Goal: Task Accomplishment & Management: Manage account settings

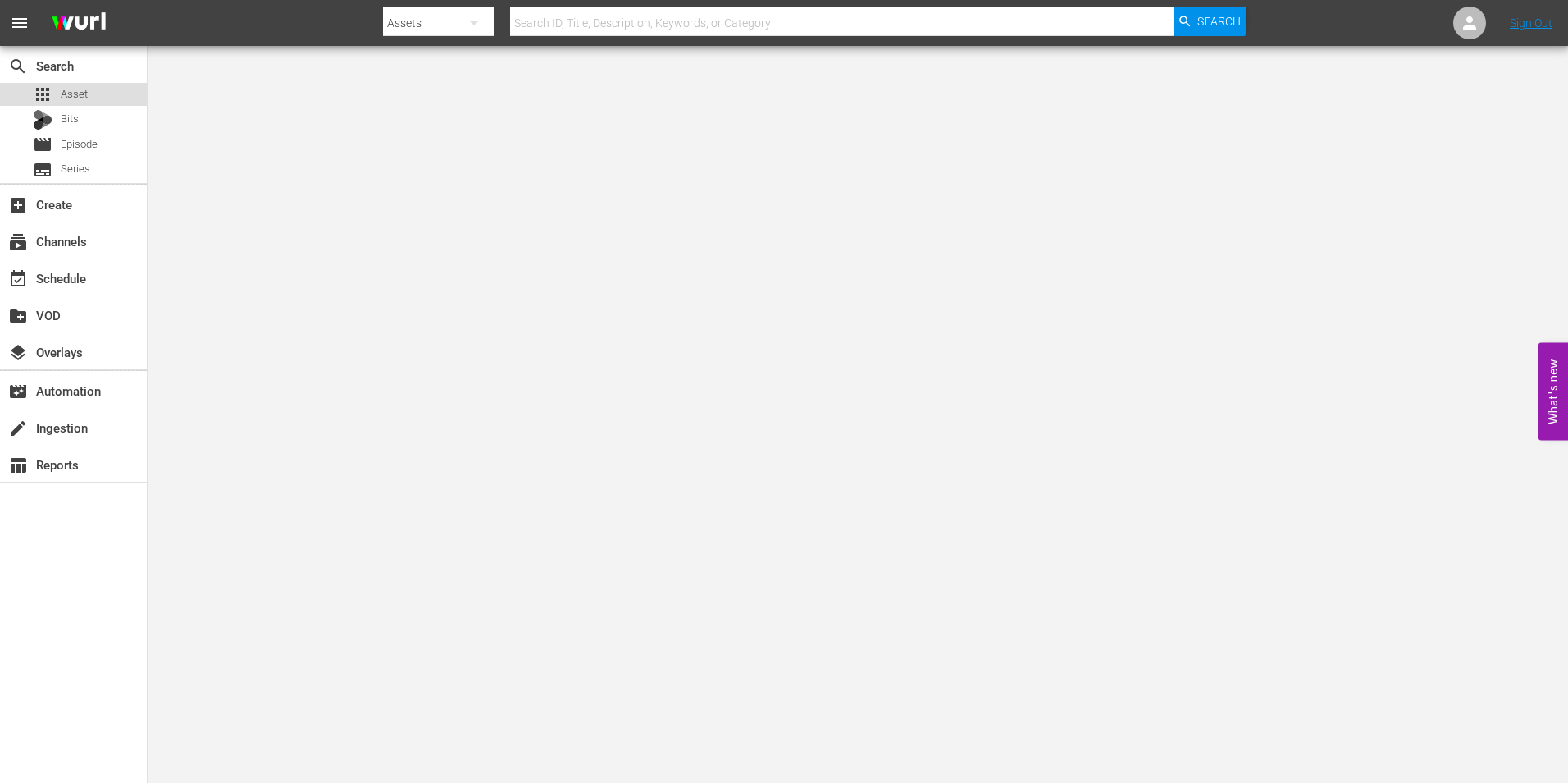
click at [91, 97] on div "apps Asset" at bounding box center [73, 94] width 147 height 23
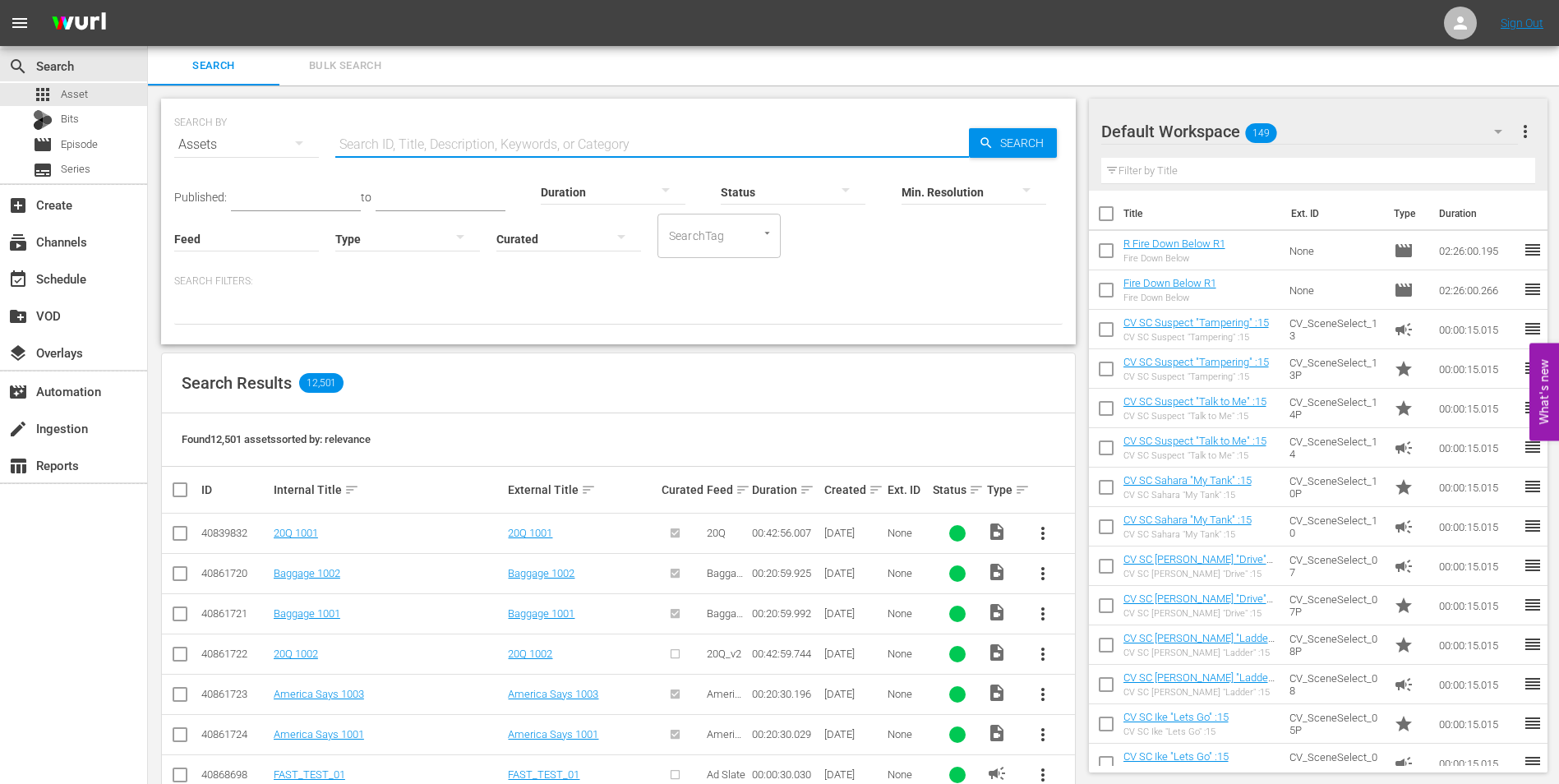
click at [498, 141] on input "text" at bounding box center [652, 145] width 633 height 39
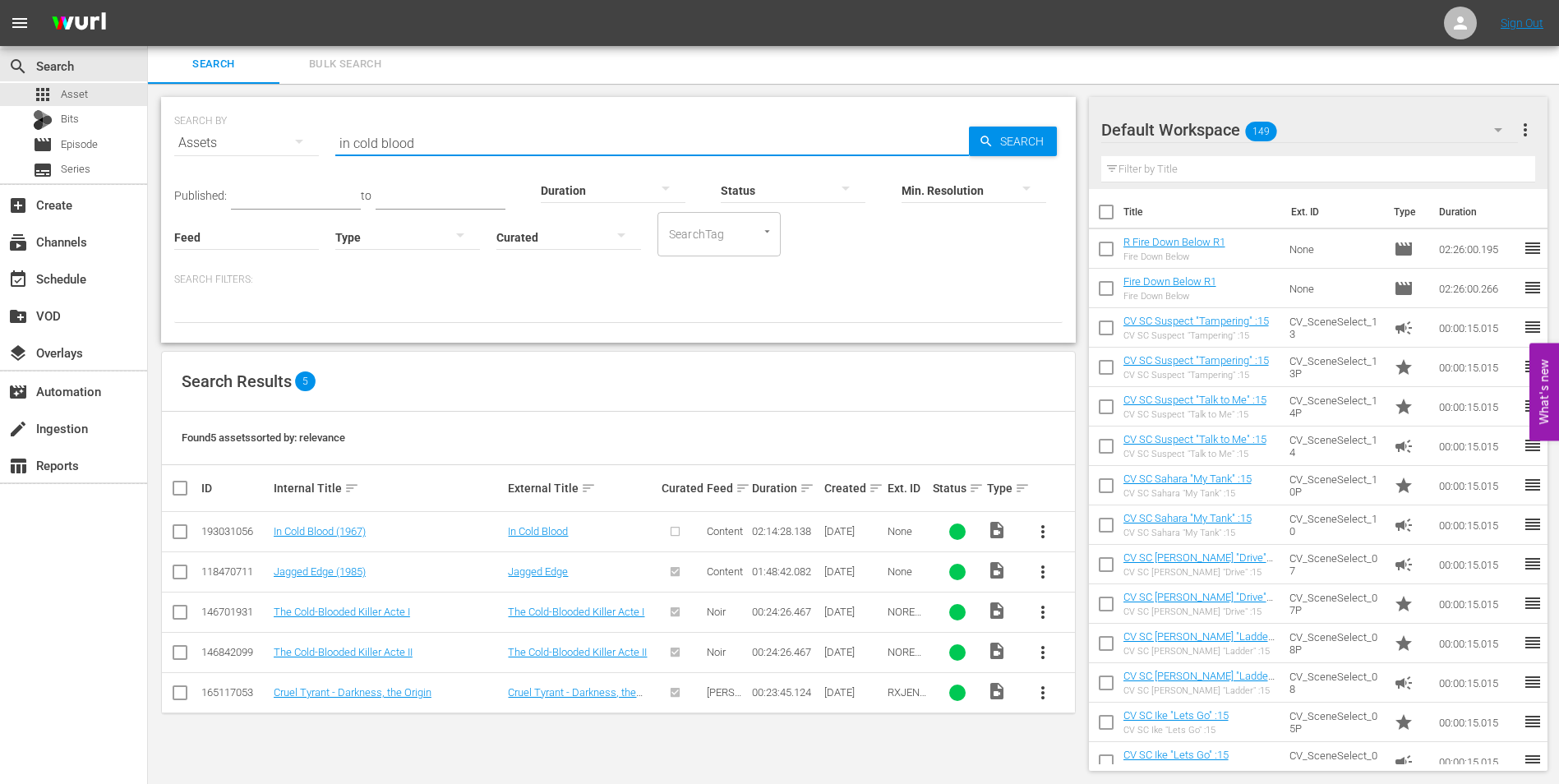
type input "in cold blood"
click at [1290, 128] on div "Default Workspace 149" at bounding box center [1309, 129] width 417 height 46
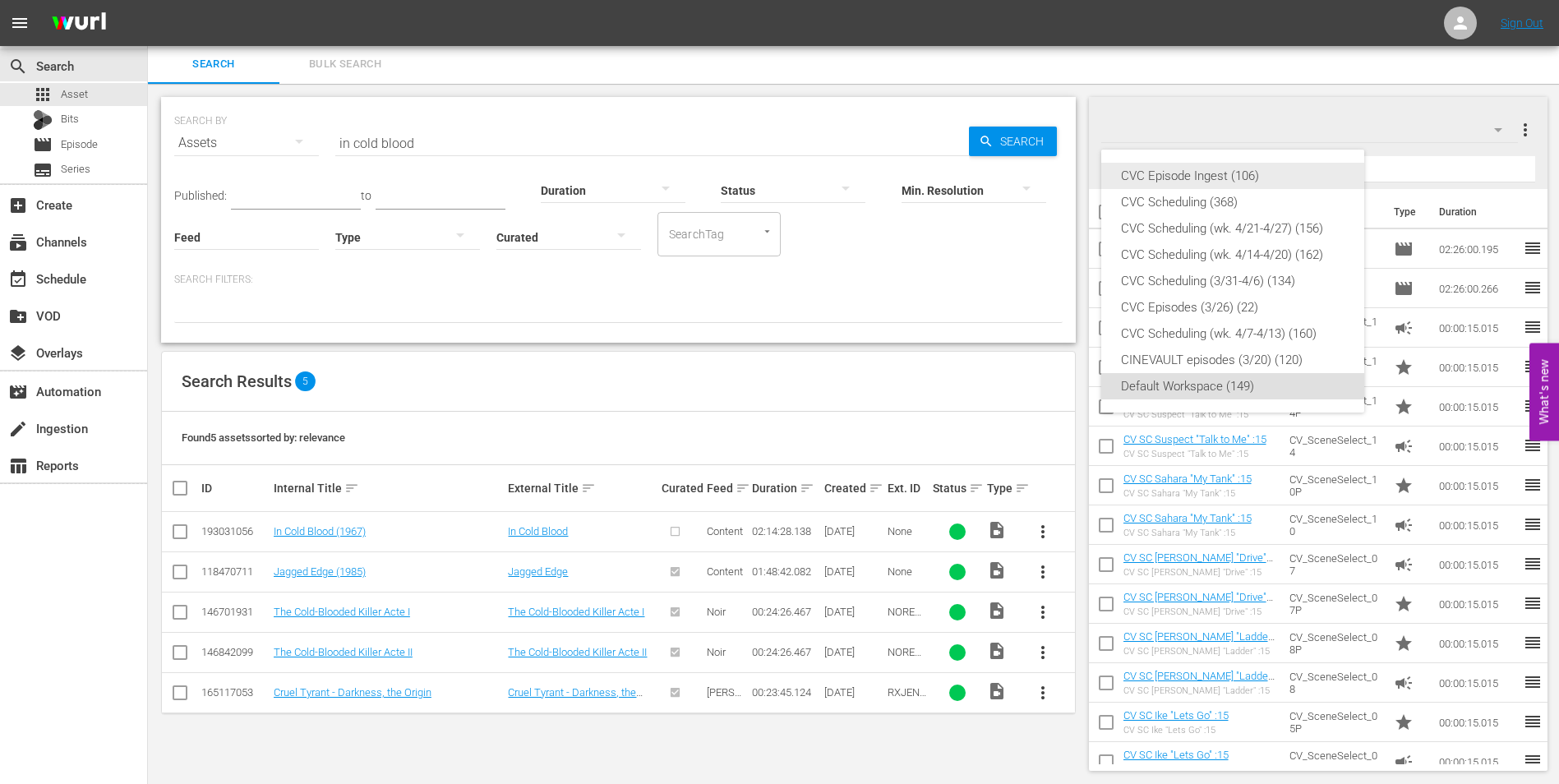
click at [1229, 178] on div "CVC Episode Ingest (106)" at bounding box center [1232, 176] width 224 height 27
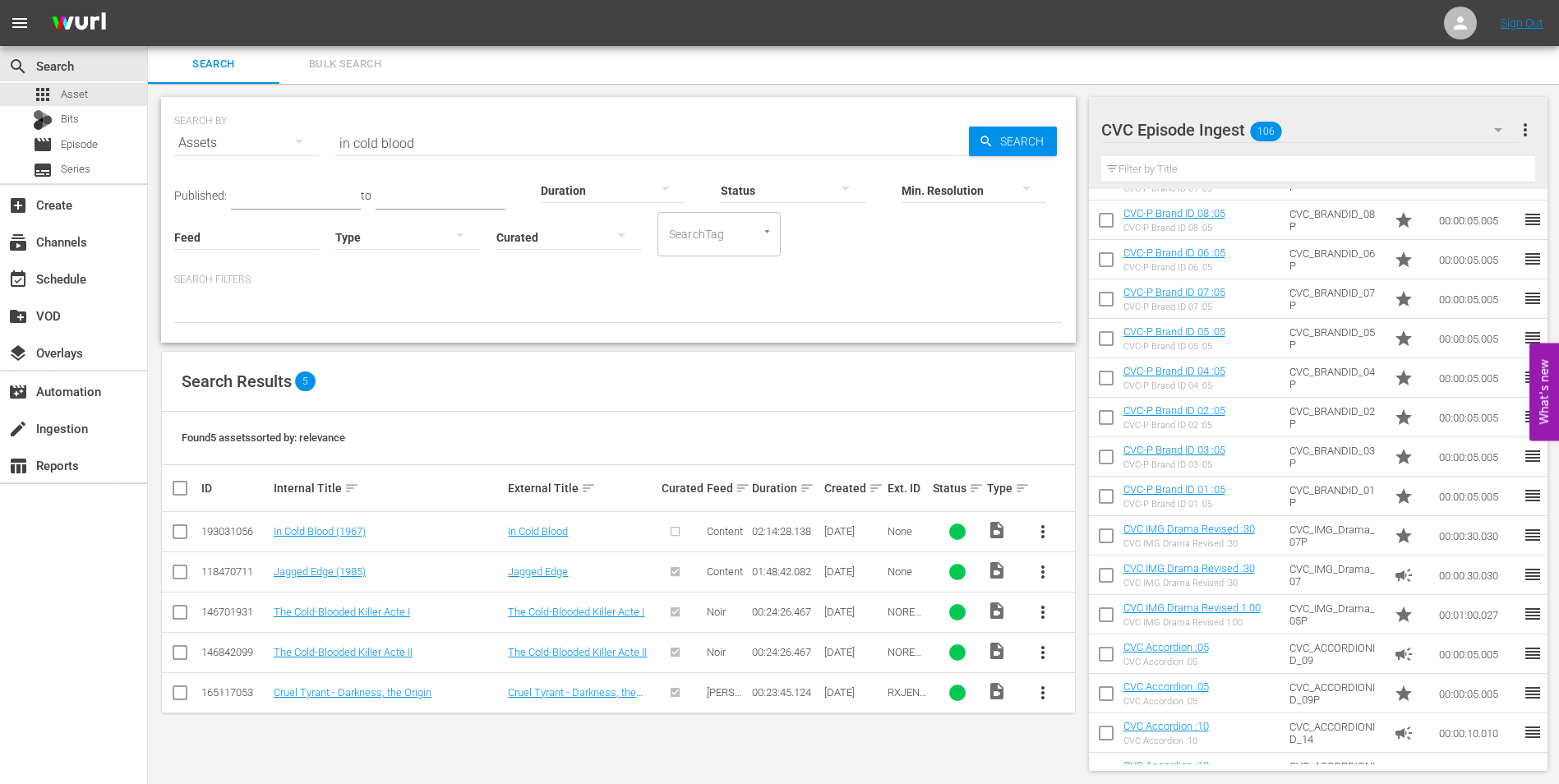
scroll to position [2495, 0]
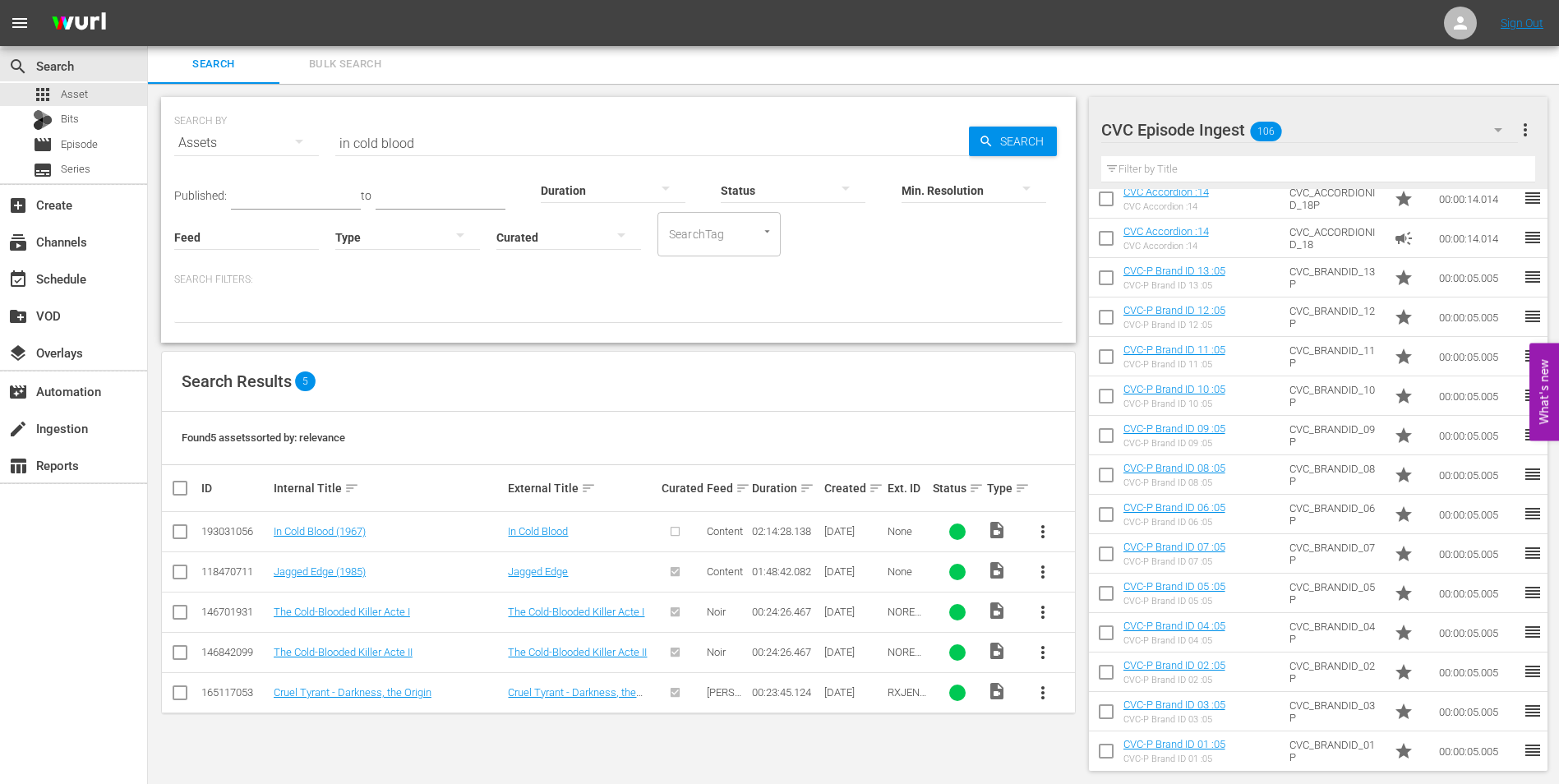
click at [1310, 131] on div "CVC Episode Ingest 106" at bounding box center [1309, 129] width 417 height 46
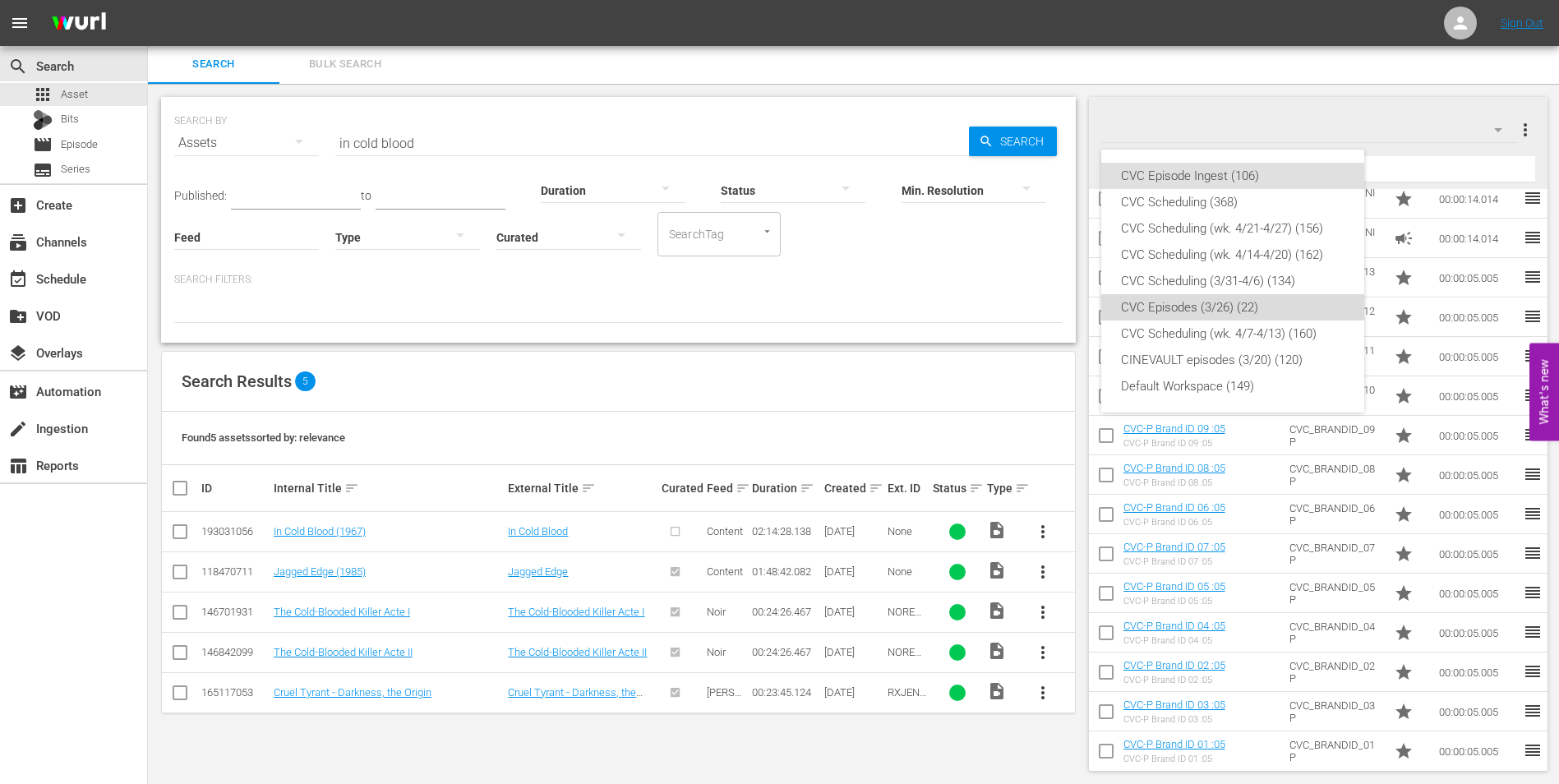
click at [1246, 298] on div "CVC Episodes (3/26) (22)" at bounding box center [1232, 307] width 224 height 27
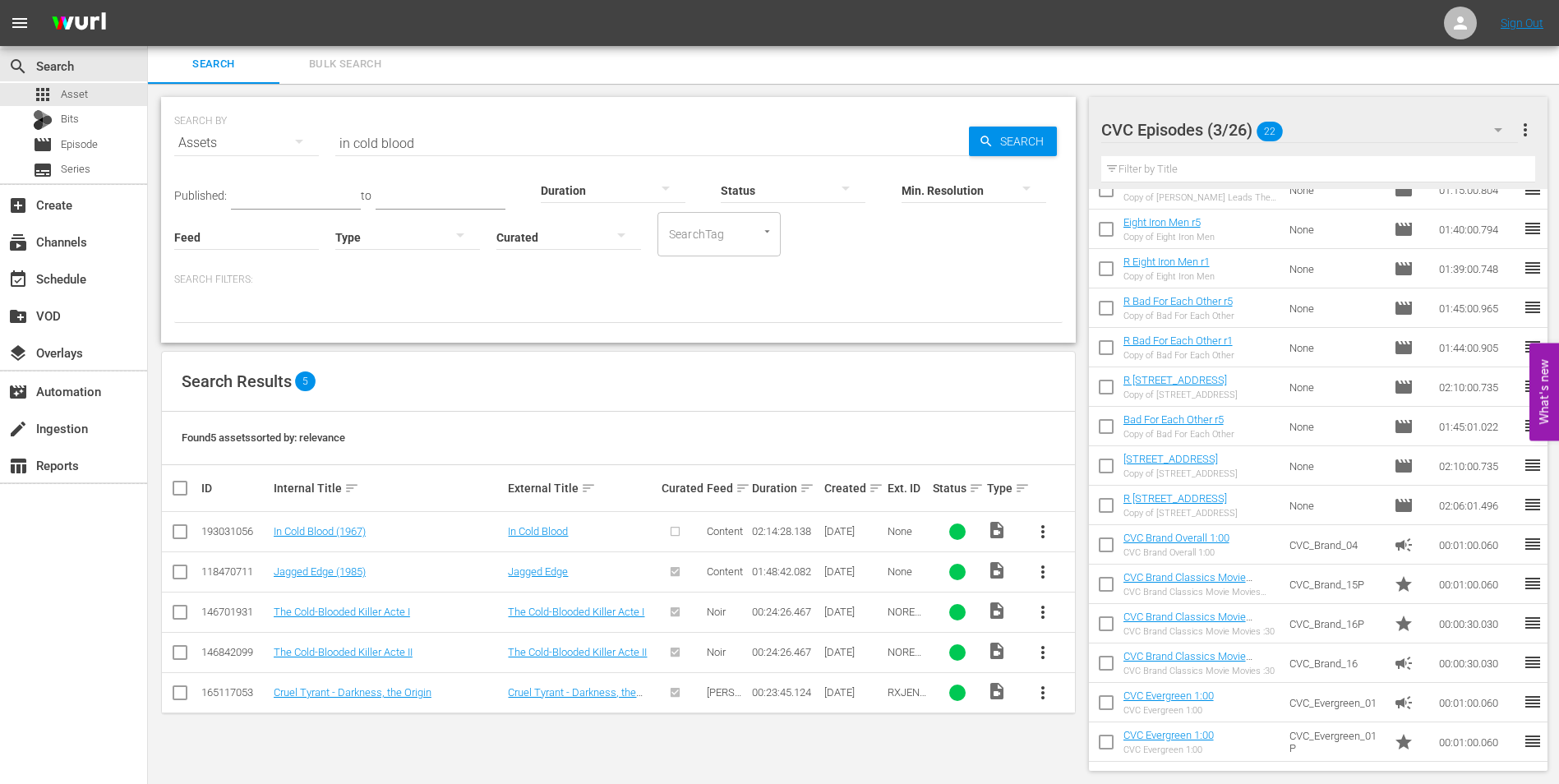
scroll to position [0, 0]
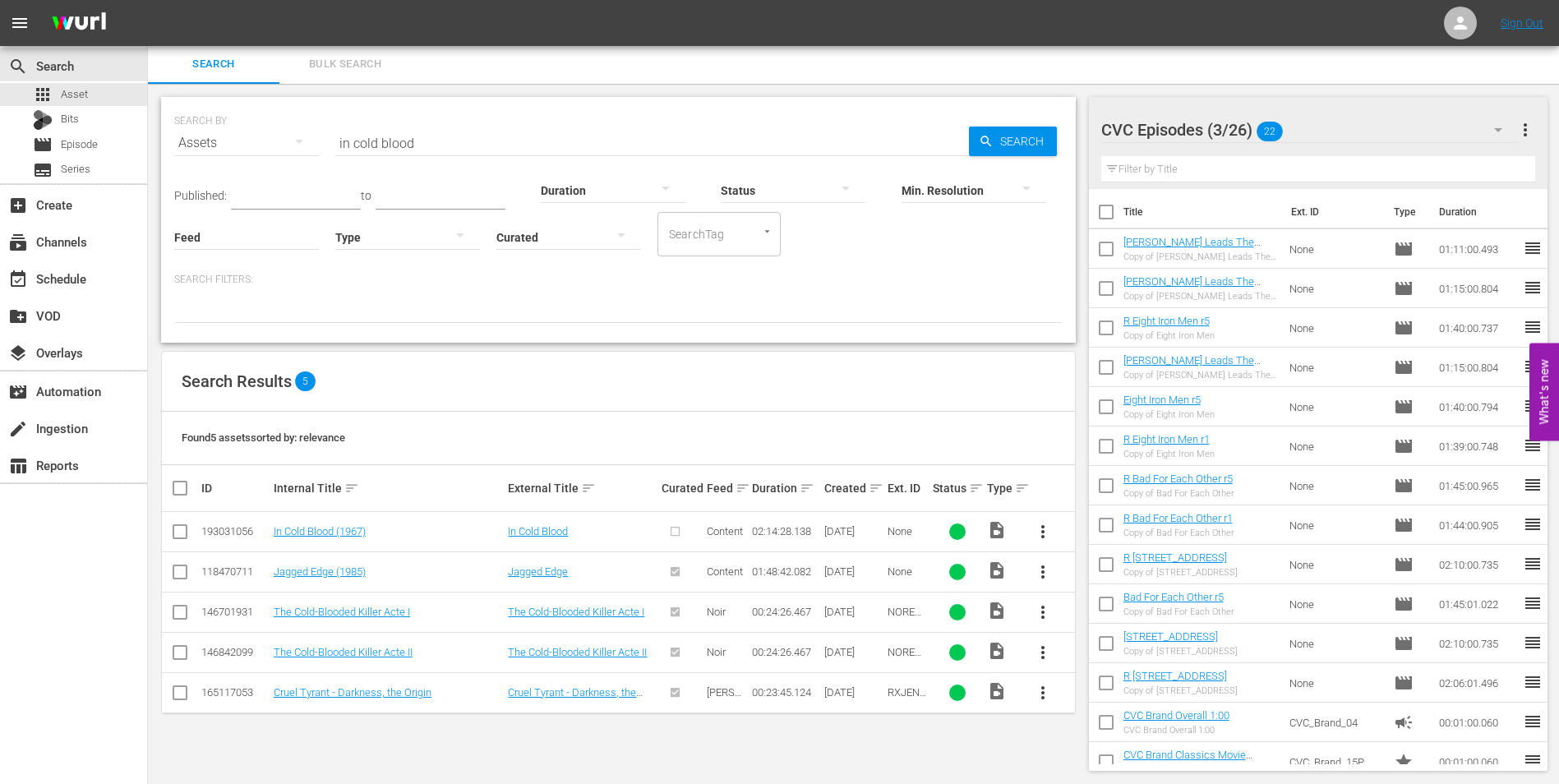
click at [1320, 137] on div "CVC Episodes (3/26) 22" at bounding box center [1309, 129] width 417 height 46
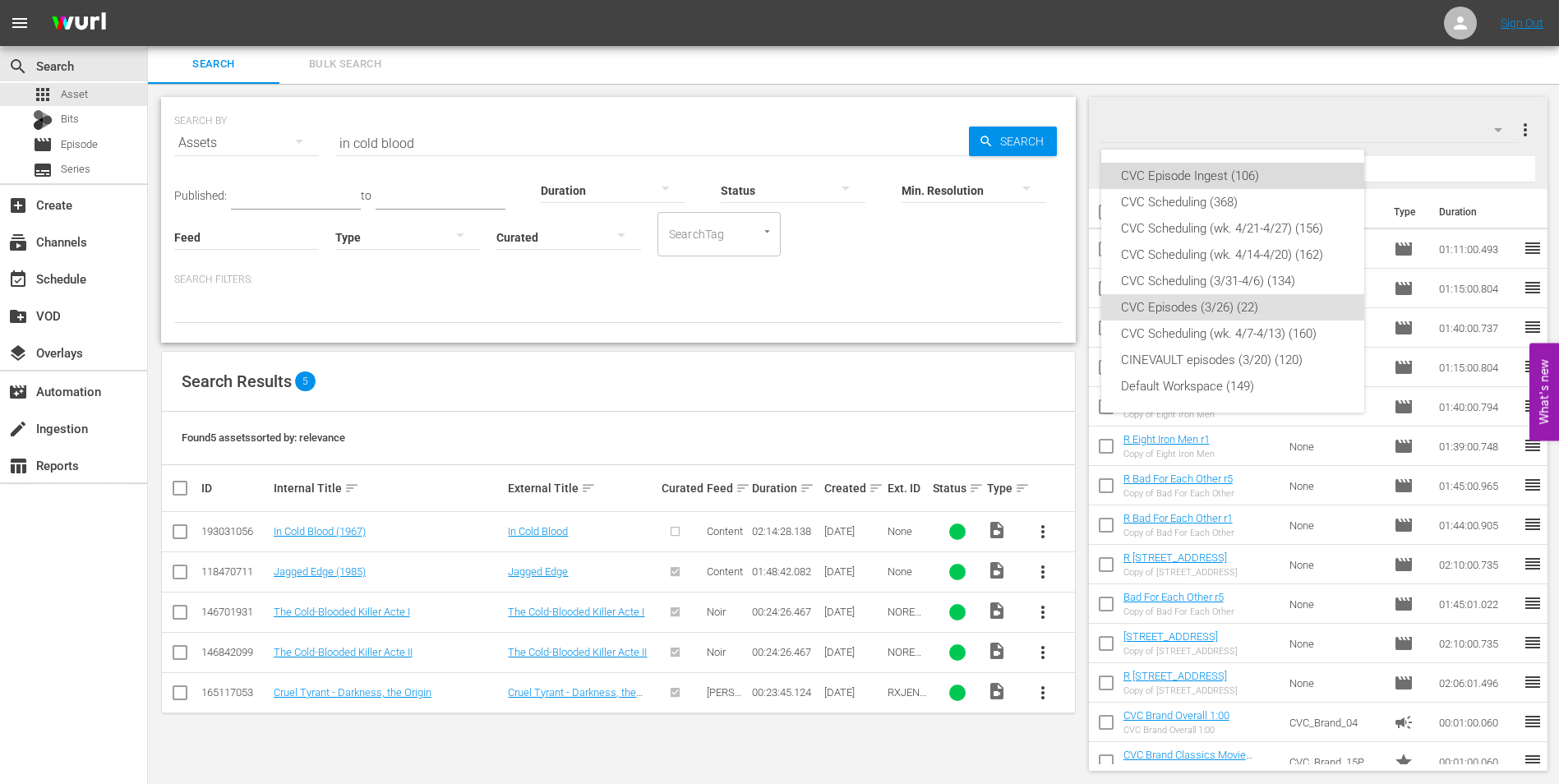
click at [1244, 170] on div "CVC Episode Ingest (106)" at bounding box center [1232, 176] width 224 height 27
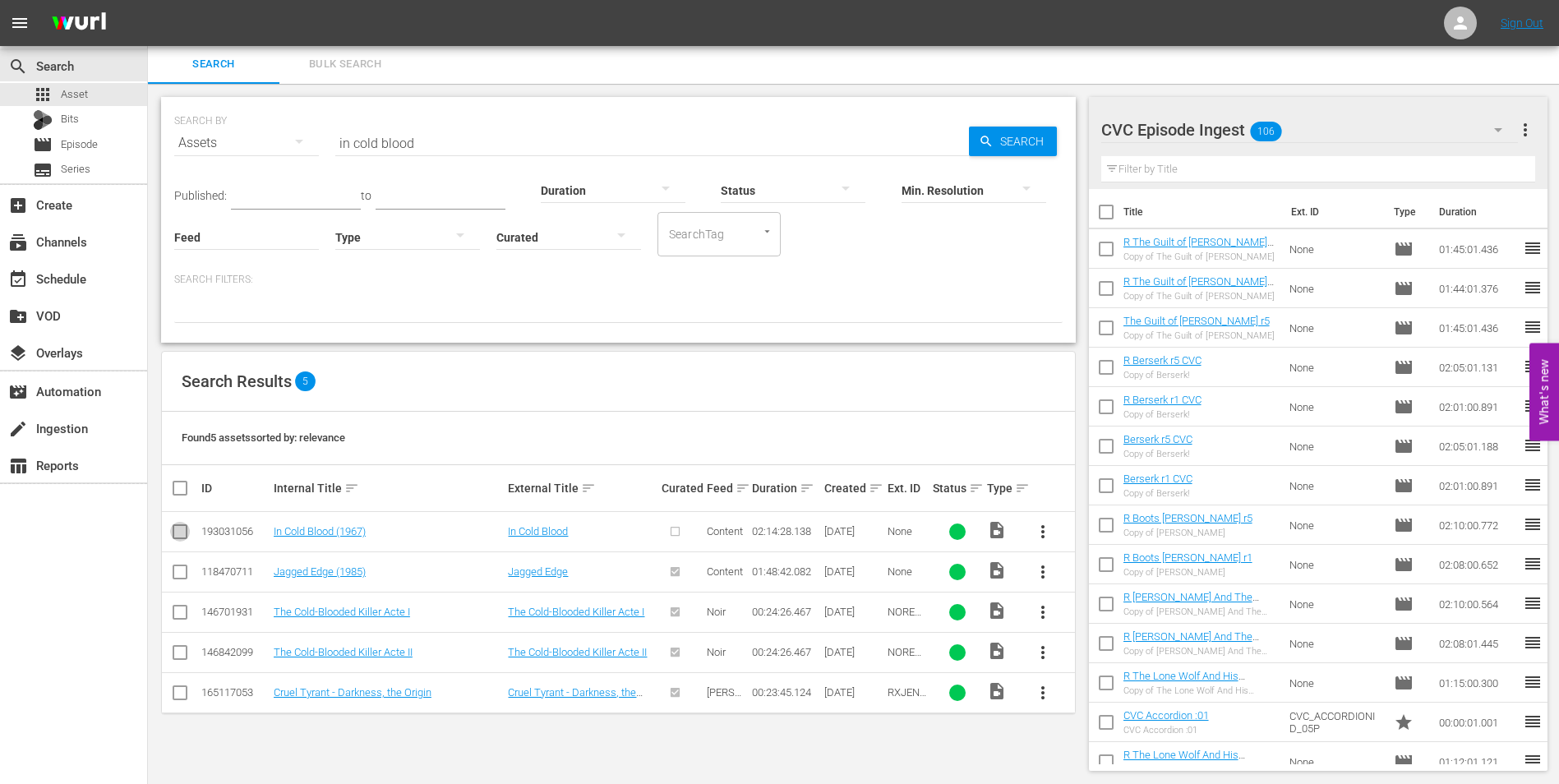
click at [180, 536] on input "checkbox" at bounding box center [180, 535] width 20 height 20
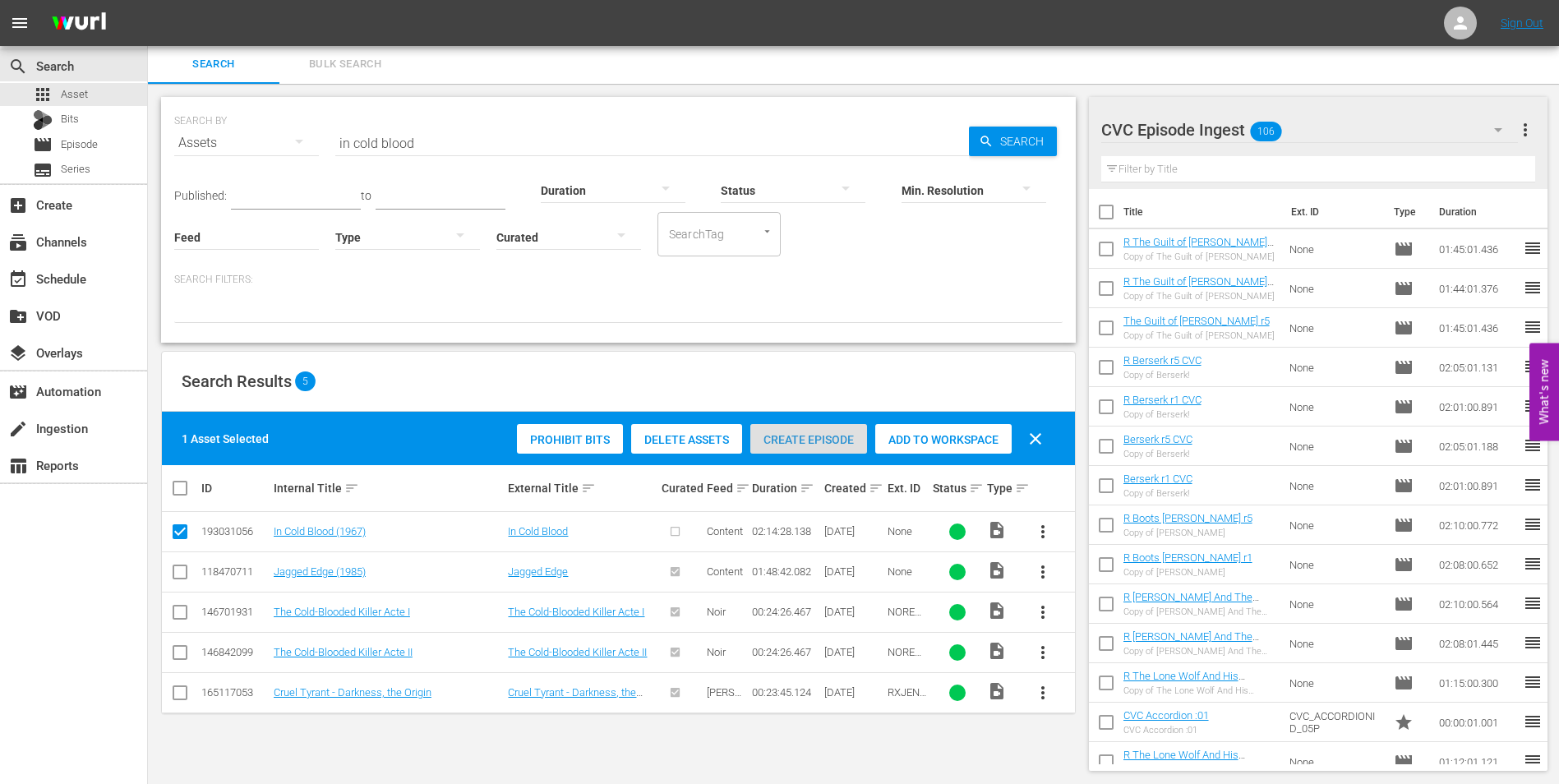
click at [827, 436] on span "Create Episode" at bounding box center [808, 439] width 116 height 13
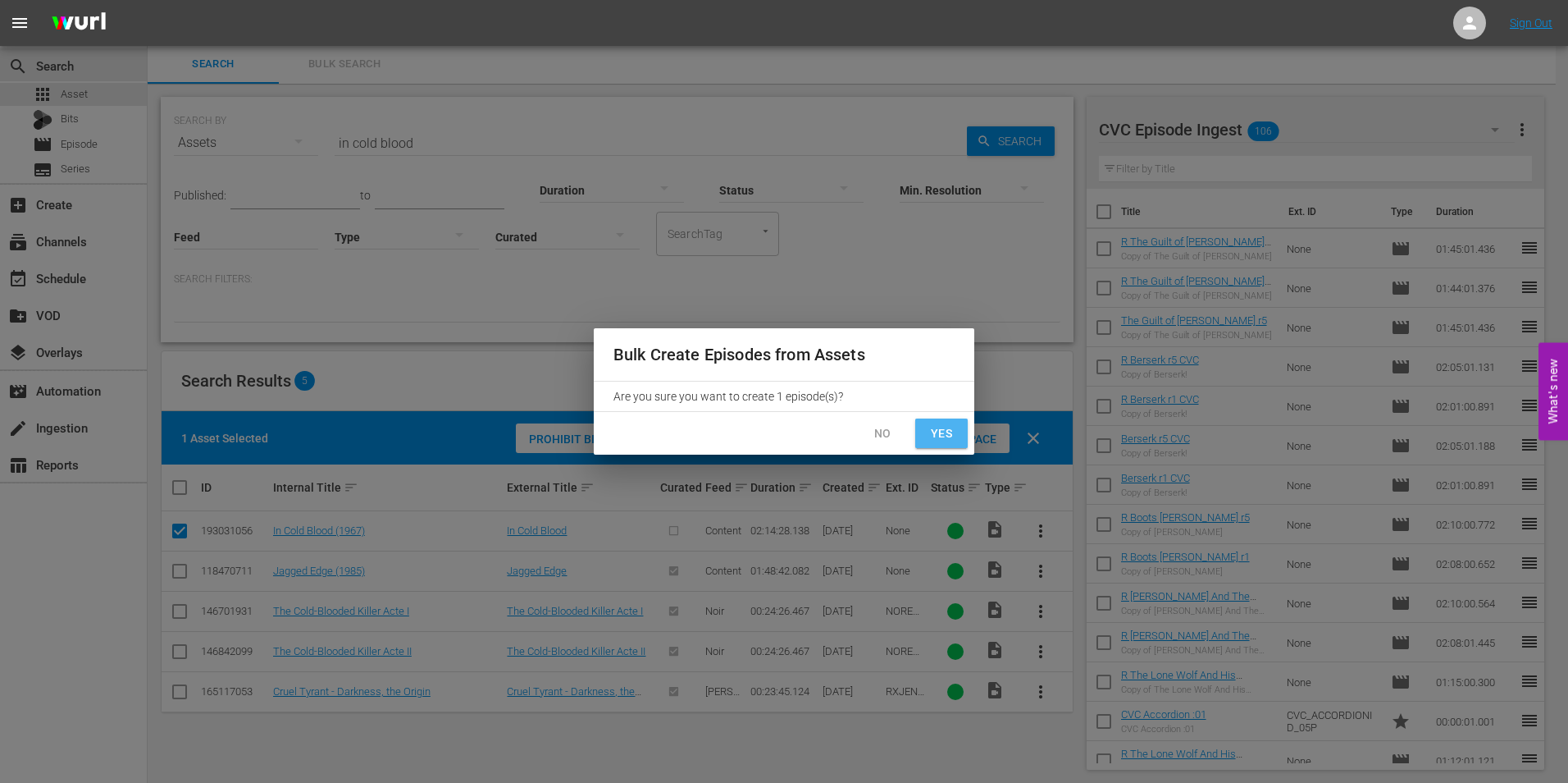
click at [942, 431] on span "Yes" at bounding box center [941, 433] width 27 height 21
checkbox input "false"
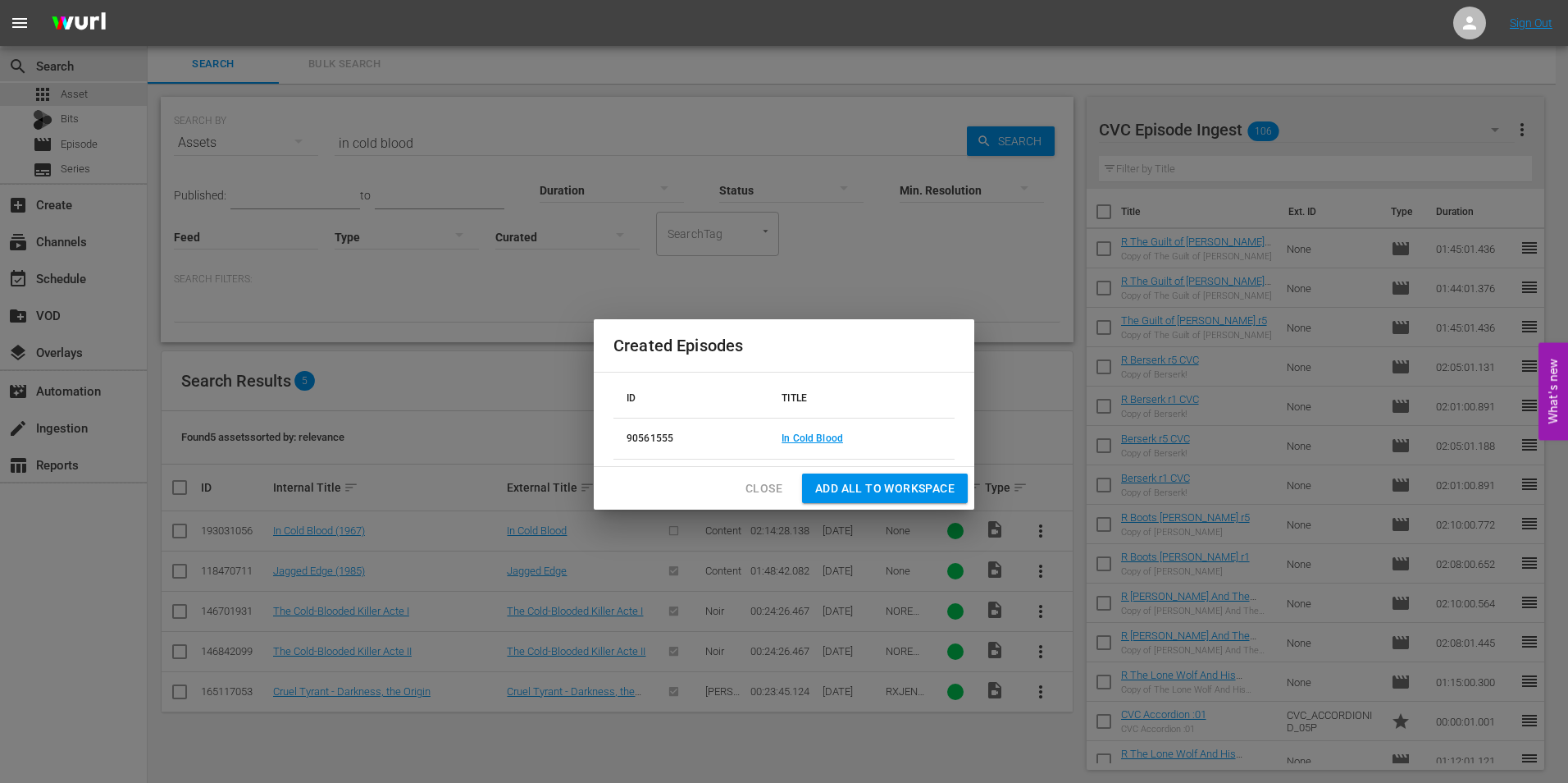
click at [882, 486] on span "Add all to Workspace" at bounding box center [885, 489] width 140 height 21
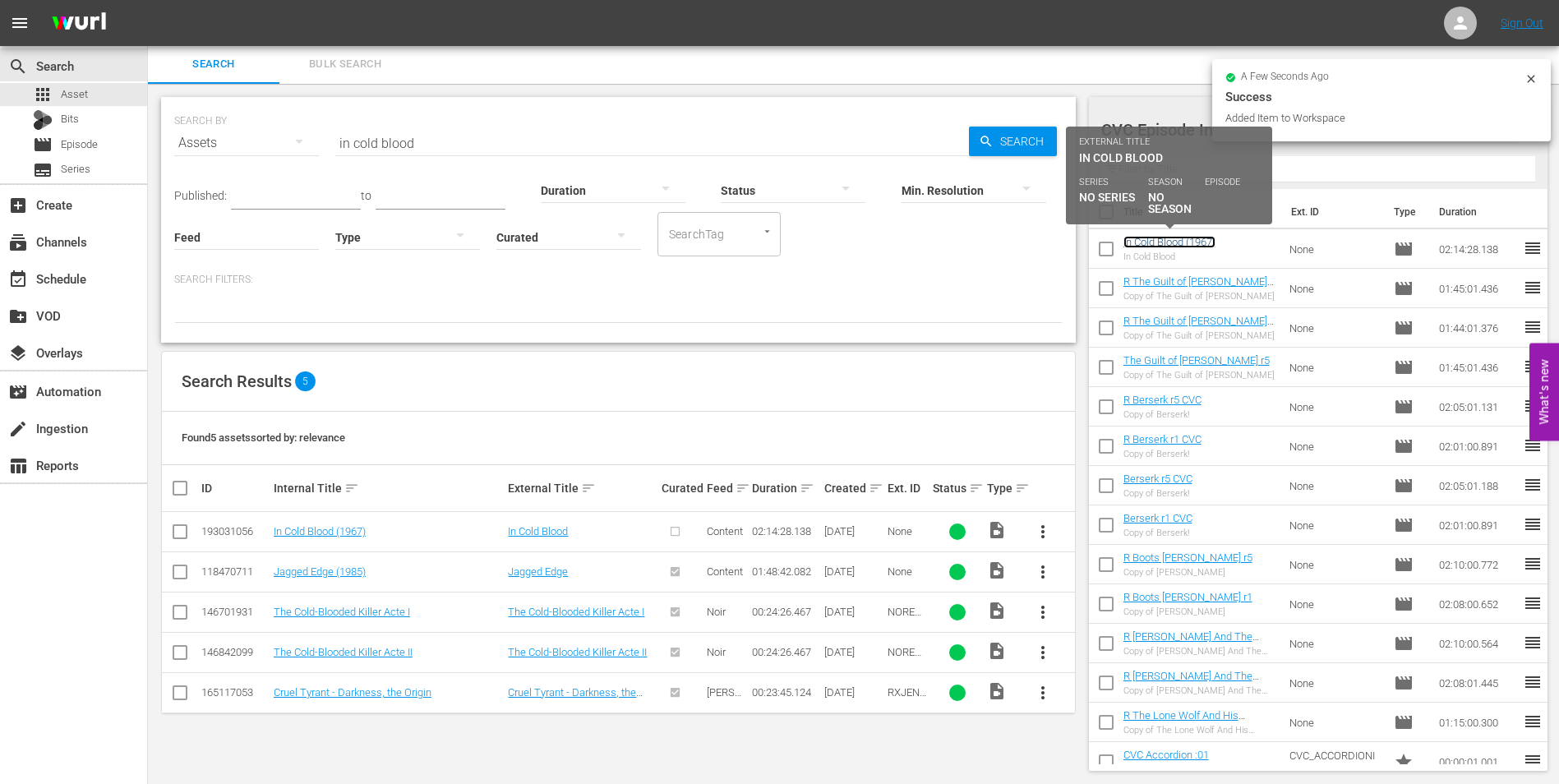
click at [1197, 240] on link "In Cold Blood (1967)" at bounding box center [1169, 242] width 92 height 12
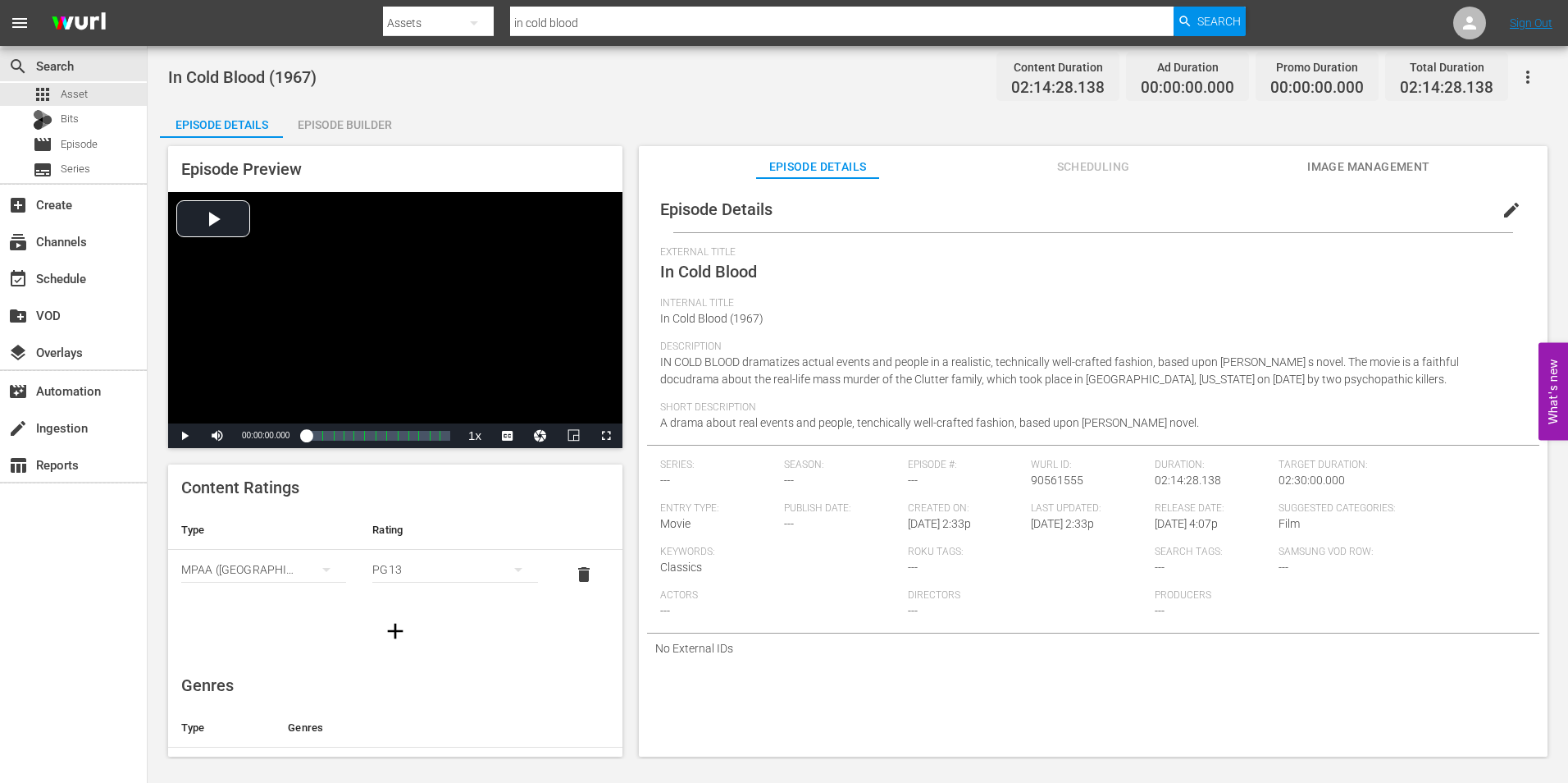
click at [336, 120] on div "Episode Builder" at bounding box center [344, 125] width 123 height 39
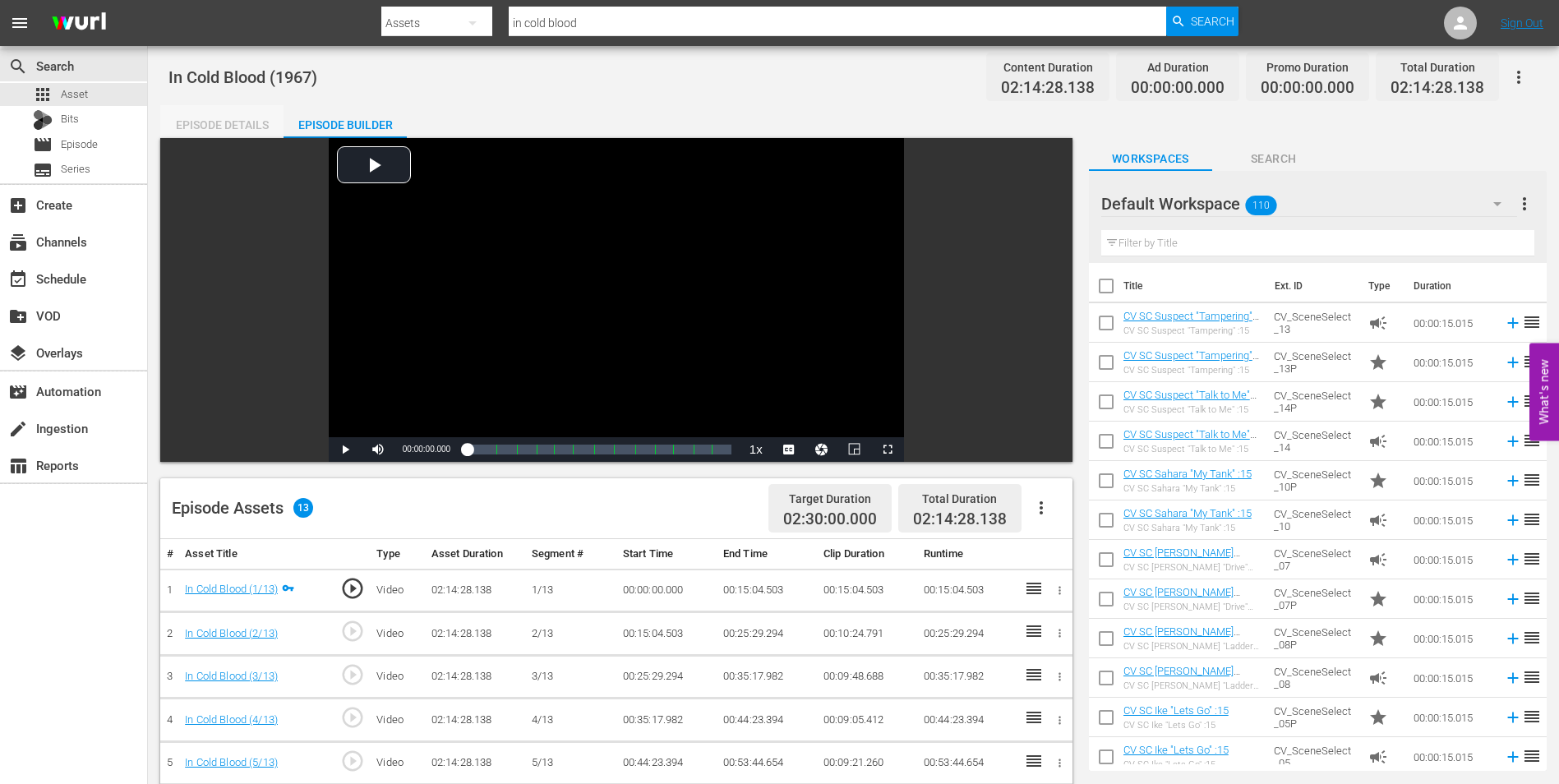
click at [260, 120] on div "Episode Details" at bounding box center [221, 125] width 123 height 39
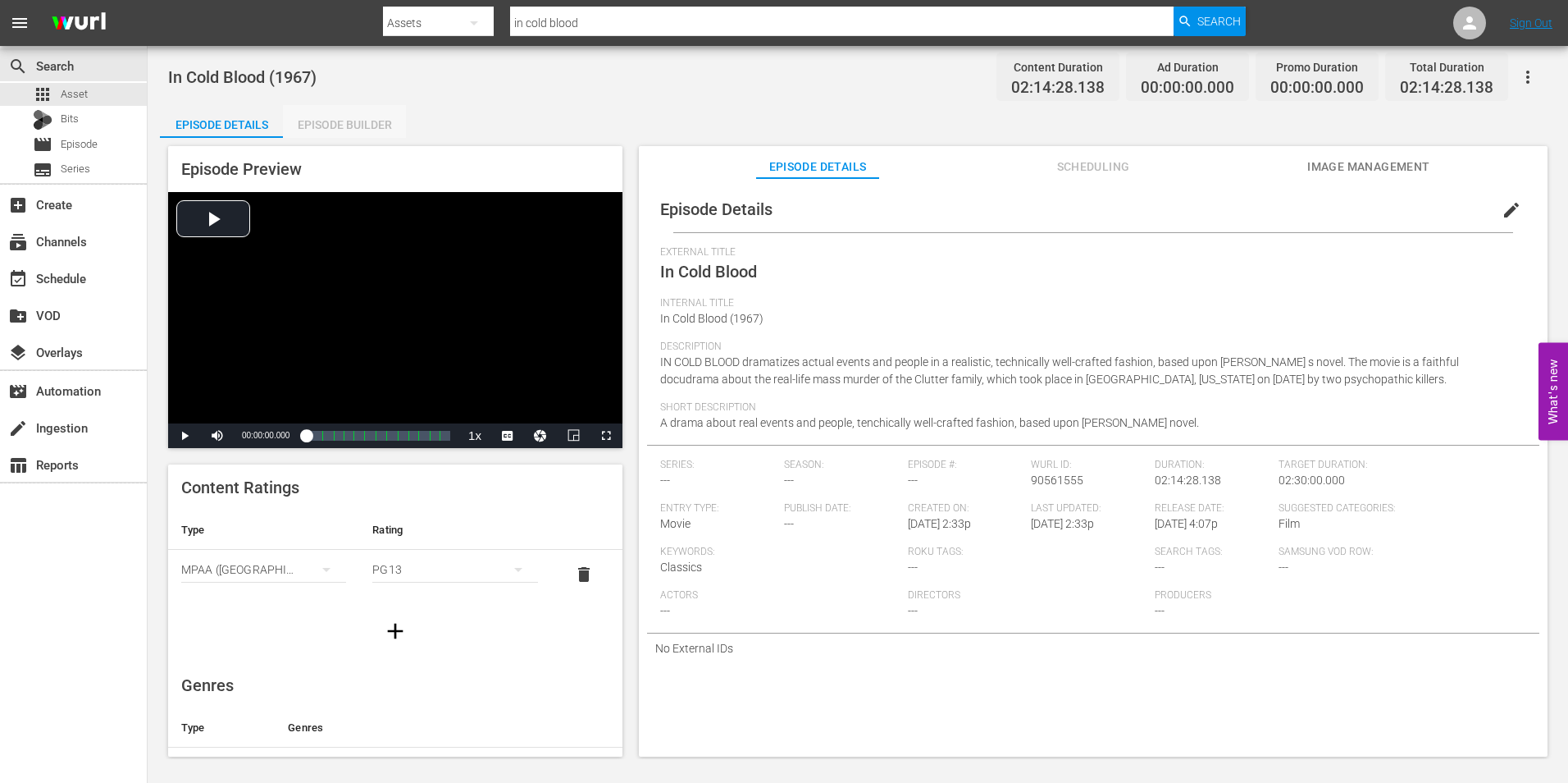
click at [315, 120] on div "Episode Builder" at bounding box center [344, 125] width 123 height 39
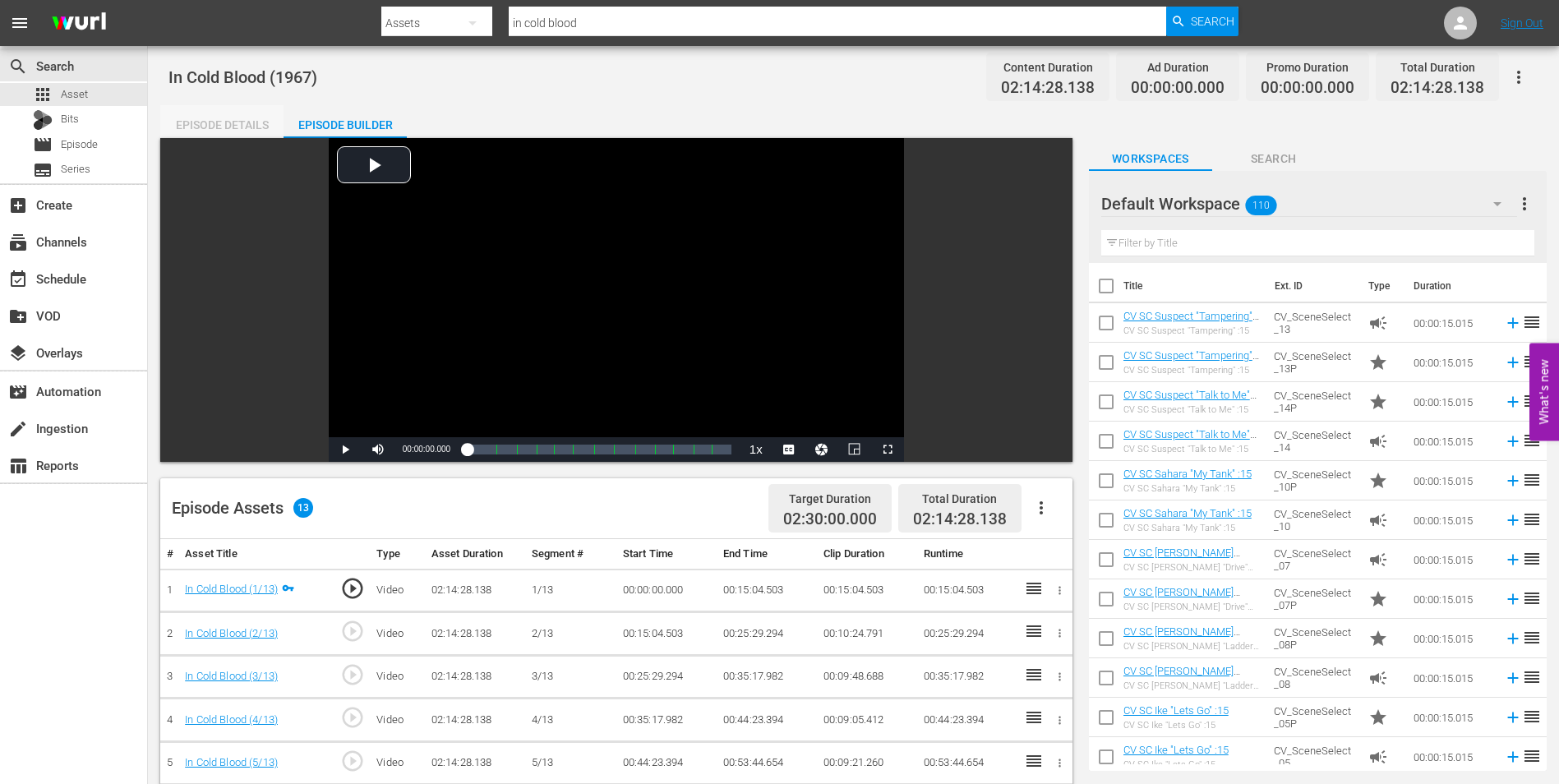
click at [225, 121] on div "Episode Details" at bounding box center [221, 125] width 123 height 39
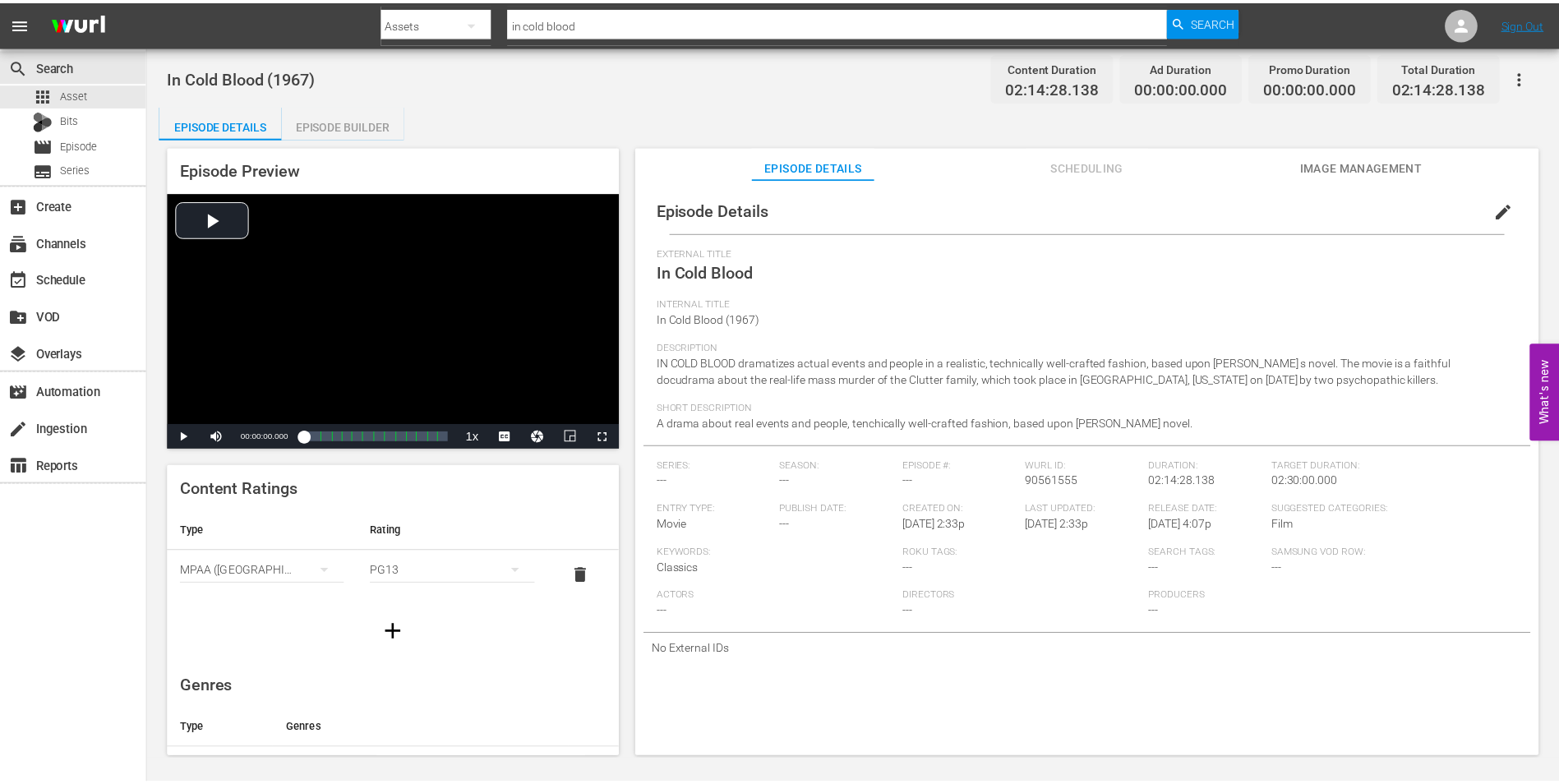
scroll to position [296, 0]
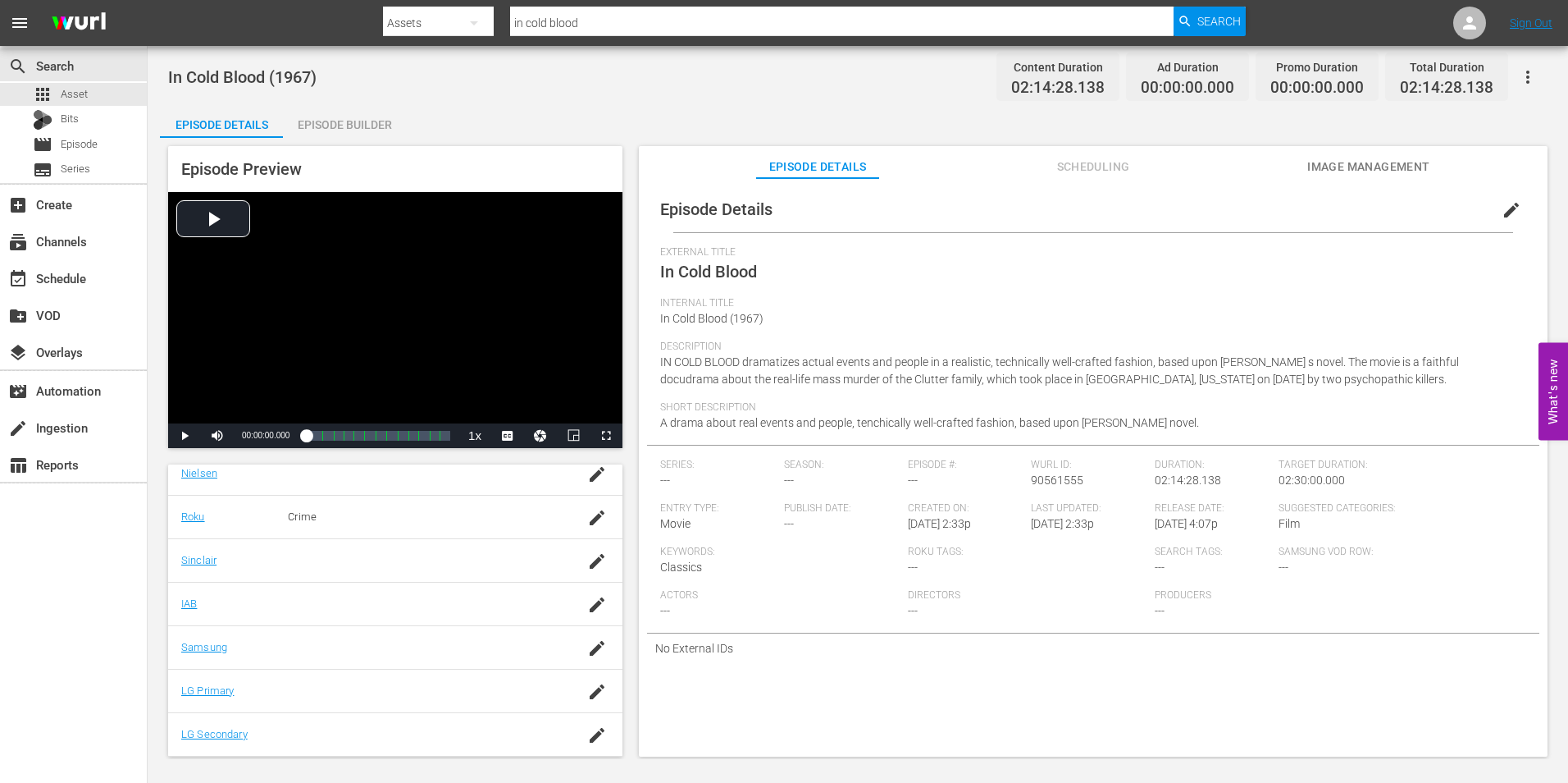
click at [231, 74] on span "In Cold Blood (1967)" at bounding box center [242, 77] width 149 height 20
drag, startPoint x: 231, startPoint y: 74, endPoint x: 280, endPoint y: 80, distance: 49.4
click at [280, 80] on span "In Cold Blood (1967)" at bounding box center [242, 77] width 149 height 20
click at [381, 134] on div "Episode Builder" at bounding box center [344, 125] width 123 height 39
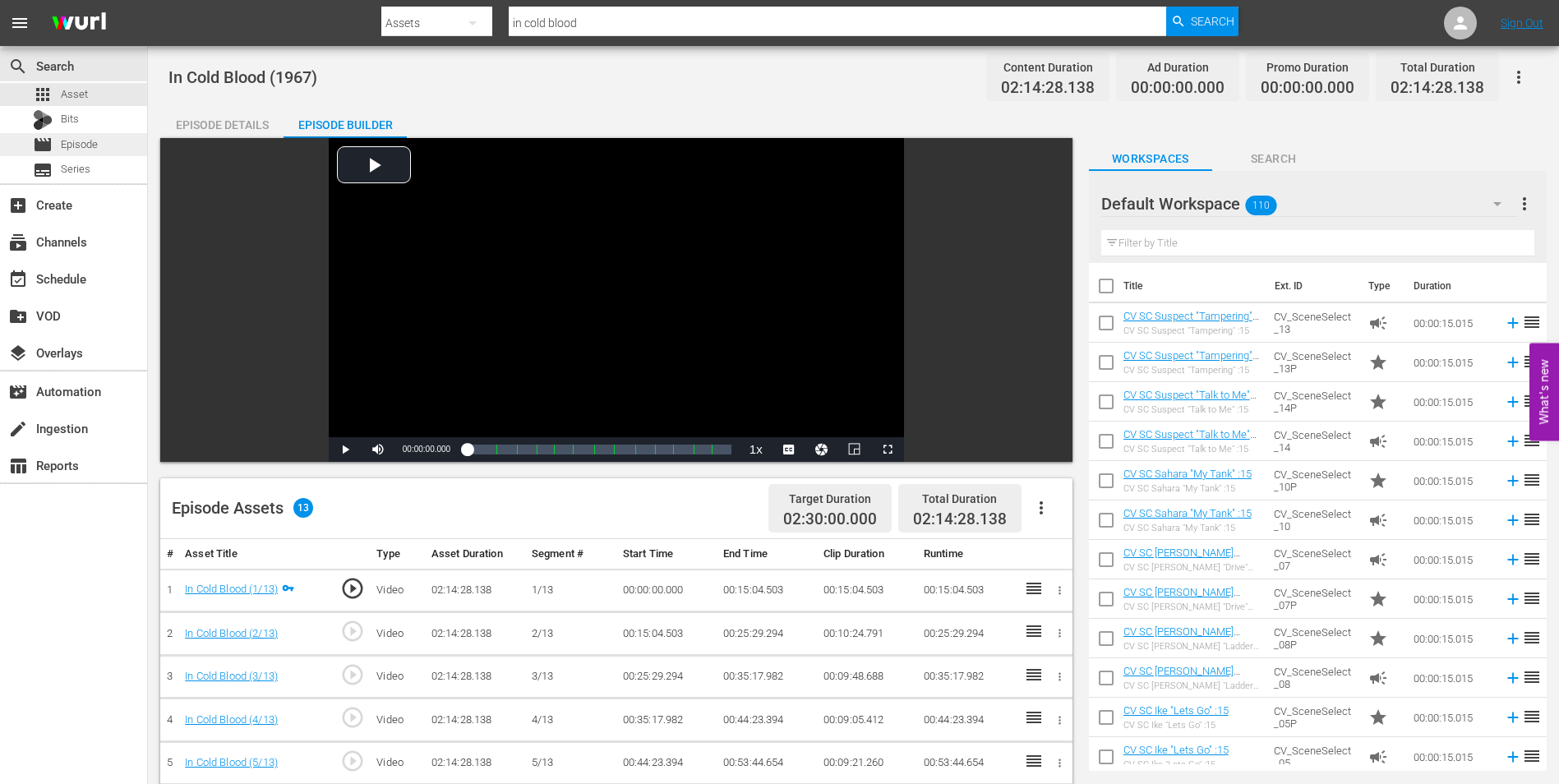
click at [93, 150] on span "Episode" at bounding box center [79, 144] width 37 height 17
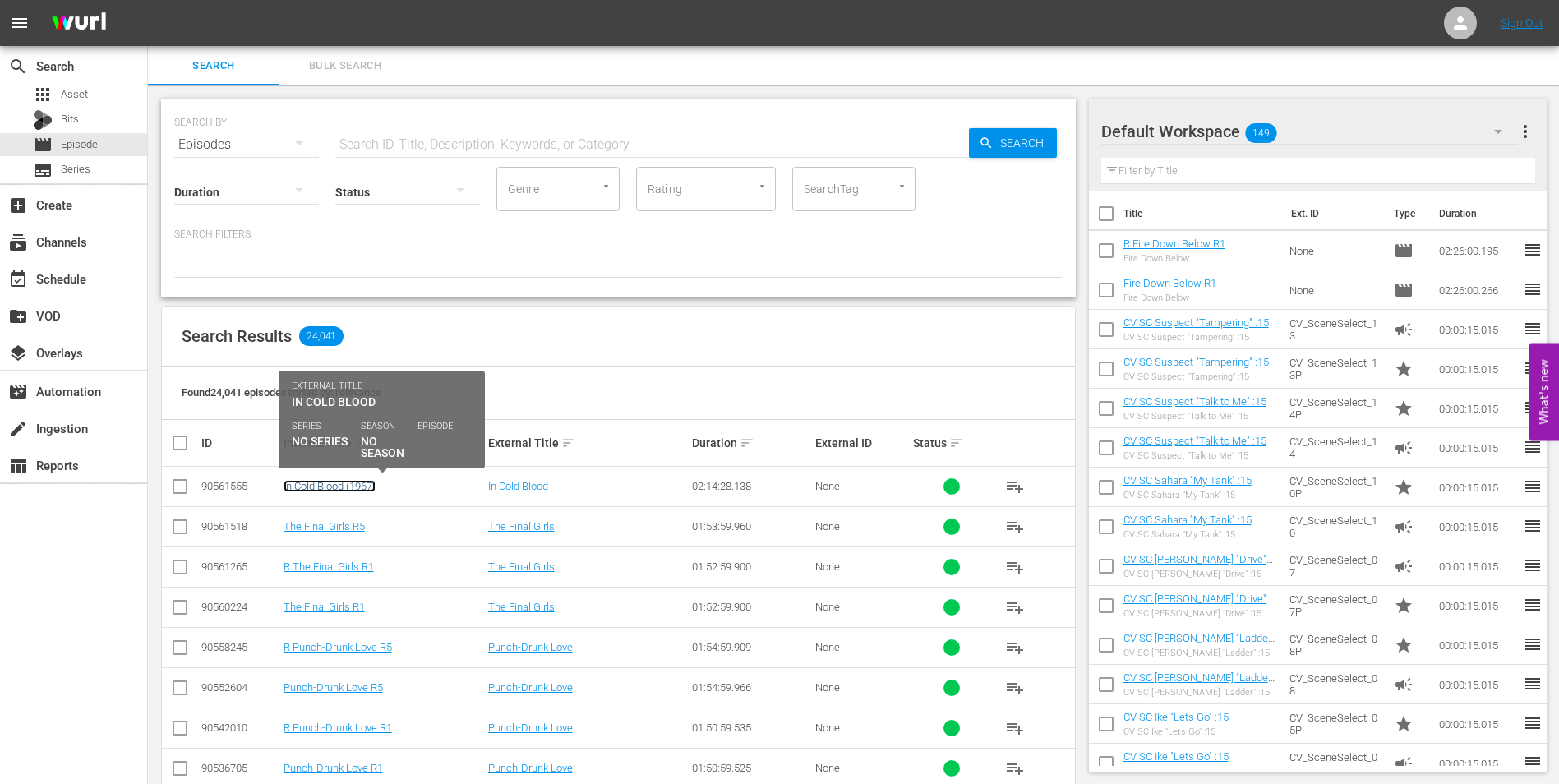
click at [302, 483] on link "In Cold Blood (1967)" at bounding box center [329, 485] width 92 height 12
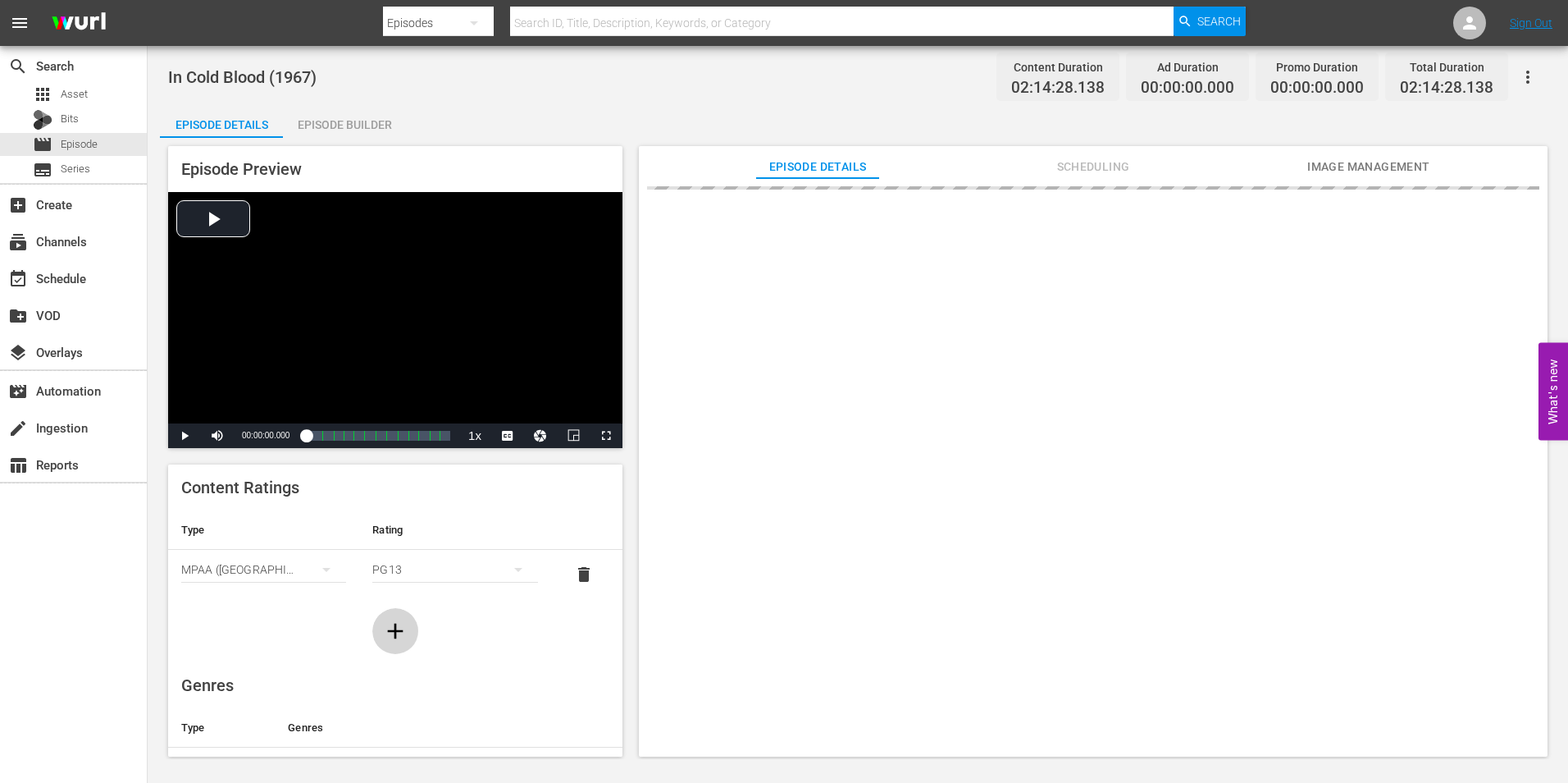
click at [404, 620] on button "button" at bounding box center [395, 630] width 46 height 46
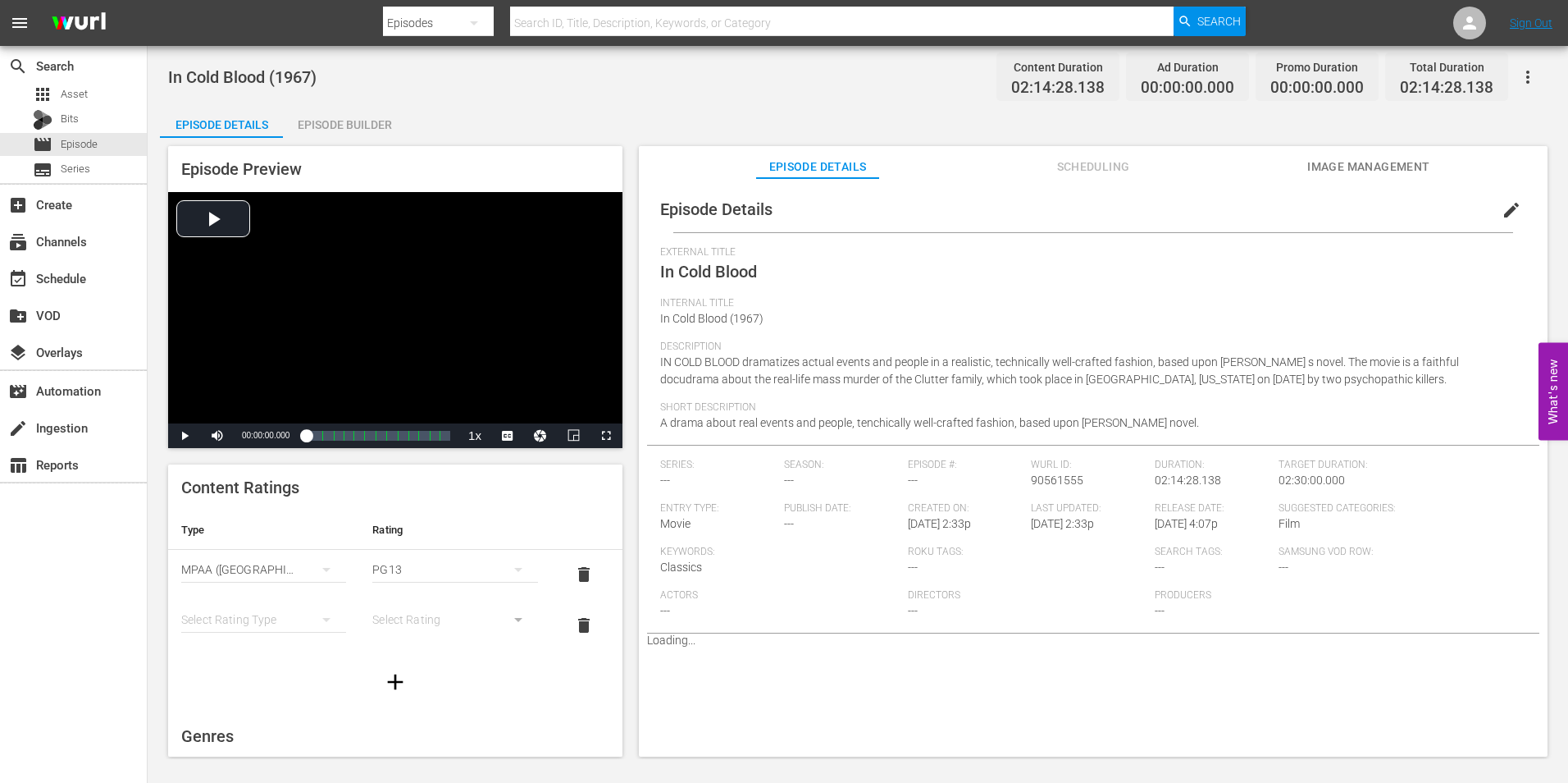
click at [581, 634] on span "delete" at bounding box center [584, 625] width 20 height 20
click at [353, 130] on div "Episode Builder" at bounding box center [344, 125] width 123 height 39
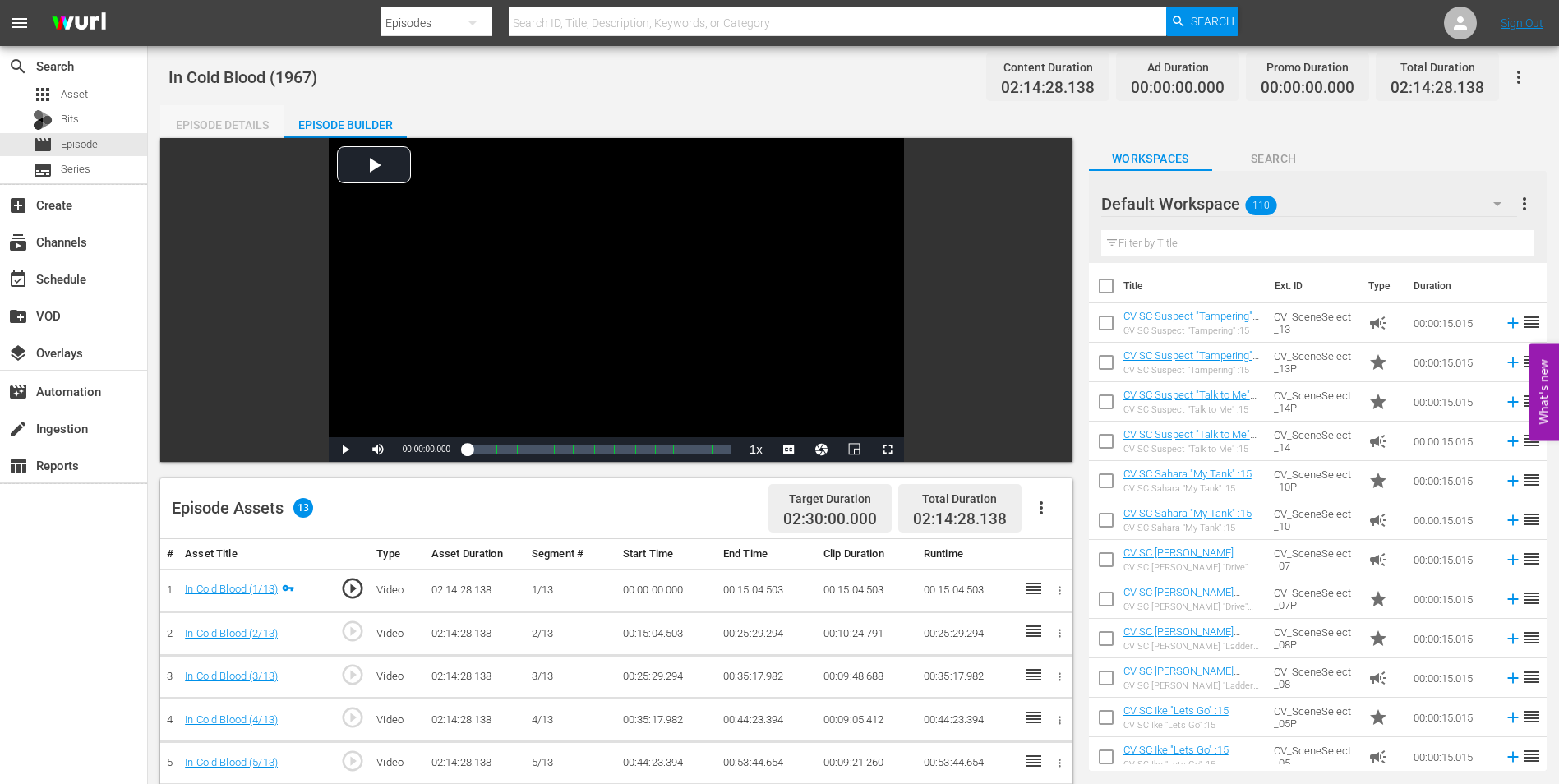
click at [224, 122] on div "Episode Details" at bounding box center [221, 125] width 123 height 39
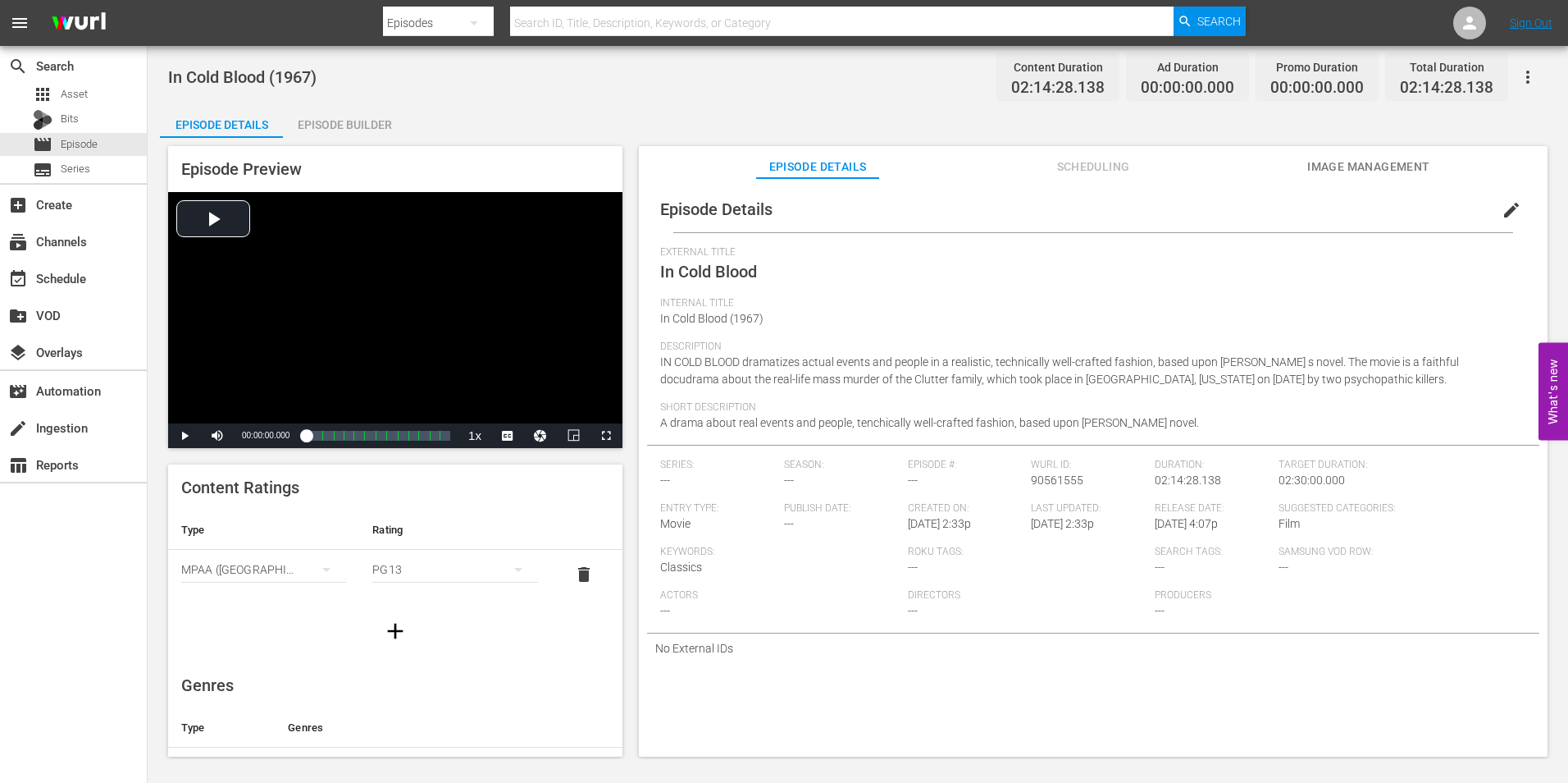
click at [274, 488] on span "Content Ratings" at bounding box center [240, 488] width 118 height 20
click at [55, 148] on div "movie Episode" at bounding box center [65, 144] width 65 height 23
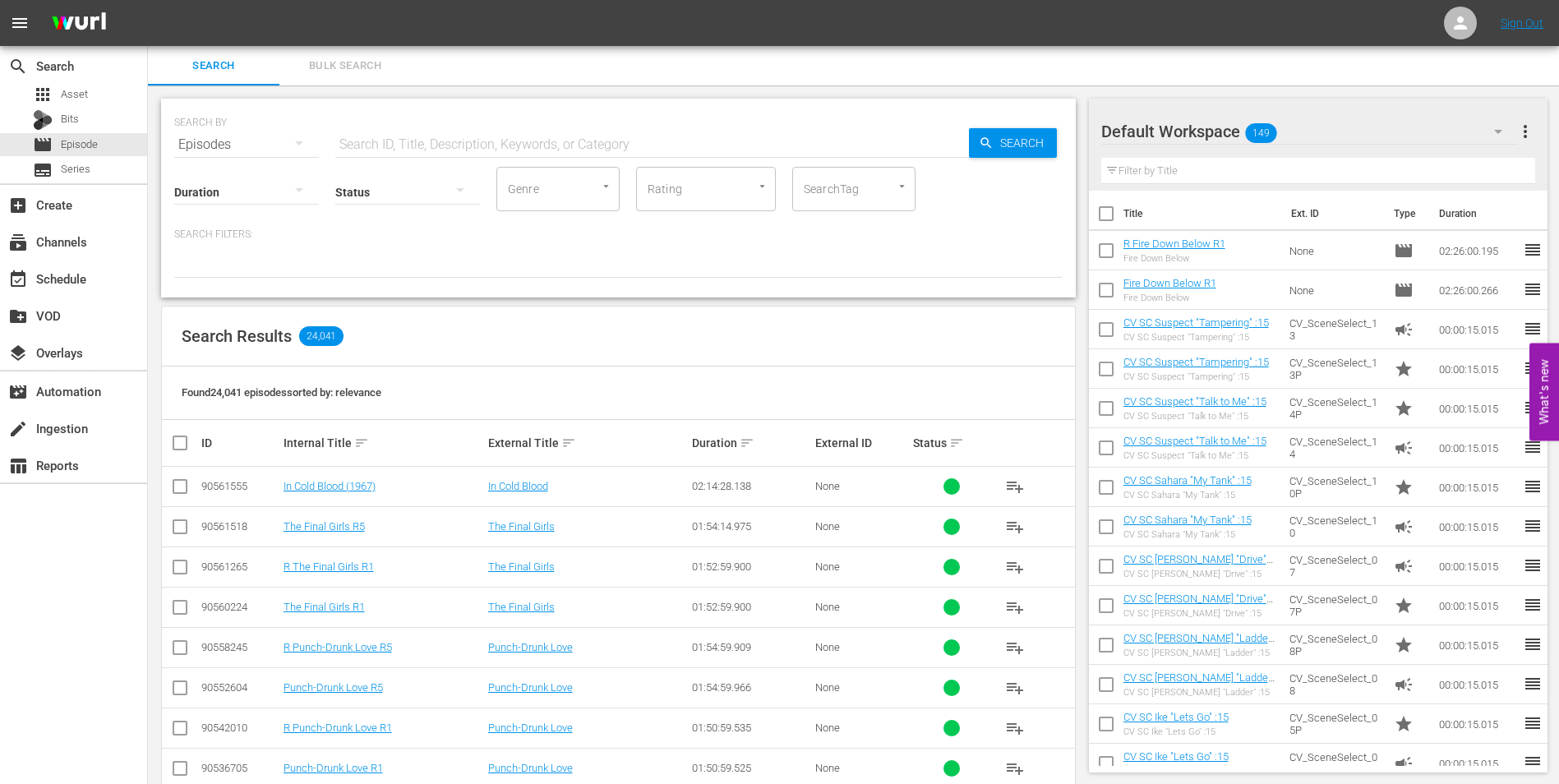
click at [311, 534] on td "The Final Girls R5" at bounding box center [383, 526] width 204 height 40
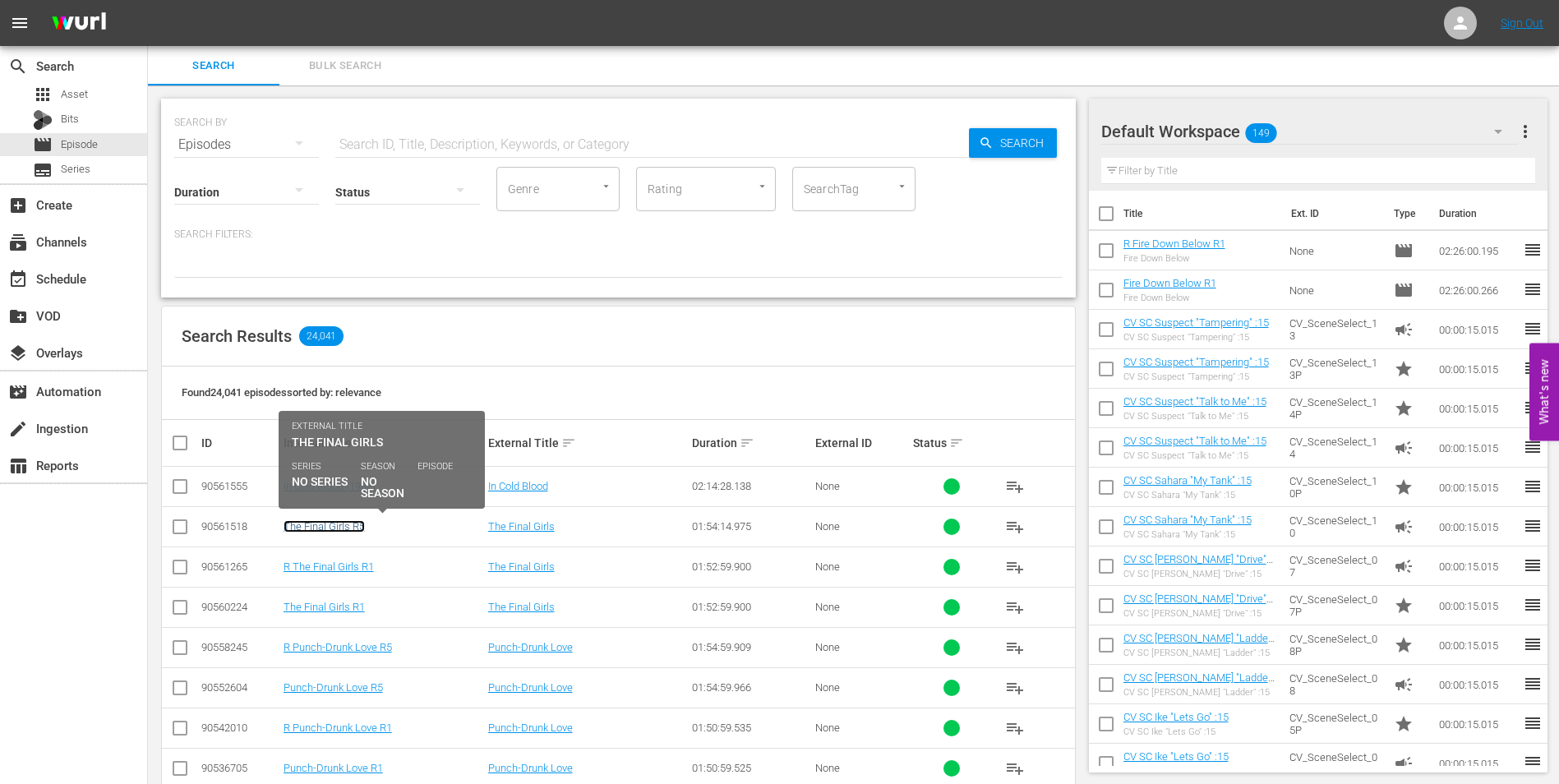
click at [321, 525] on link "The Final Girls R5" at bounding box center [324, 526] width 81 height 12
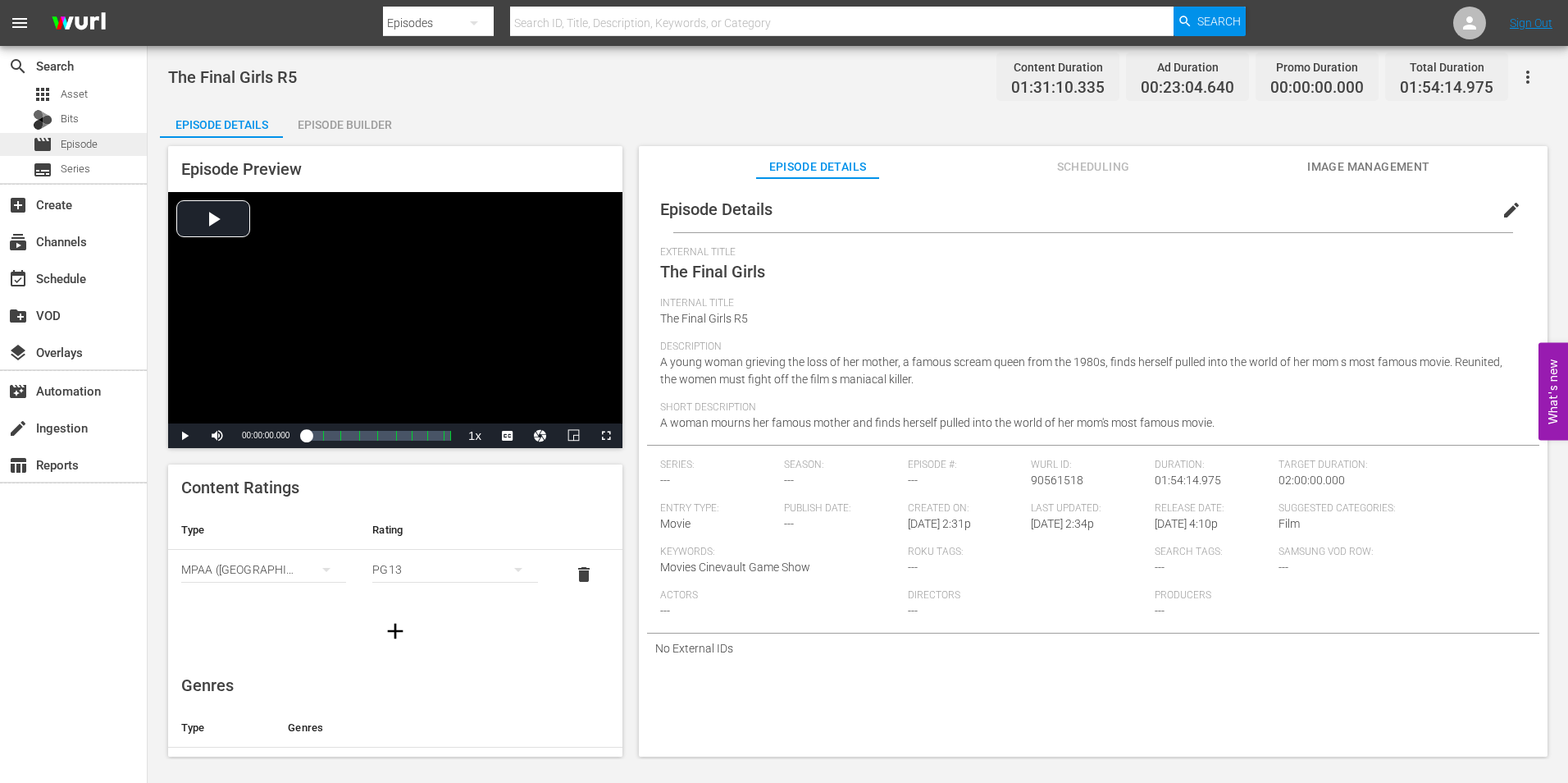
click at [91, 150] on span "Episode" at bounding box center [79, 144] width 36 height 17
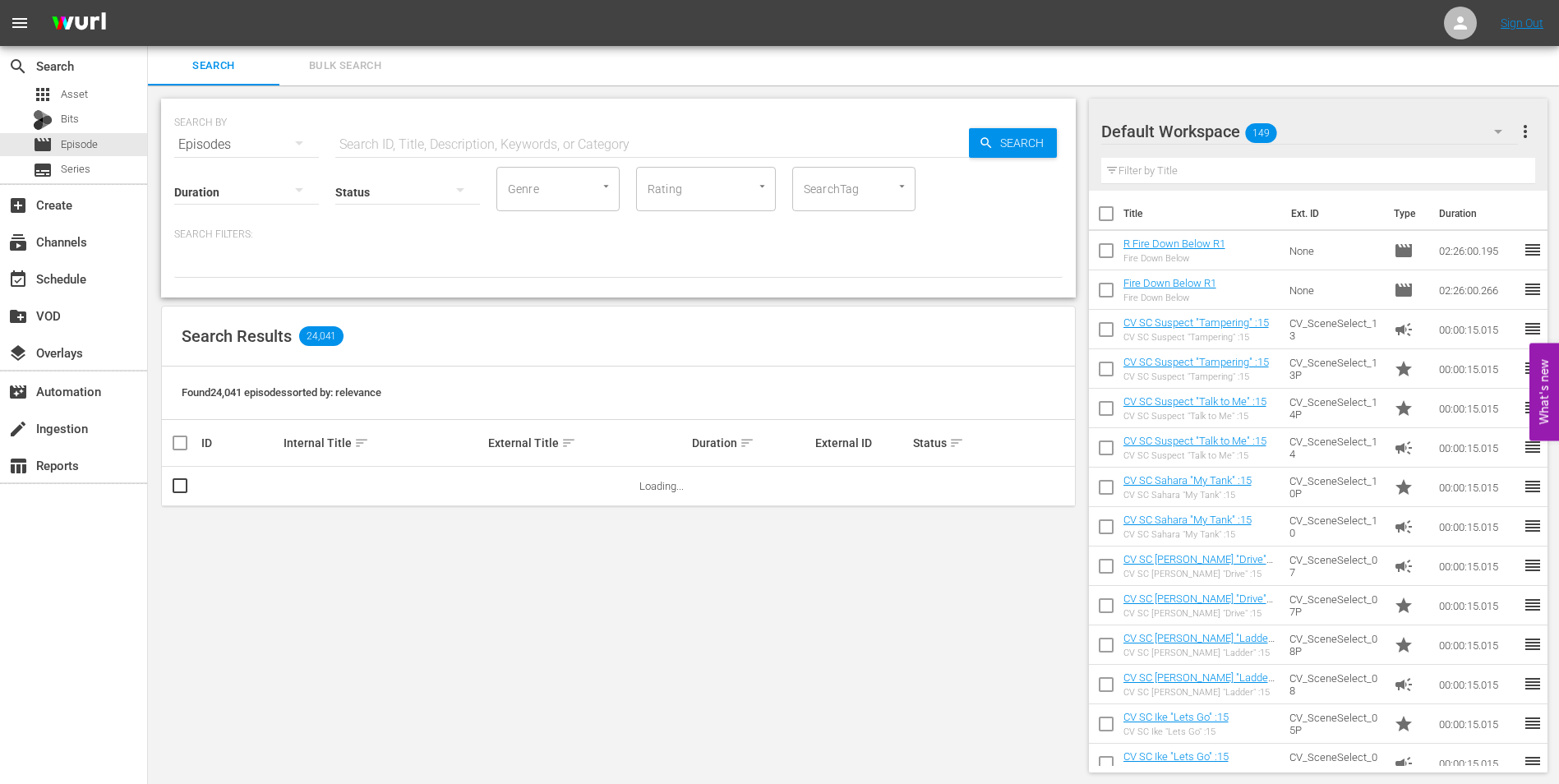
click at [400, 140] on input "text" at bounding box center [652, 145] width 633 height 39
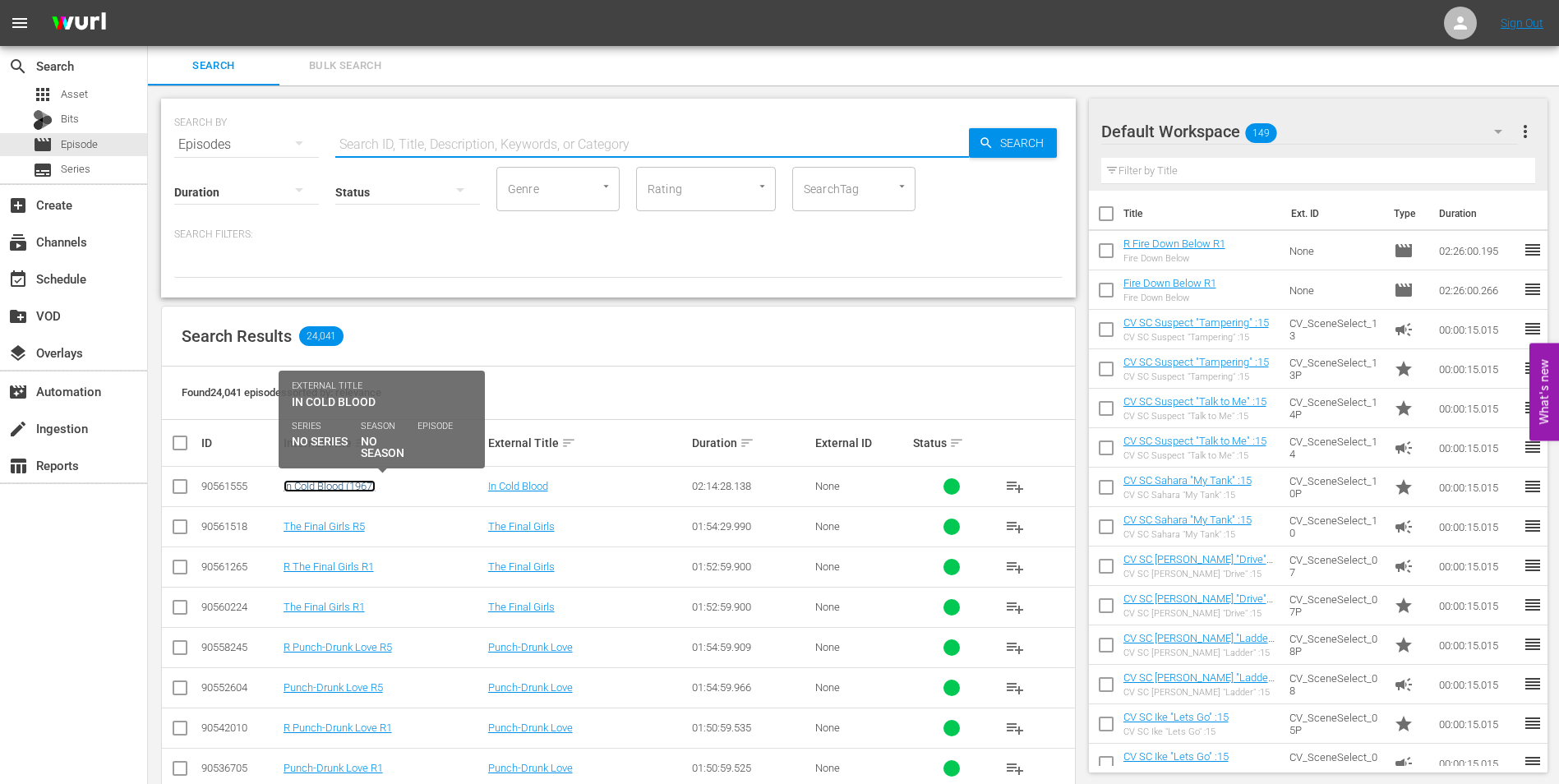
click at [355, 480] on link "In Cold Blood (1967)" at bounding box center [329, 485] width 92 height 12
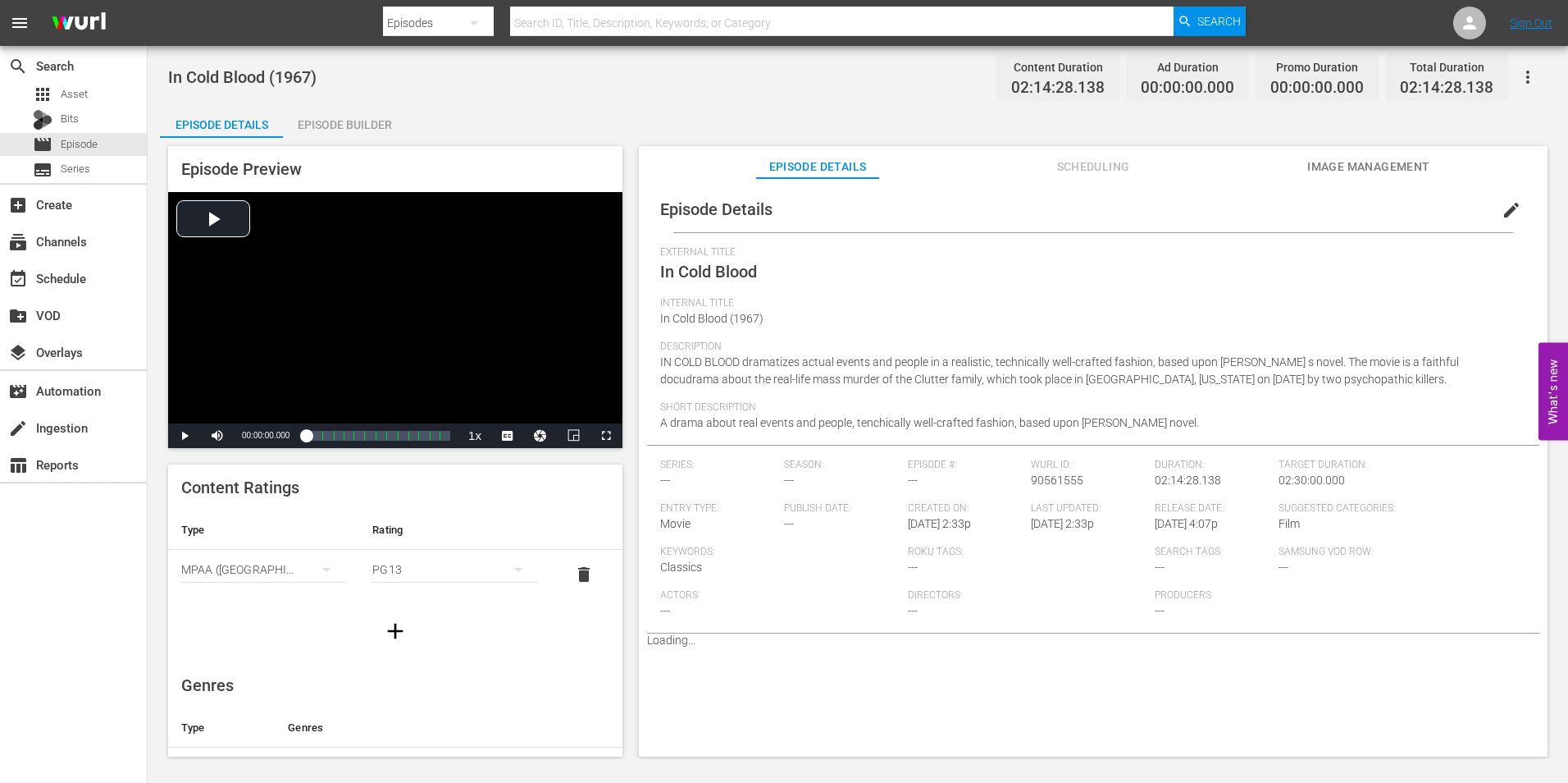
click at [729, 211] on span "Episode Details" at bounding box center [716, 209] width 112 height 20
click at [1509, 209] on span "edit" at bounding box center [1511, 210] width 20 height 20
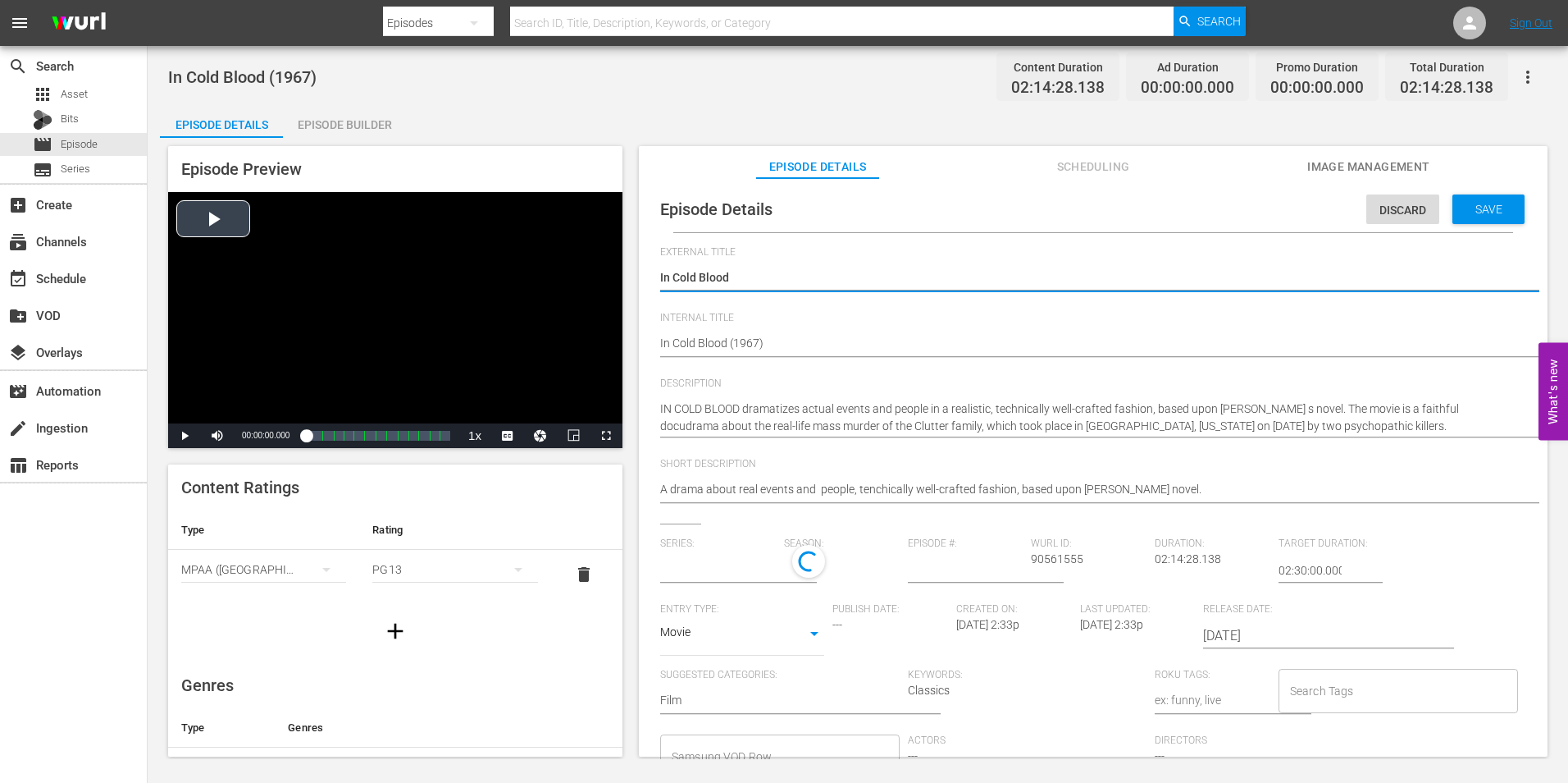
type input "No Series"
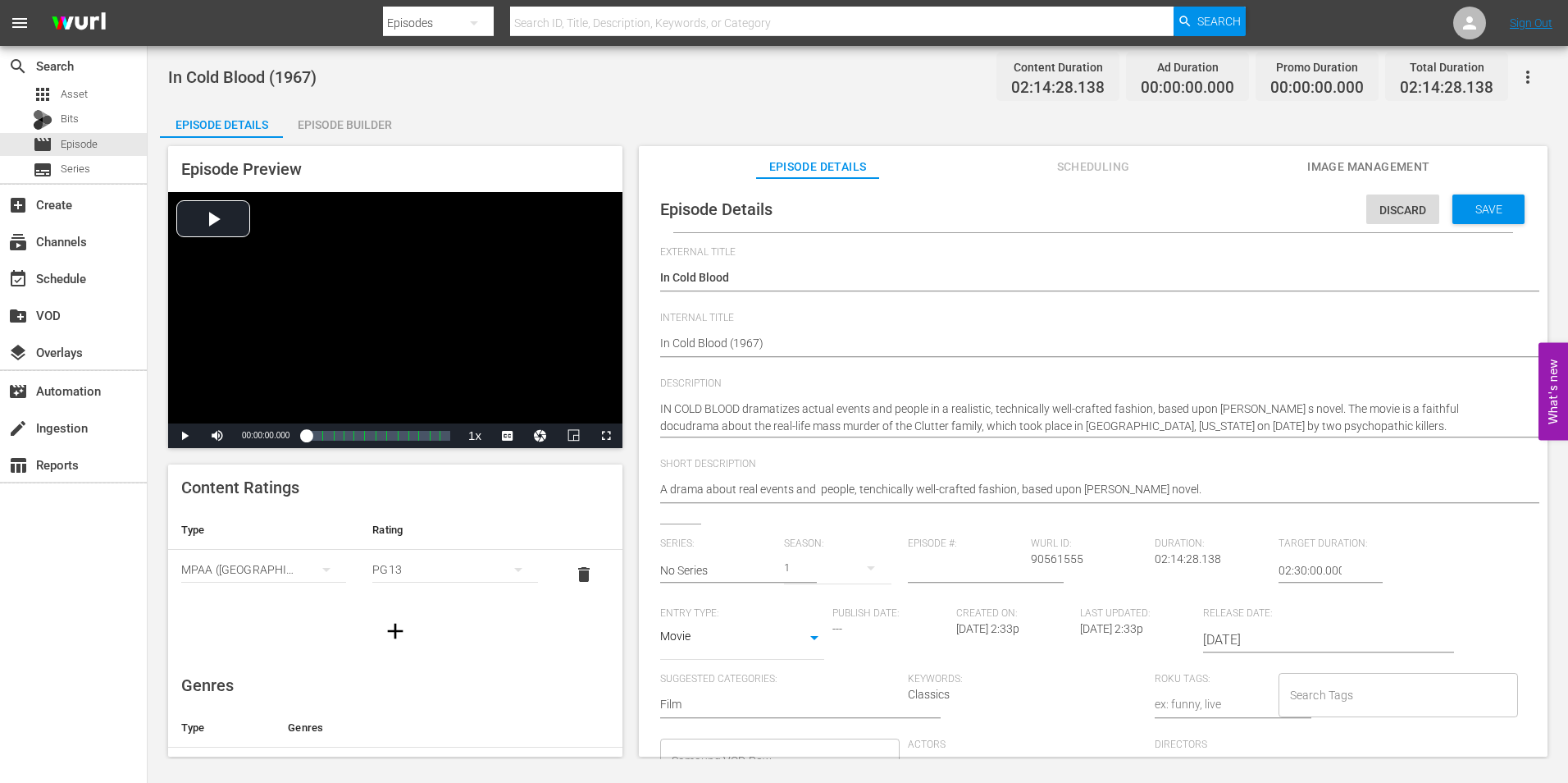
click at [659, 346] on div "Episode Details Discard Save External Title In Cold Blood In Cold Blood Interna…" at bounding box center [1093, 541] width 892 height 709
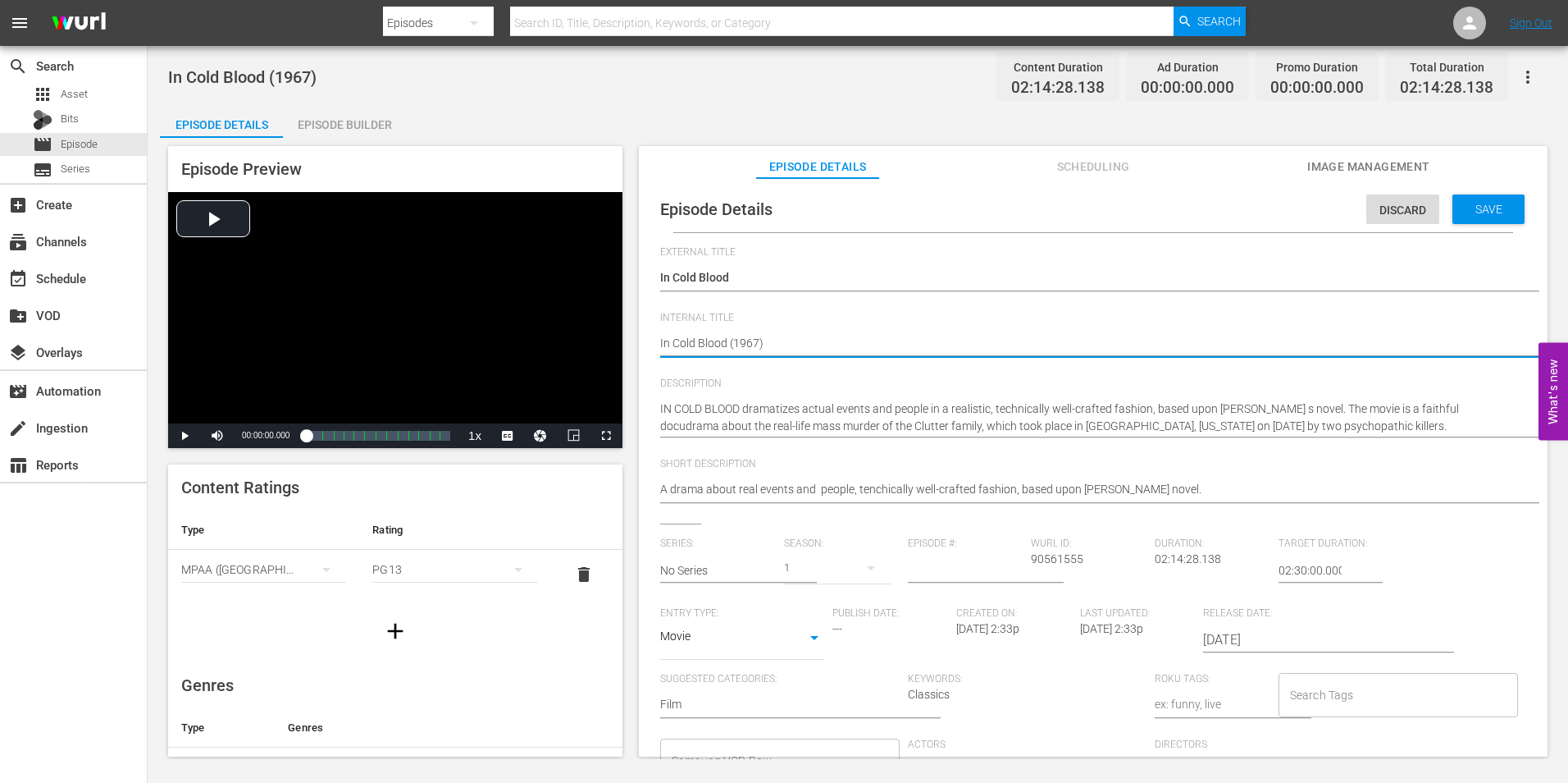
click at [768, 341] on textarea "In Cold Blood (1967)" at bounding box center [1088, 345] width 857 height 20
type textarea "In Cold Blood (1967)"
type textarea "In Cold Blood (1967) r"
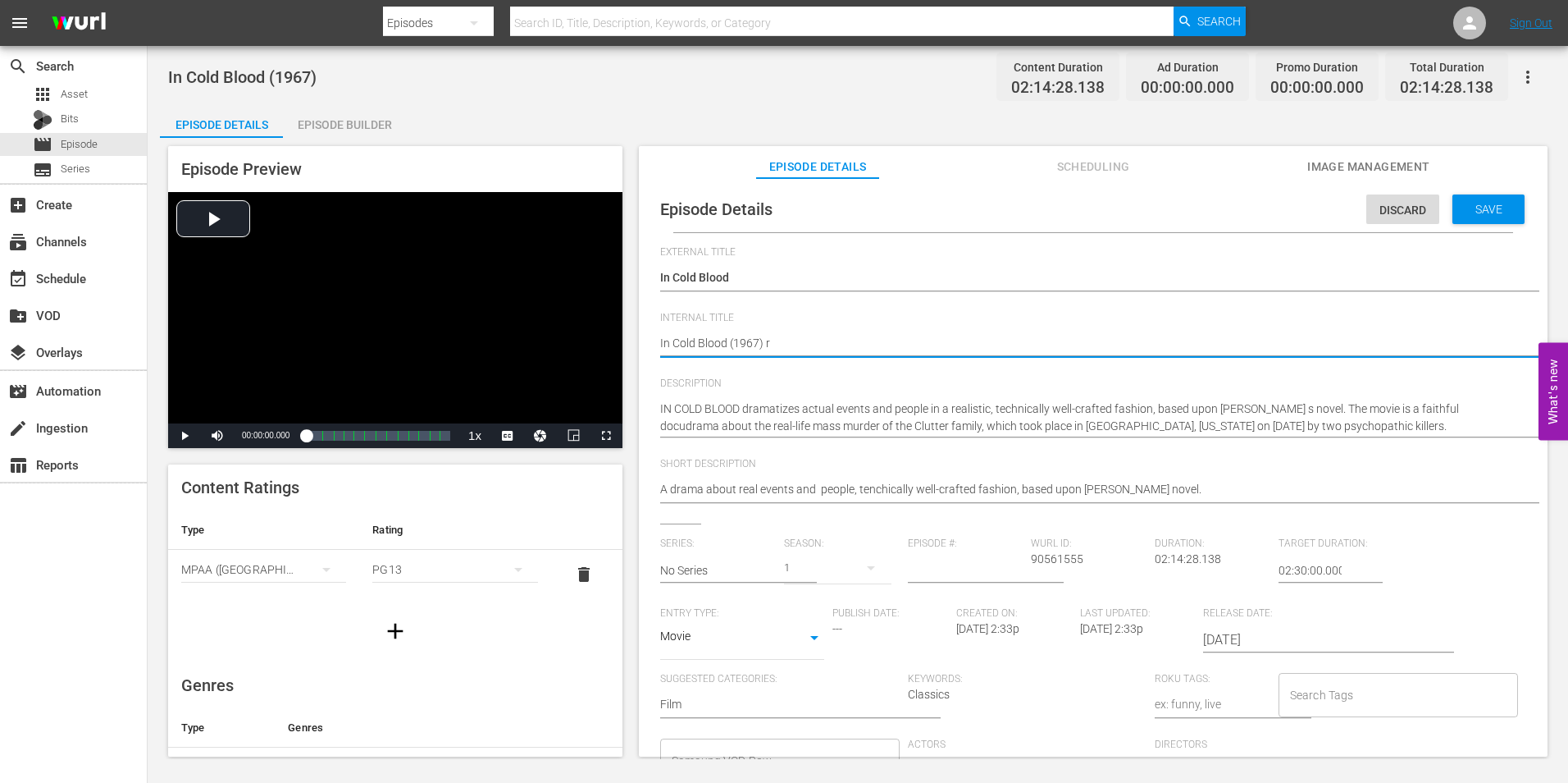
type textarea "In Cold Blood (1967) r1"
click at [1478, 215] on span "Save" at bounding box center [1488, 209] width 53 height 13
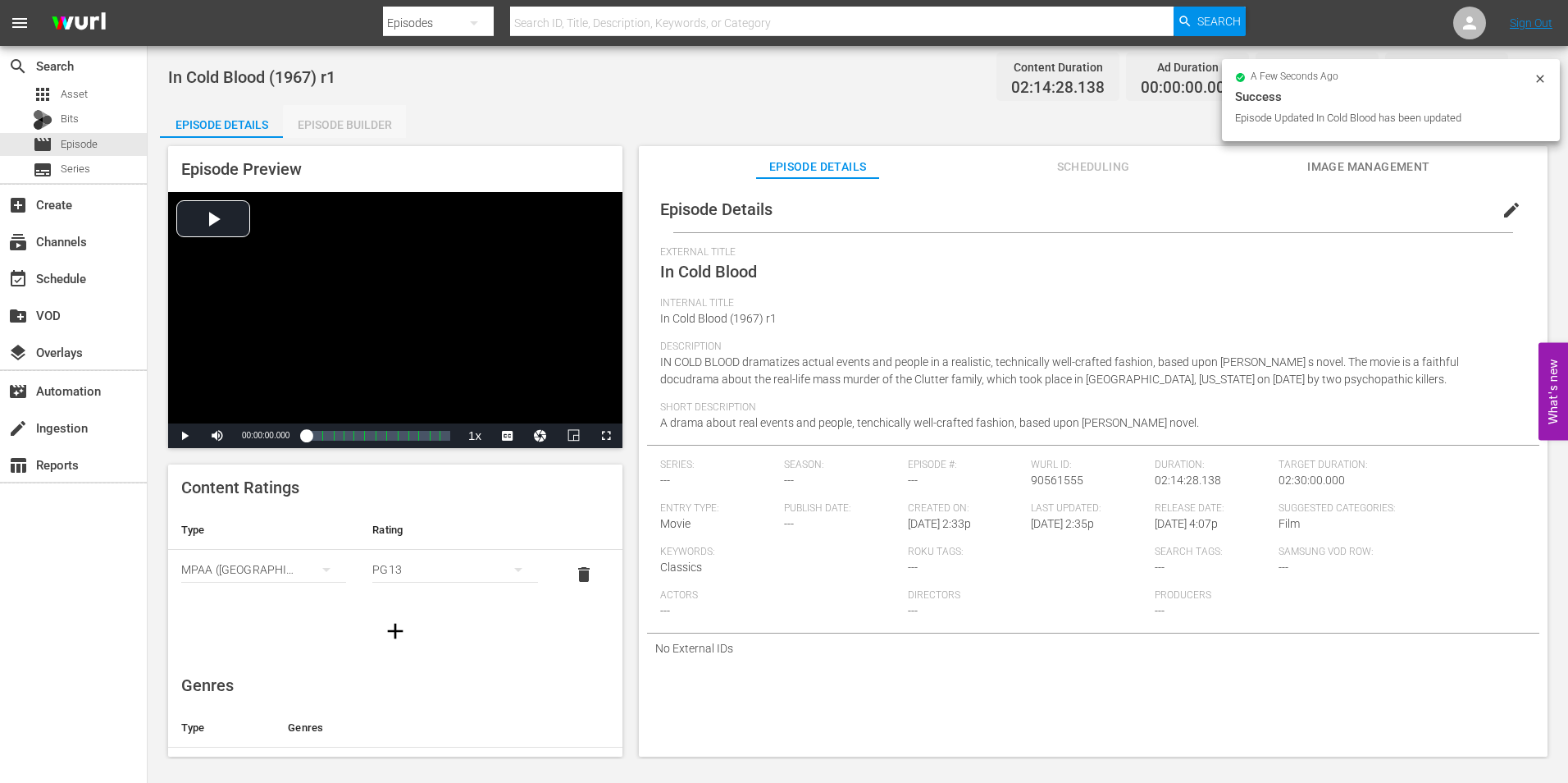
click at [379, 125] on div "Episode Builder" at bounding box center [344, 125] width 123 height 39
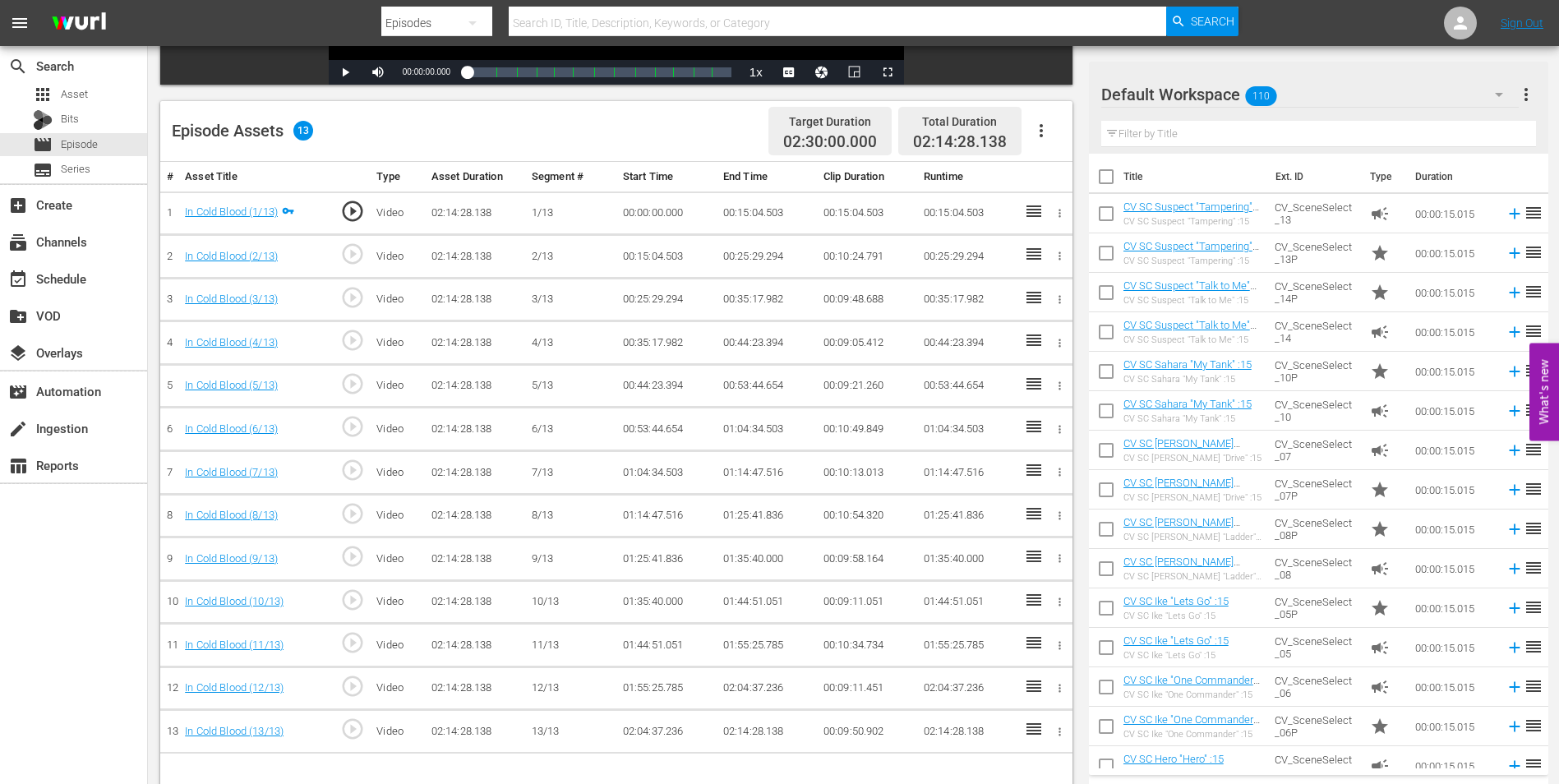
scroll to position [428, 0]
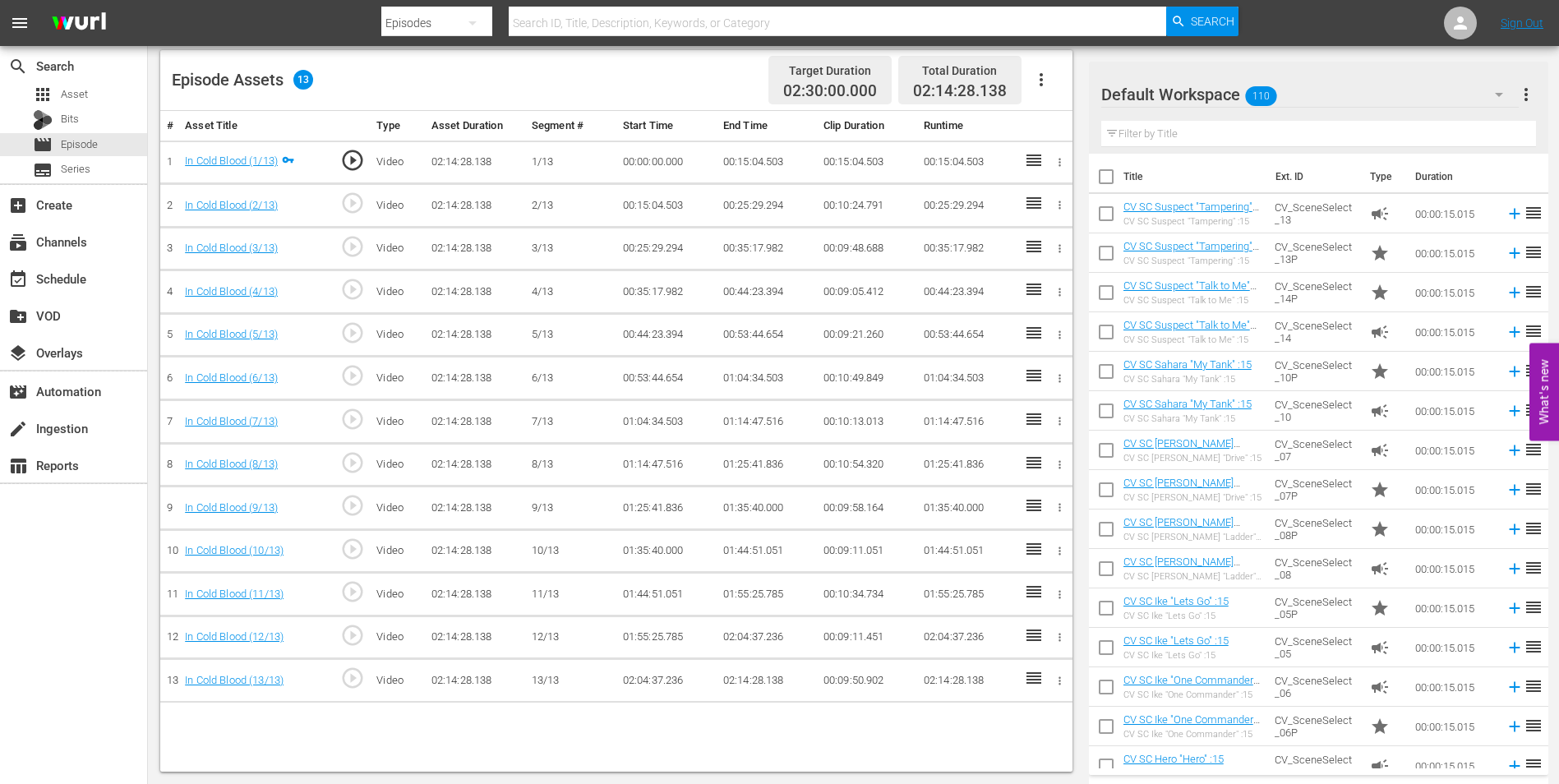
click at [1340, 104] on div "Default Workspace 110" at bounding box center [1309, 94] width 417 height 46
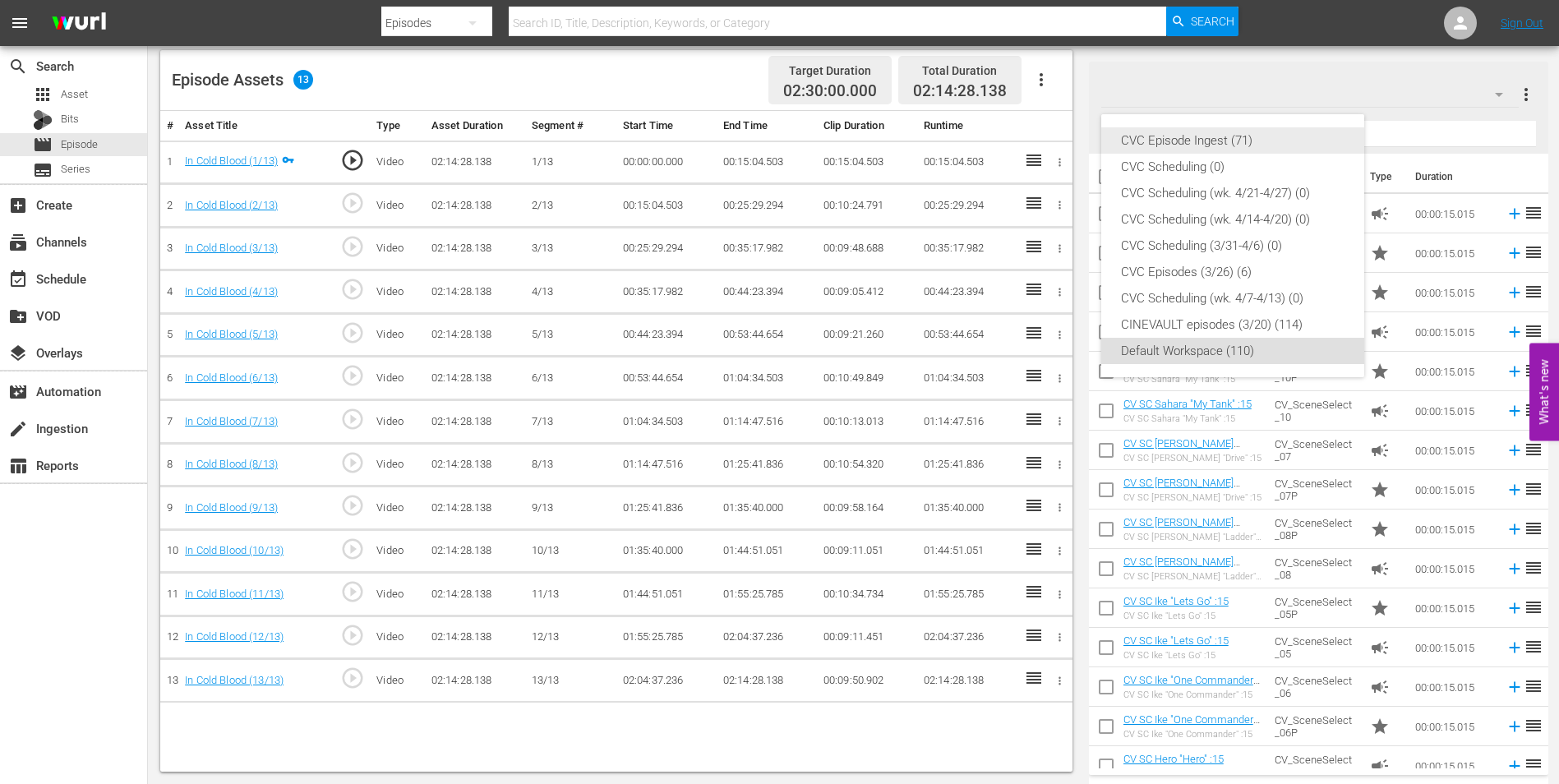
click at [1231, 145] on div "CVC Episode Ingest (71)" at bounding box center [1232, 140] width 224 height 27
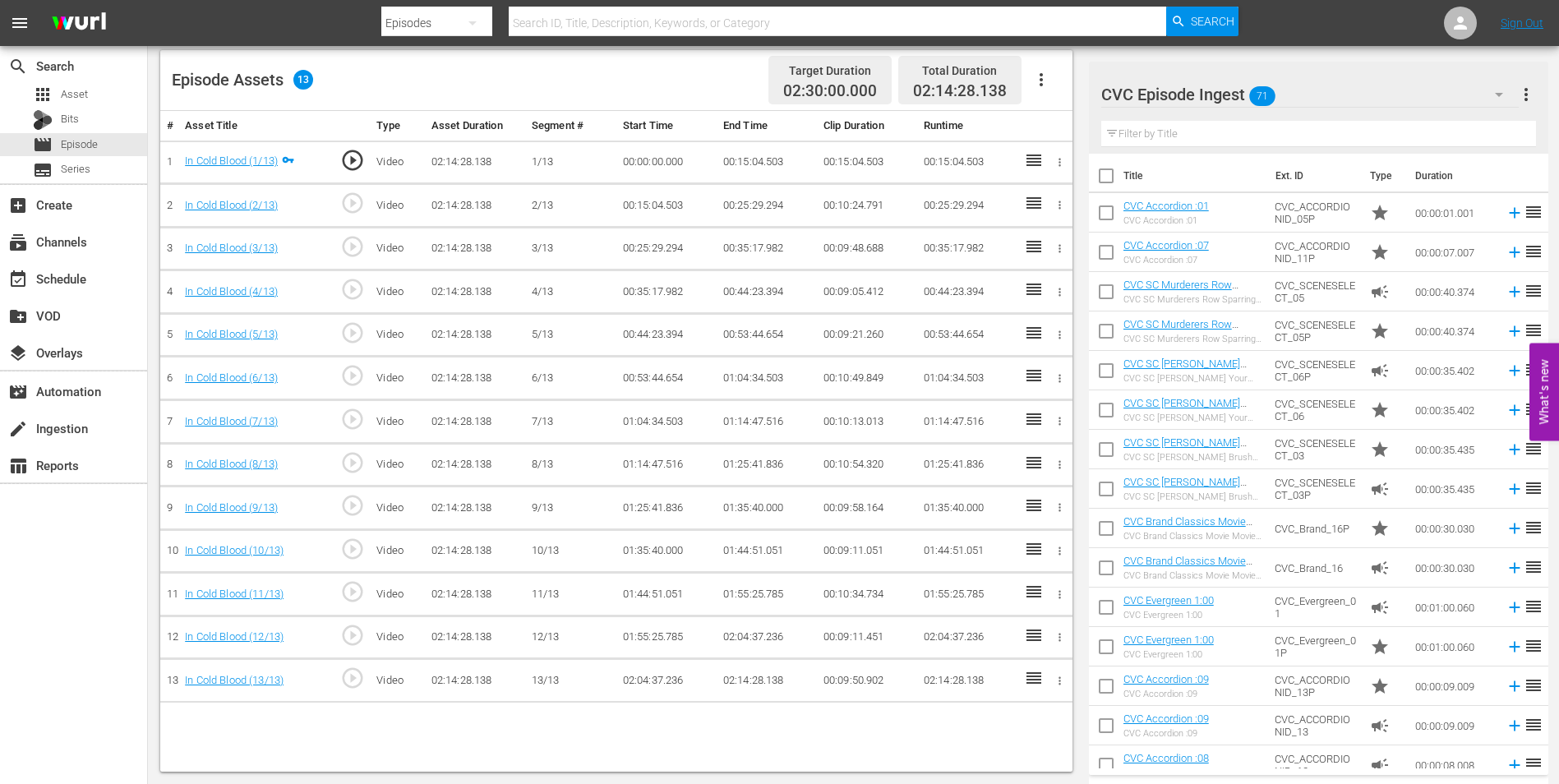
scroll to position [0, 0]
click at [1240, 128] on input "text" at bounding box center [1318, 133] width 435 height 27
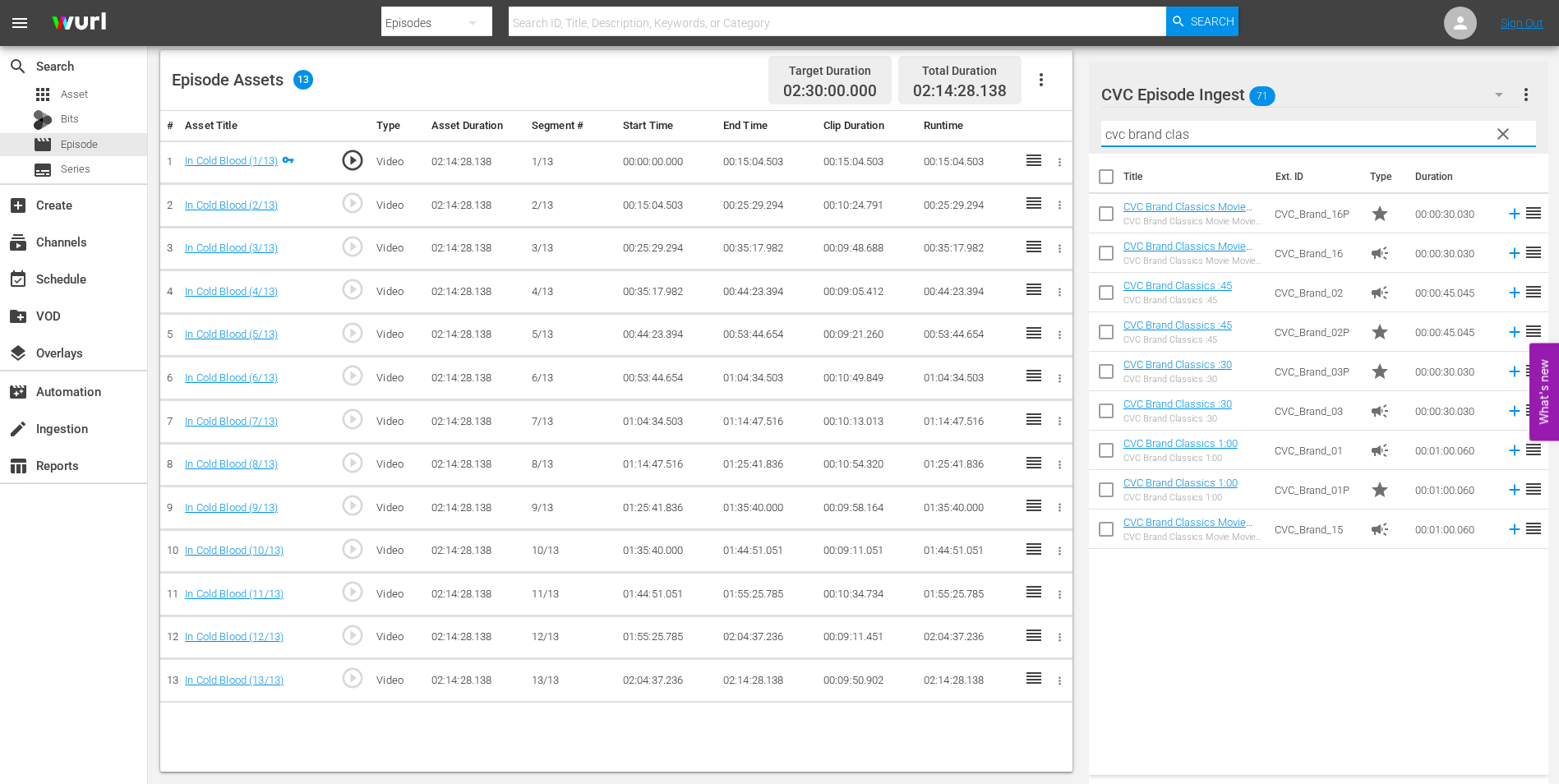
type input "cvc brand clas"
click at [1103, 211] on input "checkbox" at bounding box center [1106, 216] width 35 height 35
checkbox input "true"
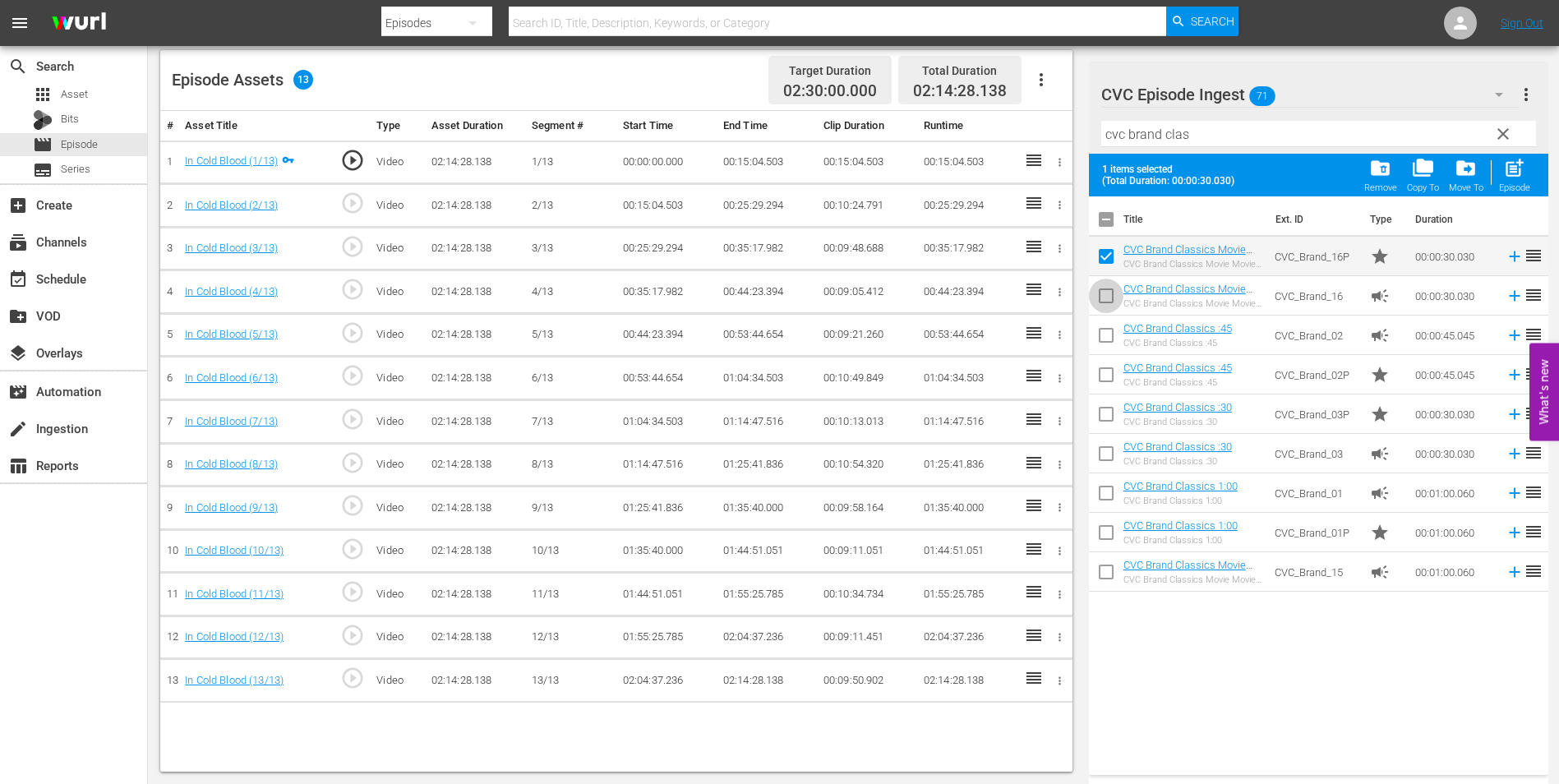
click at [1113, 293] on input "checkbox" at bounding box center [1106, 299] width 35 height 35
checkbox input "true"
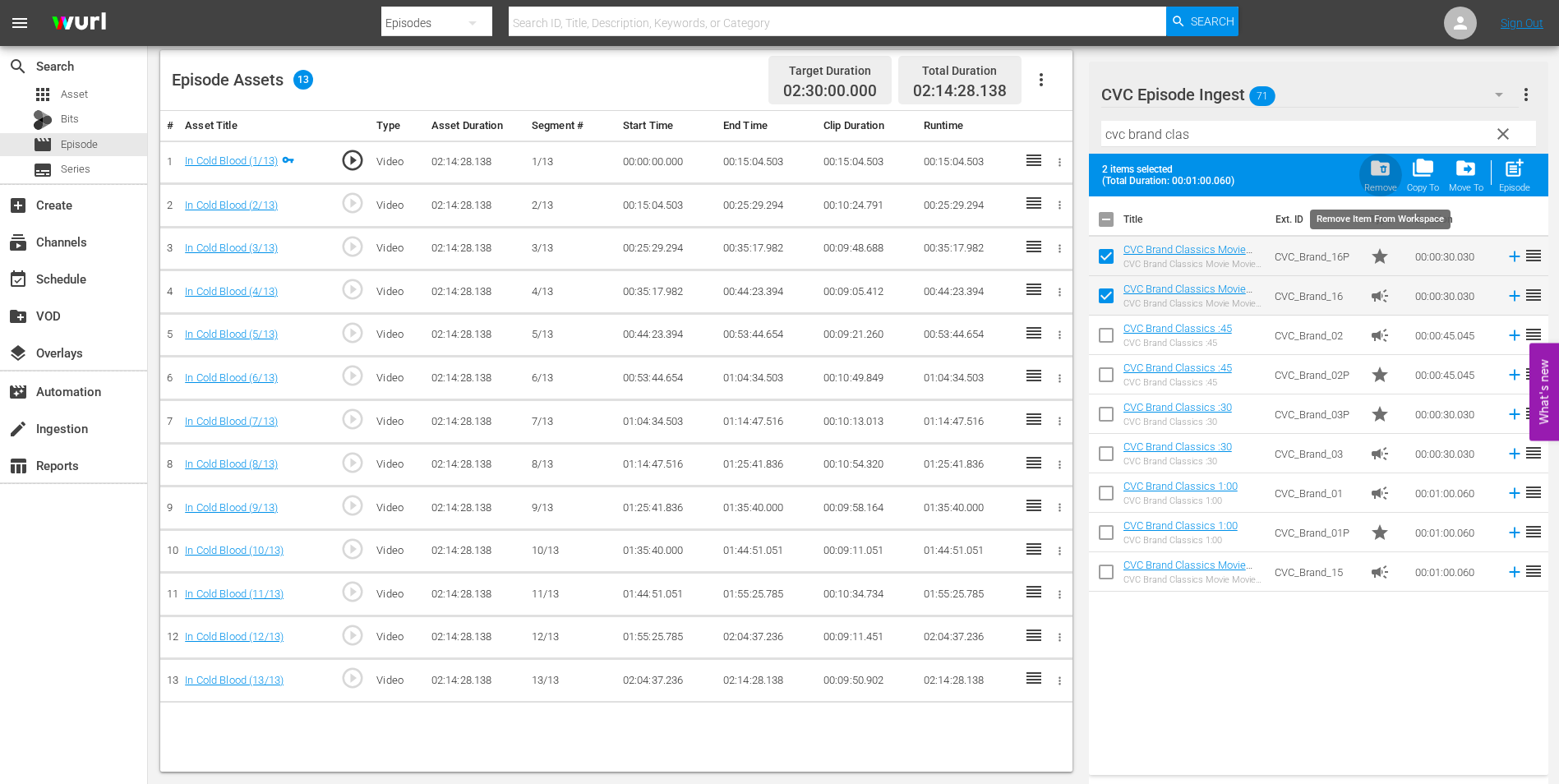
click at [1374, 177] on span "folder_delete" at bounding box center [1380, 168] width 22 height 22
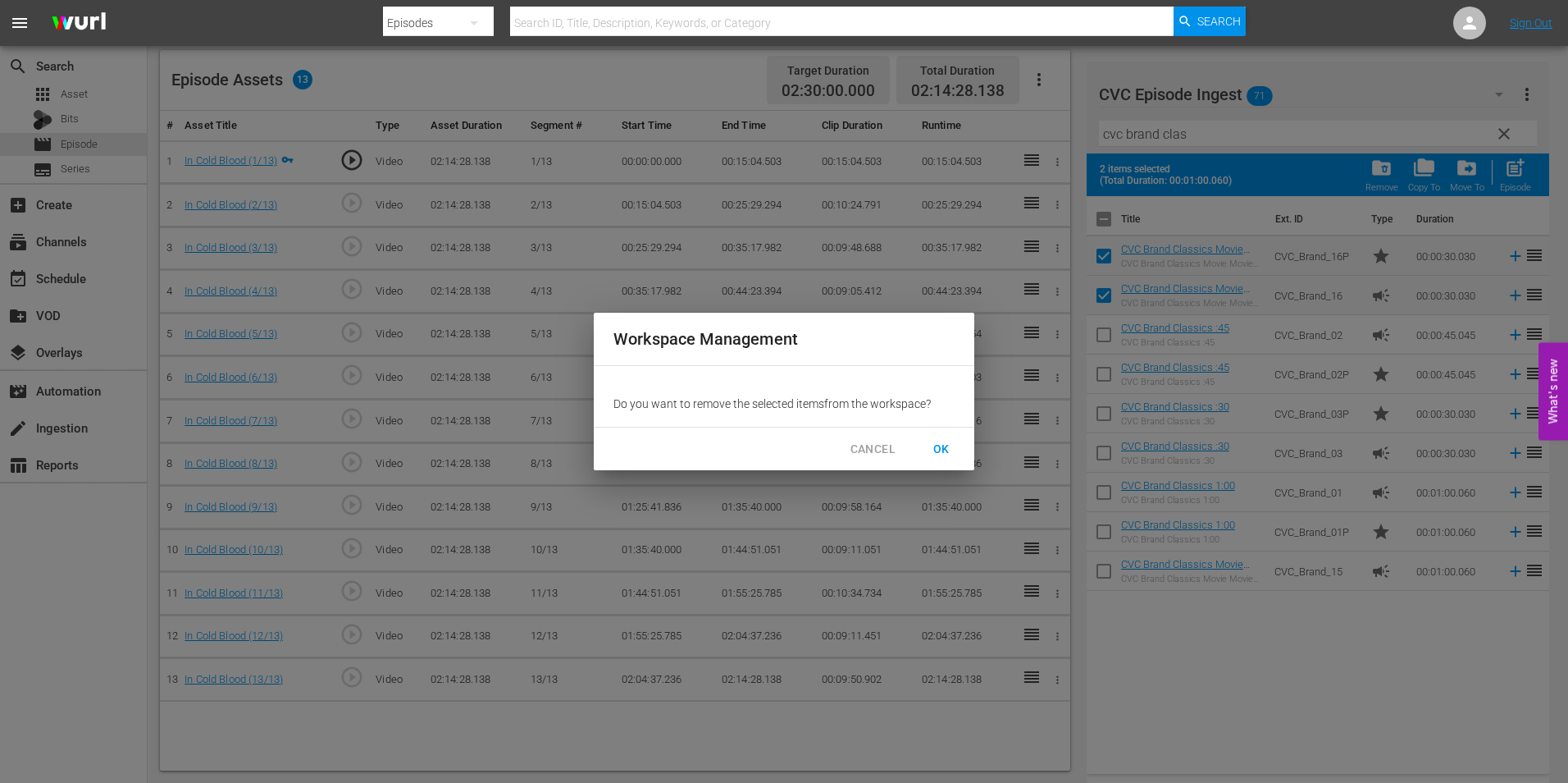
click at [934, 443] on span "OK" at bounding box center [941, 449] width 27 height 21
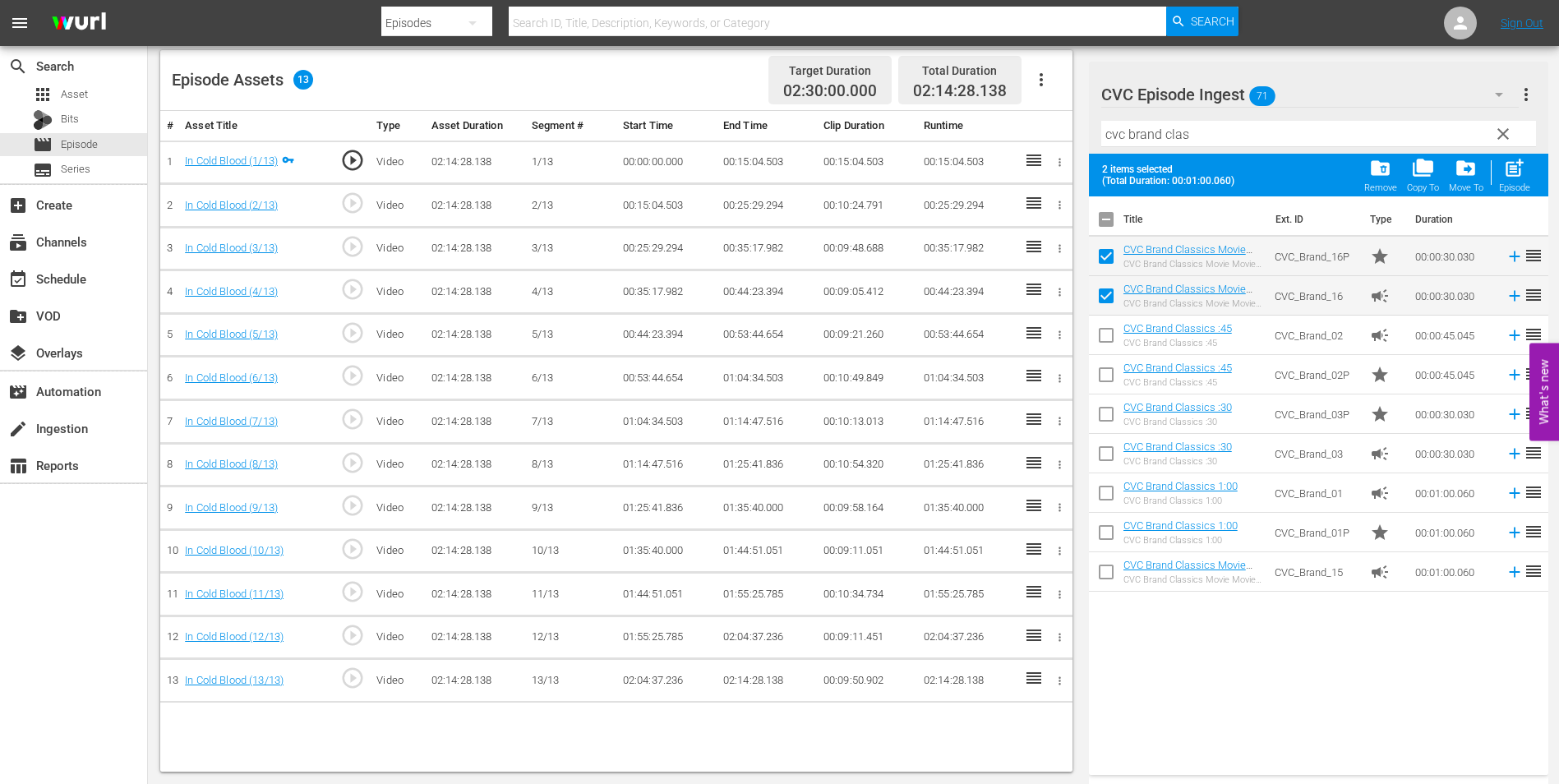
checkbox input "false"
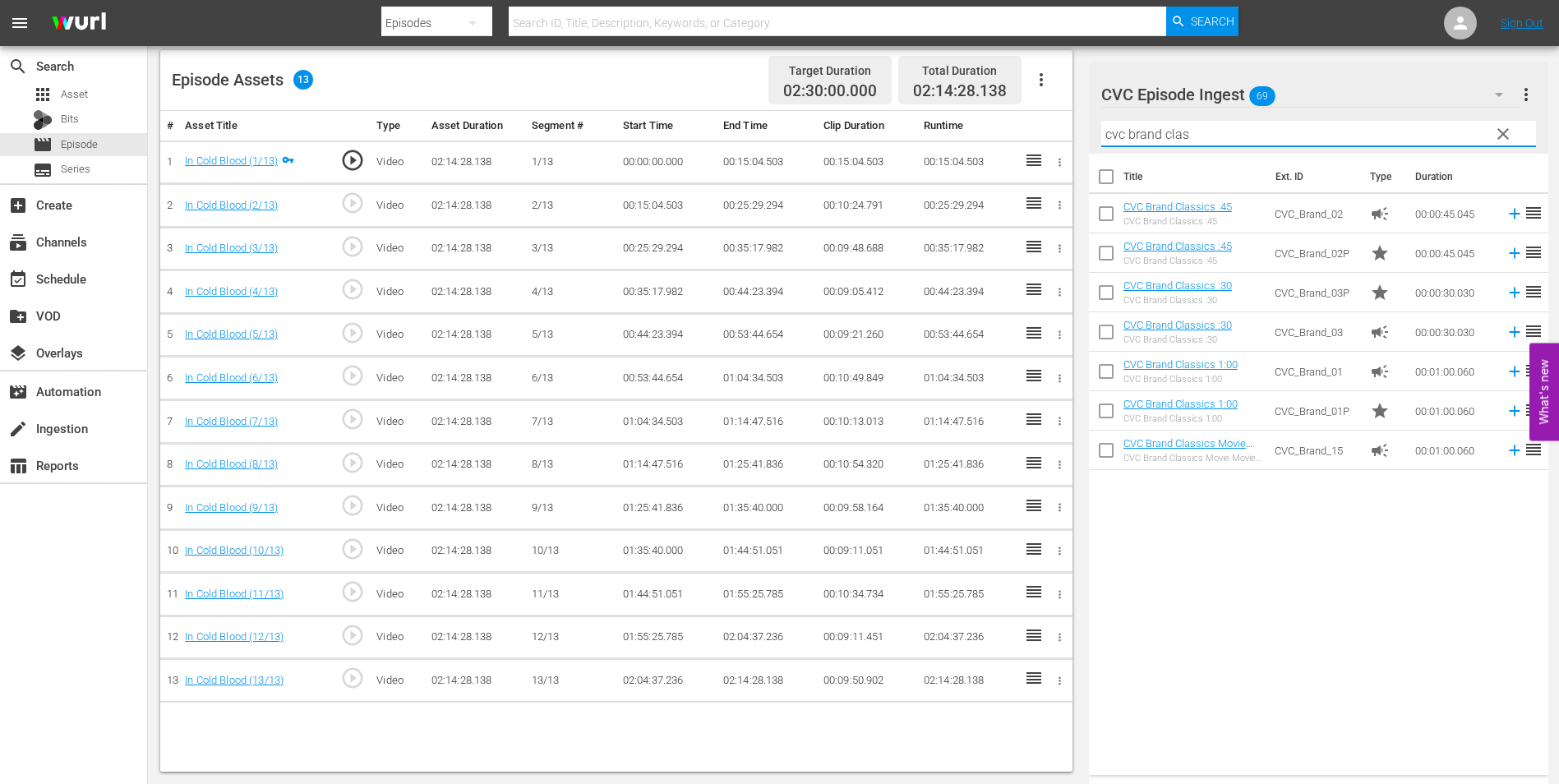
click at [1186, 133] on input "cvc brand clas" at bounding box center [1318, 133] width 435 height 27
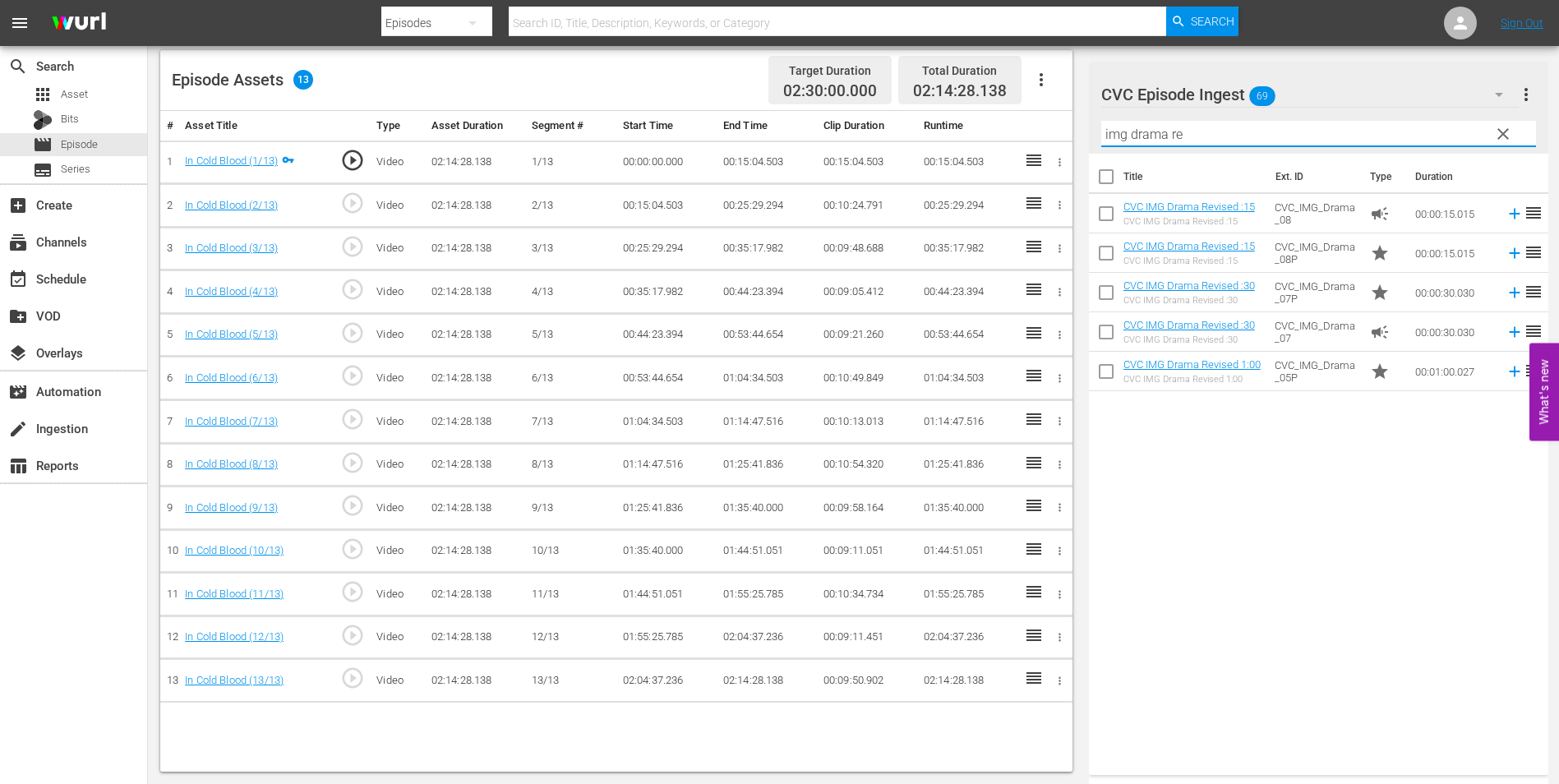
type input "img drama re"
click at [1105, 215] on input "checkbox" at bounding box center [1106, 216] width 35 height 35
checkbox input "true"
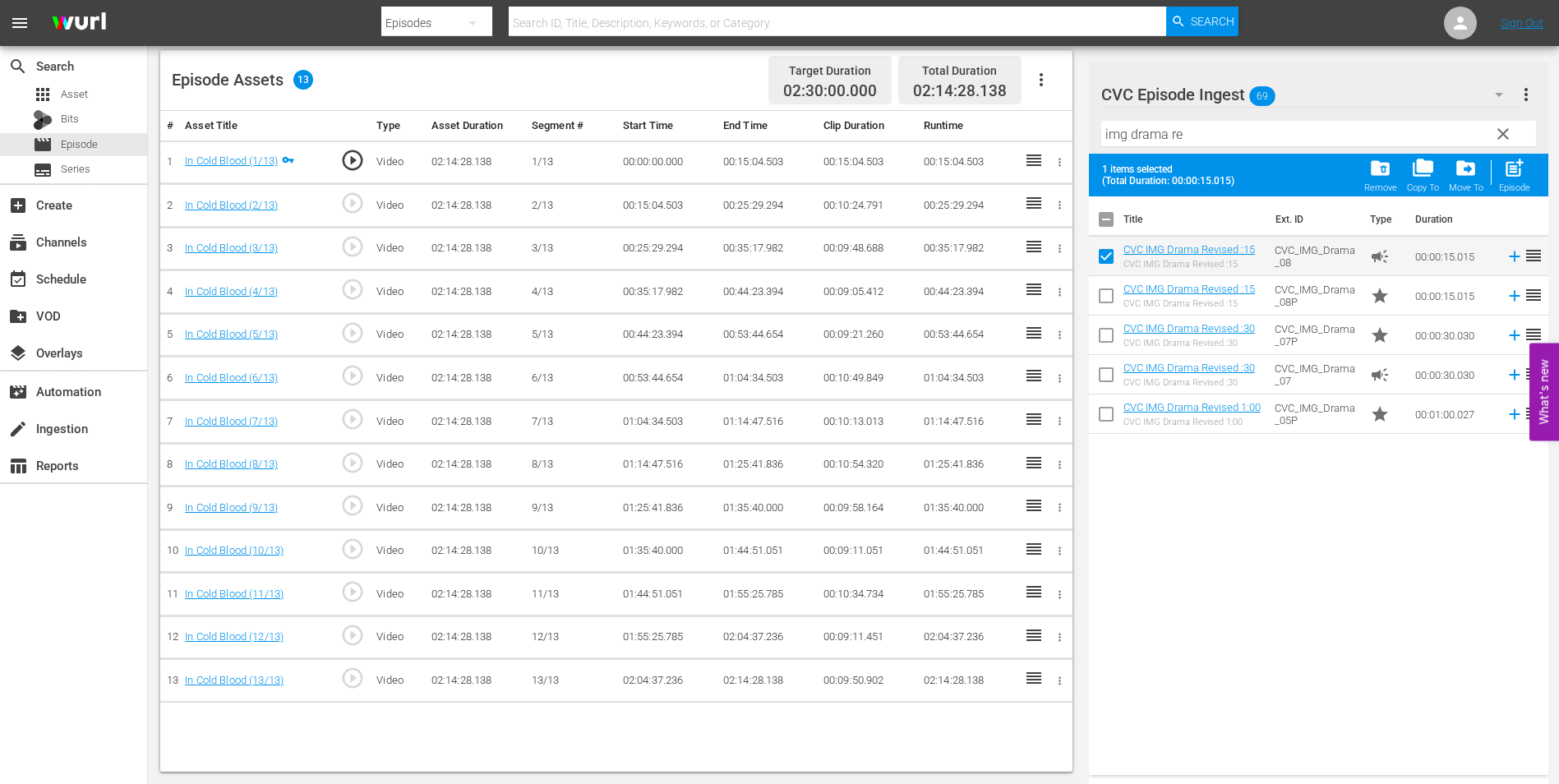
click at [1106, 293] on input "checkbox" at bounding box center [1106, 299] width 35 height 35
checkbox input "true"
click at [1104, 337] on input "checkbox" at bounding box center [1106, 338] width 35 height 35
checkbox input "true"
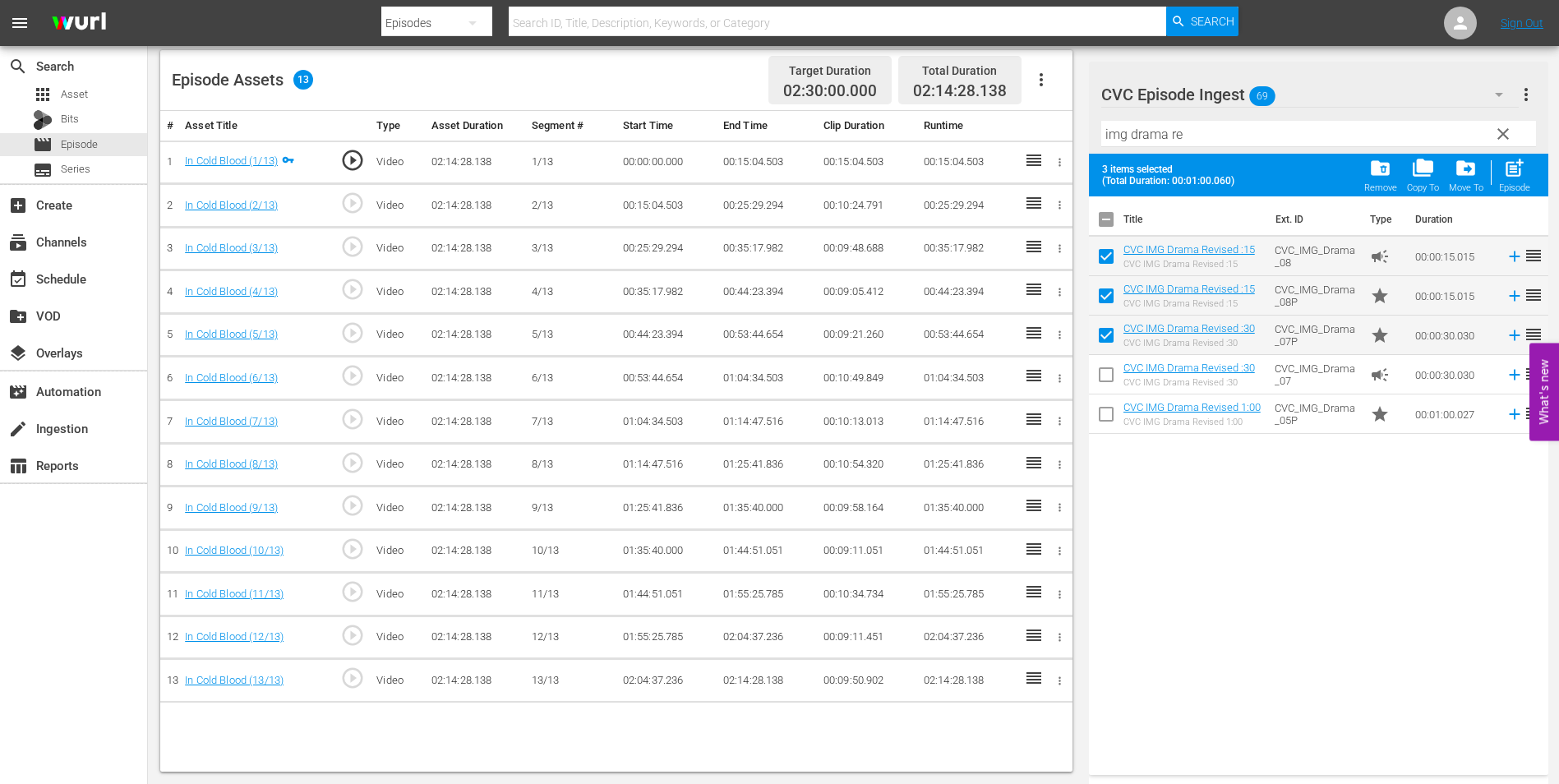
click at [1107, 381] on input "checkbox" at bounding box center [1106, 378] width 35 height 35
checkbox input "true"
click at [1111, 420] on input "checkbox" at bounding box center [1106, 417] width 35 height 35
checkbox input "true"
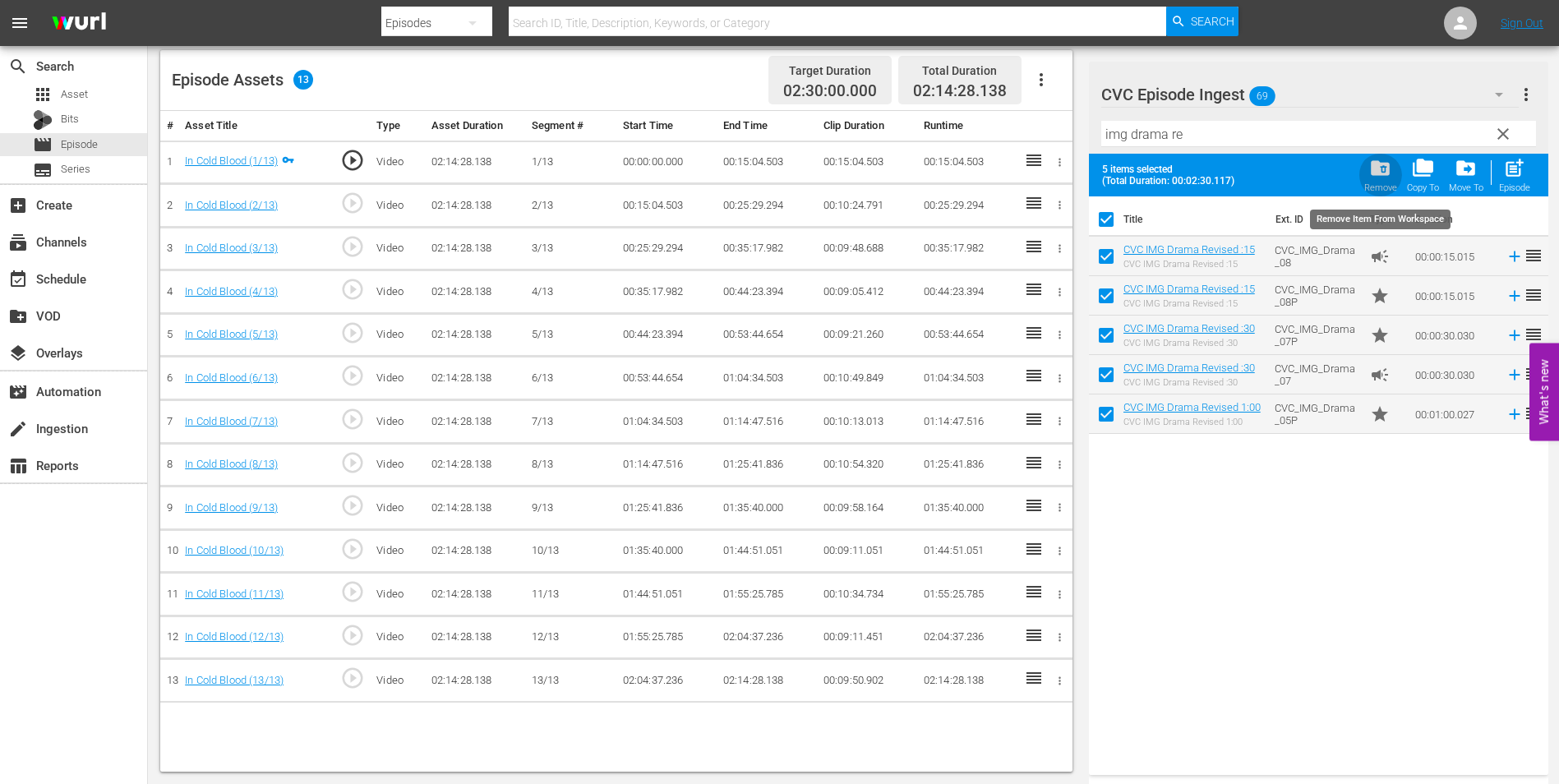
click at [1378, 168] on span "folder_delete" at bounding box center [1380, 168] width 22 height 22
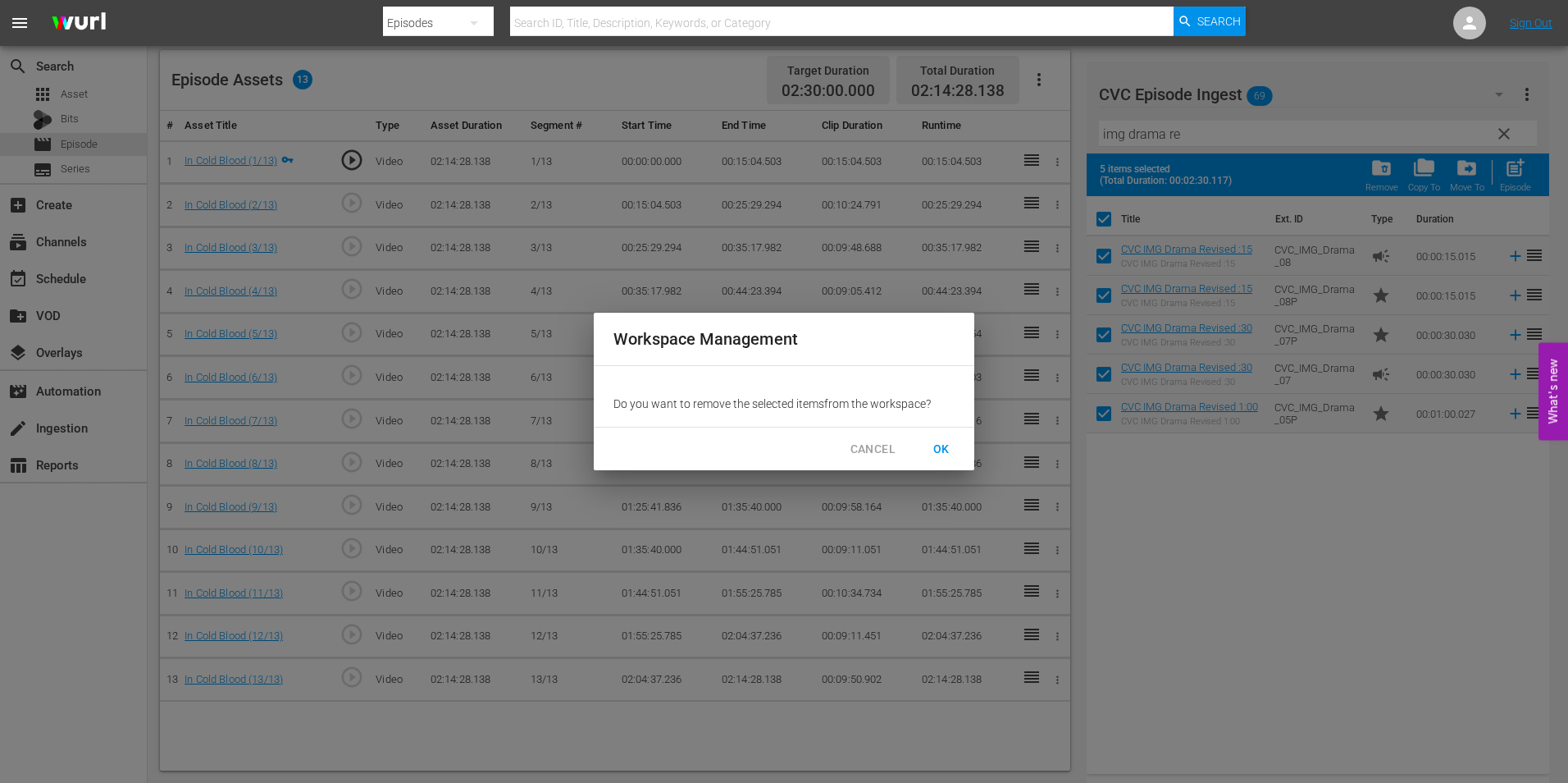
click at [935, 444] on span "OK" at bounding box center [941, 449] width 27 height 21
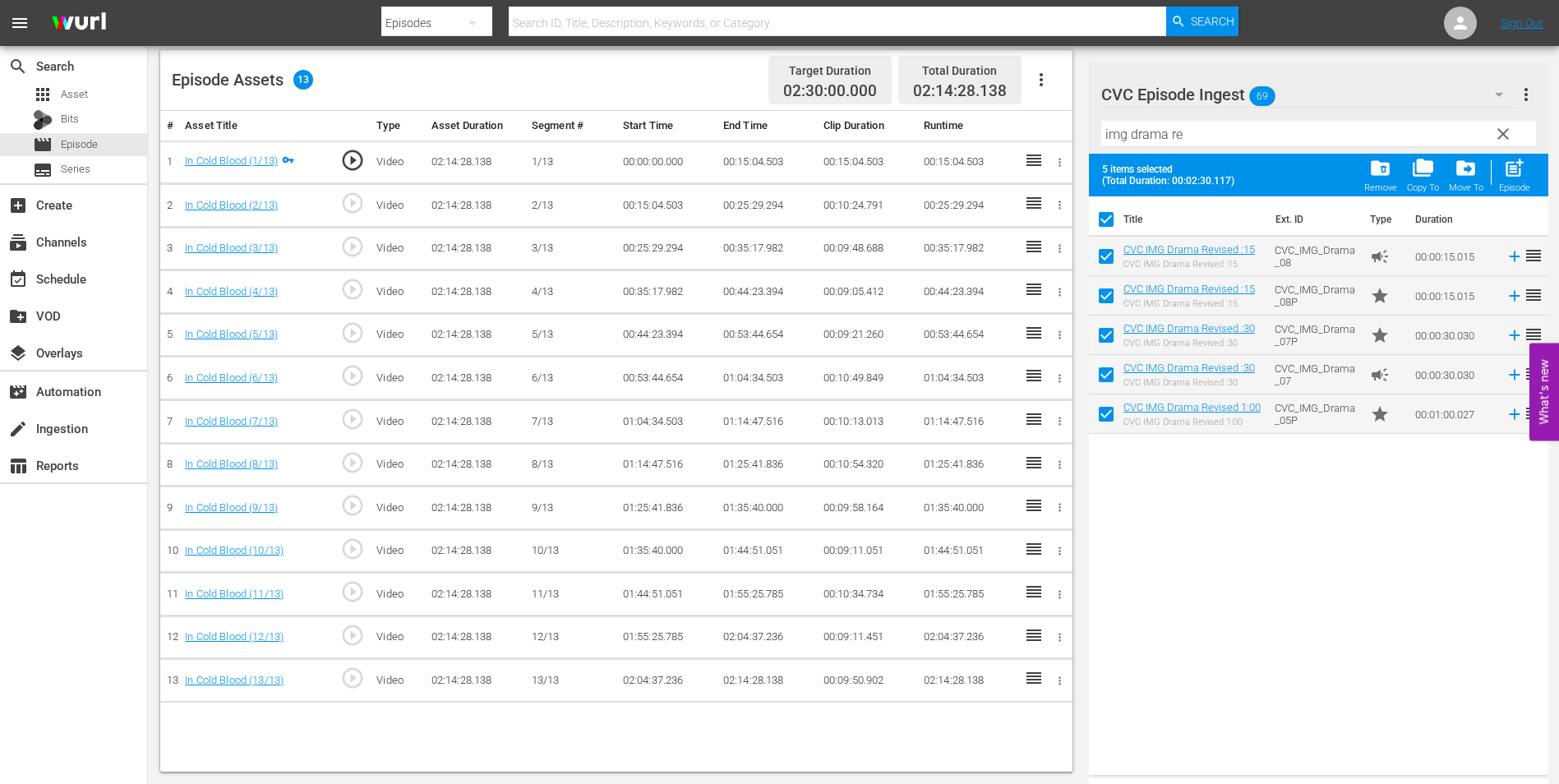
checkbox input "false"
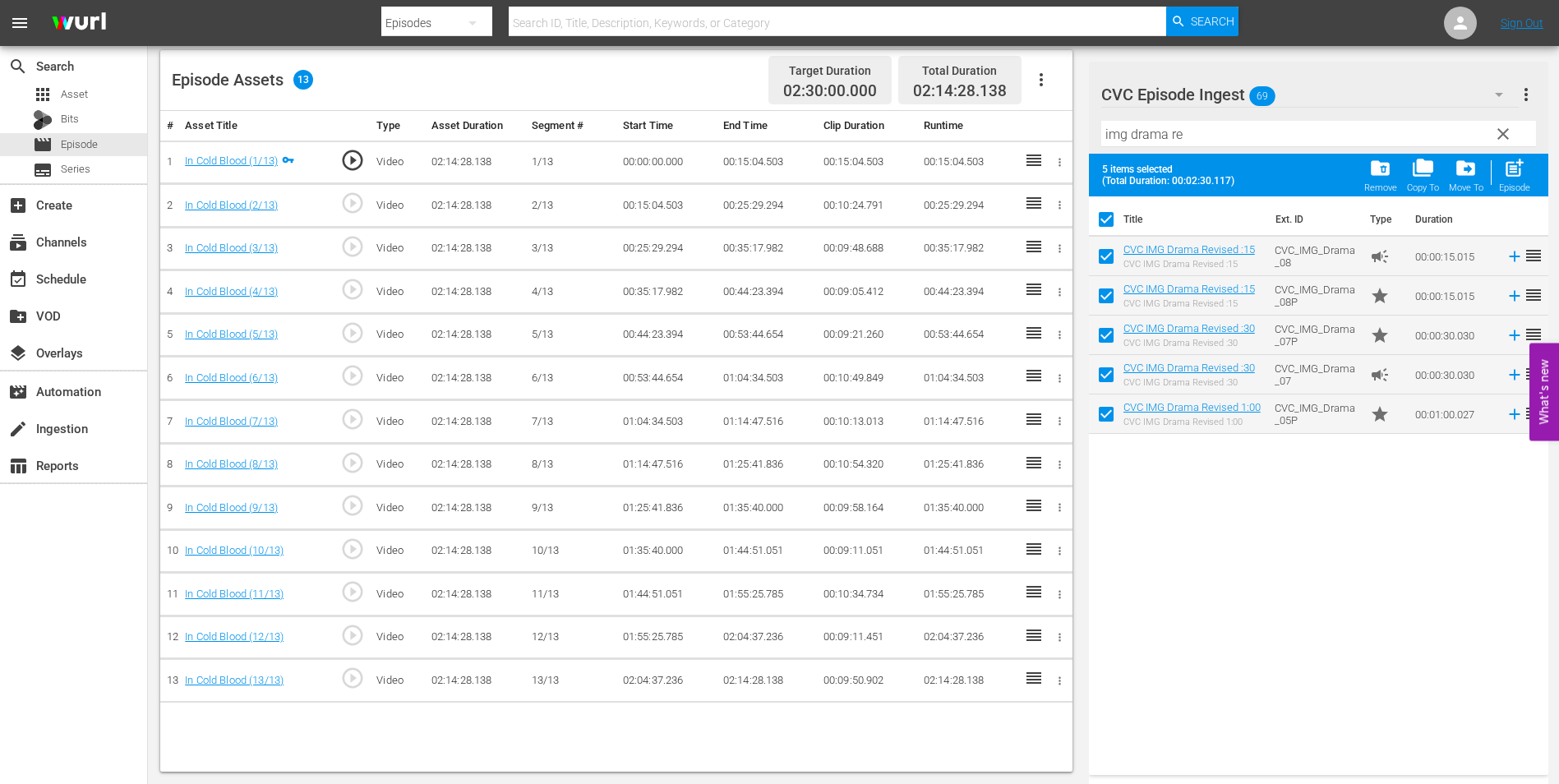
checkbox input "false"
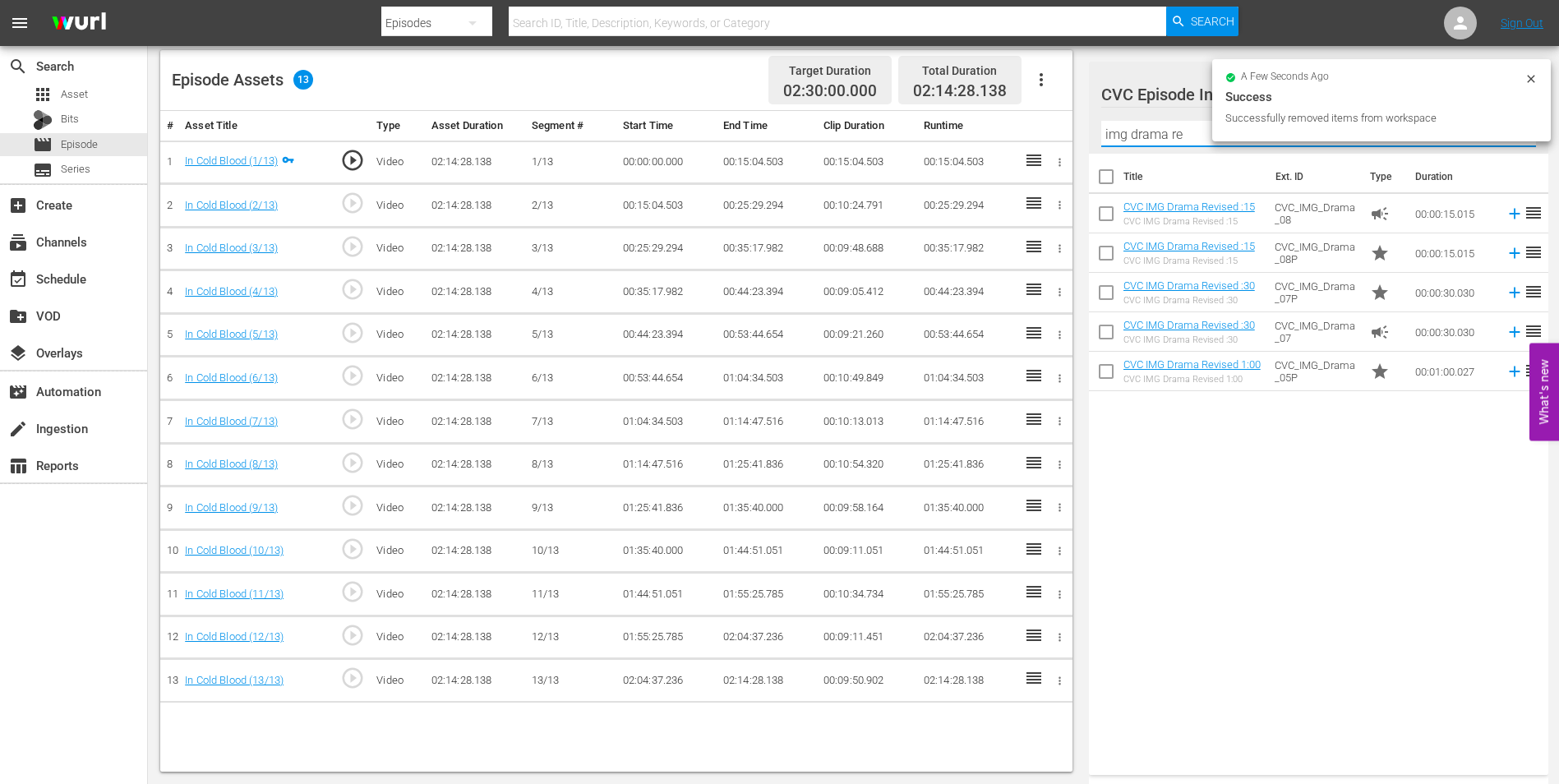
click at [1186, 133] on input "img drama re" at bounding box center [1318, 133] width 435 height 27
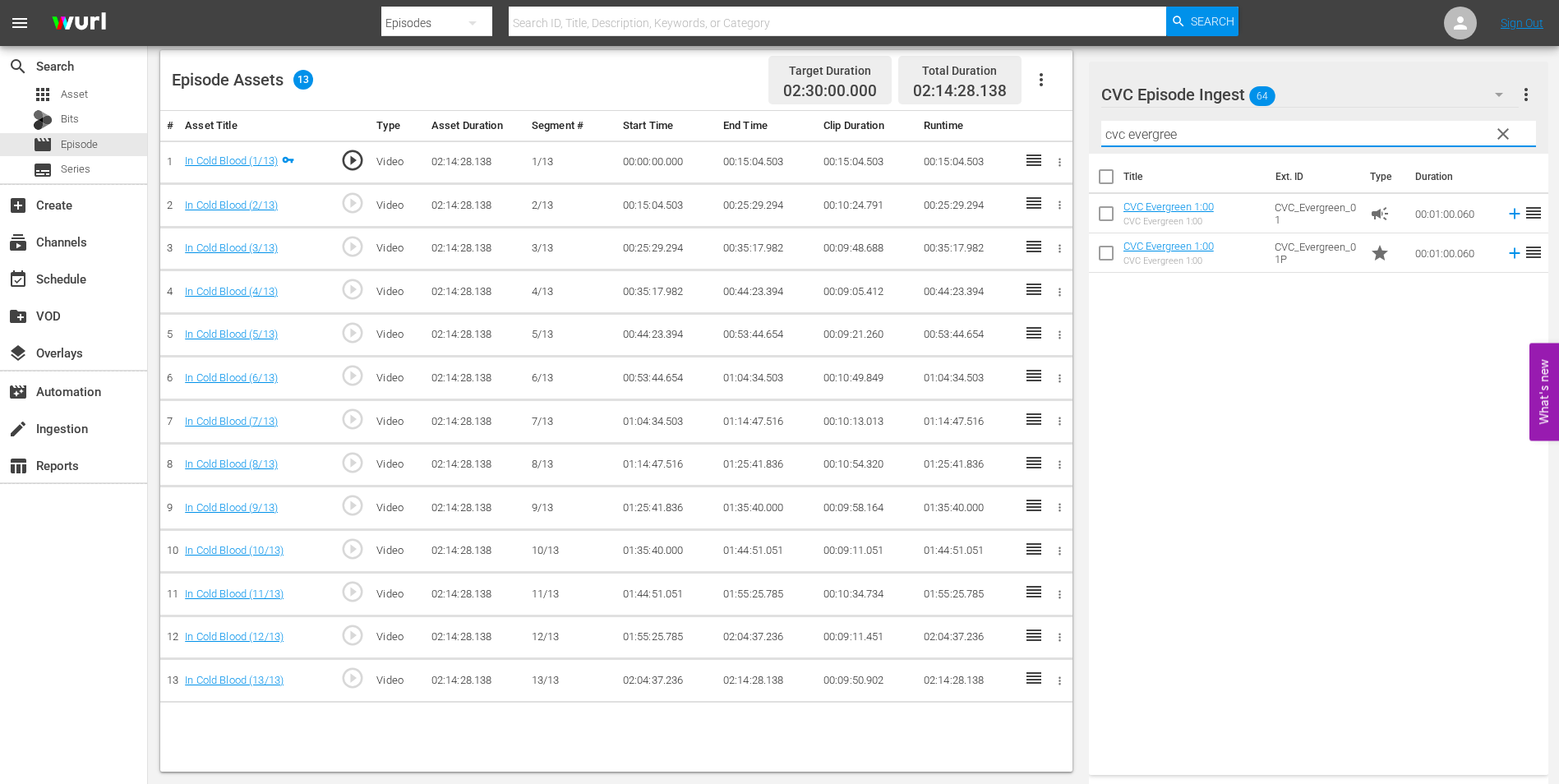
type input "cvc evergree"
click at [1108, 214] on input "checkbox" at bounding box center [1106, 216] width 35 height 35
checkbox input "true"
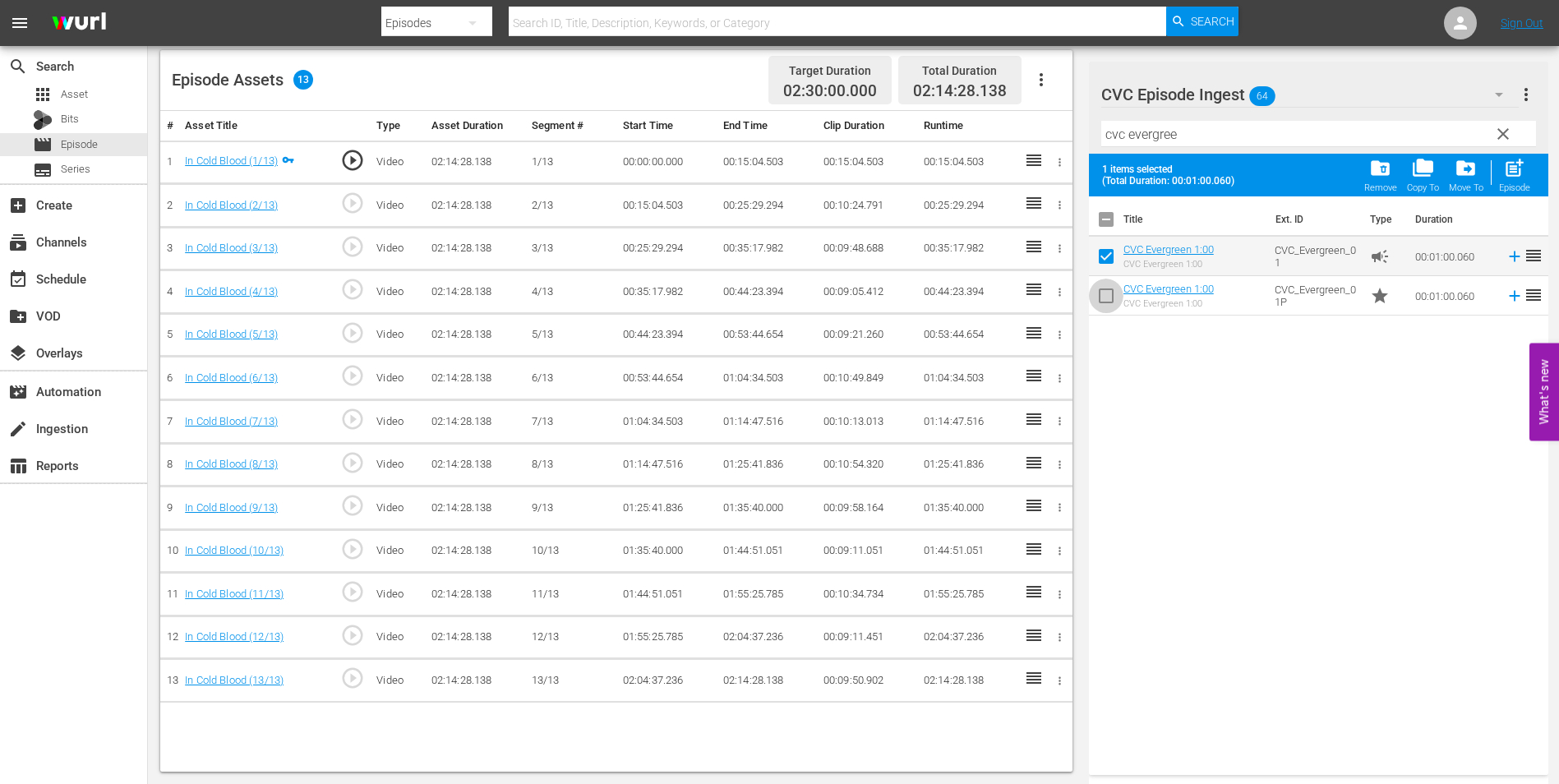
click at [1104, 290] on input "checkbox" at bounding box center [1106, 299] width 35 height 35
checkbox input "true"
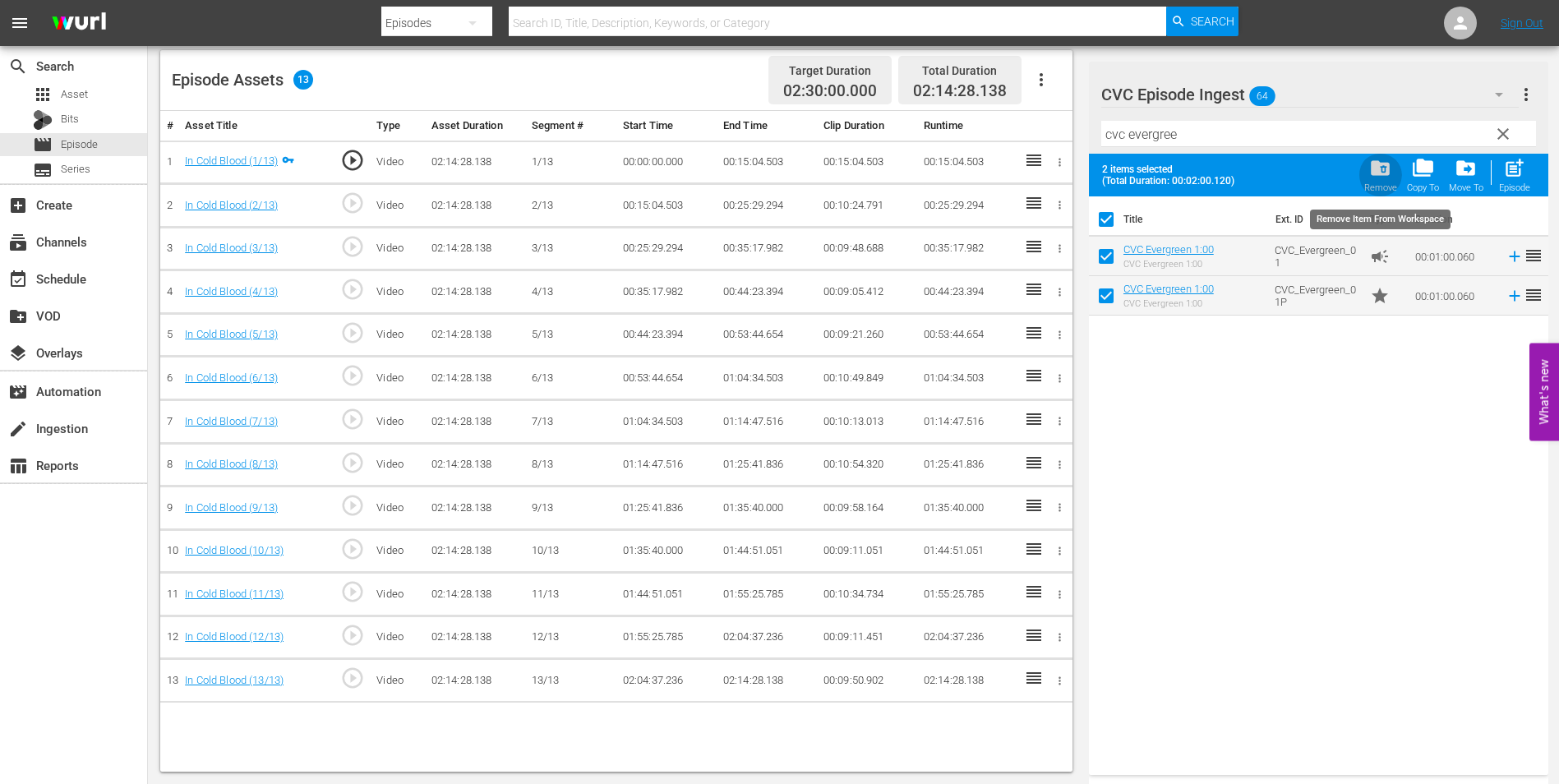
click at [1372, 173] on span "folder_delete" at bounding box center [1380, 168] width 22 height 22
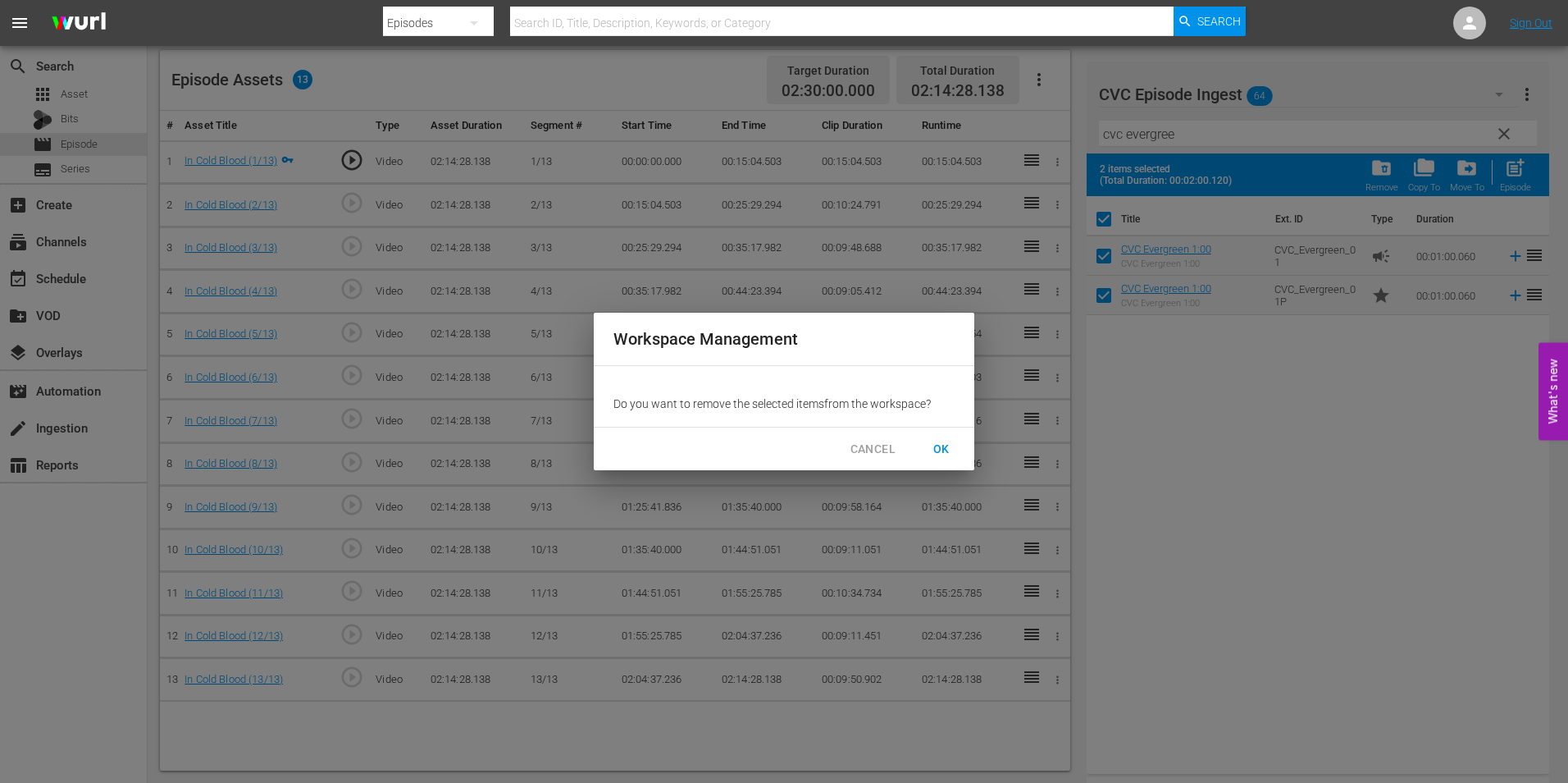
click at [942, 444] on span "OK" at bounding box center [941, 449] width 27 height 21
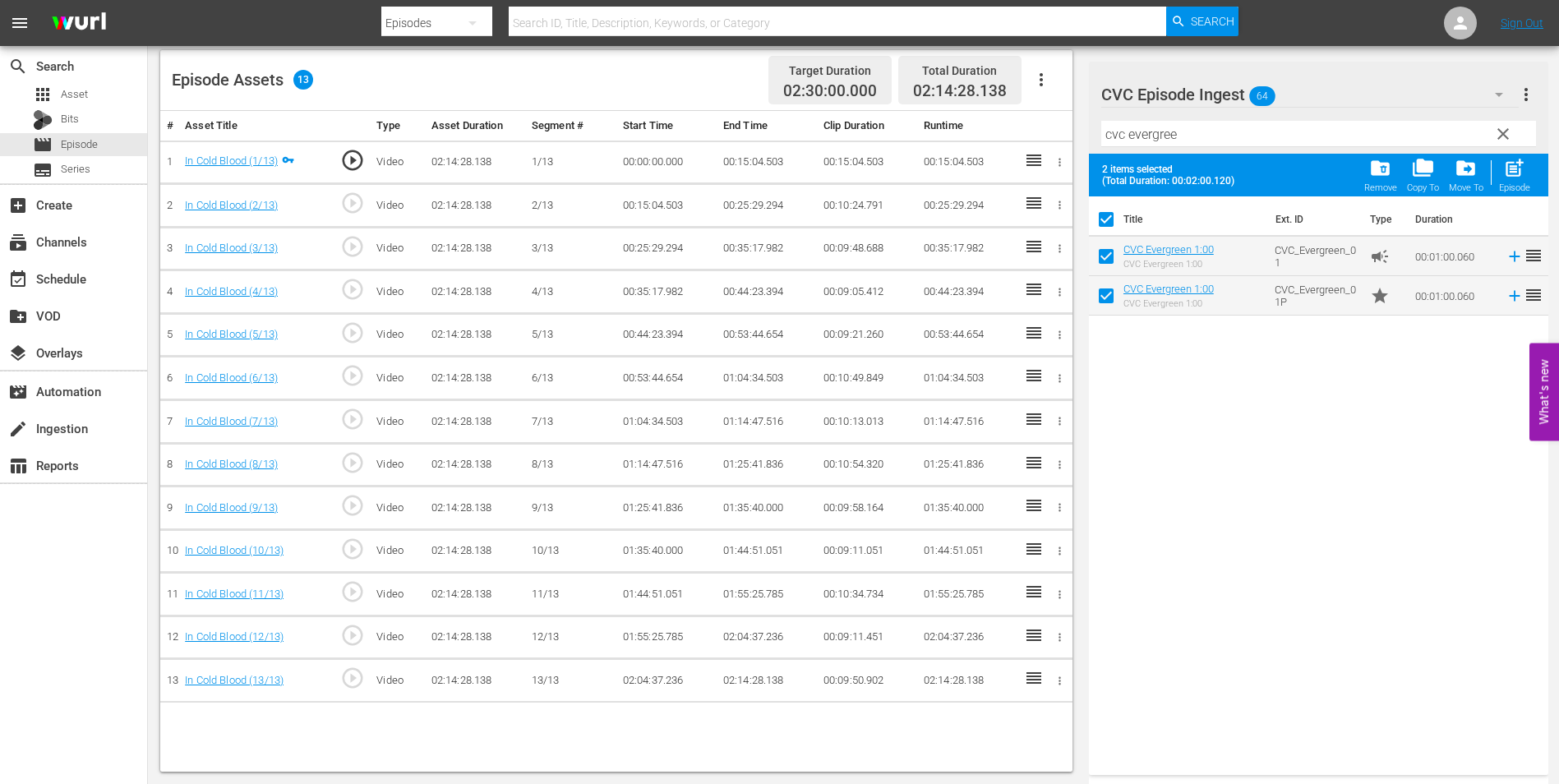
checkbox input "false"
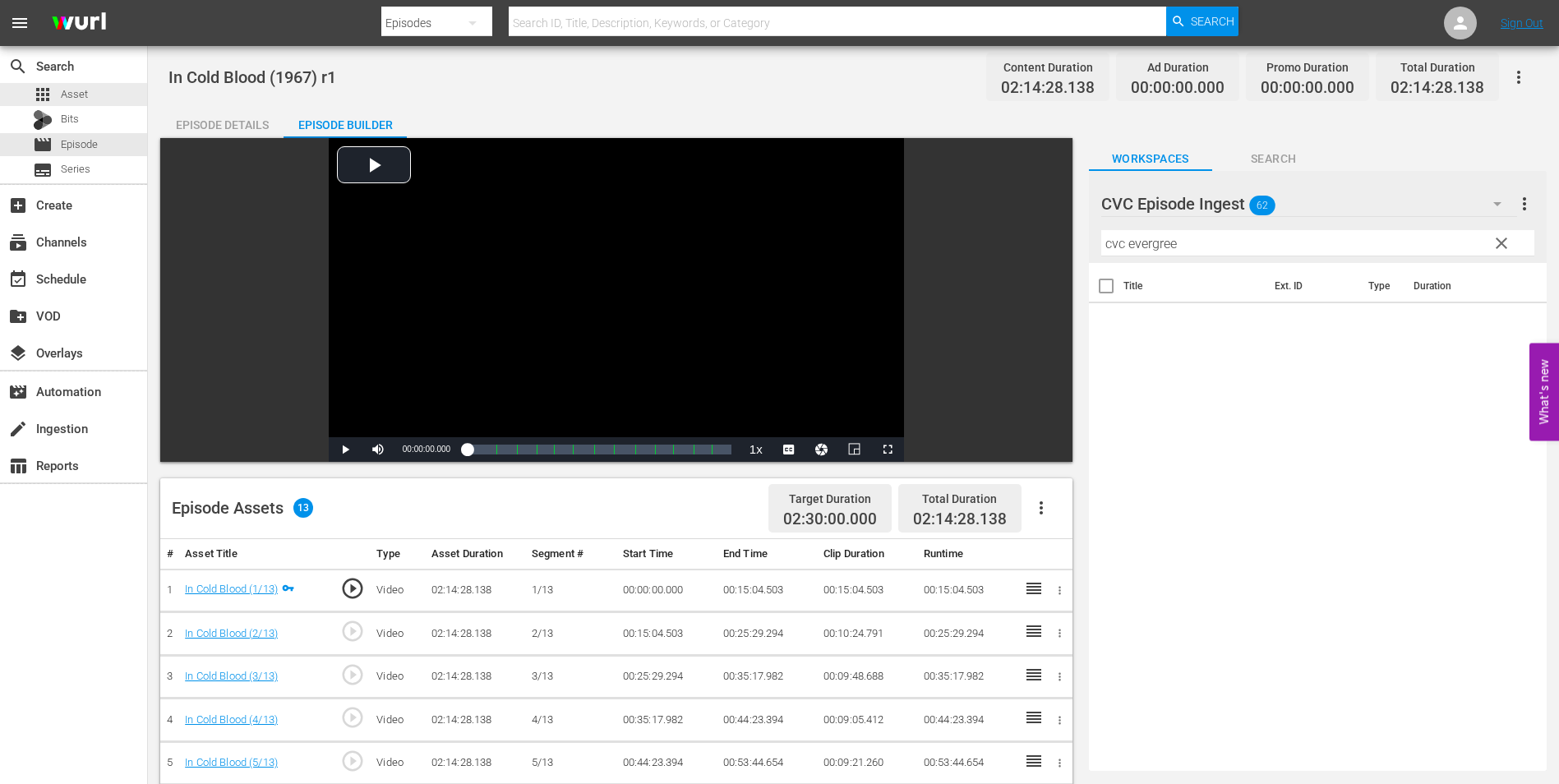
click at [99, 107] on div "apps Asset Bits movie Episode subtitles Series" at bounding box center [73, 132] width 147 height 99
click at [99, 99] on div "apps Asset" at bounding box center [73, 94] width 147 height 23
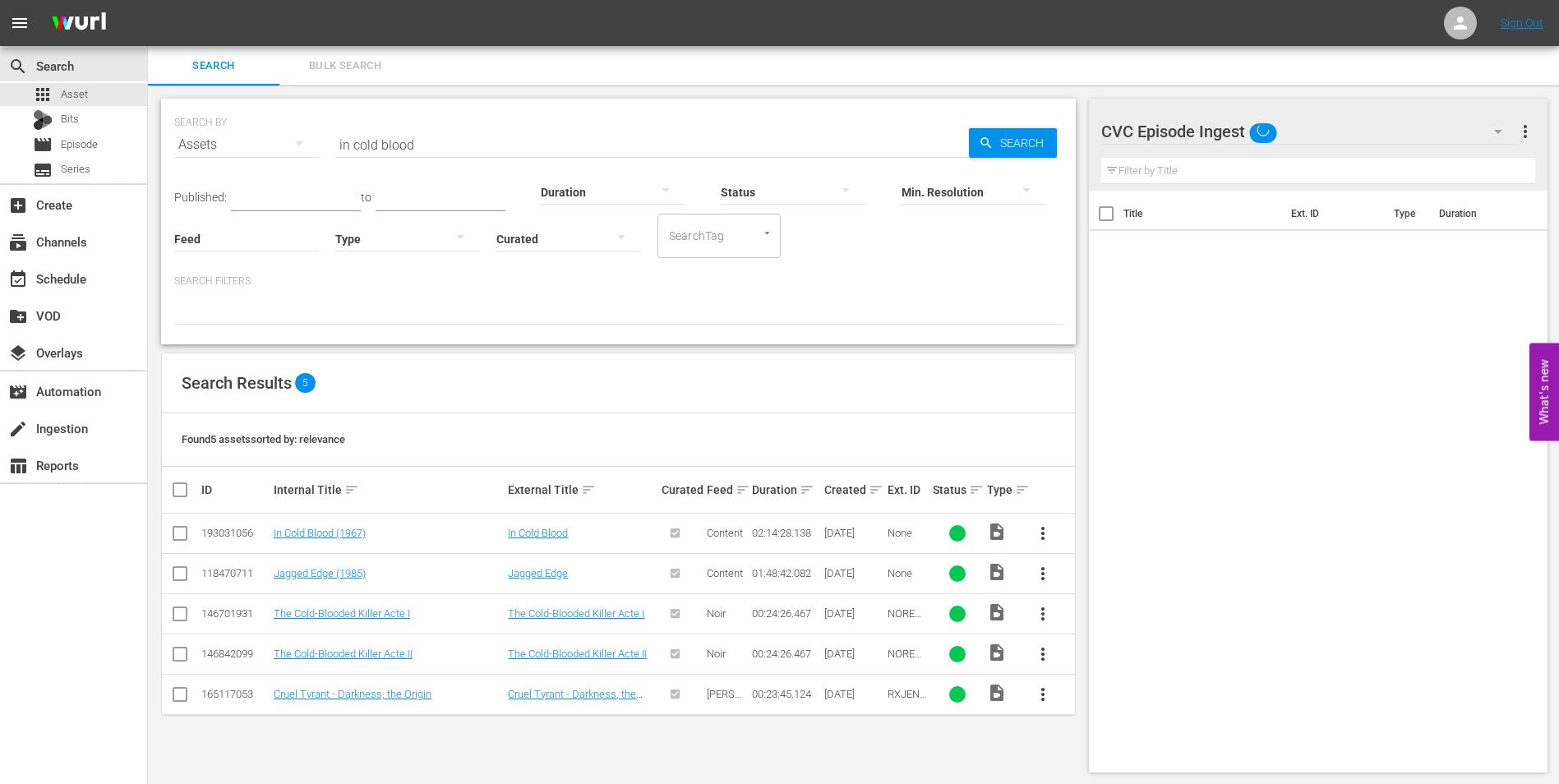
click at [442, 135] on input "in cold blood" at bounding box center [652, 145] width 633 height 39
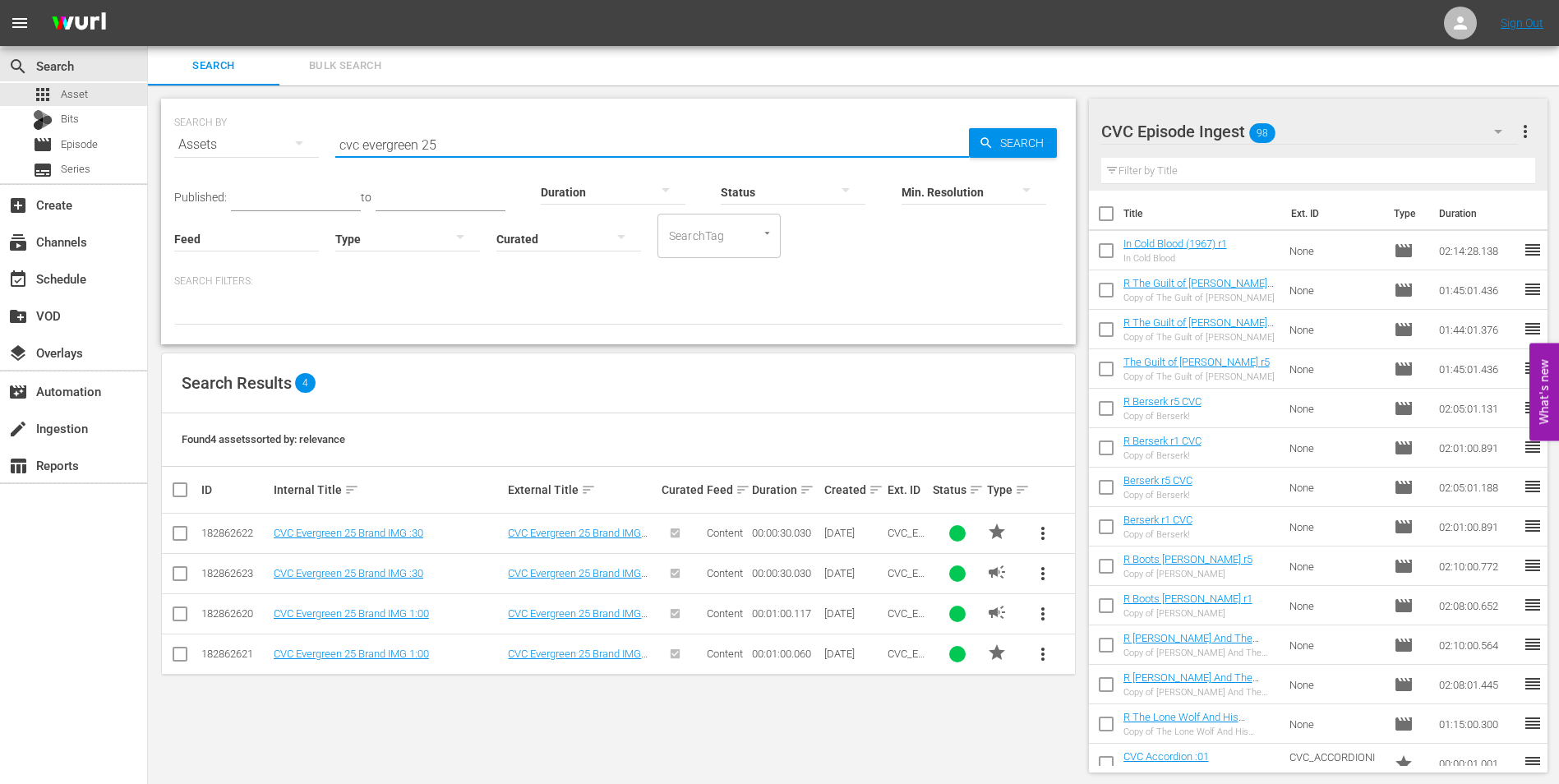
scroll to position [2, 0]
type input "cvc evergreen 25"
click at [180, 565] on input "checkbox" at bounding box center [180, 575] width 20 height 20
checkbox input "true"
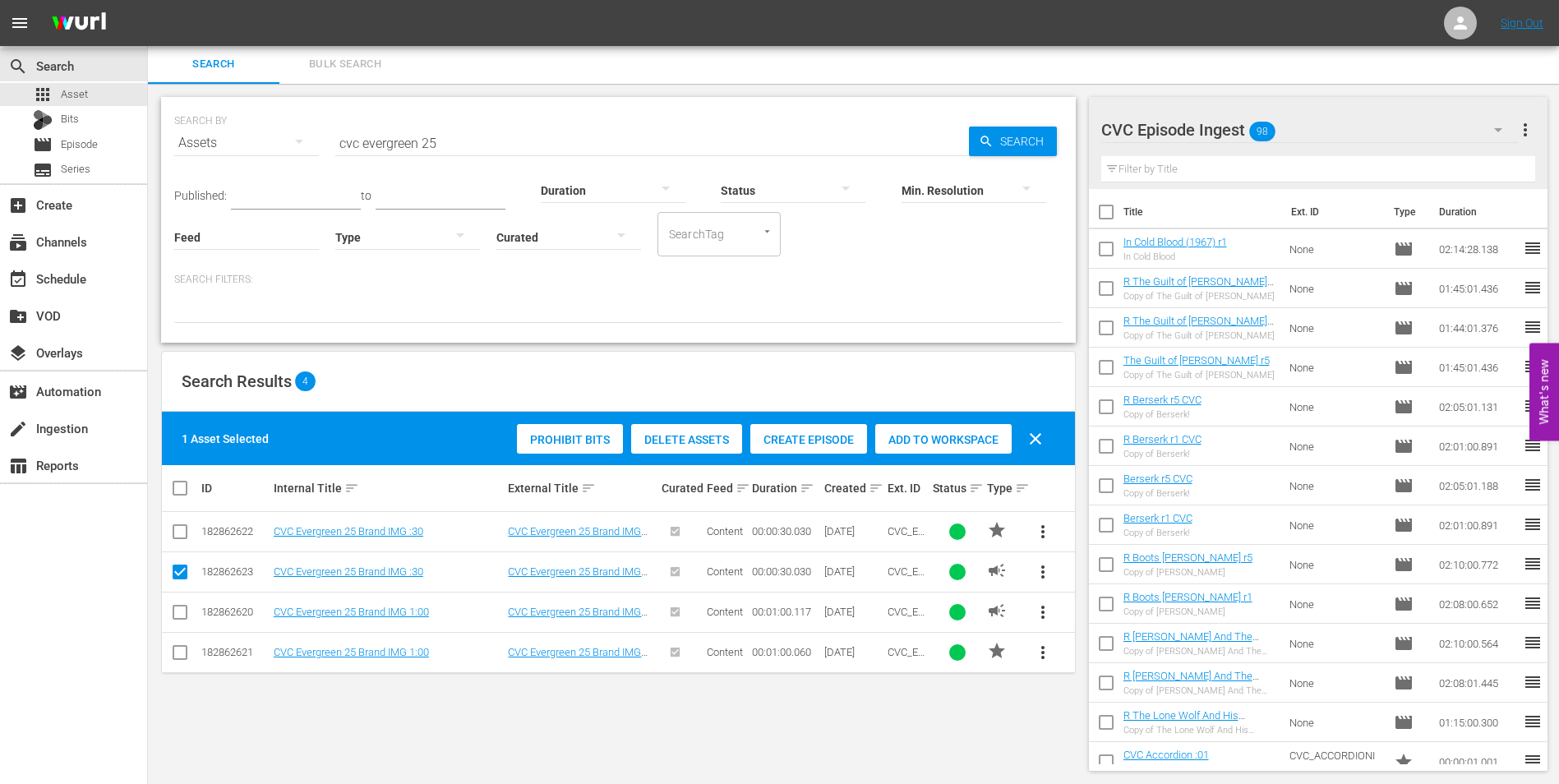
click at [182, 538] on input "checkbox" at bounding box center [180, 535] width 20 height 20
checkbox input "true"
drag, startPoint x: 177, startPoint y: 615, endPoint x: 198, endPoint y: 661, distance: 50.6
click at [178, 617] on input "checkbox" at bounding box center [180, 615] width 20 height 20
checkbox input "true"
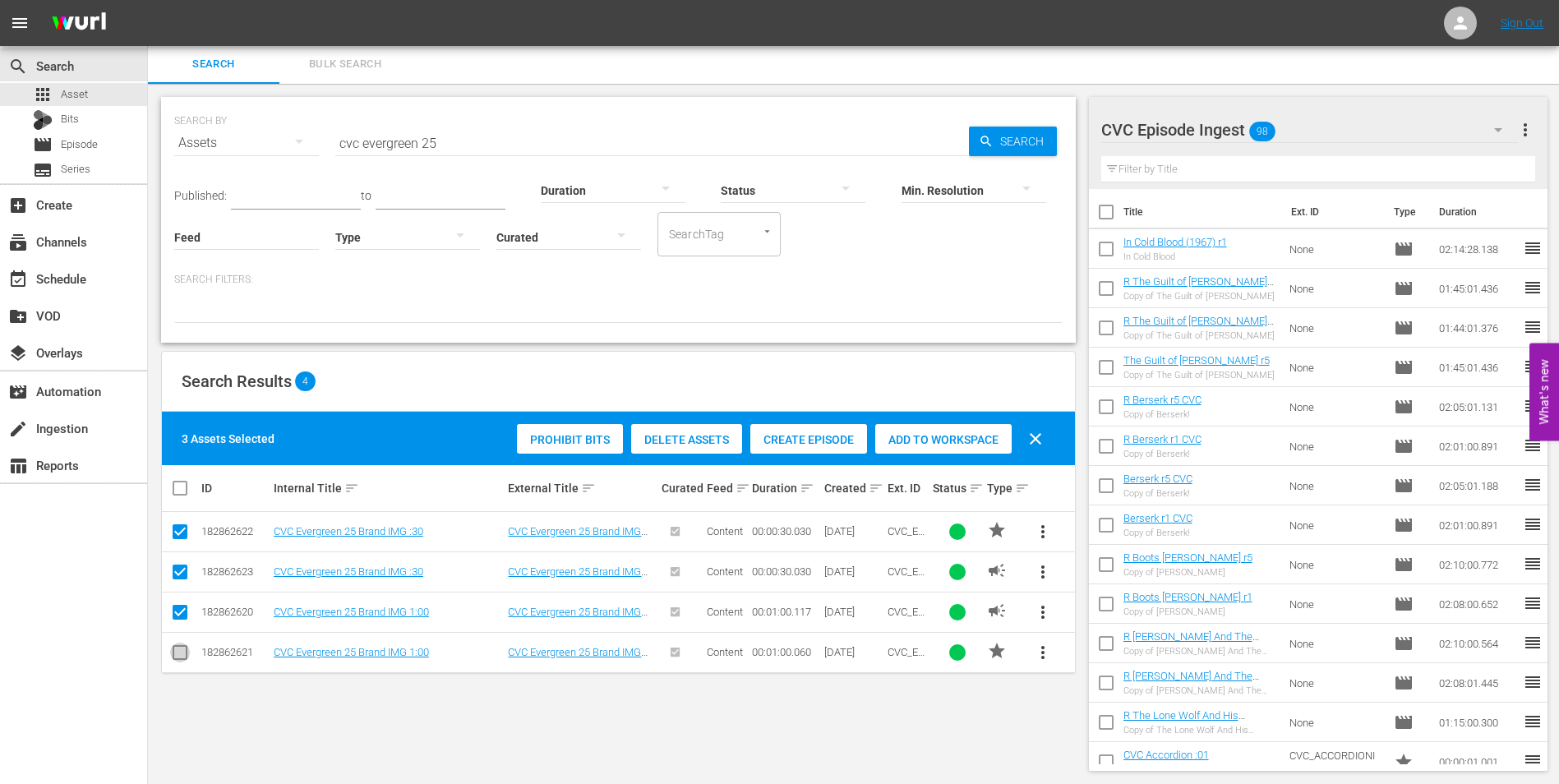
click at [183, 651] on input "checkbox" at bounding box center [180, 656] width 20 height 20
checkbox input "true"
click at [953, 437] on span "Add to Workspace" at bounding box center [983, 439] width 136 height 13
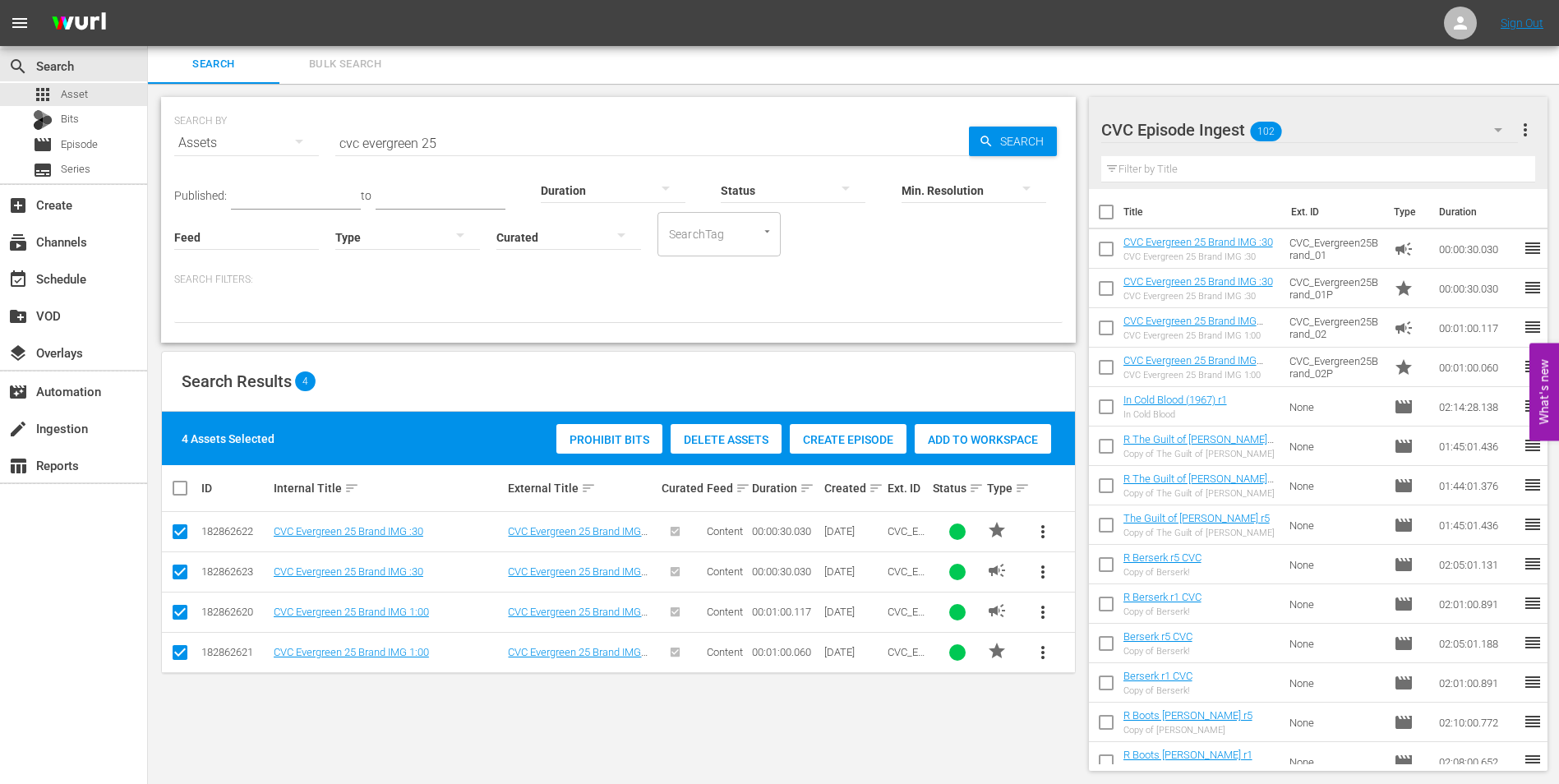
click at [396, 148] on input "cvc evergreen 25" at bounding box center [652, 143] width 633 height 39
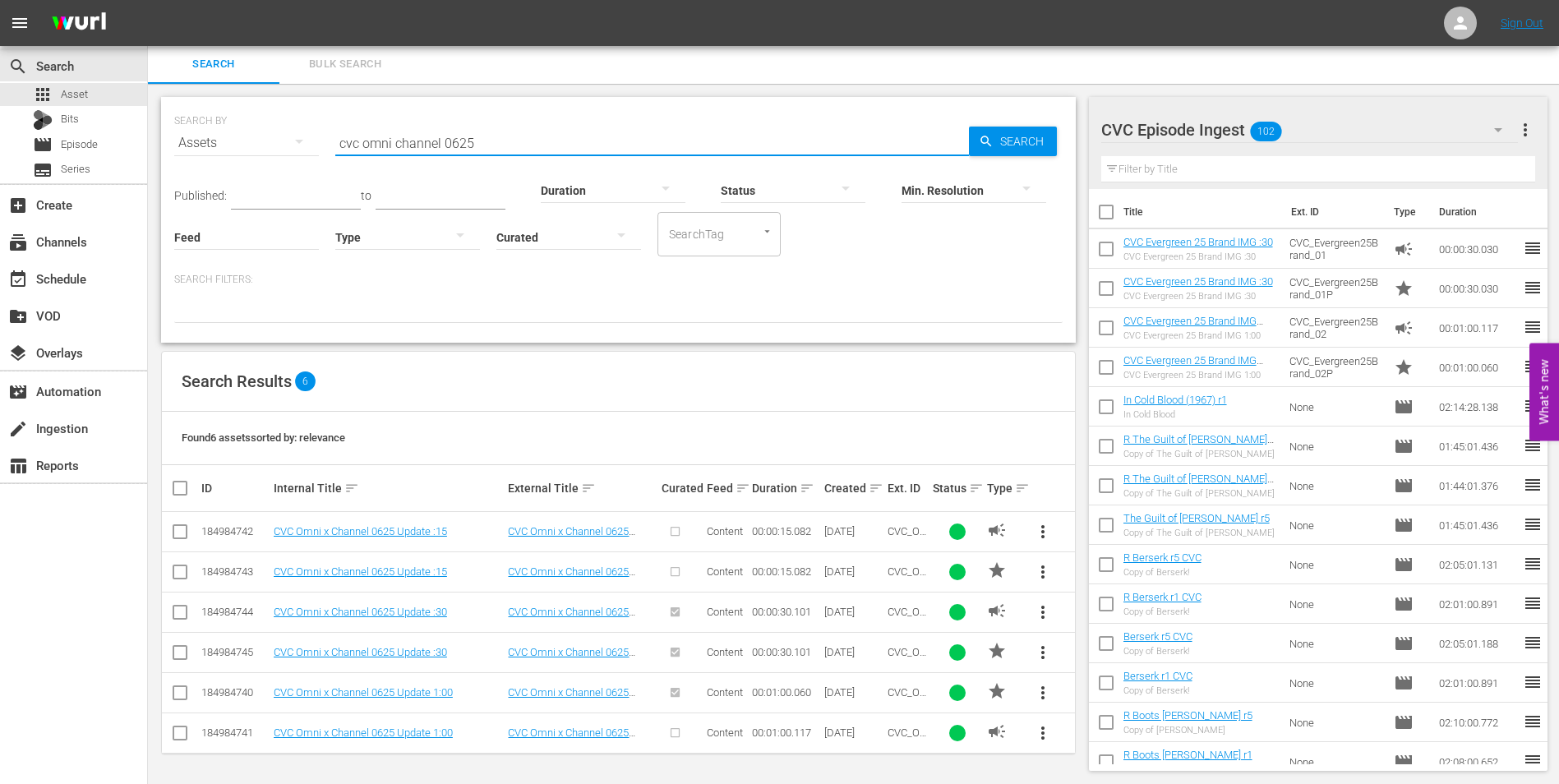
type input "cvc omni channel 0625"
click at [178, 518] on td at bounding box center [180, 532] width 37 height 40
click at [183, 484] on input "checkbox" at bounding box center [186, 488] width 33 height 20
checkbox input "true"
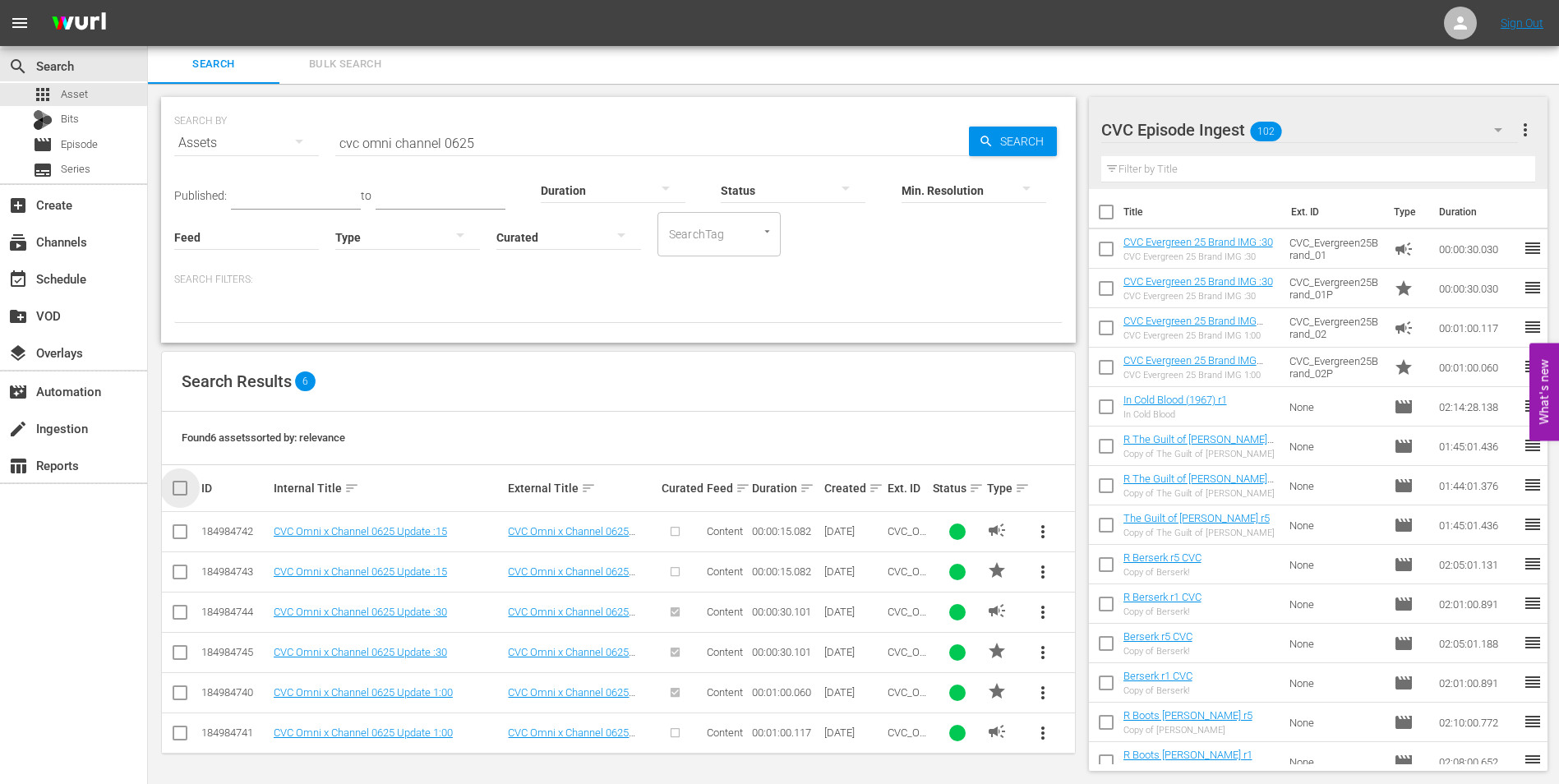
checkbox input "true"
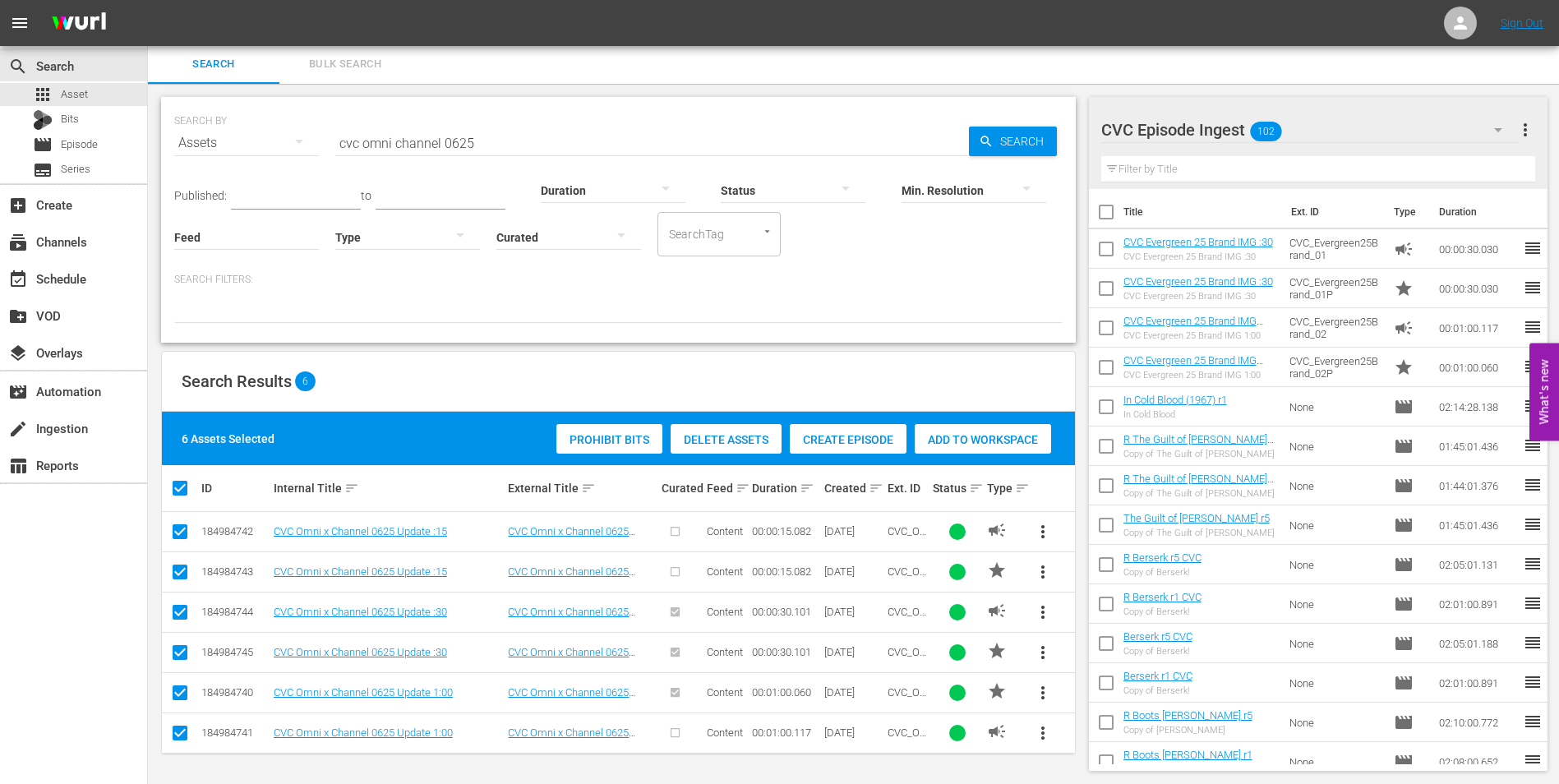
click at [994, 440] on span "Add to Workspace" at bounding box center [983, 439] width 136 height 13
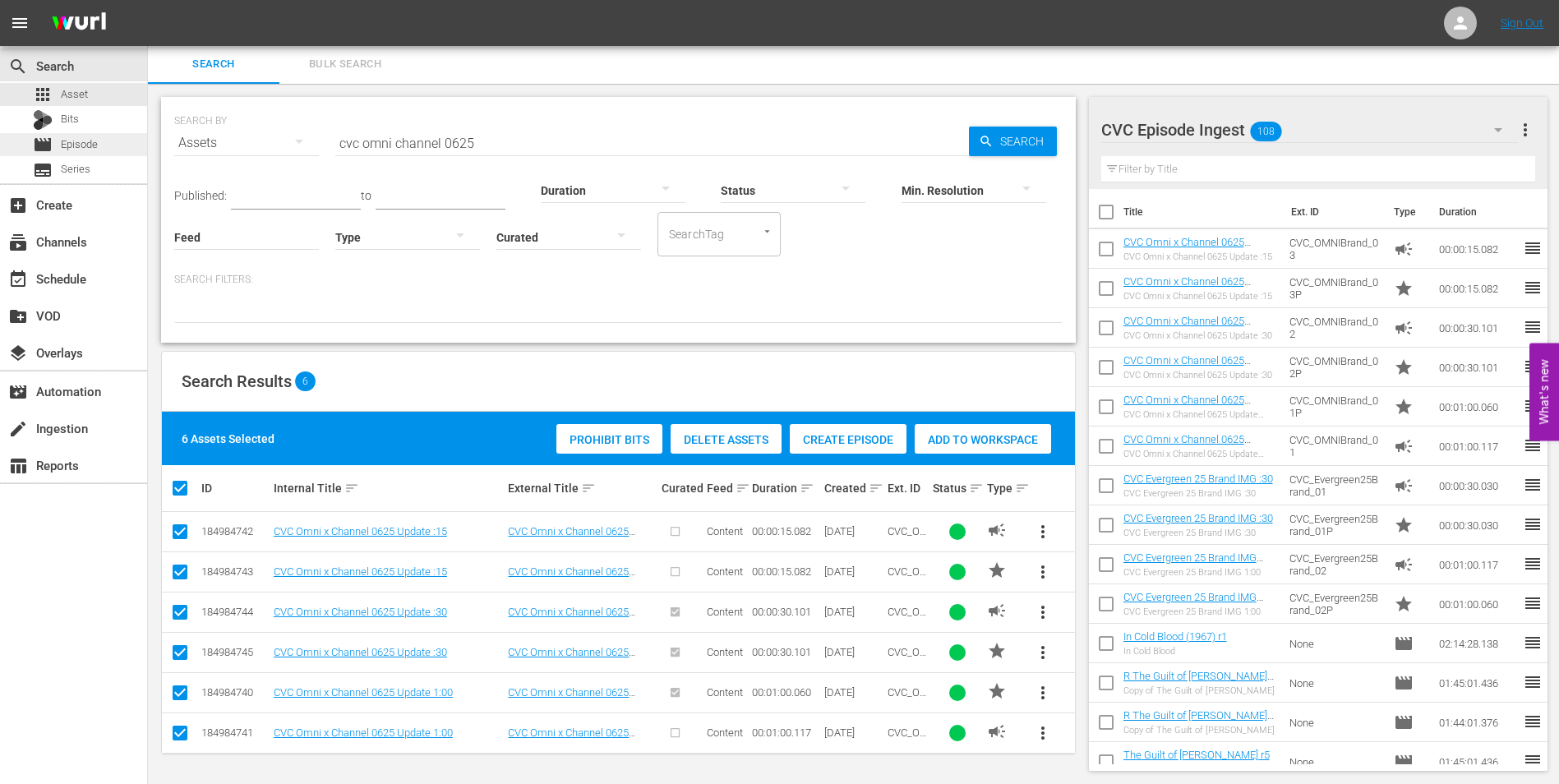
click at [80, 140] on span "Episode" at bounding box center [79, 144] width 37 height 17
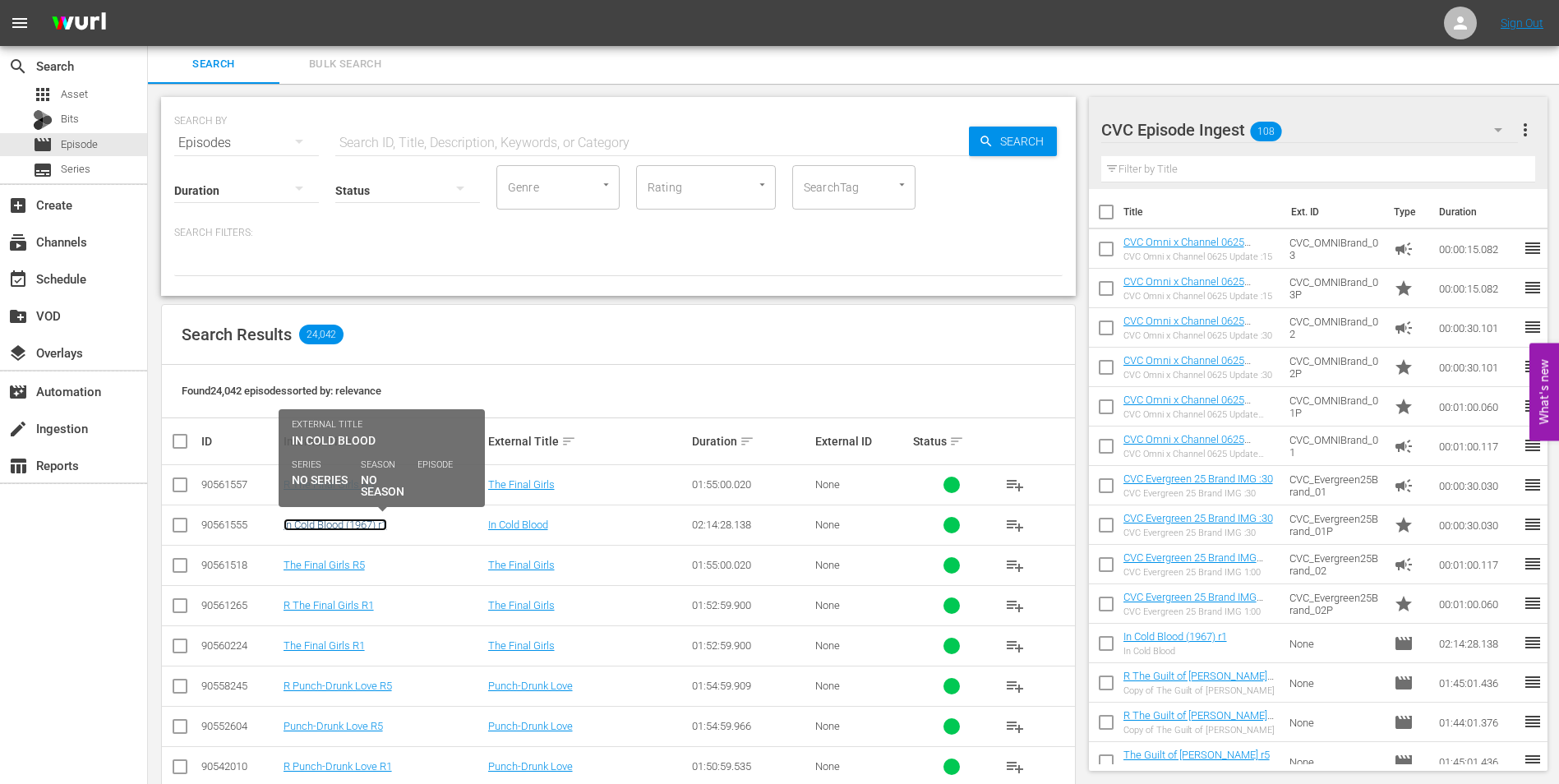
click at [323, 520] on link "In Cold Blood (1967) r1" at bounding box center [334, 525] width 104 height 12
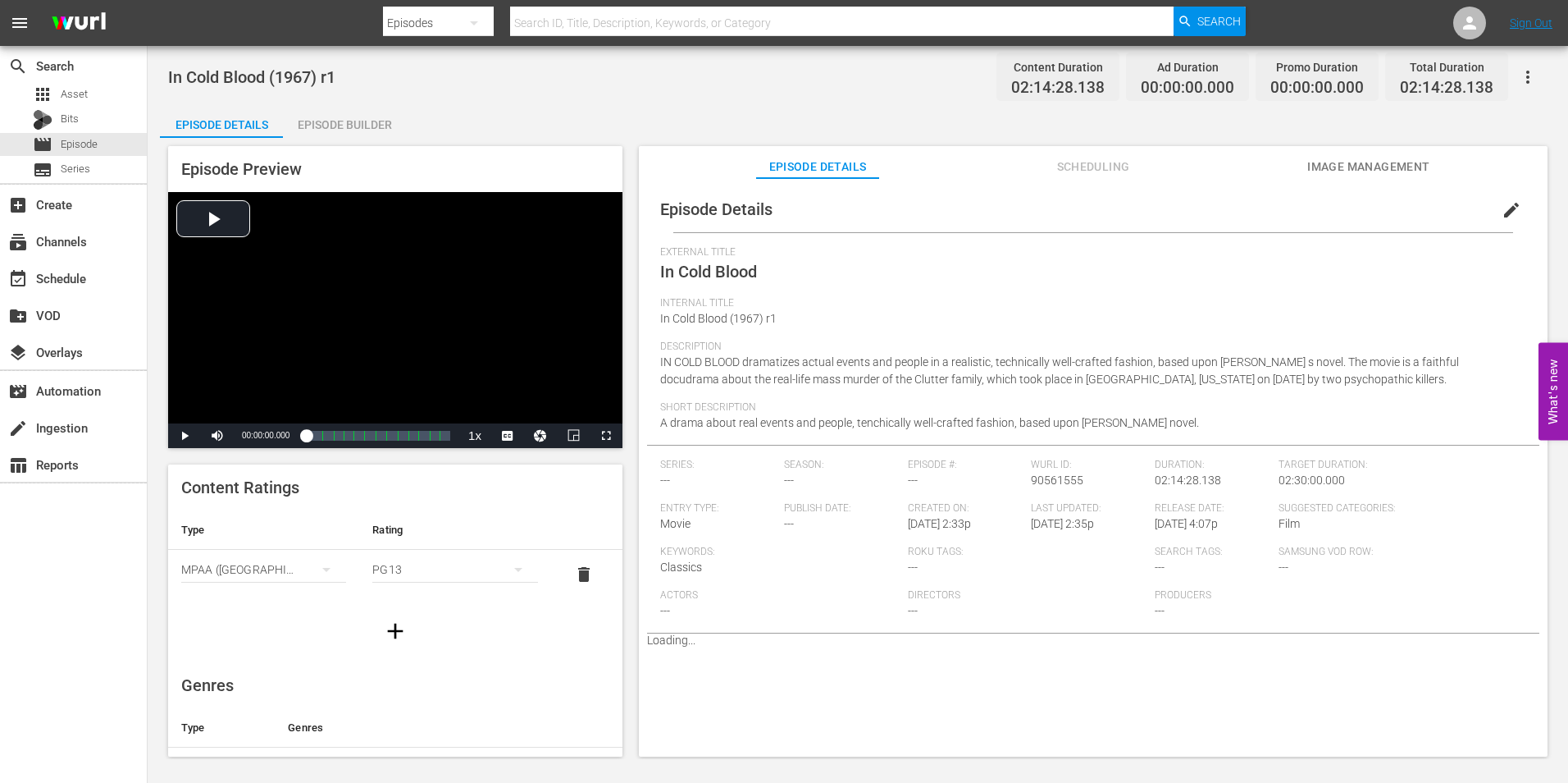
click at [369, 129] on div "Episode Builder" at bounding box center [344, 125] width 123 height 39
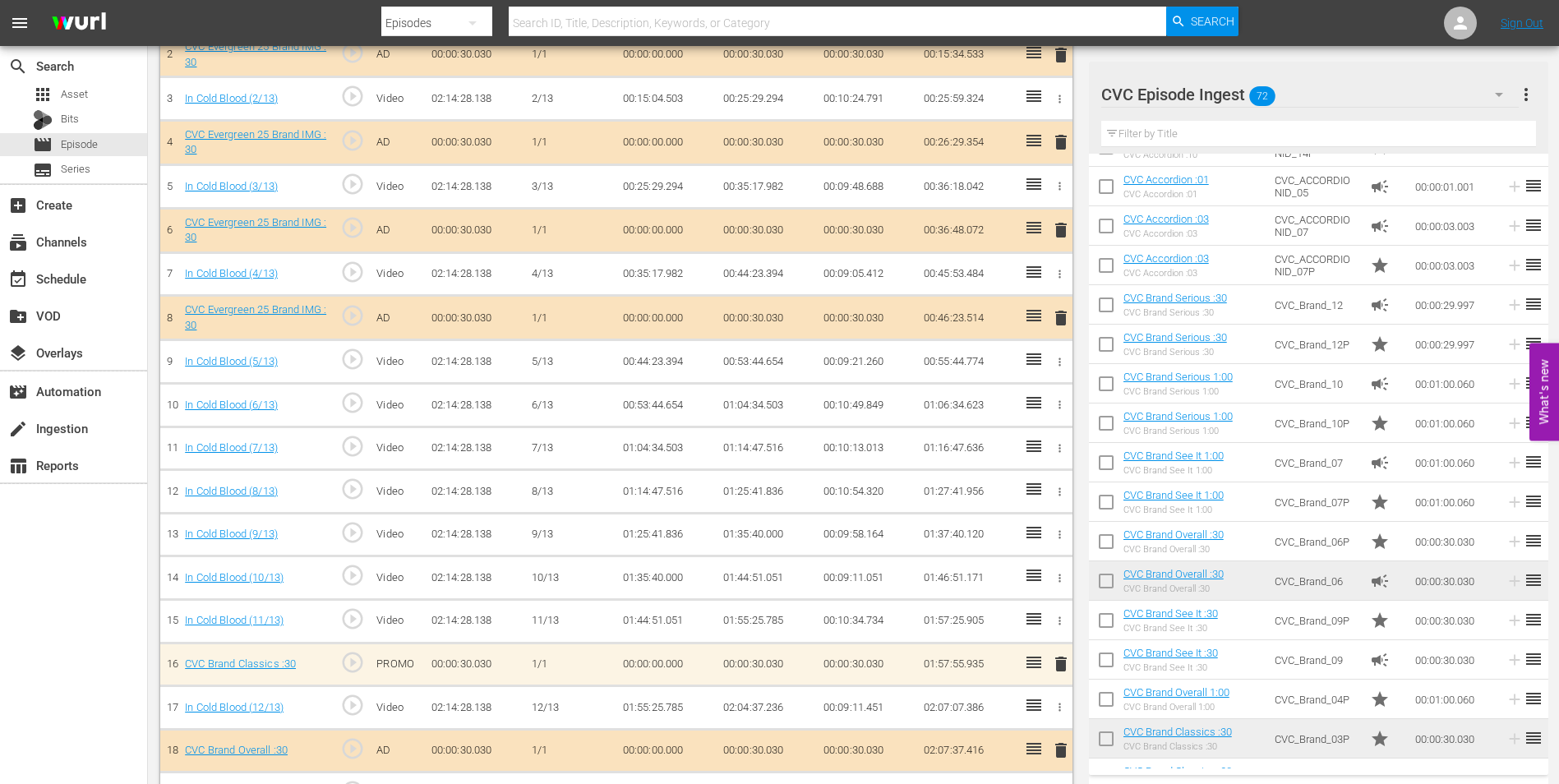
scroll to position [627, 0]
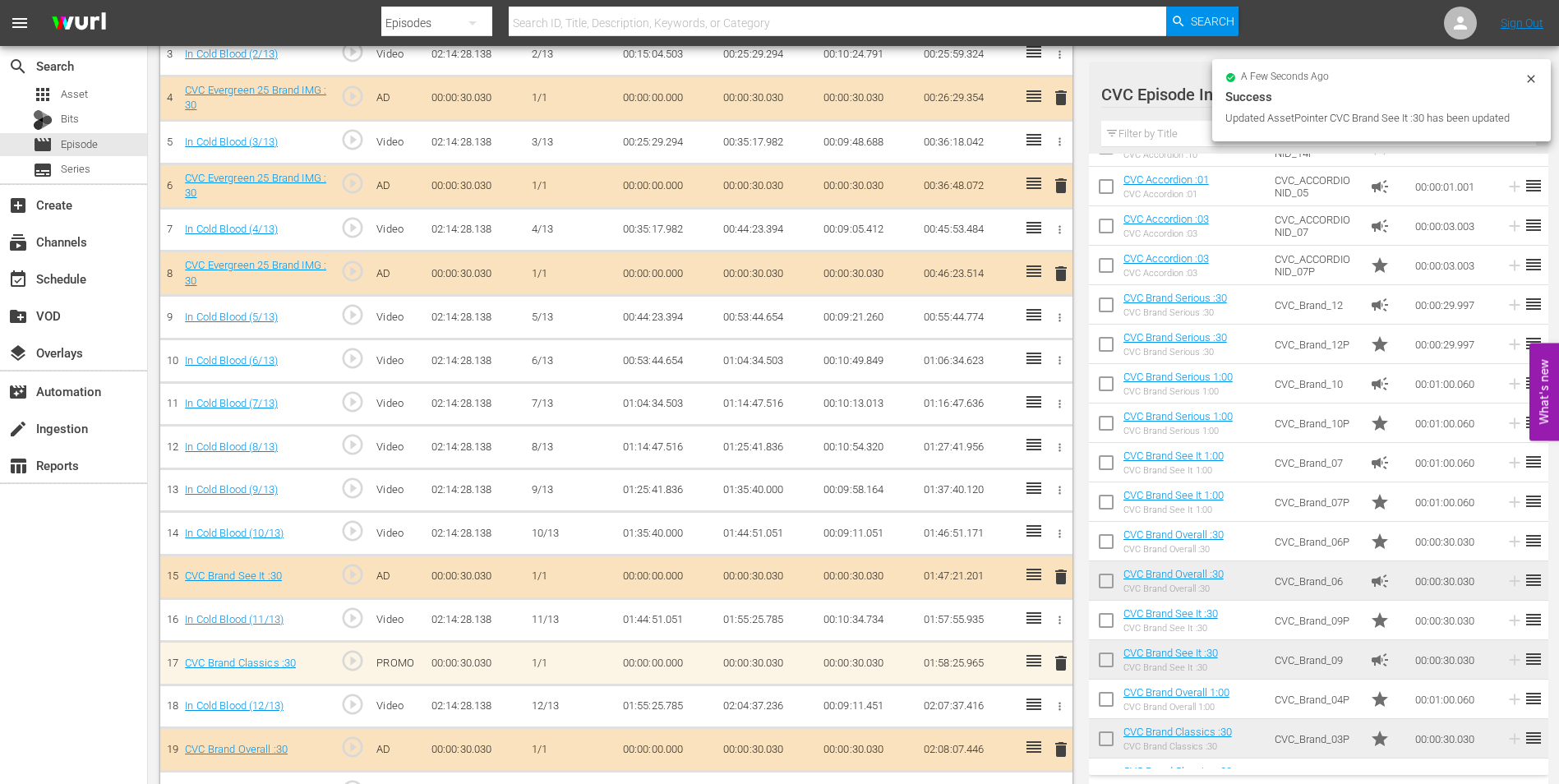
click at [1061, 657] on div "delete" at bounding box center [1058, 663] width 14 height 24
click at [1060, 662] on span "delete" at bounding box center [1061, 663] width 20 height 20
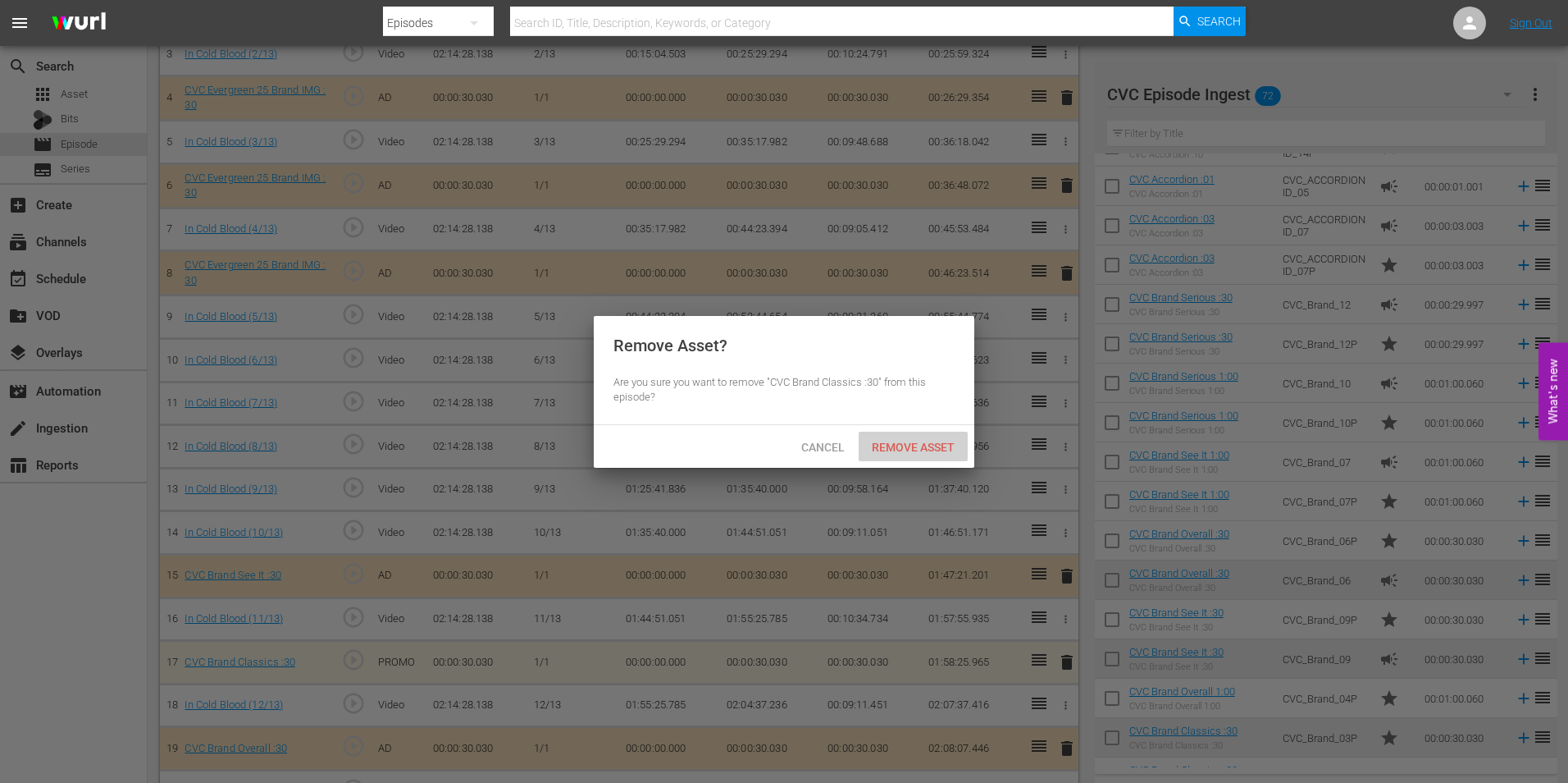
click at [907, 449] on span "Remove Asset" at bounding box center [912, 446] width 109 height 13
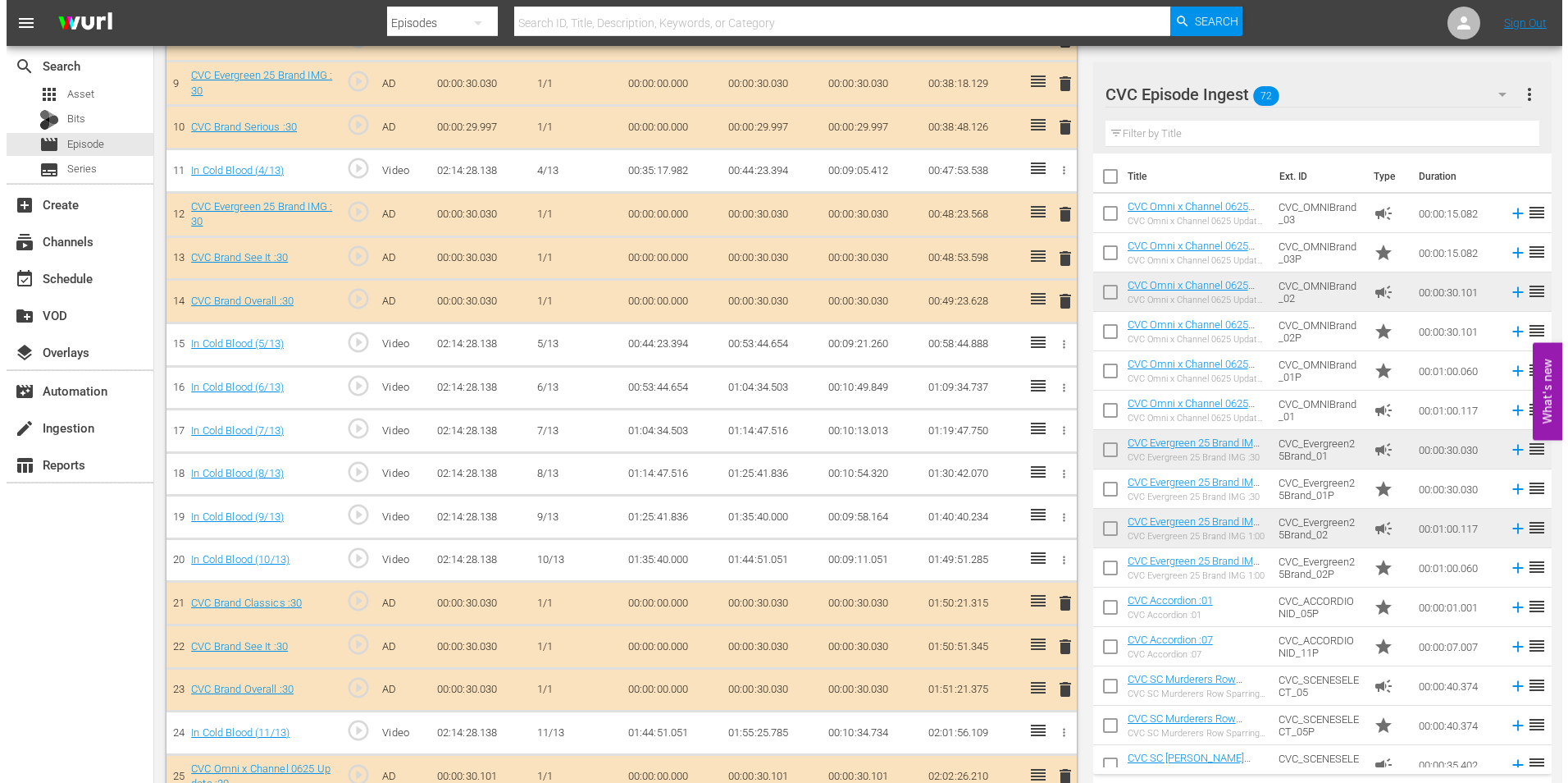
scroll to position [1187, 0]
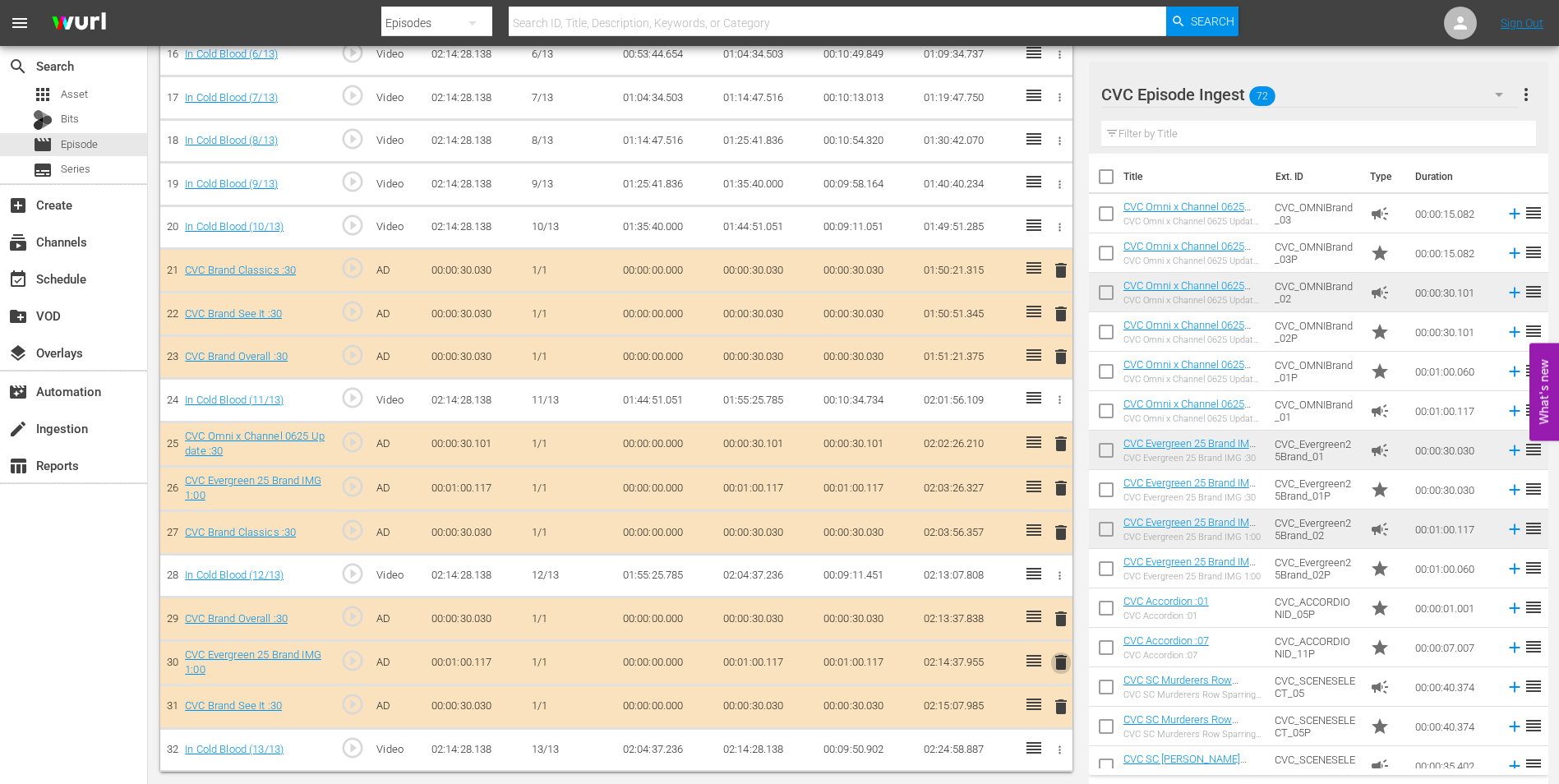
click at [1057, 666] on span "delete" at bounding box center [1061, 662] width 20 height 20
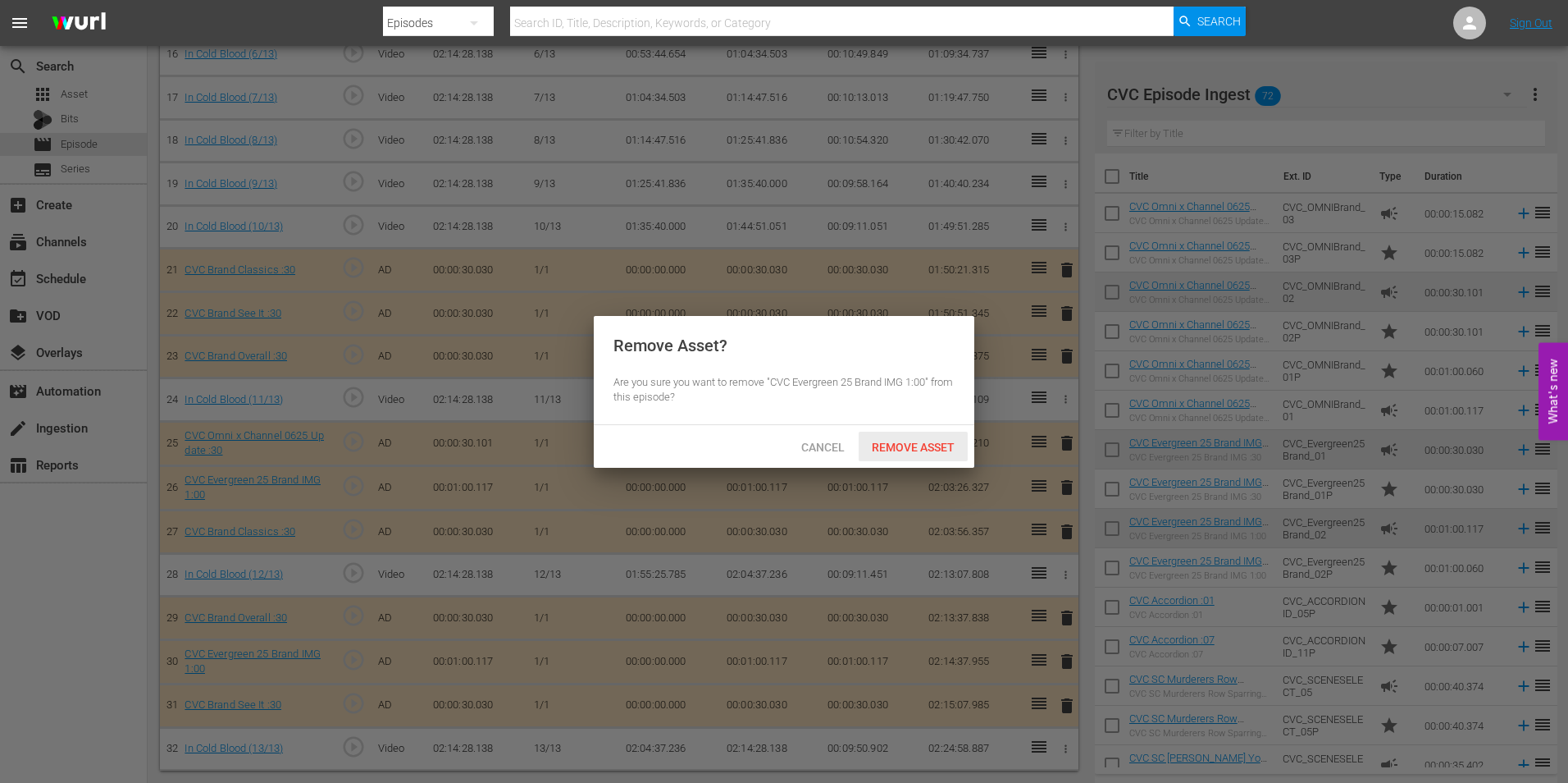
drag, startPoint x: 890, startPoint y: 446, endPoint x: 907, endPoint y: 442, distance: 17.5
click at [891, 446] on span "Remove Asset" at bounding box center [912, 446] width 109 height 13
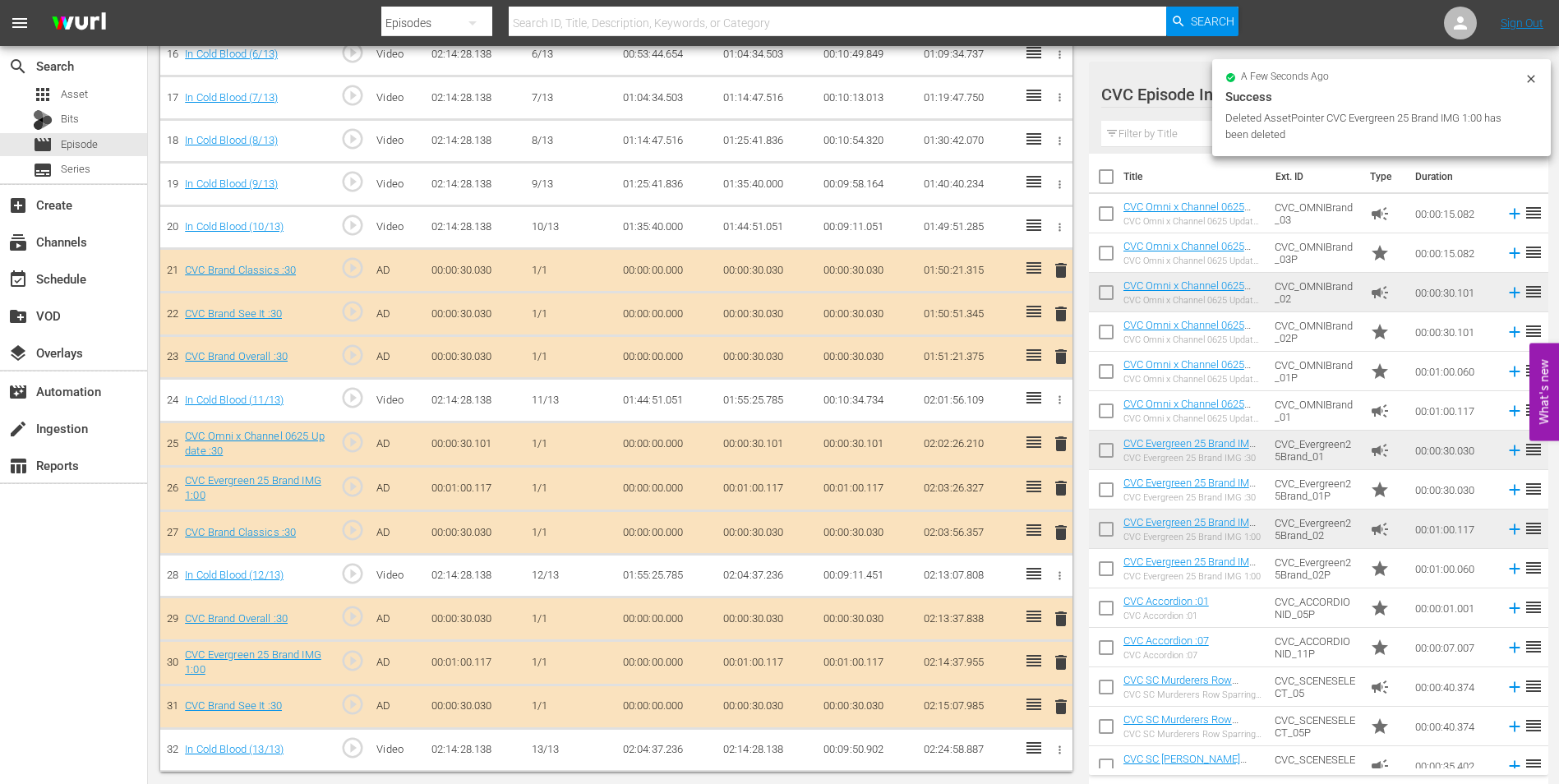
click at [1060, 489] on span "delete" at bounding box center [1061, 488] width 20 height 20
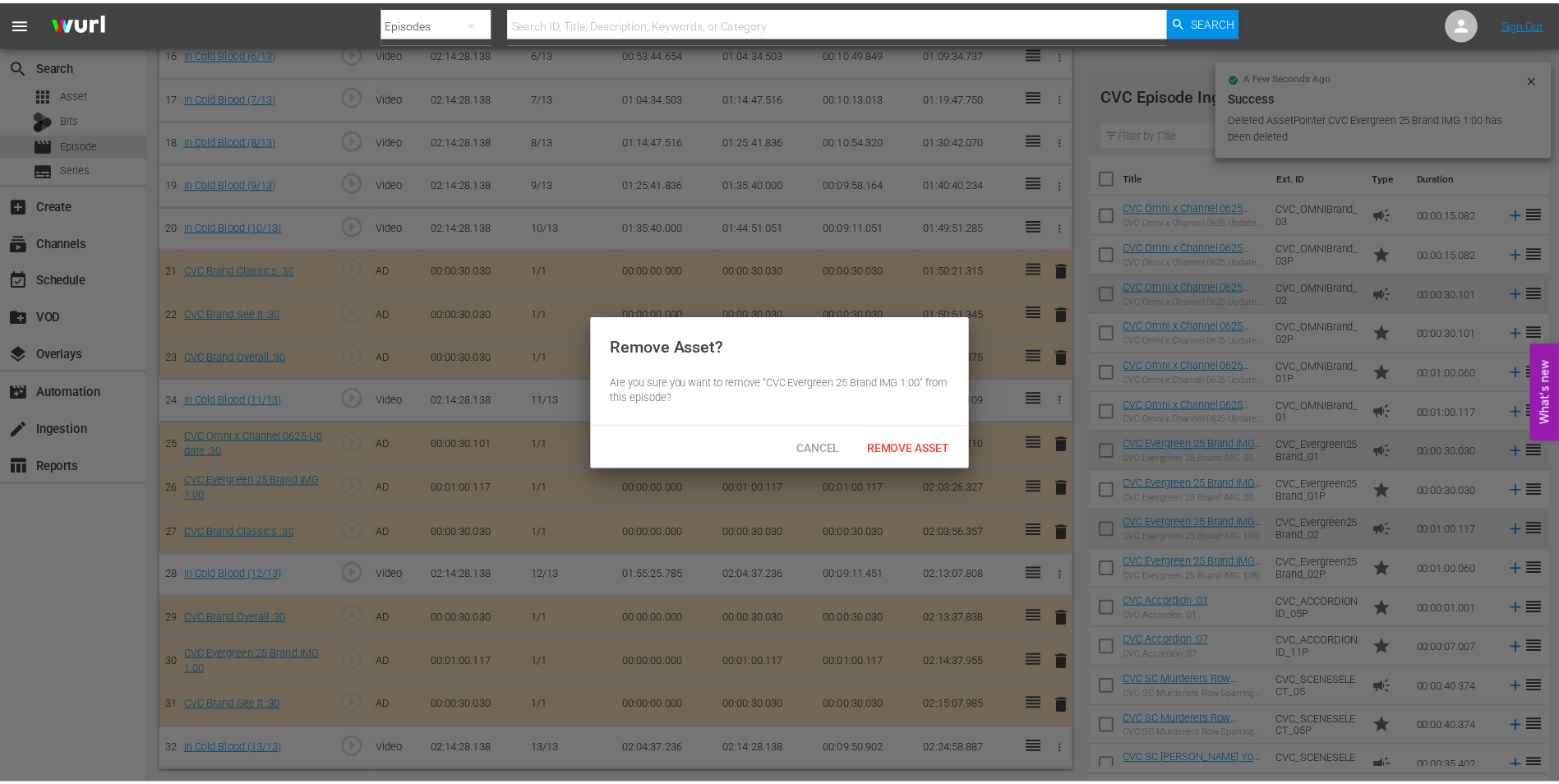
scroll to position [1144, 0]
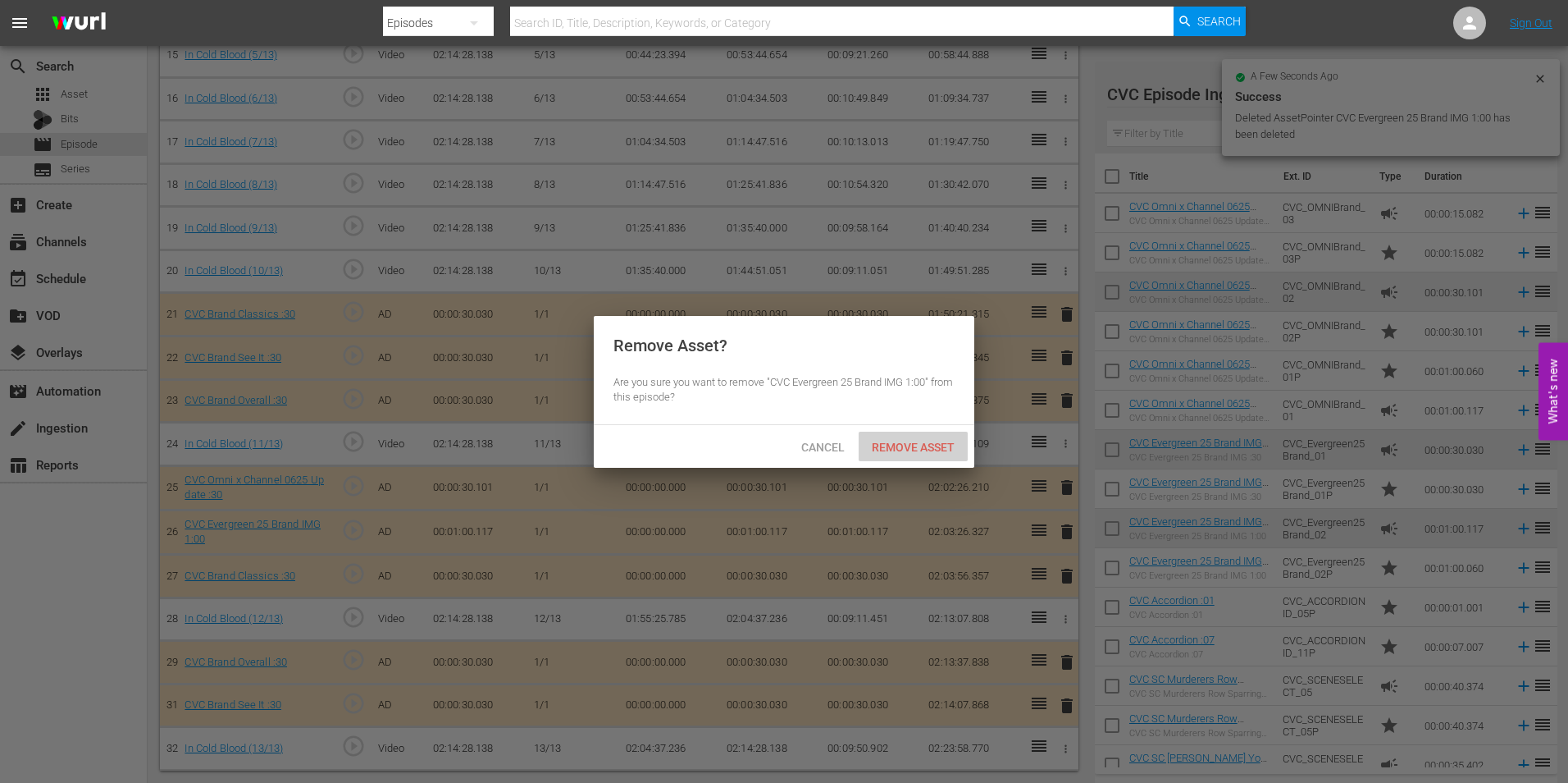
click at [933, 449] on span "Remove Asset" at bounding box center [912, 446] width 109 height 13
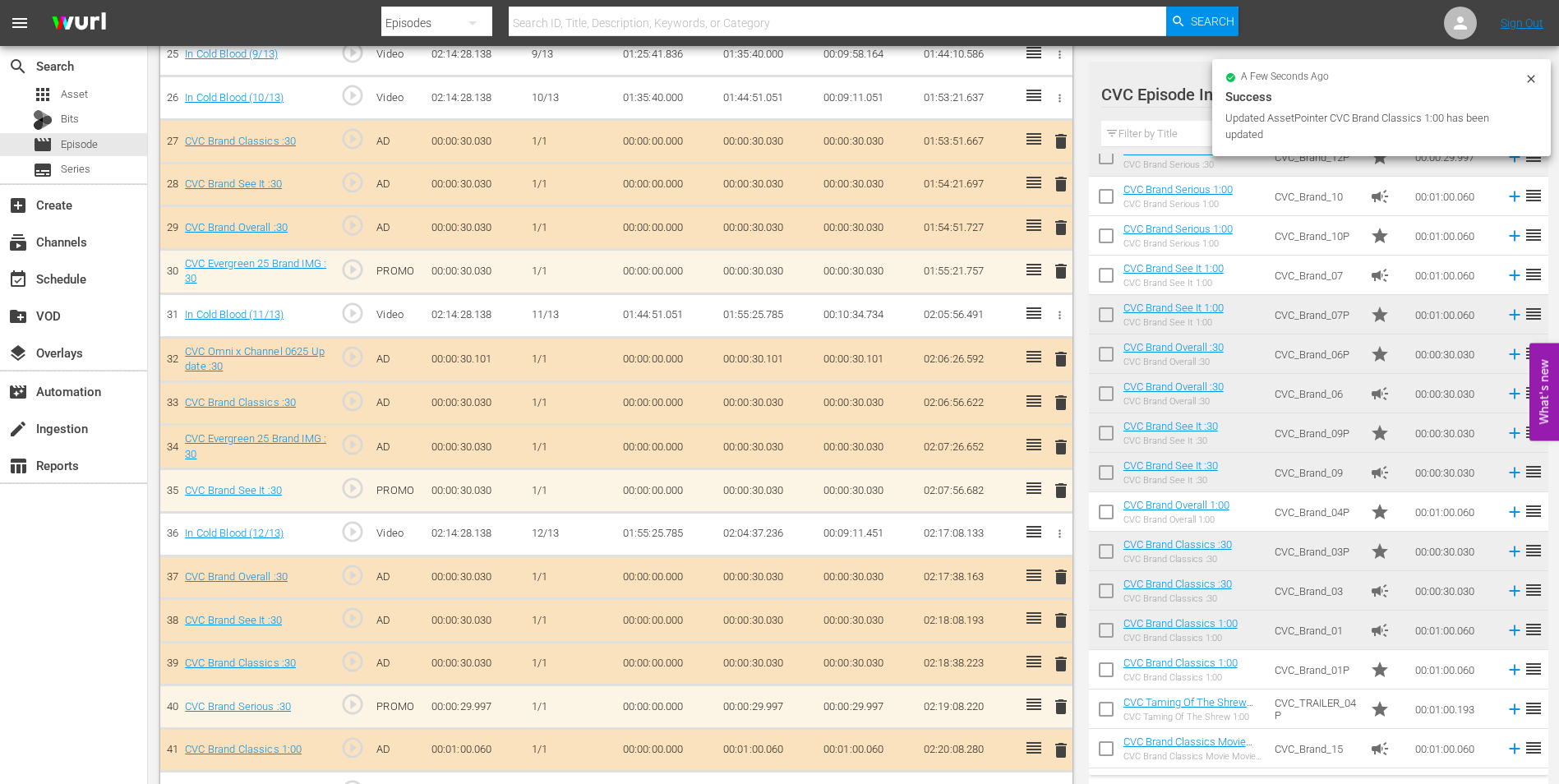
scroll to position [1623, 0]
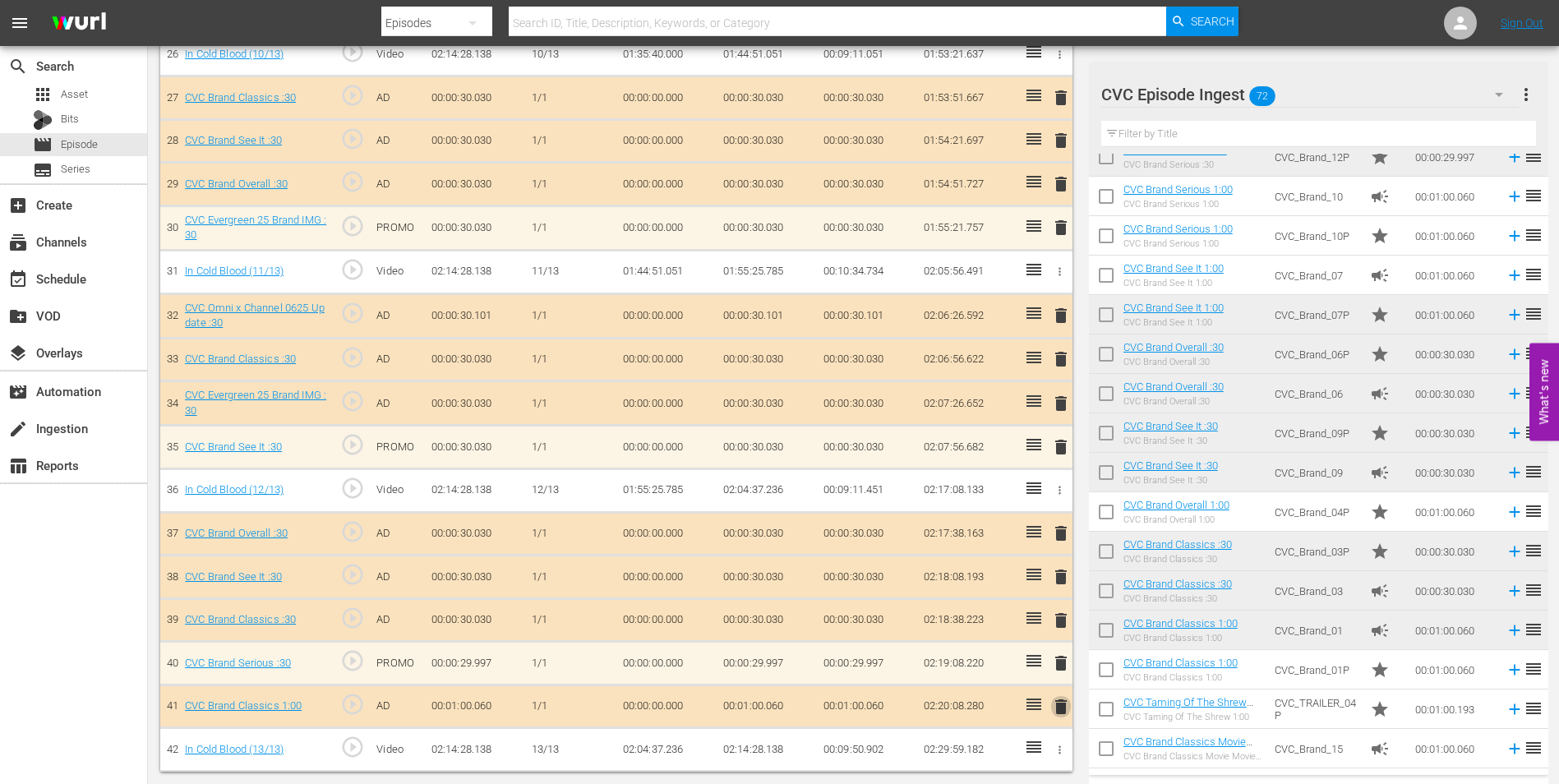
click at [1059, 705] on span "delete" at bounding box center [1061, 706] width 20 height 20
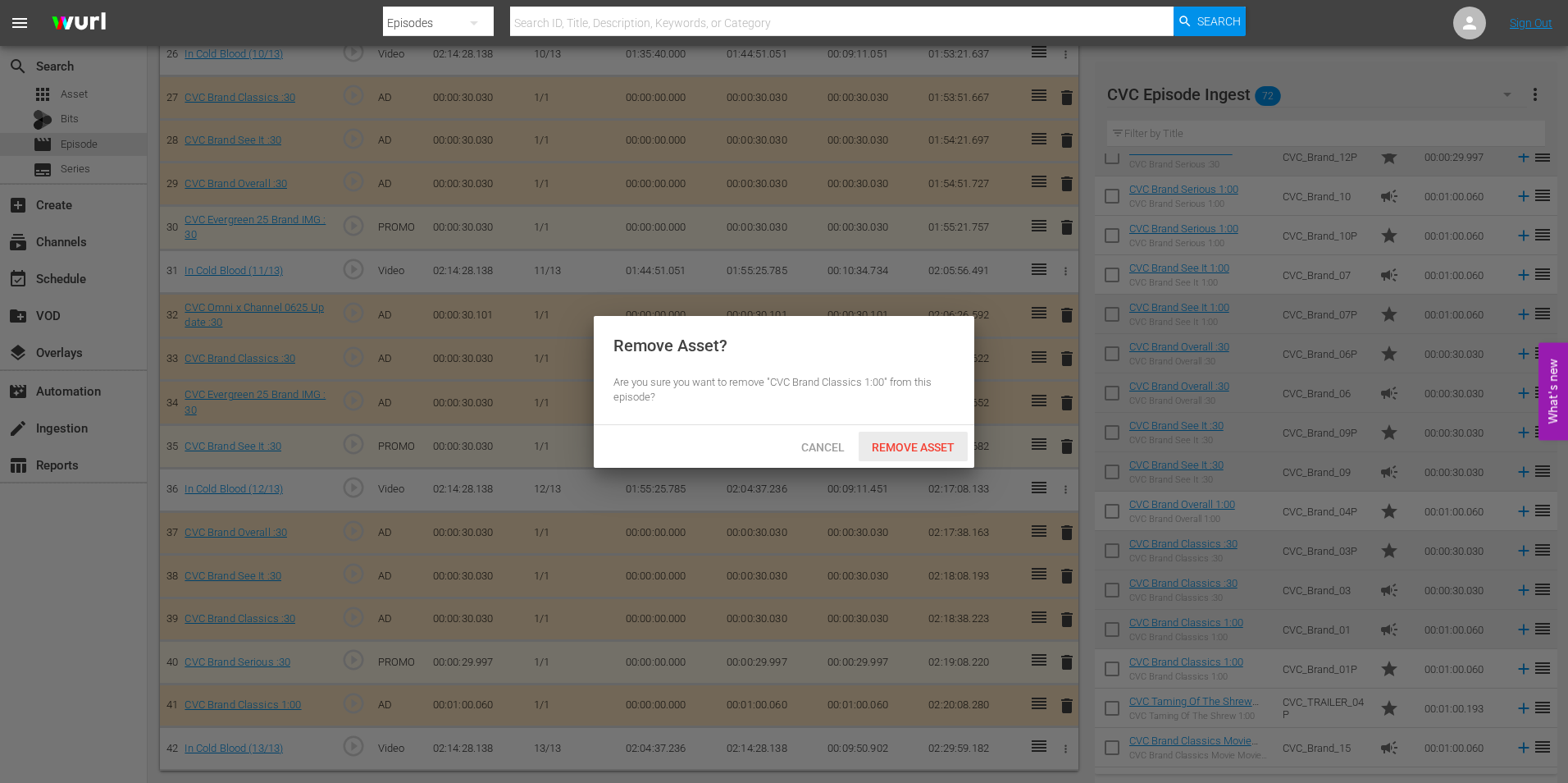
click at [912, 446] on span "Remove Asset" at bounding box center [912, 446] width 109 height 13
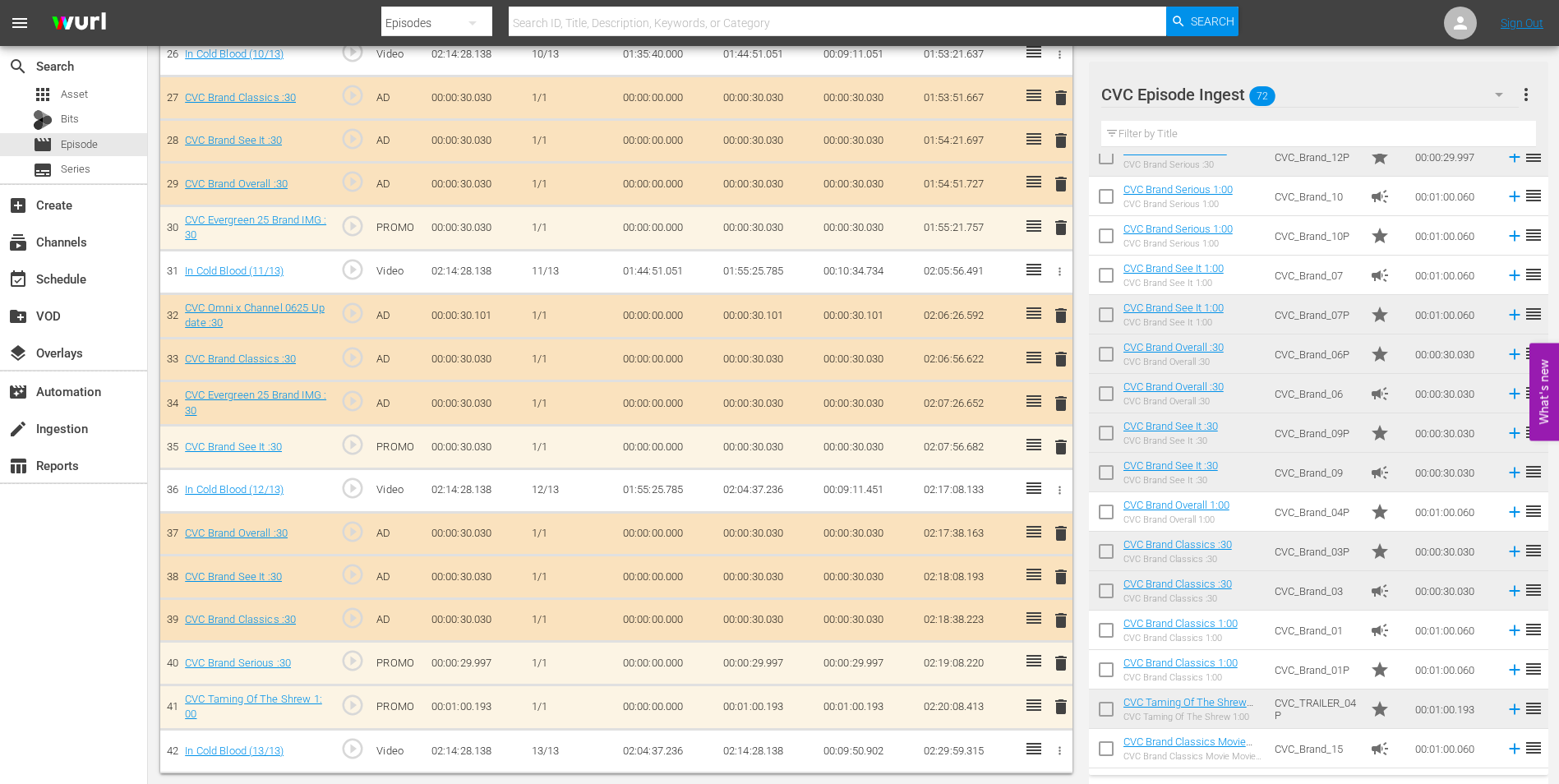
click at [1059, 708] on span "delete" at bounding box center [1061, 706] width 20 height 20
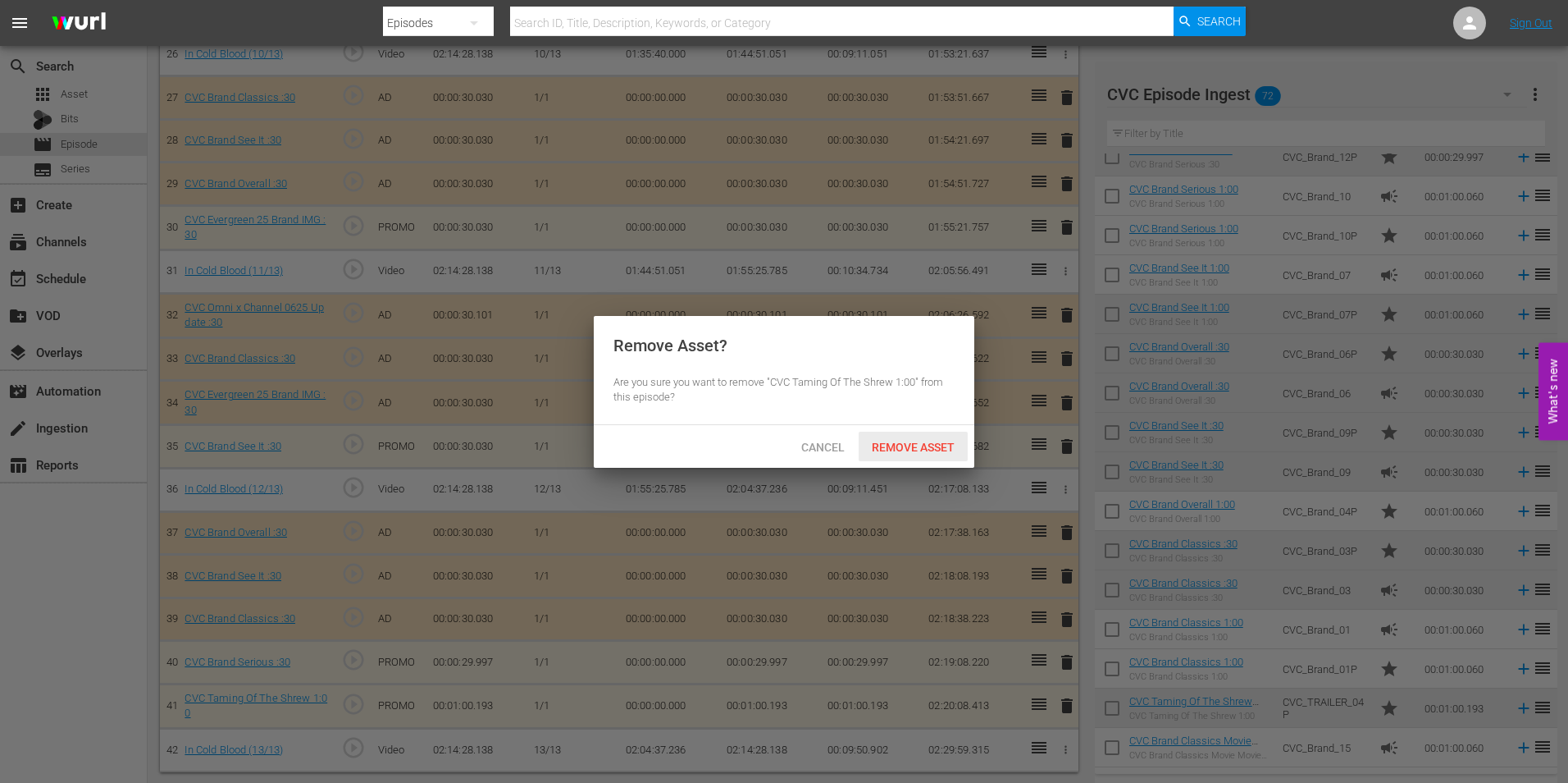
click at [916, 437] on div "Remove Asset" at bounding box center [912, 446] width 109 height 31
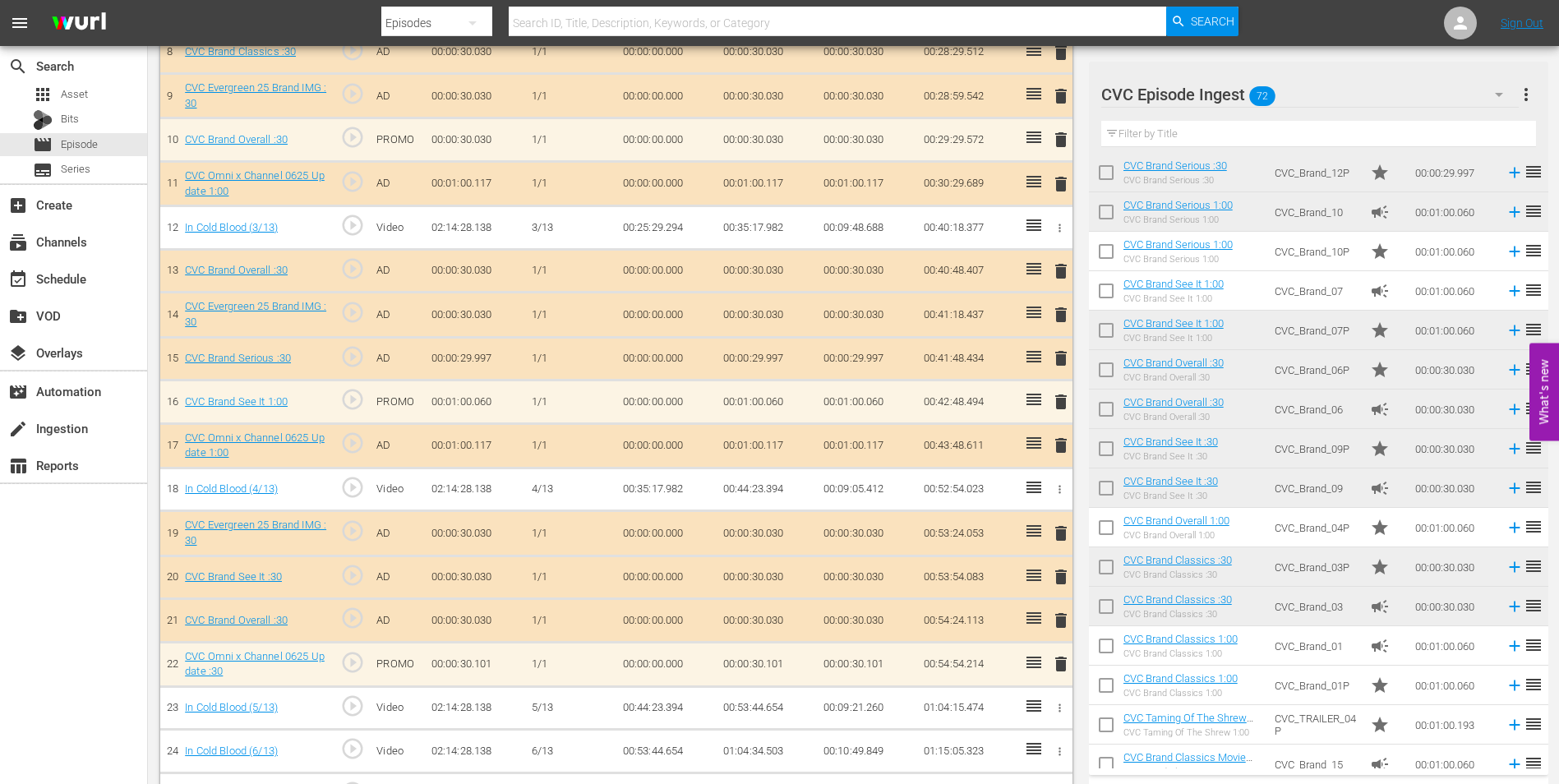
scroll to position [2264, 0]
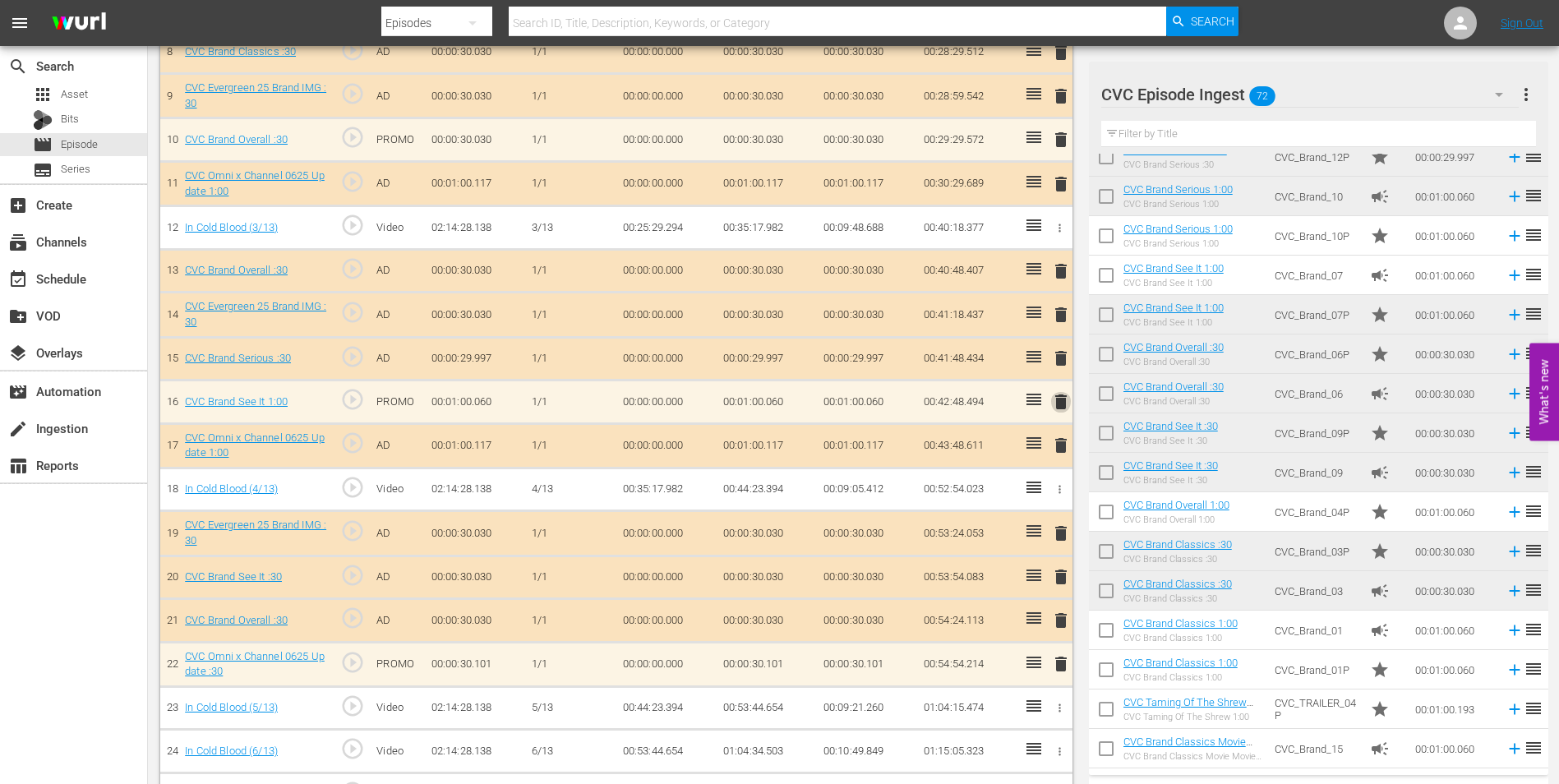
click at [1059, 403] on span "delete" at bounding box center [1061, 401] width 20 height 20
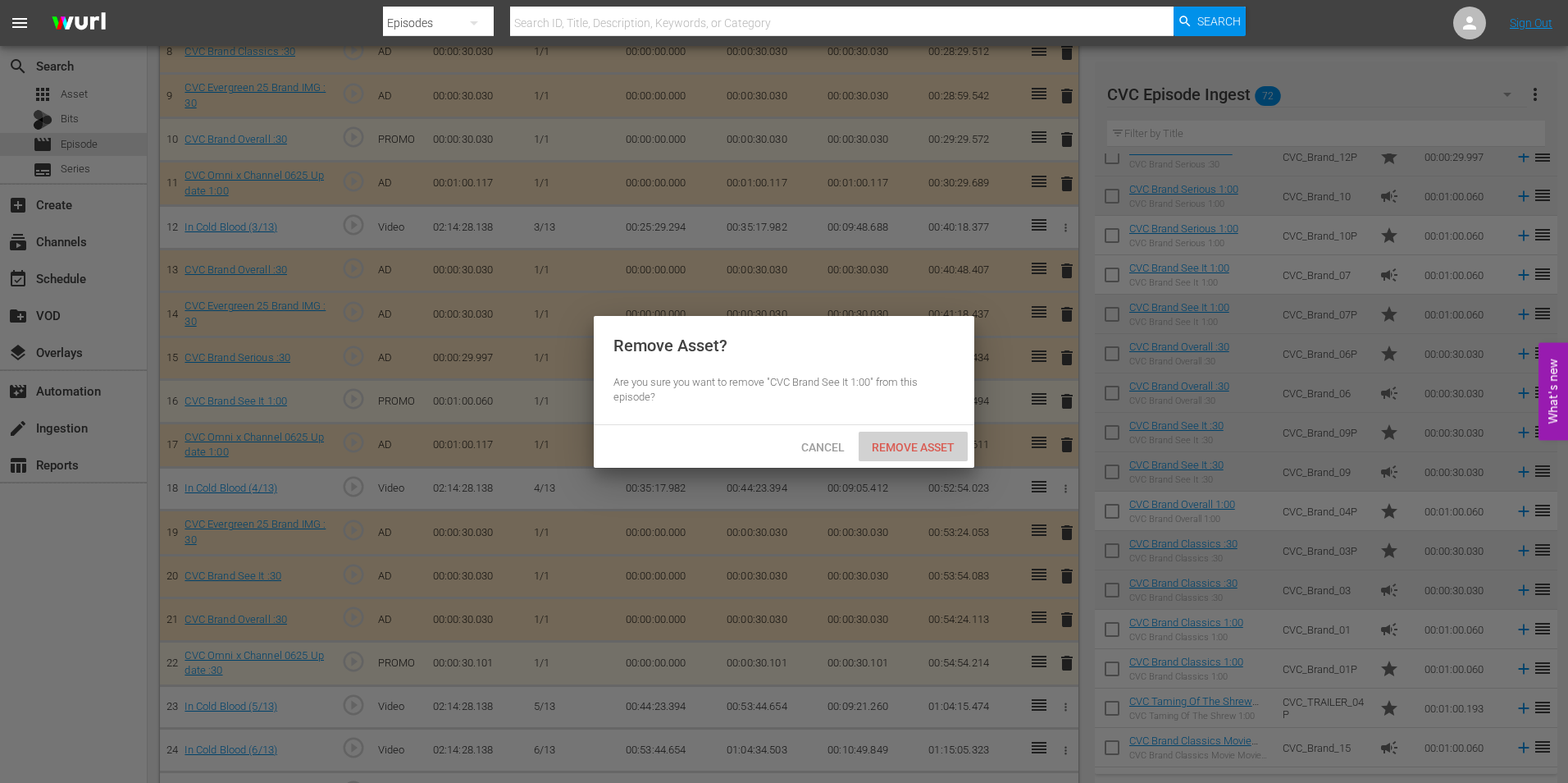
click at [907, 443] on span "Remove Asset" at bounding box center [912, 446] width 109 height 13
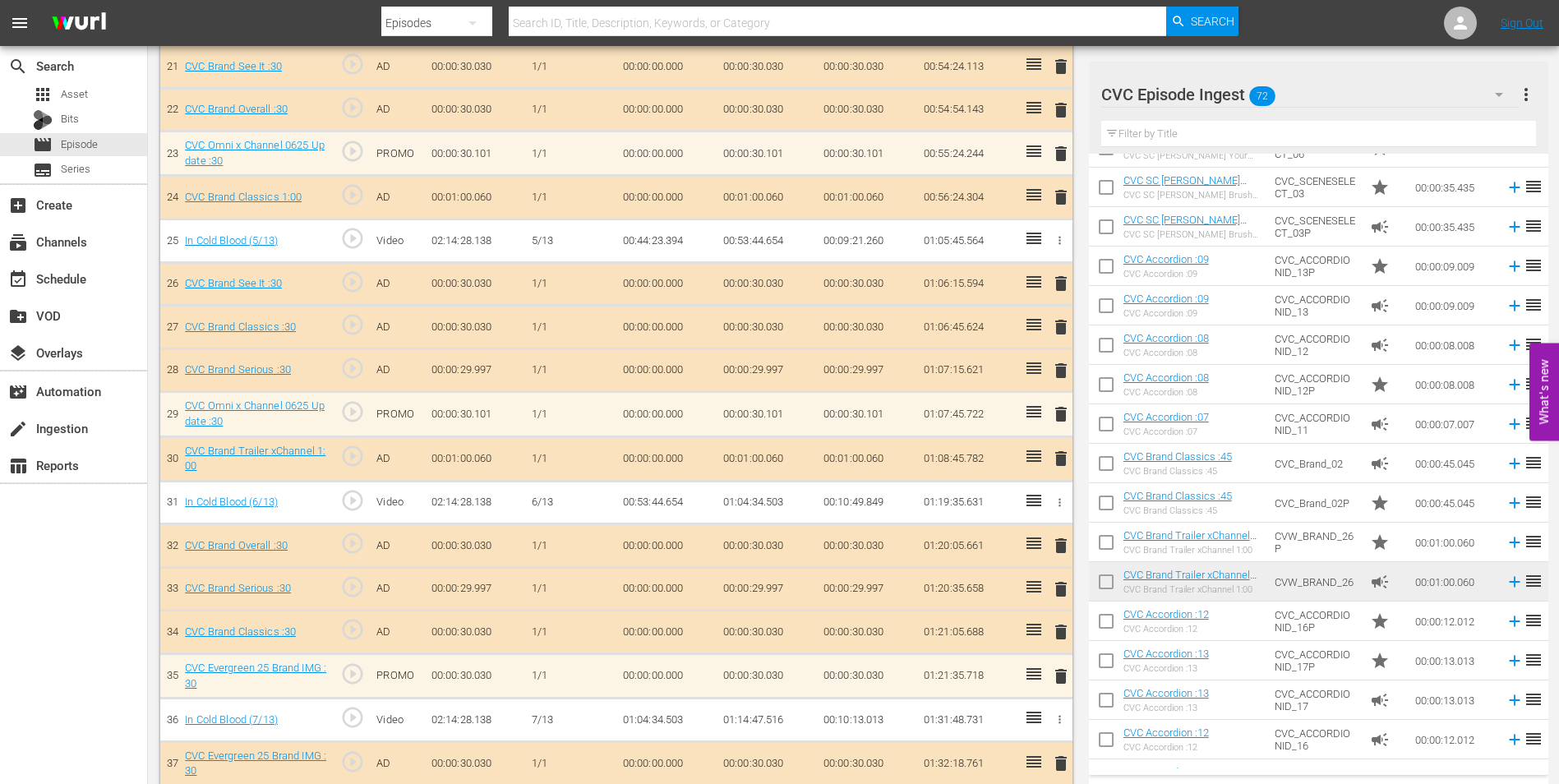
scroll to position [1478, 0]
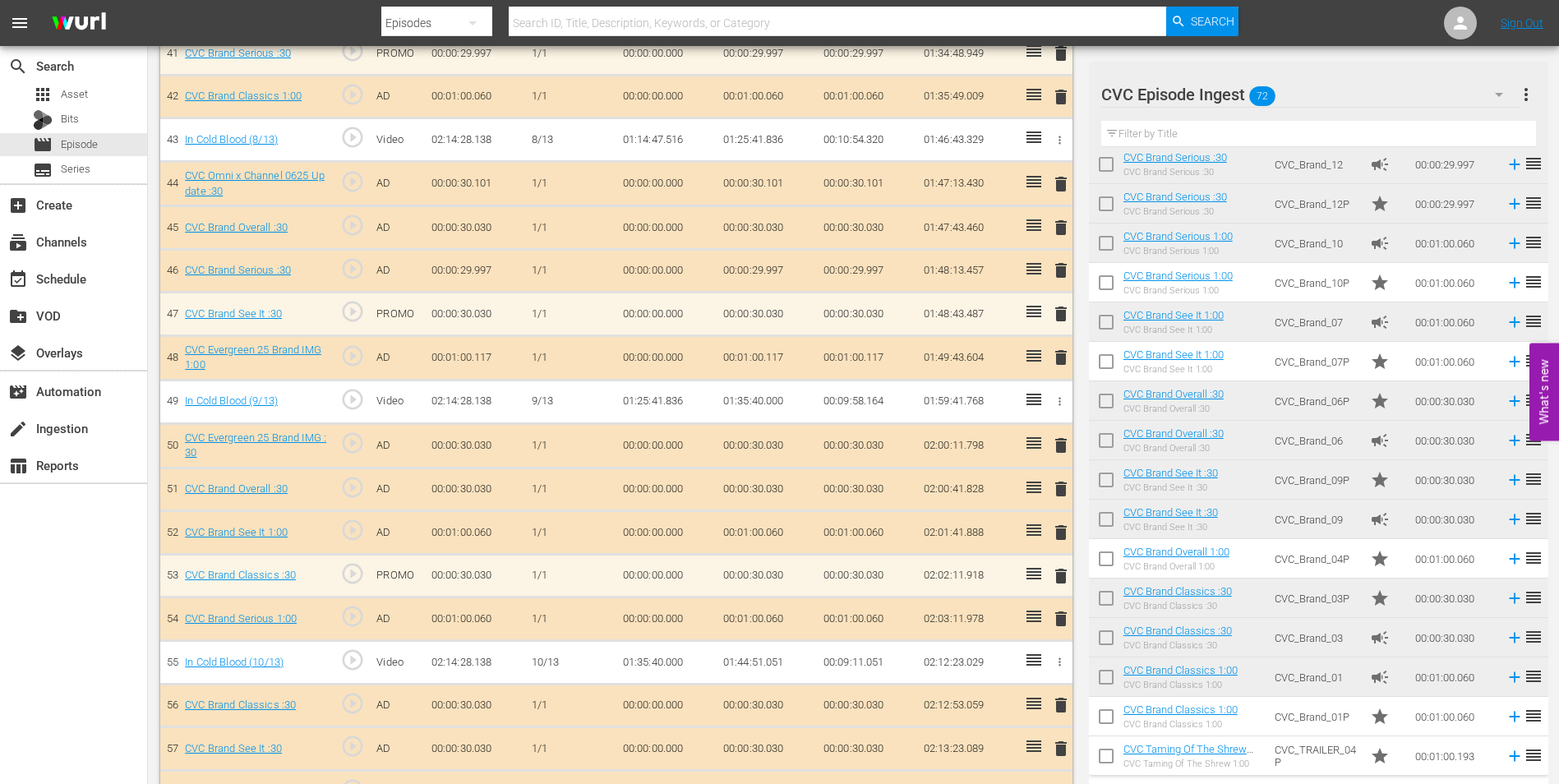
scroll to position [2199, 0]
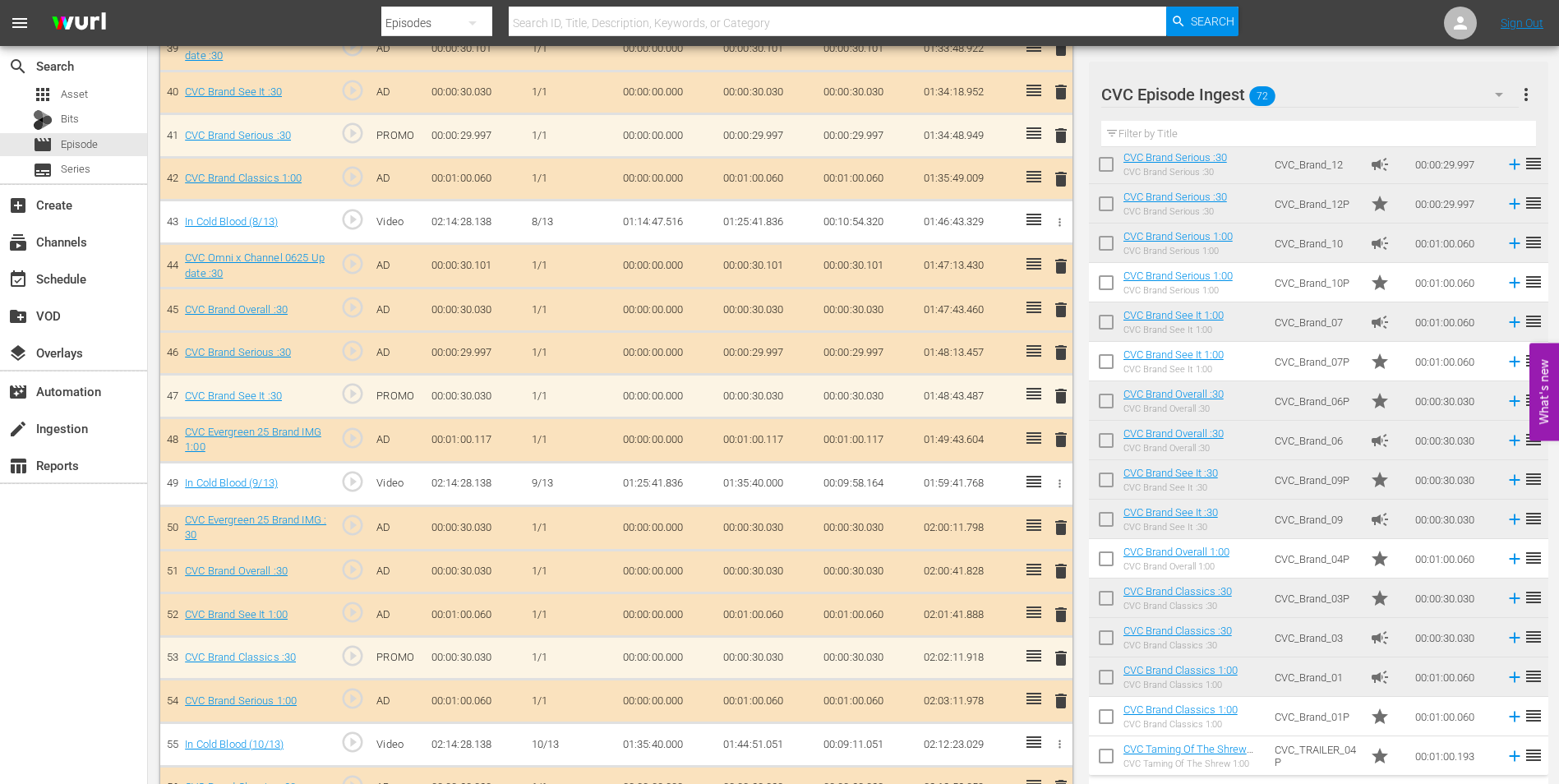
click at [770, 612] on td "00:01:00.060" at bounding box center [767, 614] width 101 height 43
click at [1060, 616] on span "delete" at bounding box center [1061, 614] width 20 height 20
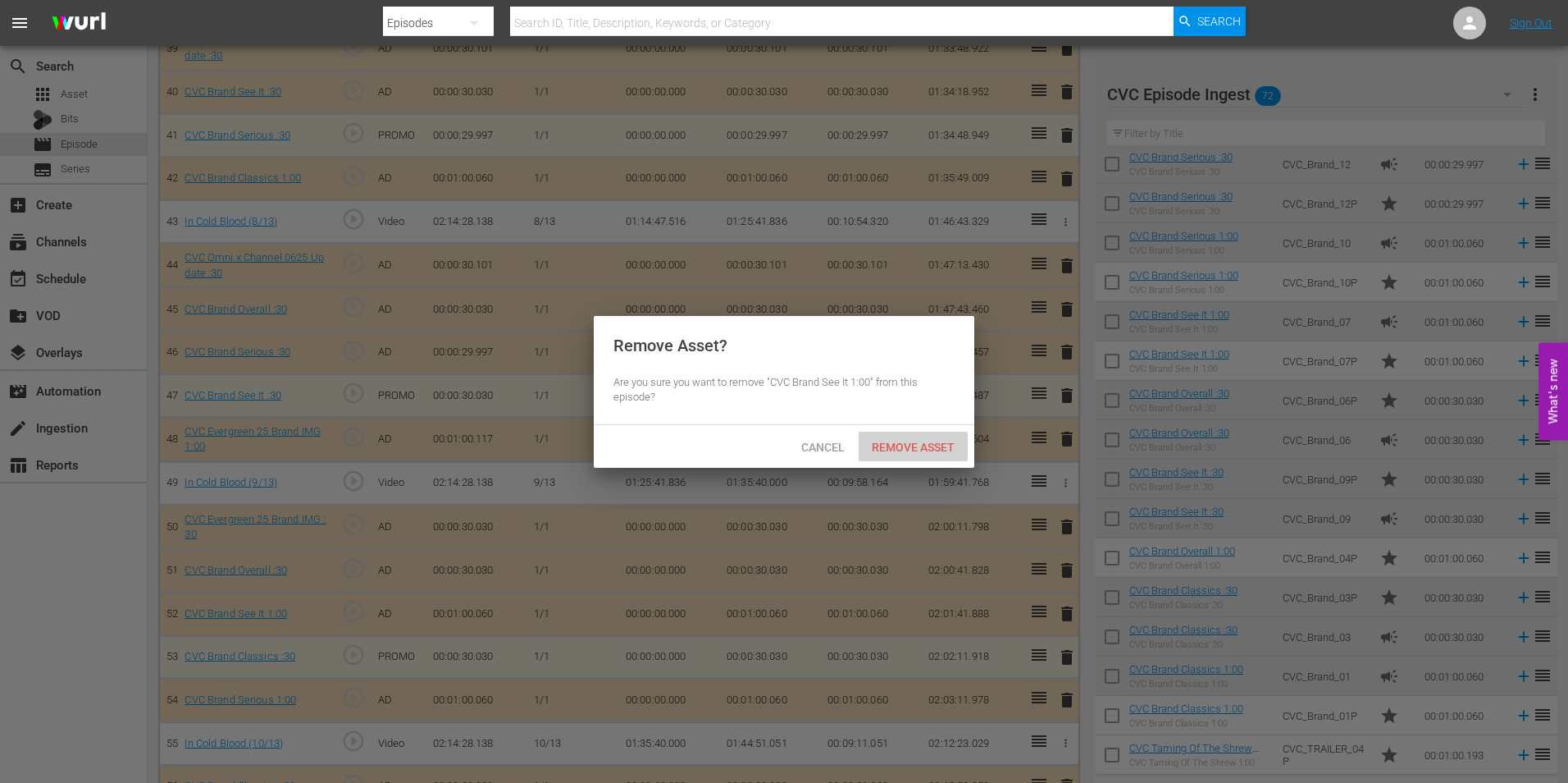
click at [907, 444] on span "Remove Asset" at bounding box center [912, 446] width 109 height 13
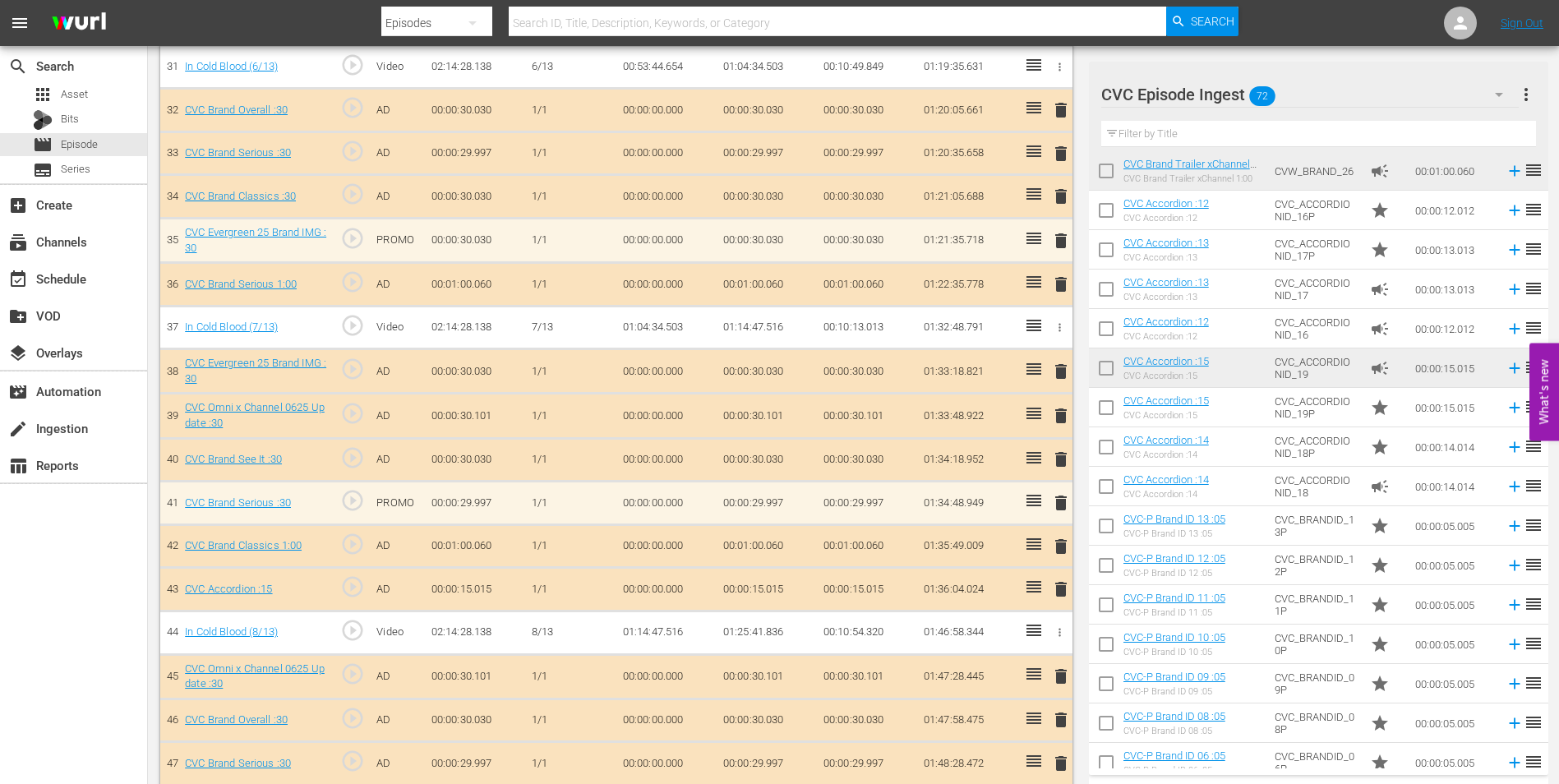
scroll to position [1889, 0]
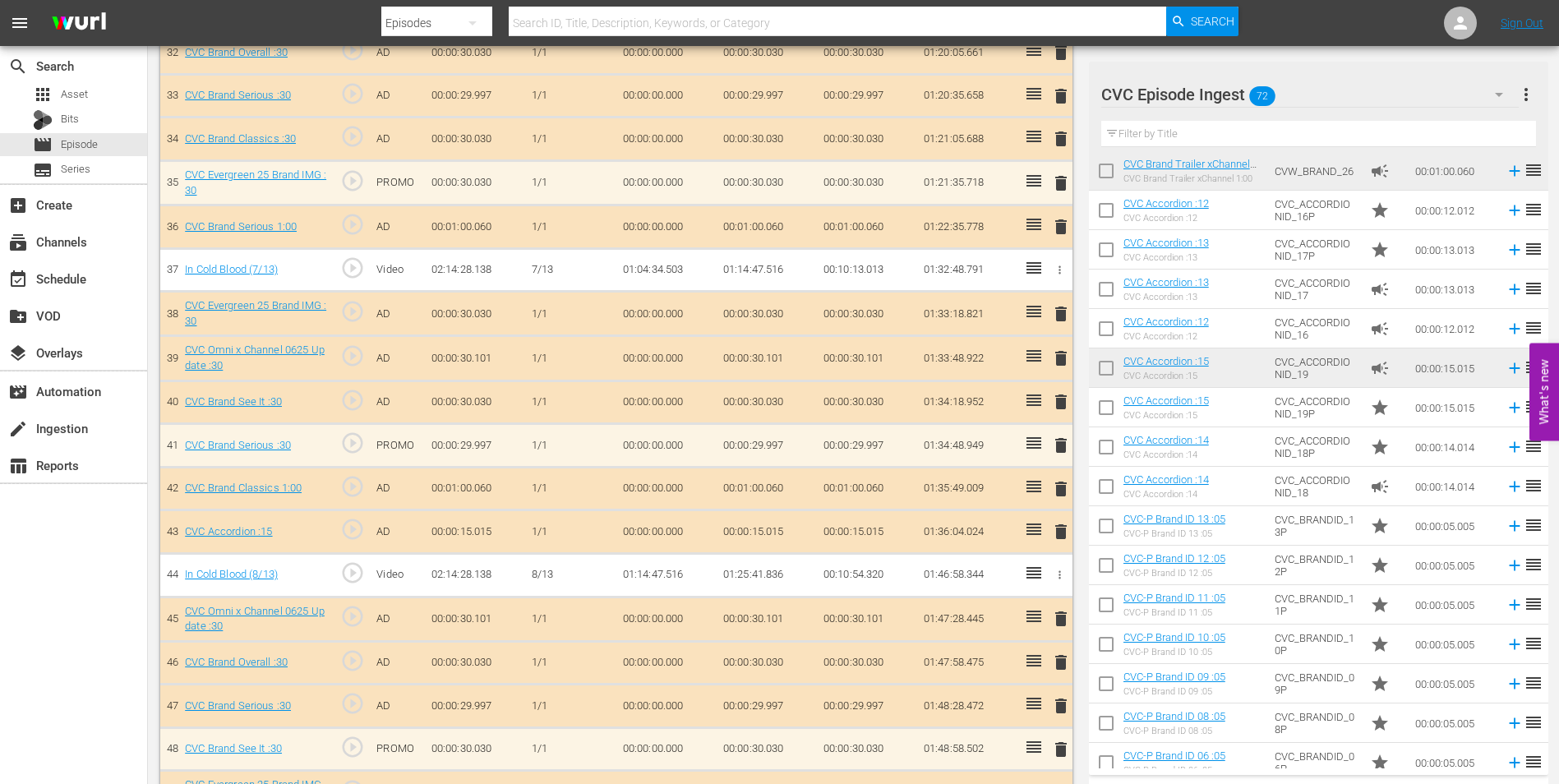
click at [1066, 536] on span "delete" at bounding box center [1061, 532] width 20 height 20
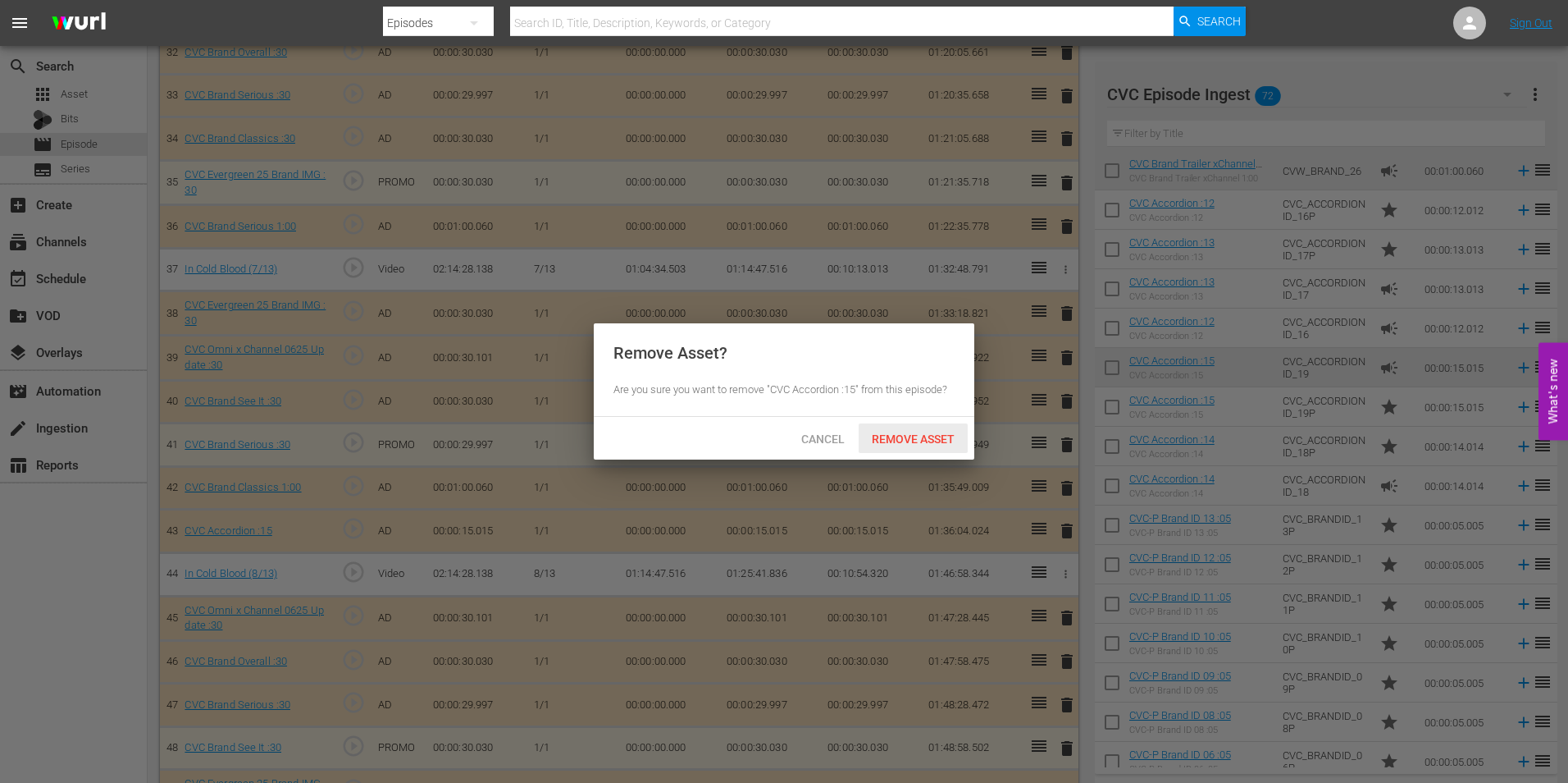
click at [925, 439] on span "Remove Asset" at bounding box center [912, 438] width 109 height 13
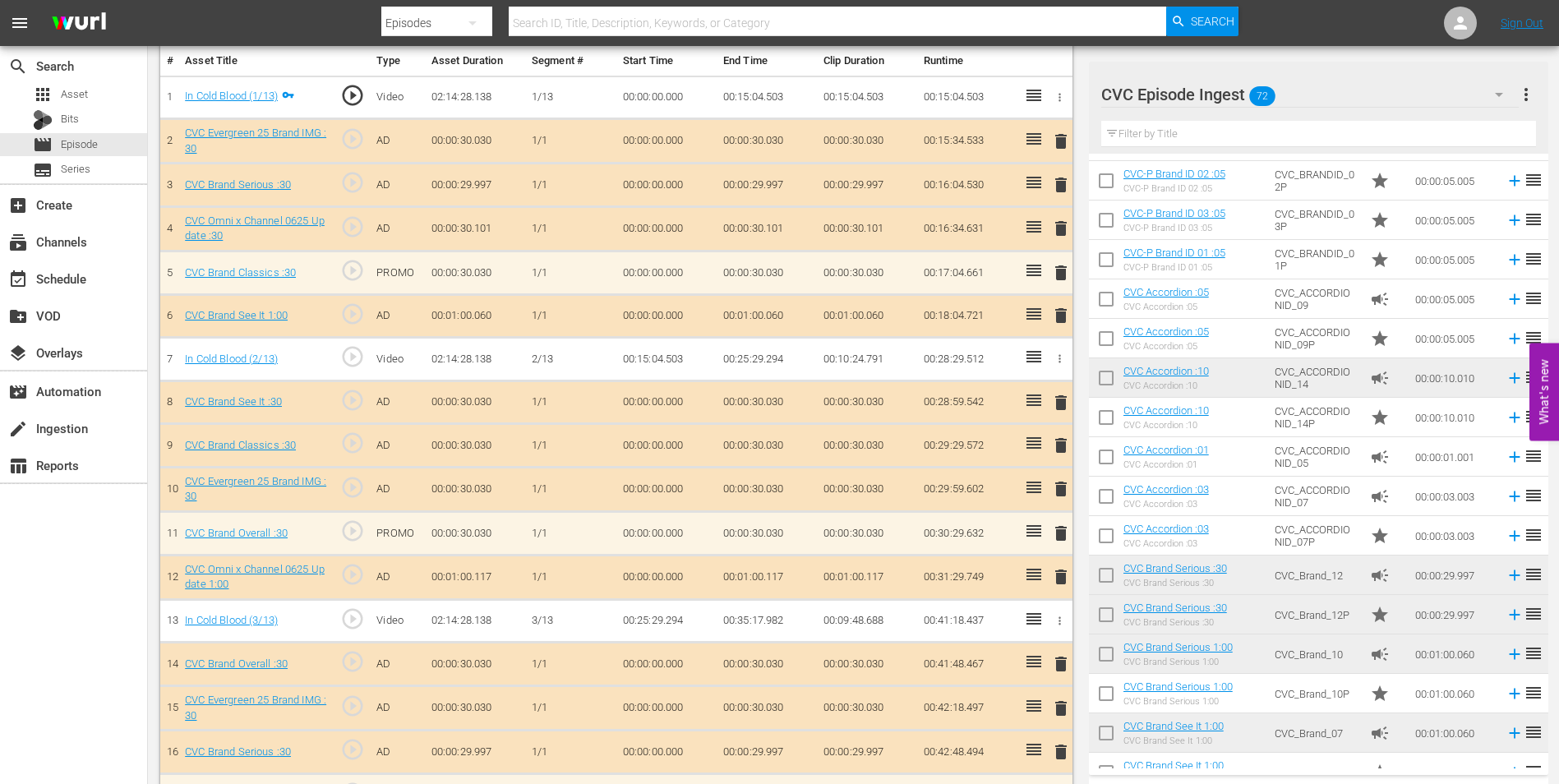
scroll to position [0, 0]
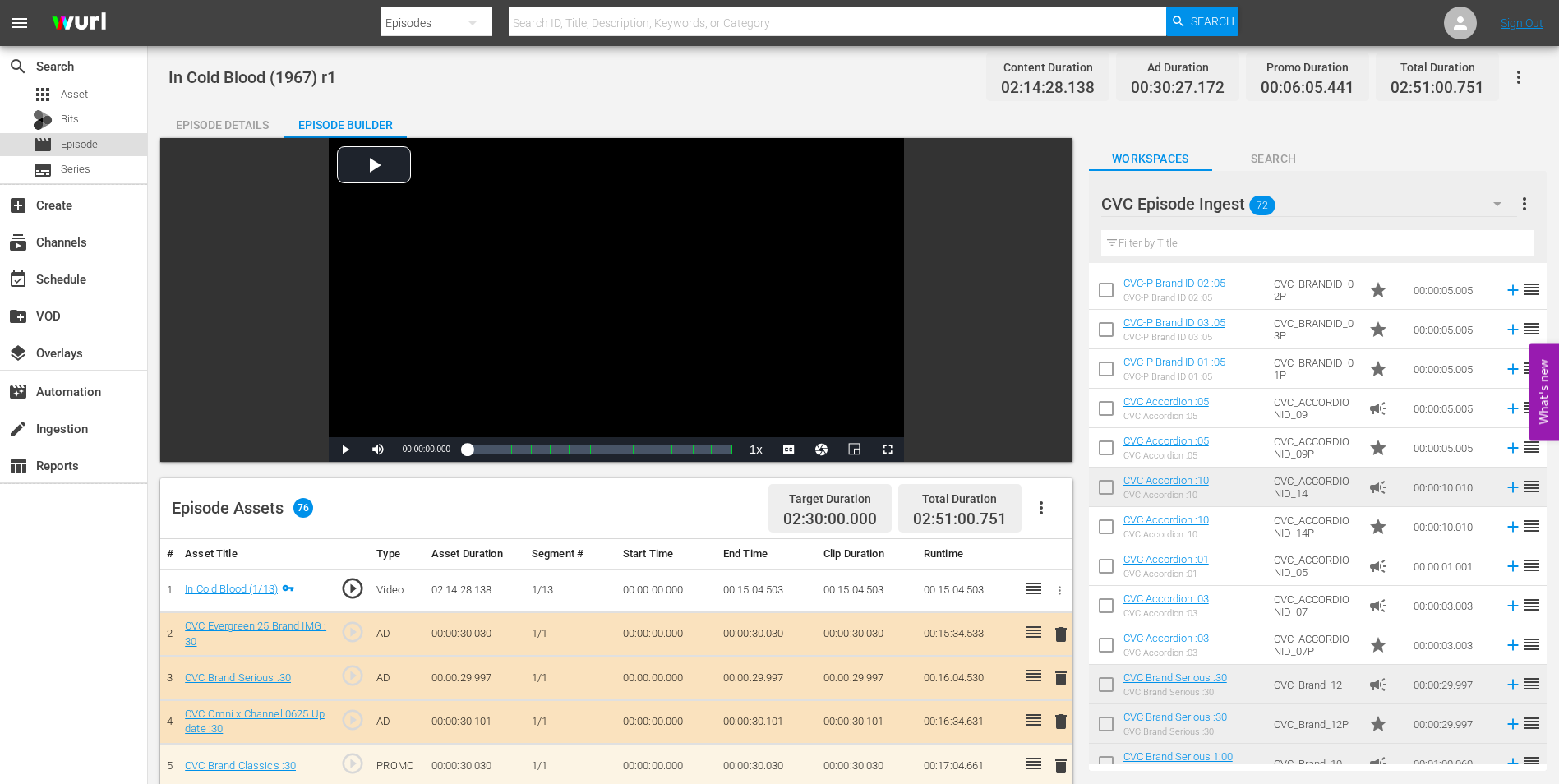
click at [115, 148] on div "movie Episode" at bounding box center [73, 144] width 147 height 23
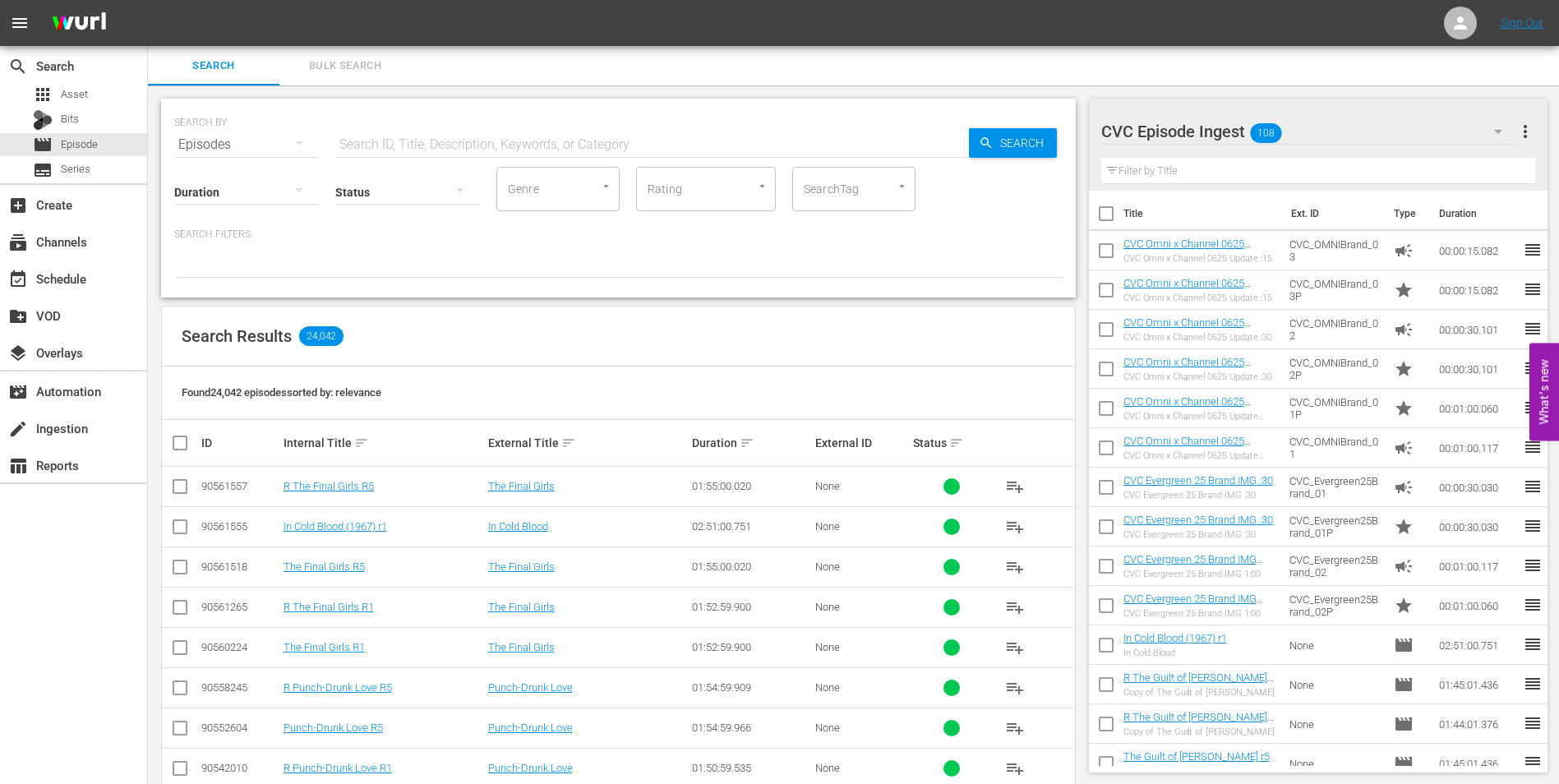
click at [175, 526] on input "checkbox" at bounding box center [180, 530] width 20 height 20
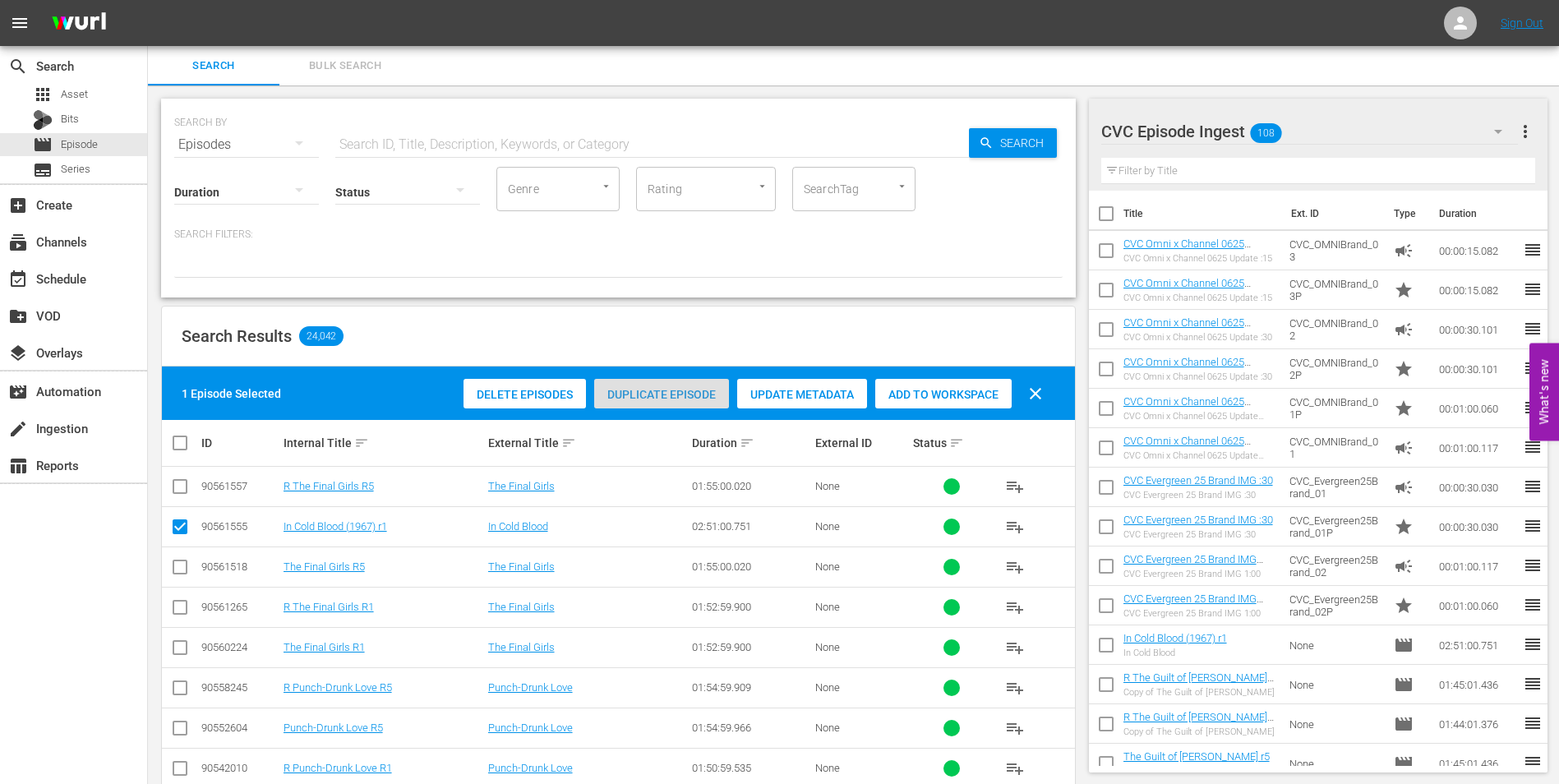
click at [670, 392] on span "Duplicate Episode" at bounding box center [661, 393] width 135 height 13
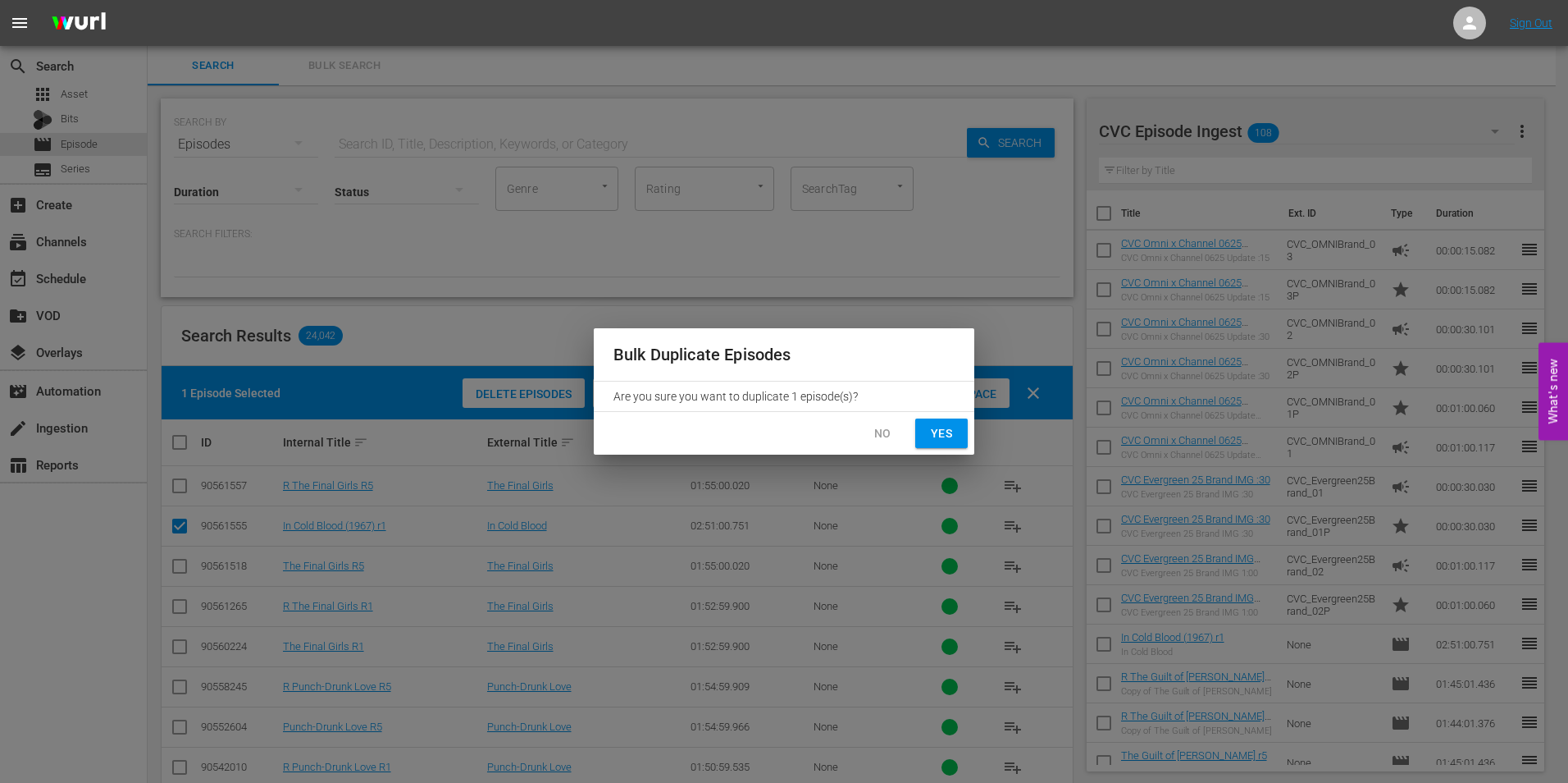
click at [942, 429] on span "Yes" at bounding box center [941, 433] width 27 height 21
checkbox input "false"
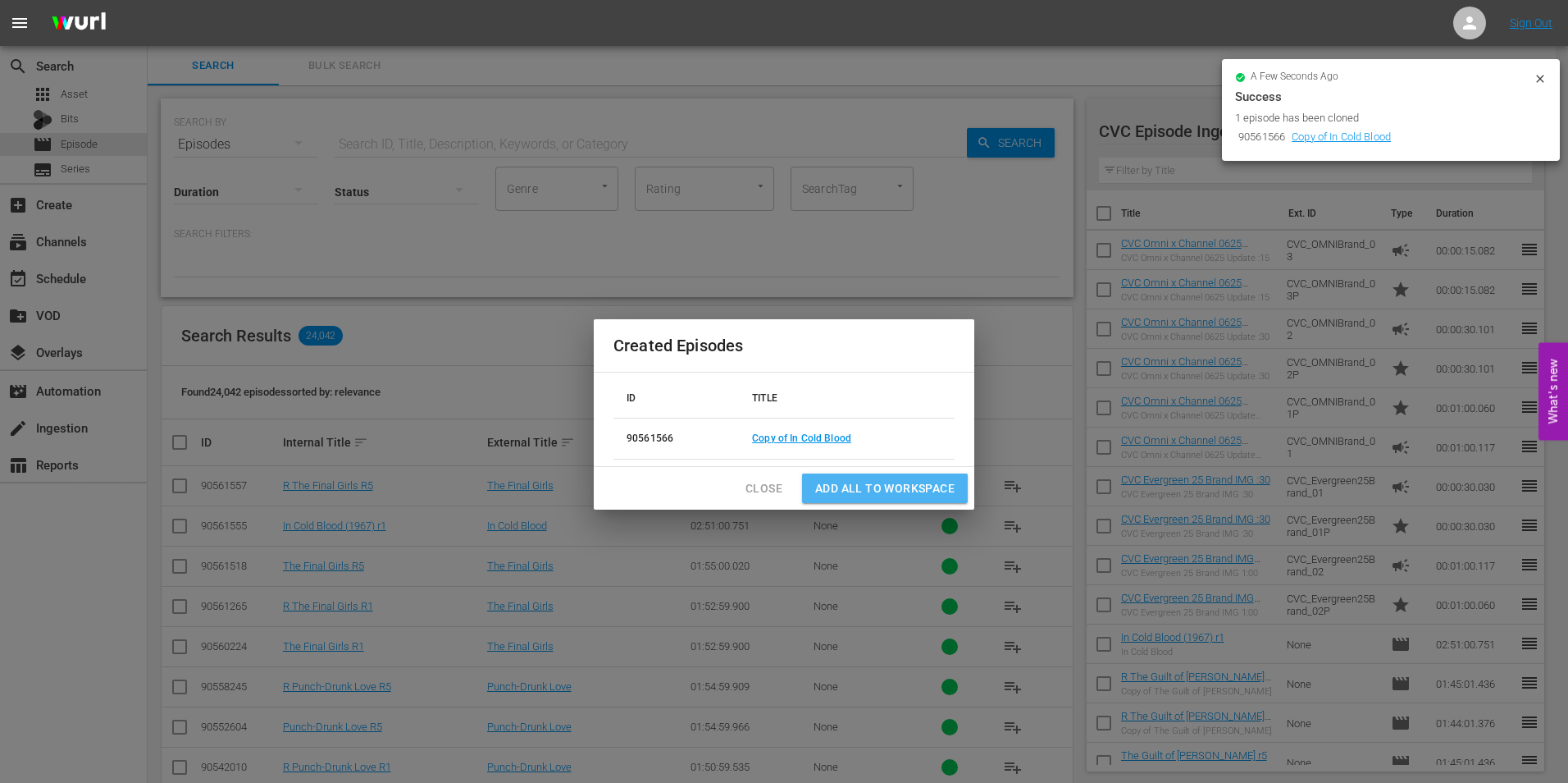
click at [900, 481] on span "Add all to Workspace" at bounding box center [885, 489] width 140 height 21
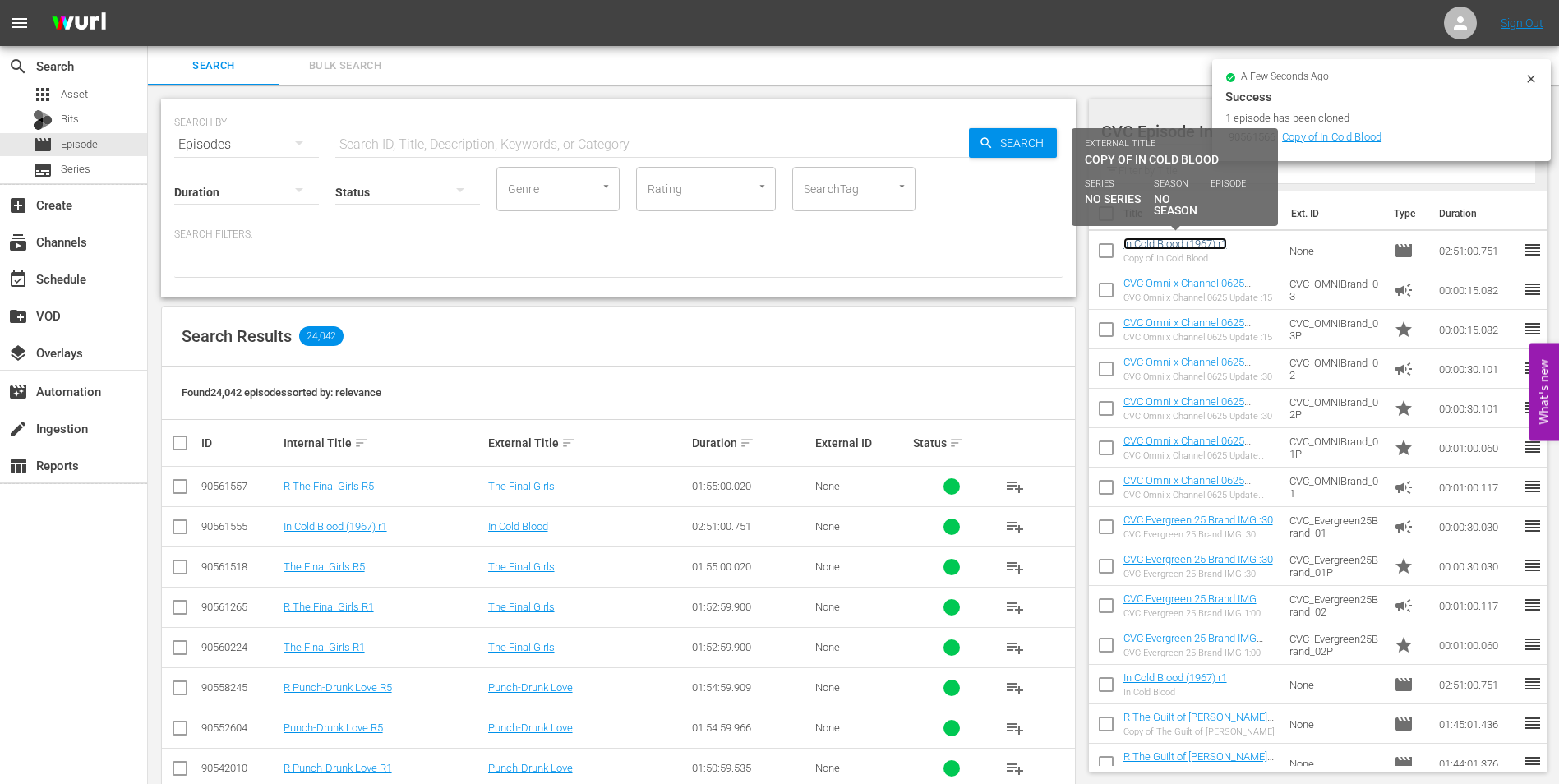
click at [1206, 242] on link "In Cold Blood (1967) r1" at bounding box center [1175, 244] width 104 height 12
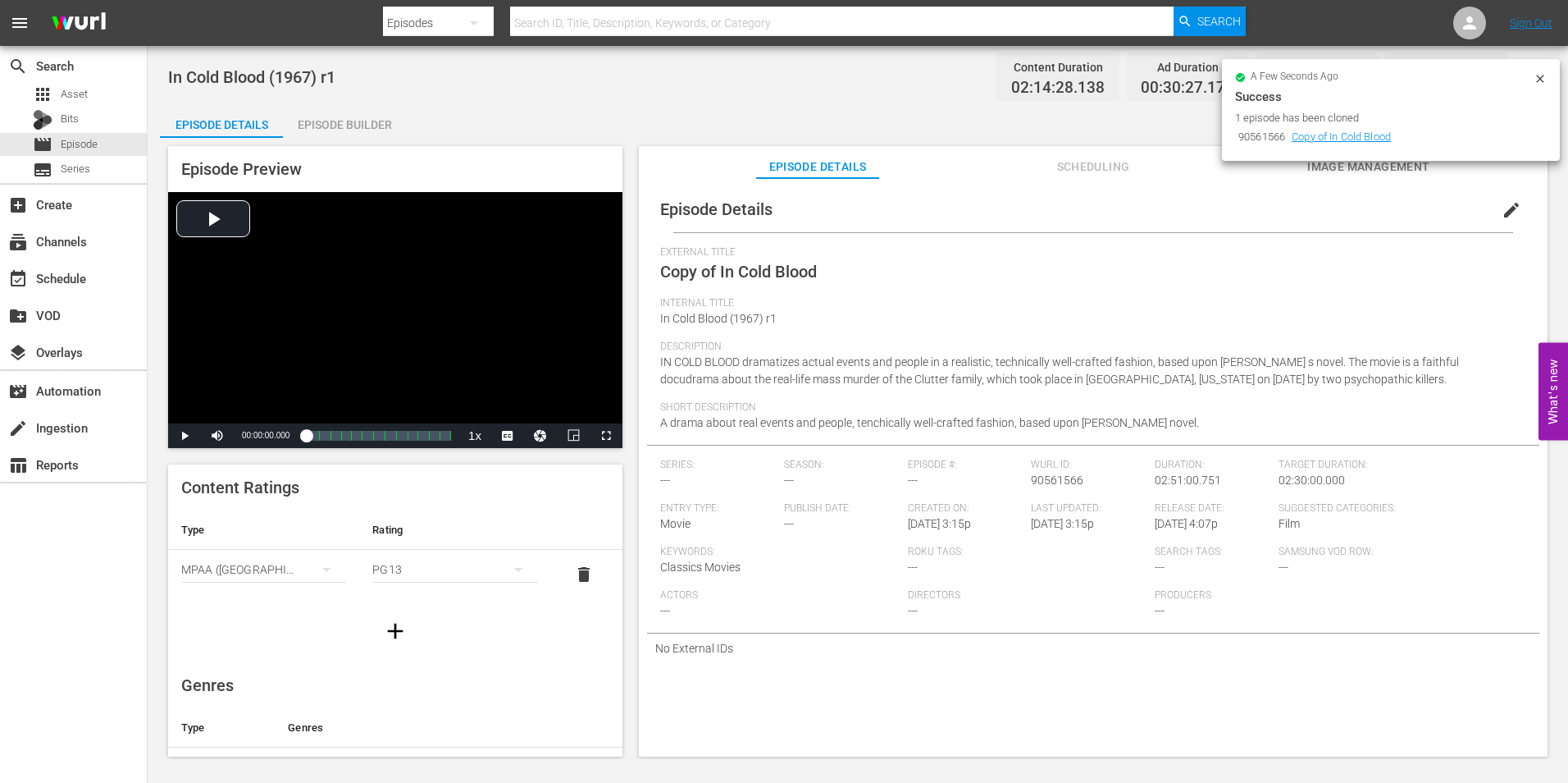
click at [1501, 206] on span "edit" at bounding box center [1511, 210] width 20 height 20
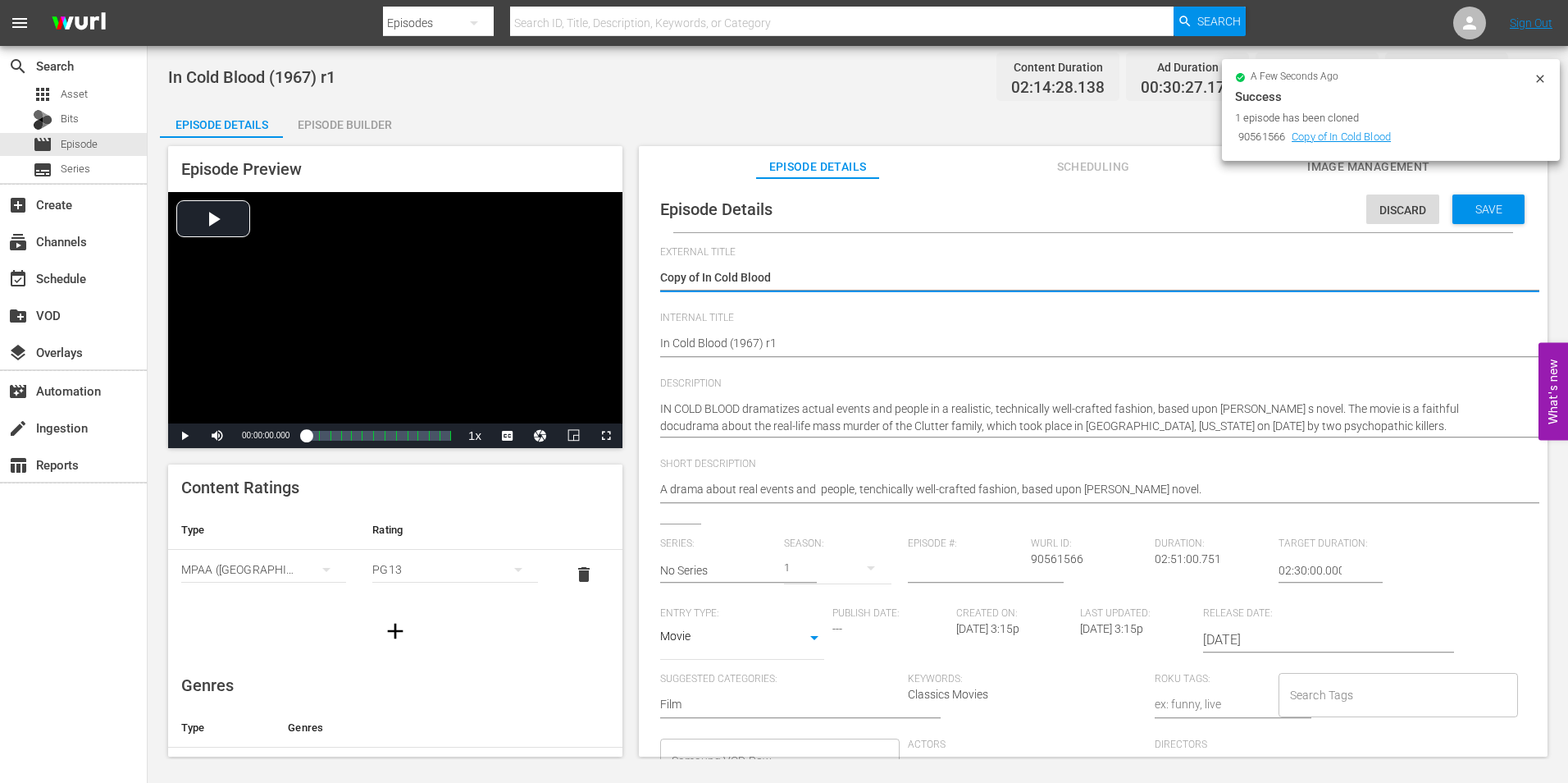
drag, startPoint x: 701, startPoint y: 277, endPoint x: 635, endPoint y: 288, distance: 66.9
click at [635, 288] on div "Episode Preview Video Player is loading. Play Video Play Mute Current Time 00:0…" at bounding box center [857, 453] width 1396 height 631
type textarea "In Cold Blood"
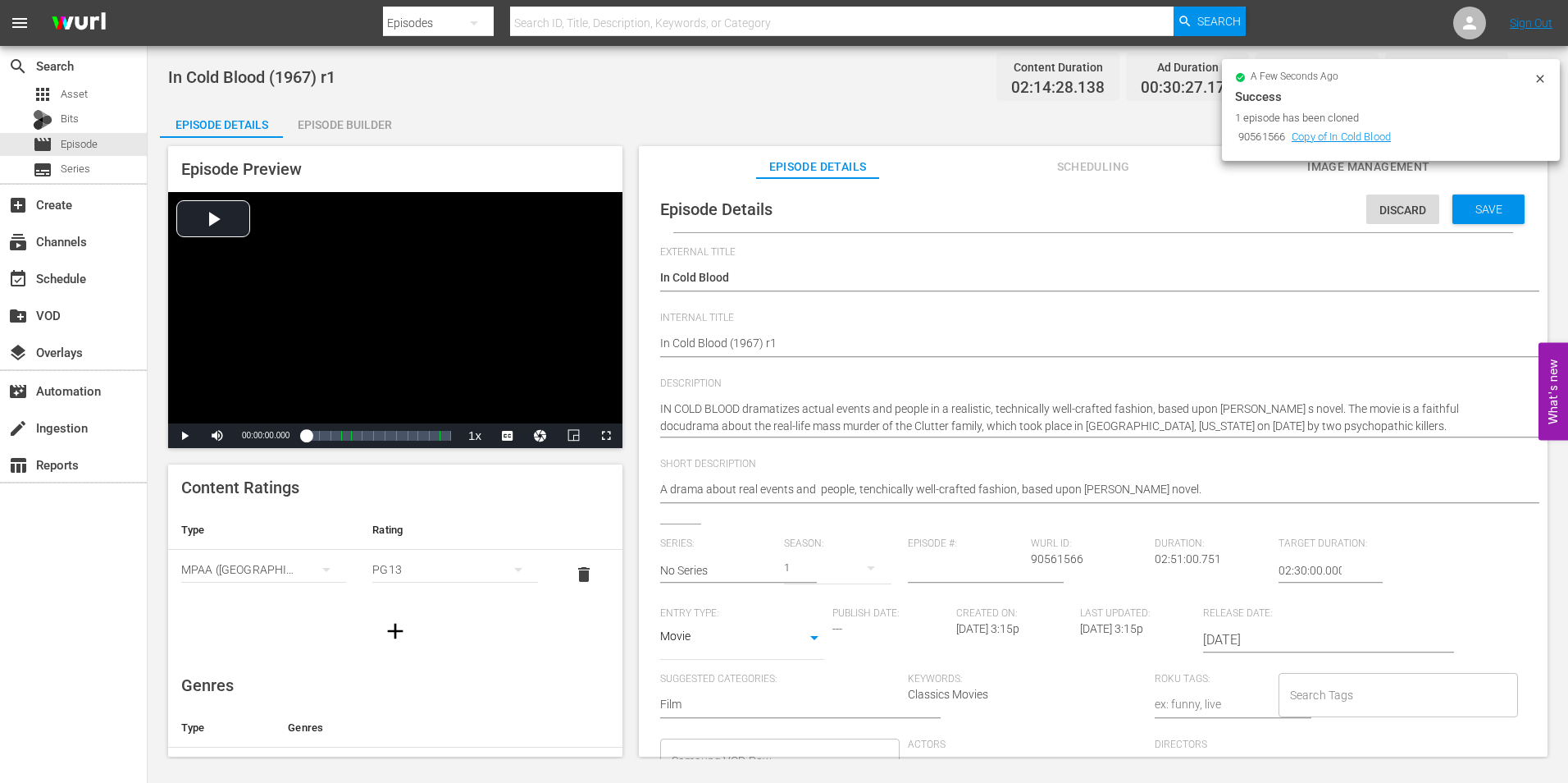
click at [657, 339] on div "Episode Details Discard Save External Title Copy of In Cold Blood Copy of In Co…" at bounding box center [1093, 541] width 892 height 709
click at [657, 341] on div "Episode Details Discard Save External Title Copy of In Cold Blood Copy of In Co…" at bounding box center [1093, 541] width 892 height 709
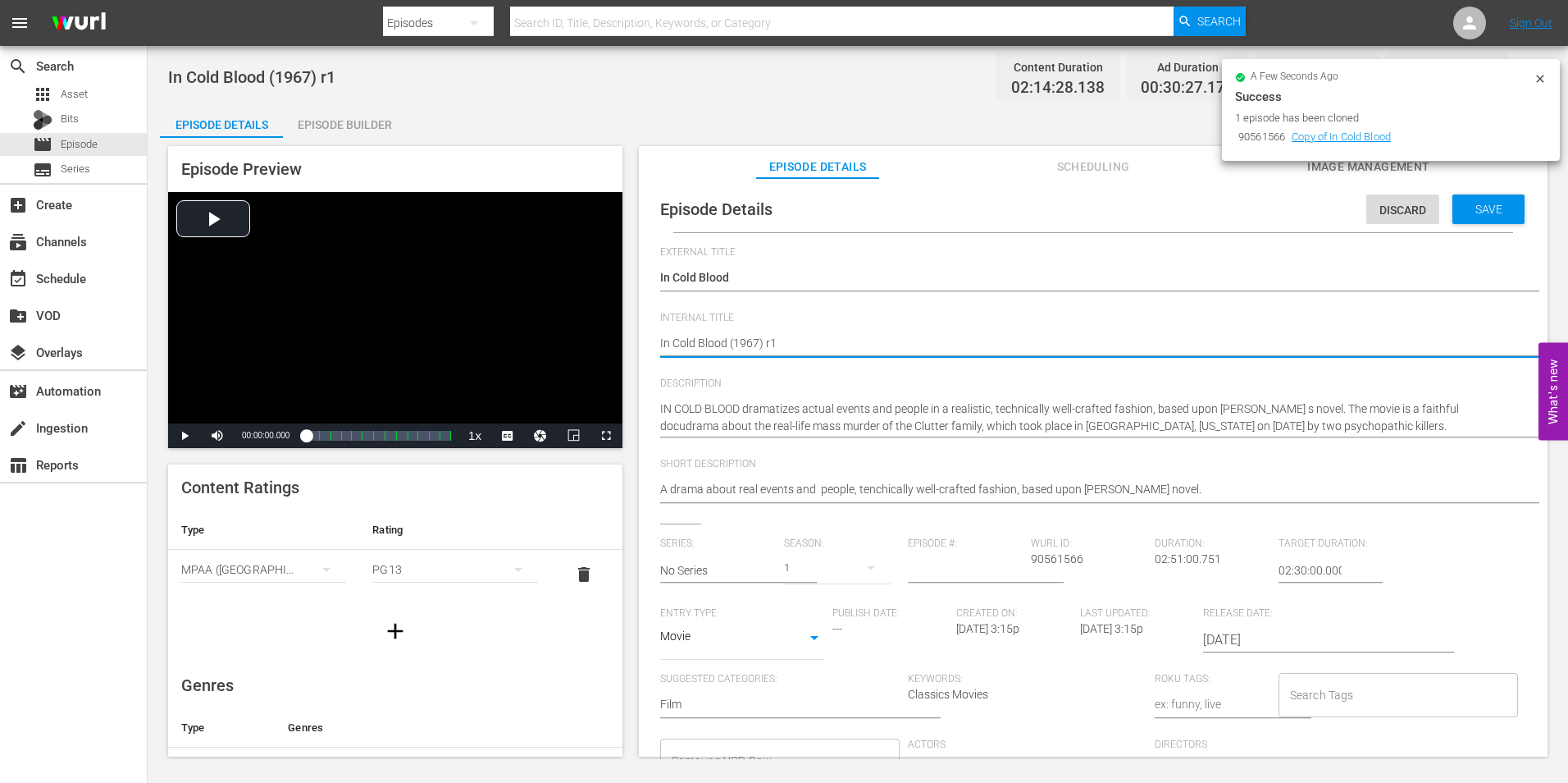
click at [659, 344] on textarea "In Cold Blood (1967) r1" at bounding box center [1088, 345] width 857 height 20
type textarea "RIn Cold Blood (1967) r1"
type textarea "R In Cold Blood (1967) r1"
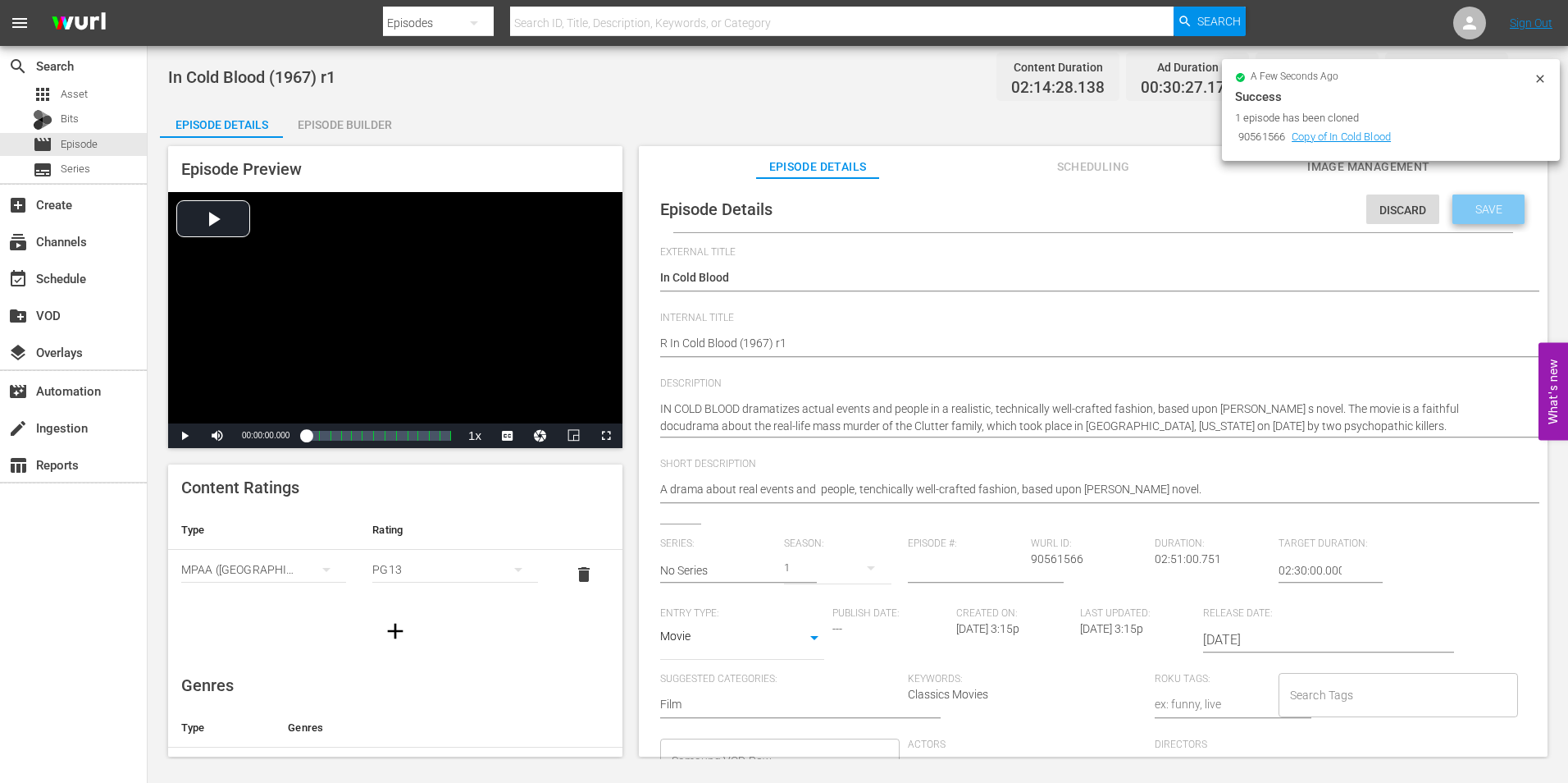
click at [1484, 210] on span "Save" at bounding box center [1488, 209] width 53 height 13
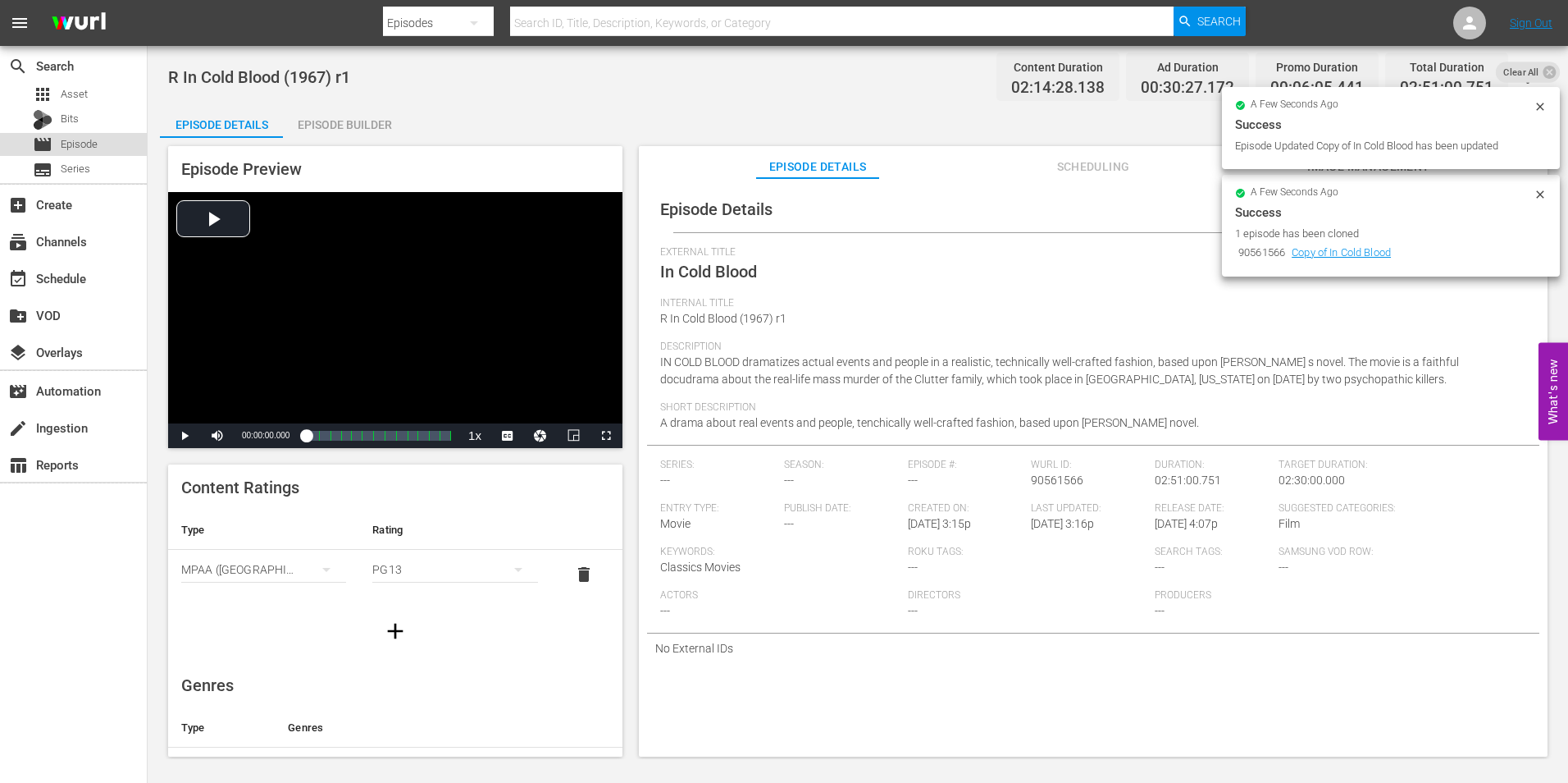
click at [96, 140] on span "Episode" at bounding box center [79, 144] width 36 height 17
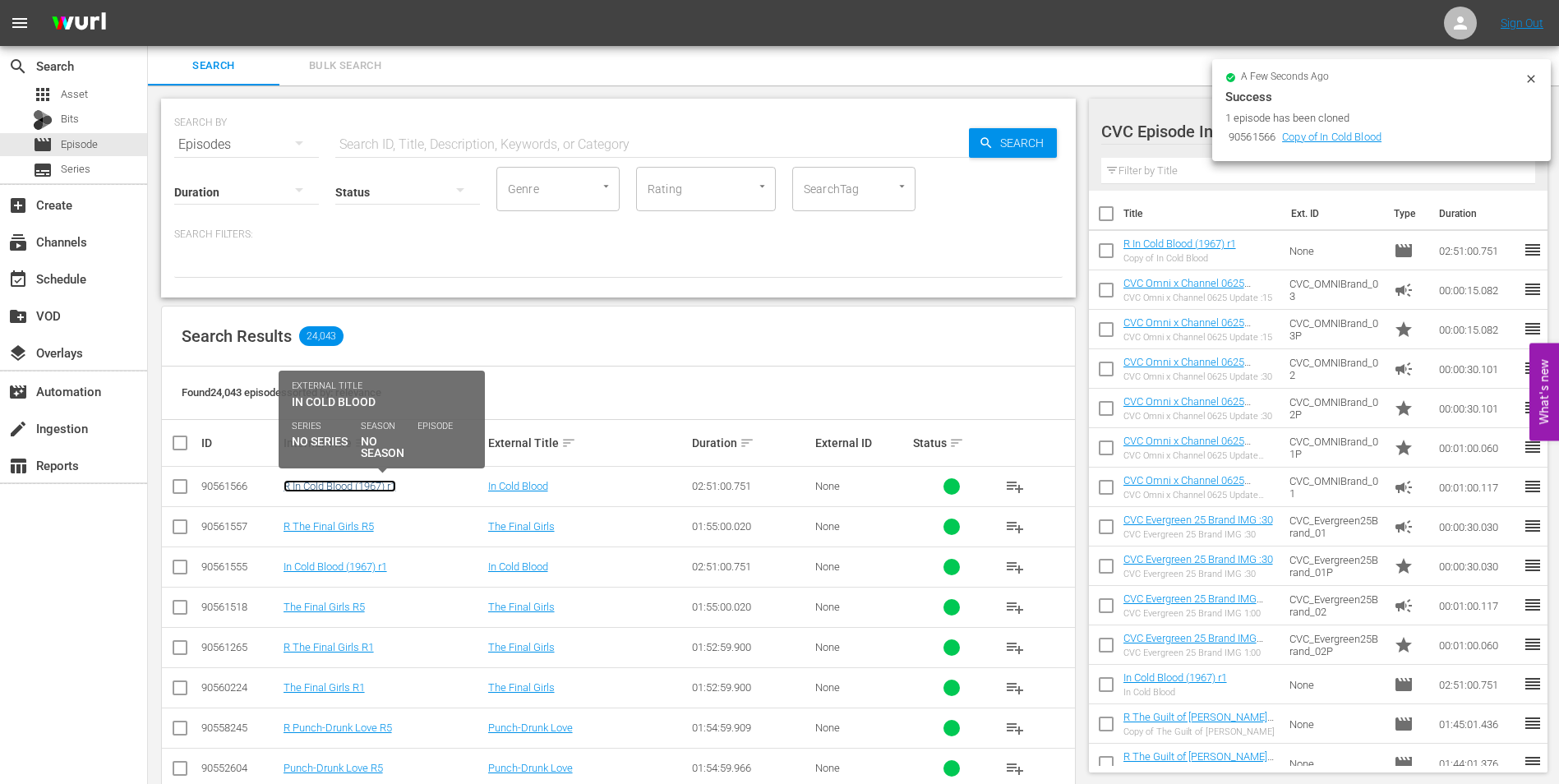
click at [391, 480] on link "R In Cold Blood (1967) r1" at bounding box center [339, 485] width 112 height 12
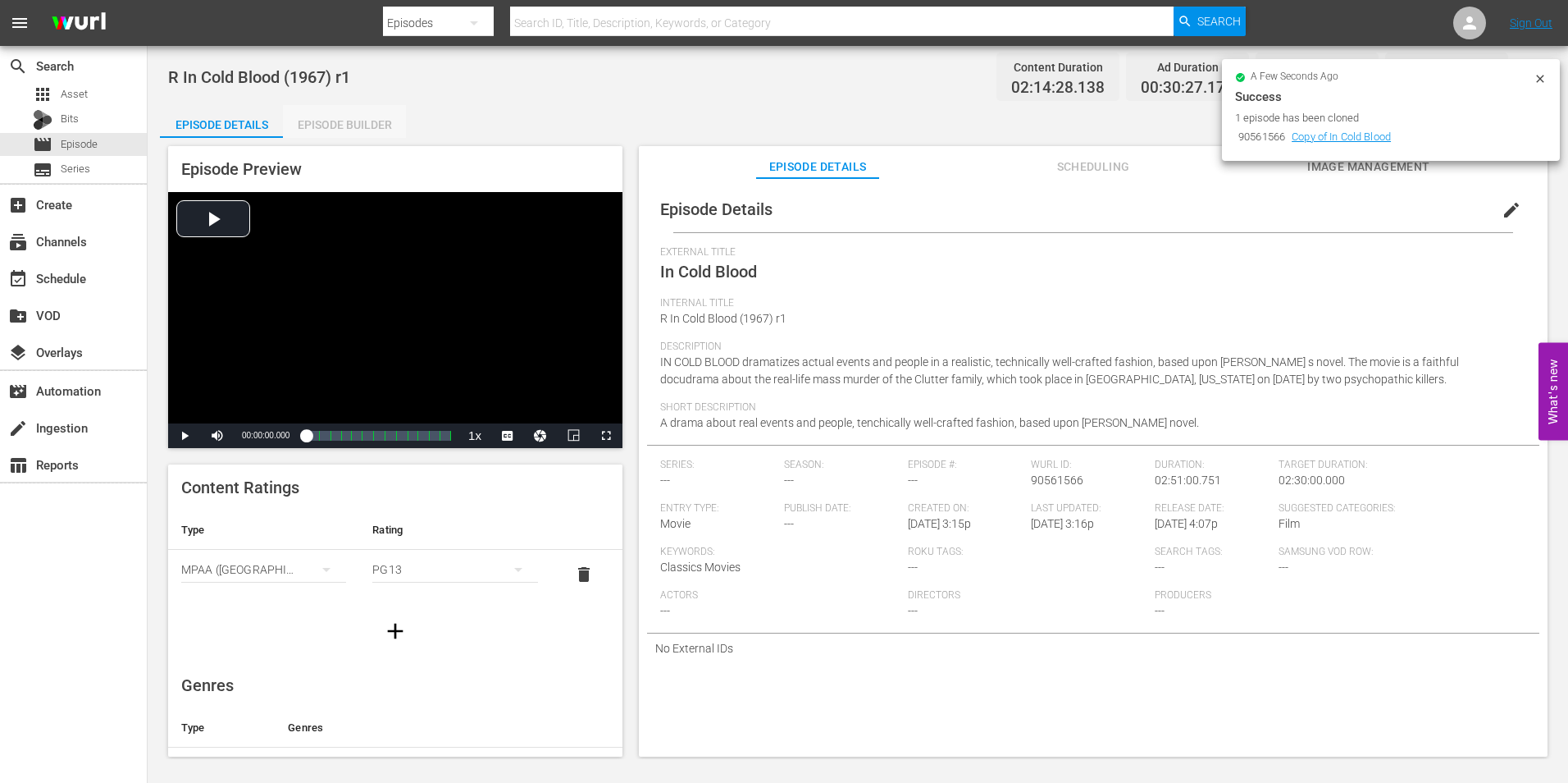
click at [345, 132] on div "Episode Builder" at bounding box center [344, 125] width 123 height 39
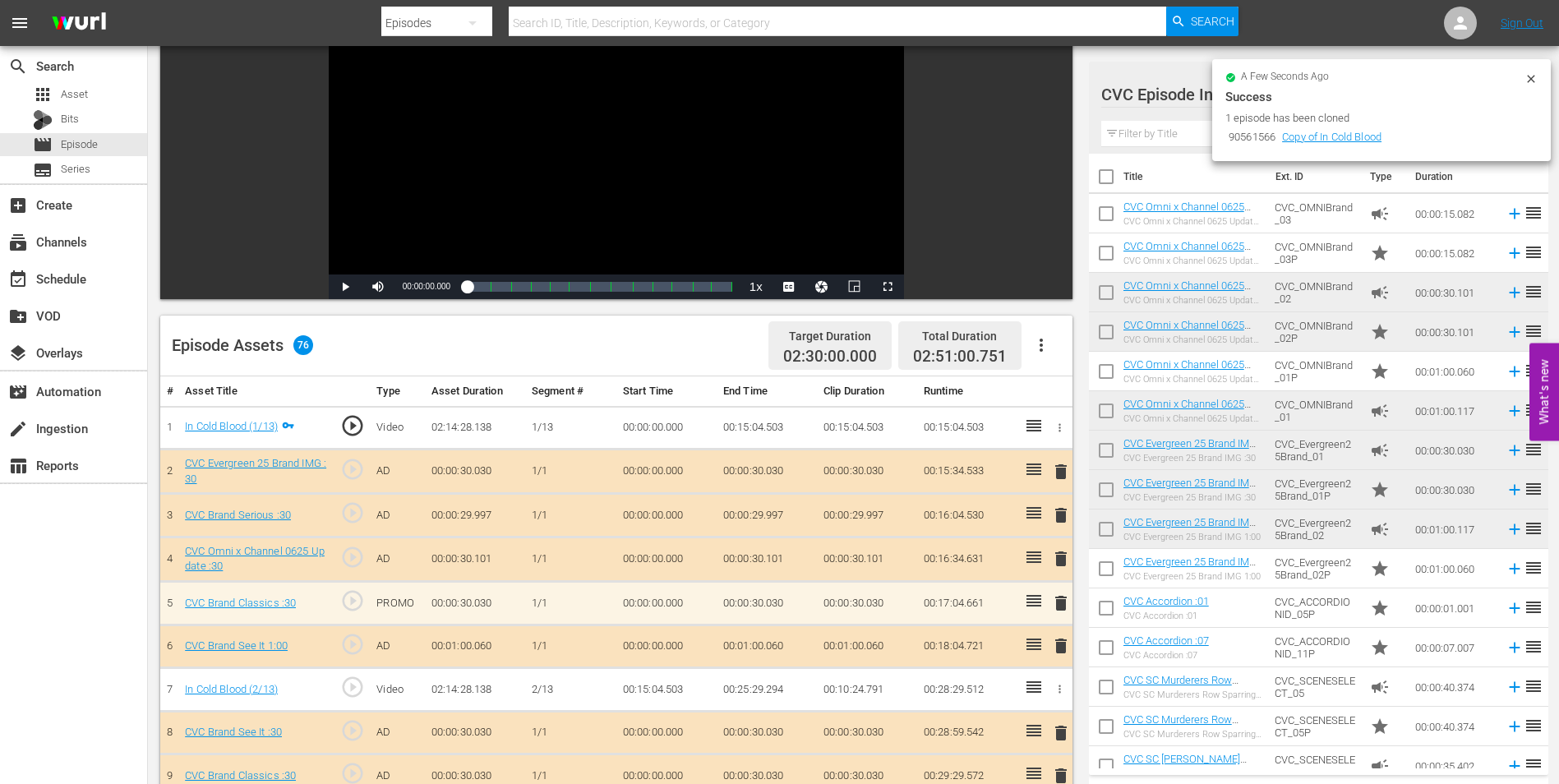
scroll to position [165, 0]
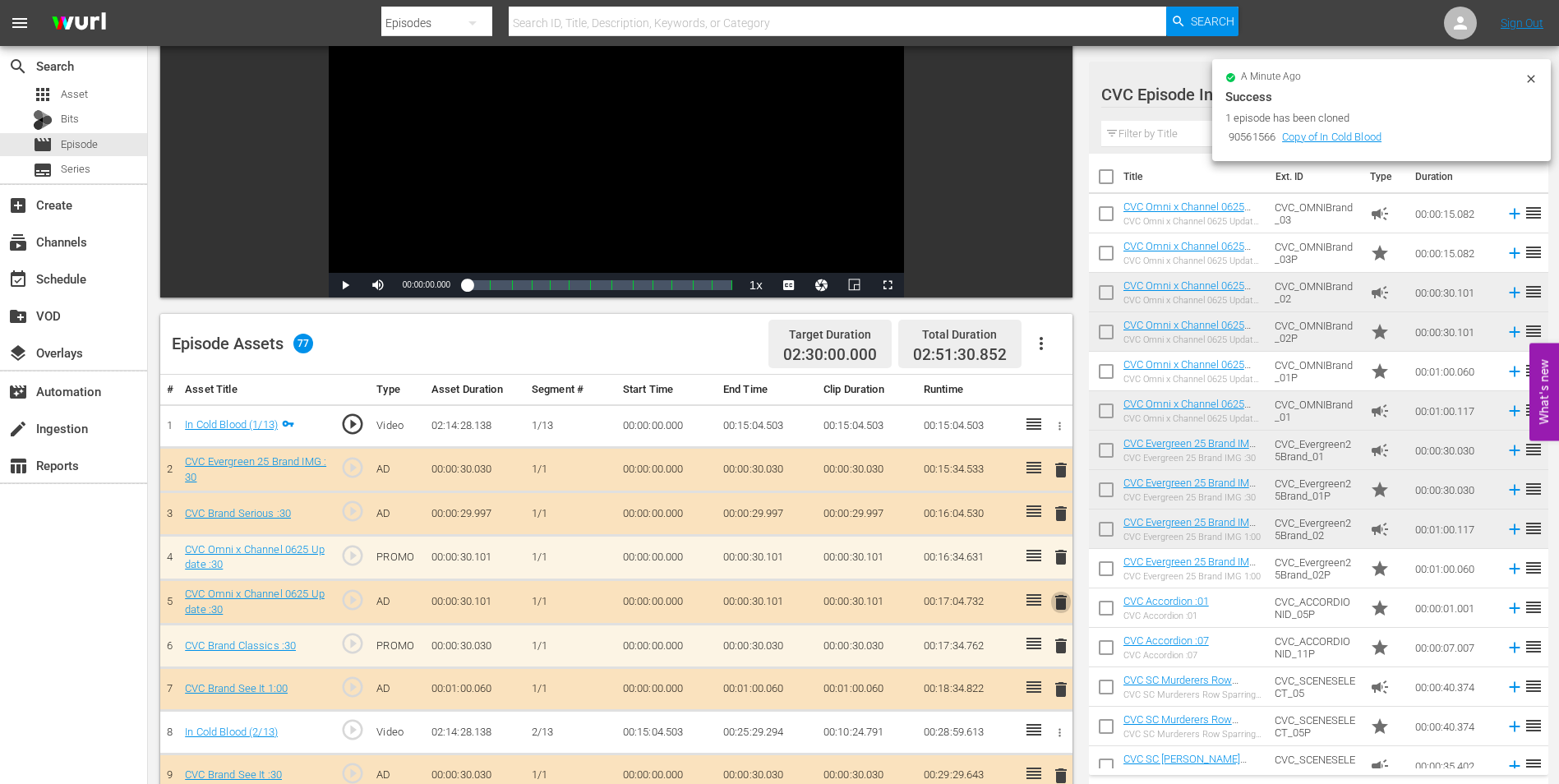
click at [1067, 602] on span "delete" at bounding box center [1061, 603] width 20 height 20
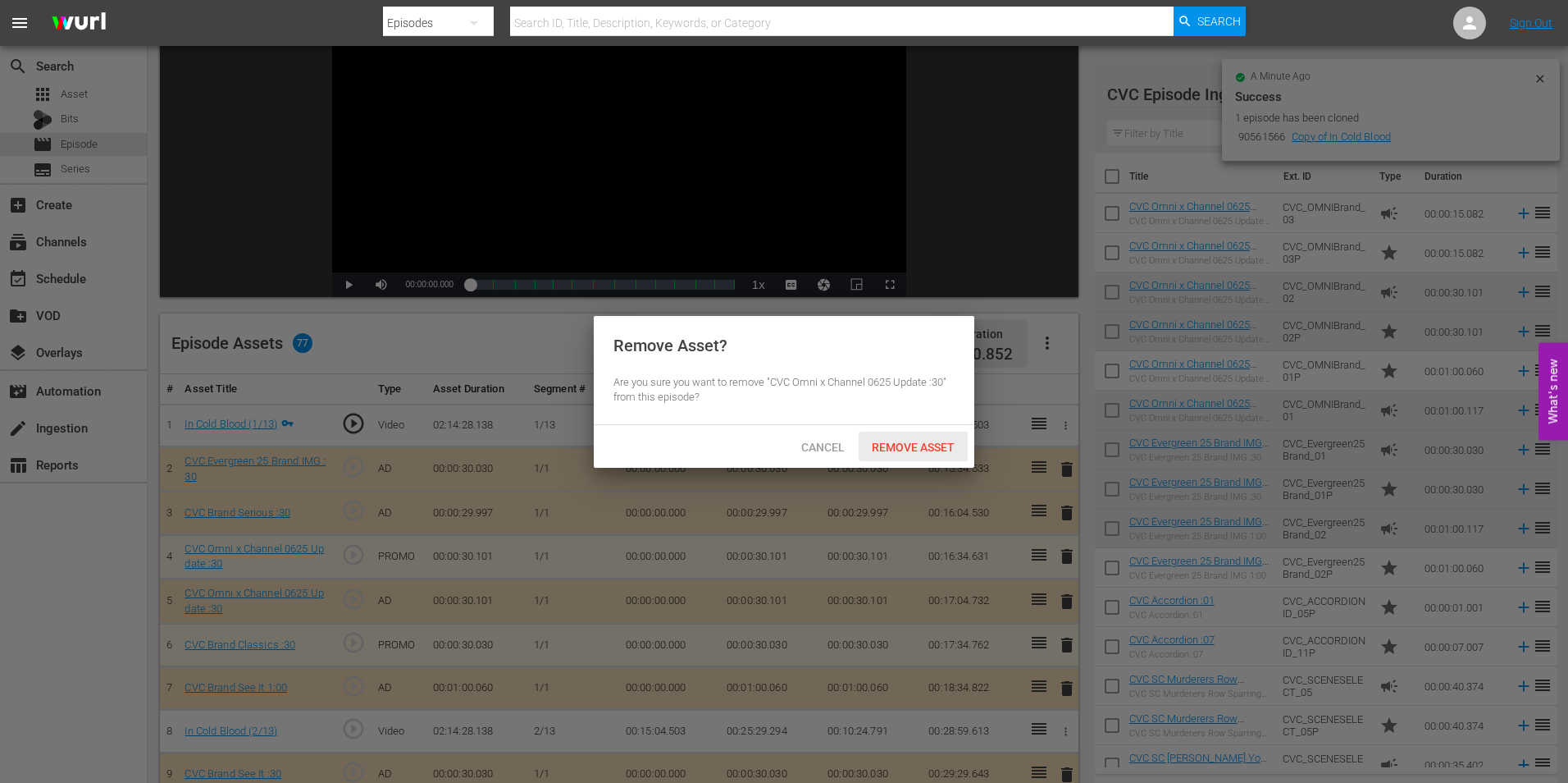
click at [924, 435] on div "Remove Asset" at bounding box center [912, 446] width 109 height 31
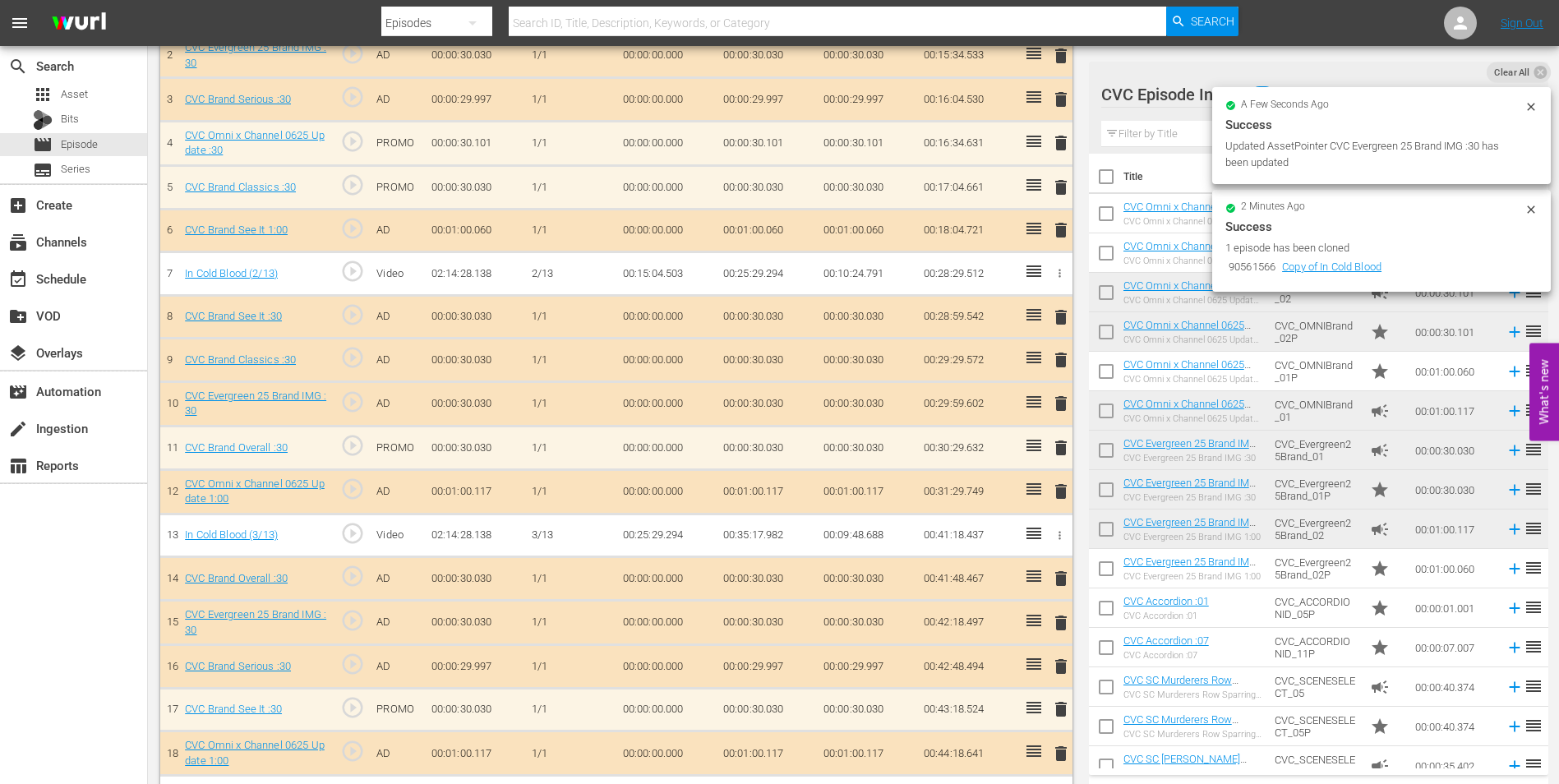
scroll to position [575, 0]
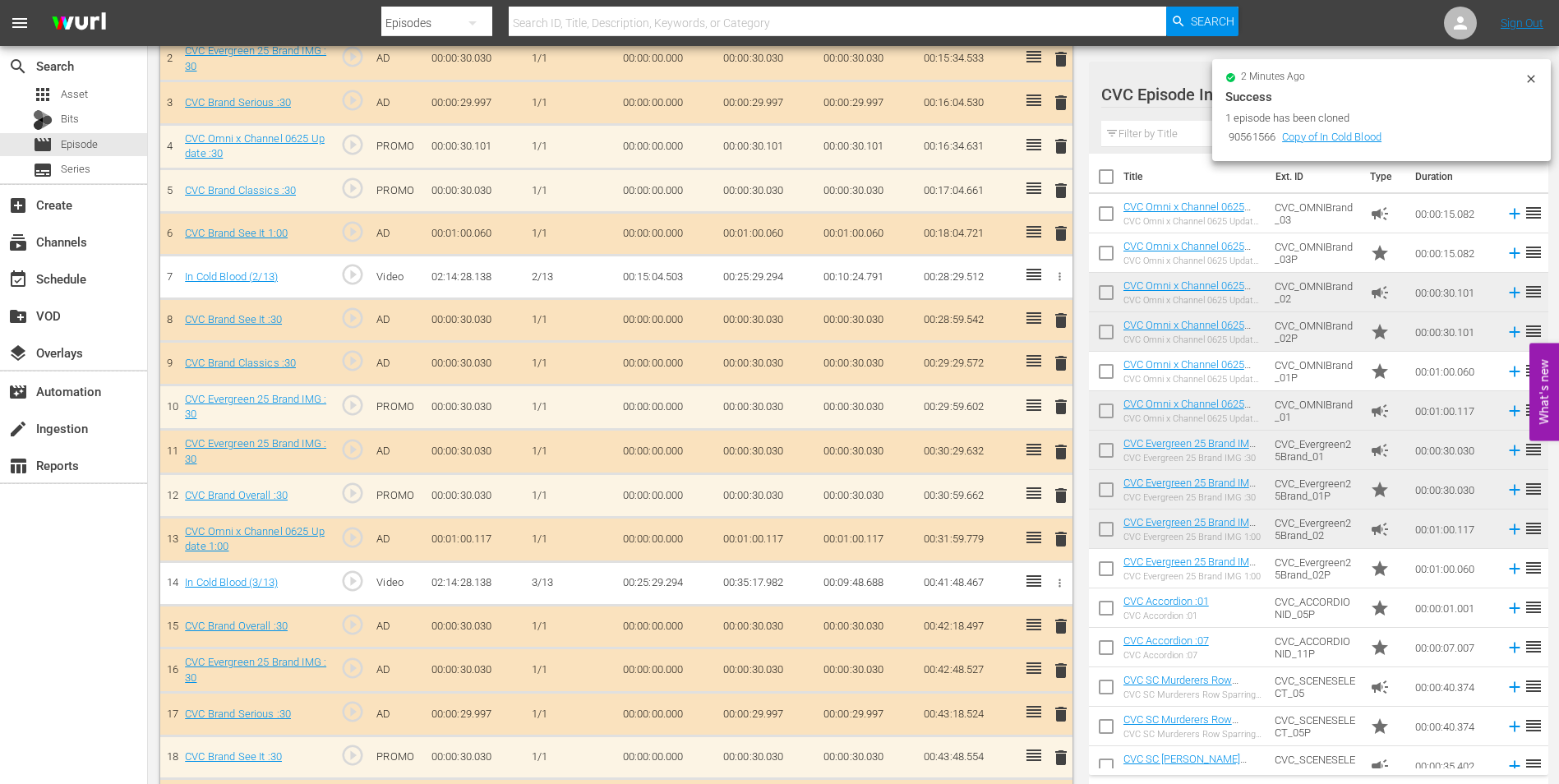
click at [1066, 455] on span "delete" at bounding box center [1061, 452] width 20 height 20
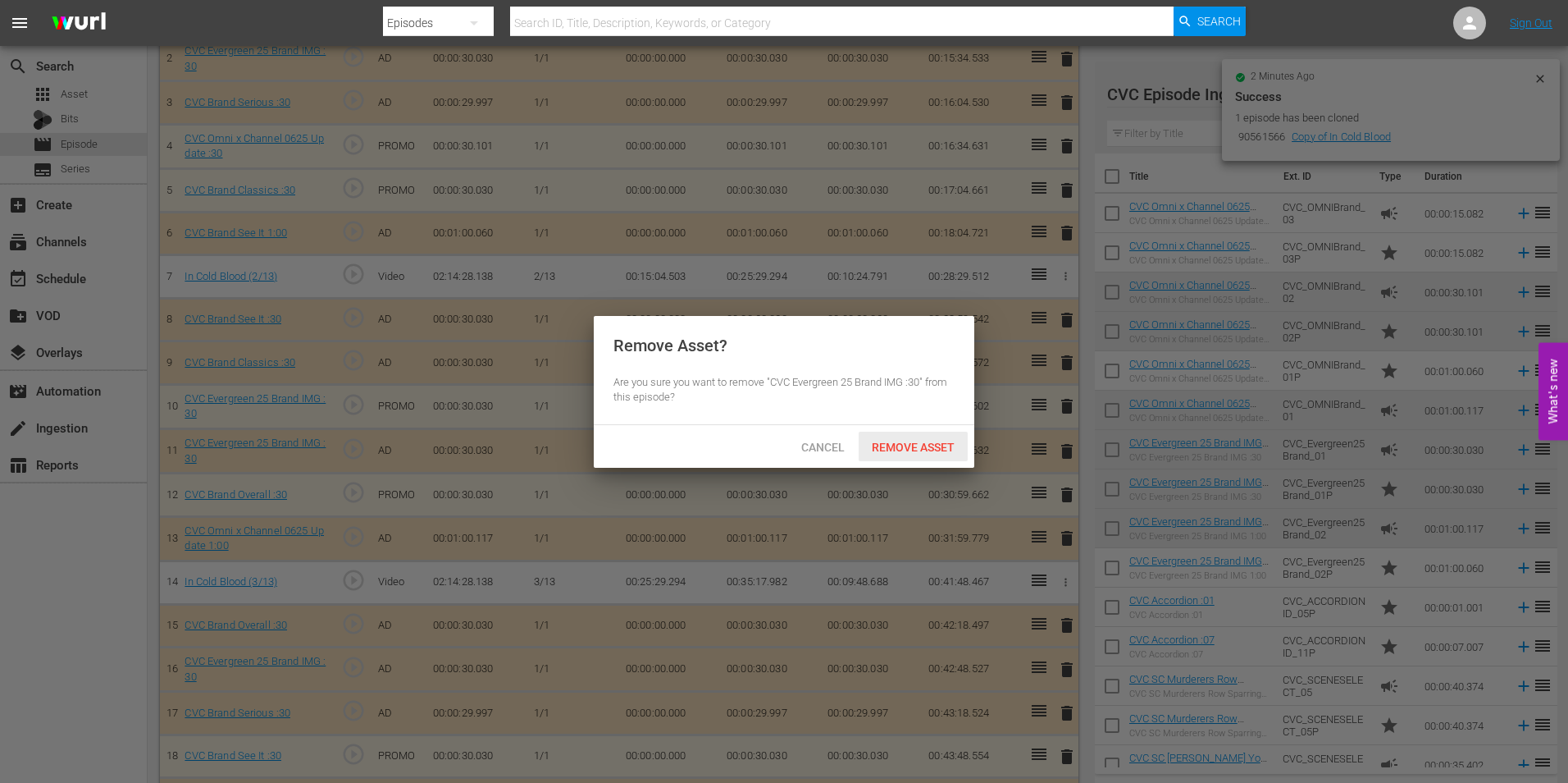
click at [921, 437] on div "Remove Asset" at bounding box center [912, 446] width 109 height 31
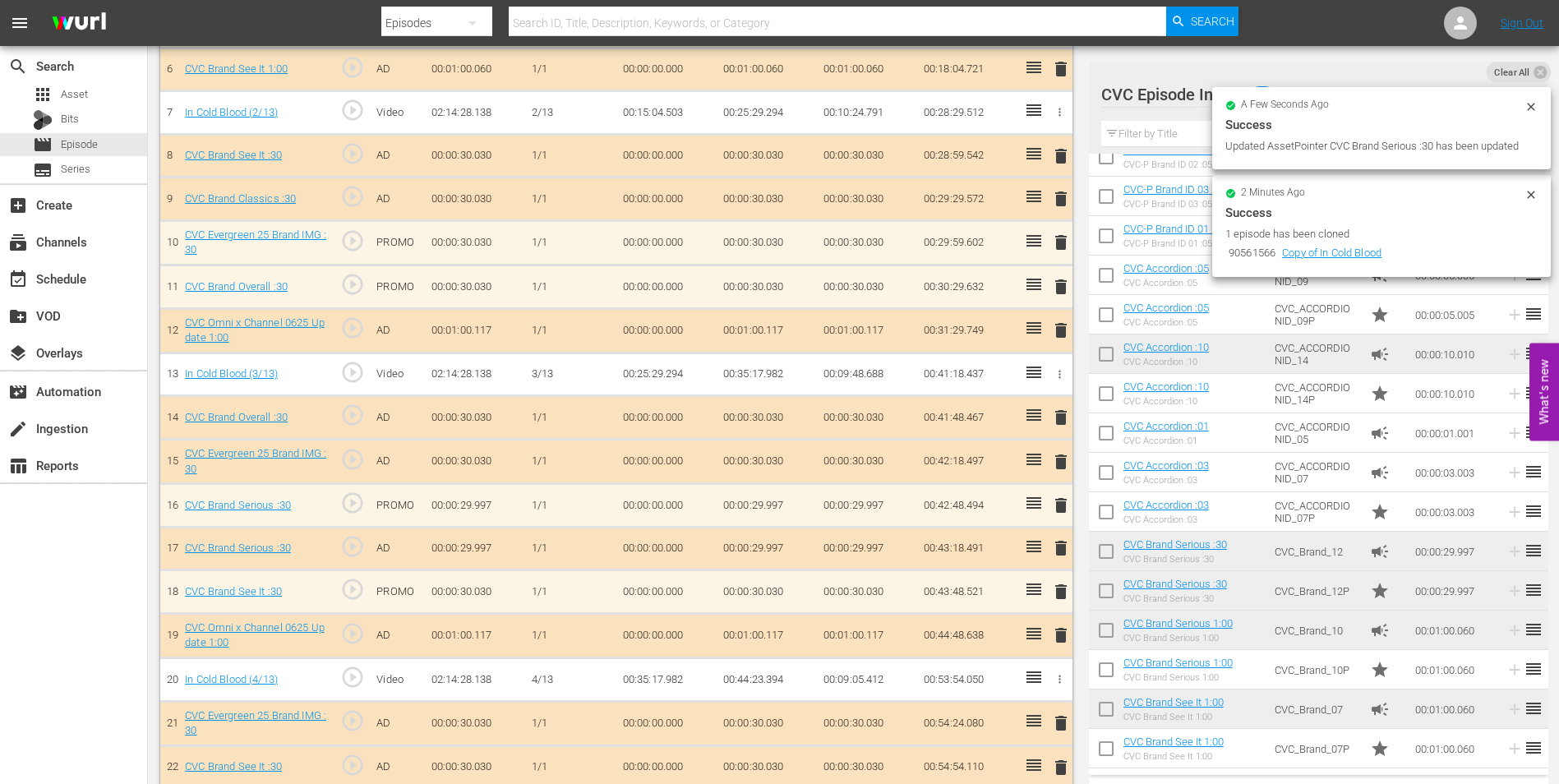
scroll to position [740, 0]
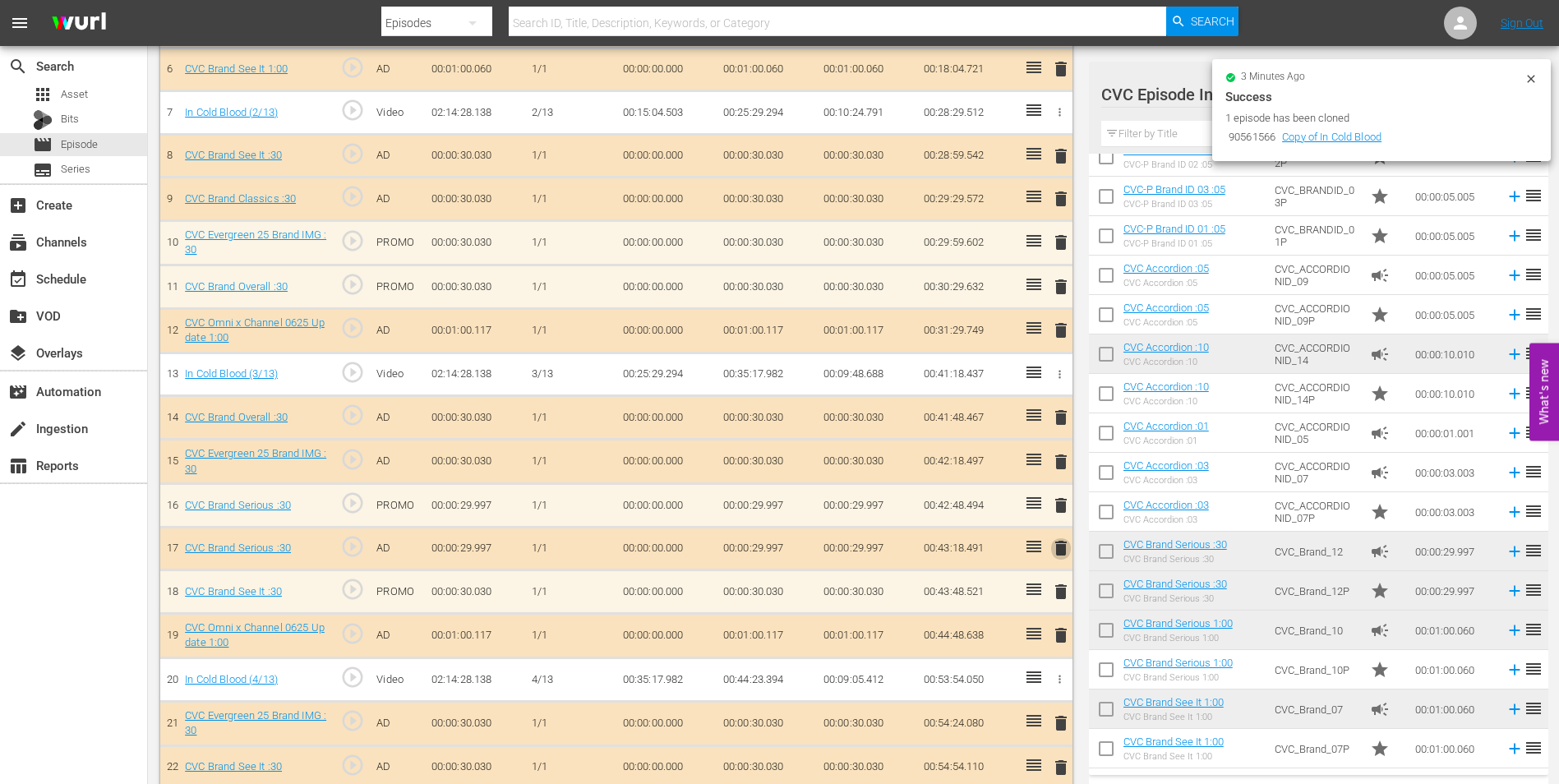
click at [1060, 545] on span "delete" at bounding box center [1061, 548] width 20 height 20
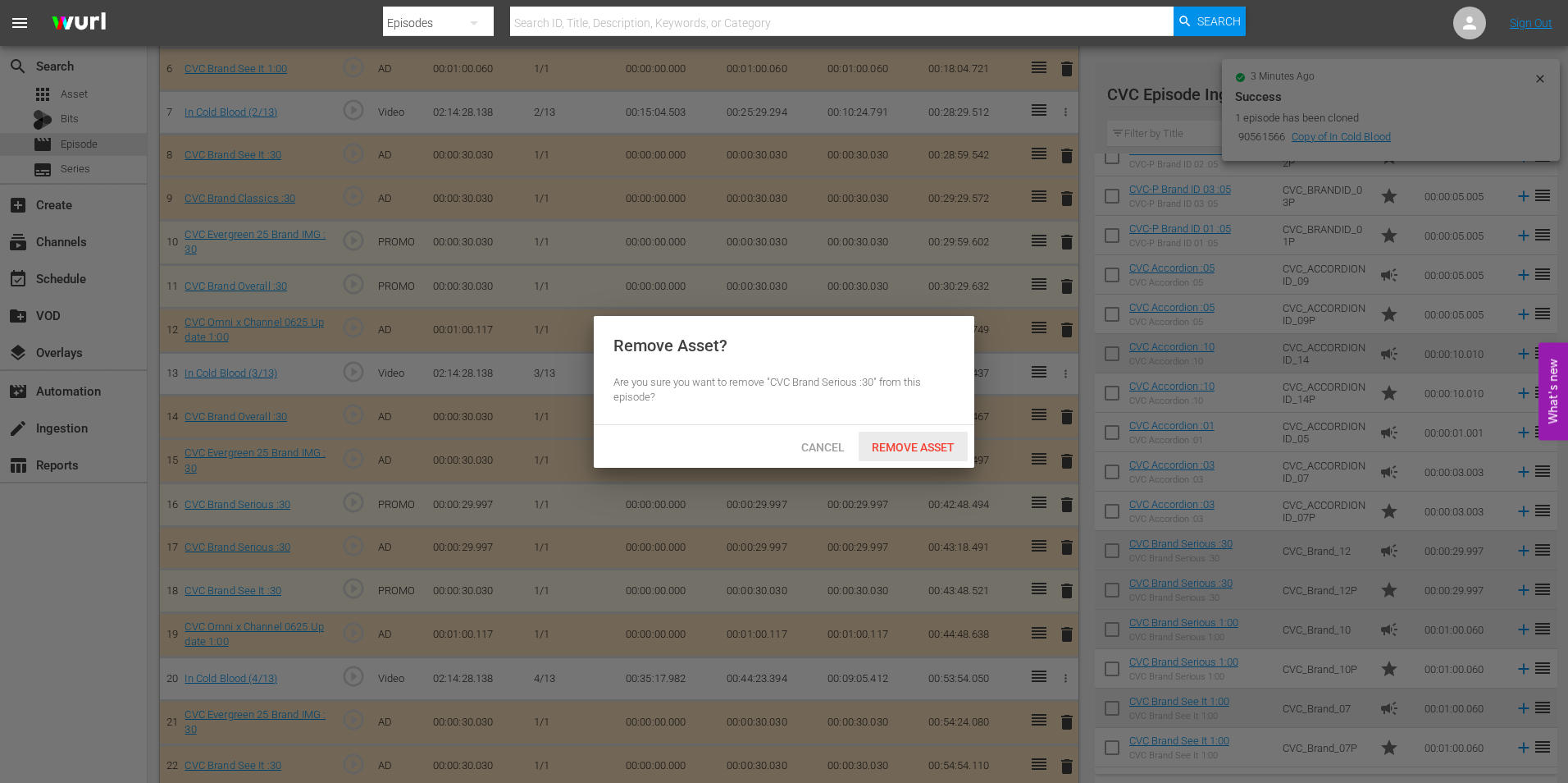
click at [930, 446] on span "Remove Asset" at bounding box center [912, 446] width 109 height 13
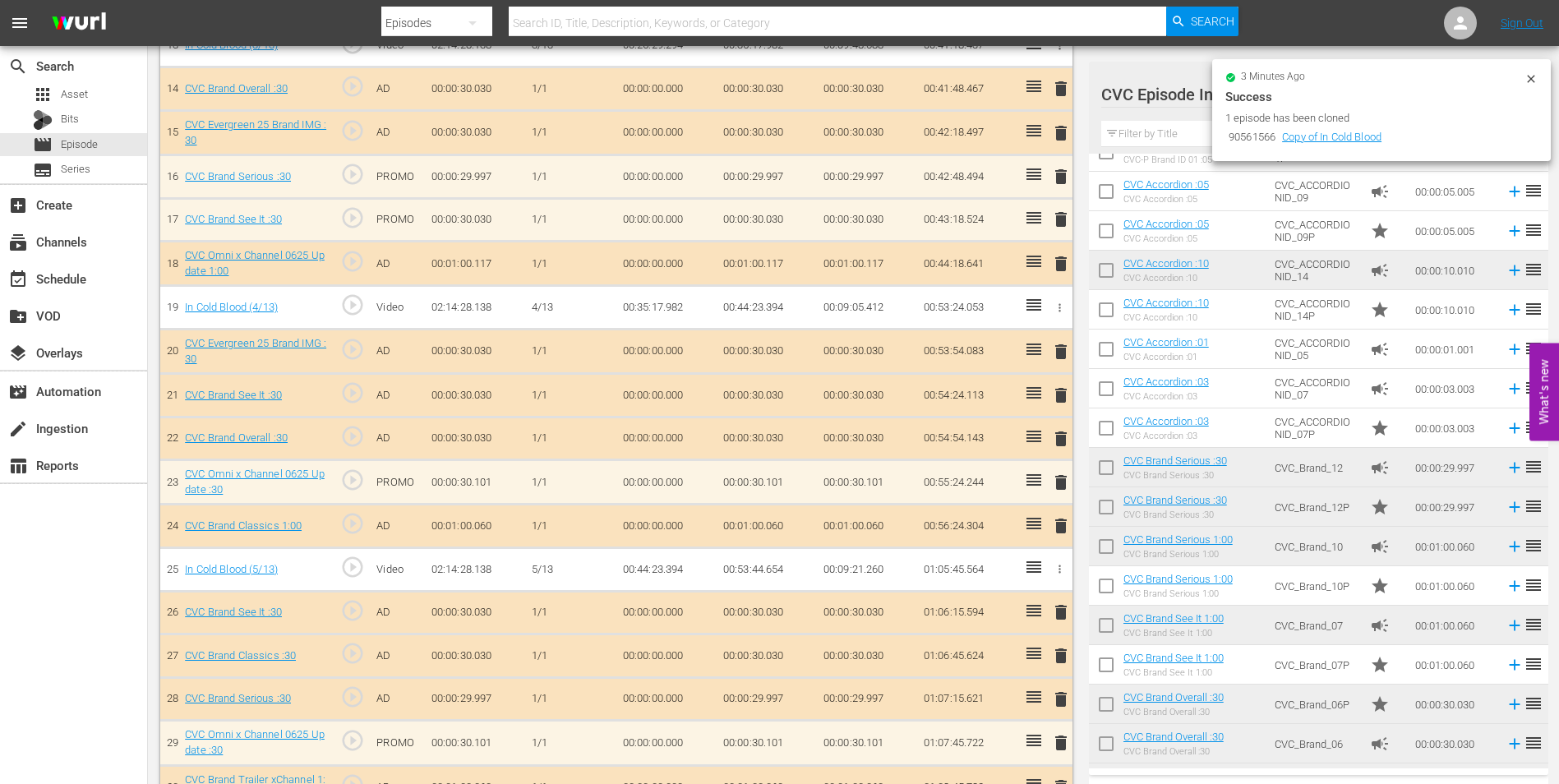
scroll to position [2160, 0]
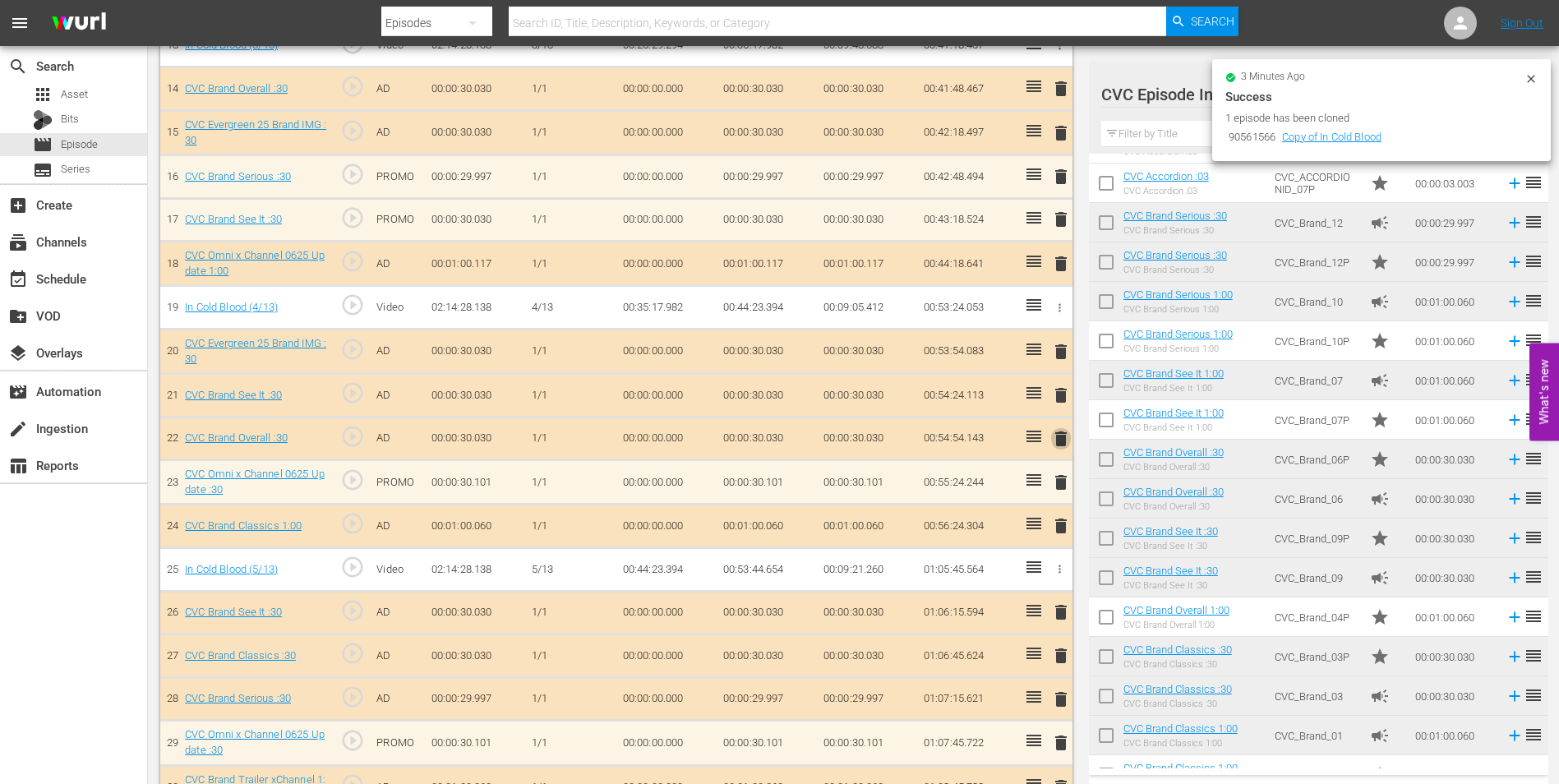
click at [1062, 443] on span "delete" at bounding box center [1061, 439] width 20 height 20
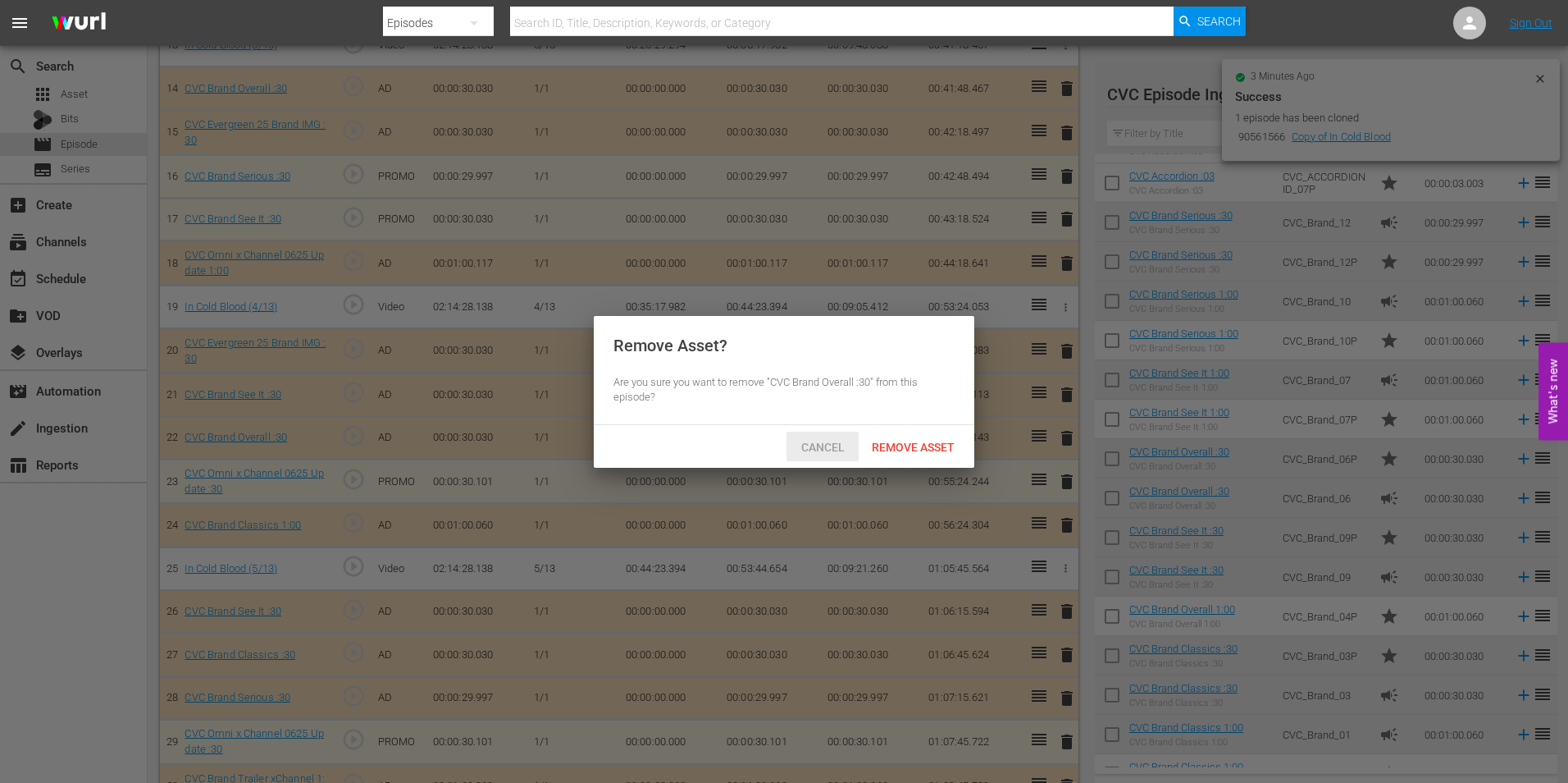
drag, startPoint x: 822, startPoint y: 447, endPoint x: 889, endPoint y: 444, distance: 67.1
click at [828, 444] on span "Cancel" at bounding box center [822, 446] width 70 height 13
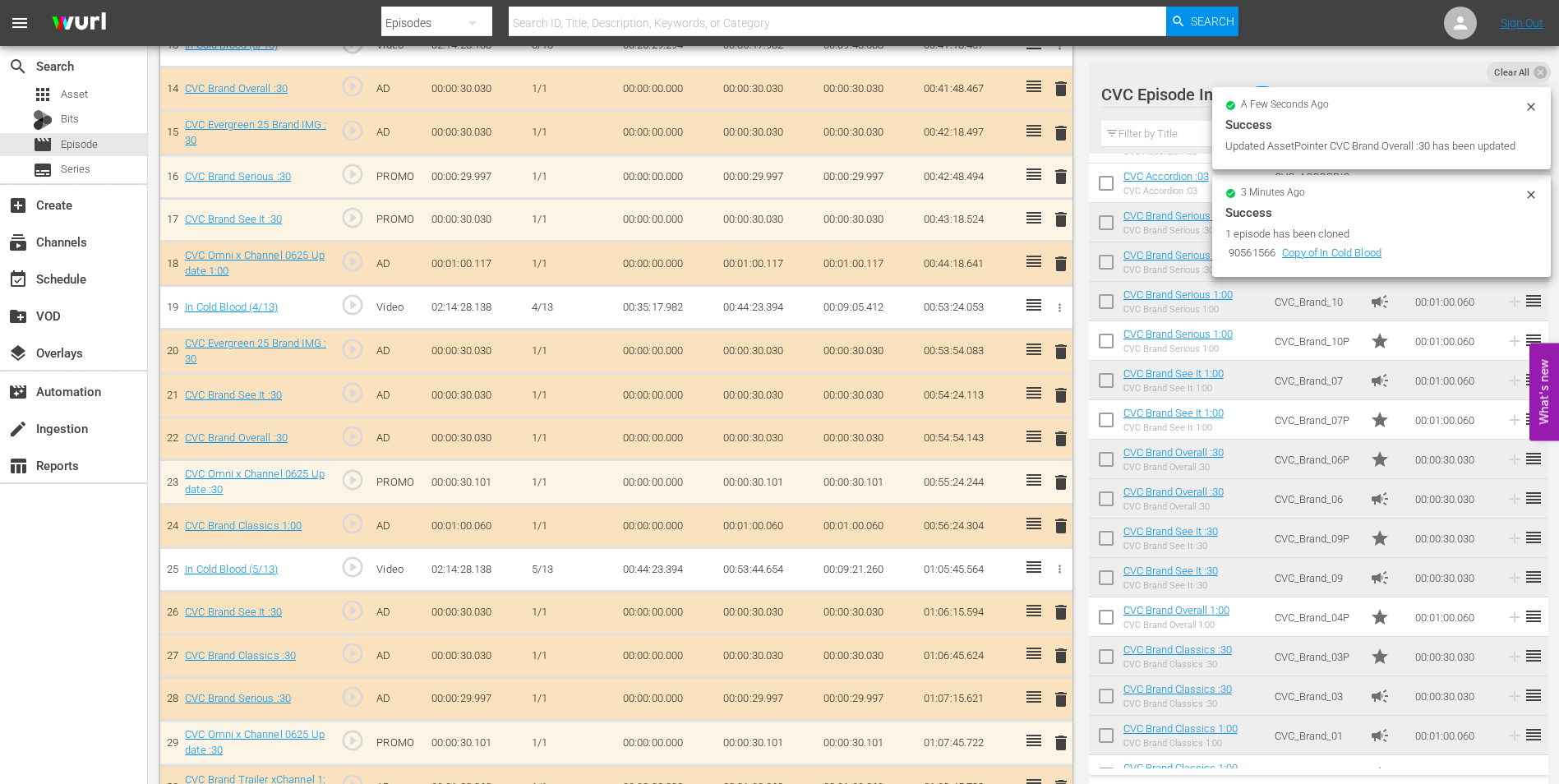
scroll to position [1068, 0]
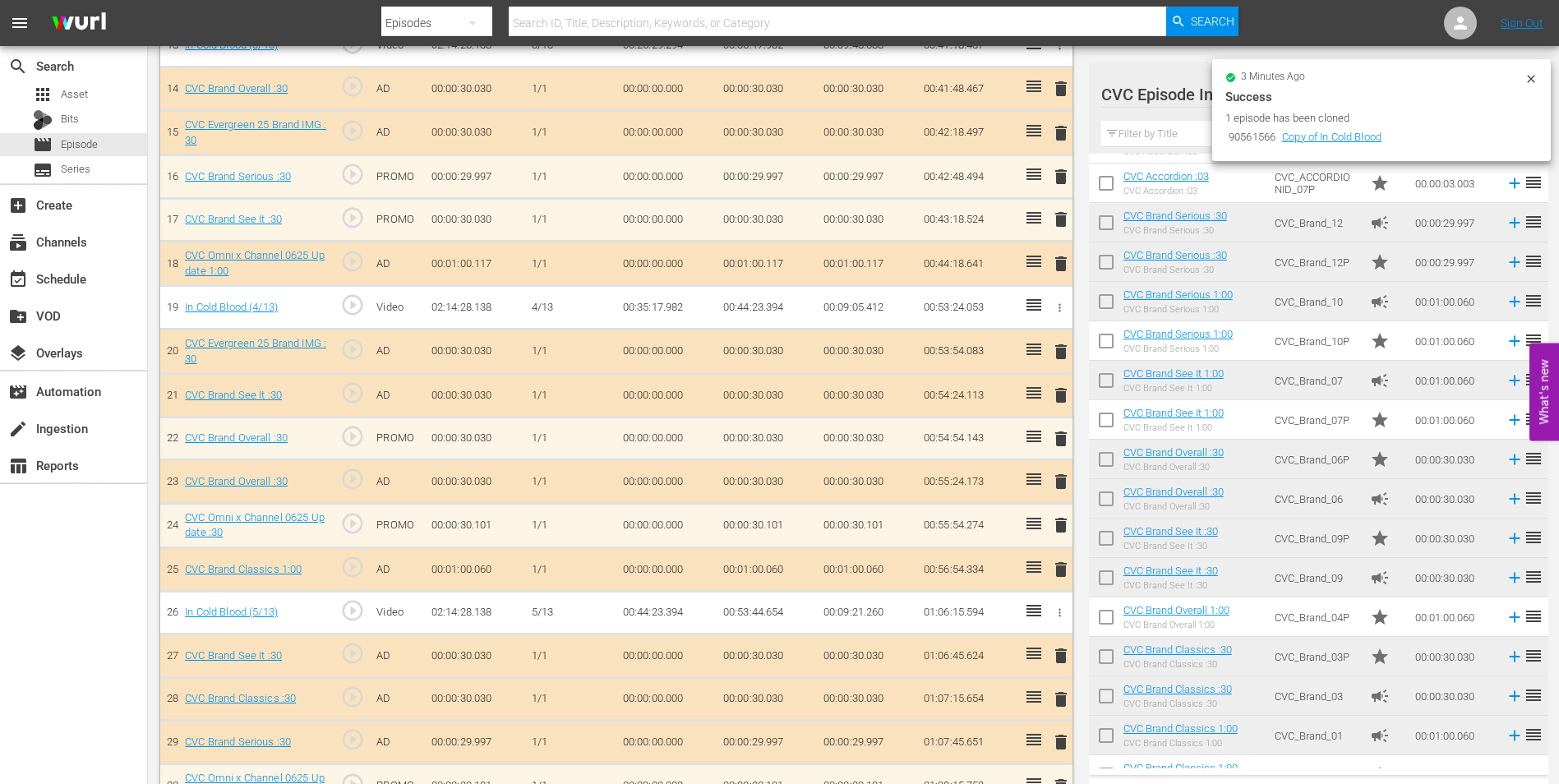
click at [1065, 482] on span "delete" at bounding box center [1061, 481] width 20 height 20
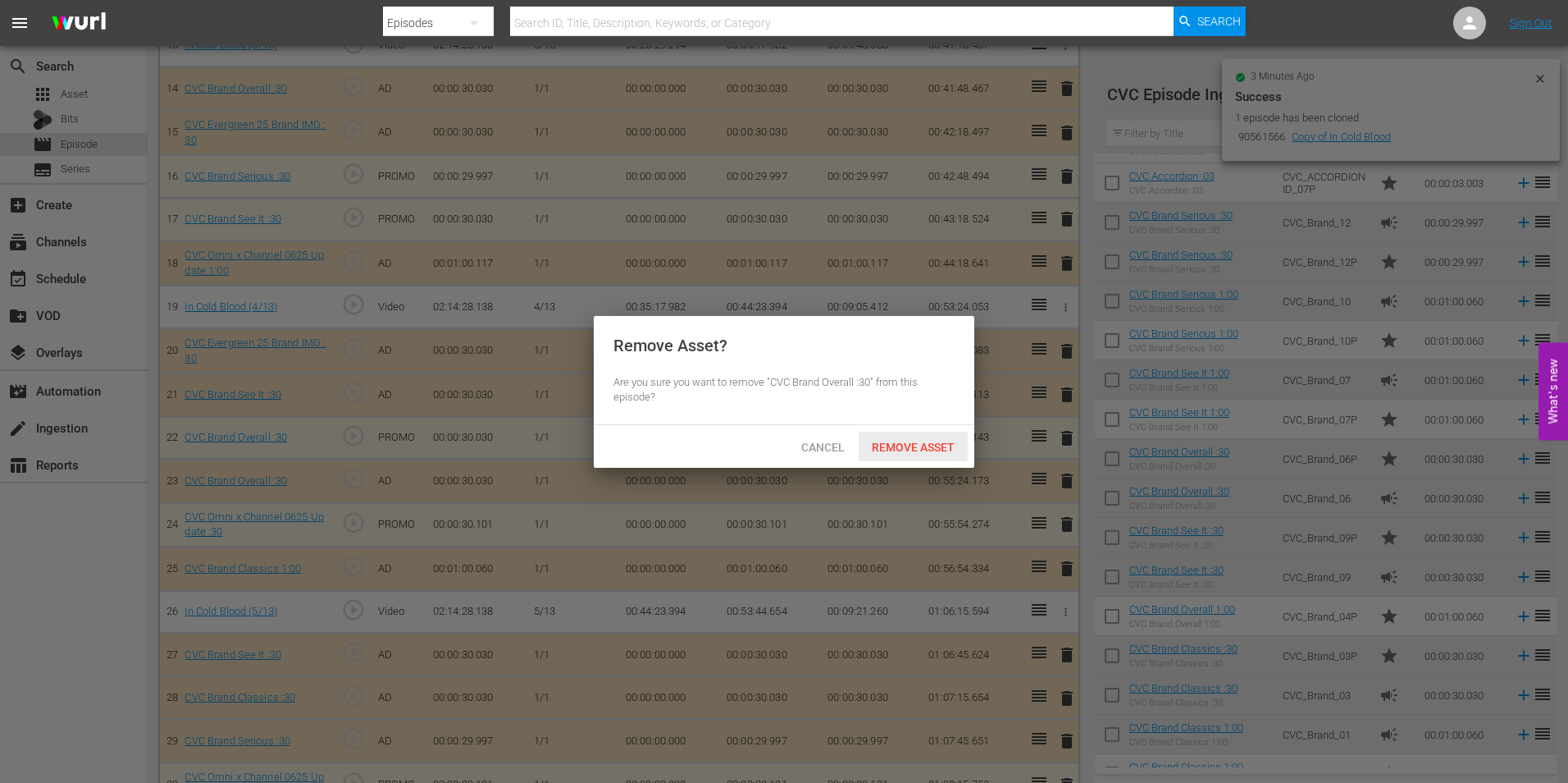
click at [899, 431] on div "Remove Asset" at bounding box center [912, 446] width 109 height 31
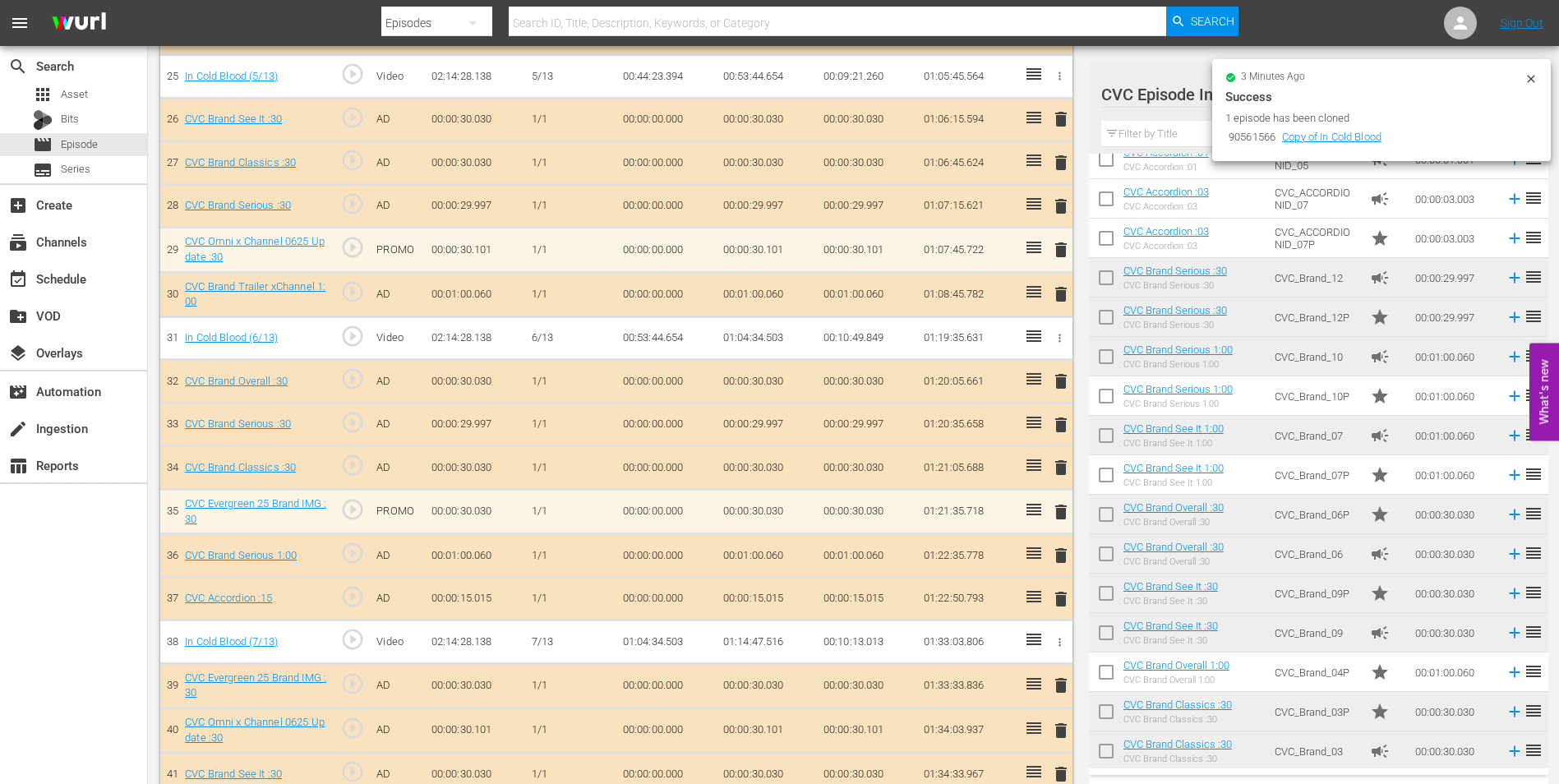
scroll to position [2077, 0]
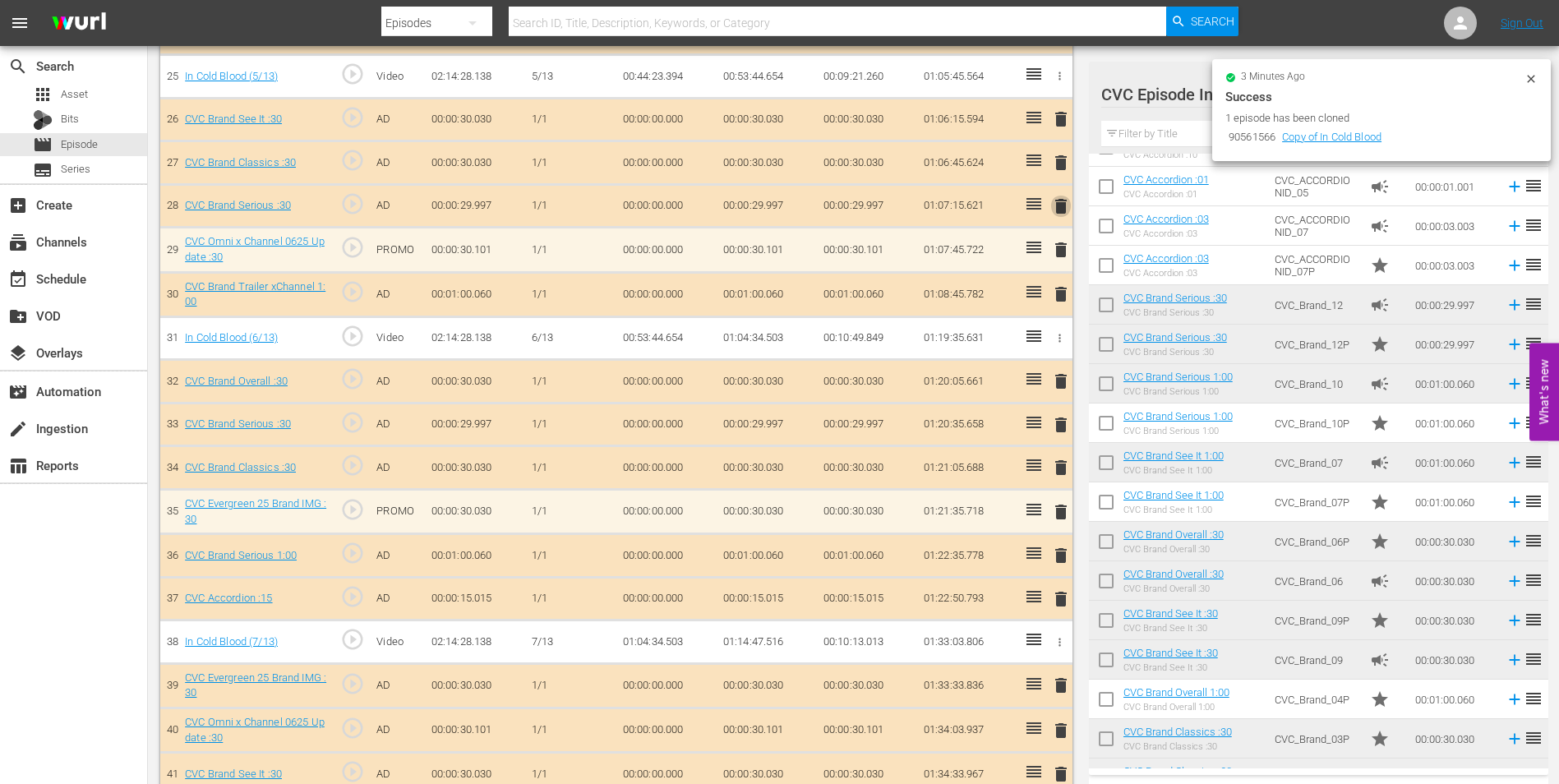
click at [1059, 209] on span "delete" at bounding box center [1061, 206] width 20 height 20
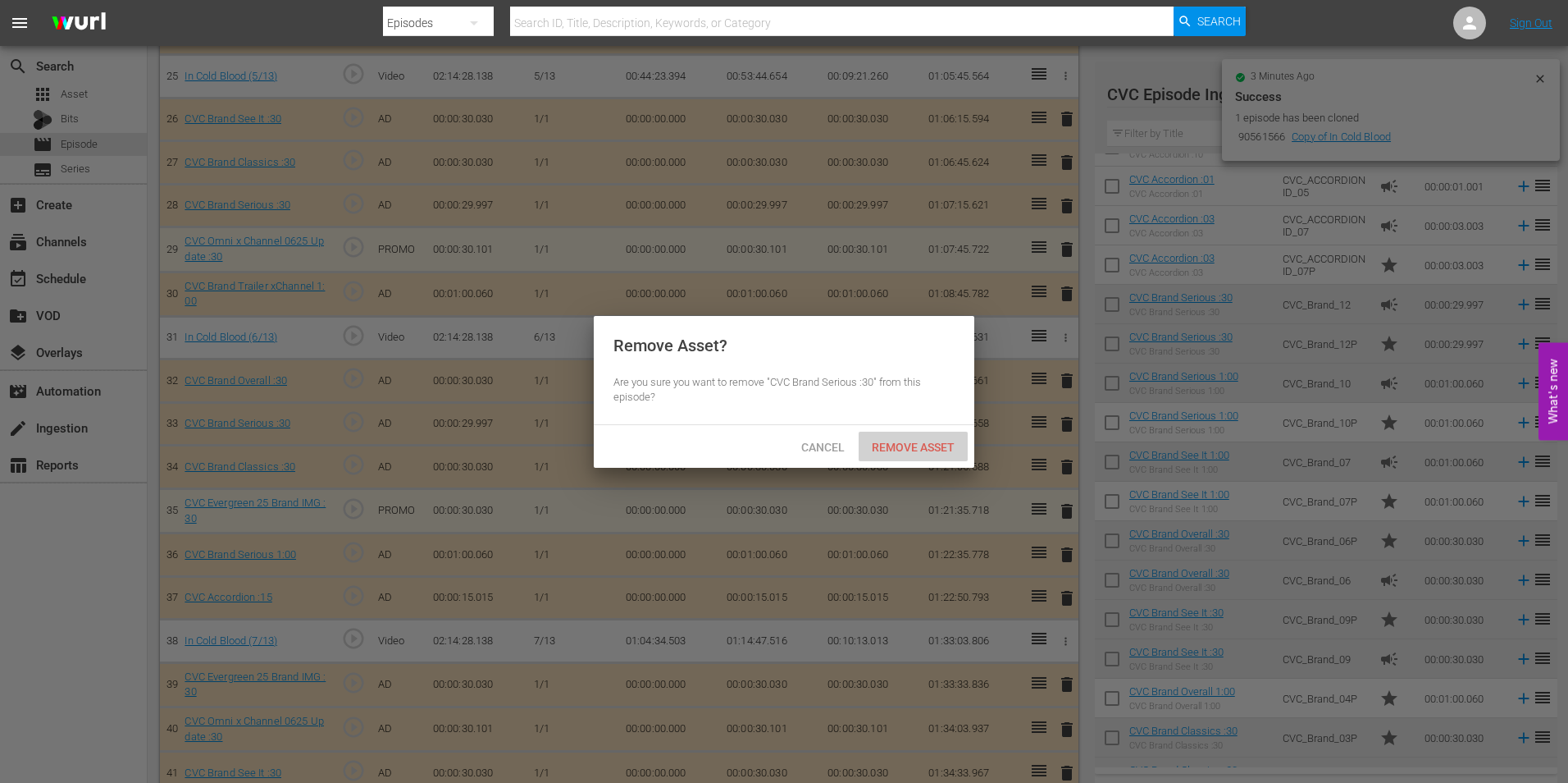
click at [892, 442] on span "Remove Asset" at bounding box center [912, 446] width 109 height 13
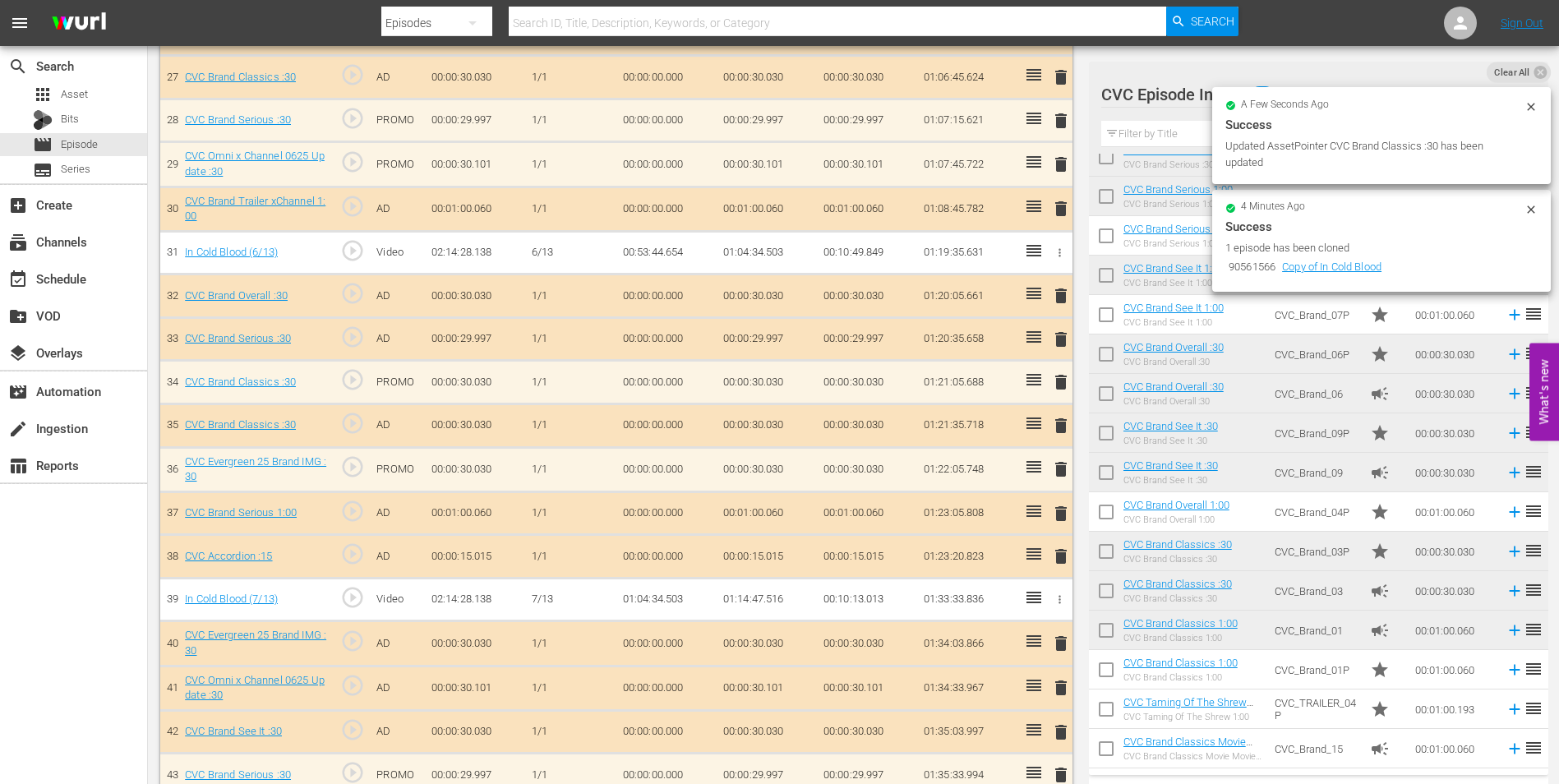
scroll to position [1643, 0]
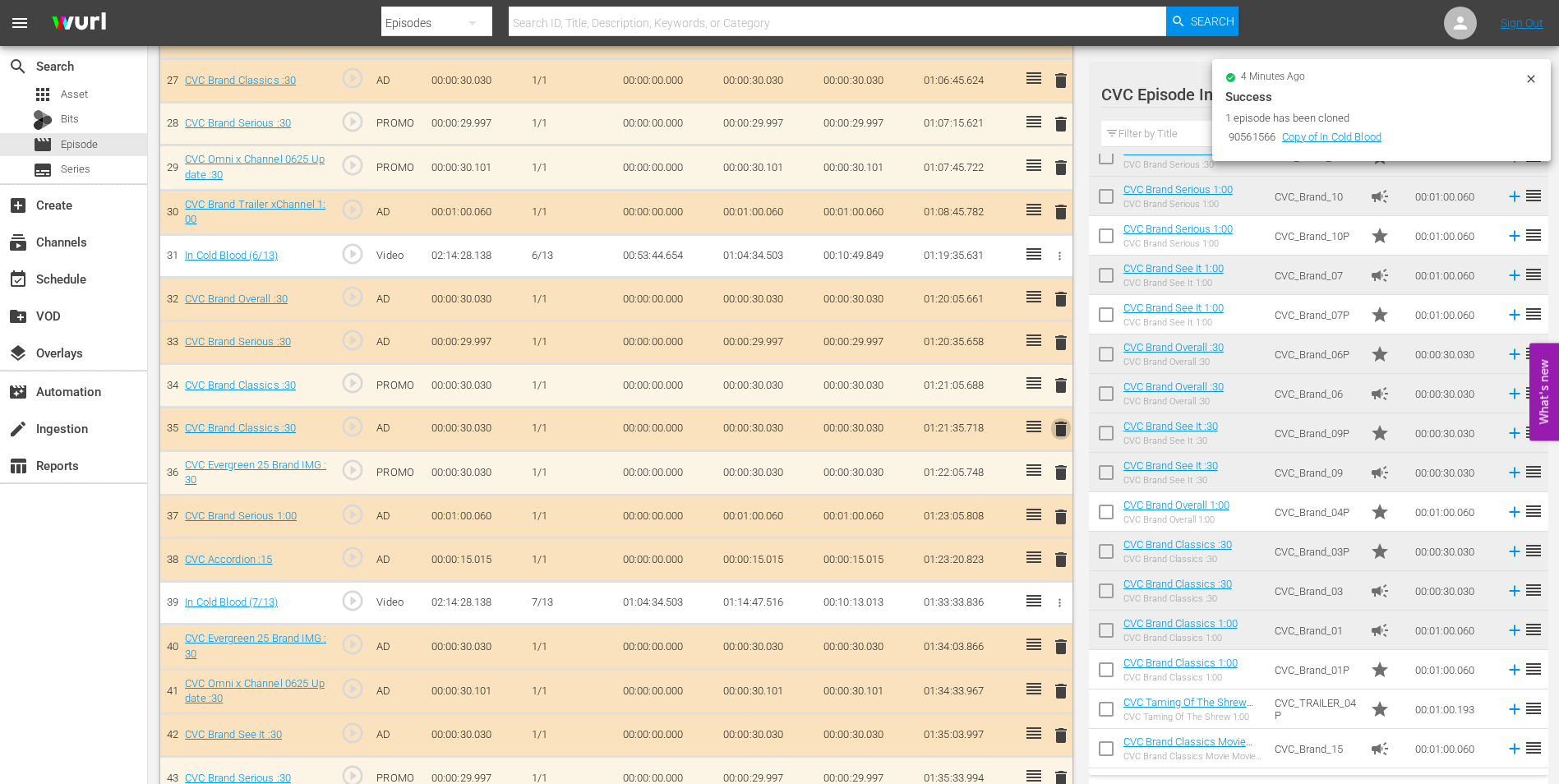
click at [1056, 427] on span "delete" at bounding box center [1061, 429] width 20 height 20
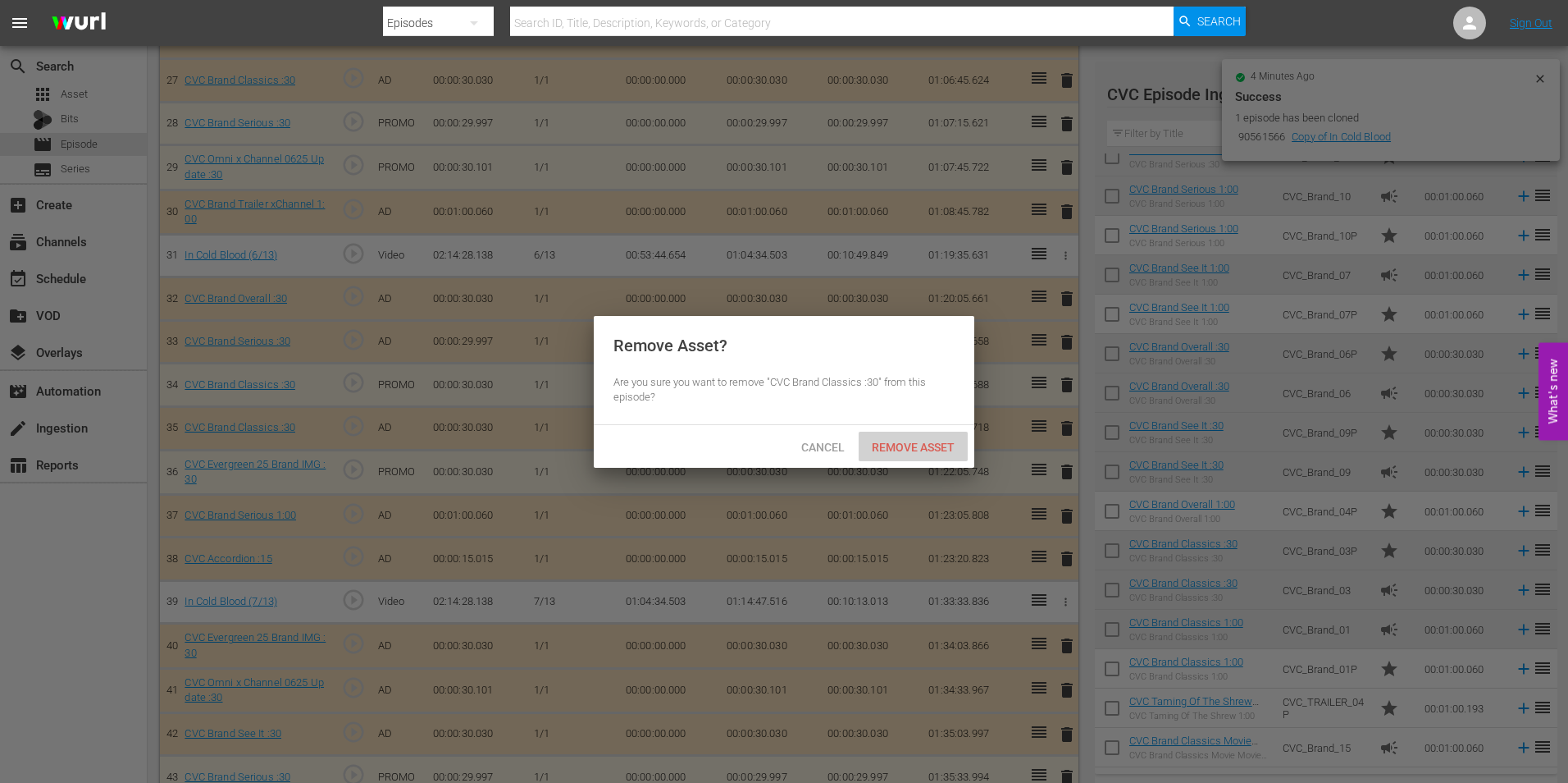
click at [896, 443] on span "Remove Asset" at bounding box center [912, 446] width 109 height 13
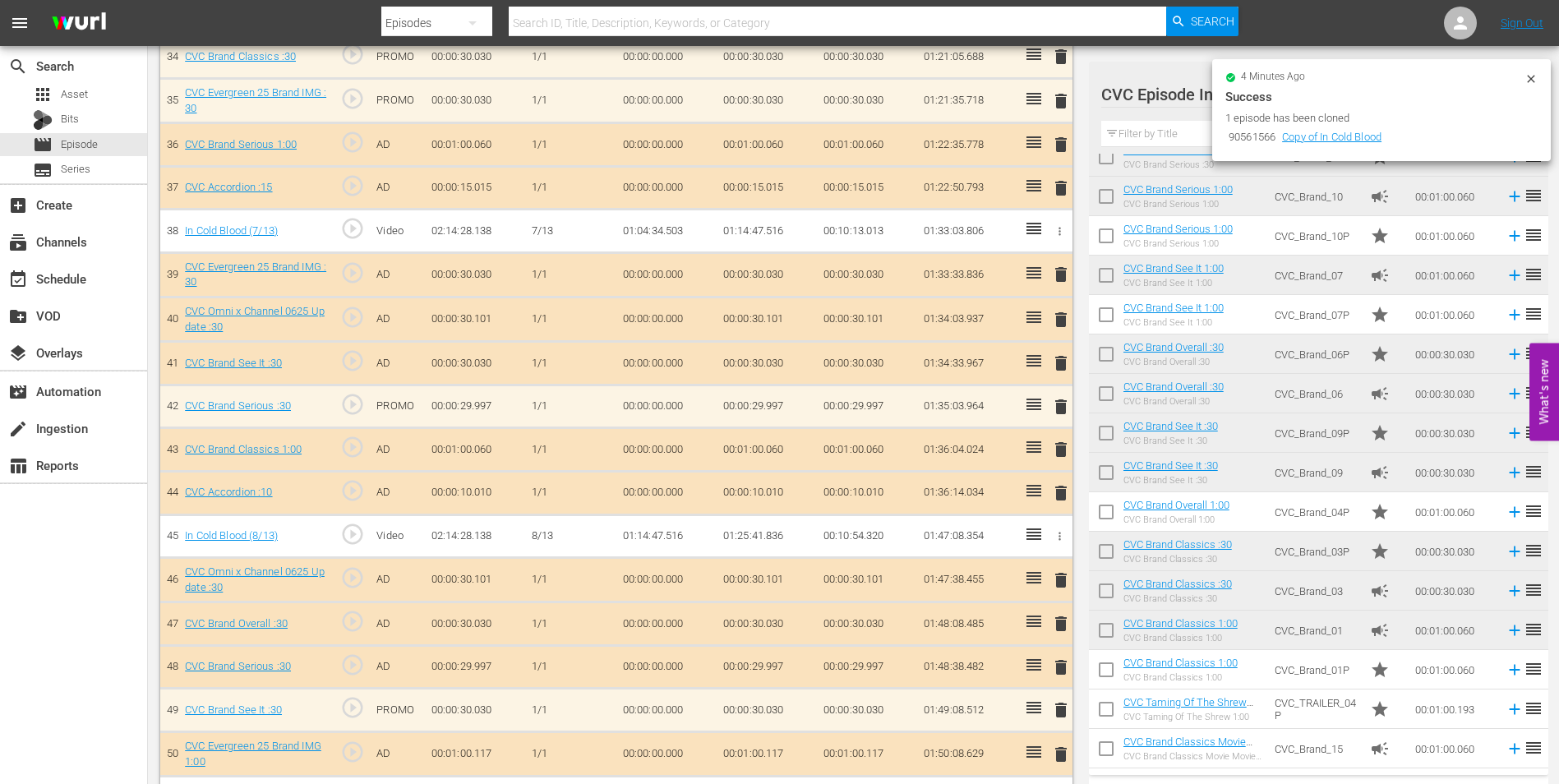
scroll to position [2053, 0]
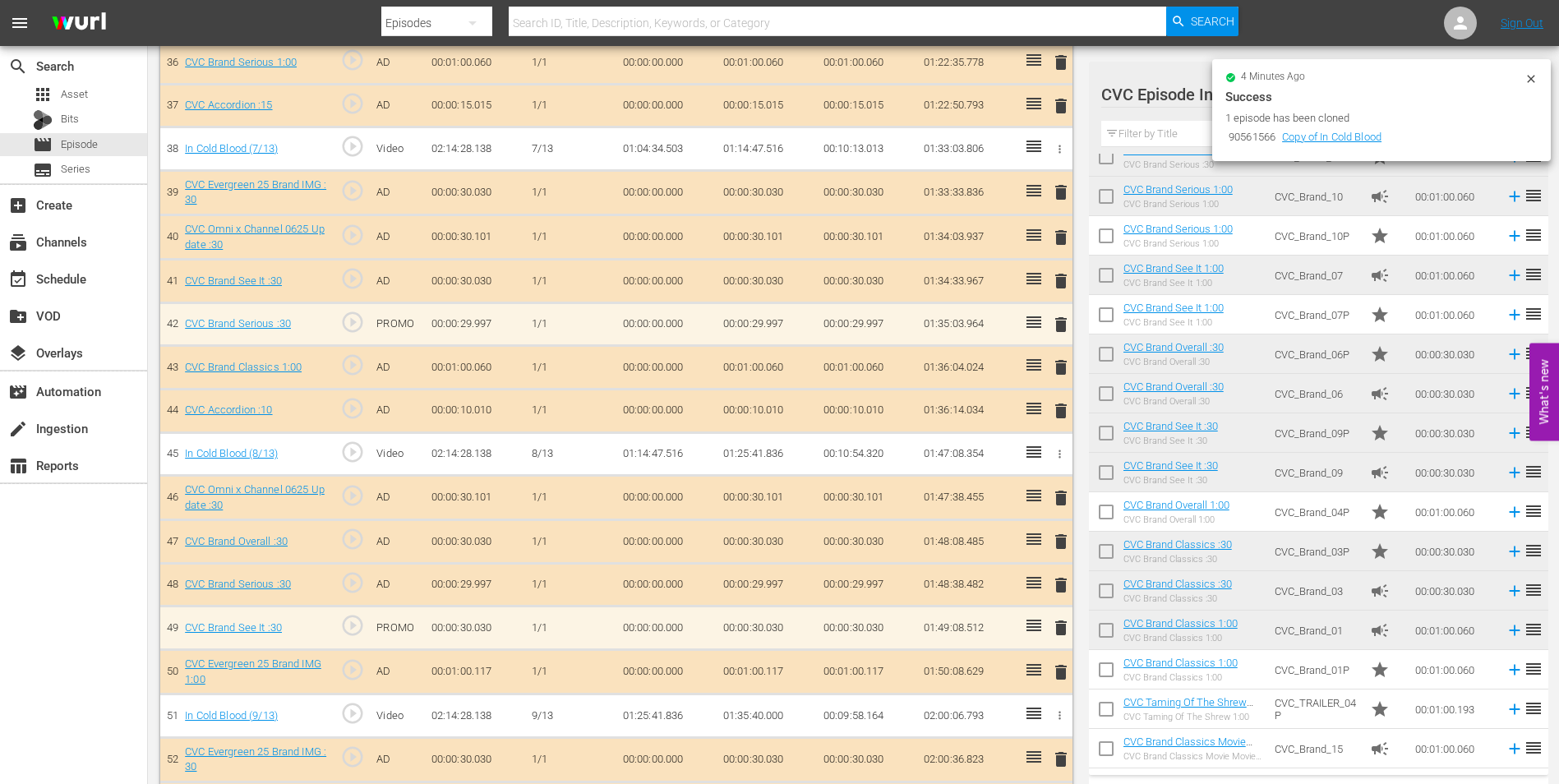
click at [1061, 287] on span "delete" at bounding box center [1061, 281] width 20 height 20
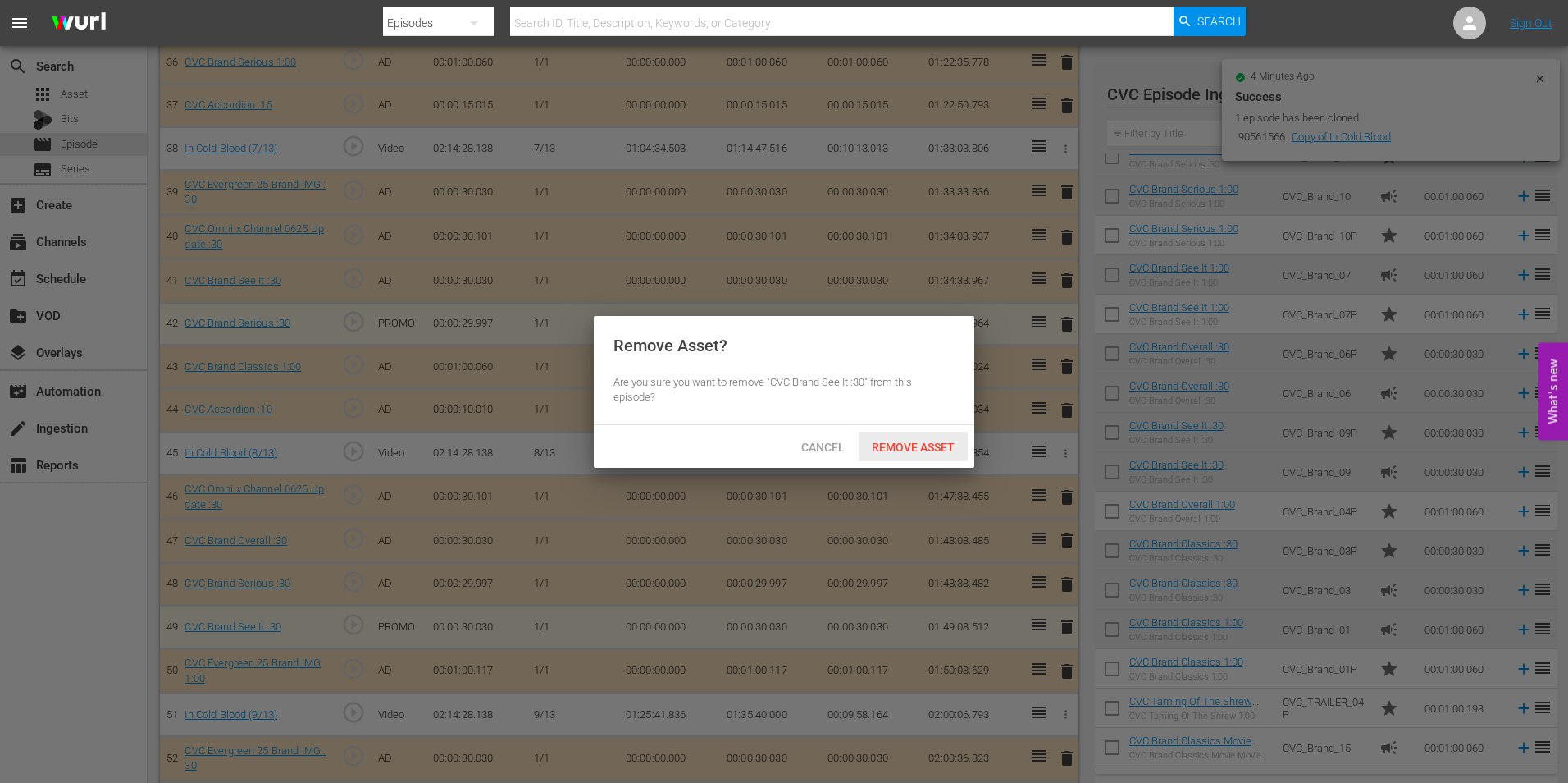
click at [894, 444] on span "Remove Asset" at bounding box center [912, 446] width 109 height 13
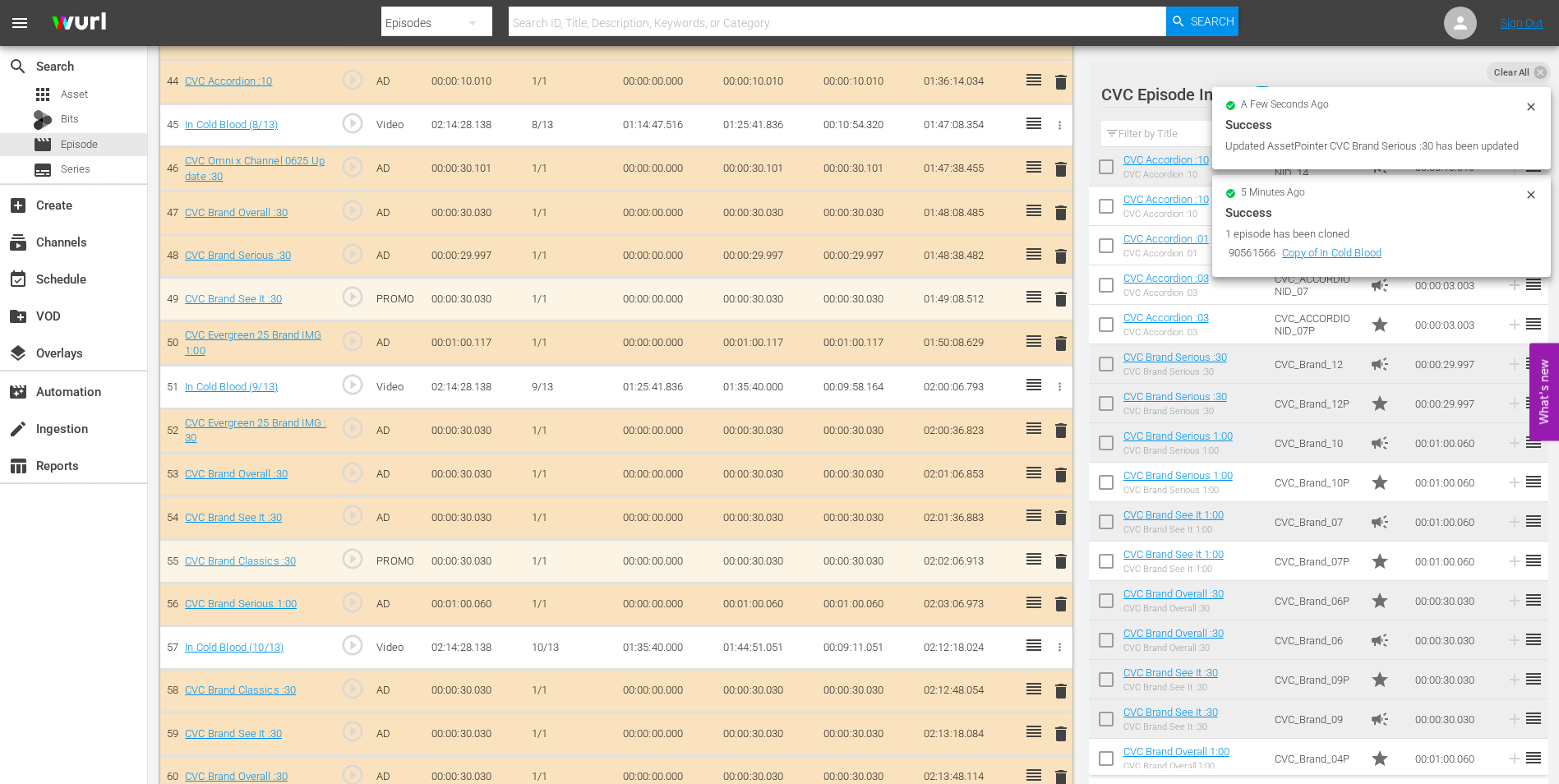
scroll to position [2382, 0]
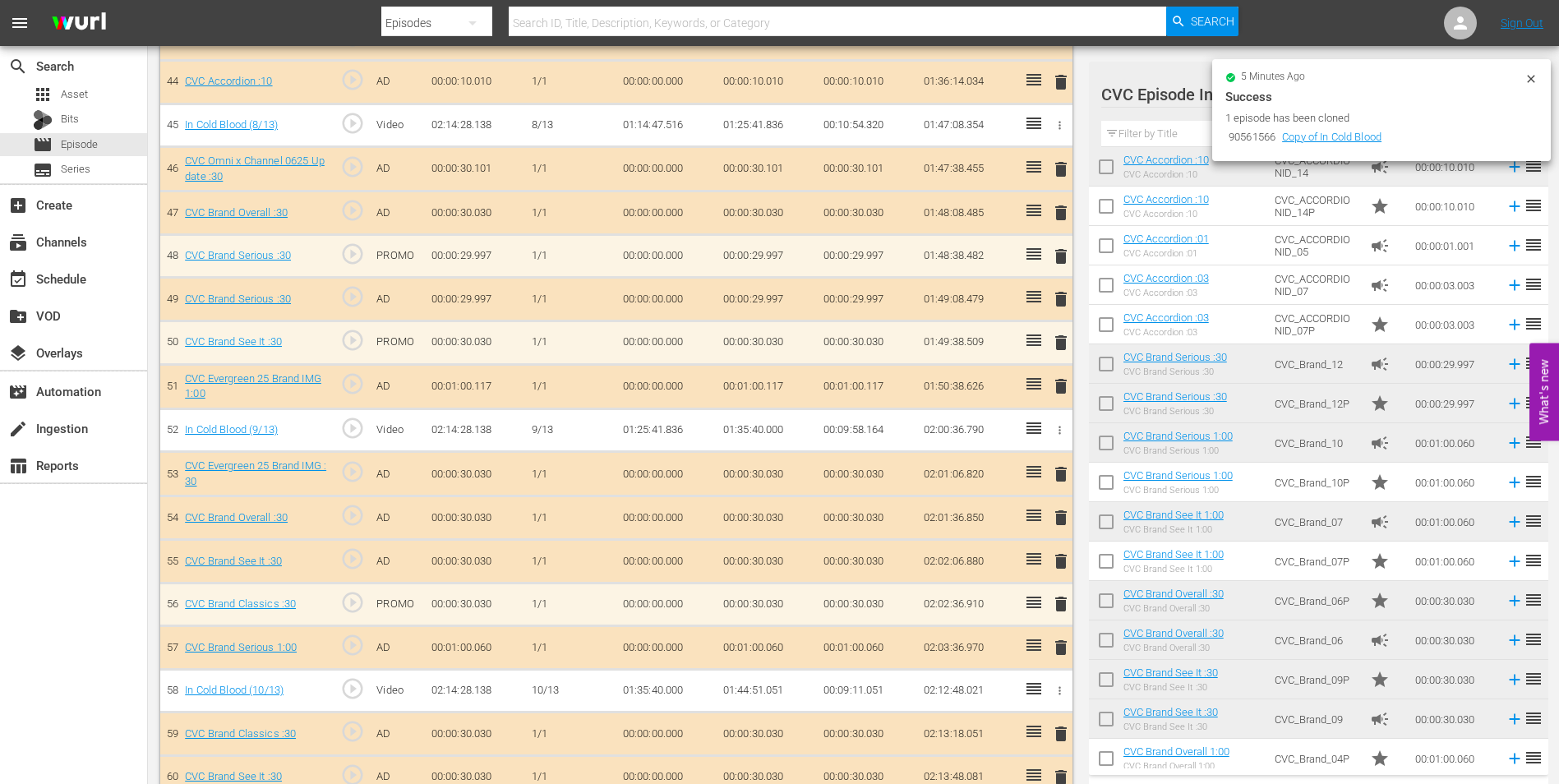
click at [1059, 294] on span "delete" at bounding box center [1061, 299] width 20 height 20
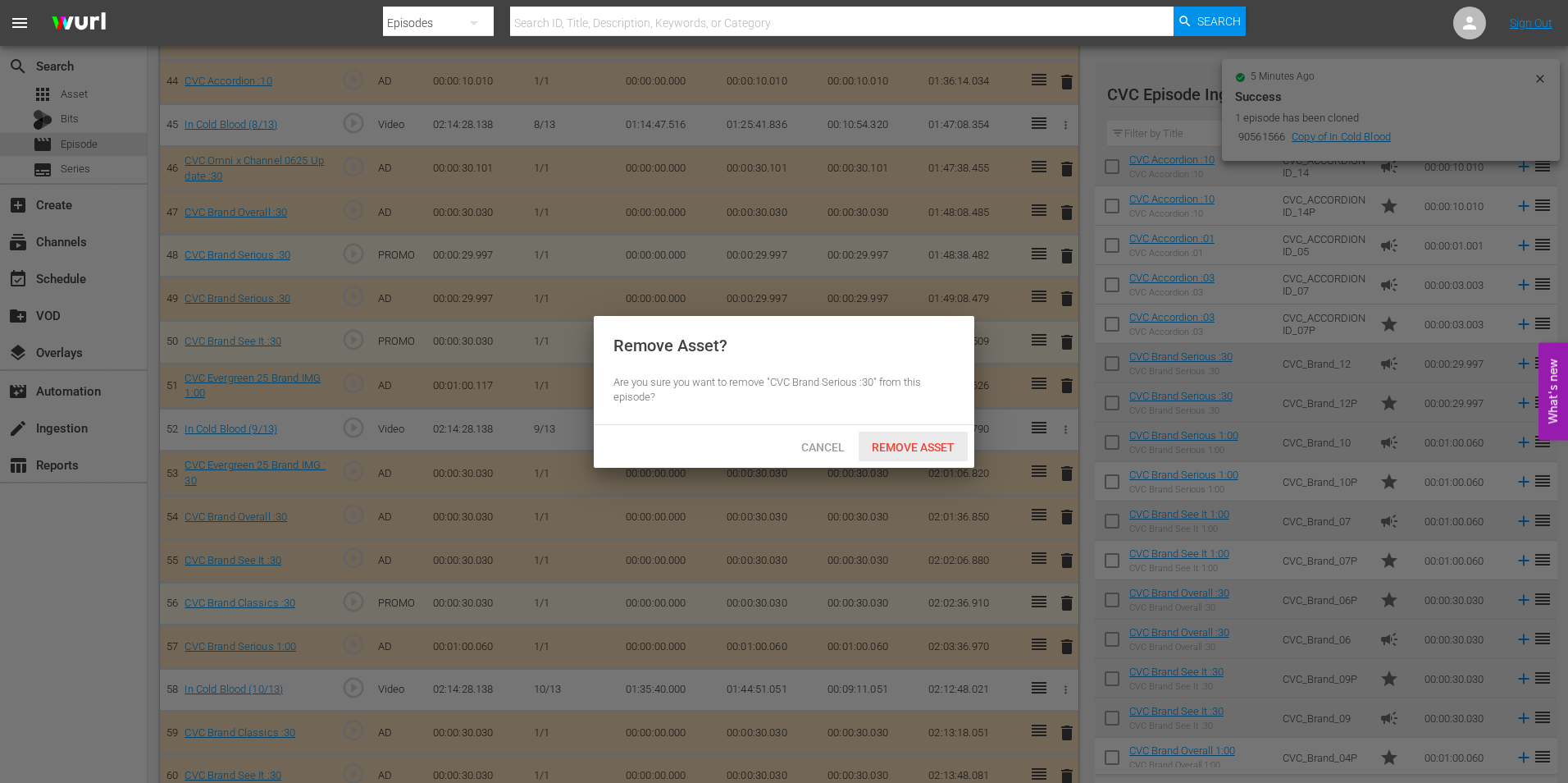
click at [901, 437] on div "Remove Asset" at bounding box center [912, 446] width 109 height 31
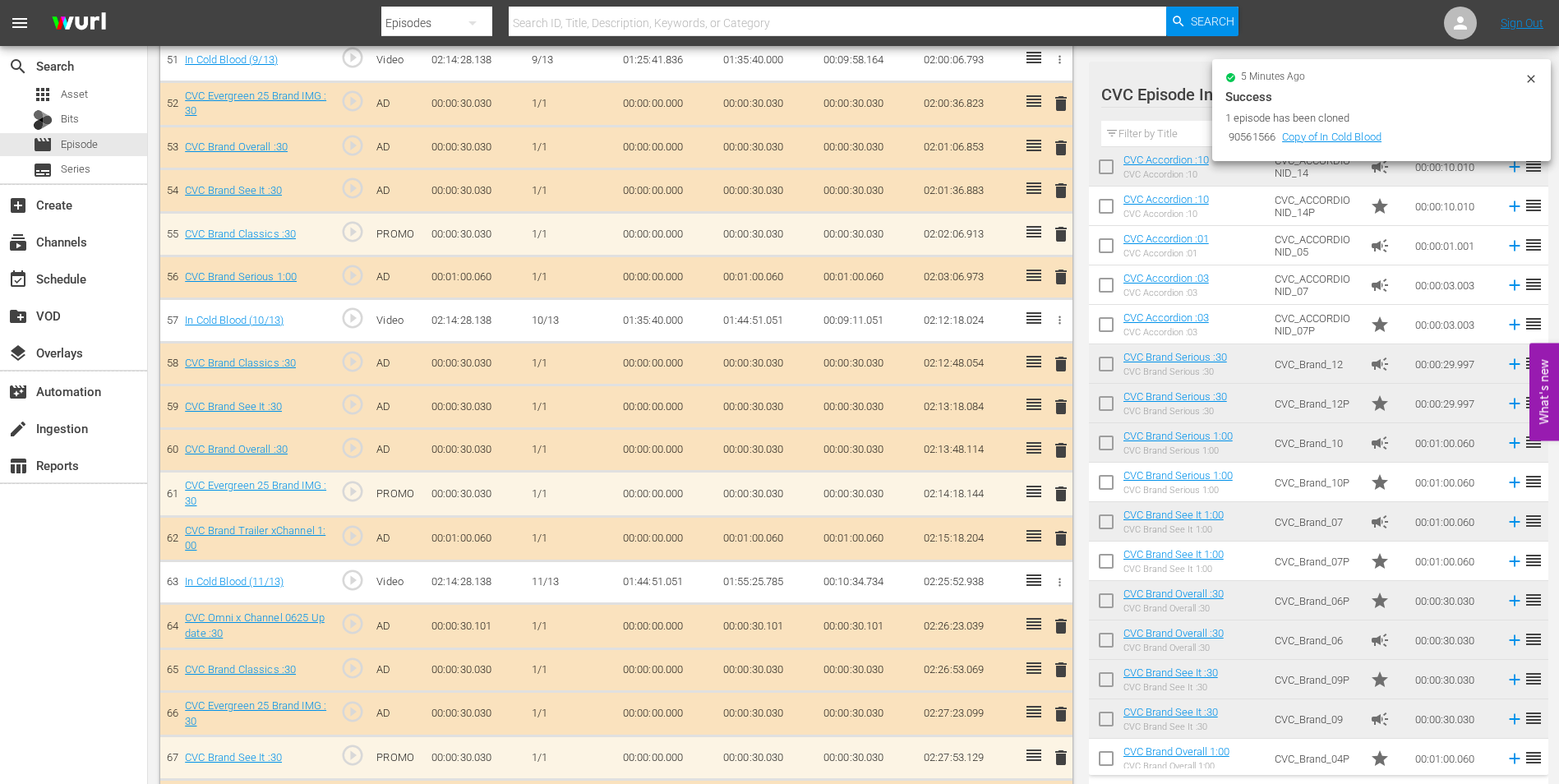
scroll to position [2711, 0]
click at [1062, 188] on span "delete" at bounding box center [1061, 189] width 20 height 20
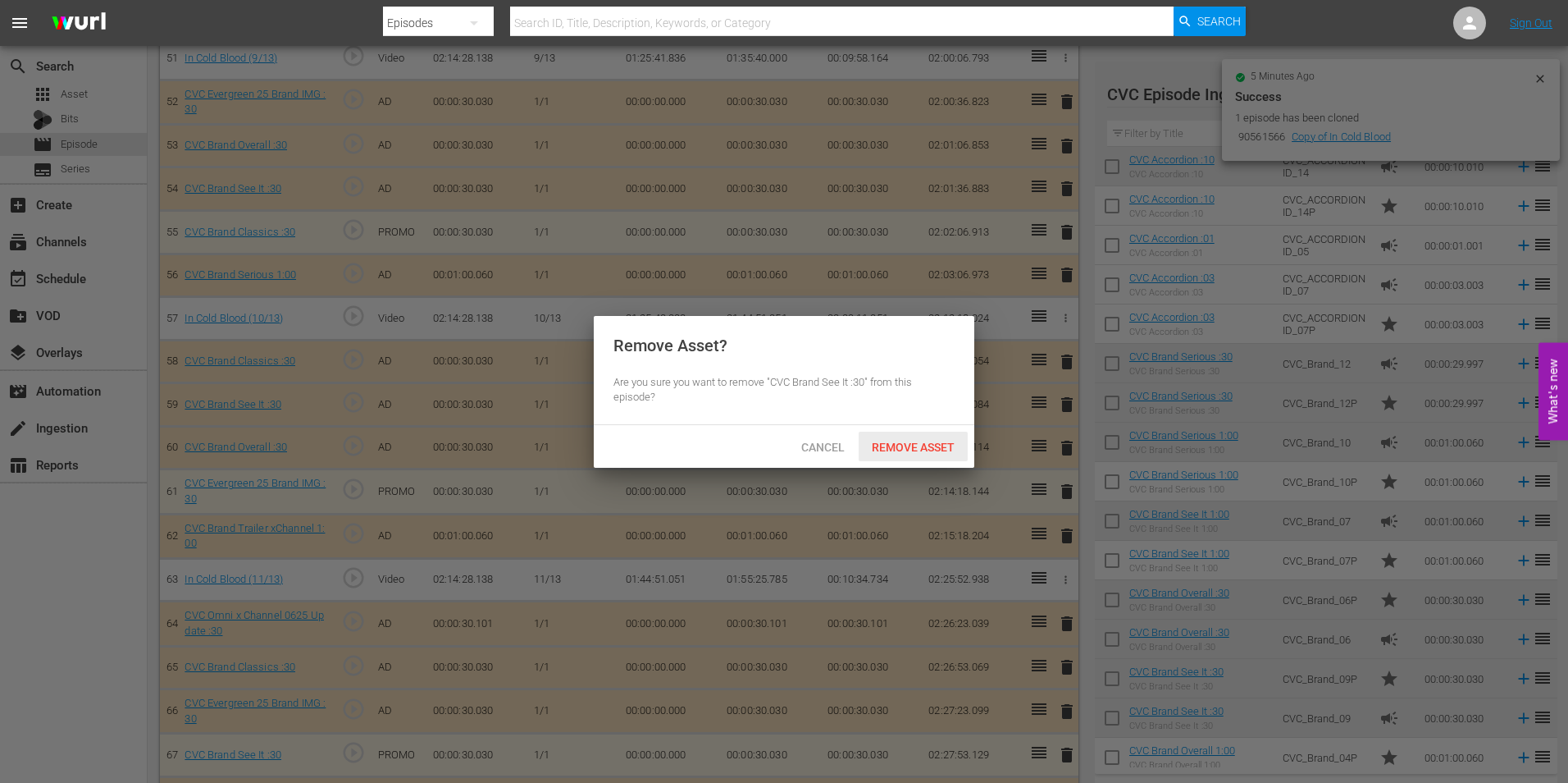
click at [906, 444] on span "Remove Asset" at bounding box center [912, 446] width 109 height 13
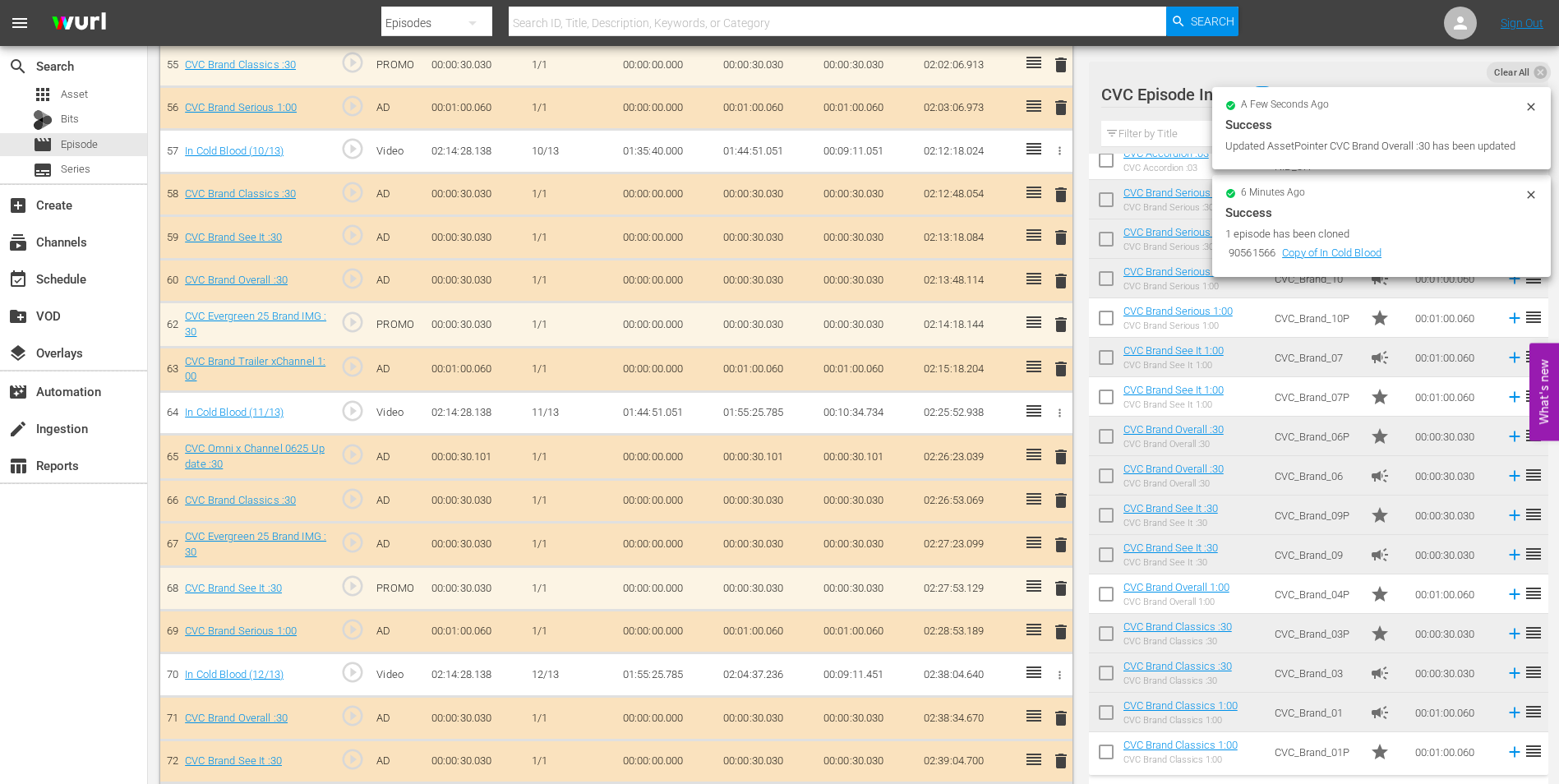
scroll to position [2875, 0]
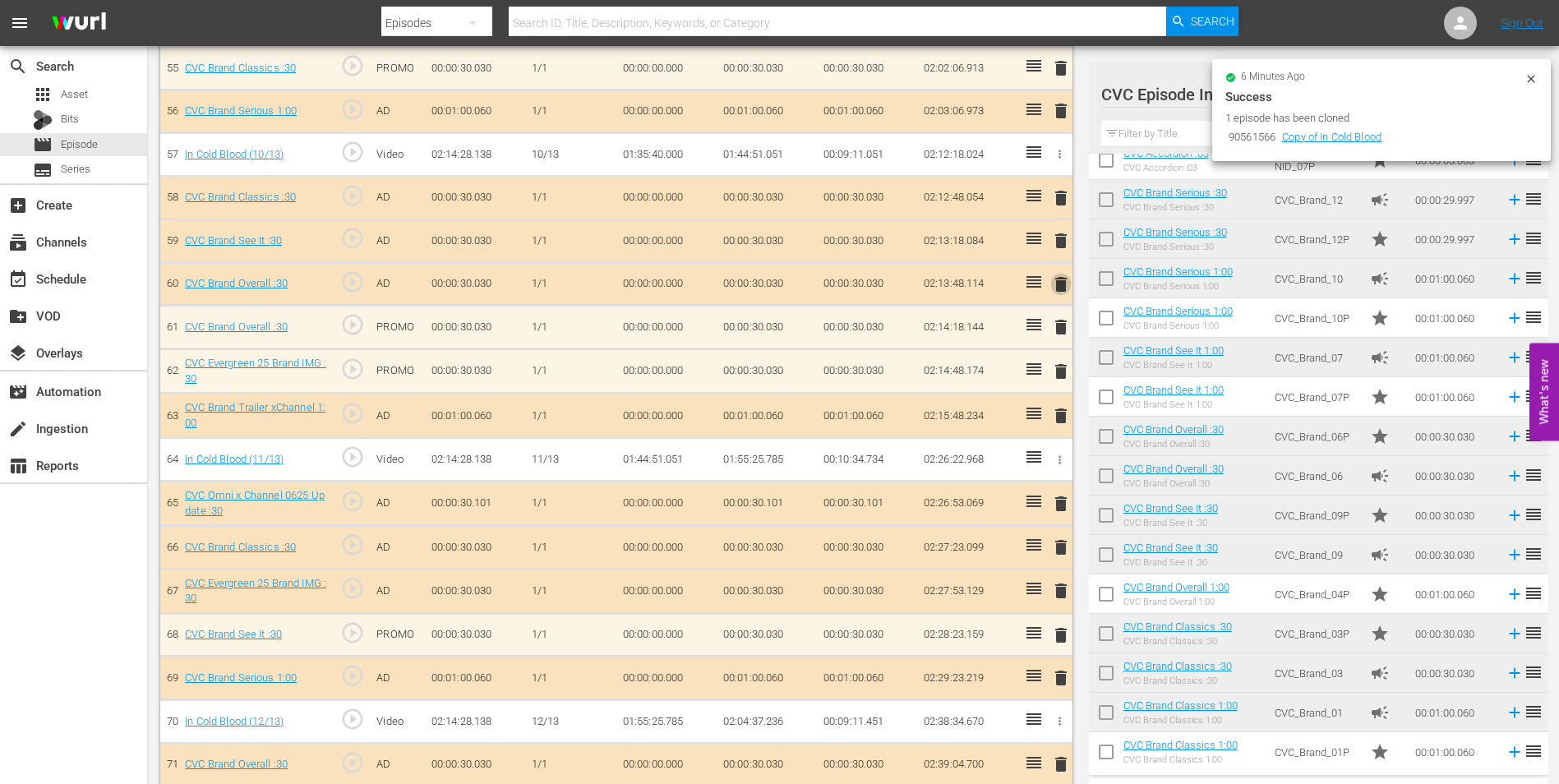
click at [1060, 285] on span "delete" at bounding box center [1061, 284] width 20 height 20
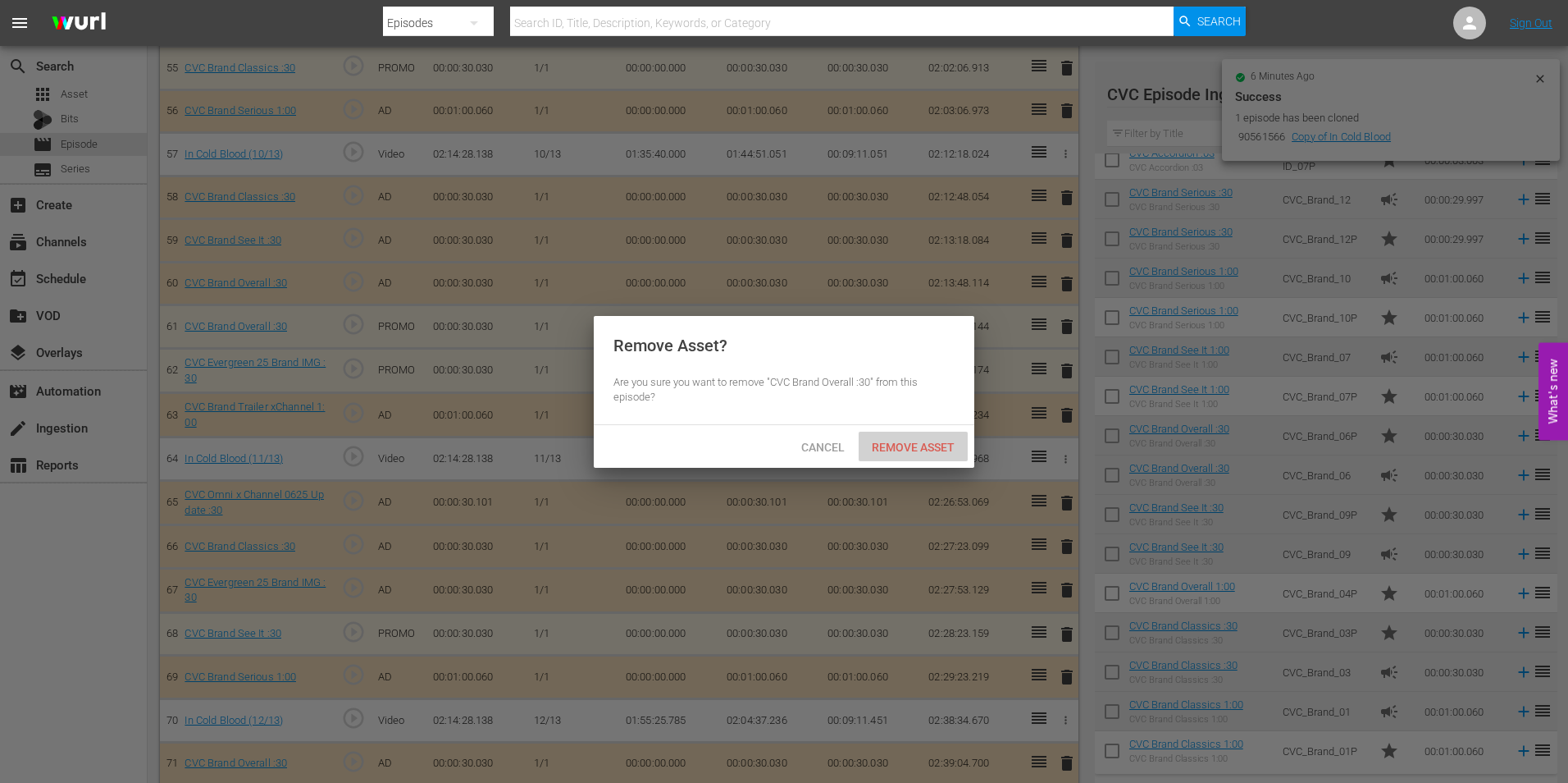
click at [933, 447] on span "Remove Asset" at bounding box center [912, 446] width 109 height 13
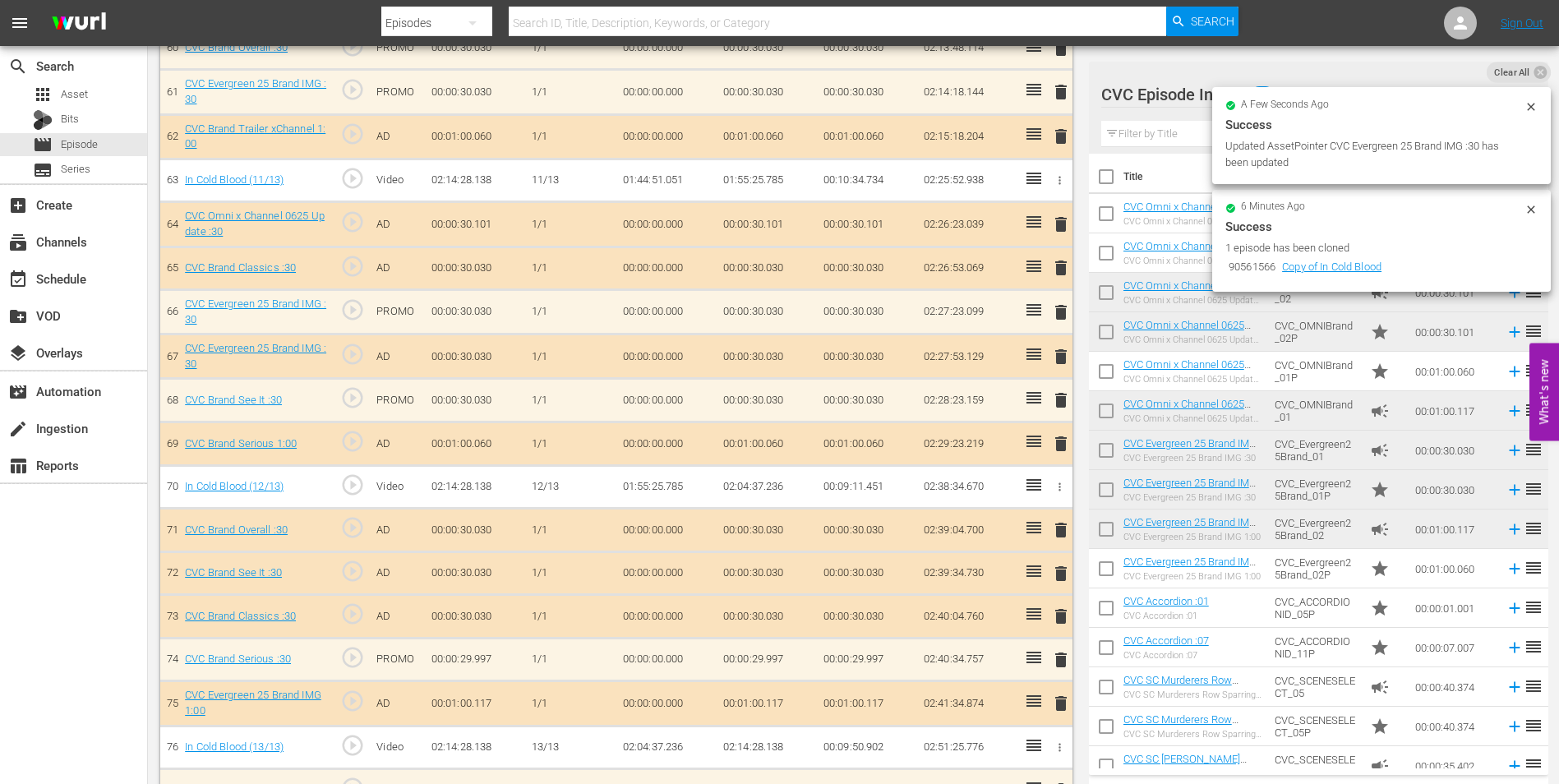
scroll to position [3107, 0]
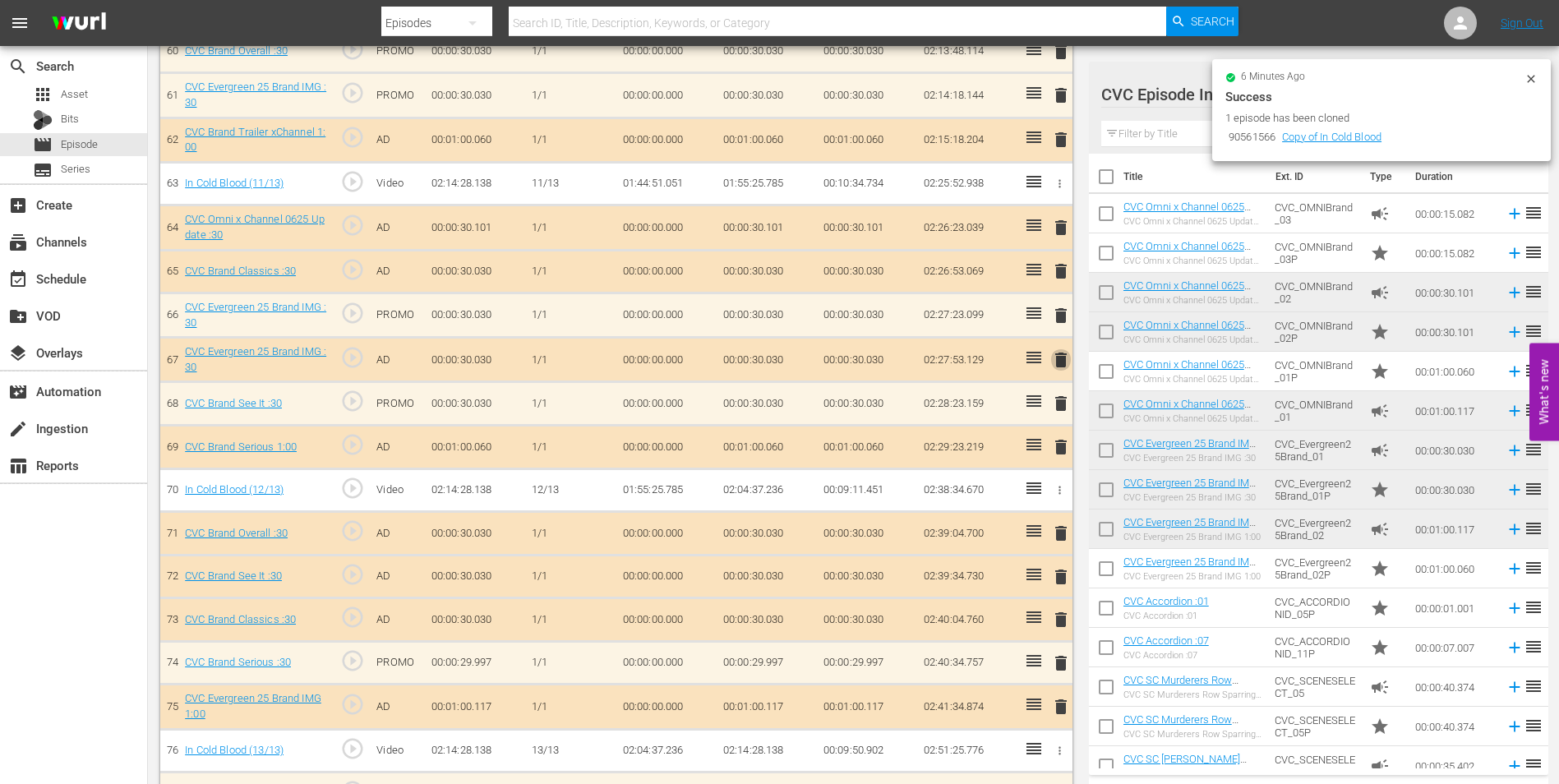
click at [1064, 360] on span "delete" at bounding box center [1061, 360] width 20 height 20
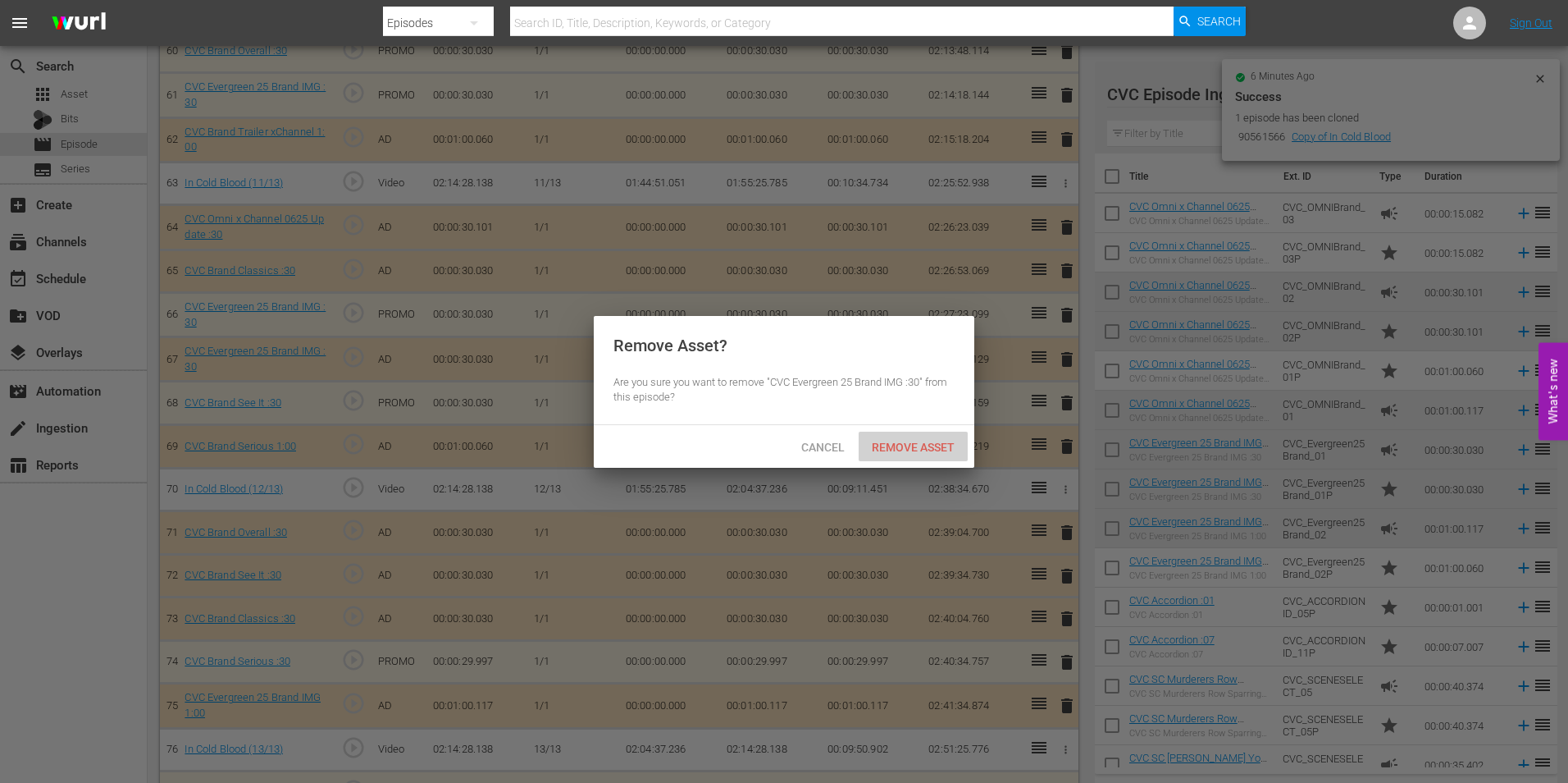
click at [902, 440] on span "Remove Asset" at bounding box center [912, 446] width 109 height 13
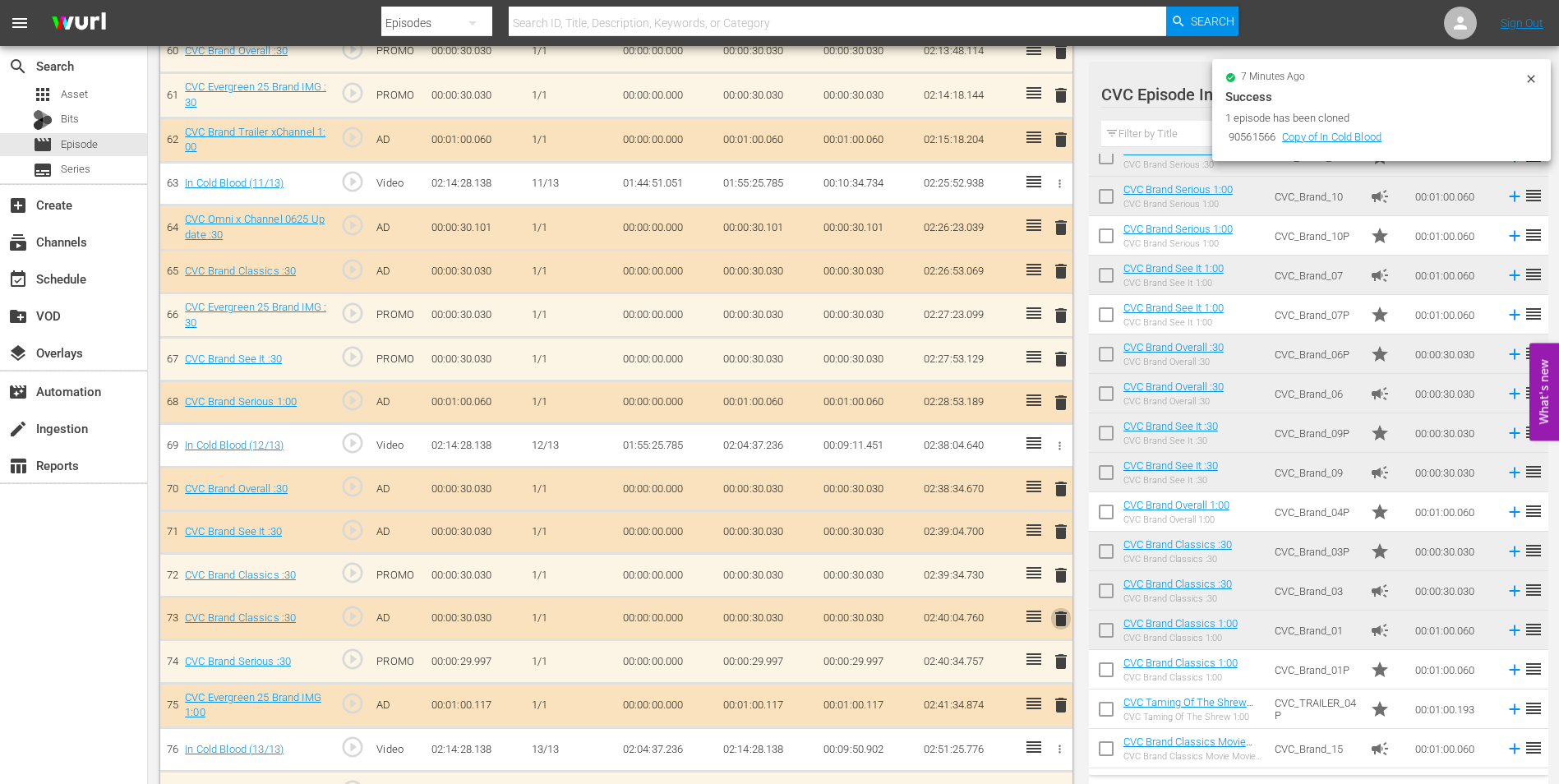
click at [1059, 625] on span "delete" at bounding box center [1061, 618] width 20 height 20
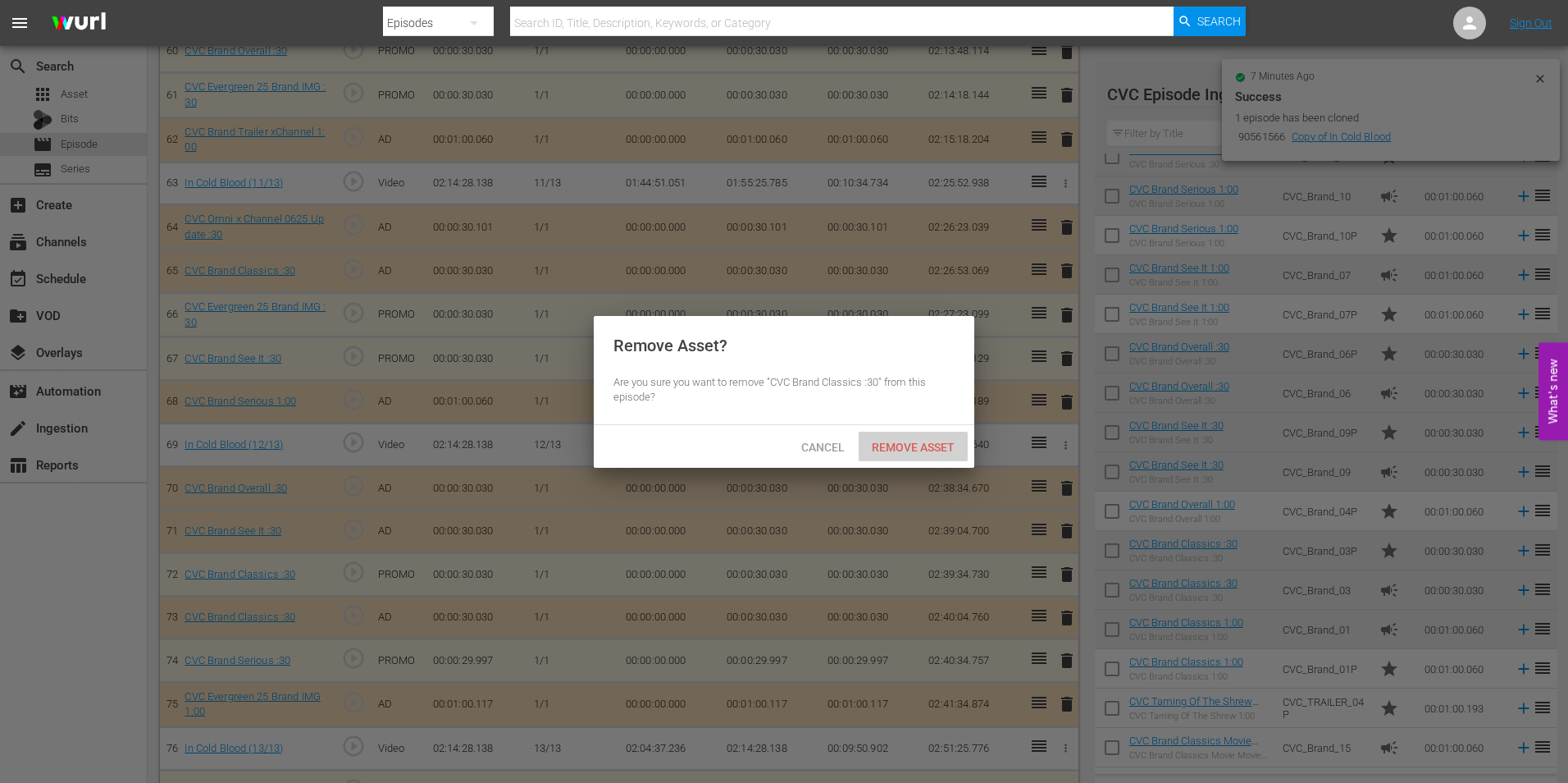
click at [918, 454] on div "Remove Asset" at bounding box center [912, 446] width 109 height 31
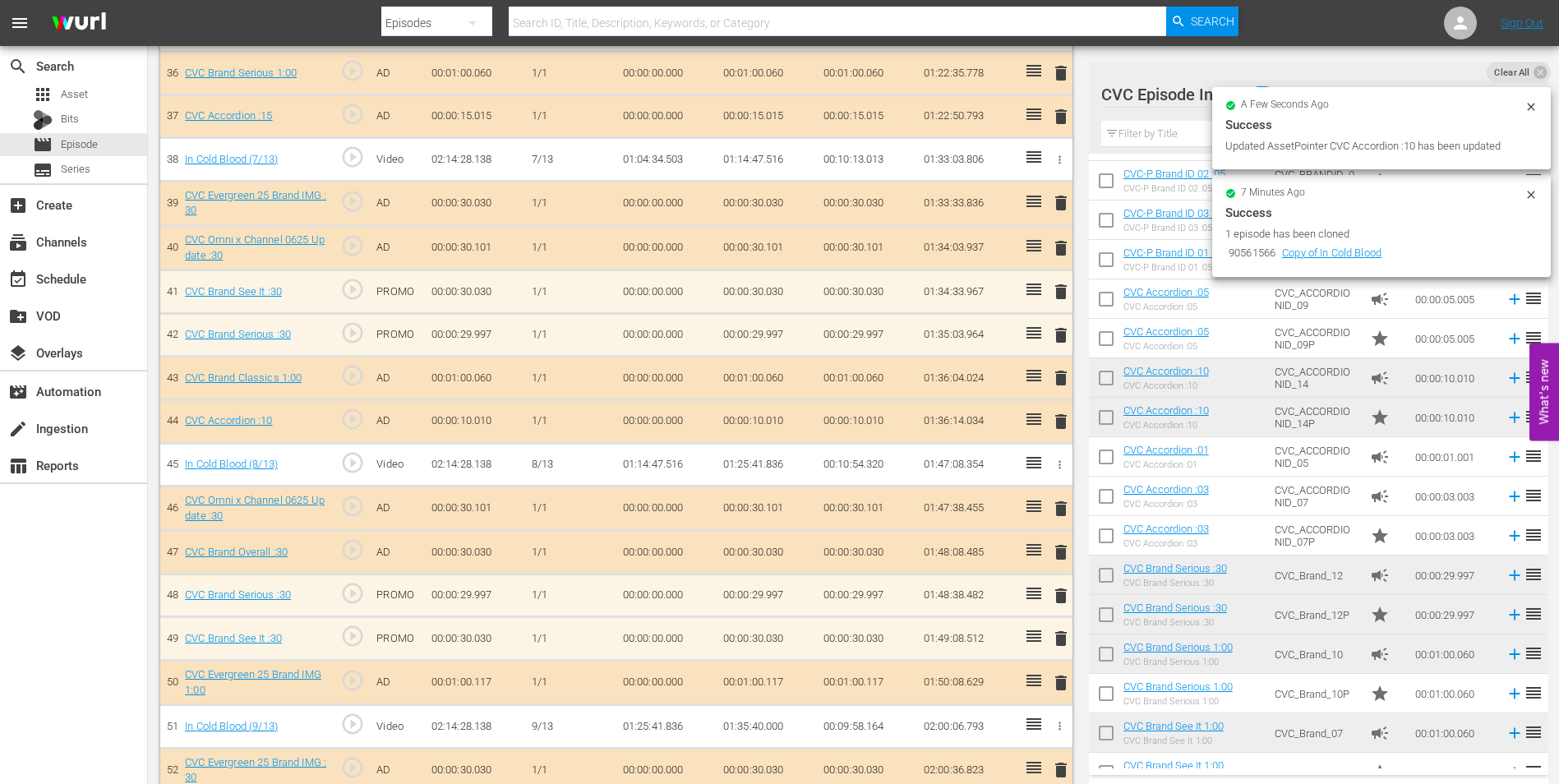
scroll to position [2039, 0]
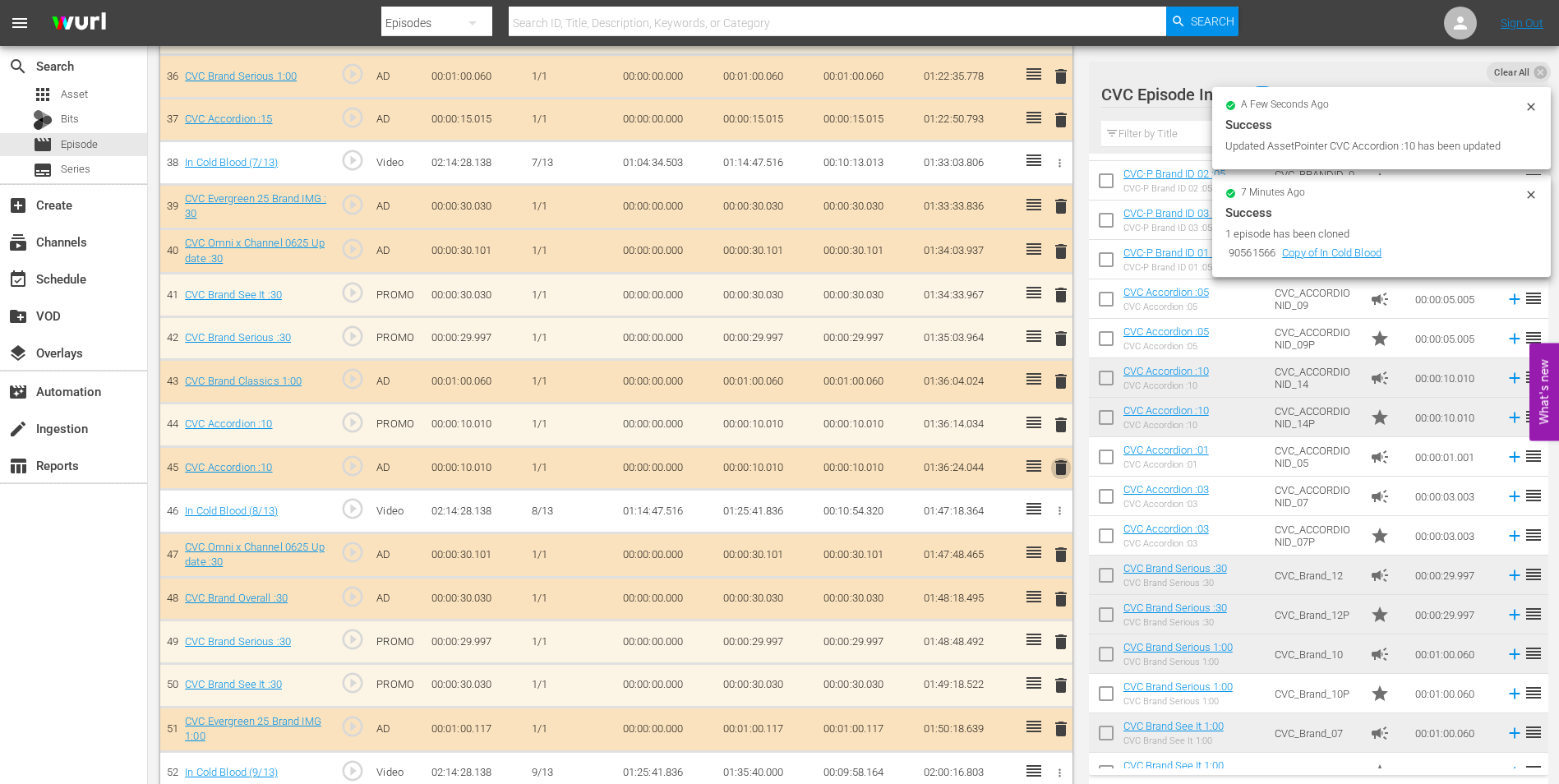
click at [1066, 474] on span "delete" at bounding box center [1061, 467] width 20 height 20
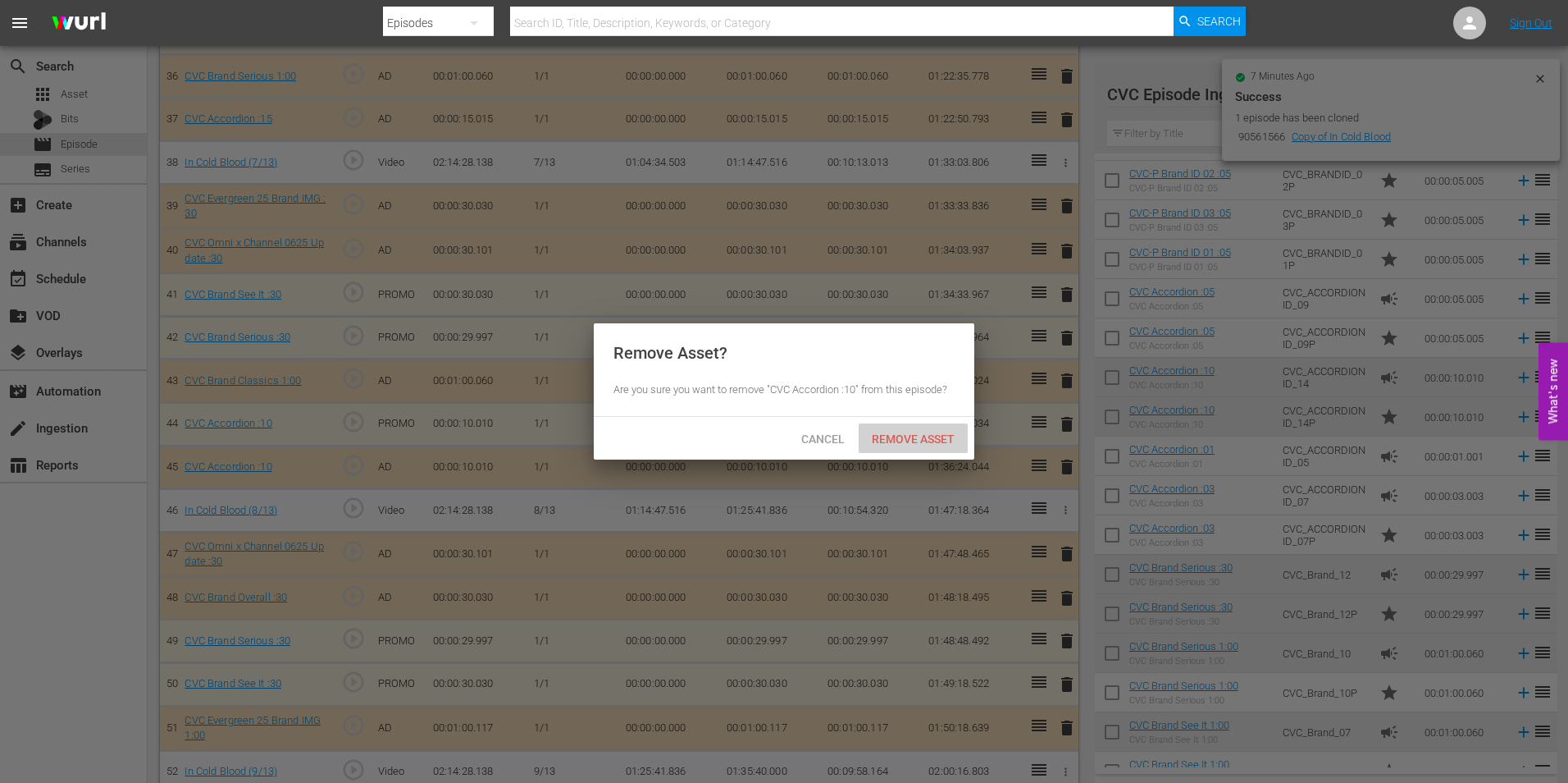
click at [906, 432] on span "Remove Asset" at bounding box center [912, 438] width 109 height 13
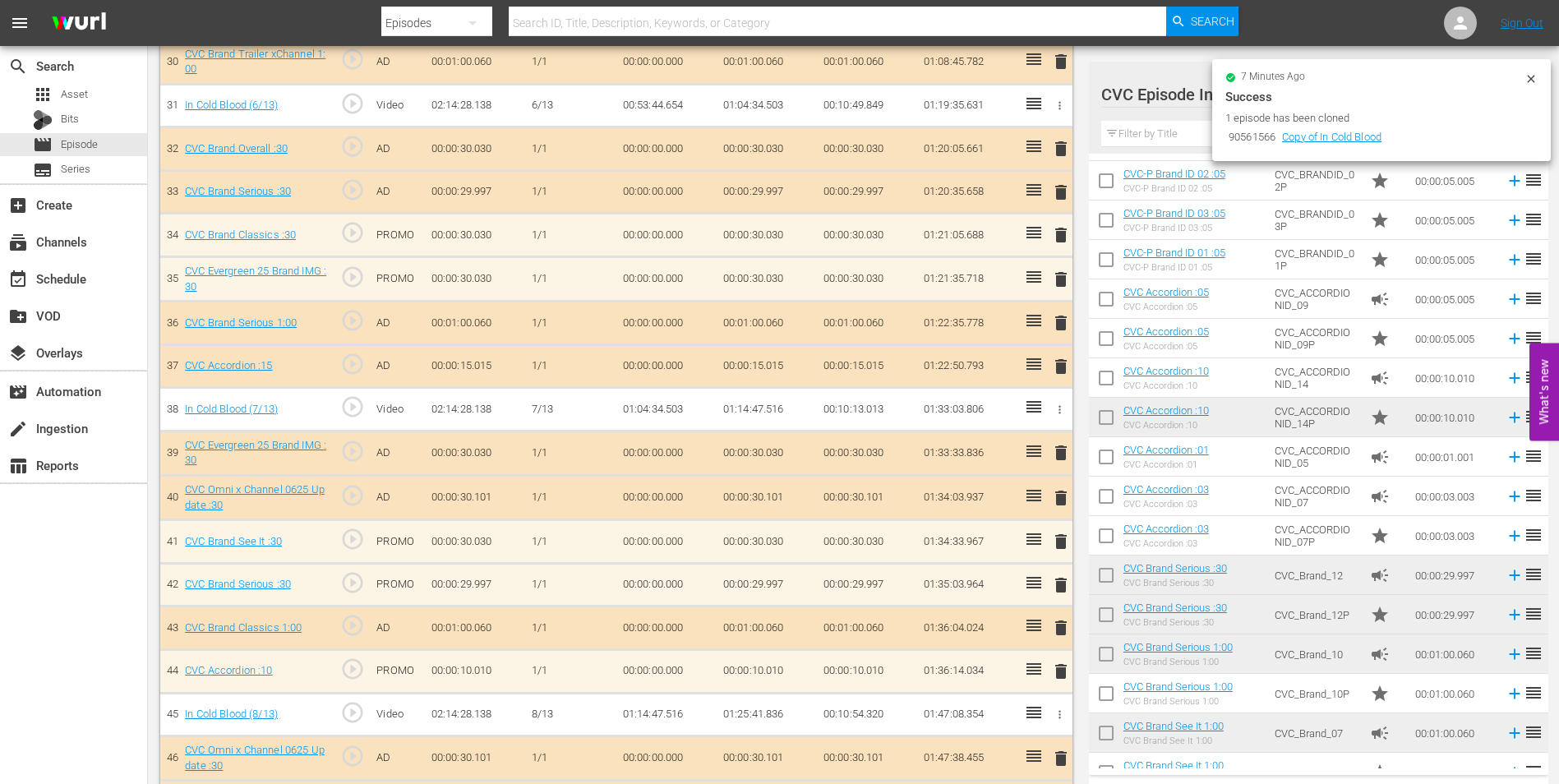
scroll to position [1711, 0]
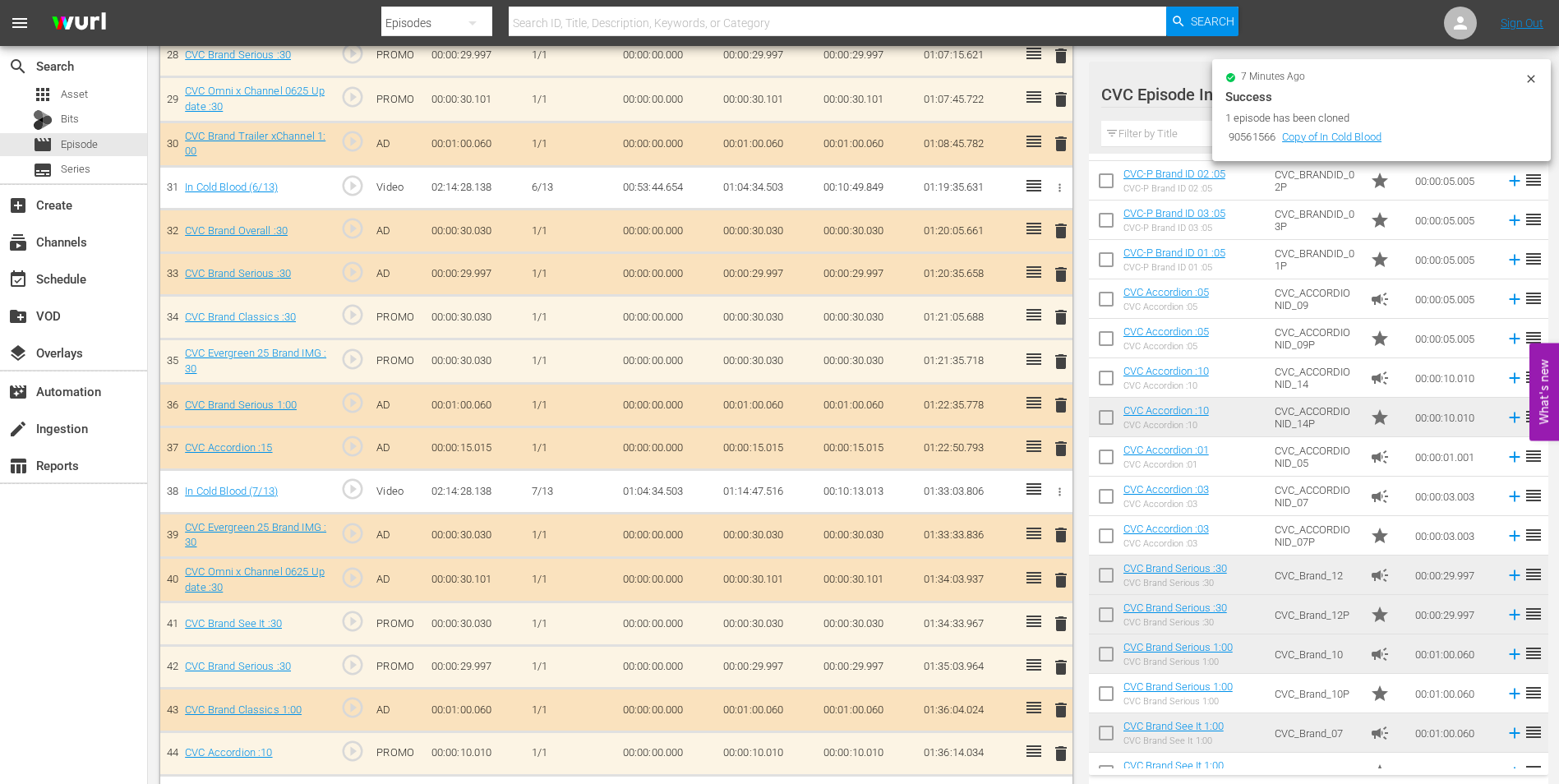
click at [1059, 454] on span "delete" at bounding box center [1061, 449] width 20 height 20
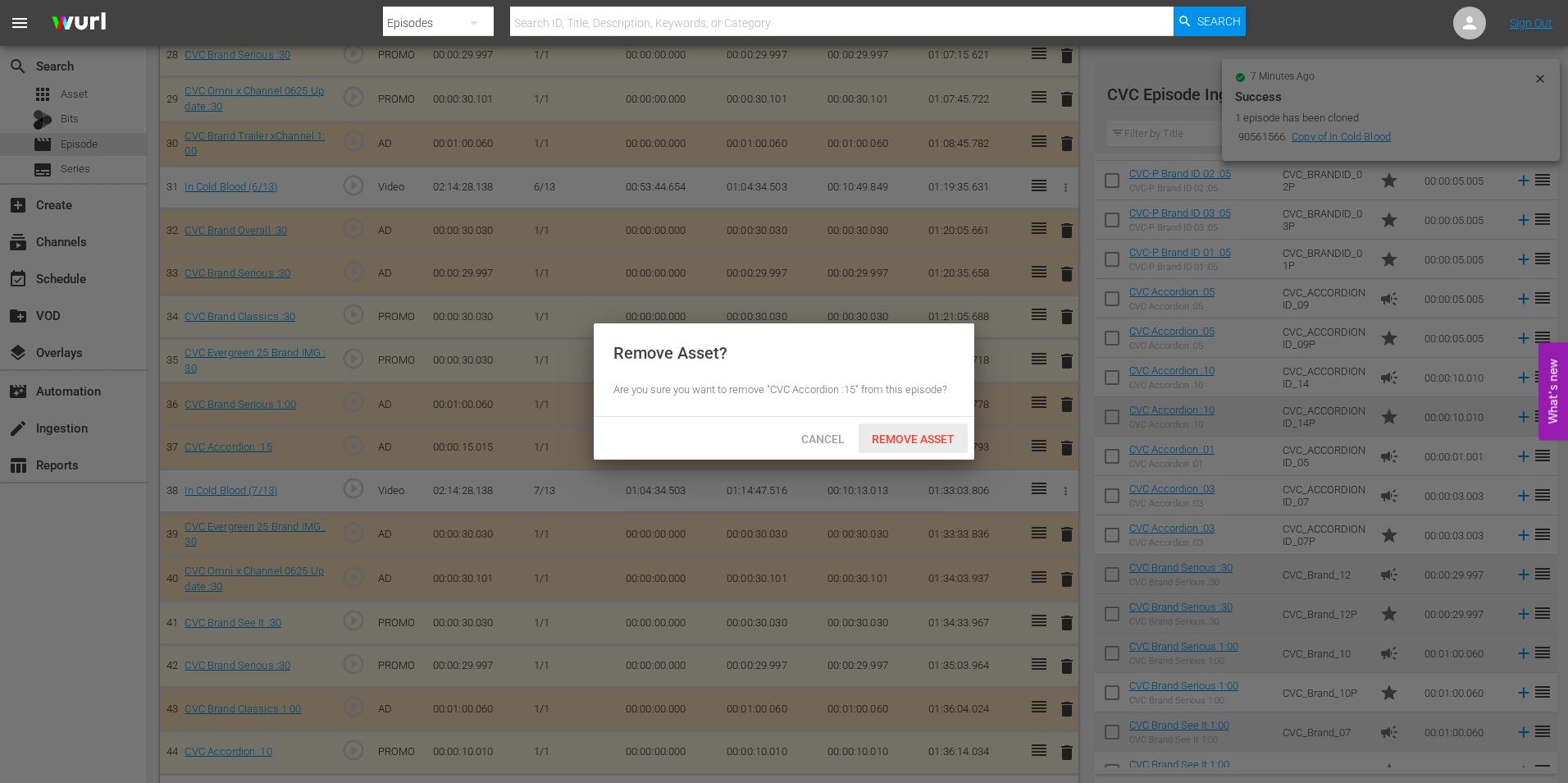
click at [901, 434] on span "Remove Asset" at bounding box center [912, 438] width 109 height 13
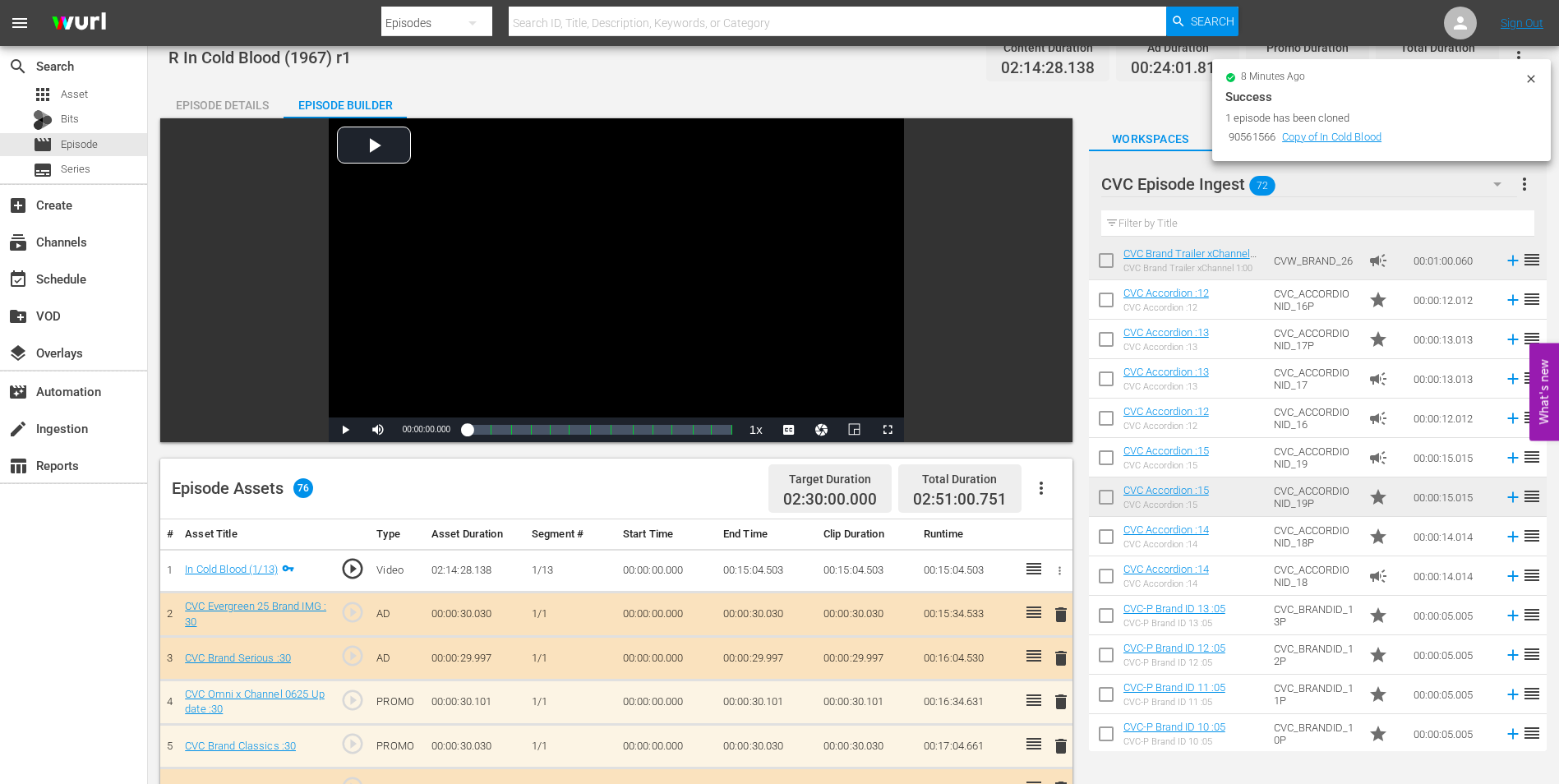
scroll to position [0, 0]
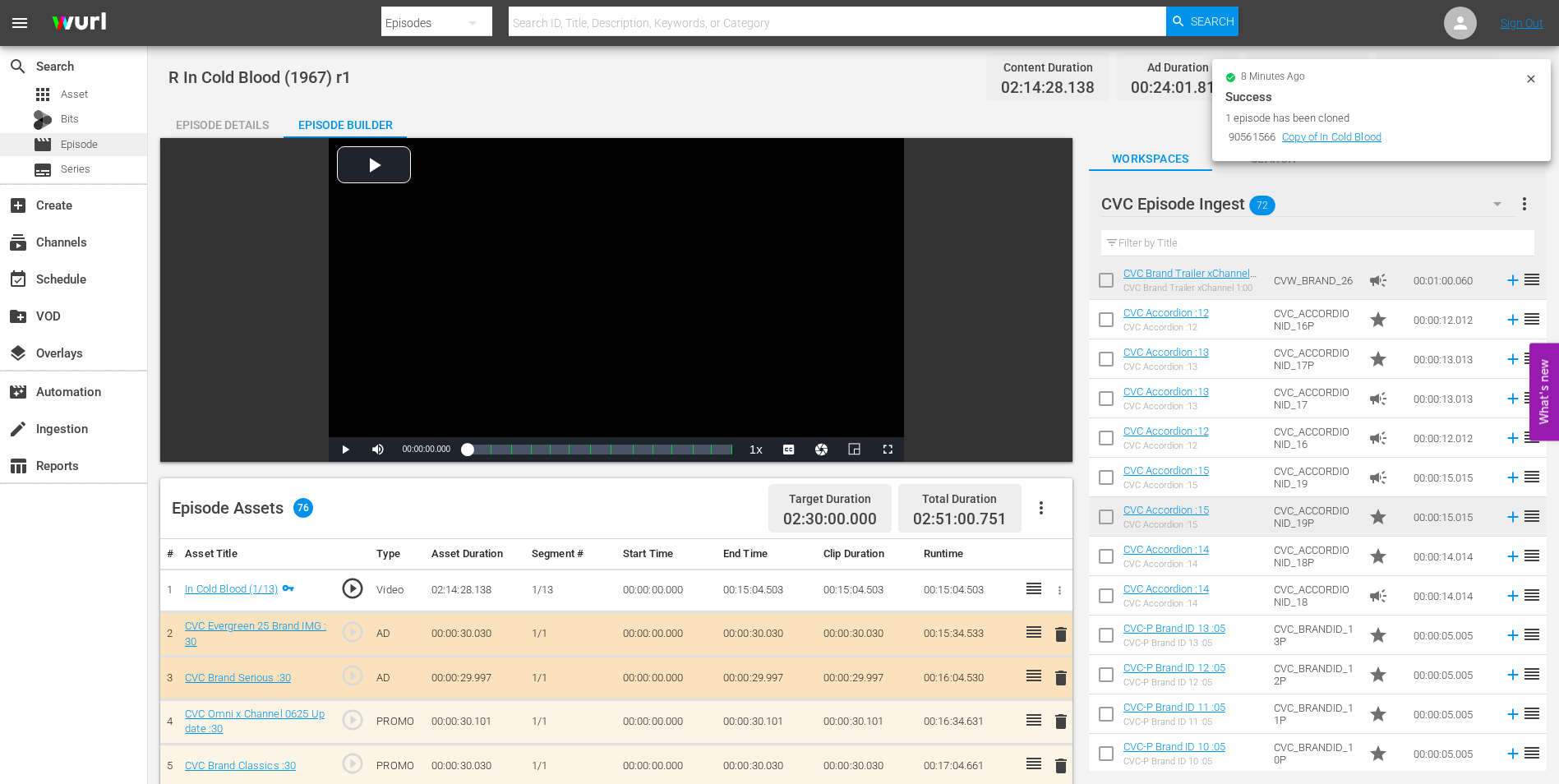
click at [94, 138] on span "Episode" at bounding box center [79, 144] width 37 height 17
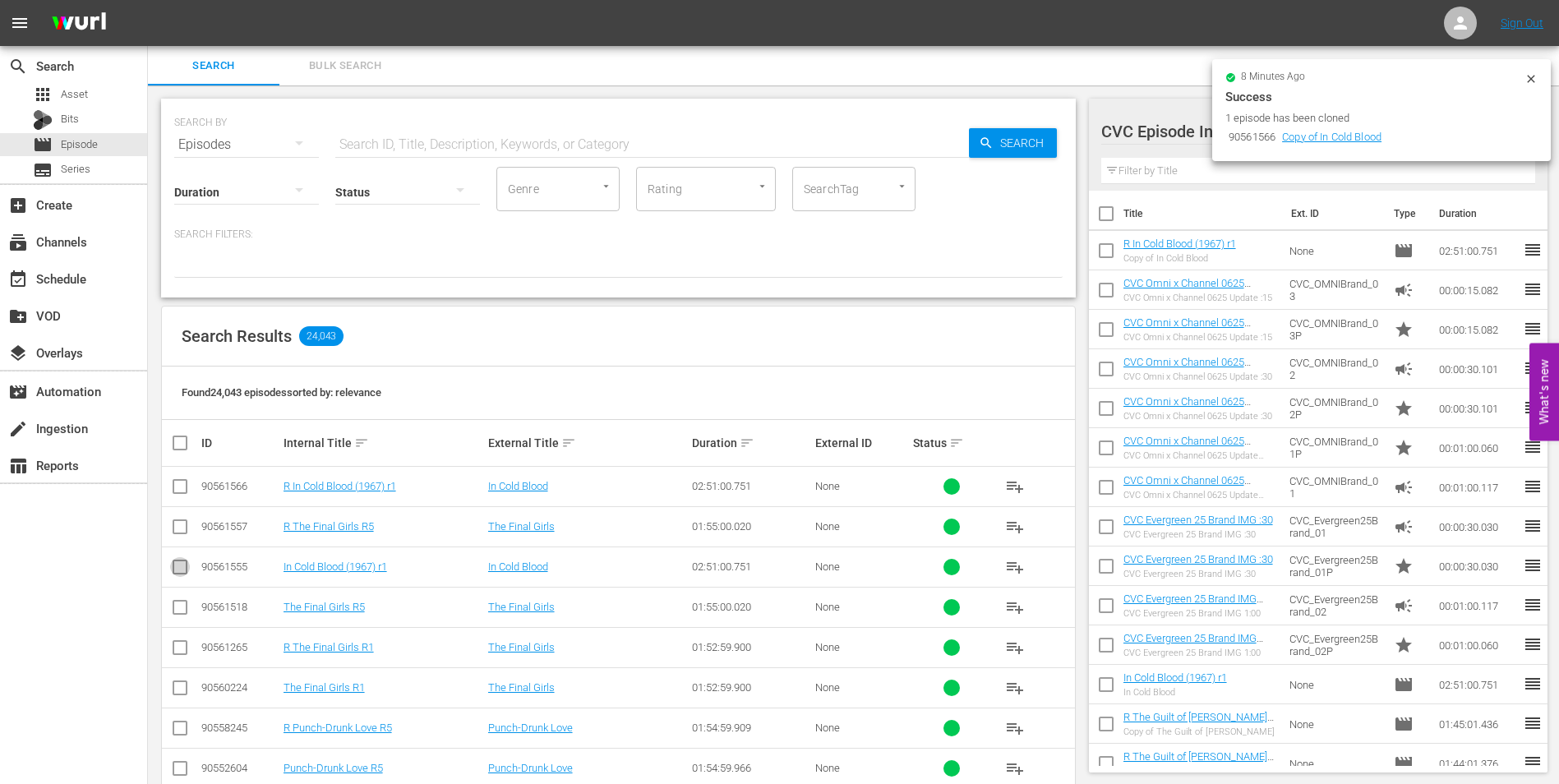
click at [187, 567] on input "checkbox" at bounding box center [180, 570] width 20 height 20
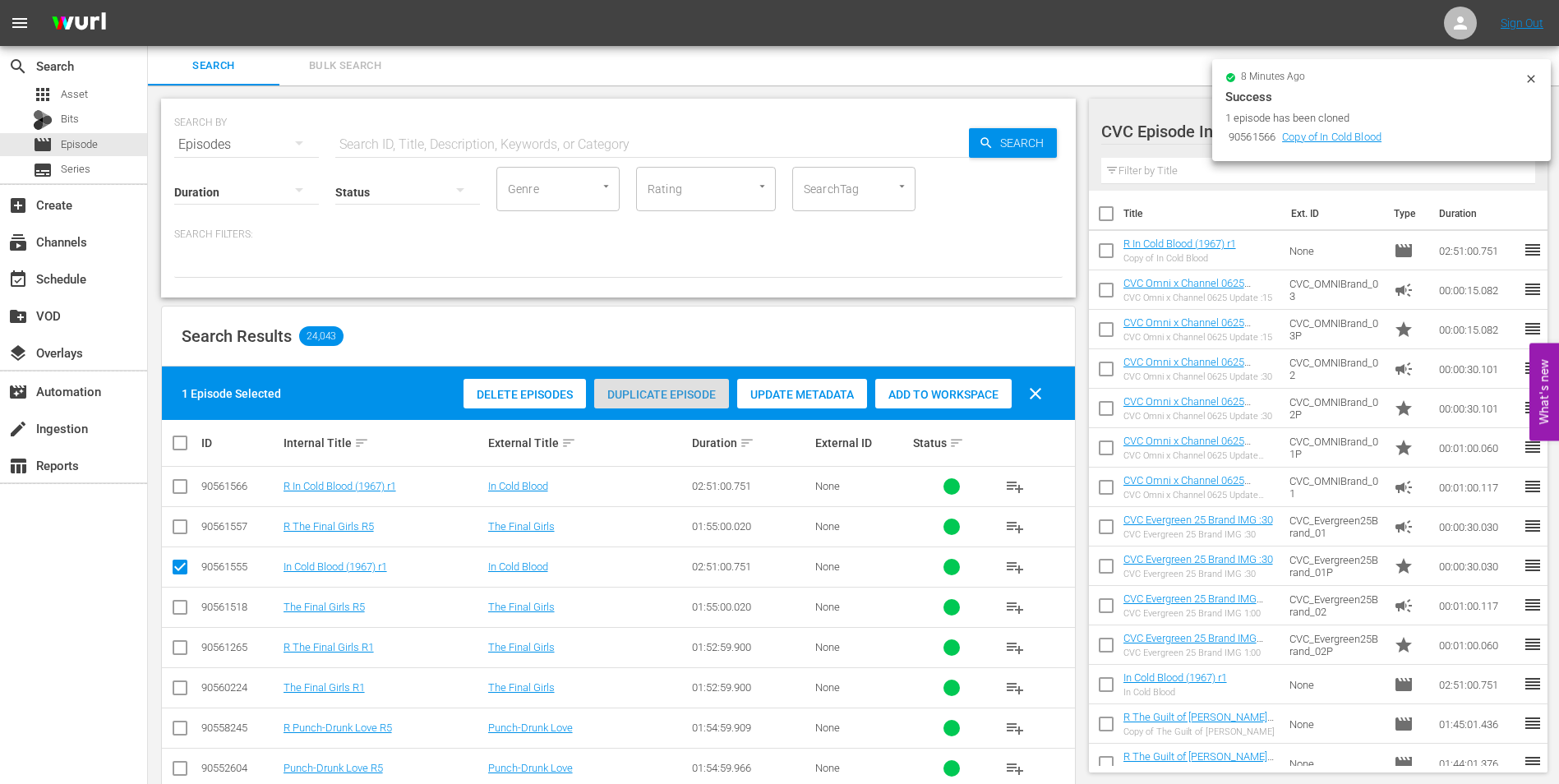
click at [665, 391] on span "Duplicate Episode" at bounding box center [661, 393] width 135 height 13
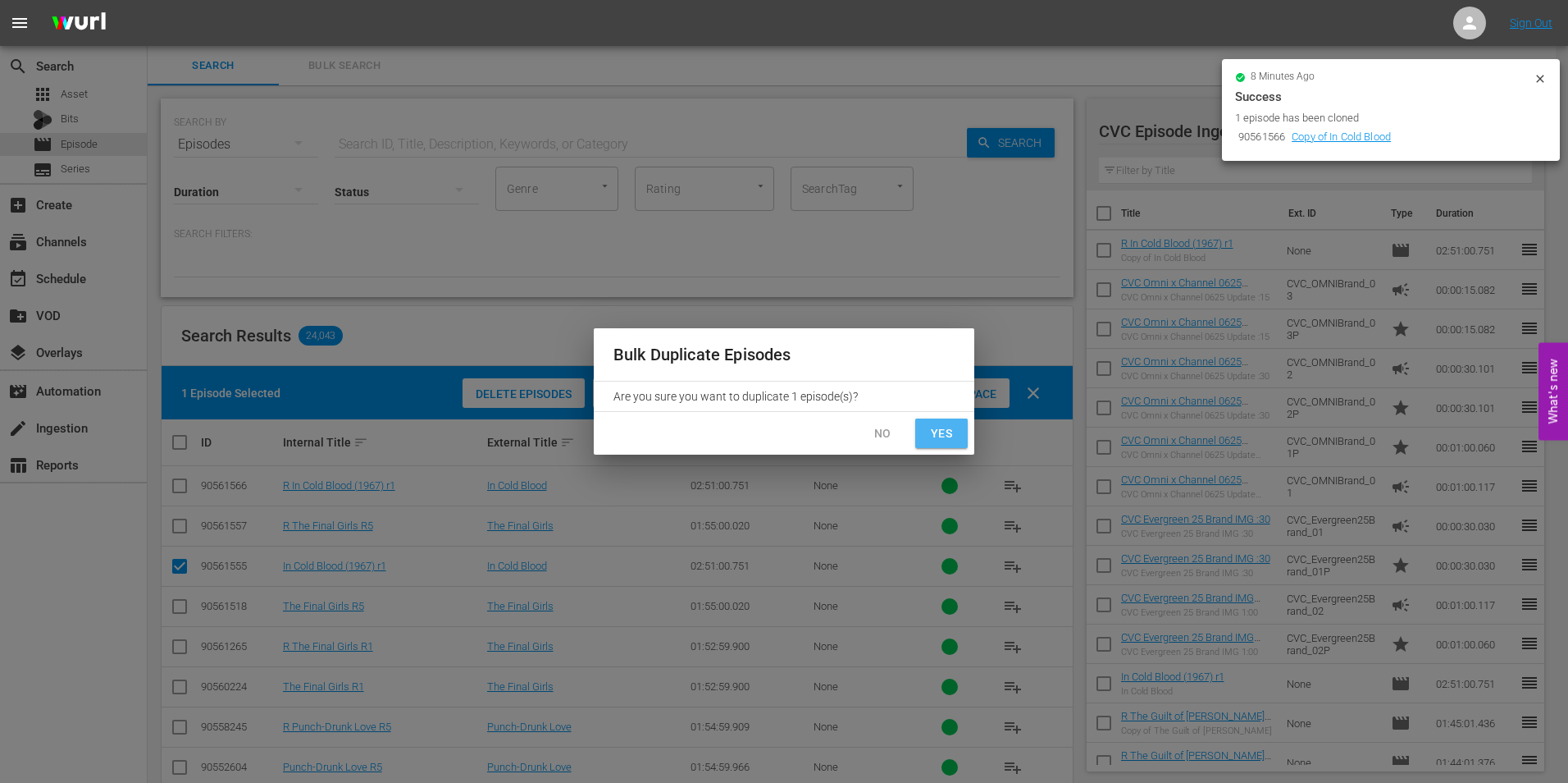
click at [939, 425] on span "Yes" at bounding box center [941, 433] width 27 height 21
checkbox input "false"
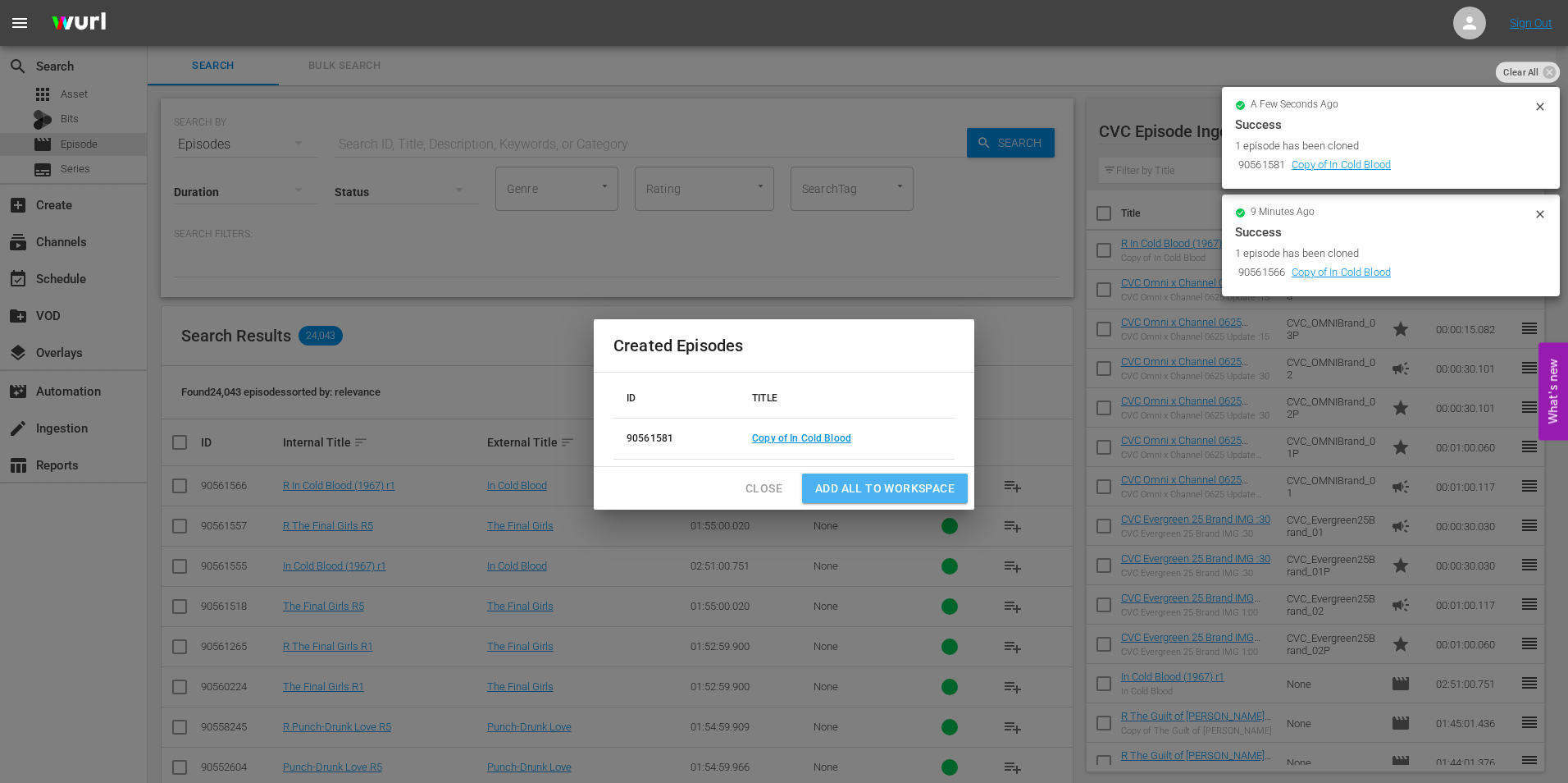
click at [868, 491] on span "Add all to Workspace" at bounding box center [885, 489] width 140 height 21
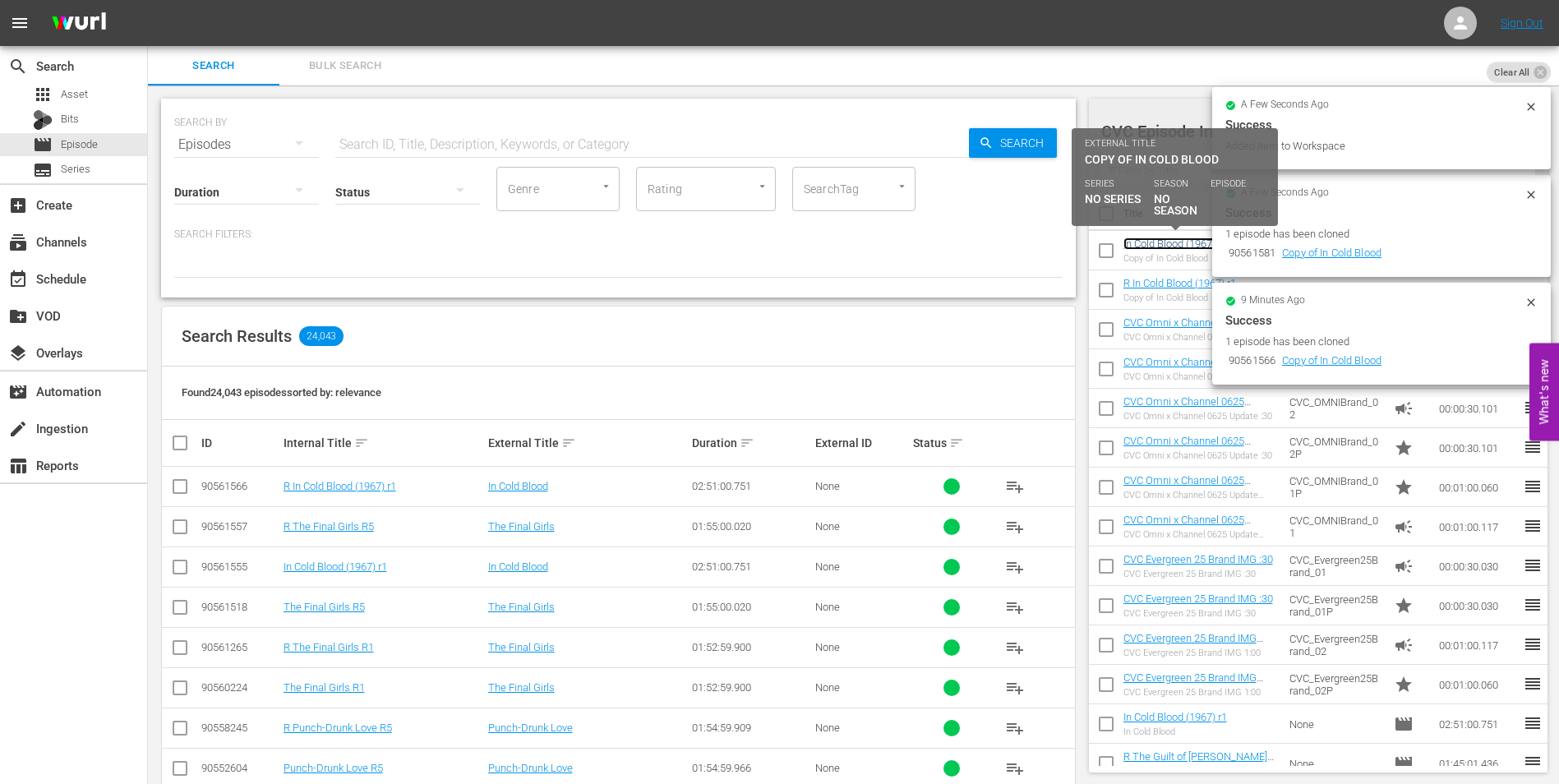
click at [1174, 245] on link "In Cold Blood (1967) r1" at bounding box center [1175, 244] width 104 height 12
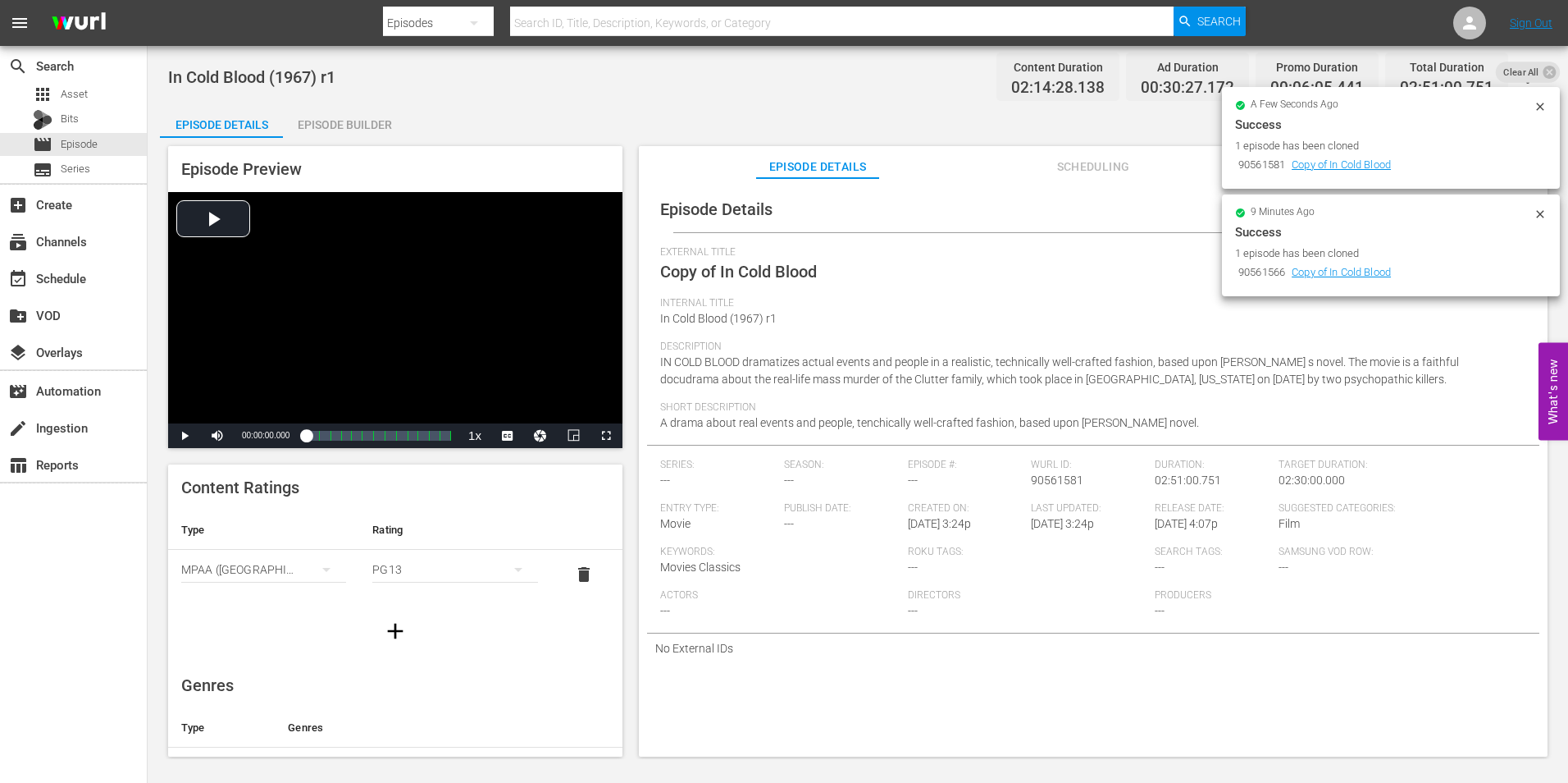
click at [721, 273] on span "Copy of In Cold Blood" at bounding box center [737, 272] width 157 height 20
click at [719, 270] on span "Copy of In Cold Blood" at bounding box center [737, 272] width 157 height 20
drag, startPoint x: 723, startPoint y: 273, endPoint x: 678, endPoint y: 274, distance: 45.0
click at [678, 274] on span "Copy of In Cold Blood" at bounding box center [737, 272] width 157 height 20
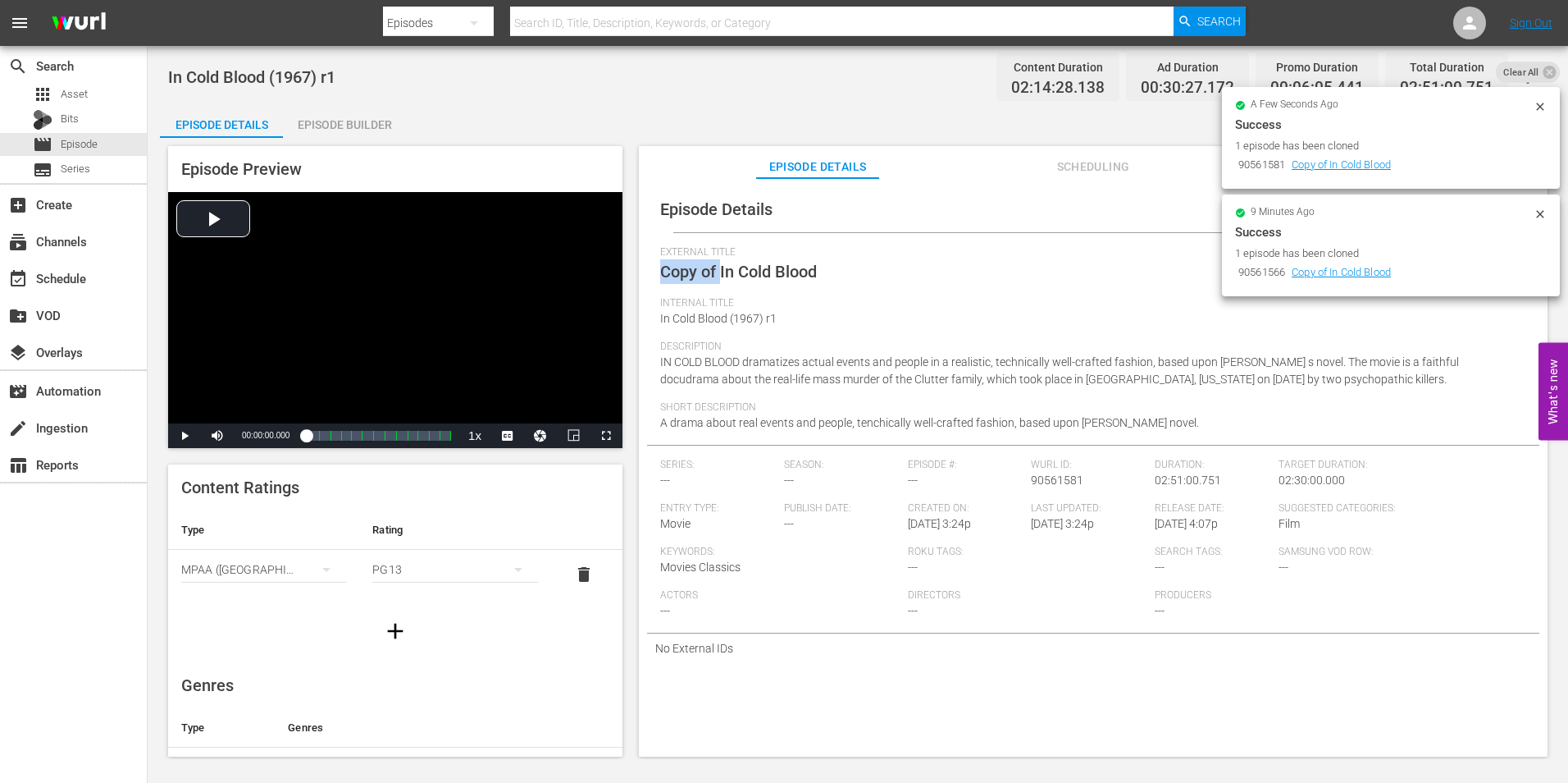
drag, startPoint x: 721, startPoint y: 270, endPoint x: 656, endPoint y: 273, distance: 65.1
click at [656, 273] on div "Episode Details edit External Title Copy of In Cold Blood Internal Title In Col…" at bounding box center [1093, 424] width 892 height 477
drag, startPoint x: 656, startPoint y: 273, endPoint x: 749, endPoint y: 265, distance: 93.3
click at [749, 265] on span "Copy of In Cold Blood" at bounding box center [737, 272] width 157 height 20
click at [718, 272] on span "Copy of In Cold Blood" at bounding box center [737, 272] width 157 height 20
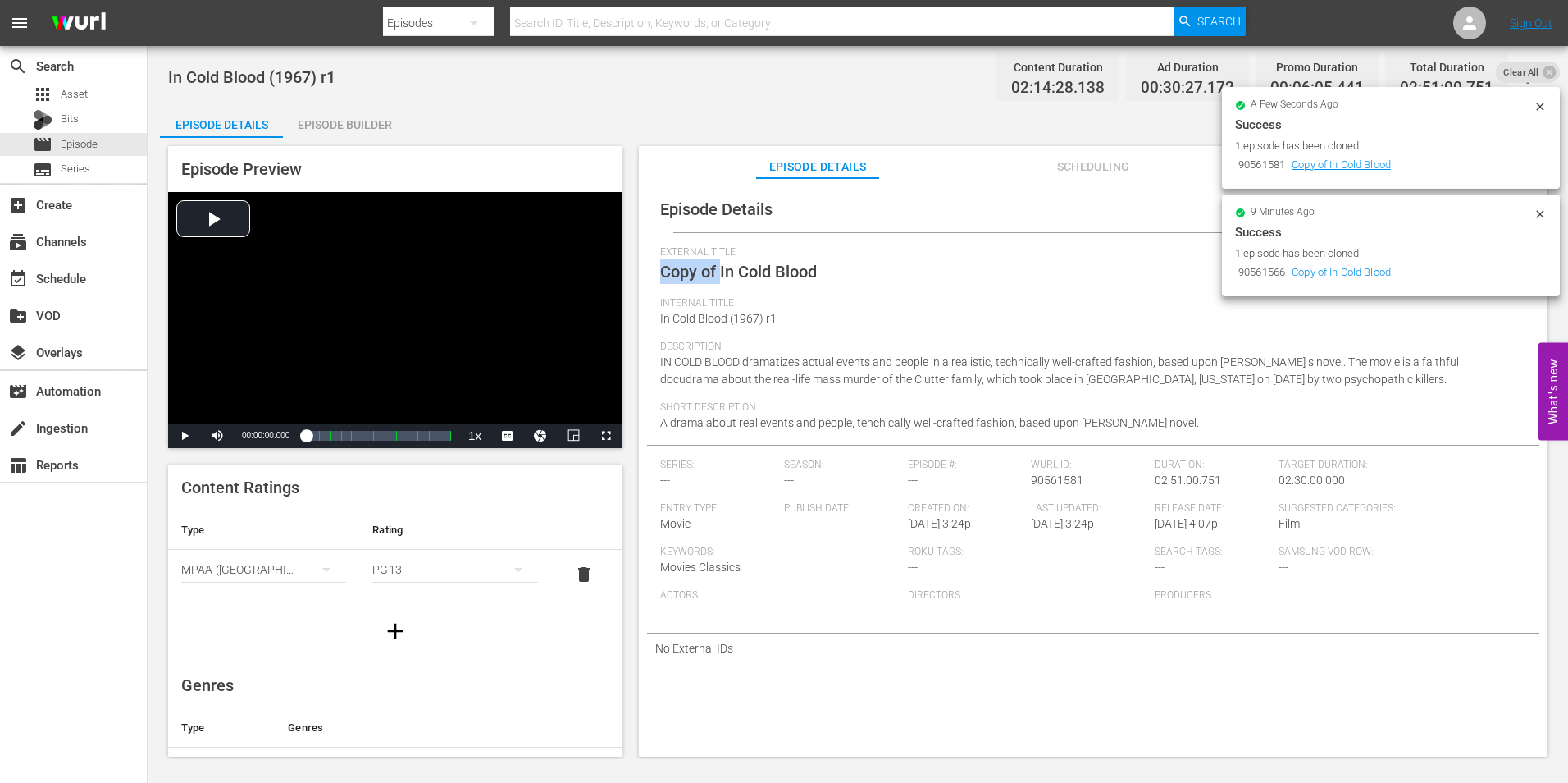
drag, startPoint x: 721, startPoint y: 268, endPoint x: 656, endPoint y: 269, distance: 65.0
click at [656, 269] on div "Episode Details edit External Title Copy of In Cold Blood Internal Title In Col…" at bounding box center [1093, 424] width 892 height 477
drag, startPoint x: 656, startPoint y: 269, endPoint x: 932, endPoint y: 221, distance: 280.1
click at [918, 221] on div "Episode Details edit" at bounding box center [1093, 209] width 892 height 46
click at [1538, 108] on icon at bounding box center [1539, 106] width 13 height 13
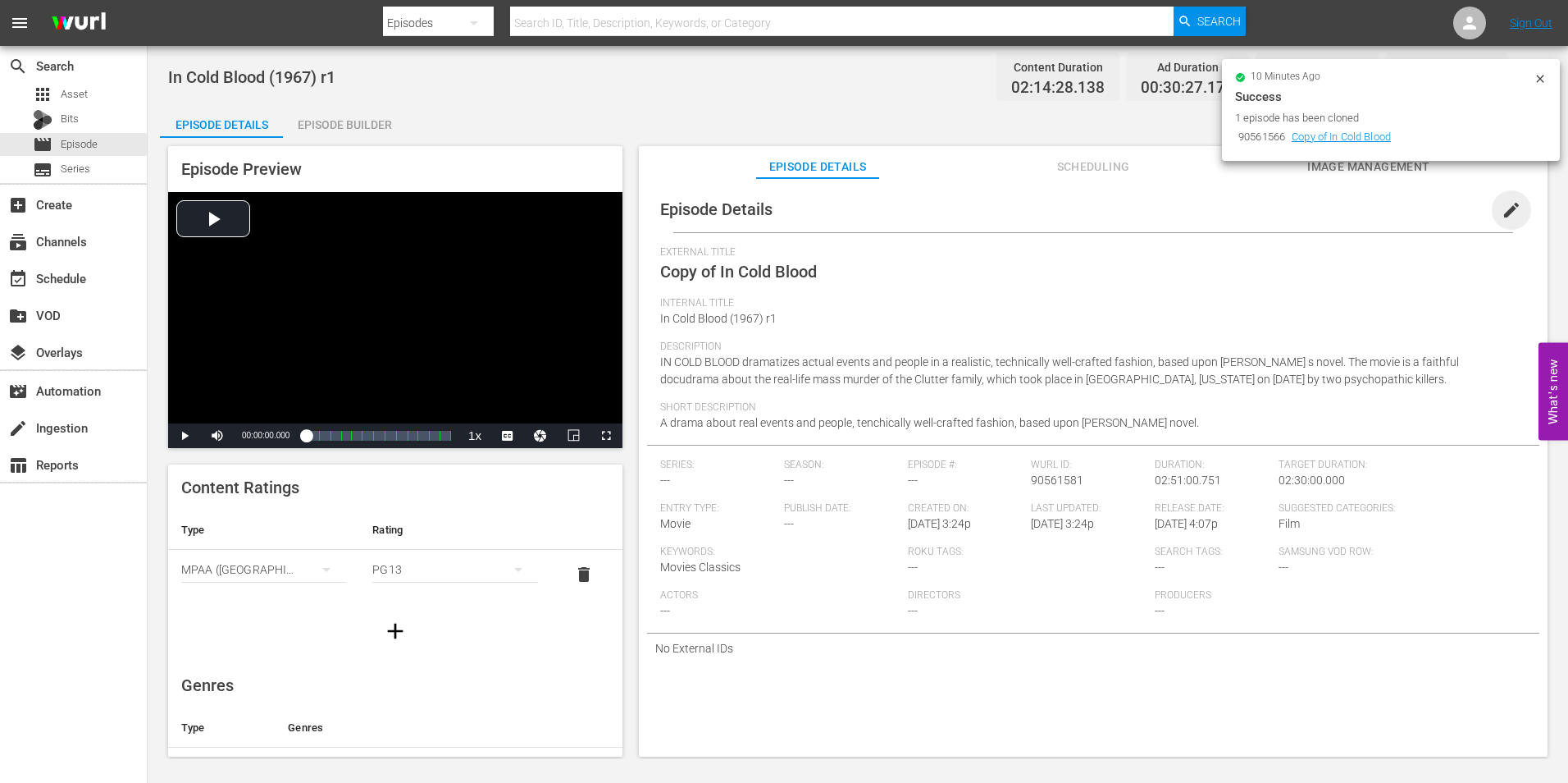
click at [1503, 207] on span "edit" at bounding box center [1511, 210] width 20 height 20
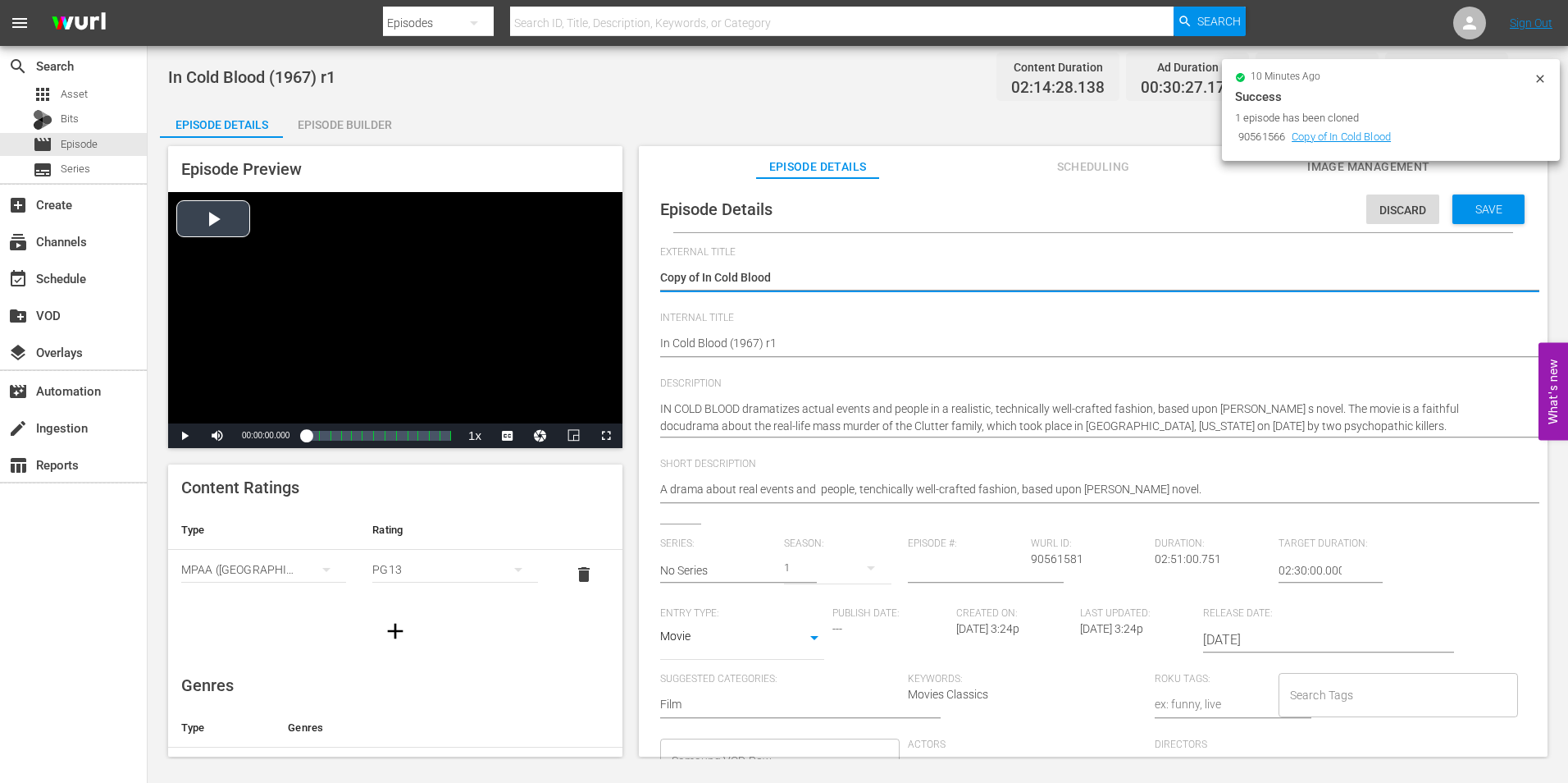
drag, startPoint x: 702, startPoint y: 276, endPoint x: 606, endPoint y: 274, distance: 96.0
click at [606, 274] on div "Episode Preview Video Player is loading. Play Video Play Mute Current Time 00:0…" at bounding box center [857, 453] width 1396 height 631
type textarea "In Cold Blood"
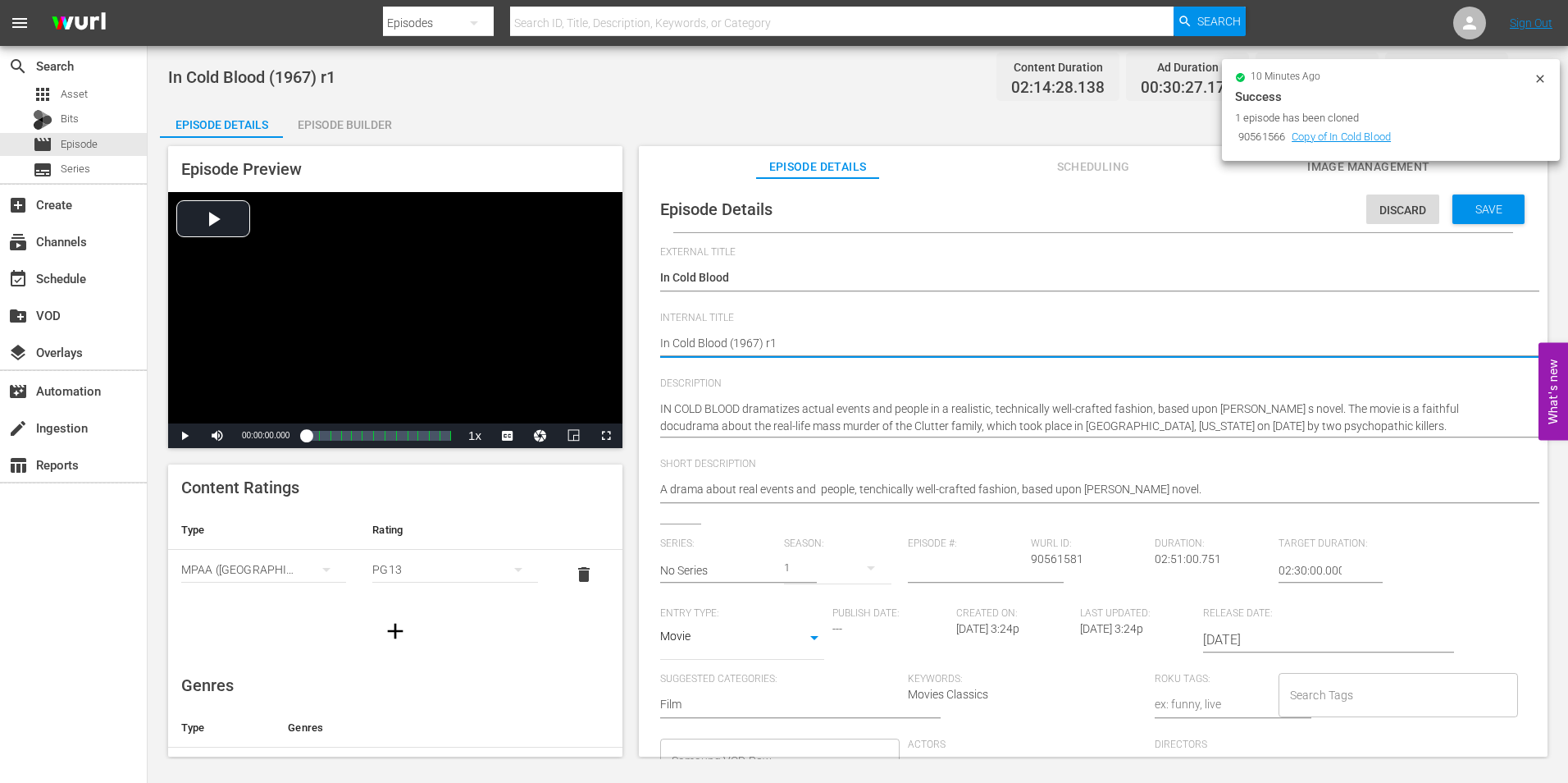
type textarea "In Cold Blood (1967) r"
type textarea "In Cold Blood (1967) r5"
click at [1496, 212] on span "Save" at bounding box center [1488, 209] width 53 height 13
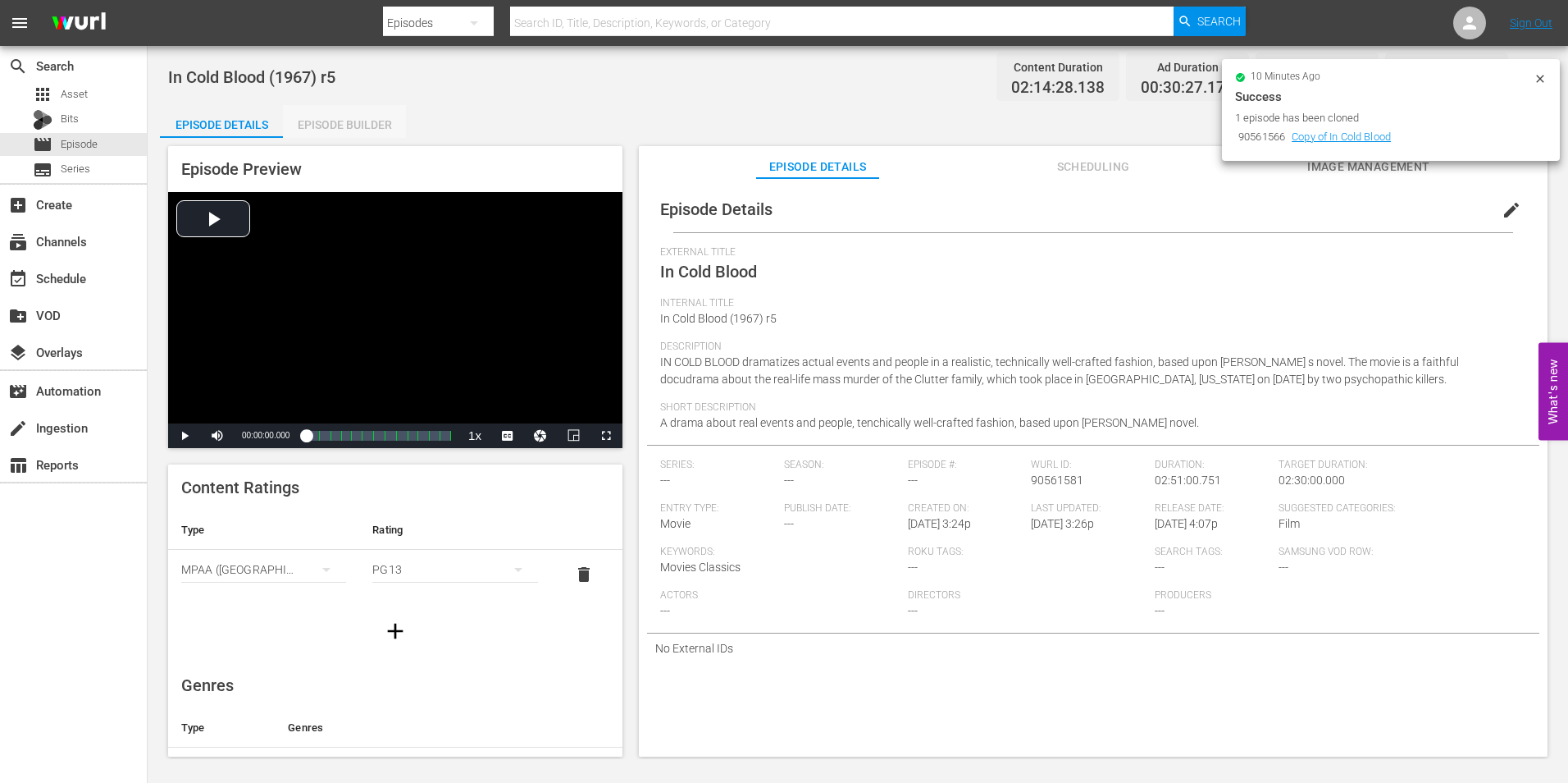
click at [342, 115] on div "Episode Builder" at bounding box center [344, 125] width 123 height 39
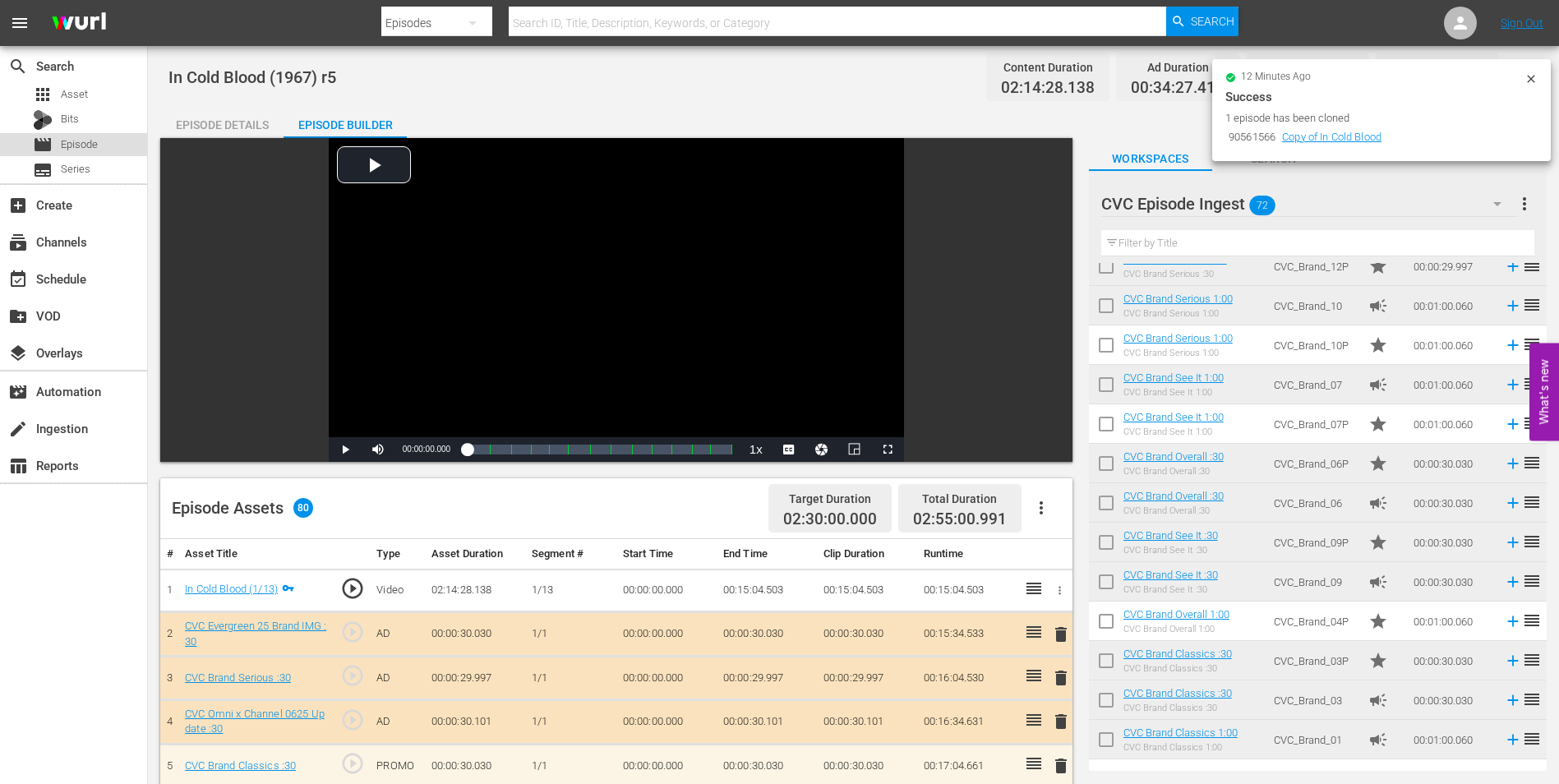
click at [81, 140] on span "Episode" at bounding box center [79, 144] width 37 height 17
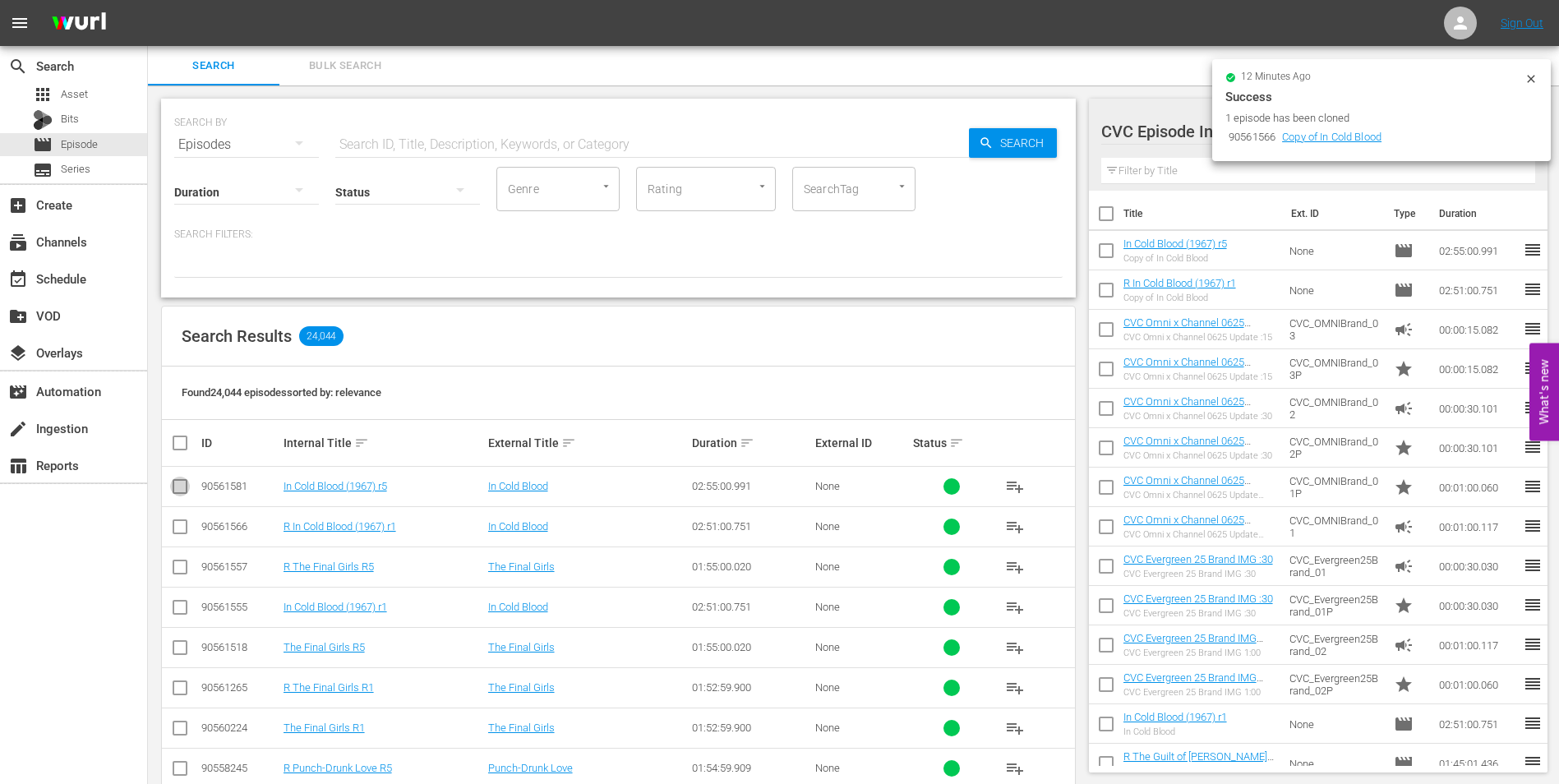
click at [184, 488] on input "checkbox" at bounding box center [180, 489] width 20 height 20
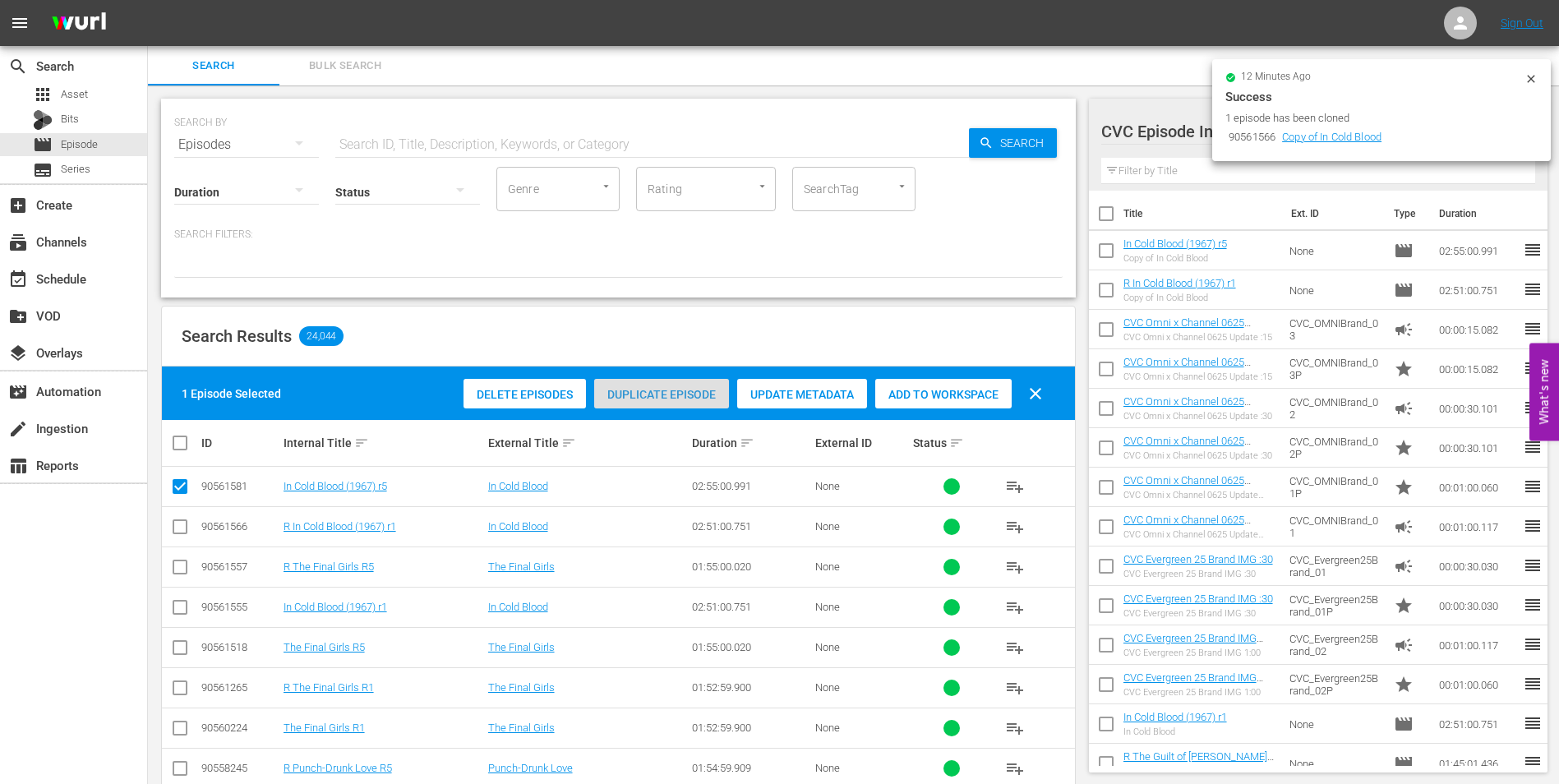
click at [671, 400] on div "Duplicate Episode" at bounding box center [661, 394] width 135 height 32
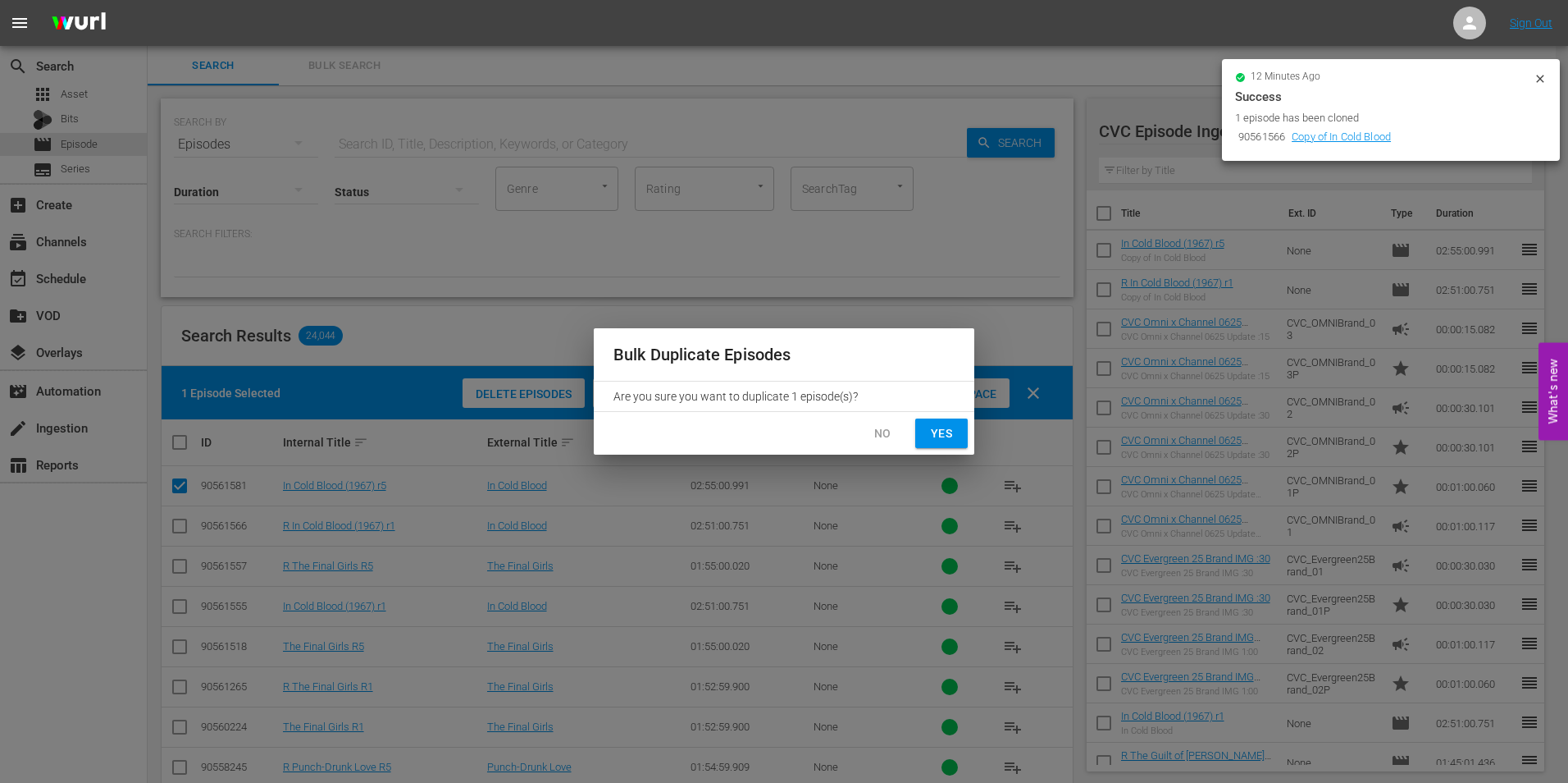
click at [935, 434] on span "Yes" at bounding box center [941, 433] width 27 height 21
checkbox input "false"
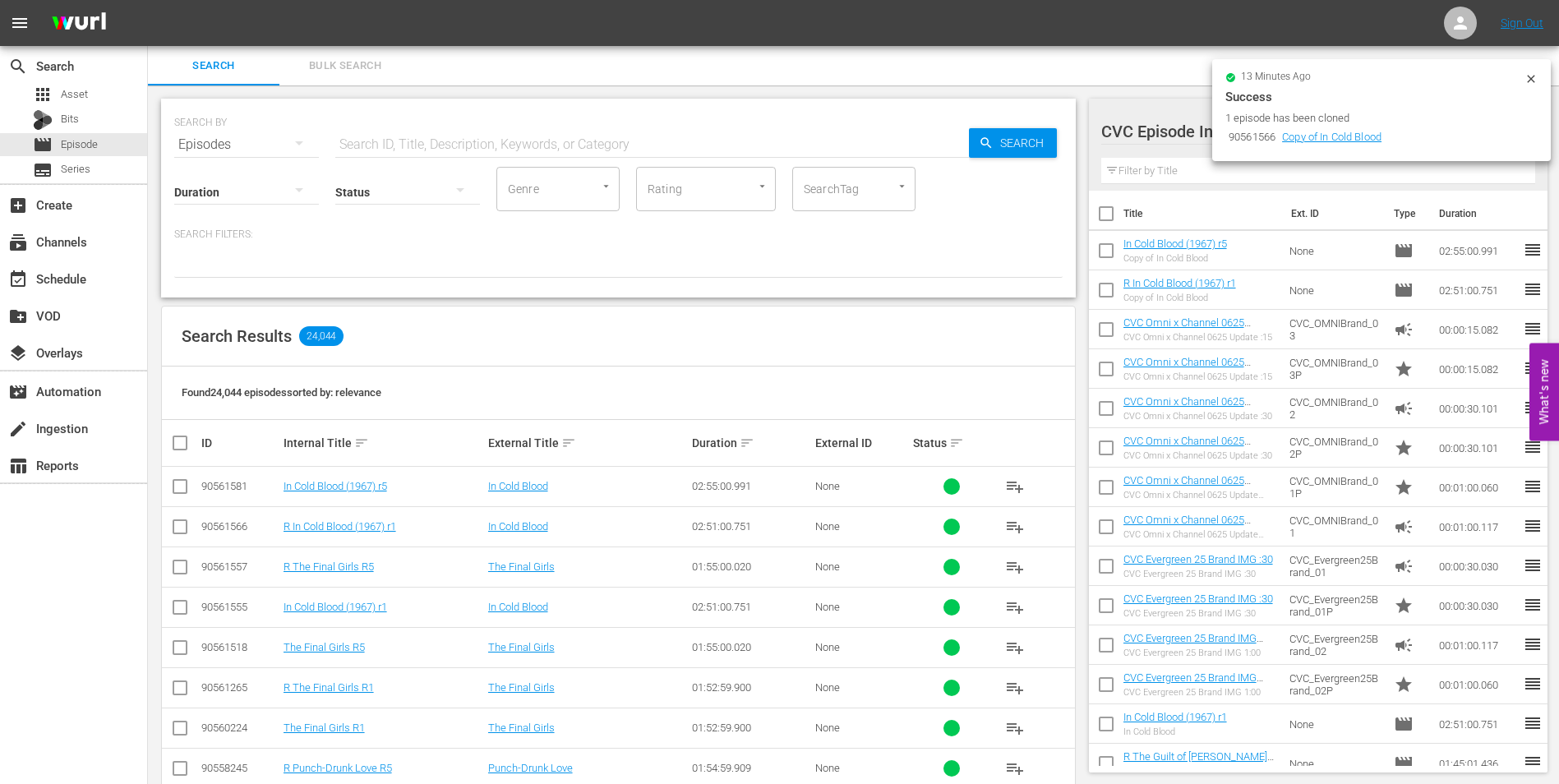
click at [920, 346] on div "Search Results 24,044" at bounding box center [618, 336] width 913 height 60
click at [1364, 140] on link "Copy of In Cold Blood" at bounding box center [1331, 136] width 100 height 12
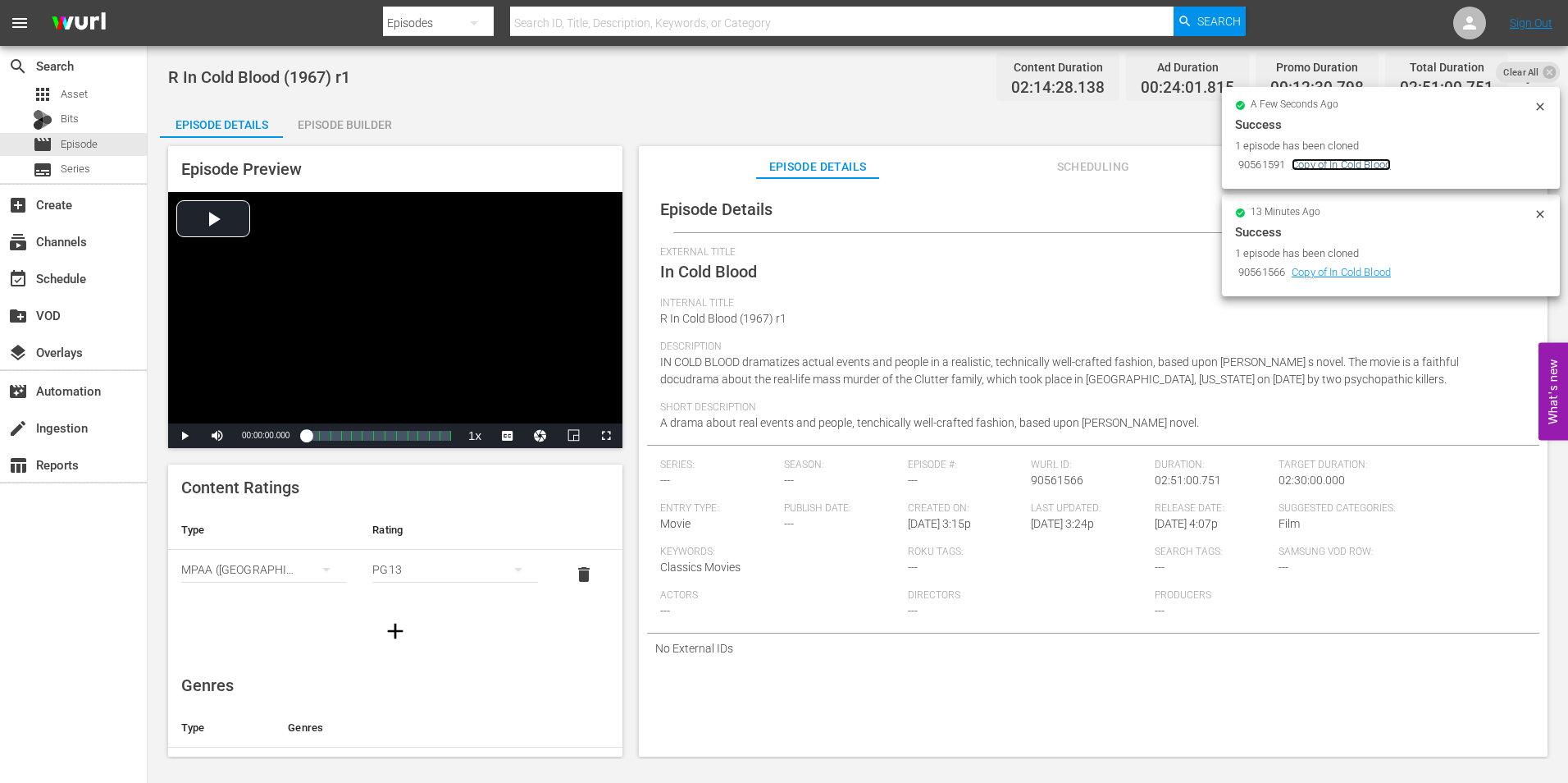
click at [1344, 167] on link "Copy of In Cold Blood" at bounding box center [1341, 164] width 99 height 12
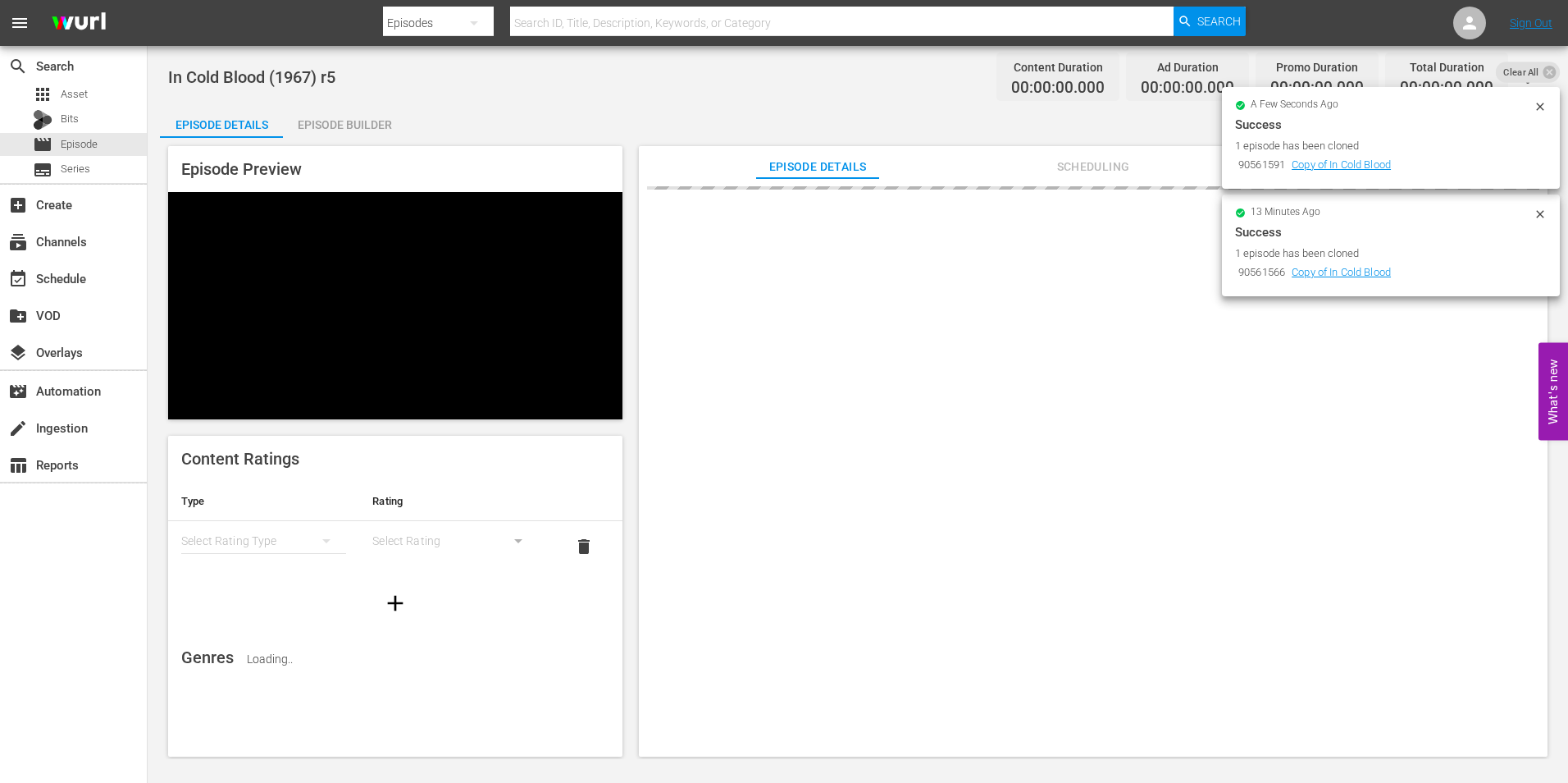
click at [1537, 216] on icon at bounding box center [1539, 214] width 13 height 13
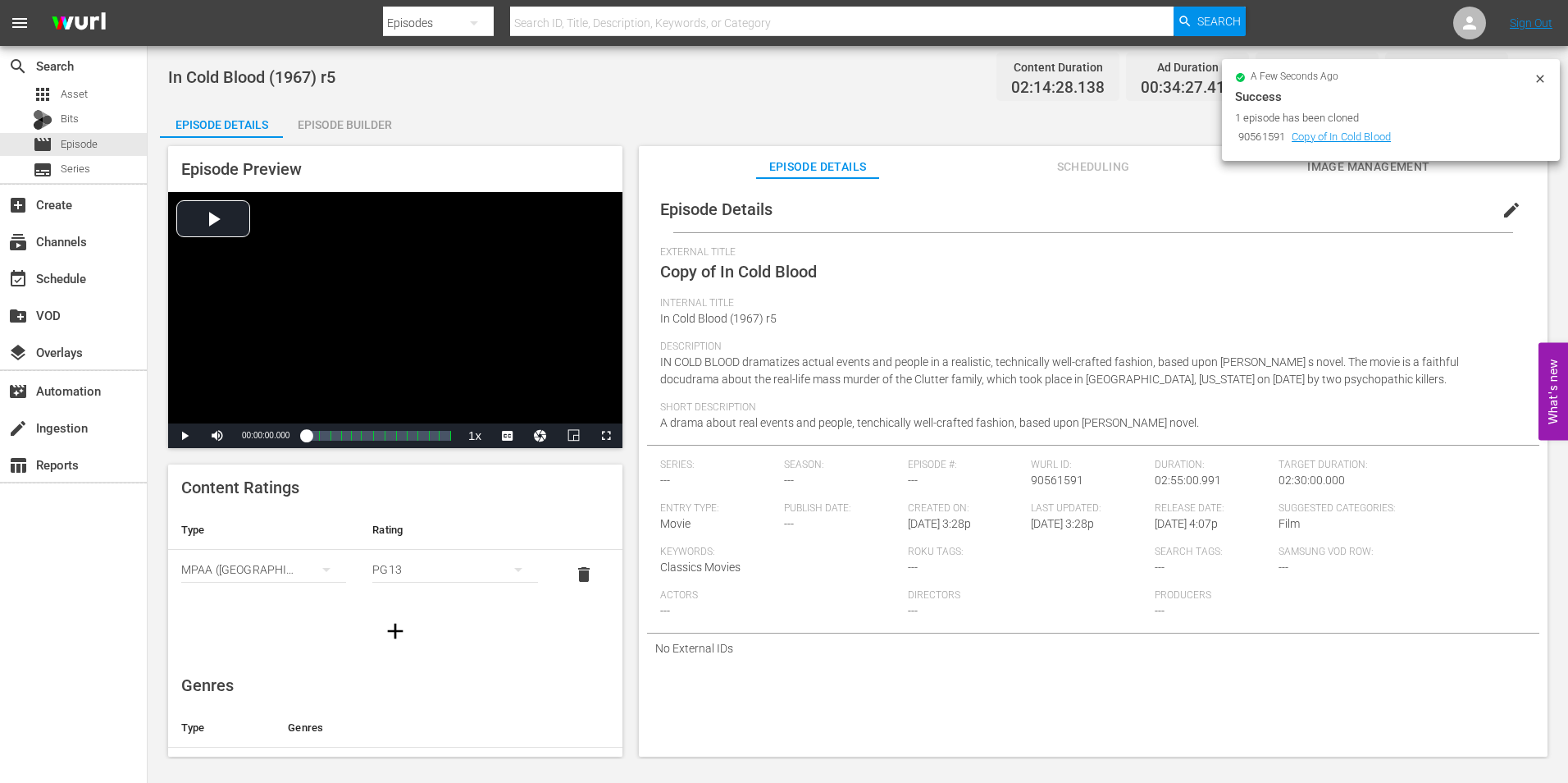
click at [1514, 206] on button "edit" at bounding box center [1511, 210] width 39 height 39
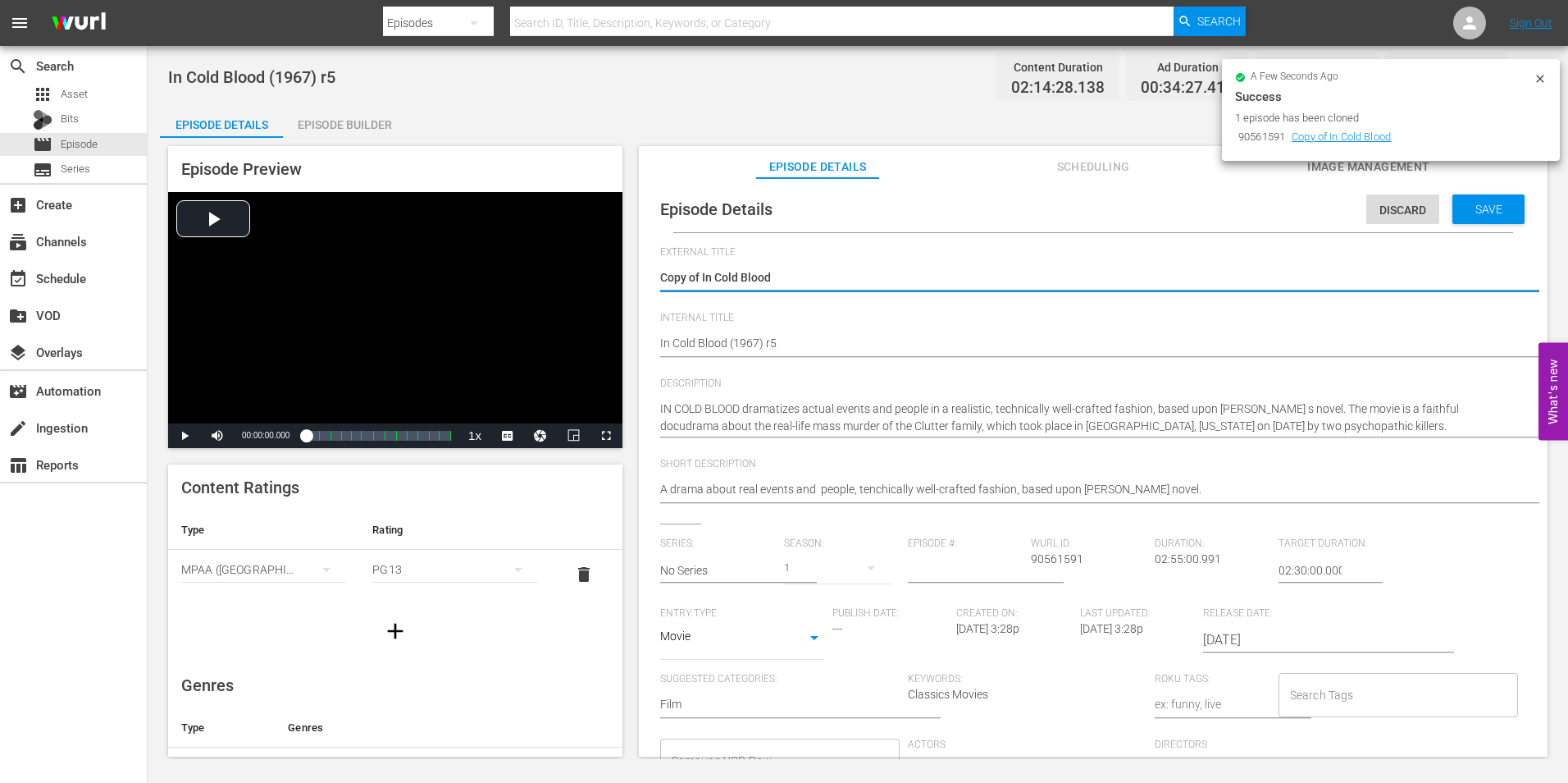
click at [704, 275] on textarea "Copy of In Cold Blood" at bounding box center [1088, 279] width 857 height 20
drag, startPoint x: 702, startPoint y: 281, endPoint x: 618, endPoint y: 283, distance: 84.0
click at [618, 283] on div "Episode Preview Video Player is loading. Play Video Play Mute Current Time 00:0…" at bounding box center [857, 453] width 1396 height 631
type textarea "In Cold Blood"
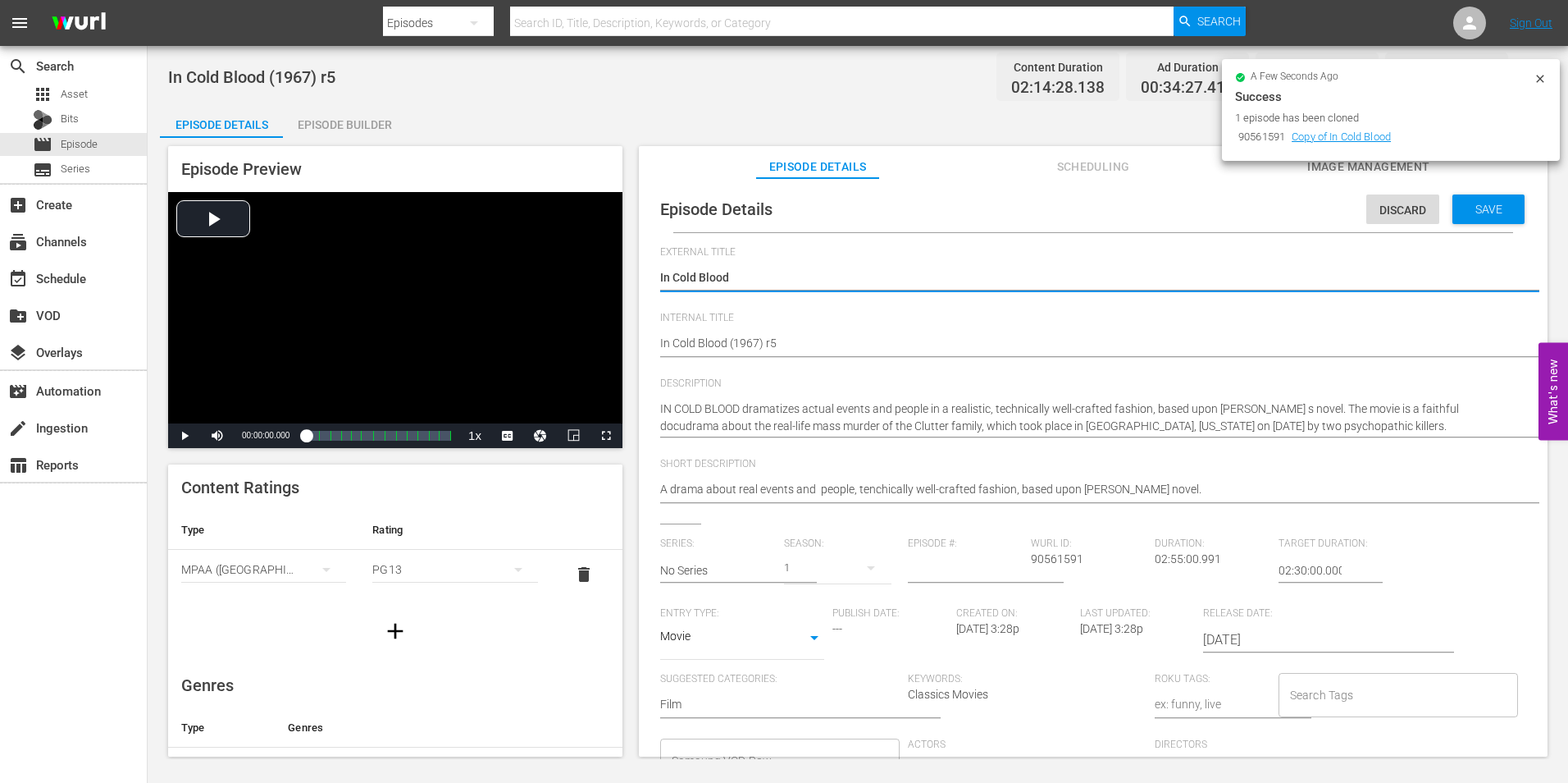
click at [650, 332] on div "Episode Details Discard Save External Title Copy of In Cold Blood Copy of In Co…" at bounding box center [1093, 541] width 892 height 709
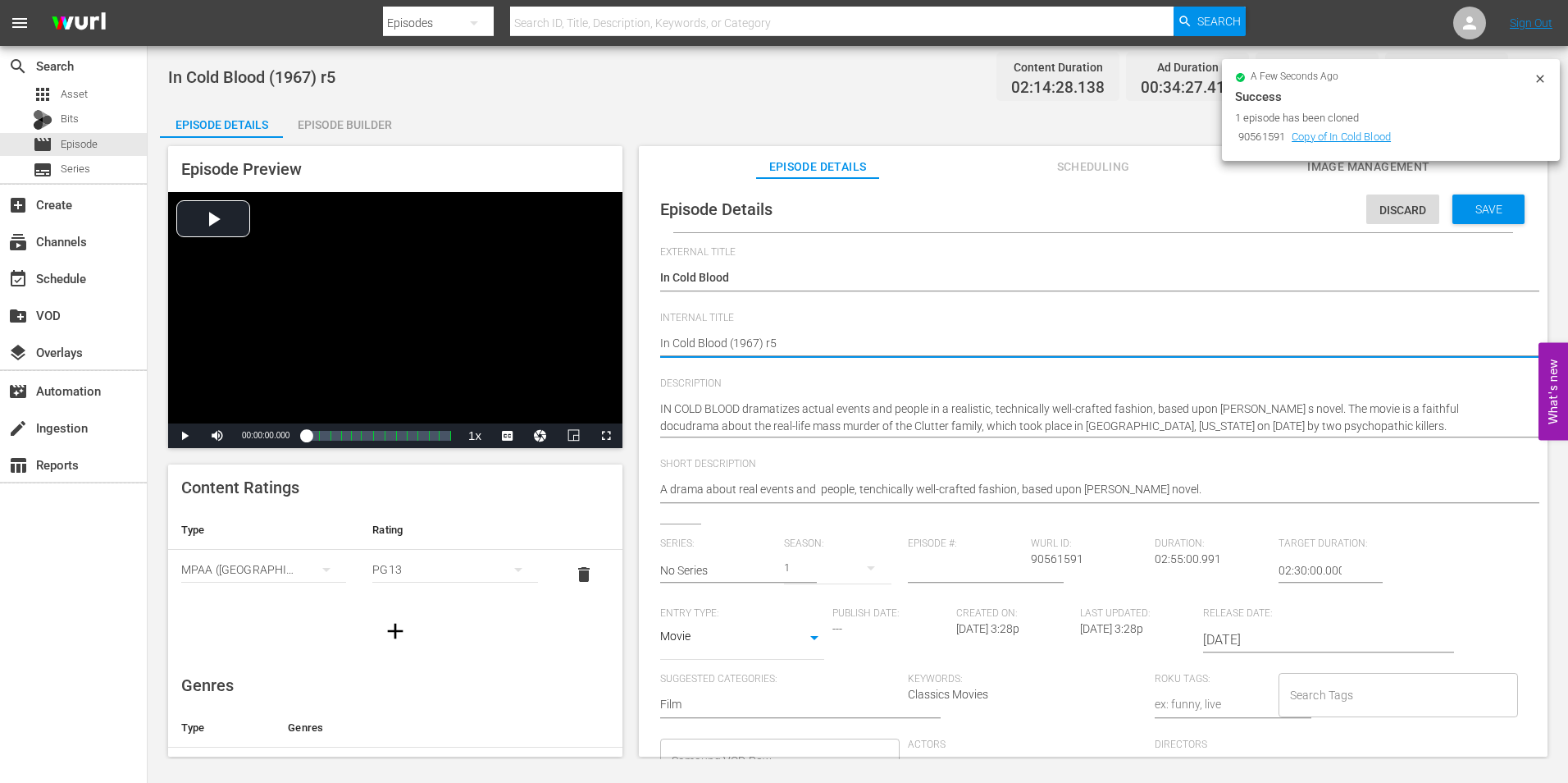
type textarea "RIn Cold Blood (1967) r5"
type textarea "R In Cold Blood (1967) r5"
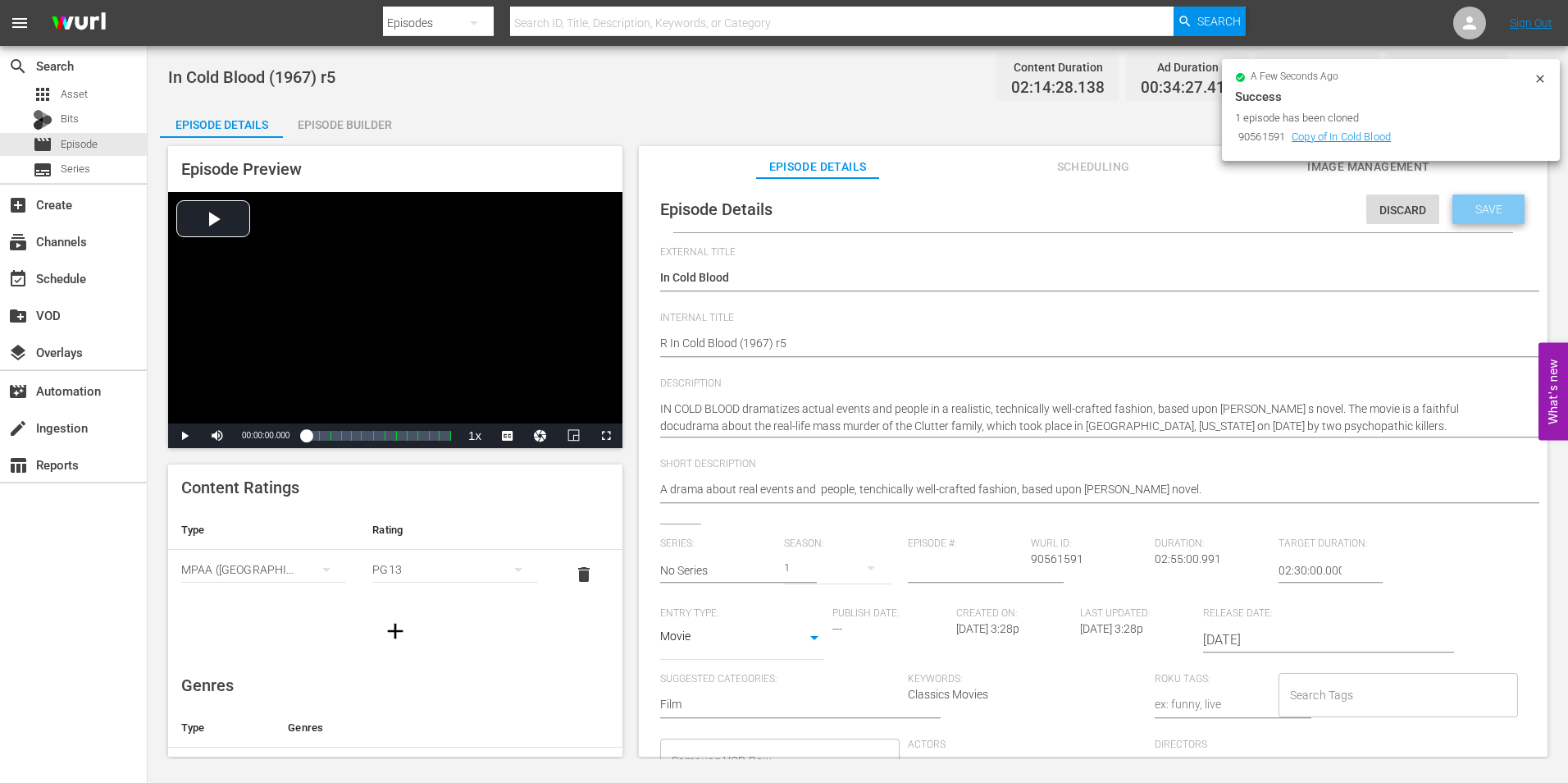
click at [1470, 203] on span "Save" at bounding box center [1488, 209] width 53 height 13
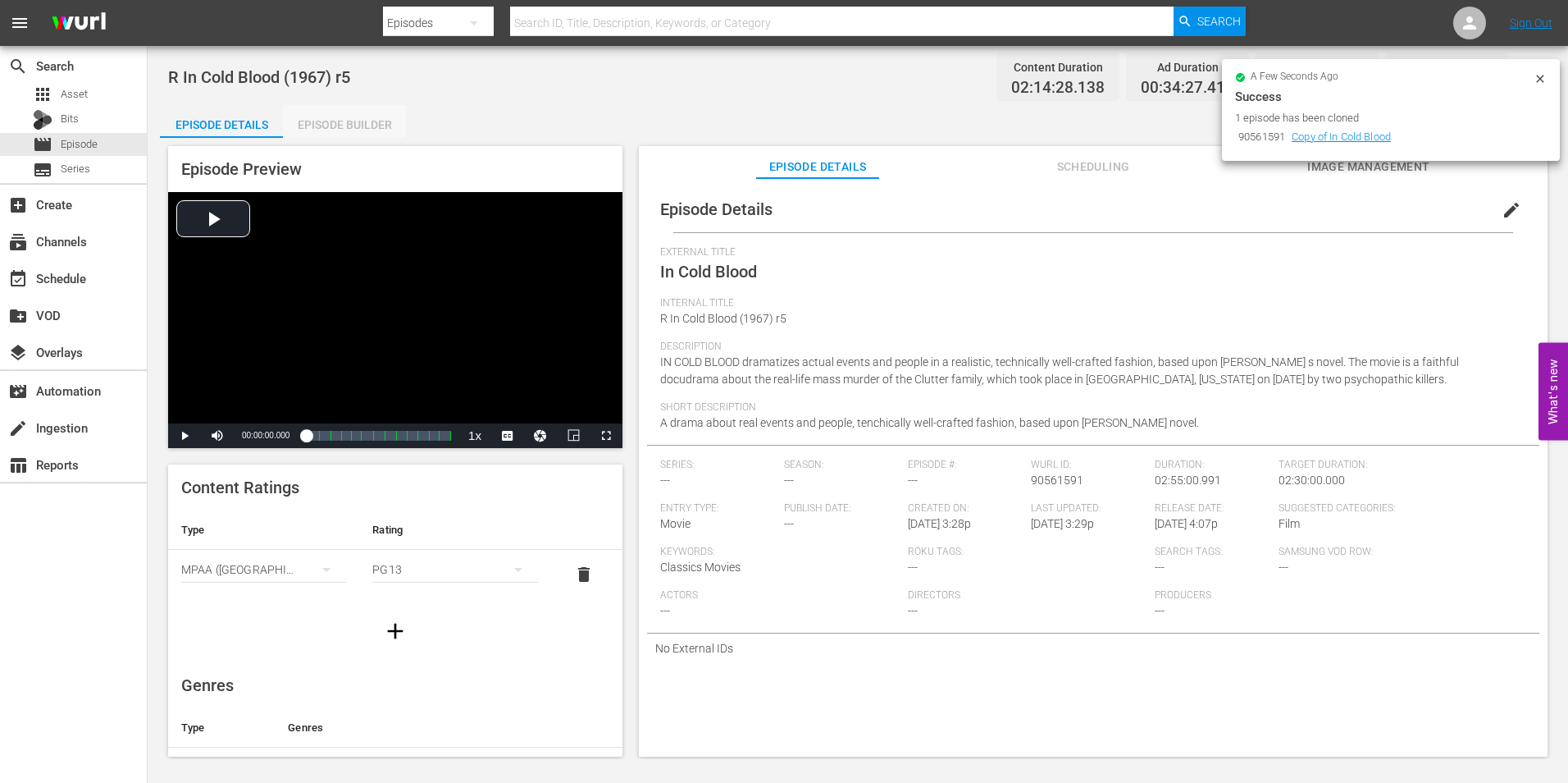
click at [331, 118] on div "Episode Builder" at bounding box center [344, 125] width 123 height 39
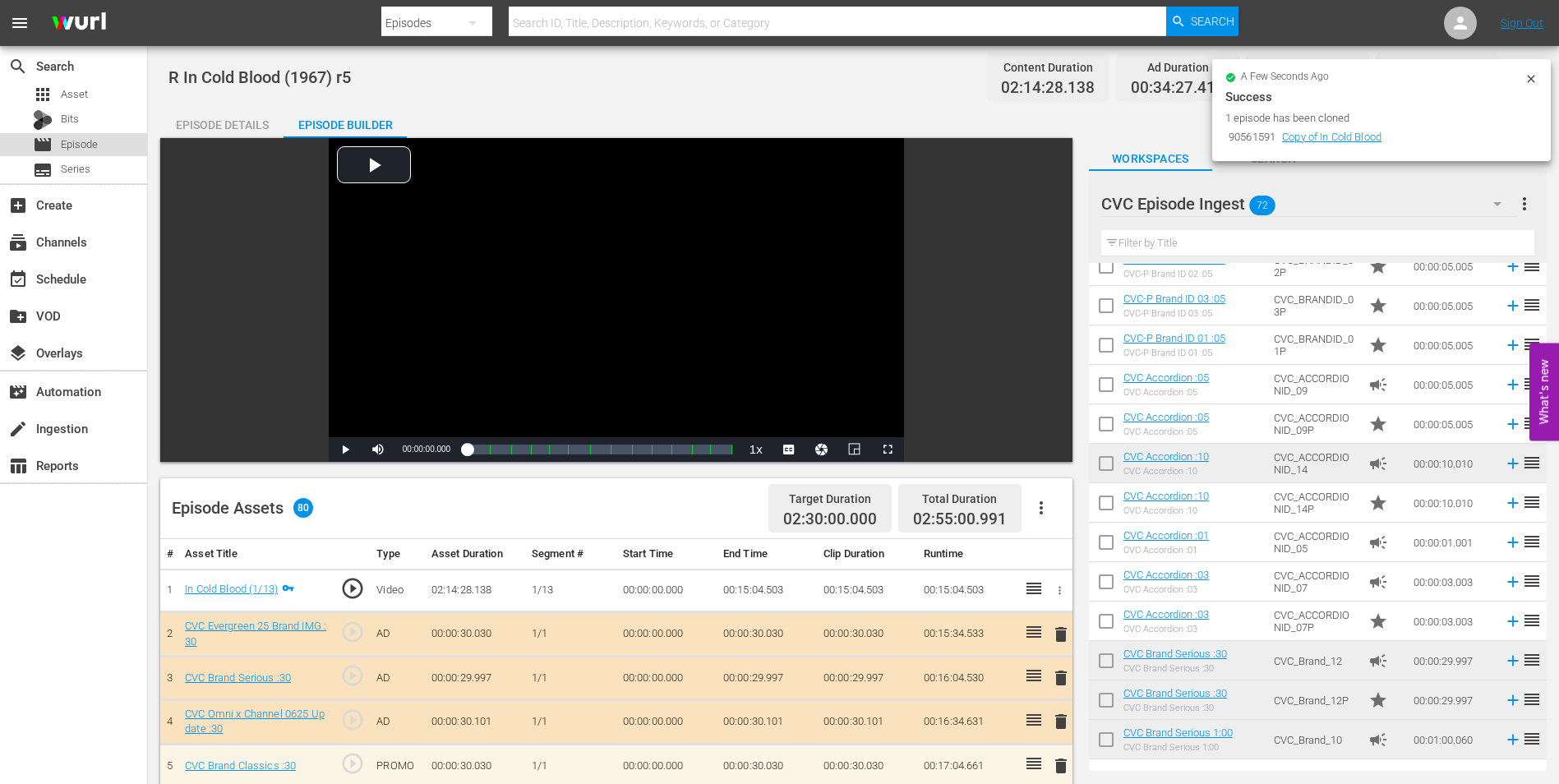
click at [86, 140] on span "Episode" at bounding box center [79, 144] width 37 height 17
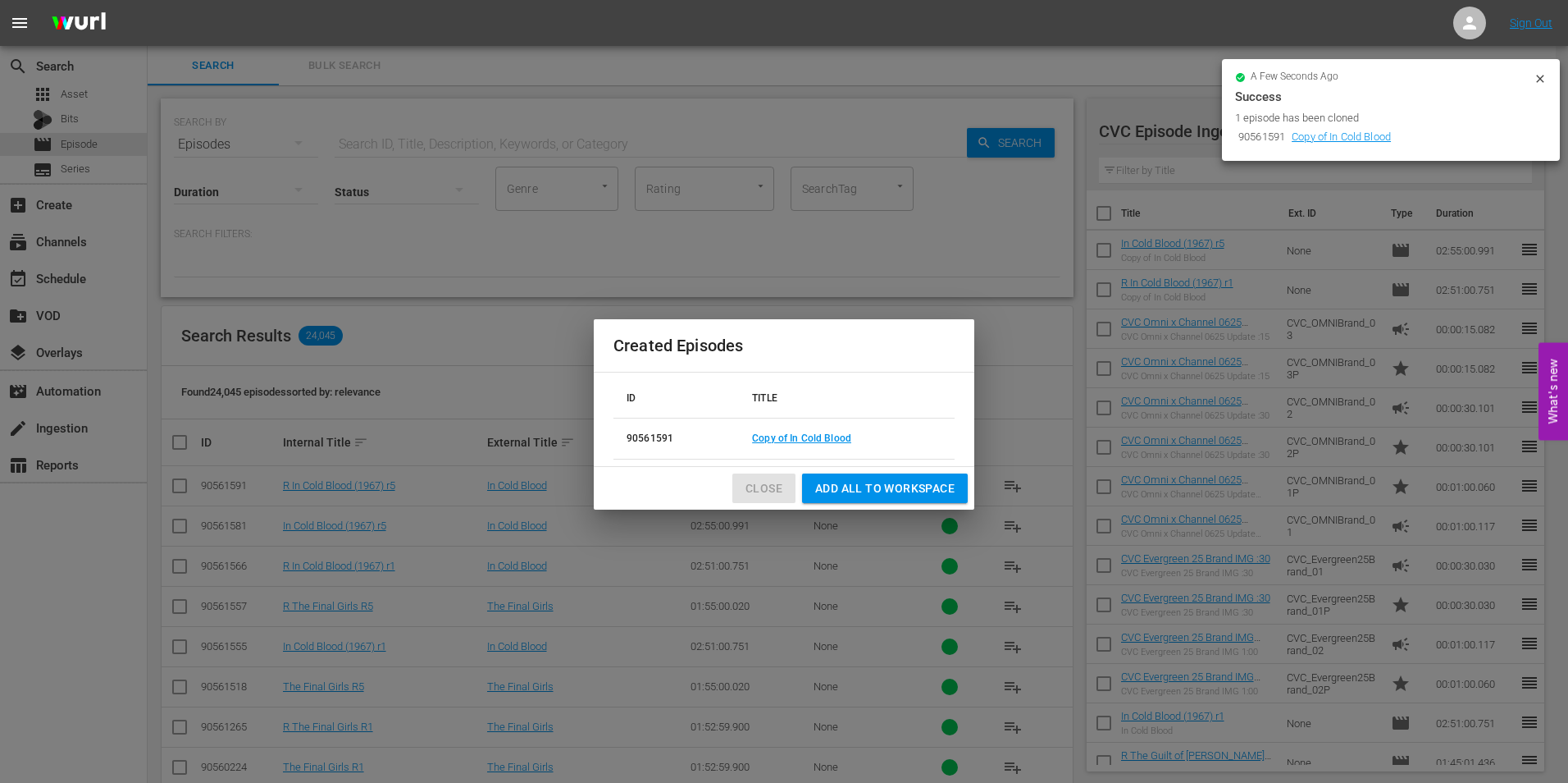
click at [776, 486] on span "Close" at bounding box center [763, 489] width 36 height 21
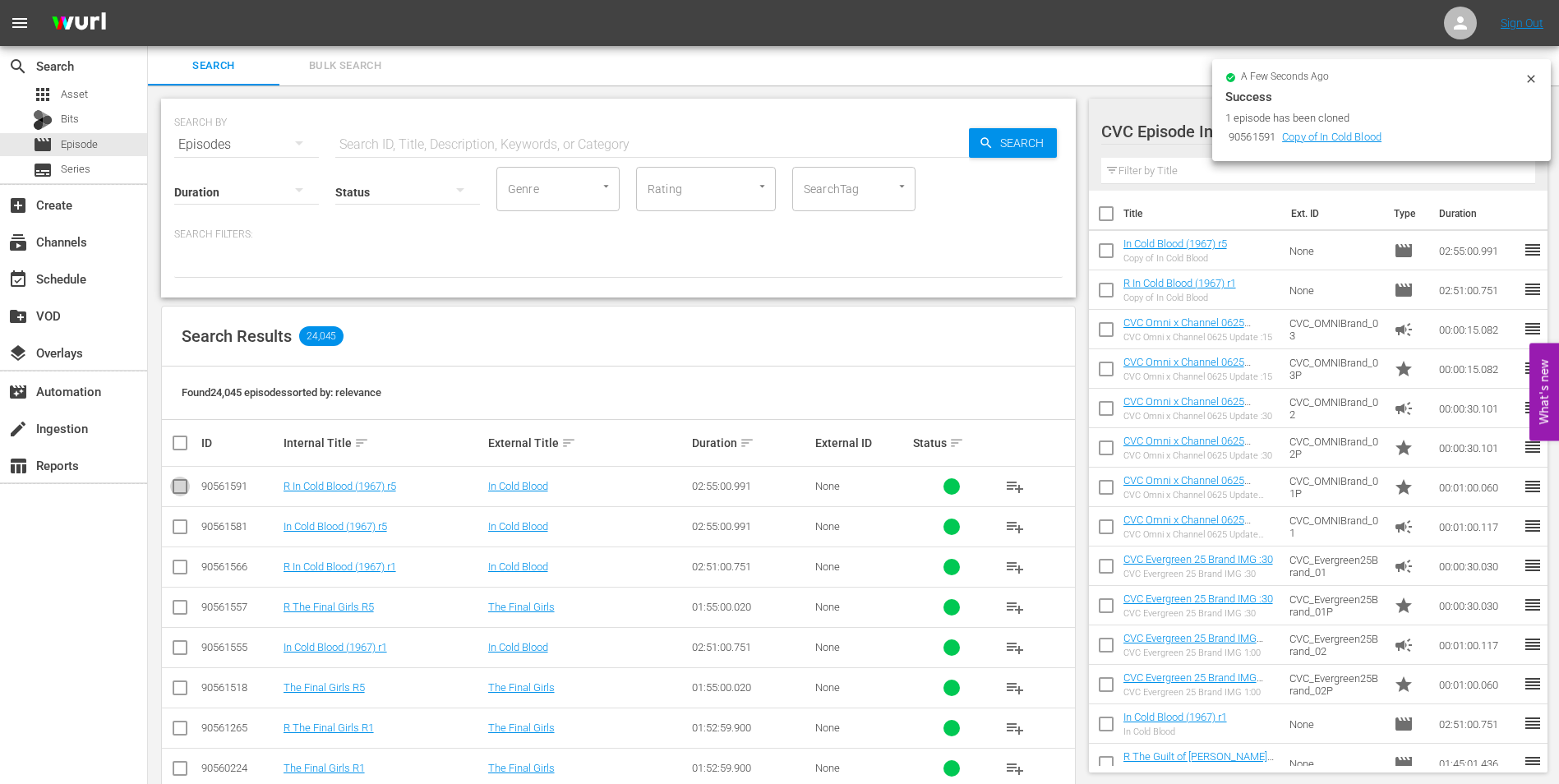
click at [186, 482] on input "checkbox" at bounding box center [180, 489] width 20 height 20
checkbox input "true"
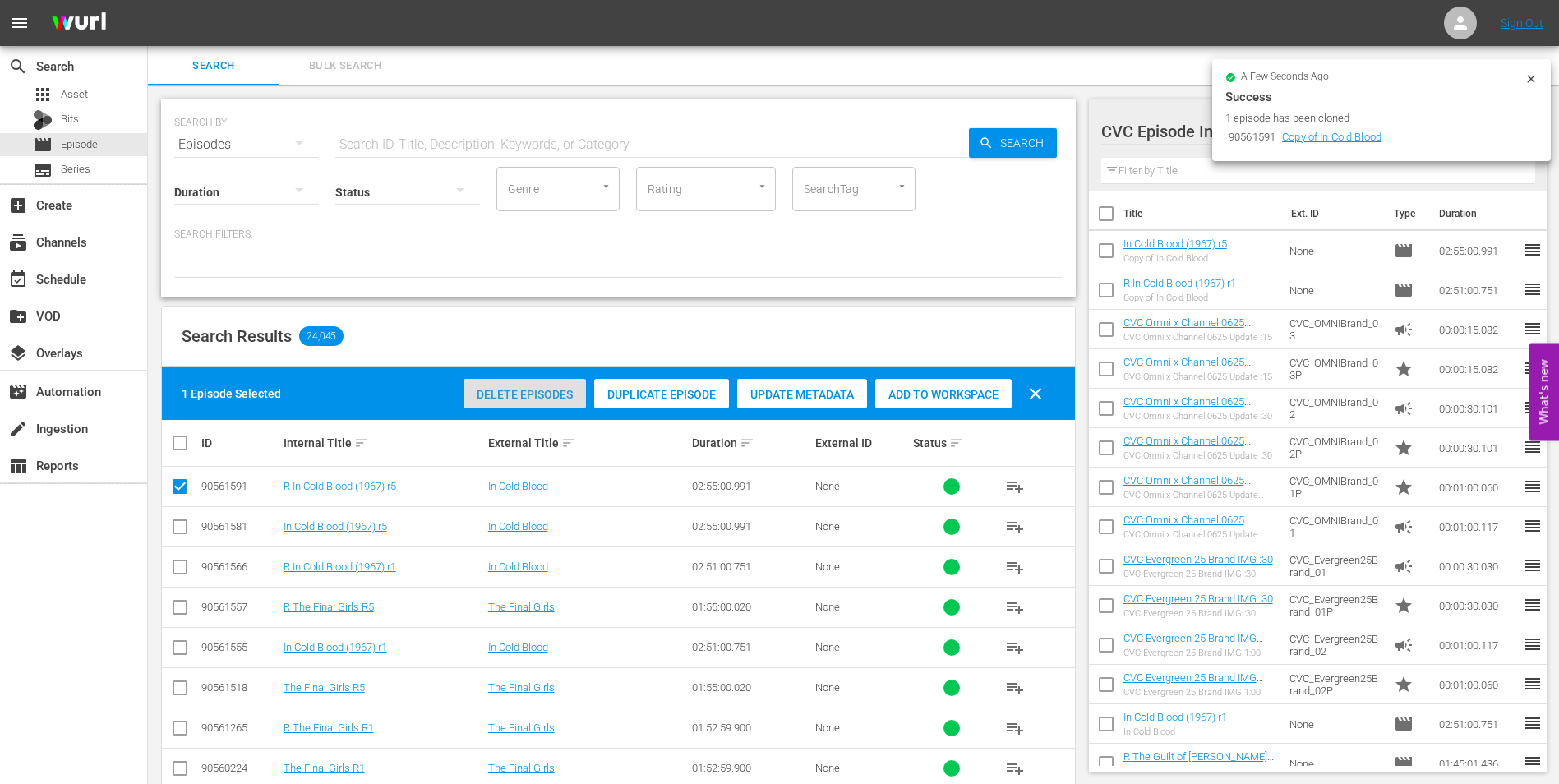
click at [524, 397] on span "Delete Episodes" at bounding box center [525, 393] width 122 height 13
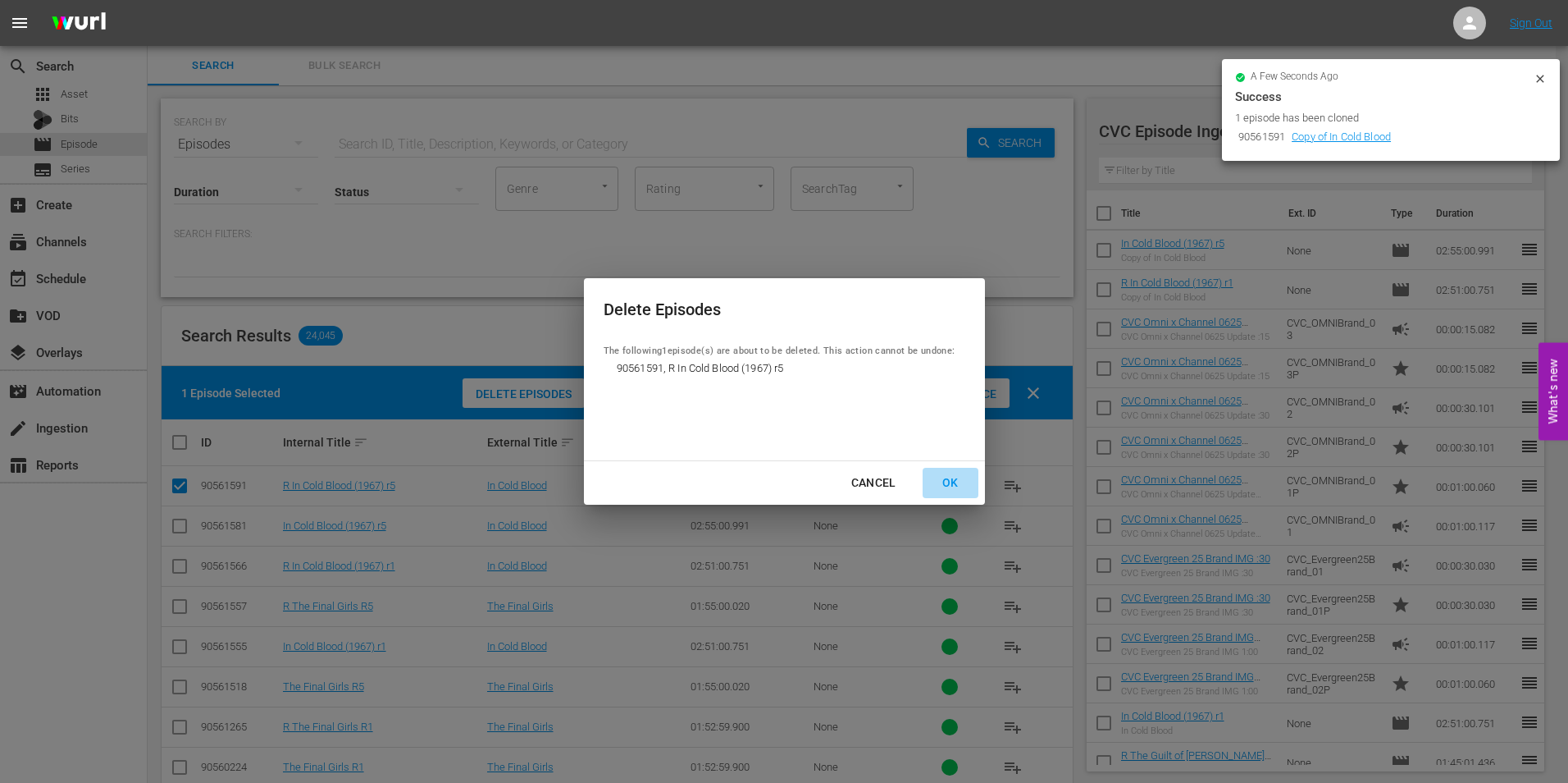
click at [950, 486] on div "OK" at bounding box center [950, 483] width 42 height 21
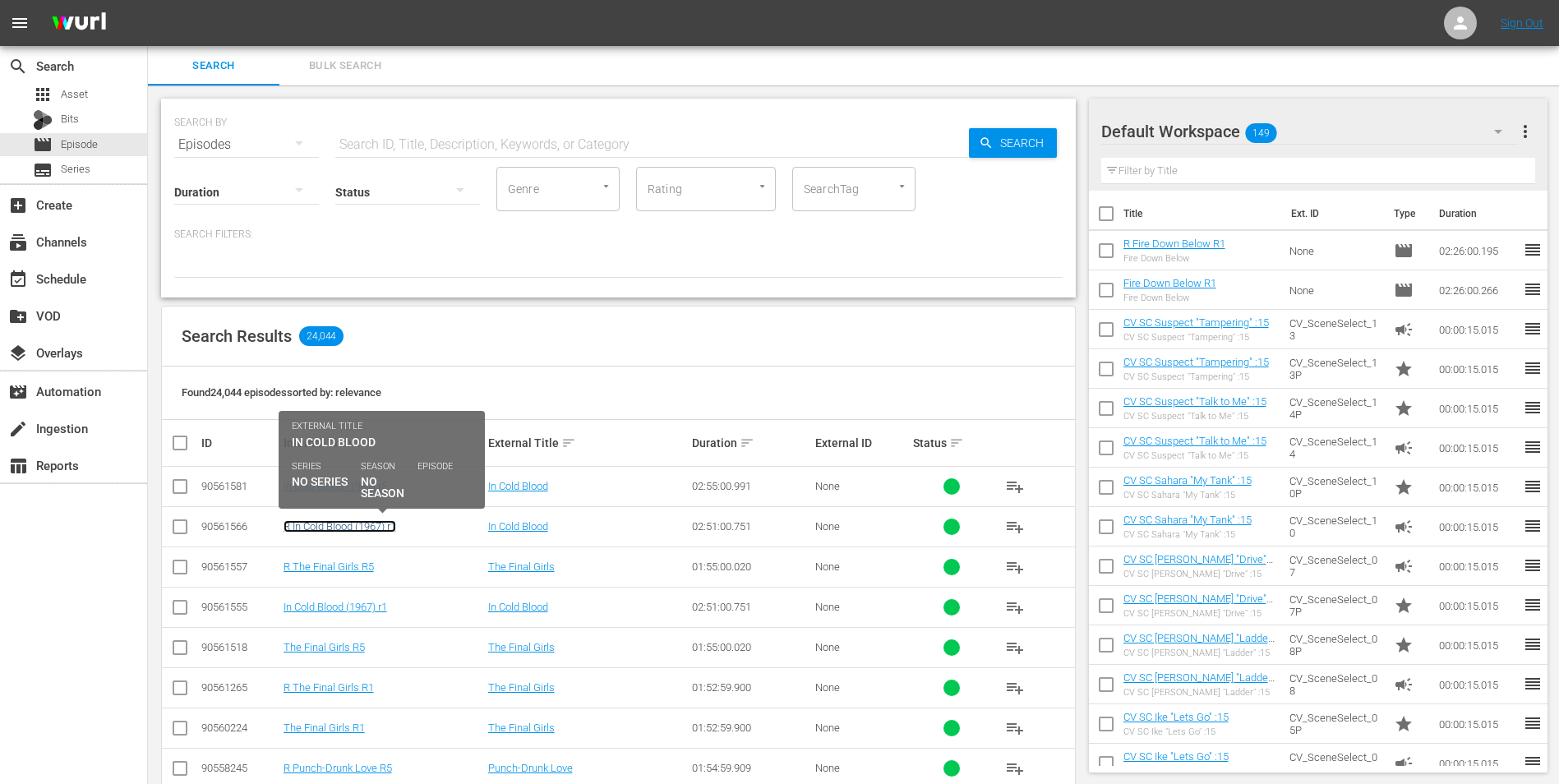
click at [340, 527] on link "R In Cold Blood (1967) r1" at bounding box center [339, 526] width 112 height 12
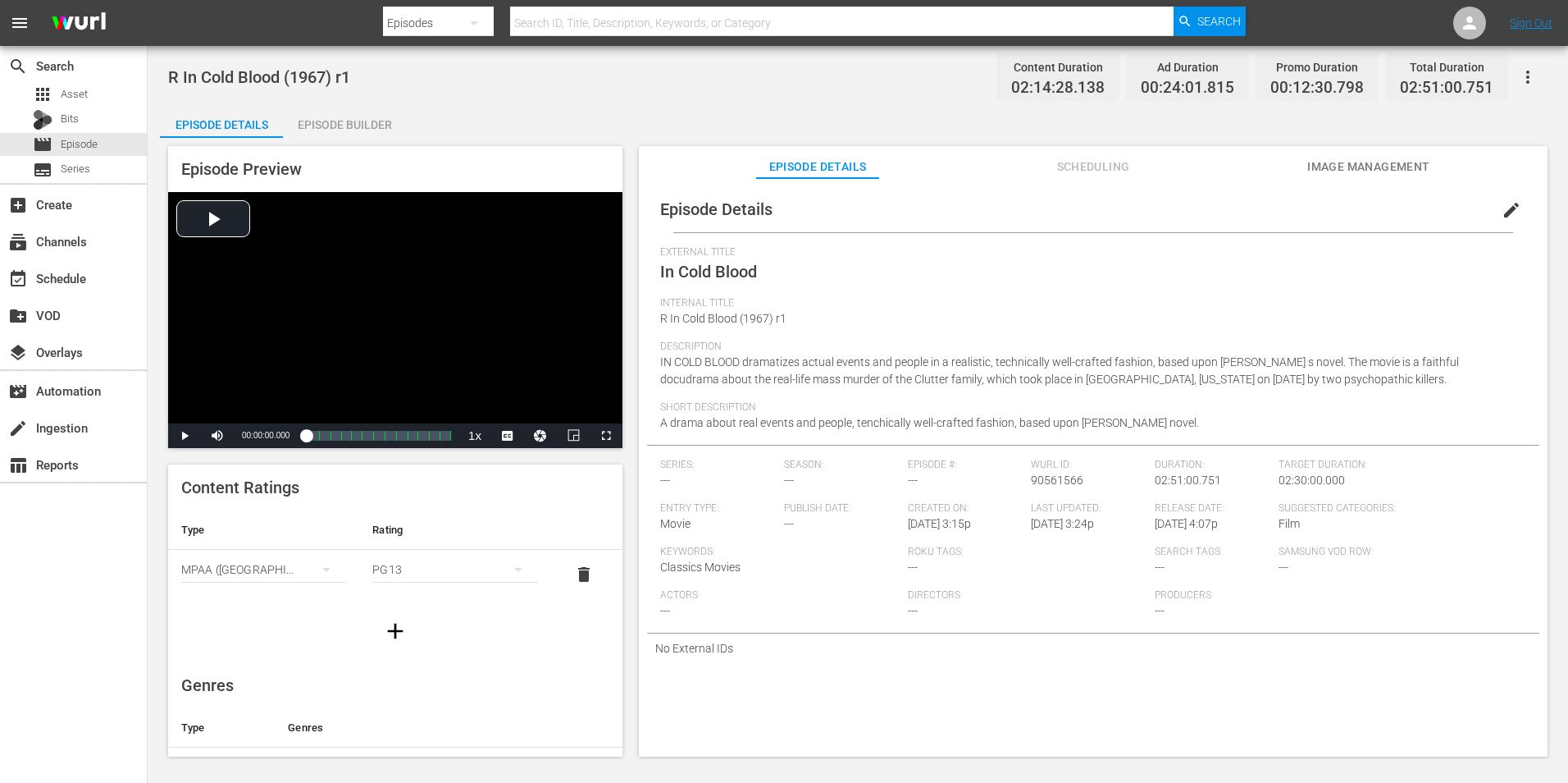
click at [349, 125] on div "Episode Builder" at bounding box center [344, 125] width 123 height 39
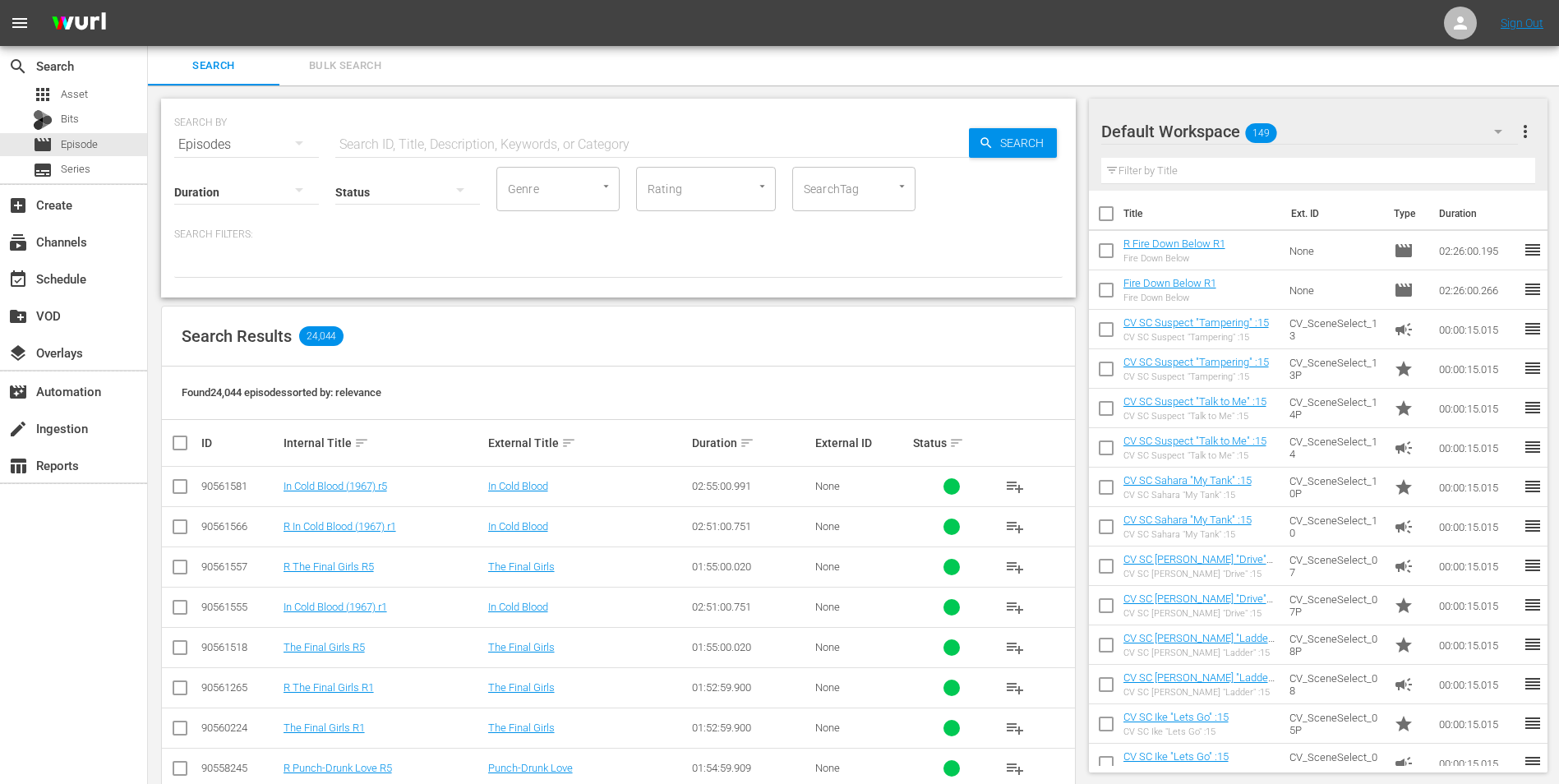
click at [186, 484] on input "checkbox" at bounding box center [180, 489] width 20 height 20
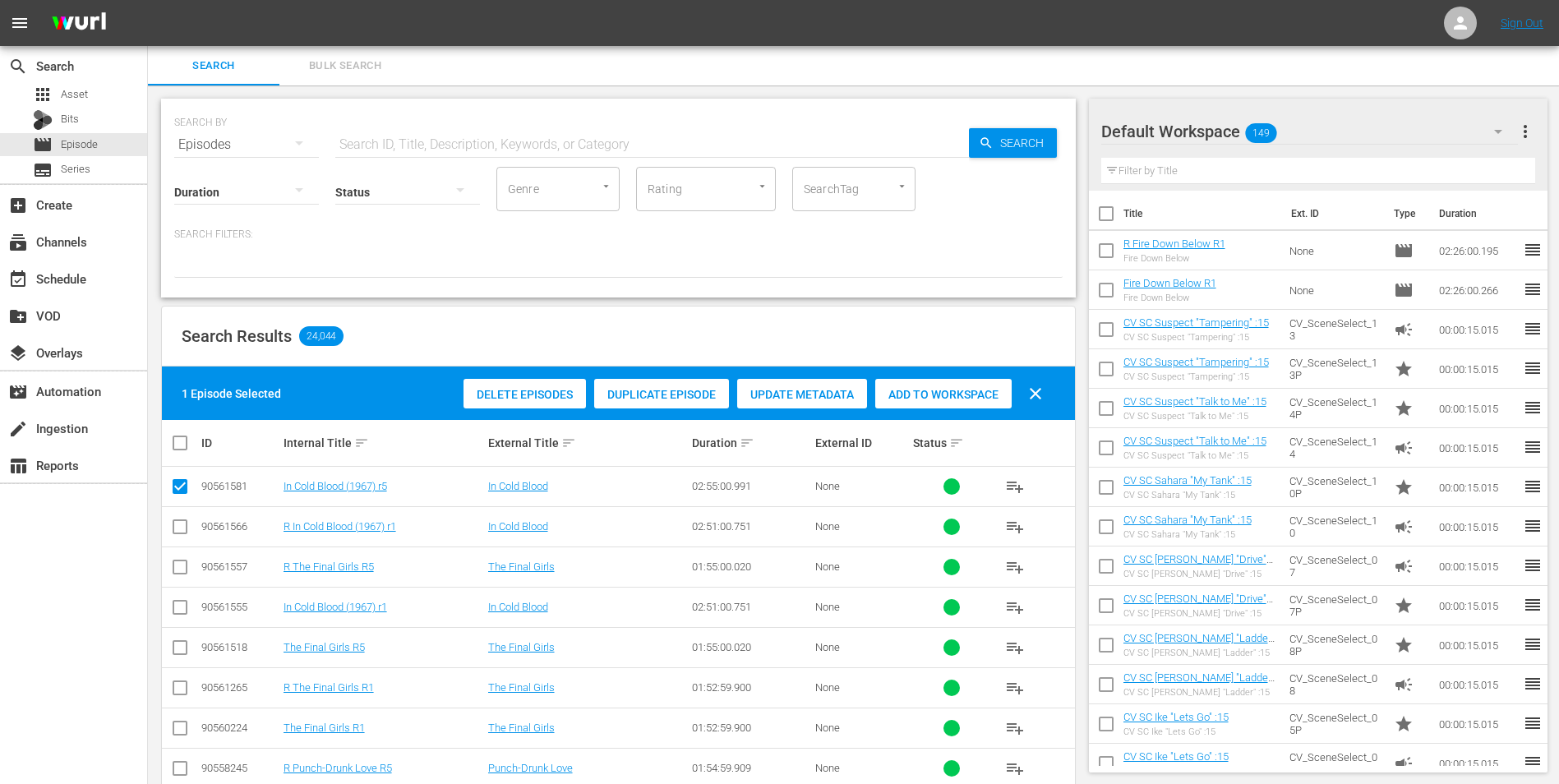
click at [651, 400] on div "Duplicate Episode" at bounding box center [661, 394] width 135 height 32
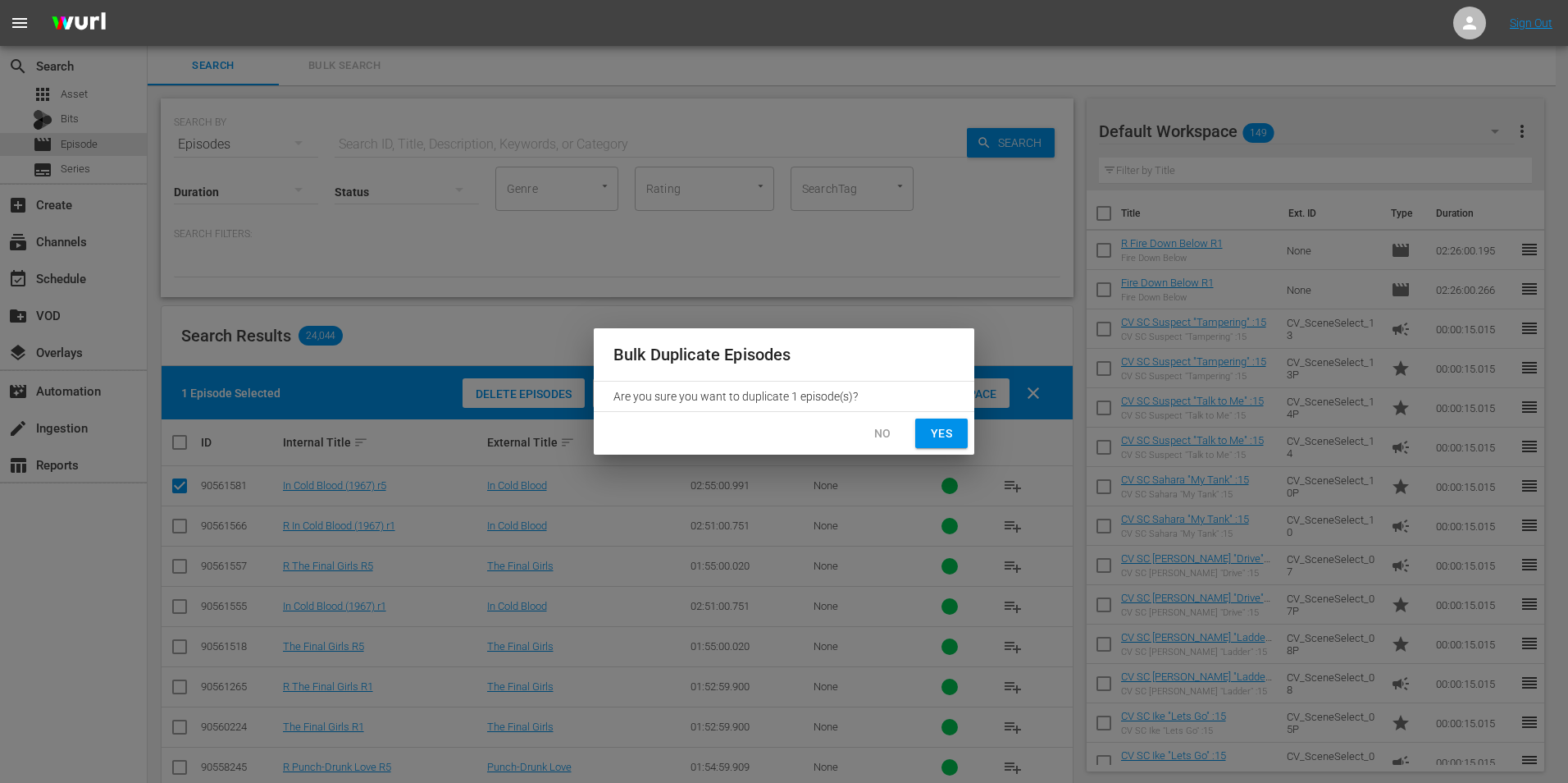
click at [950, 438] on span "Yes" at bounding box center [941, 433] width 27 height 21
checkbox input "false"
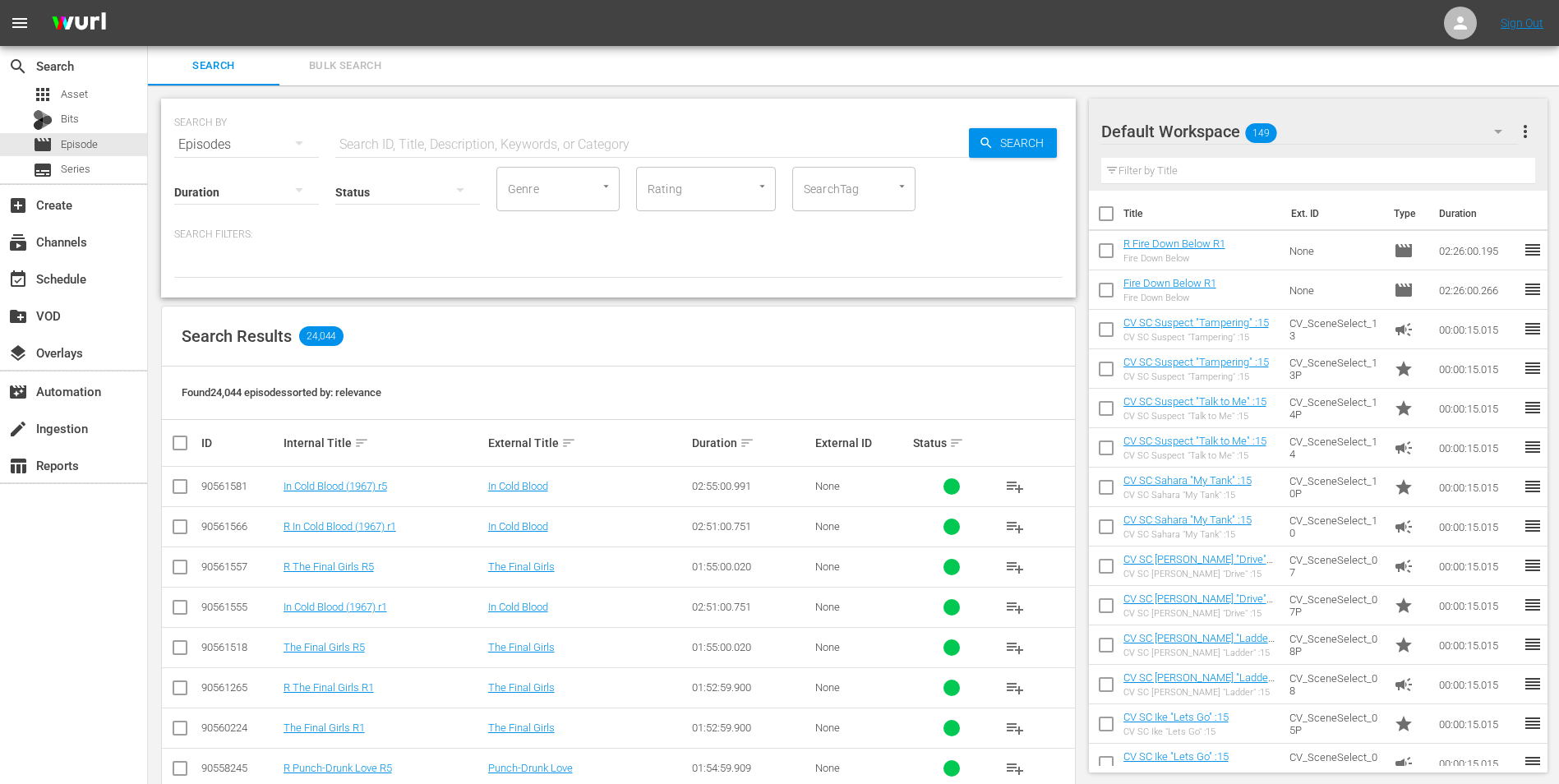
click at [543, 356] on div "Search Results 24,044" at bounding box center [618, 336] width 913 height 60
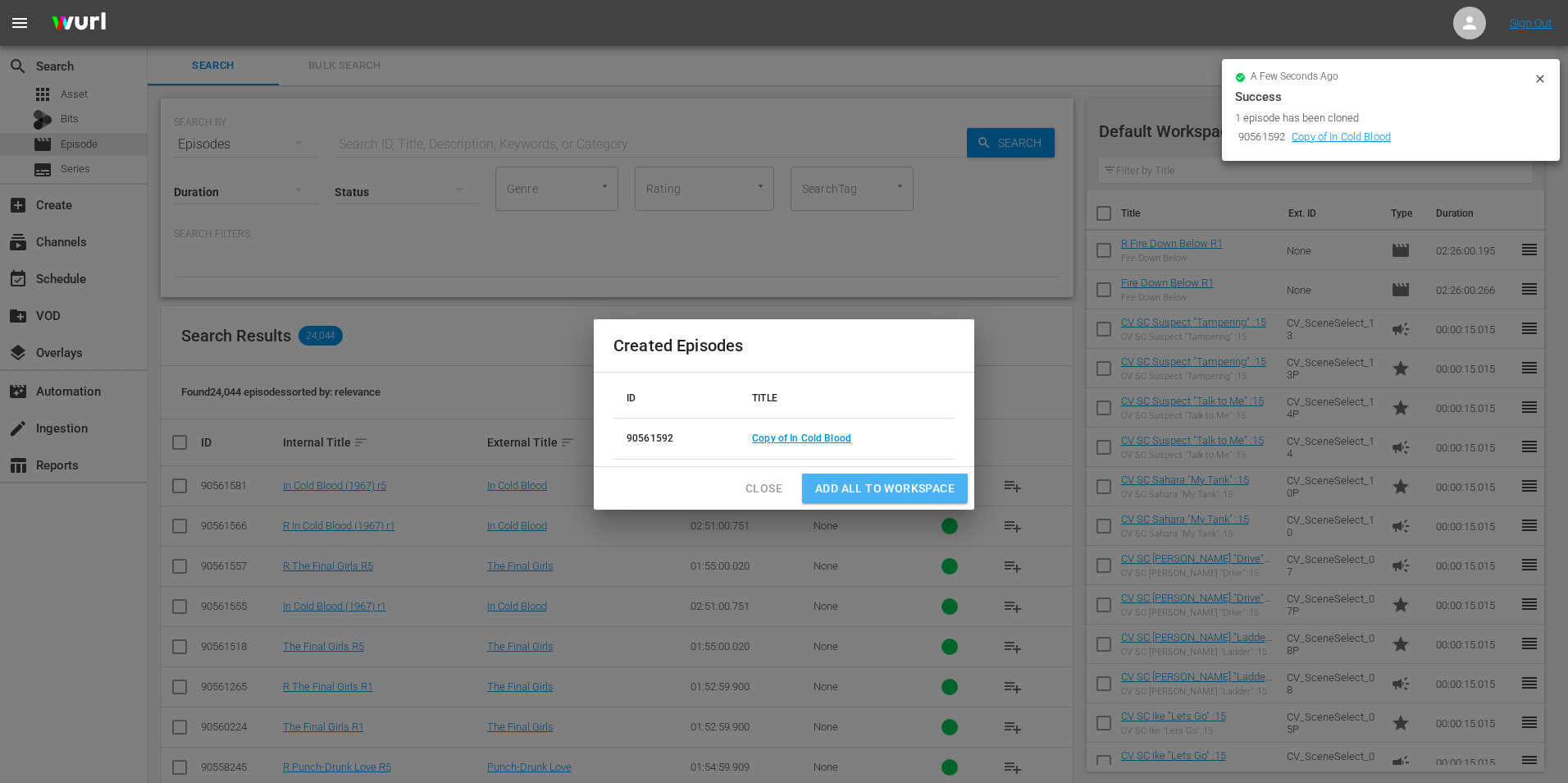
click at [871, 493] on span "Add all to Workspace" at bounding box center [885, 489] width 140 height 21
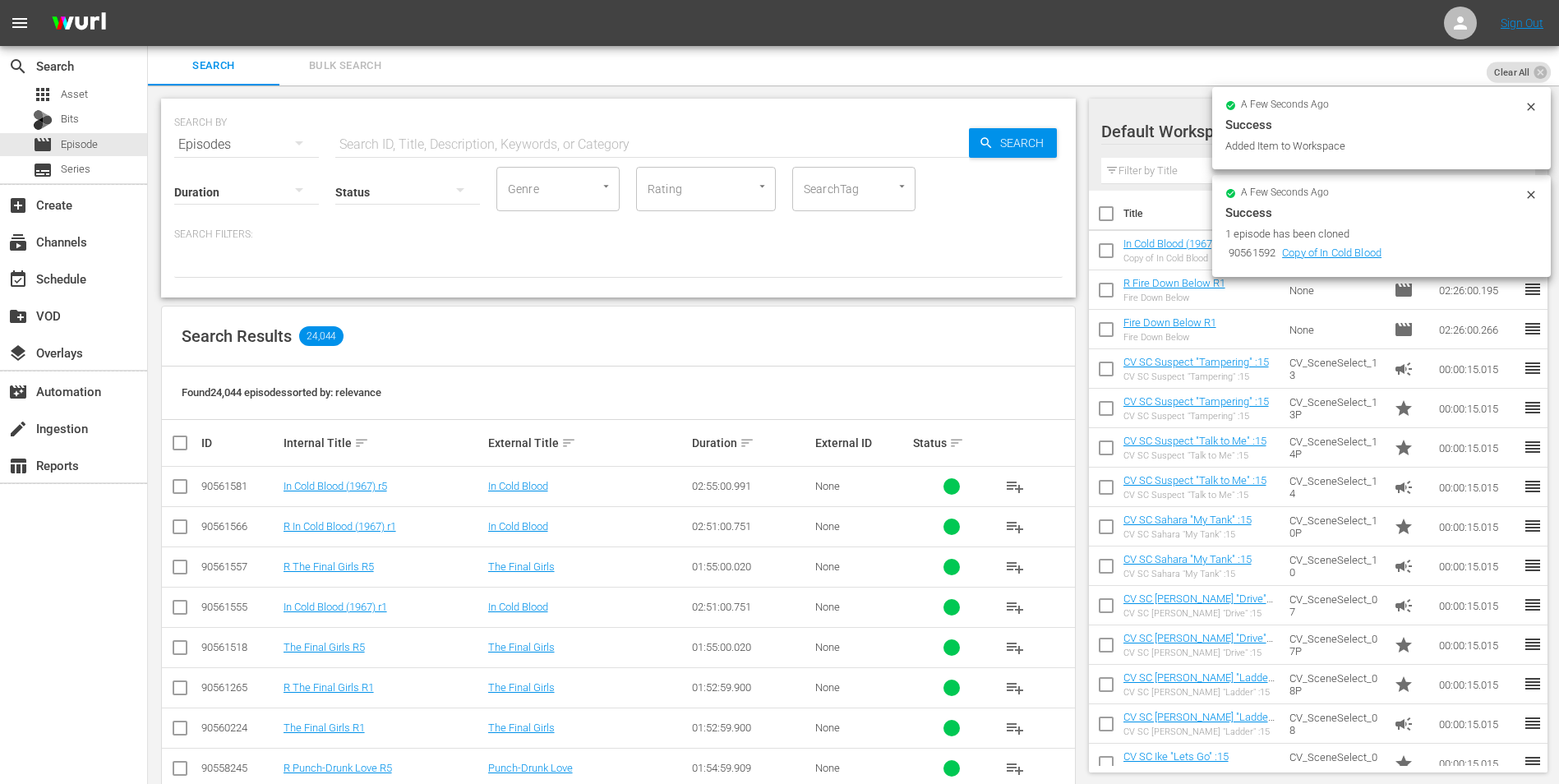
click at [1185, 128] on div at bounding box center [1160, 132] width 118 height 41
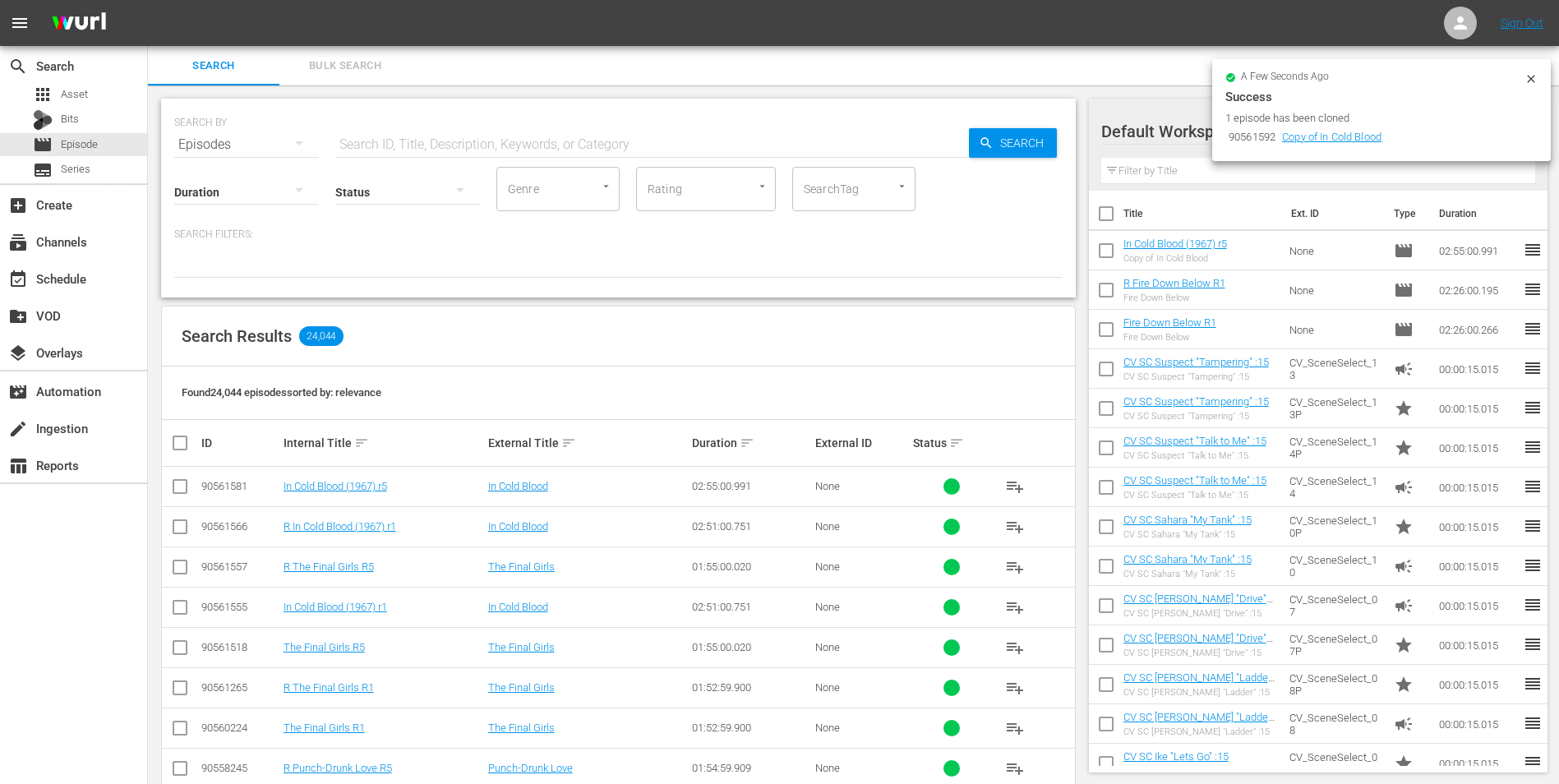
click at [1533, 77] on icon at bounding box center [1530, 78] width 13 height 13
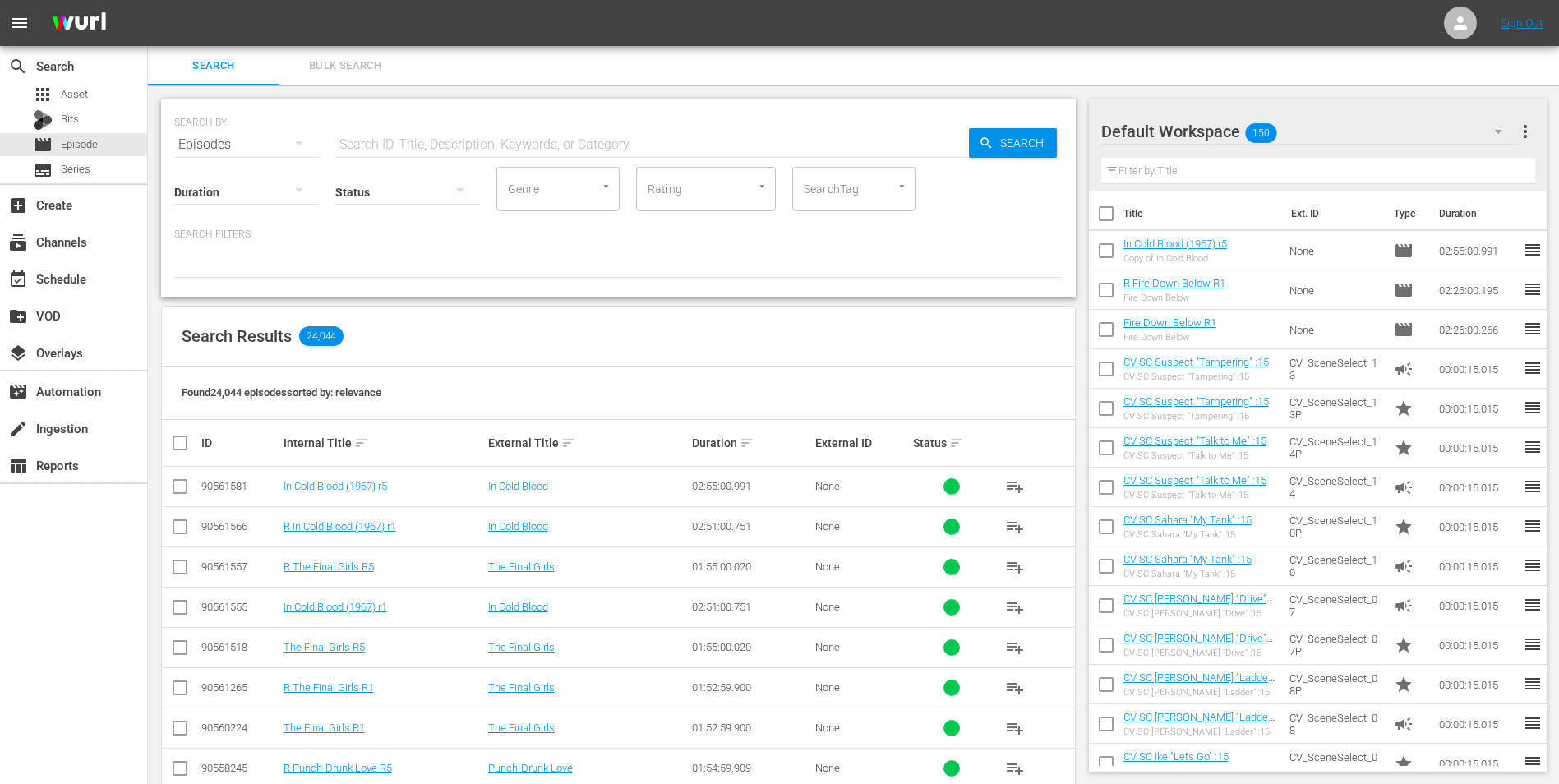
click at [1257, 136] on span "150" at bounding box center [1261, 132] width 32 height 35
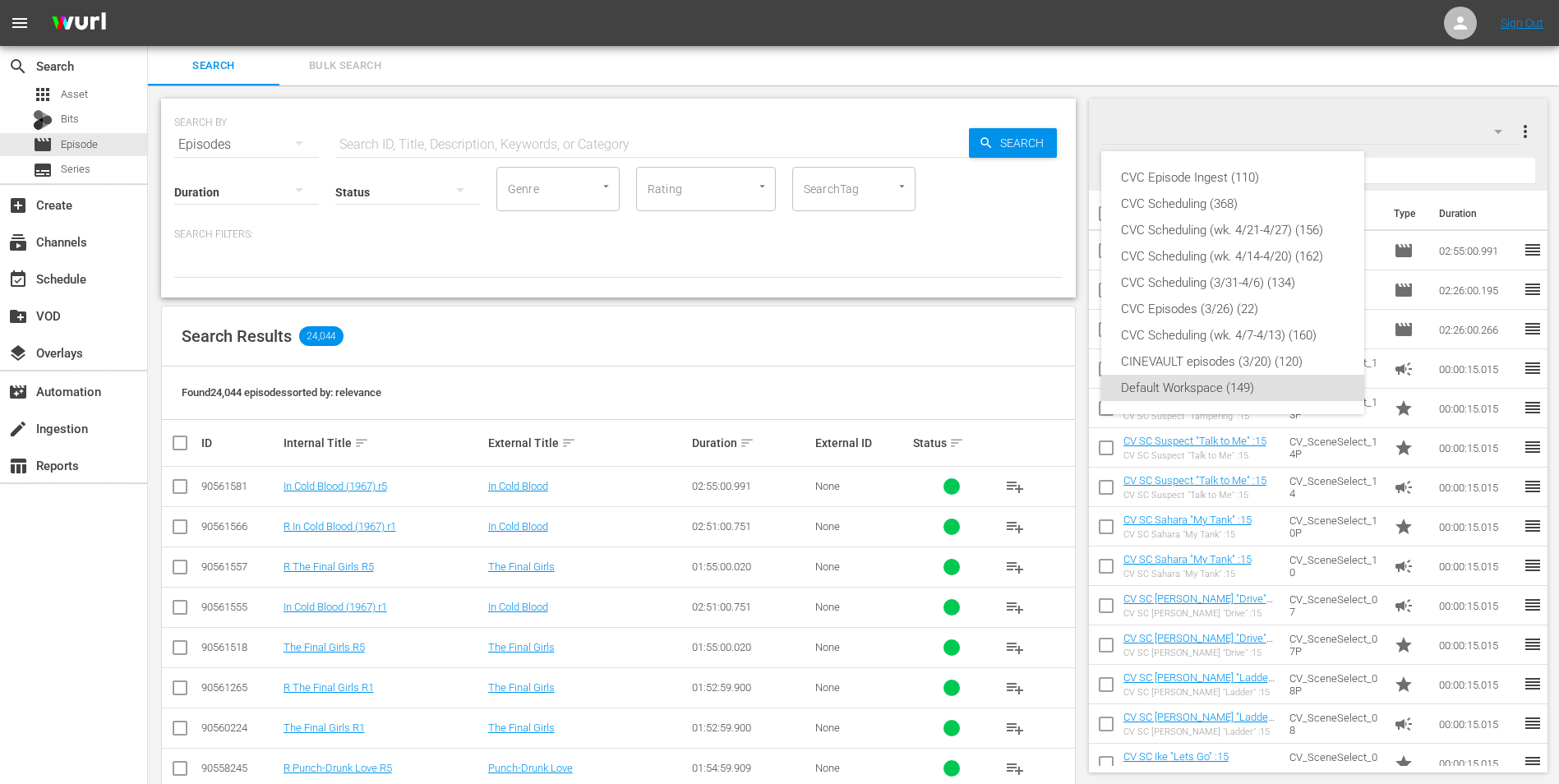
drag, startPoint x: 1257, startPoint y: 136, endPoint x: 1256, endPoint y: 179, distance: 43.0
click at [1256, 179] on div "CVC Episode Ingest (110)" at bounding box center [1232, 178] width 224 height 27
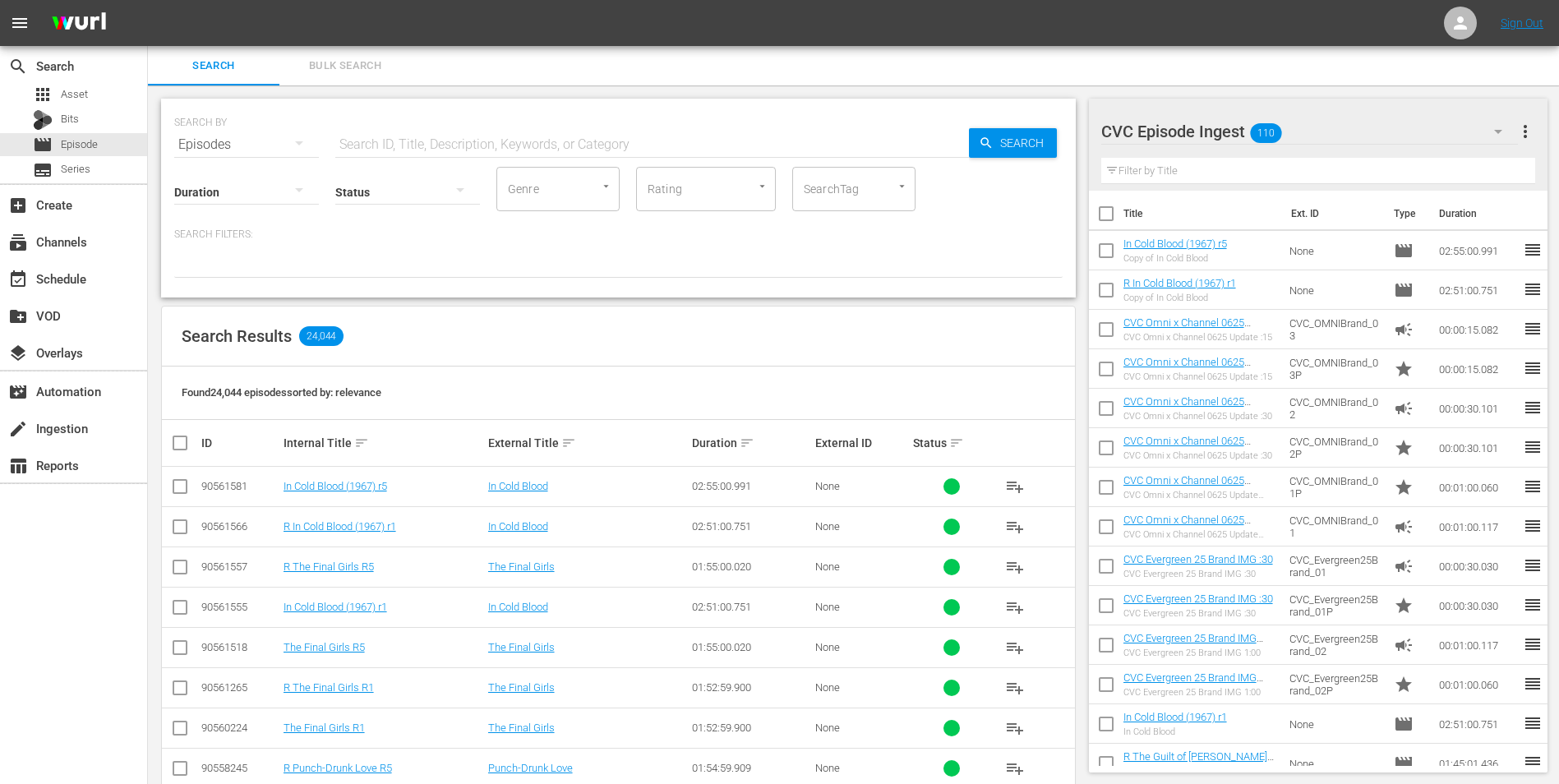
click at [1321, 139] on div "CVC Episode Ingest 110" at bounding box center [1309, 131] width 417 height 46
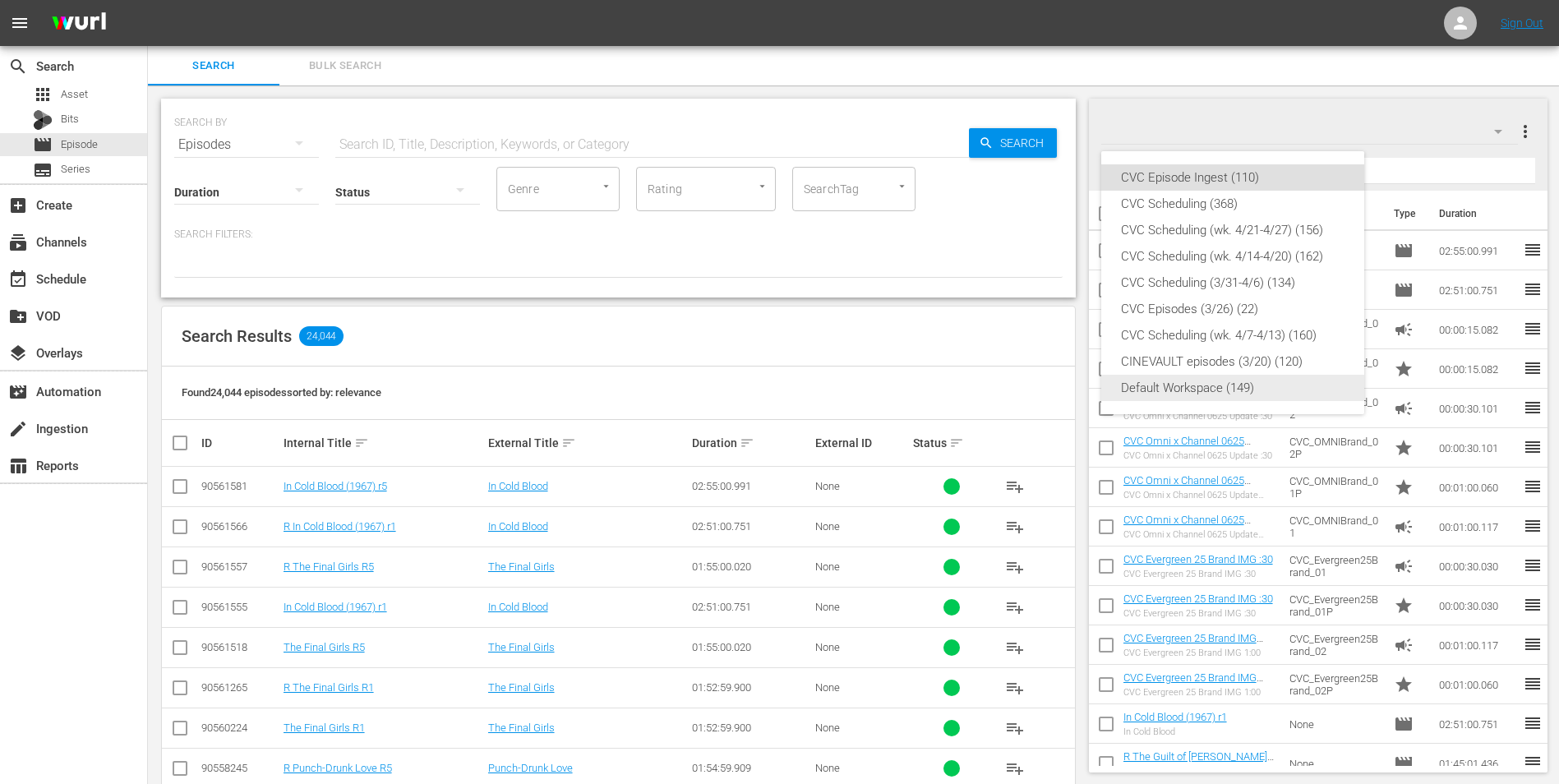
click at [1202, 381] on div "Default Workspace (149)" at bounding box center [1232, 388] width 224 height 27
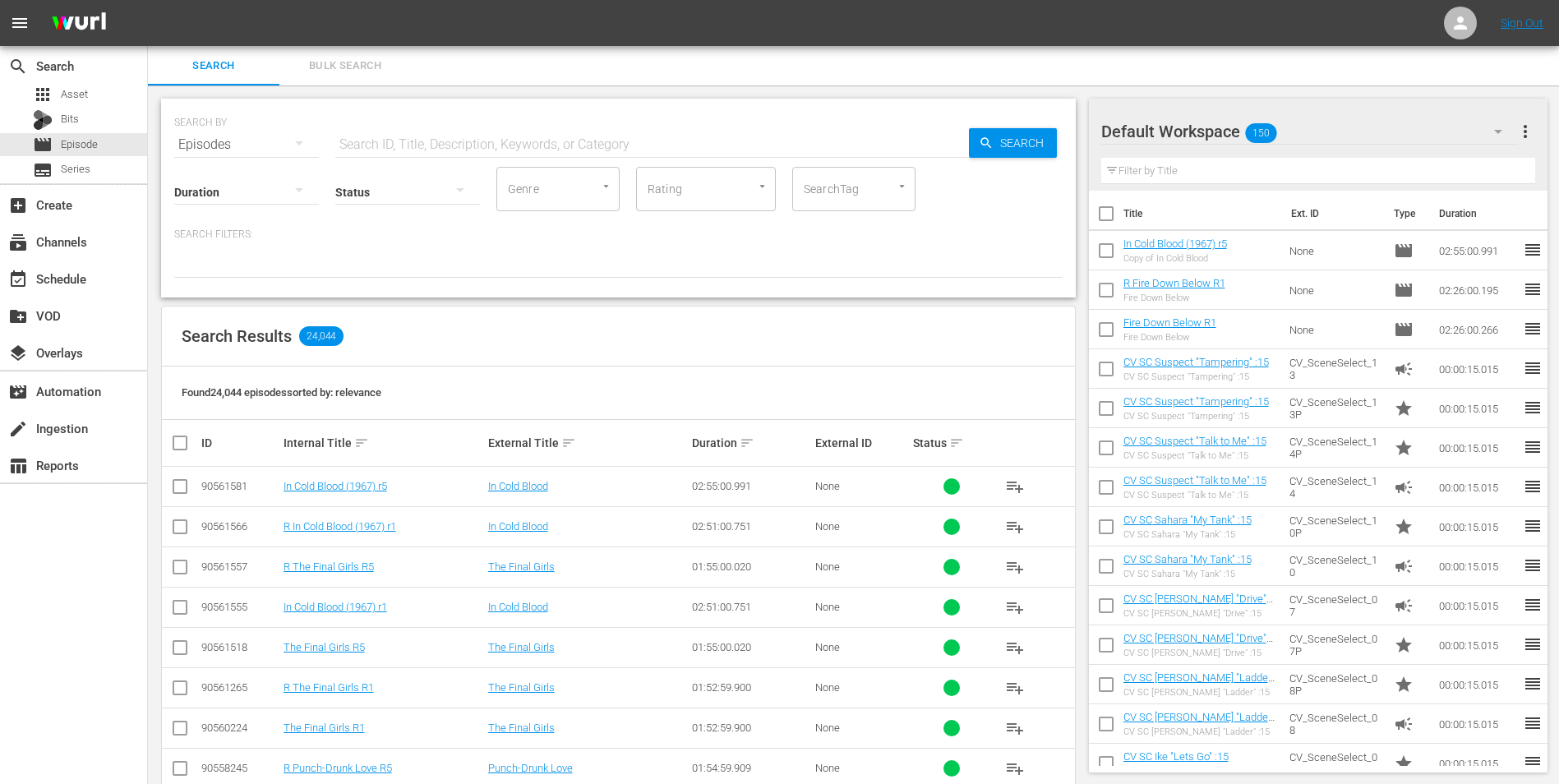
click at [1221, 249] on div "In Cold Blood (1967) r5 Copy of In Cold Blood" at bounding box center [1175, 250] width 104 height 27
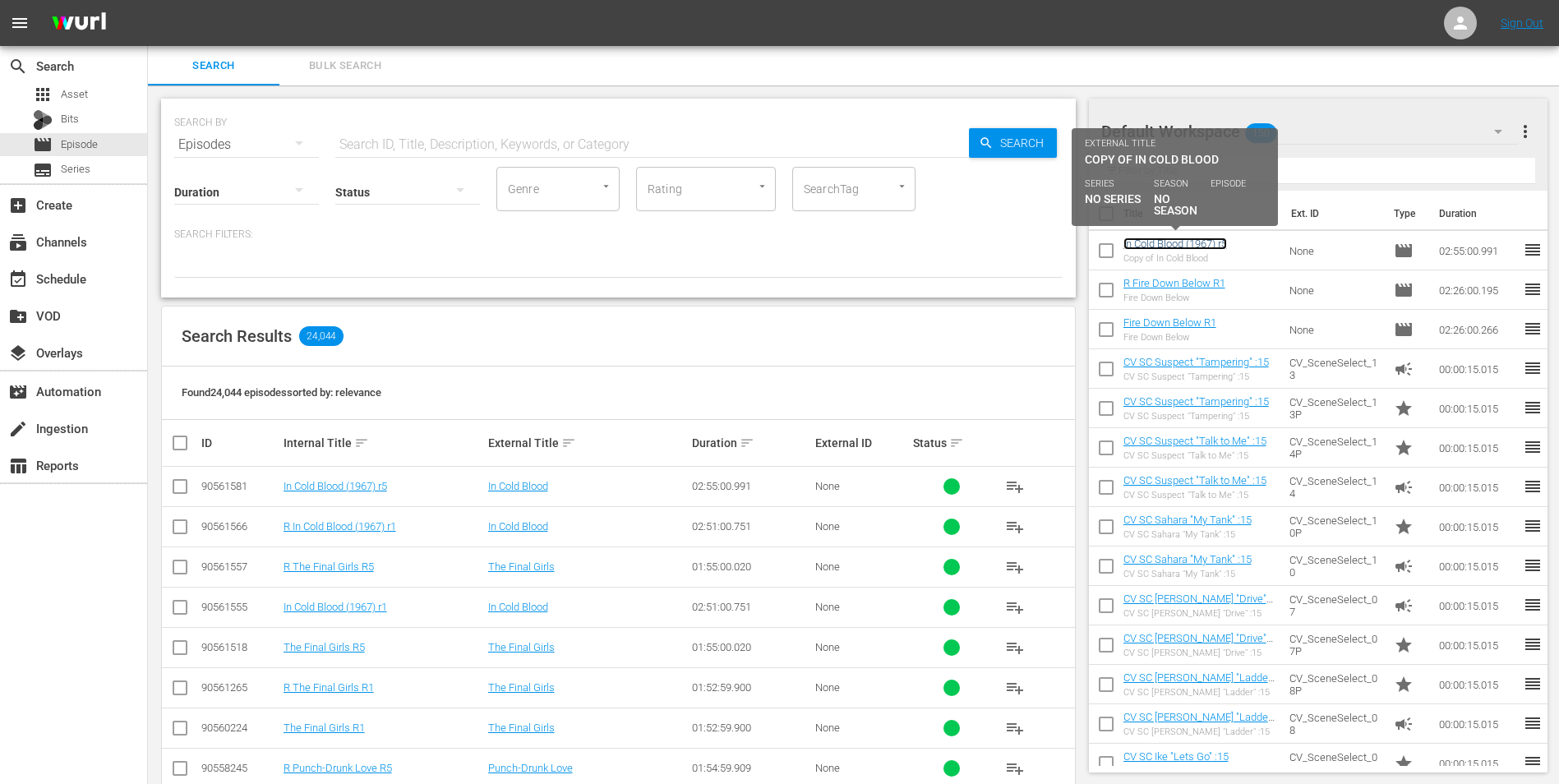
click at [1218, 242] on link "In Cold Blood (1967) r5" at bounding box center [1175, 244] width 104 height 12
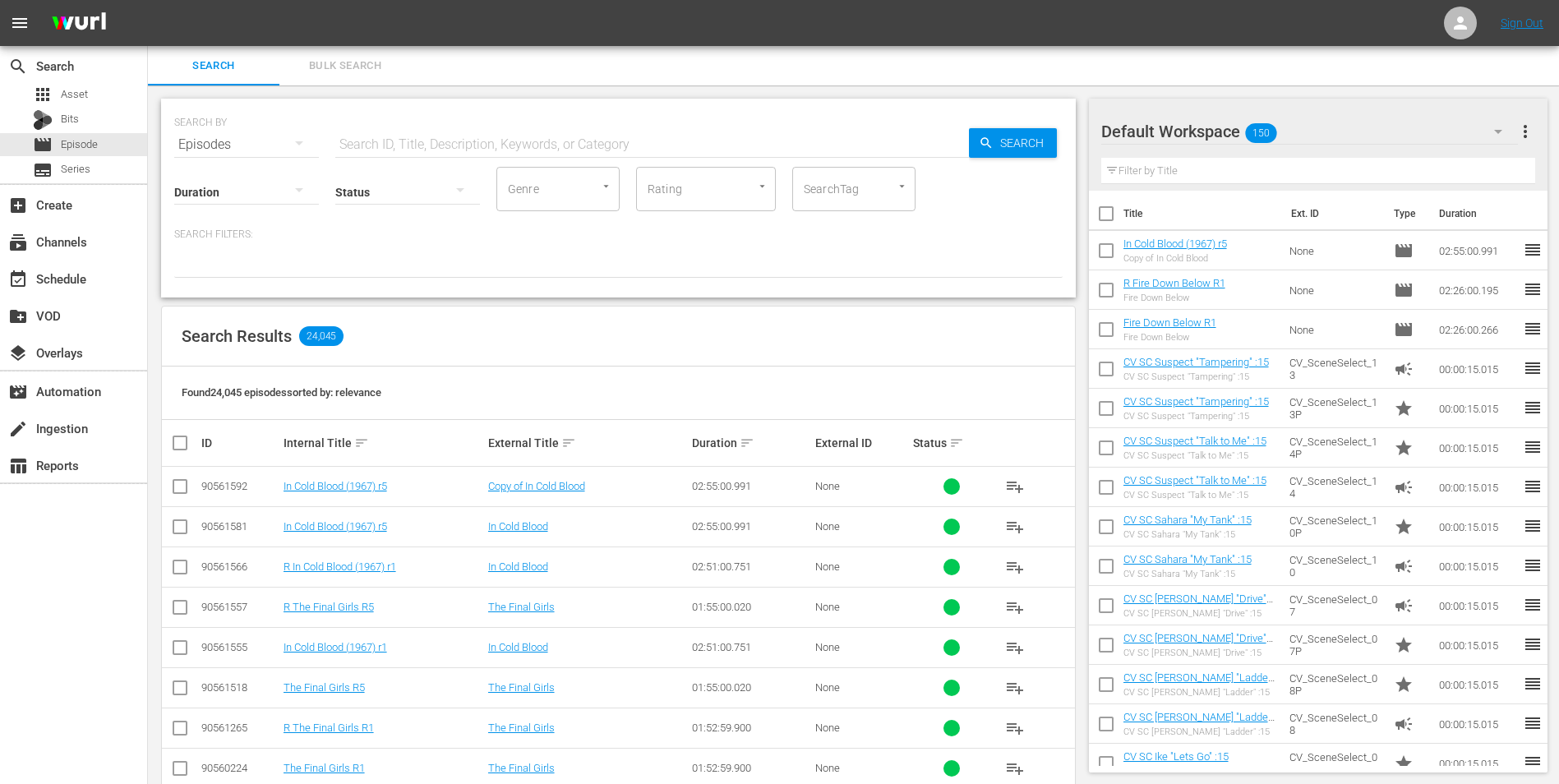
click at [1114, 248] on input "checkbox" at bounding box center [1106, 253] width 35 height 35
checkbox input "true"
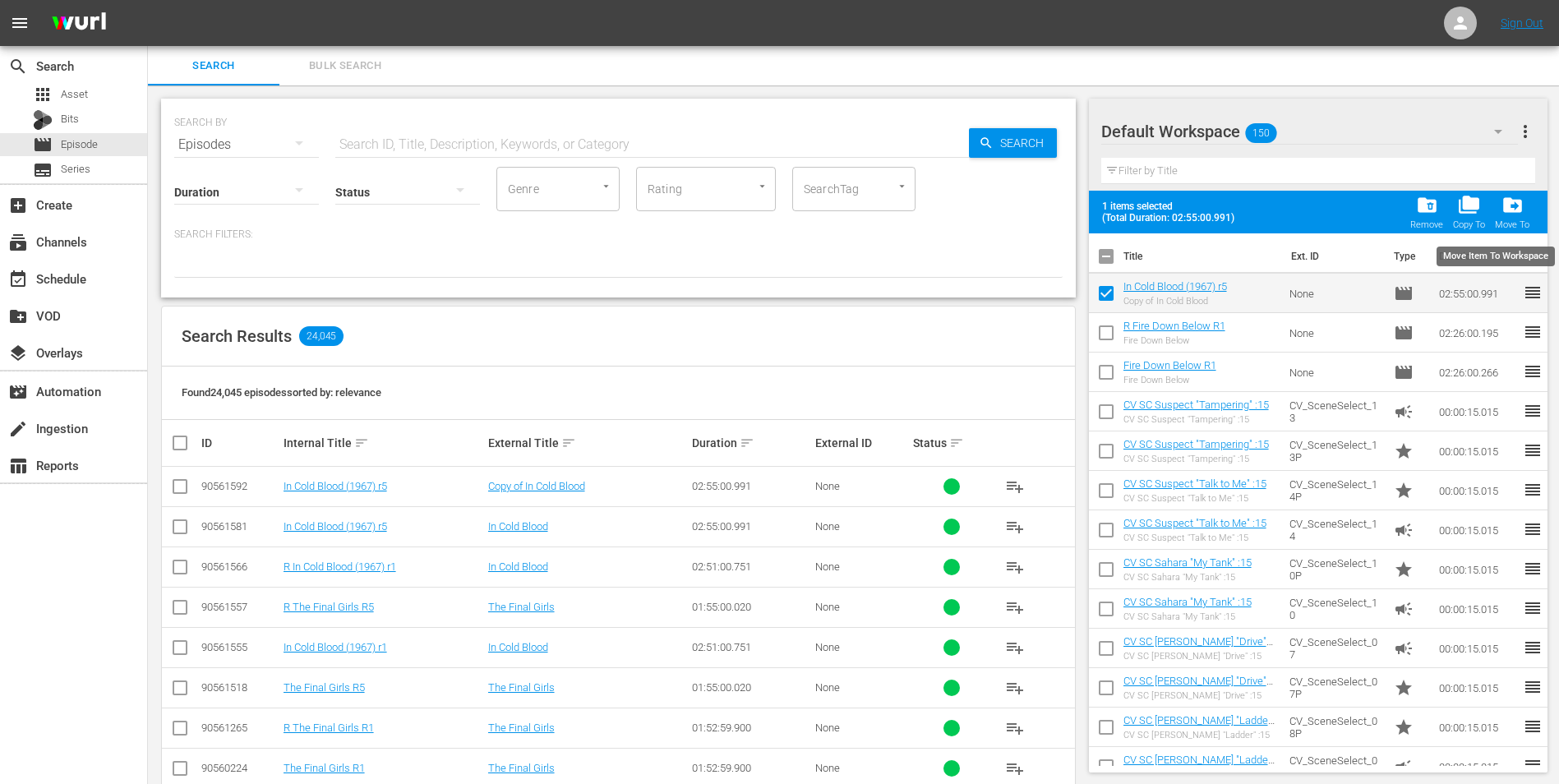
click at [1502, 216] on div "drive_file_move Move To" at bounding box center [1512, 212] width 35 height 36
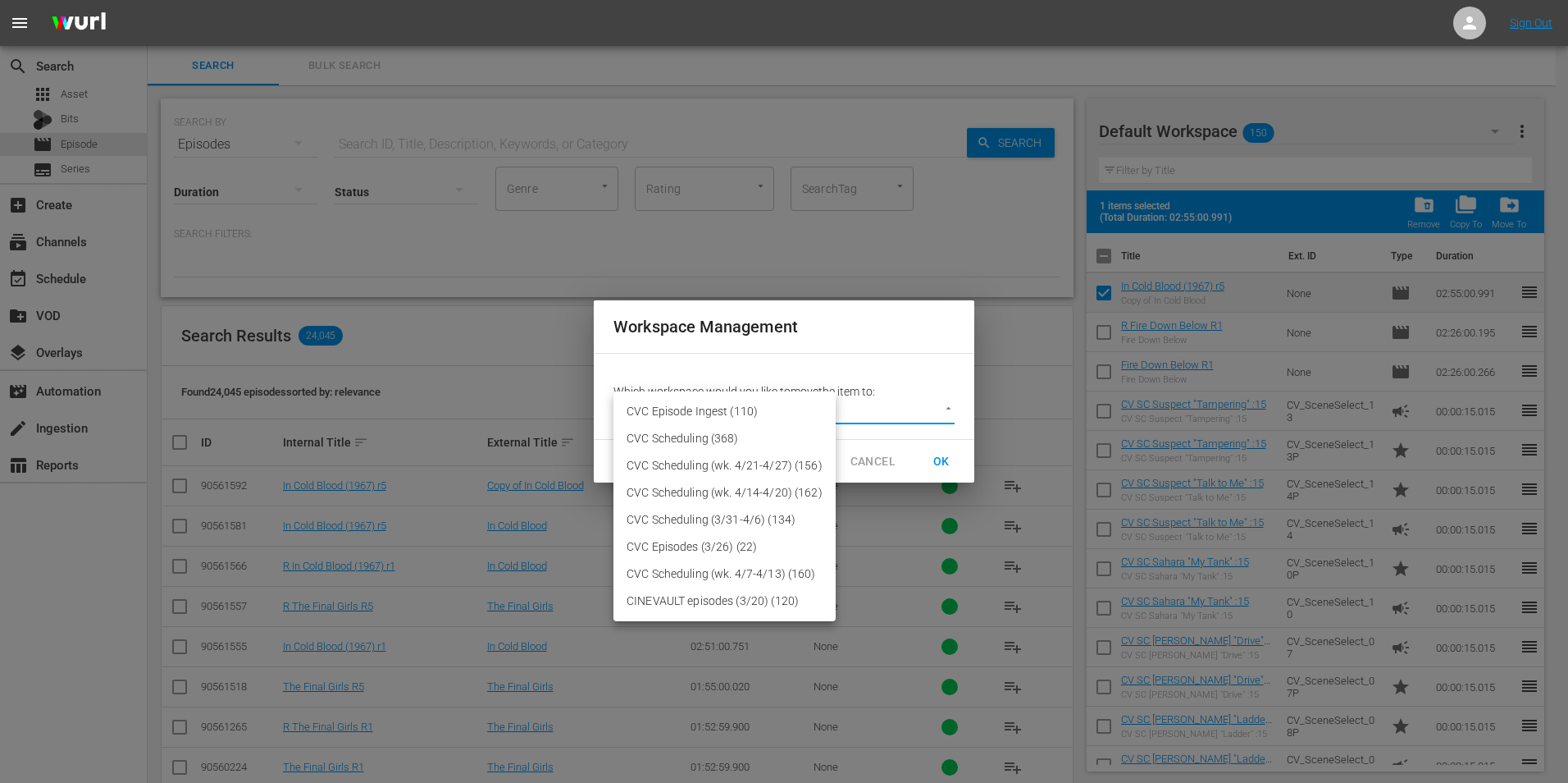
click at [787, 402] on body "menu Sign Out search Search apps Asset Bits movie Episode subtitles Series add_…" at bounding box center [784, 391] width 1568 height 783
click at [753, 413] on li "CVC Episode Ingest (110)" at bounding box center [724, 411] width 222 height 27
type input "3175"
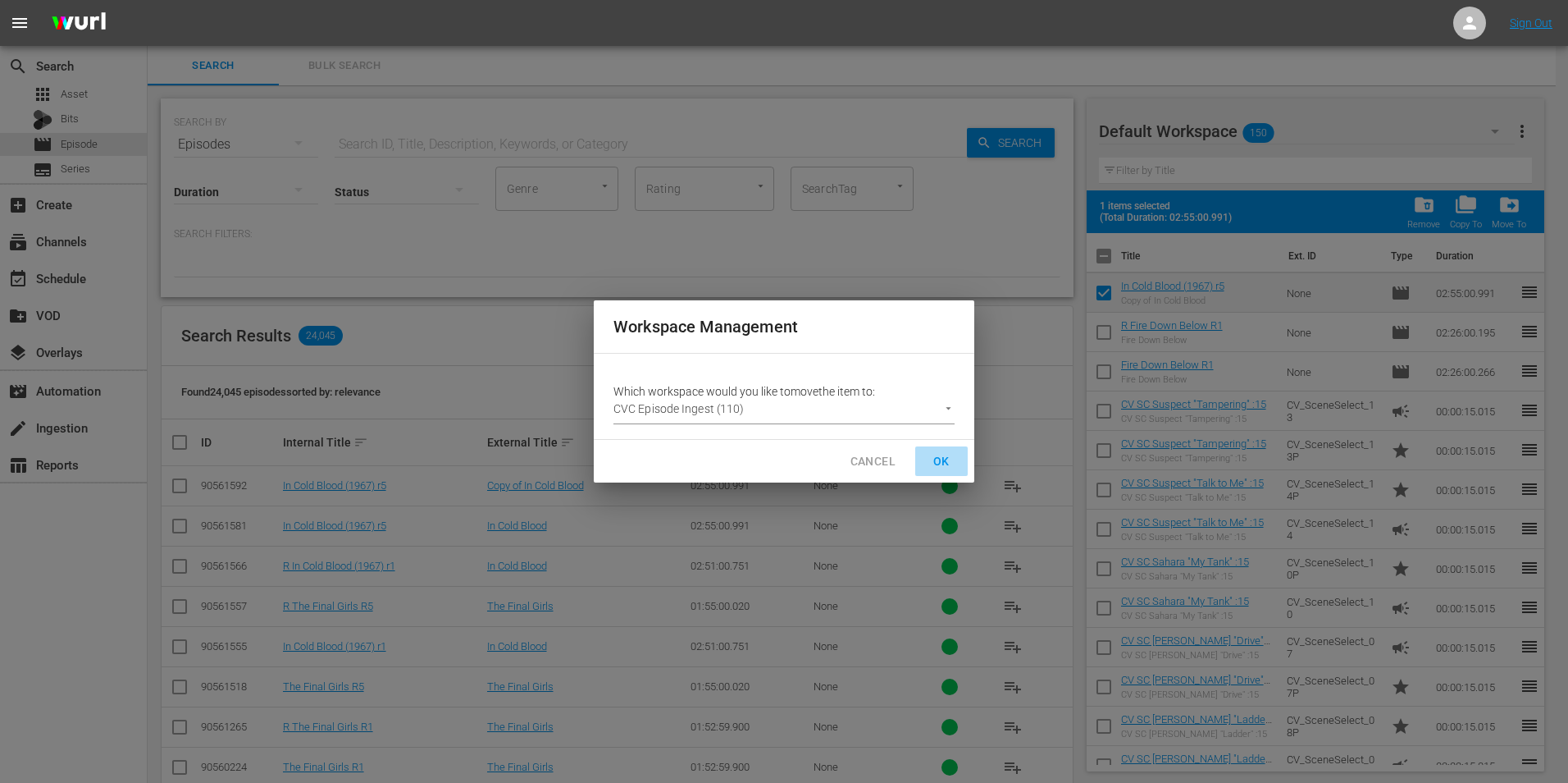
click at [949, 463] on span "OK" at bounding box center [941, 461] width 27 height 21
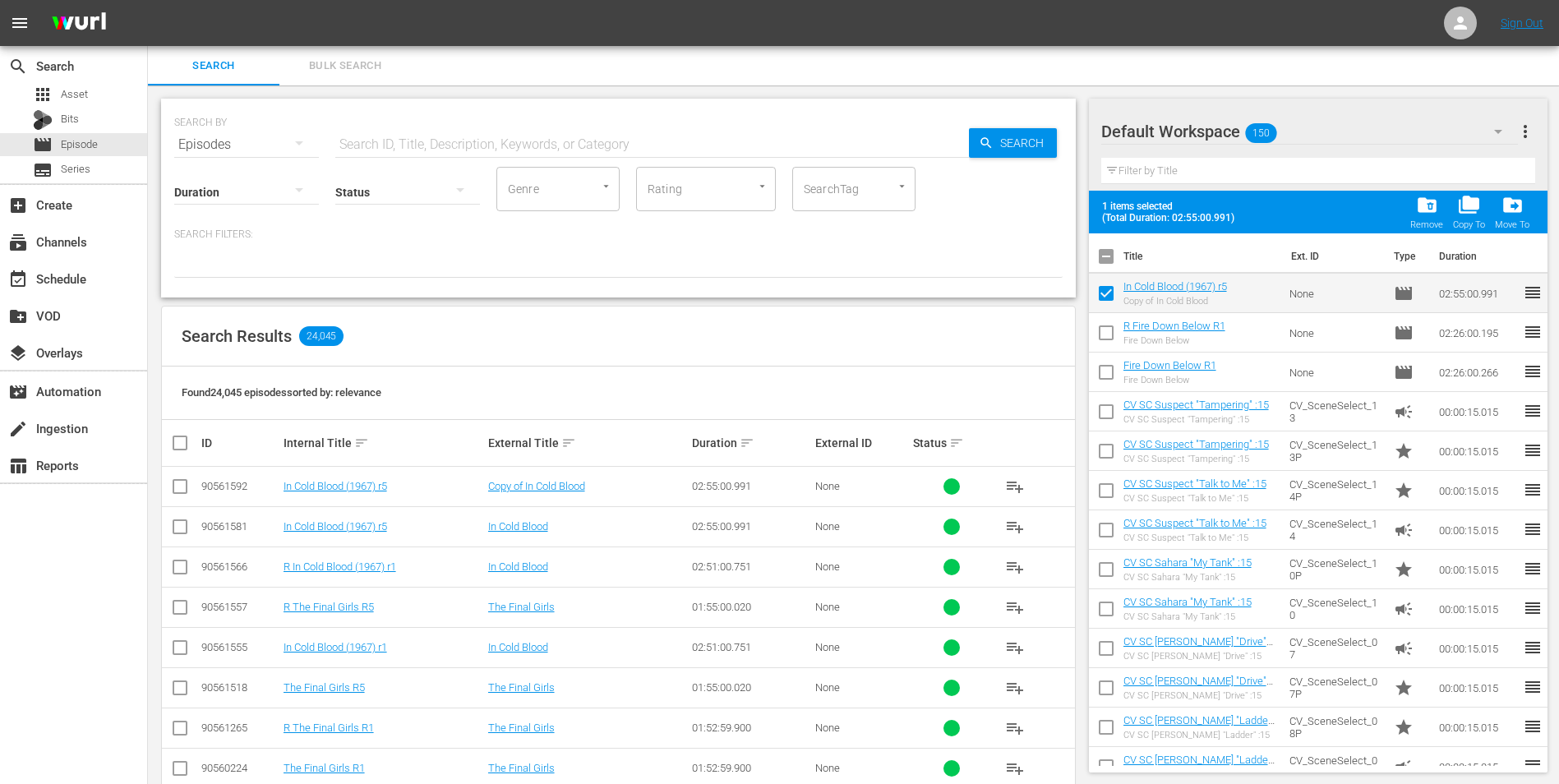
checkbox input "false"
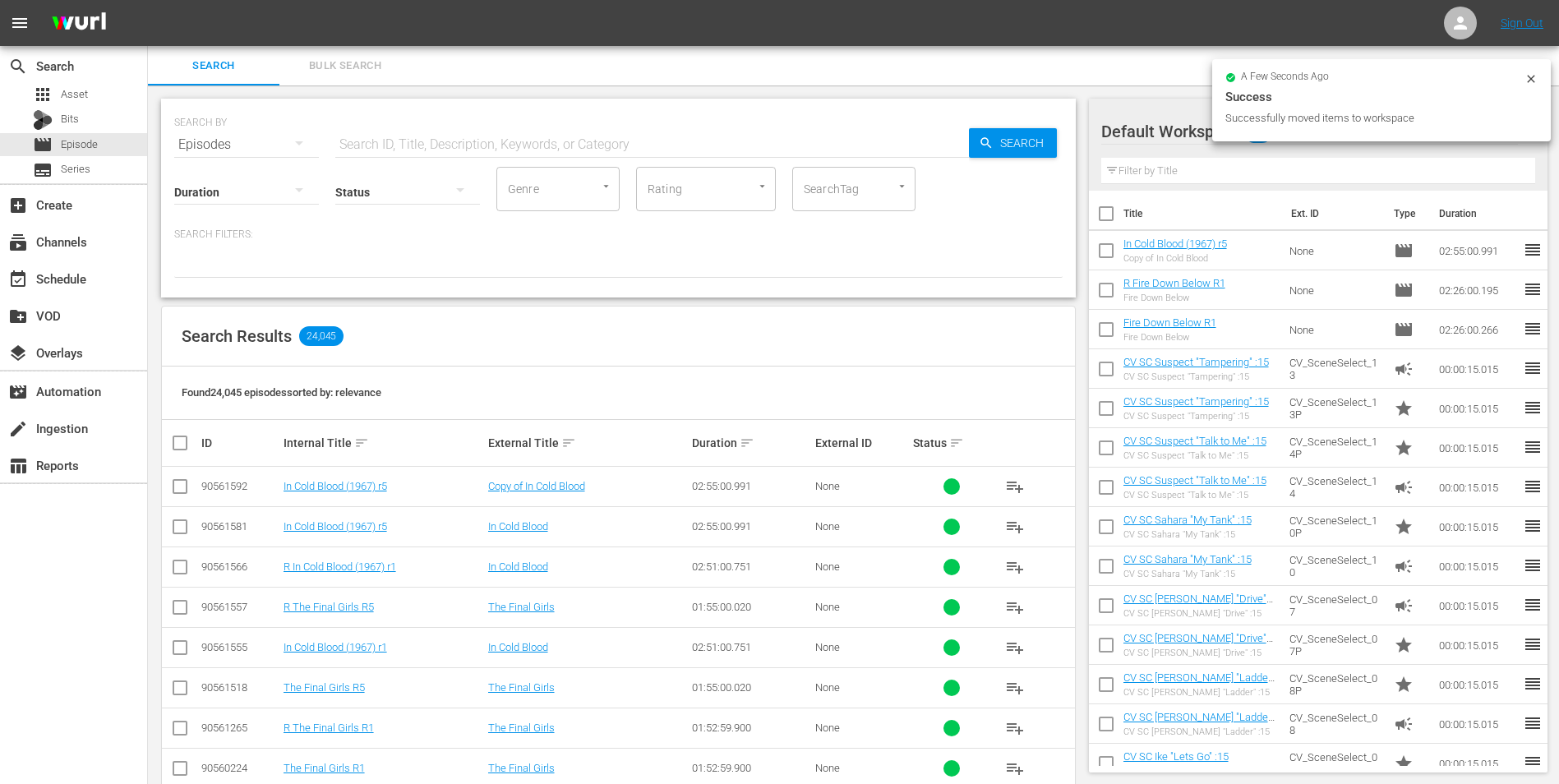
click at [1179, 139] on div at bounding box center [1160, 132] width 118 height 41
click at [1186, 129] on div at bounding box center [1160, 132] width 118 height 41
click at [1536, 81] on icon at bounding box center [1530, 78] width 13 height 13
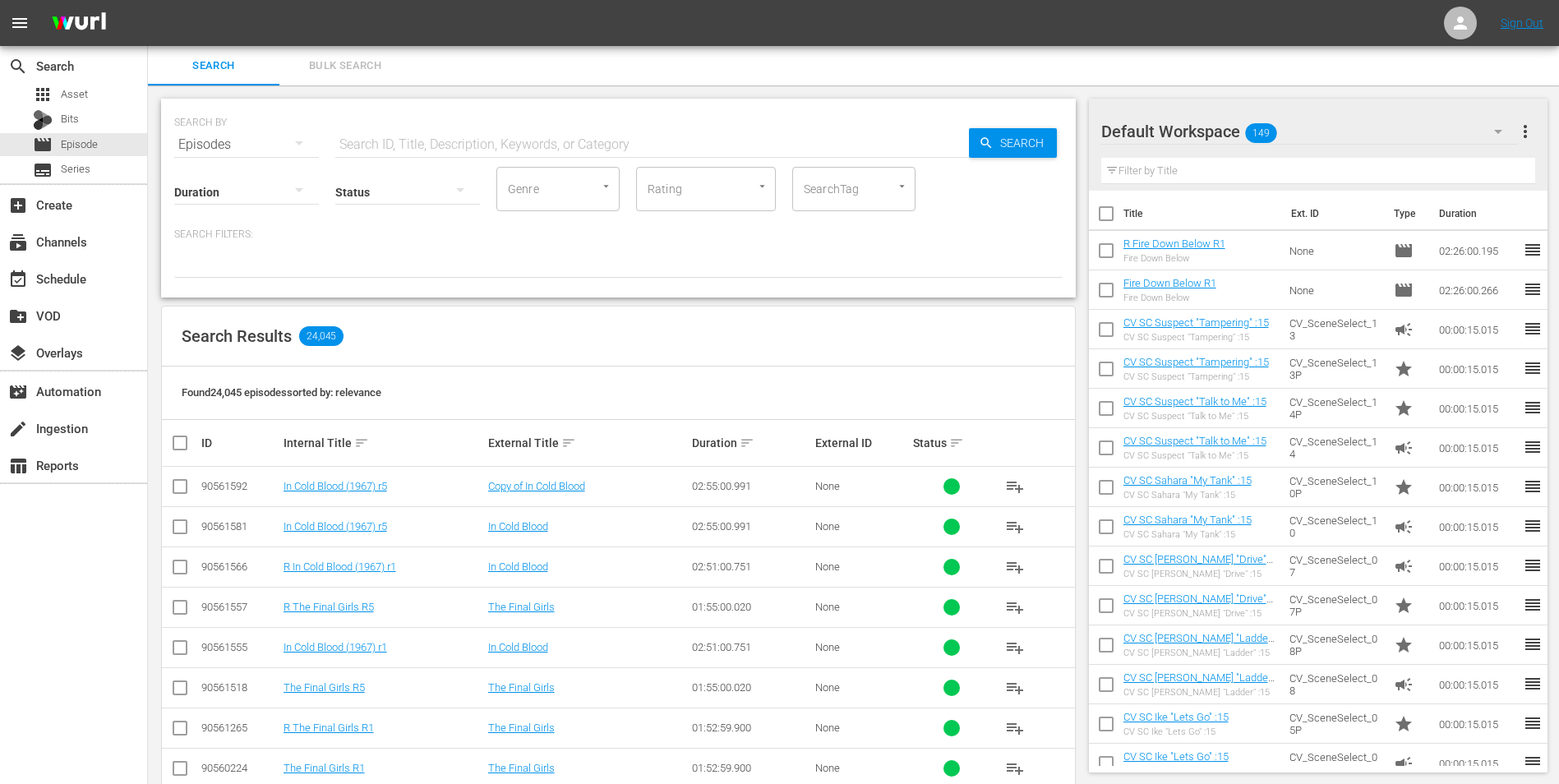
click at [1283, 132] on div "Default Workspace 149" at bounding box center [1309, 131] width 417 height 46
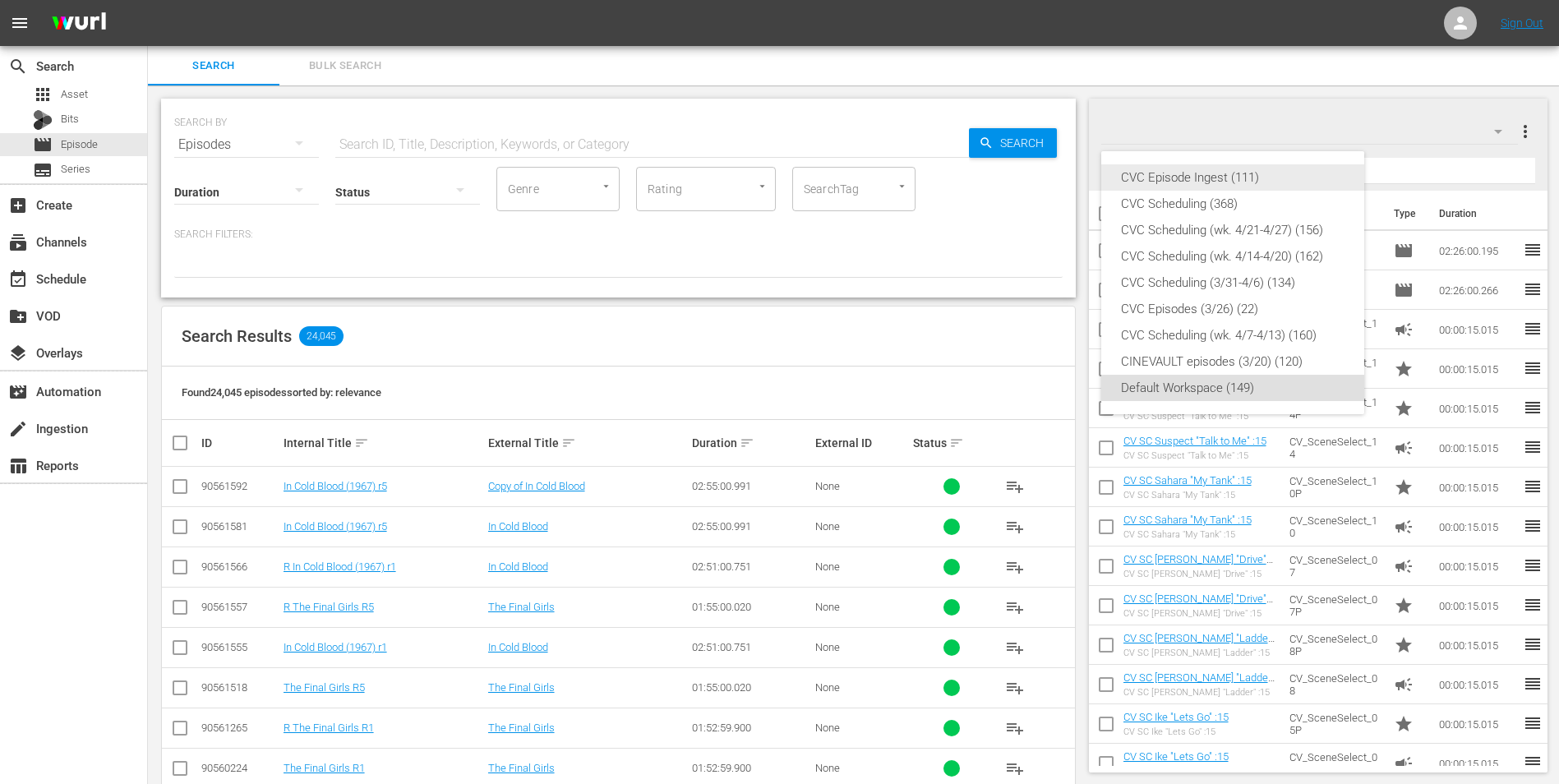
click at [1208, 186] on div "CVC Episode Ingest (111)" at bounding box center [1232, 178] width 224 height 27
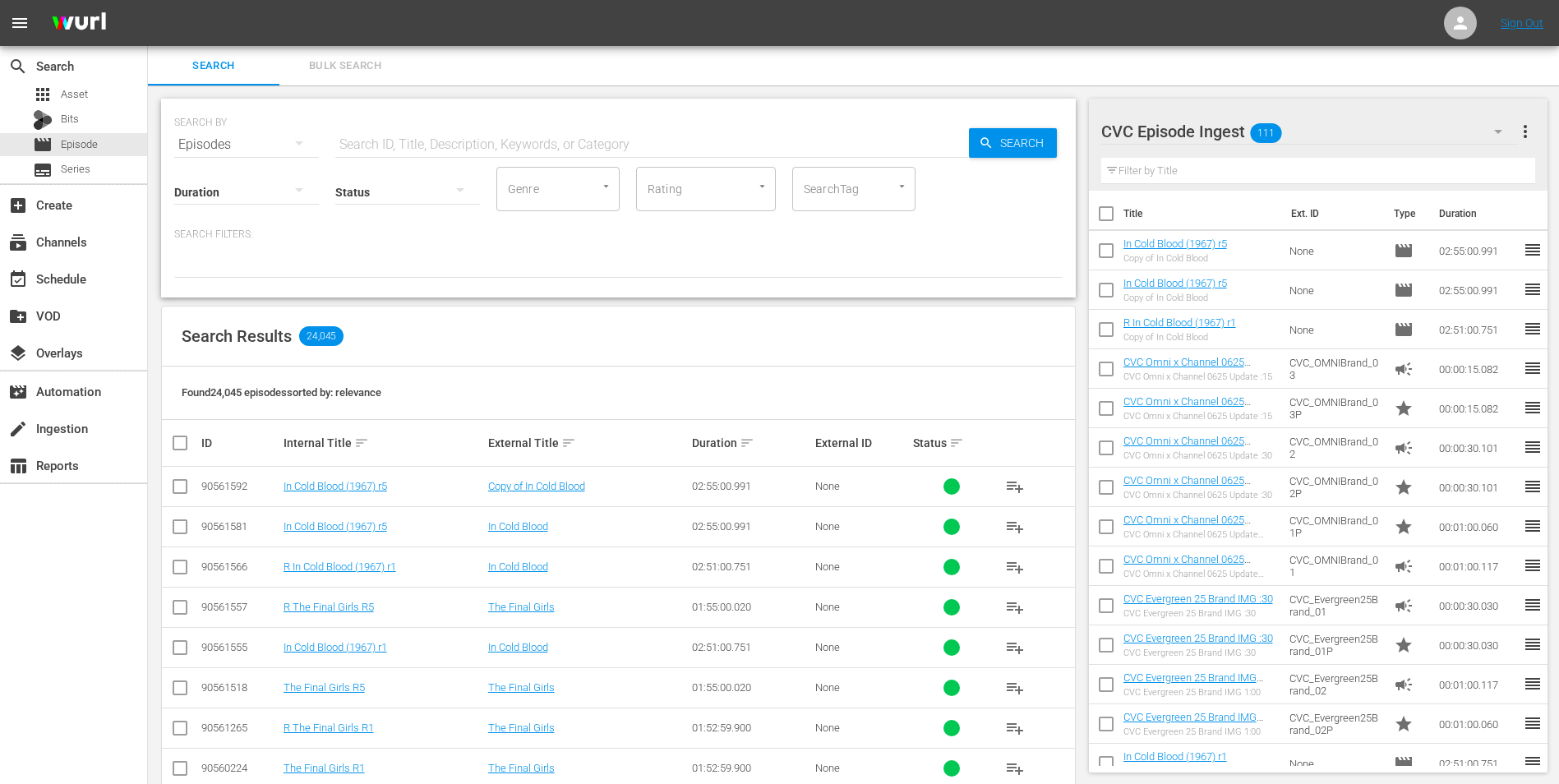
click at [1199, 249] on div "In Cold Blood (1967) r5 Copy of In Cold Blood" at bounding box center [1175, 250] width 104 height 27
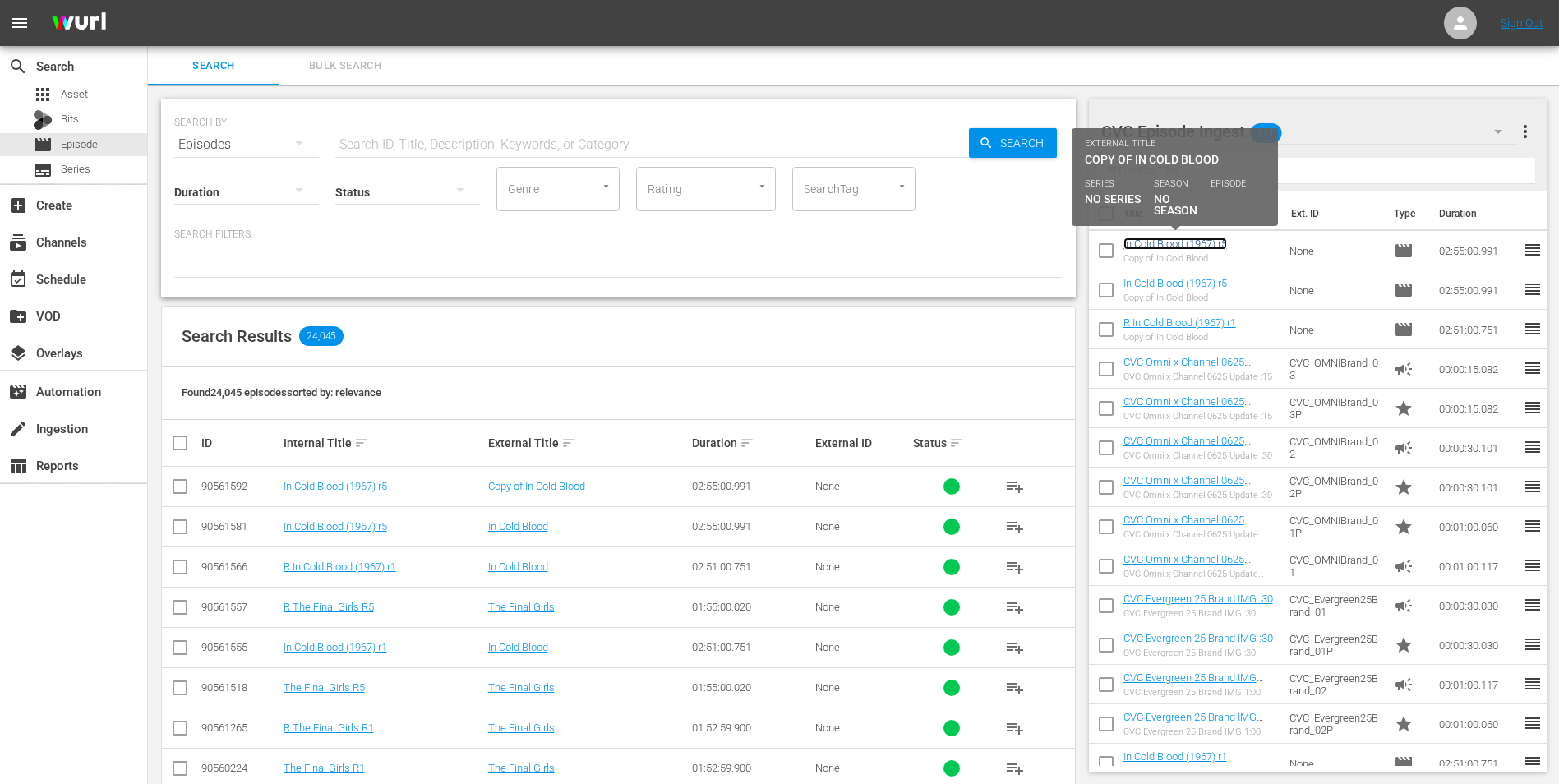
click at [1203, 245] on link "In Cold Blood (1967) r5" at bounding box center [1175, 244] width 104 height 12
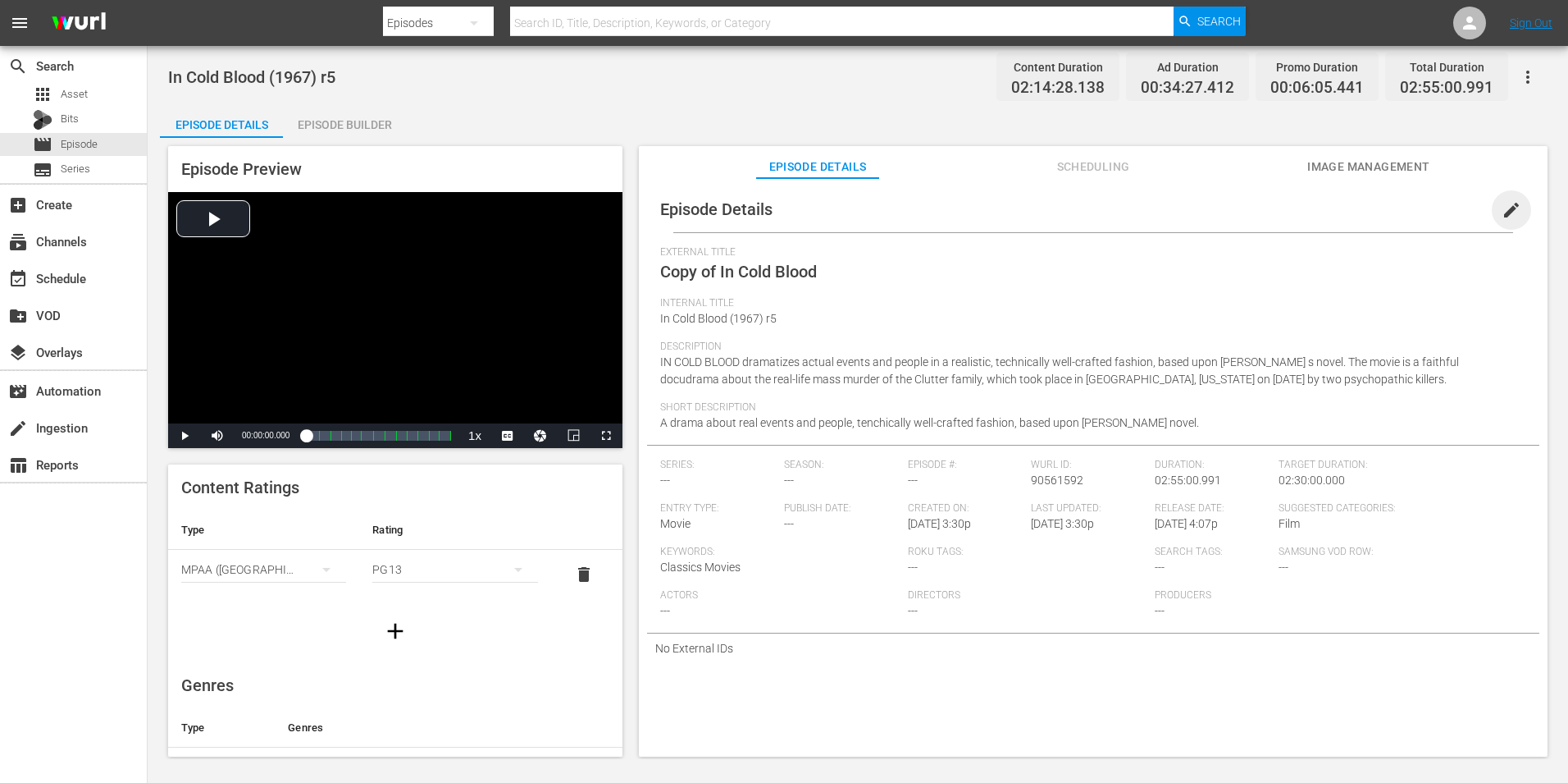
click at [1503, 204] on span "edit" at bounding box center [1511, 210] width 20 height 20
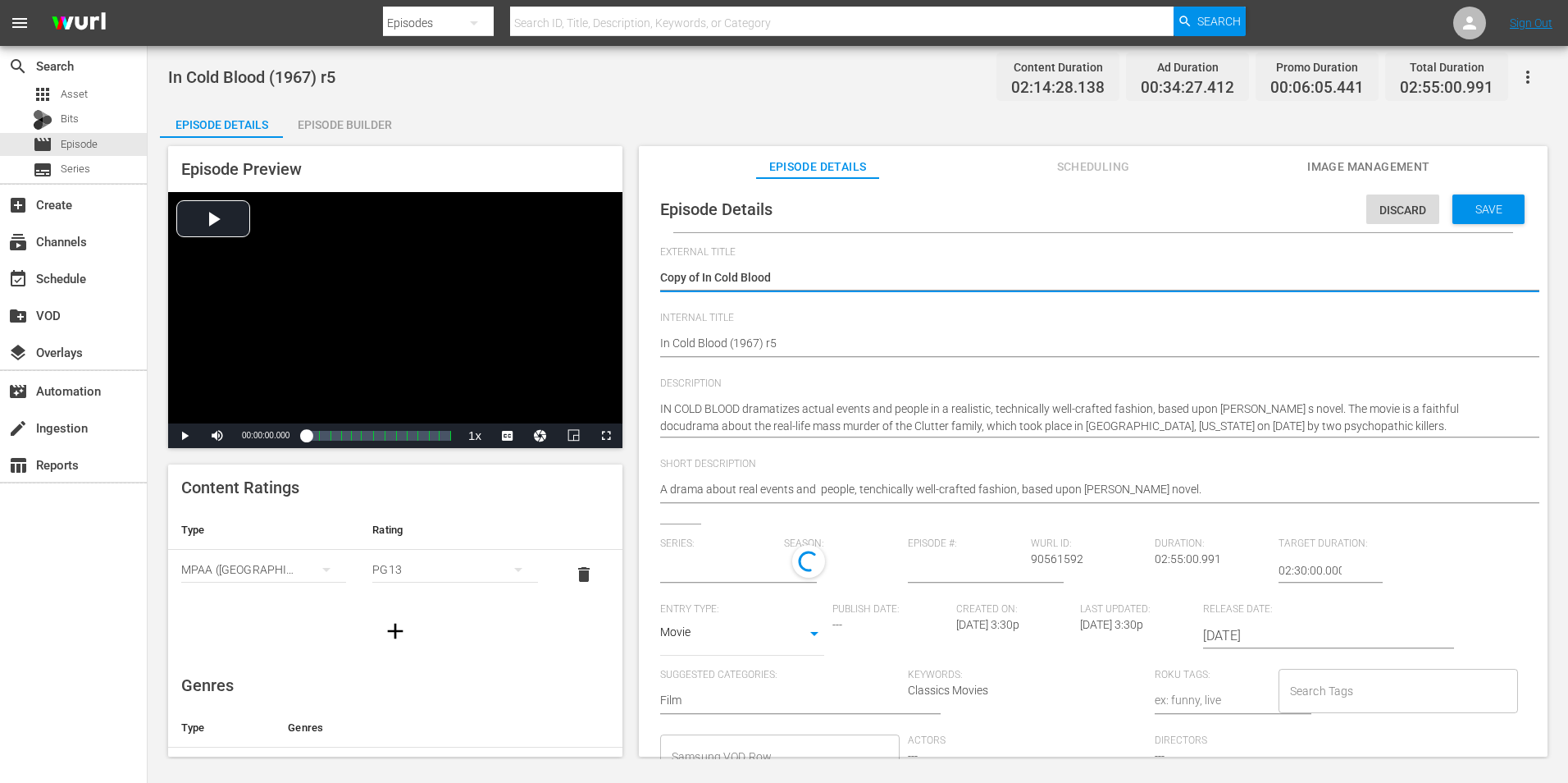
type input "No Series"
click at [700, 273] on textarea "Copy of In Cold Blood" at bounding box center [1088, 279] width 857 height 20
drag, startPoint x: 701, startPoint y: 273, endPoint x: 645, endPoint y: 273, distance: 56.0
click at [645, 273] on div "Episode Details Discard Save External Title Copy of In Cold Blood Copy of In Co…" at bounding box center [1093, 475] width 909 height 594
type textarea "I Cold Blood"
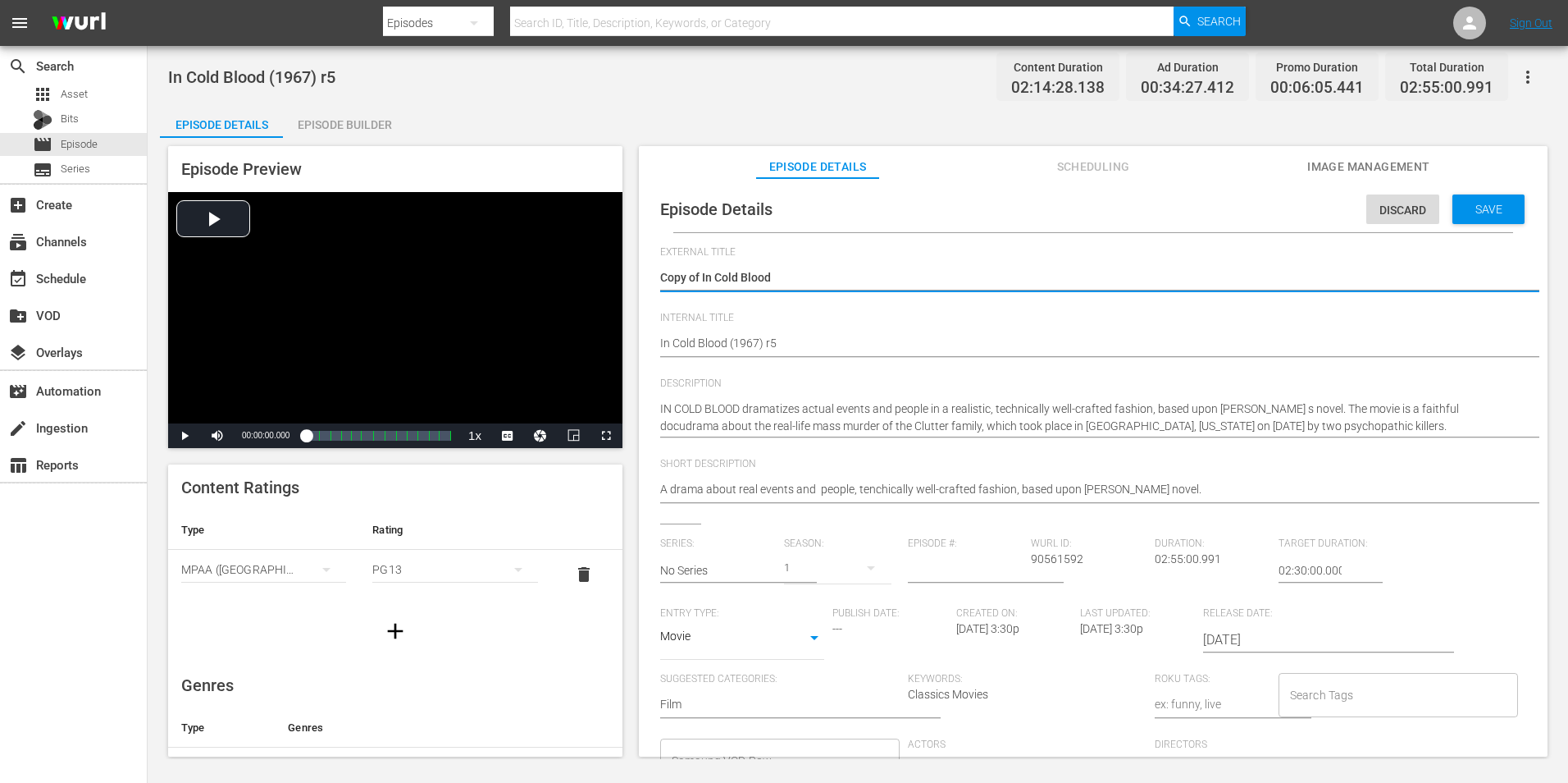
type textarea "I Cold Blood"
type textarea "In Cold Blood"
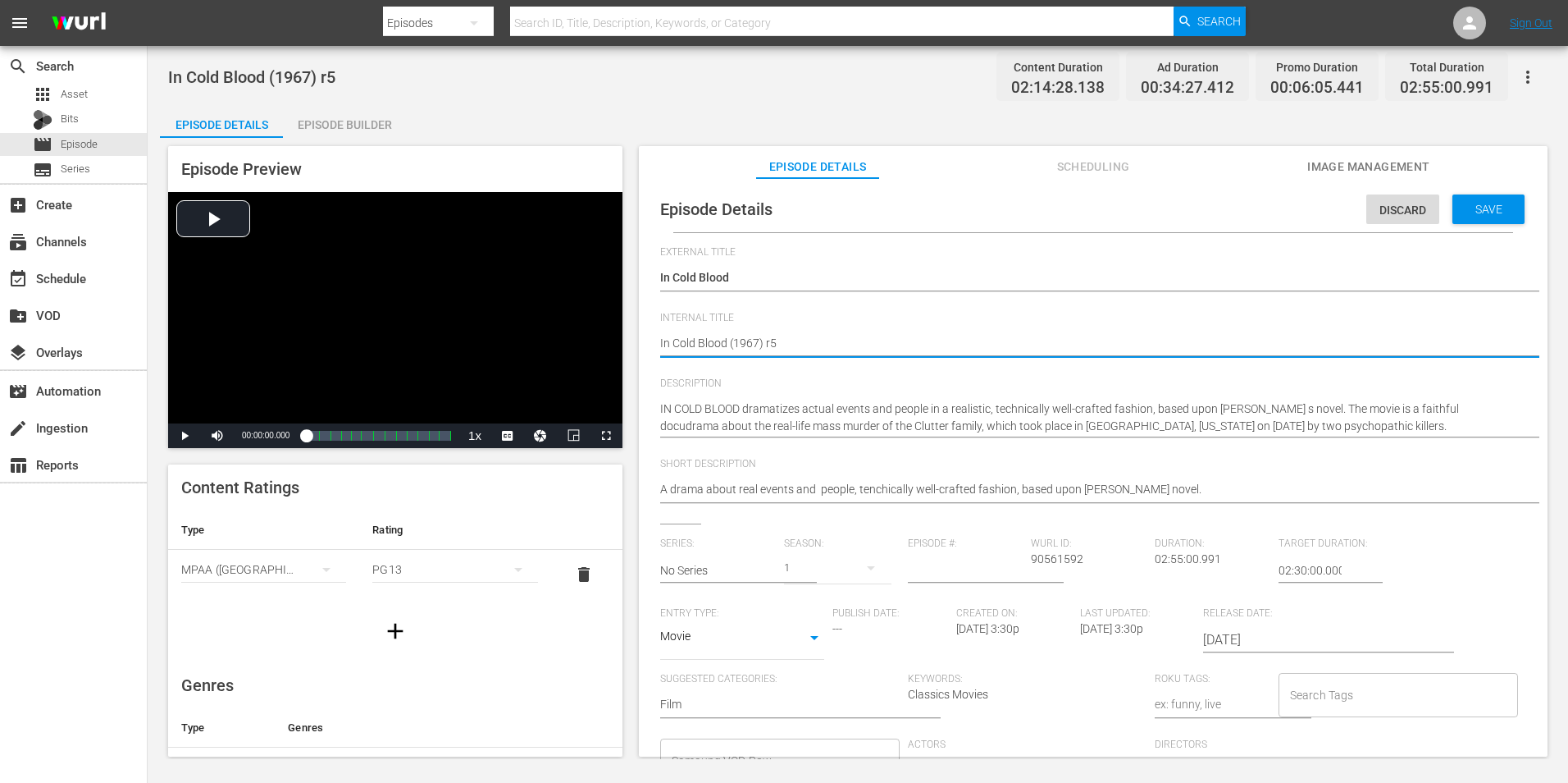
type textarea "RIn Cold Blood (1967) r5"
type textarea "R In Cold Blood (1967) r5"
click at [1485, 206] on span "Save" at bounding box center [1488, 209] width 53 height 13
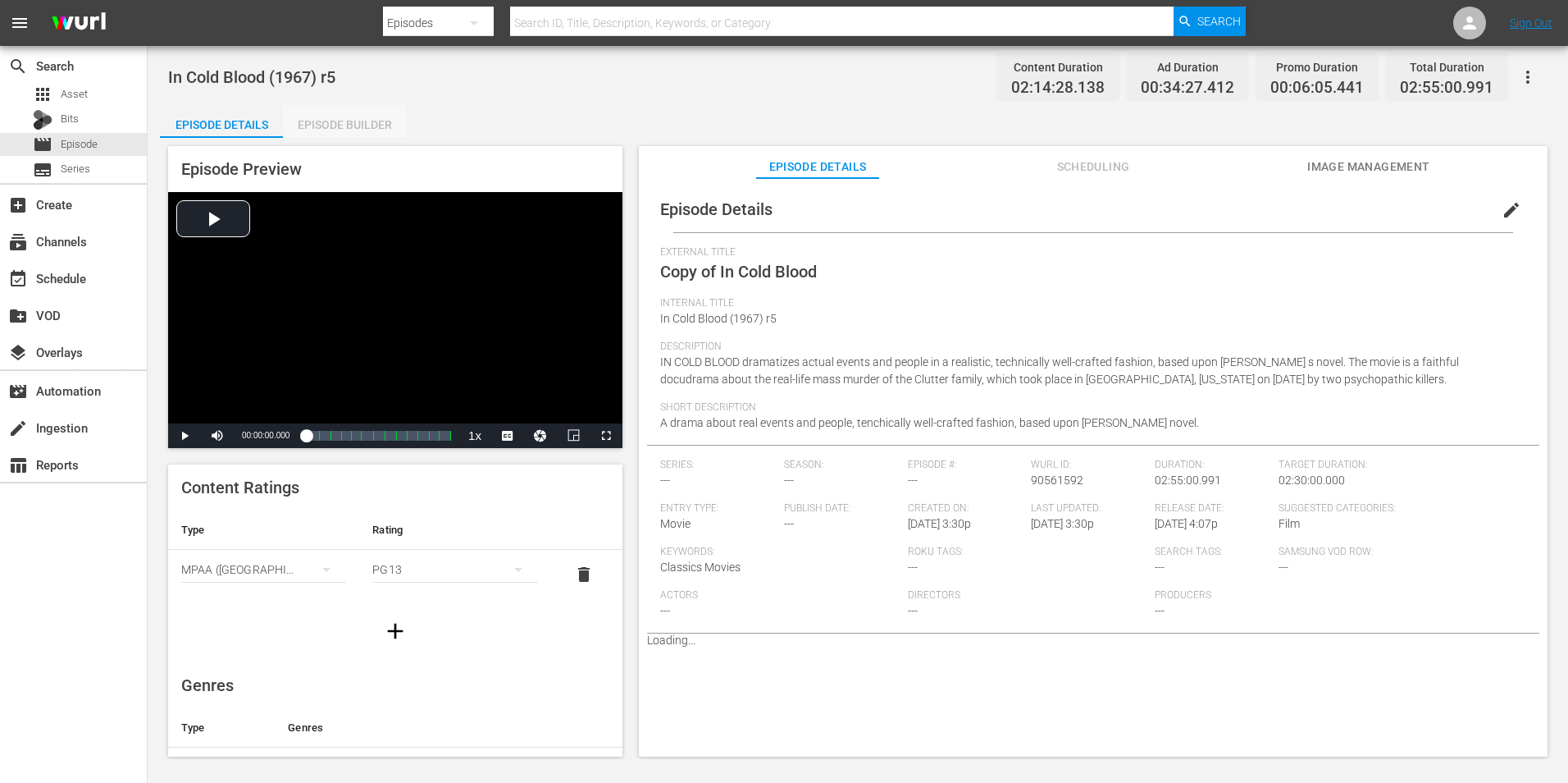
click at [319, 118] on div "Episode Builder" at bounding box center [344, 125] width 123 height 39
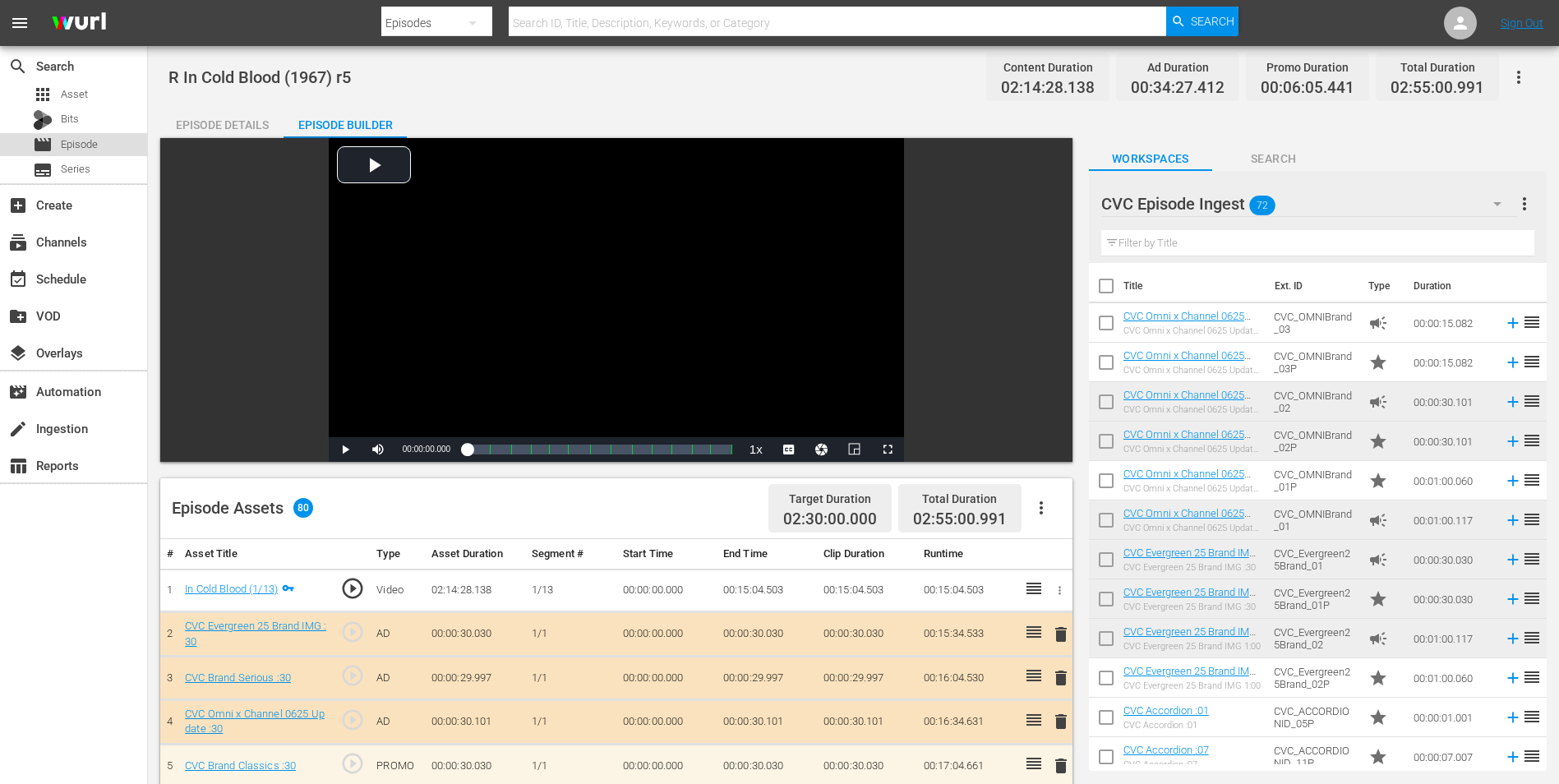
click at [101, 139] on div "movie Episode" at bounding box center [73, 144] width 147 height 23
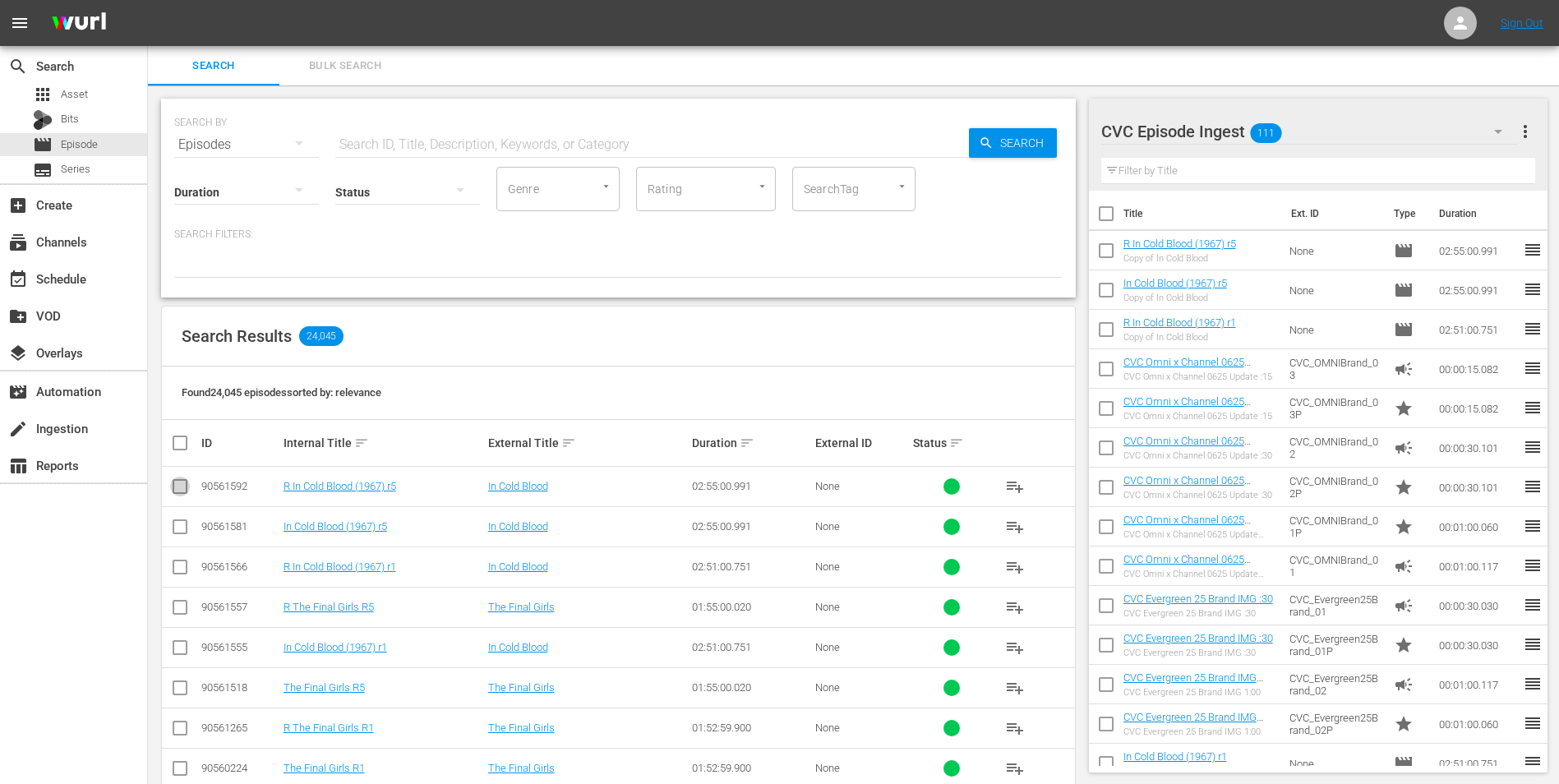
click at [179, 484] on input "checkbox" at bounding box center [180, 489] width 20 height 20
checkbox input "true"
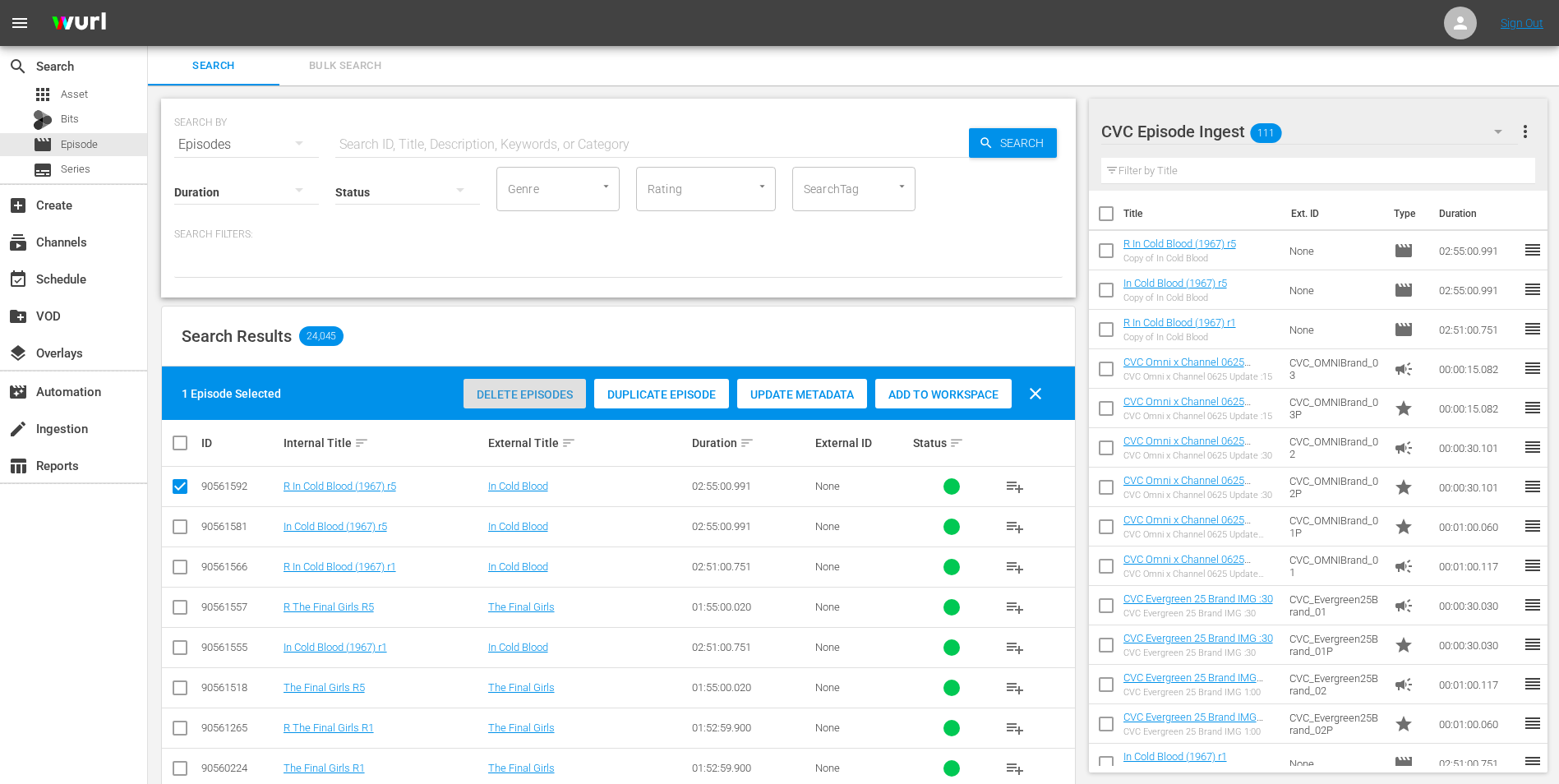
click at [500, 391] on span "Delete Episodes" at bounding box center [525, 393] width 122 height 13
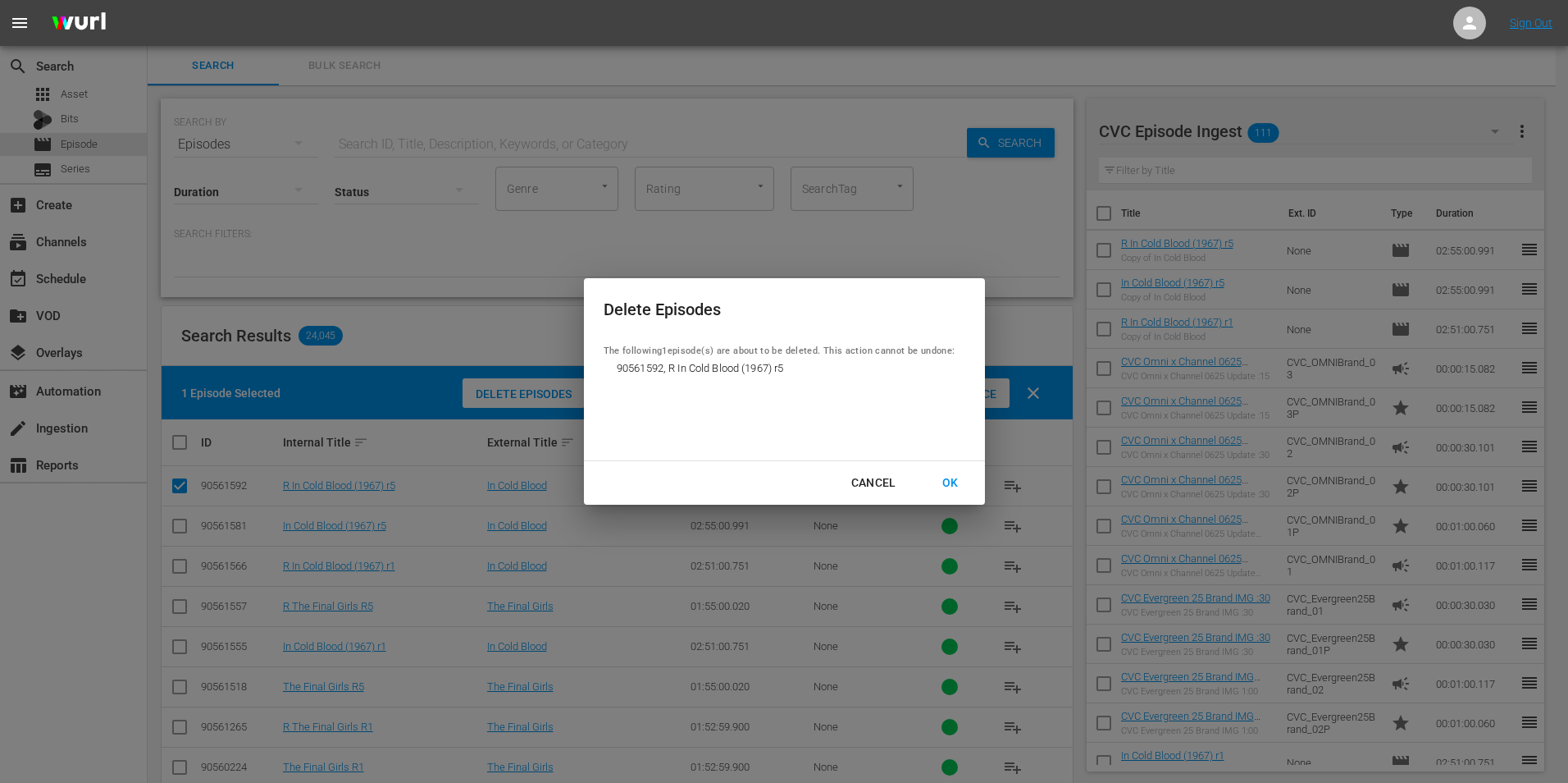
click at [947, 480] on div "OK" at bounding box center [950, 483] width 42 height 21
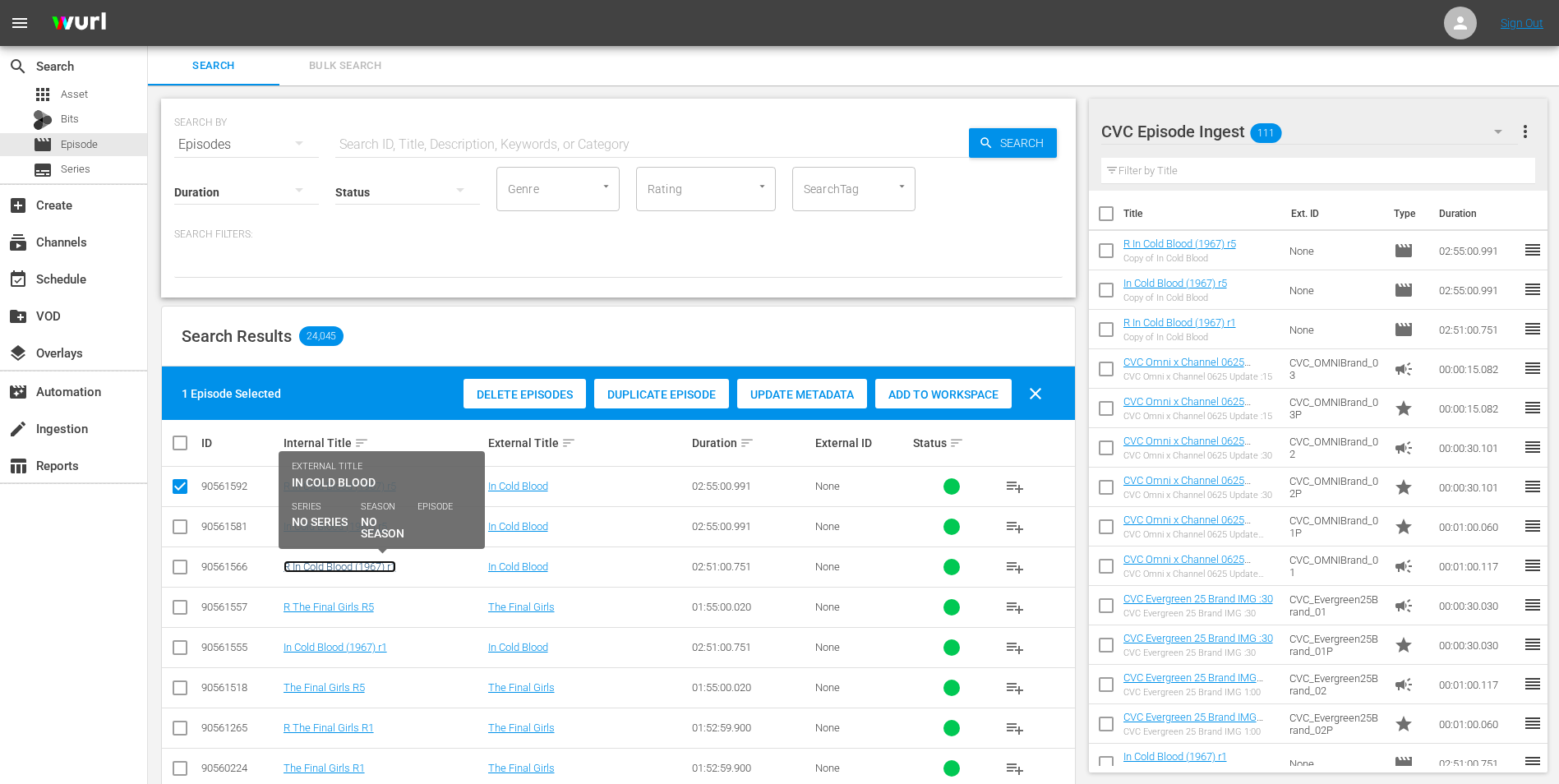
click at [346, 566] on link "R In Cold Blood (1967) r1" at bounding box center [339, 566] width 112 height 12
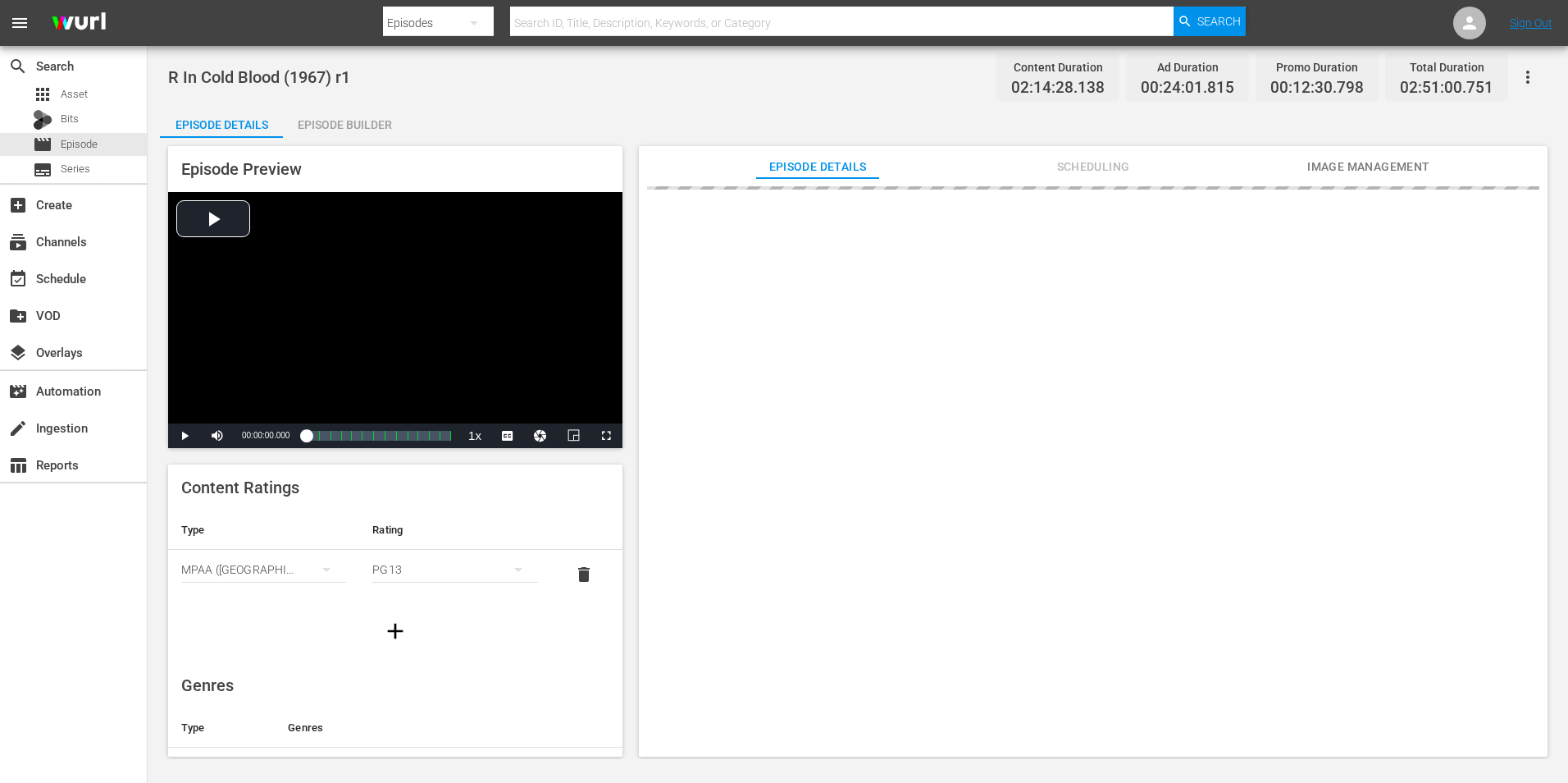
click at [341, 122] on div "Episode Builder" at bounding box center [344, 125] width 123 height 39
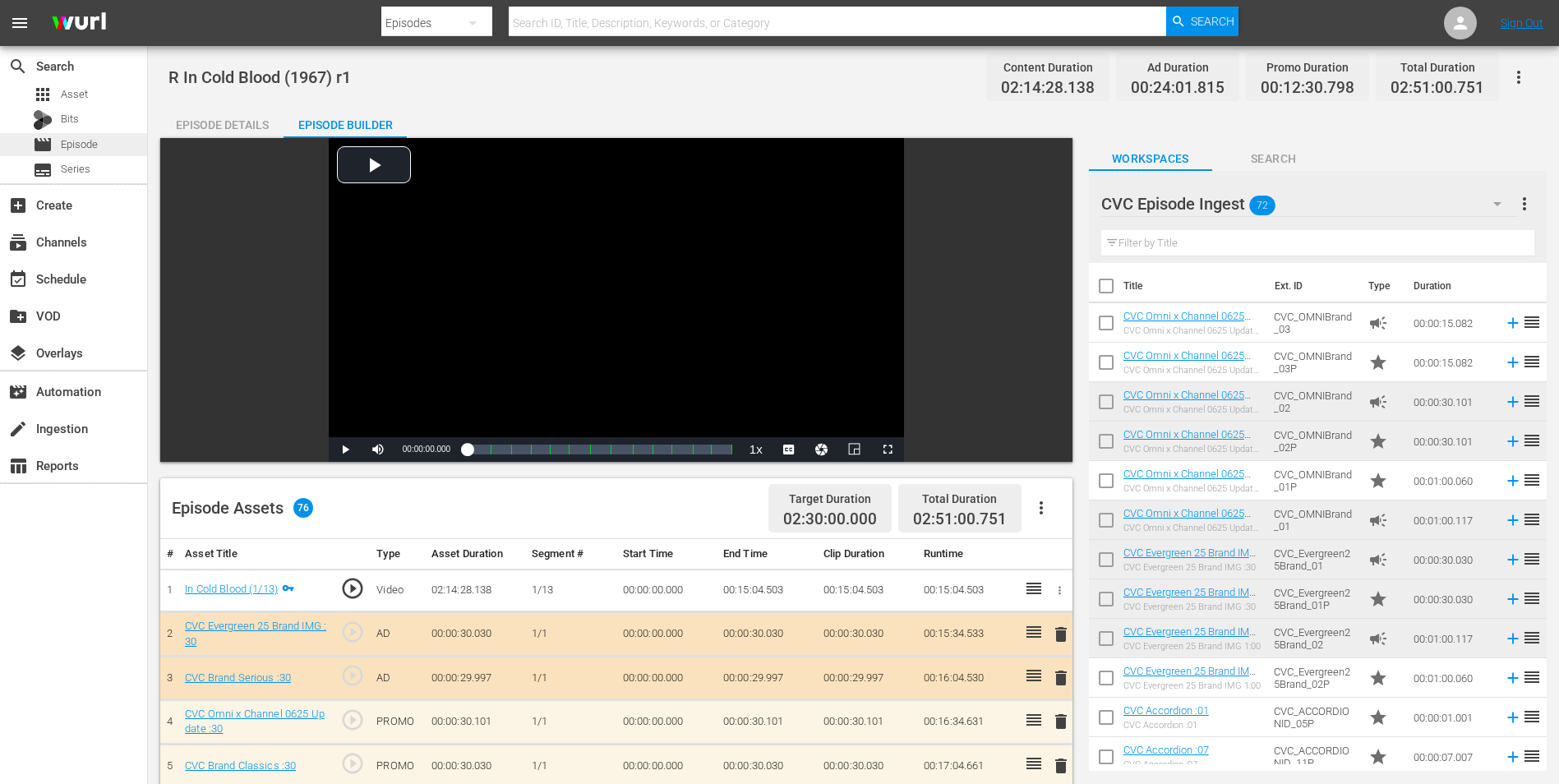
click at [76, 136] on span "Episode" at bounding box center [79, 144] width 37 height 17
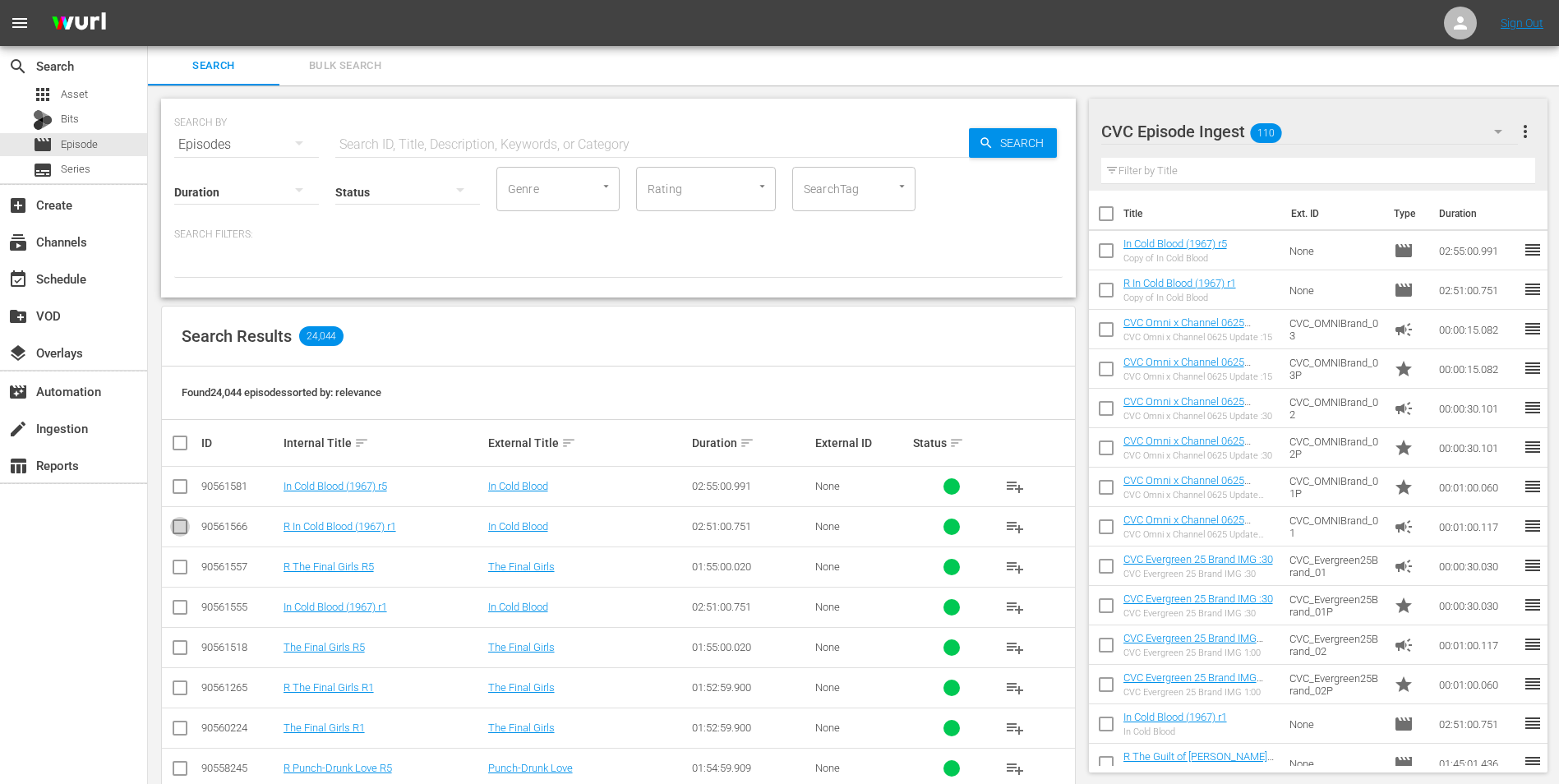
click at [176, 524] on input "checkbox" at bounding box center [180, 530] width 20 height 20
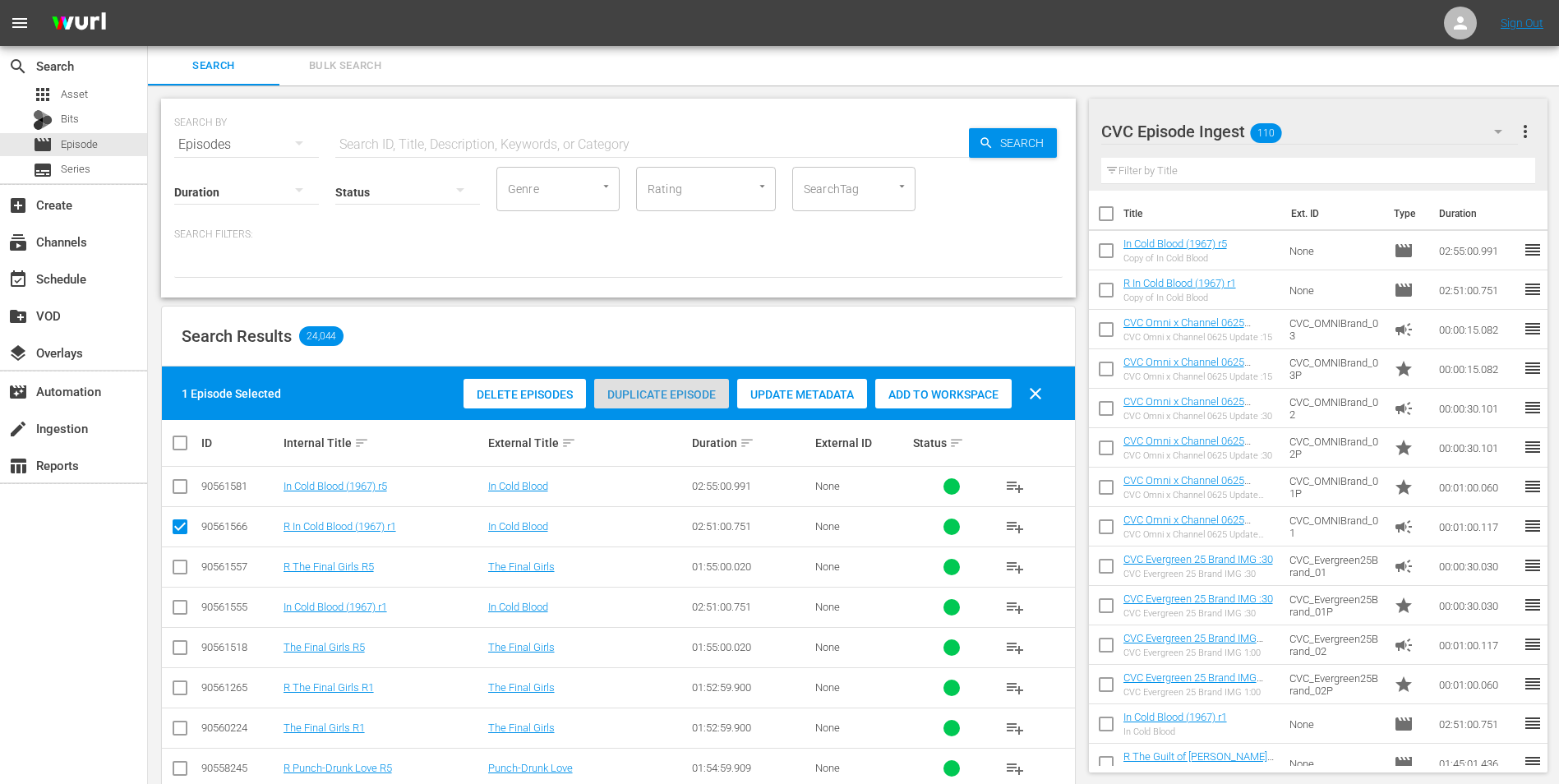
click at [678, 400] on span "Duplicate Episode" at bounding box center [661, 393] width 135 height 13
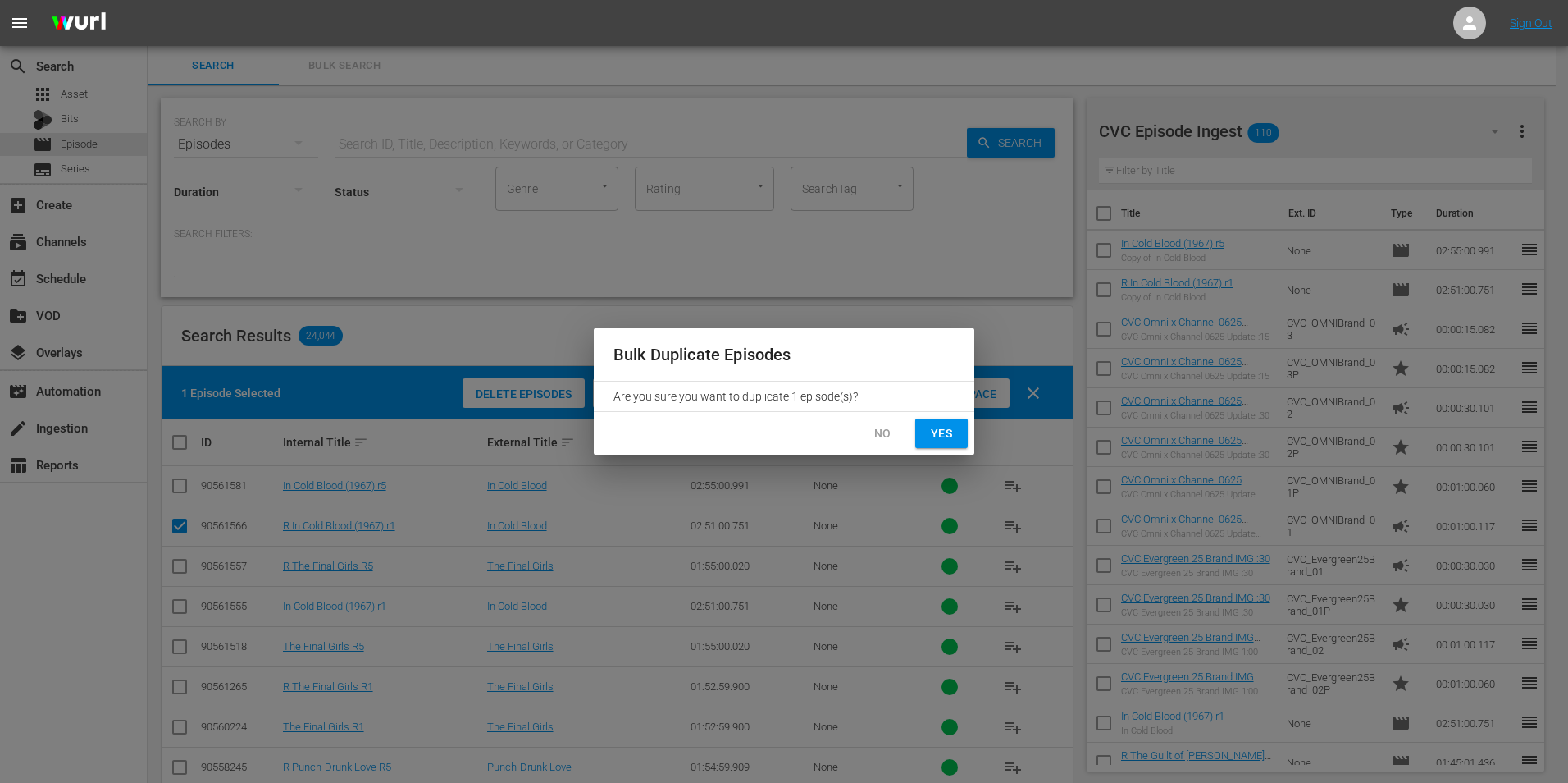
click at [938, 427] on span "Yes" at bounding box center [941, 433] width 27 height 21
checkbox input "false"
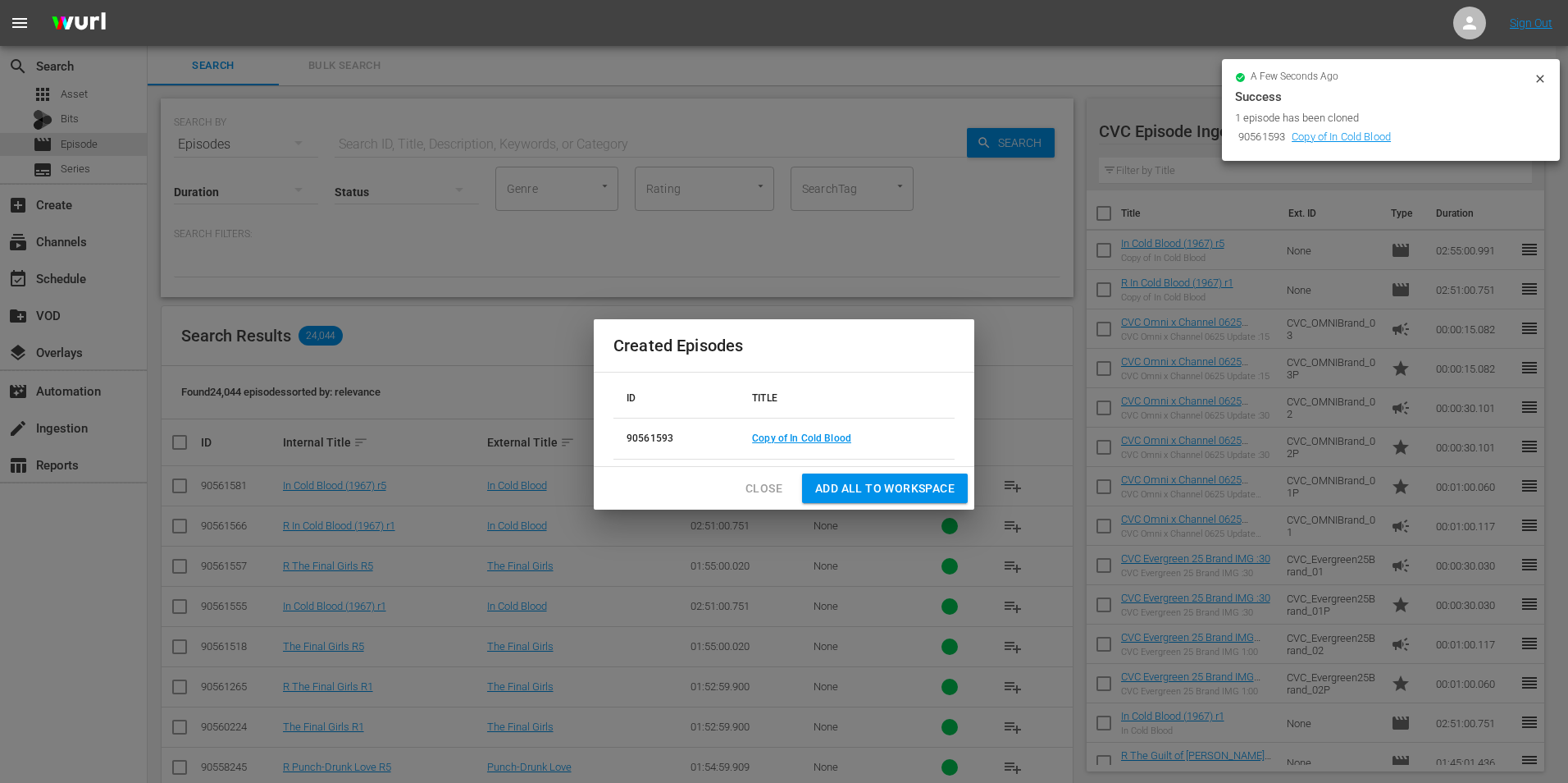
click at [872, 484] on span "Add all to Workspace" at bounding box center [885, 489] width 140 height 21
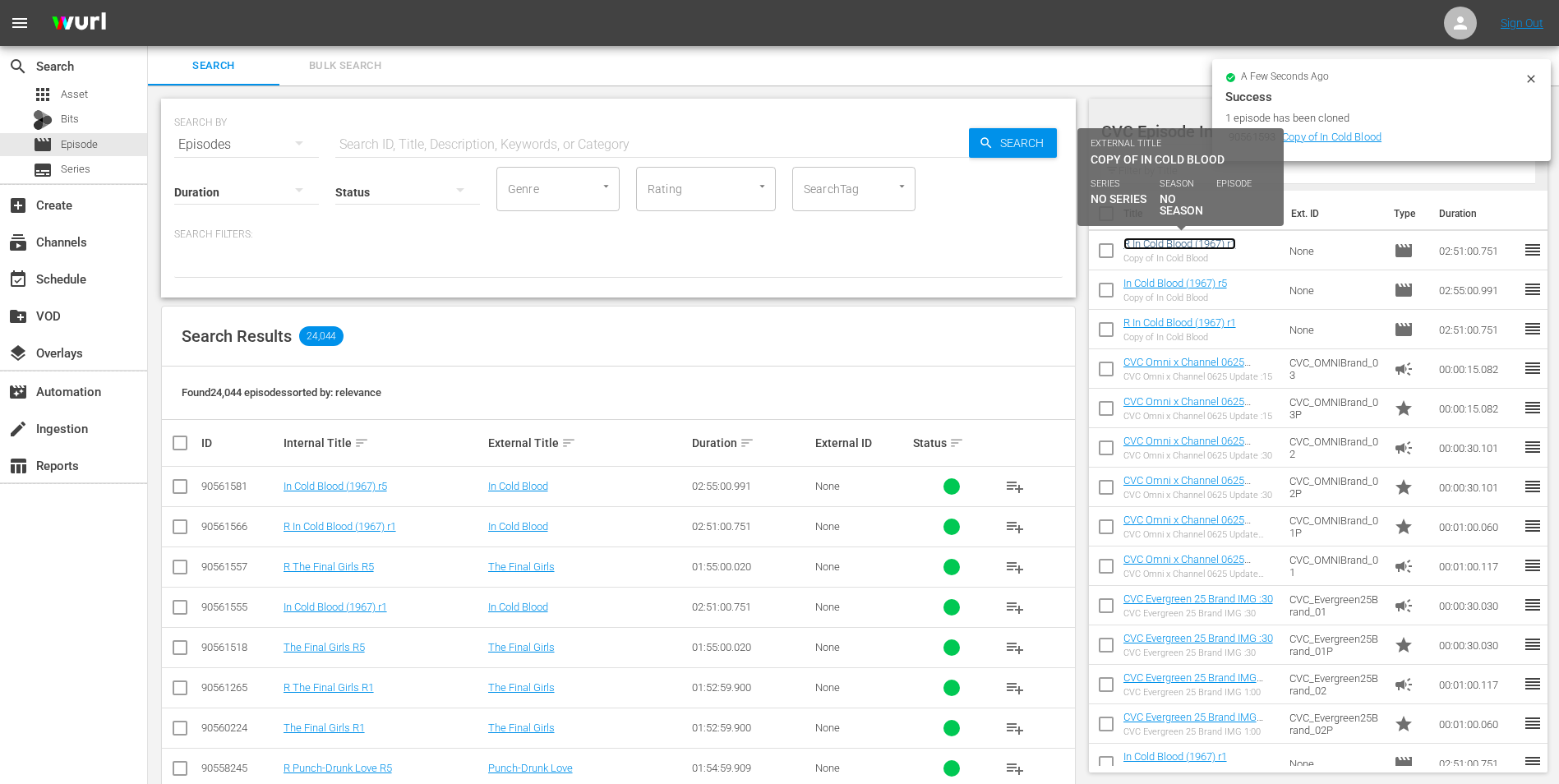
click at [1162, 249] on link "R In Cold Blood (1967) r1" at bounding box center [1180, 244] width 112 height 12
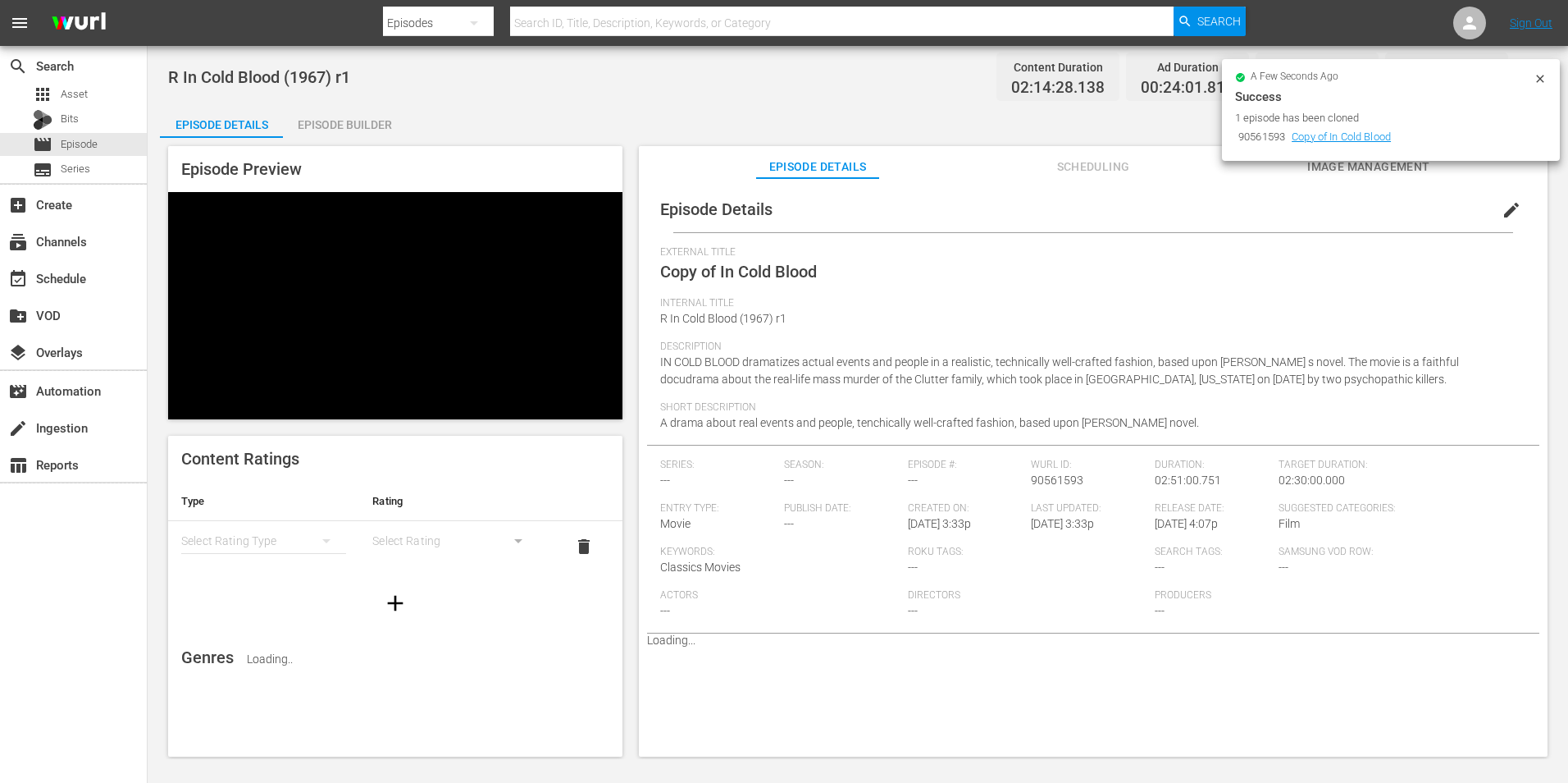
click at [1540, 77] on icon at bounding box center [1539, 78] width 13 height 13
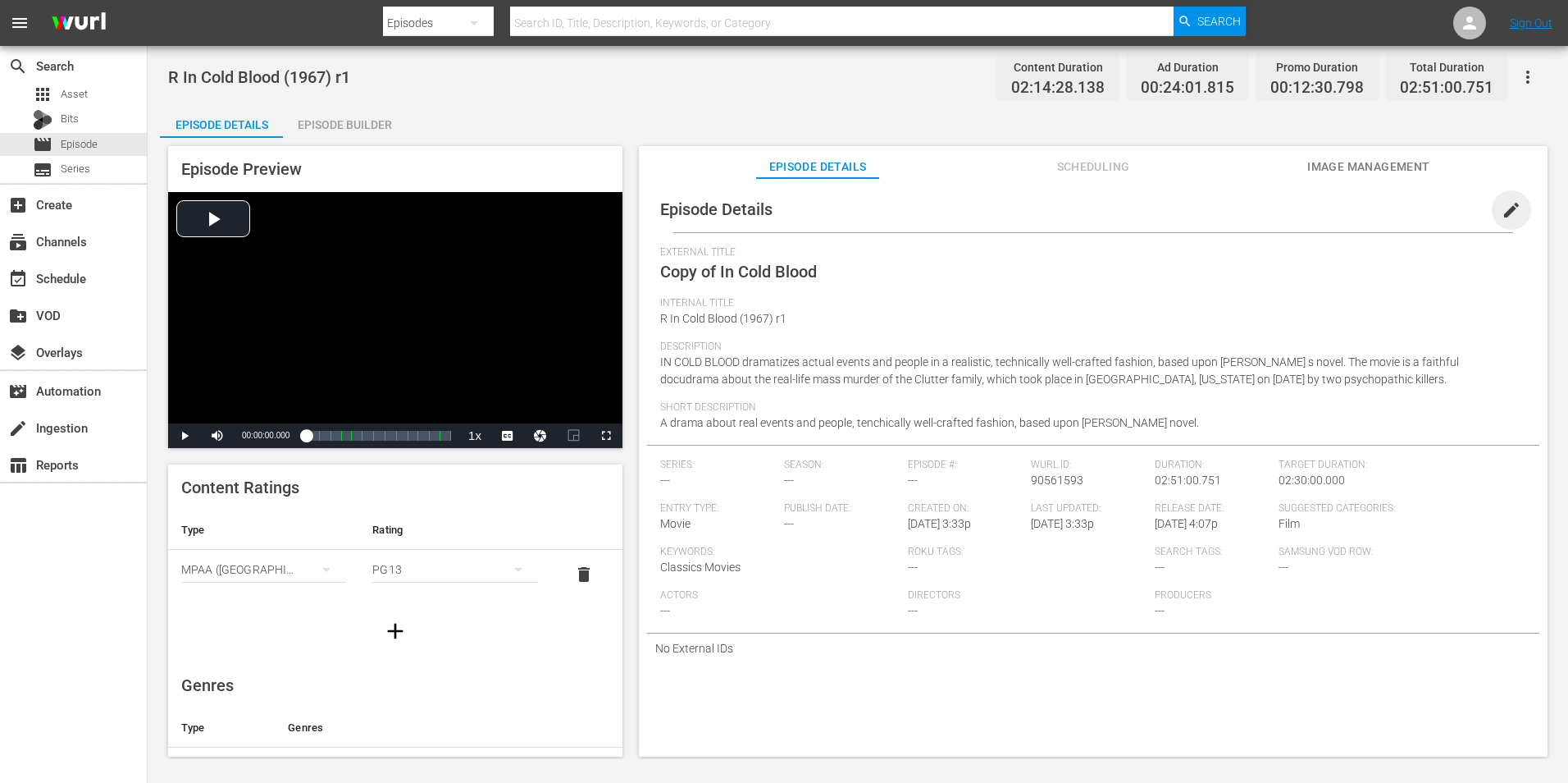
click at [1501, 210] on span "edit" at bounding box center [1511, 210] width 20 height 20
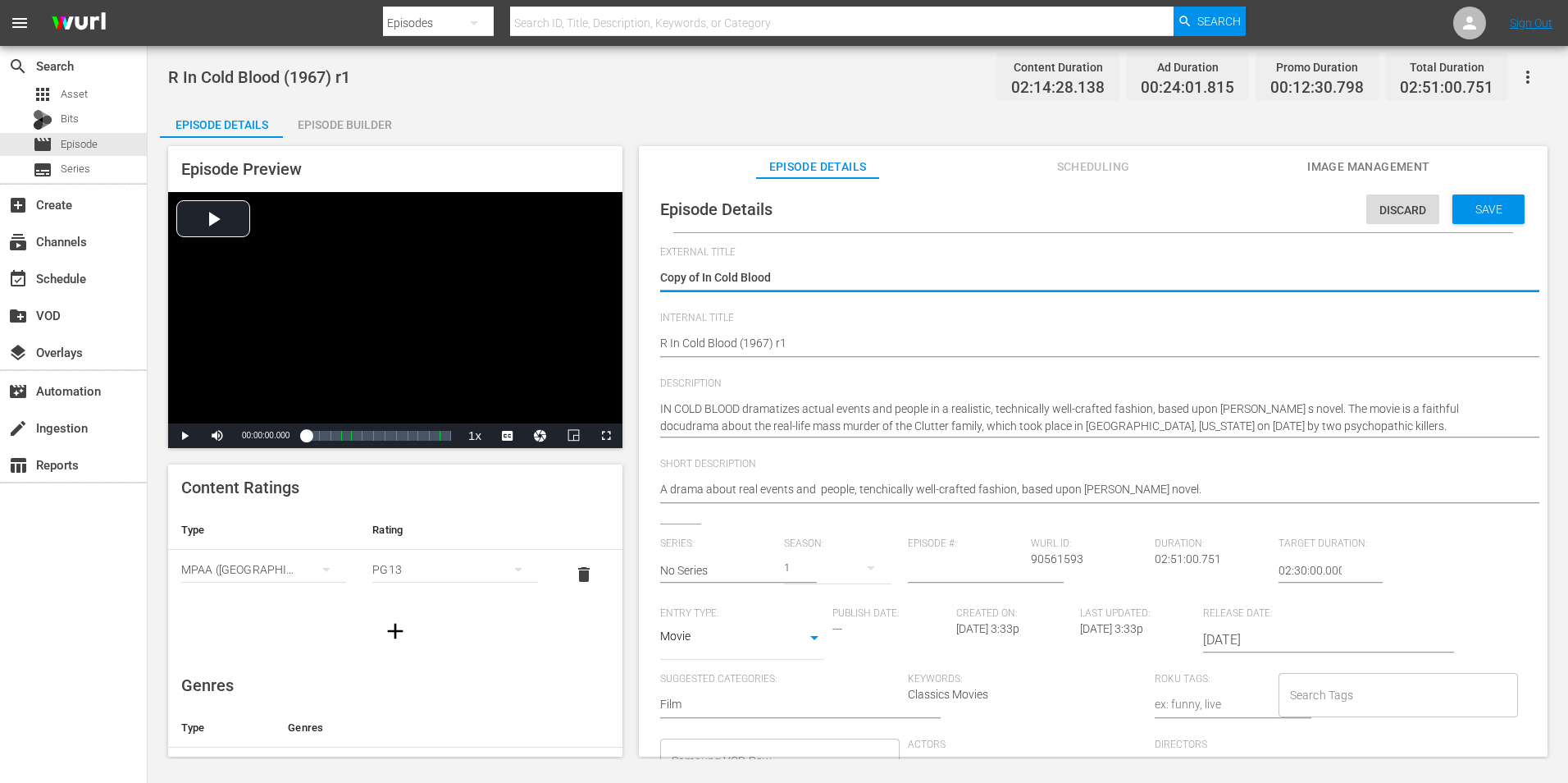
click at [710, 282] on textarea "Copy of In Cold Blood" at bounding box center [1088, 279] width 857 height 20
drag, startPoint x: 696, startPoint y: 281, endPoint x: 652, endPoint y: 283, distance: 44.0
click at [652, 283] on div "Episode Details Discard Save External Title Copy of In Cold Blood Copy of In Co…" at bounding box center [1093, 541] width 892 height 709
type textarea "f In Cold Blood"
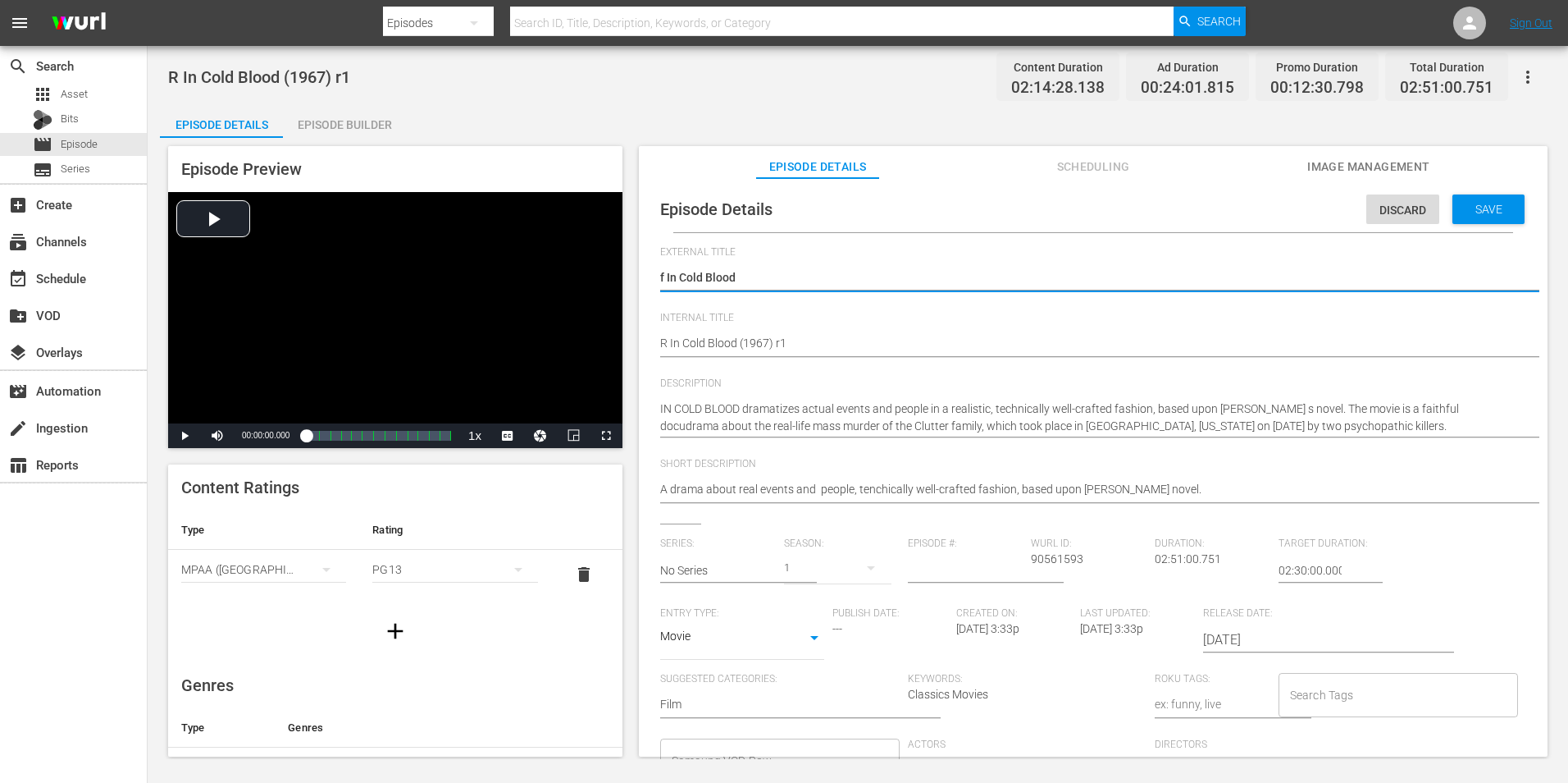
type textarea "fIn Cold Blood"
type textarea "In Cold Blood"
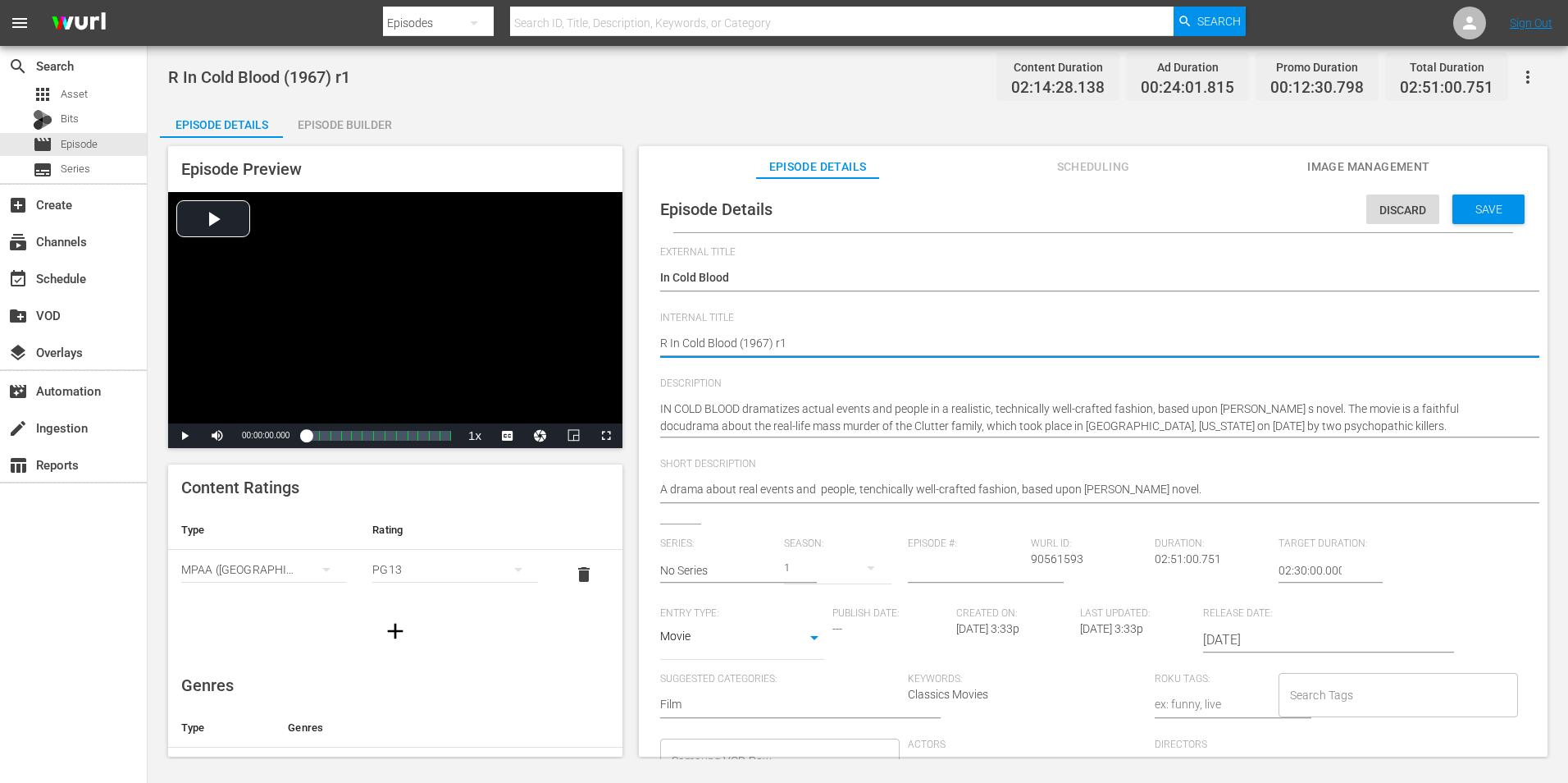
type textarea "R In Cold Blood (1967) r"
type textarea "R In Cold Blood (1967) r5"
click at [1481, 208] on span "Save" at bounding box center [1488, 209] width 53 height 13
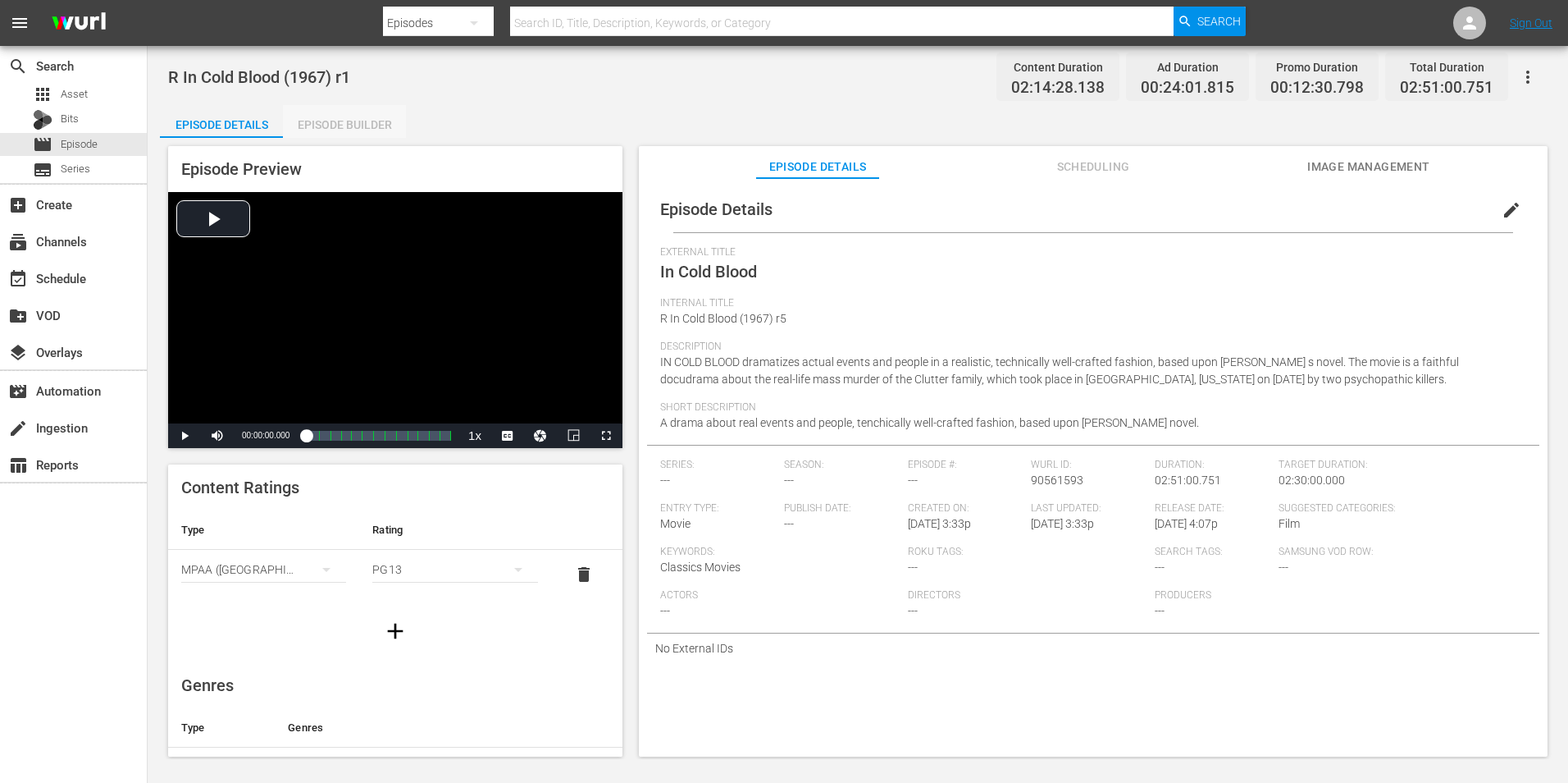
click at [336, 115] on div "Episode Builder" at bounding box center [344, 125] width 123 height 39
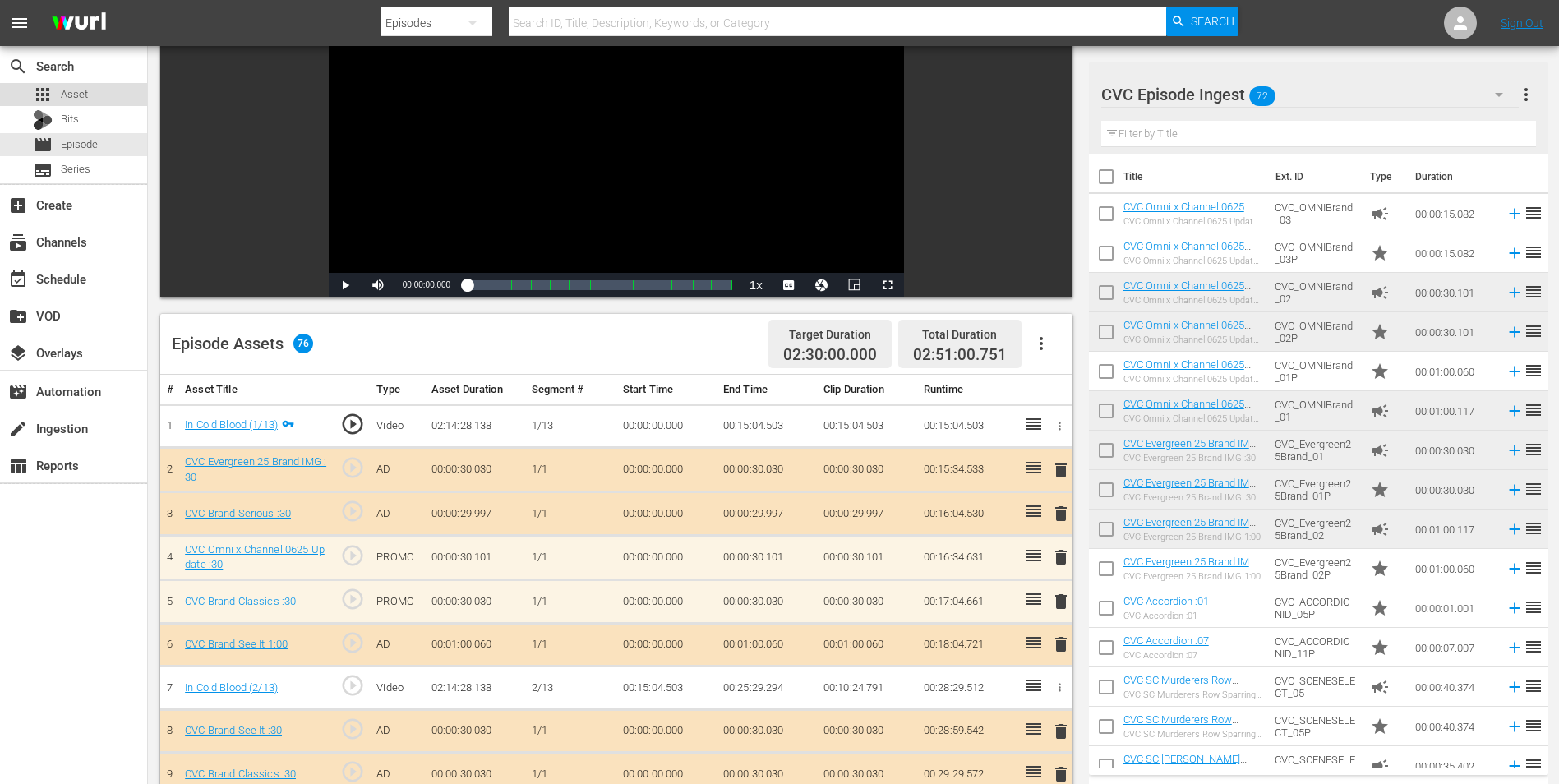
click at [81, 96] on span "Asset" at bounding box center [74, 94] width 27 height 17
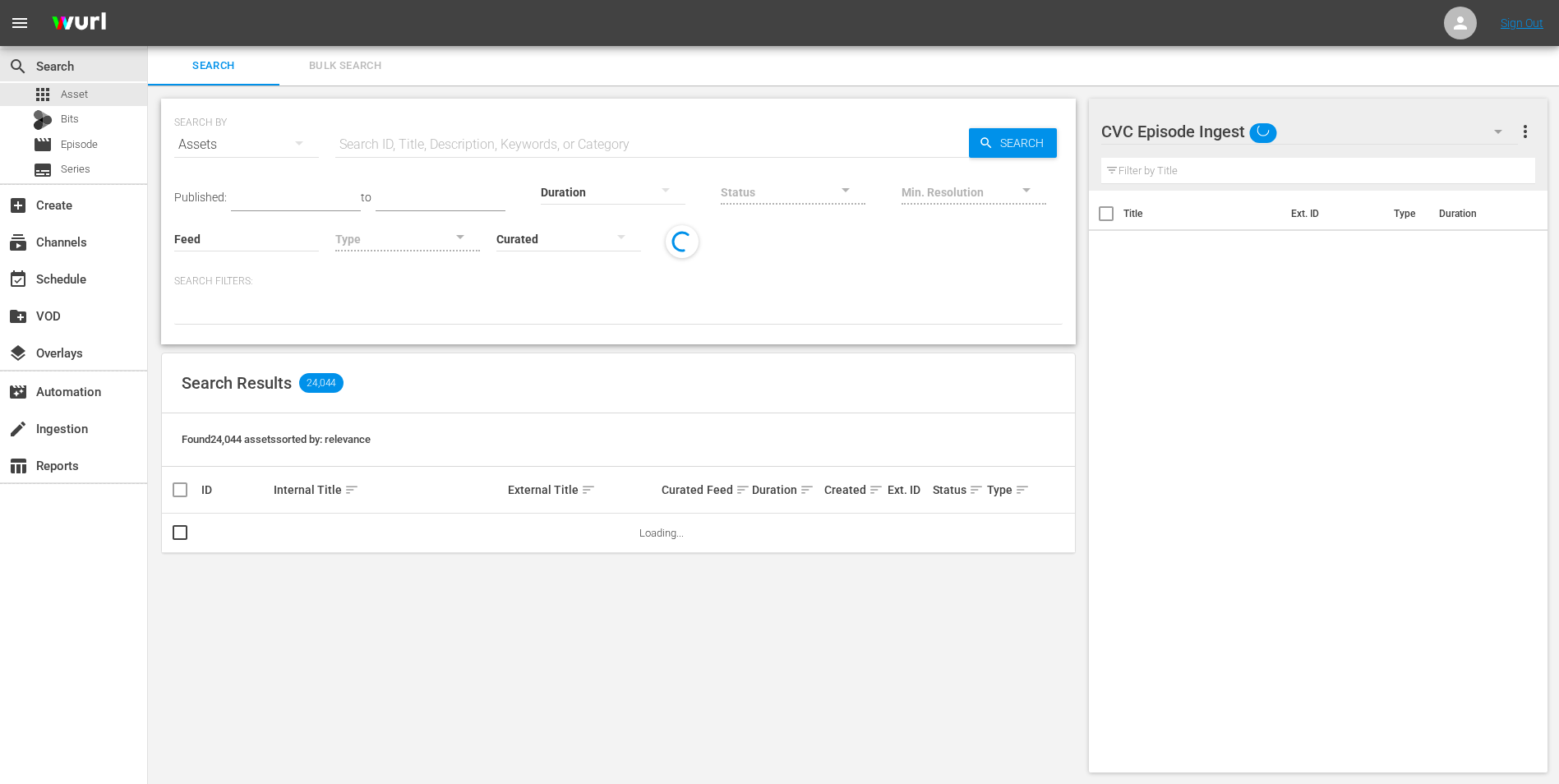
drag, startPoint x: 450, startPoint y: 135, endPoint x: 452, endPoint y: 145, distance: 10.2
click at [450, 141] on input "text" at bounding box center [652, 145] width 633 height 39
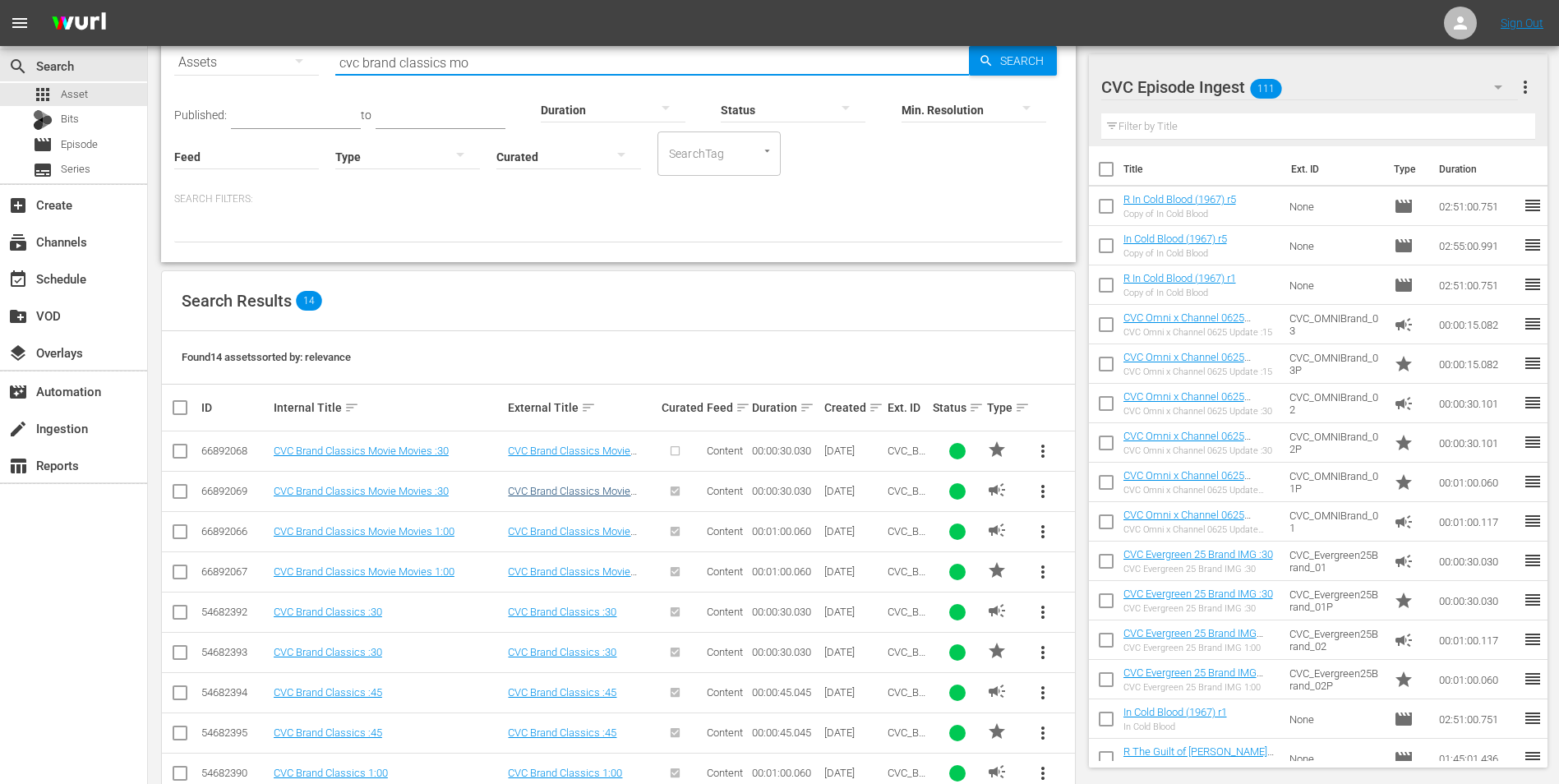
scroll to position [165, 0]
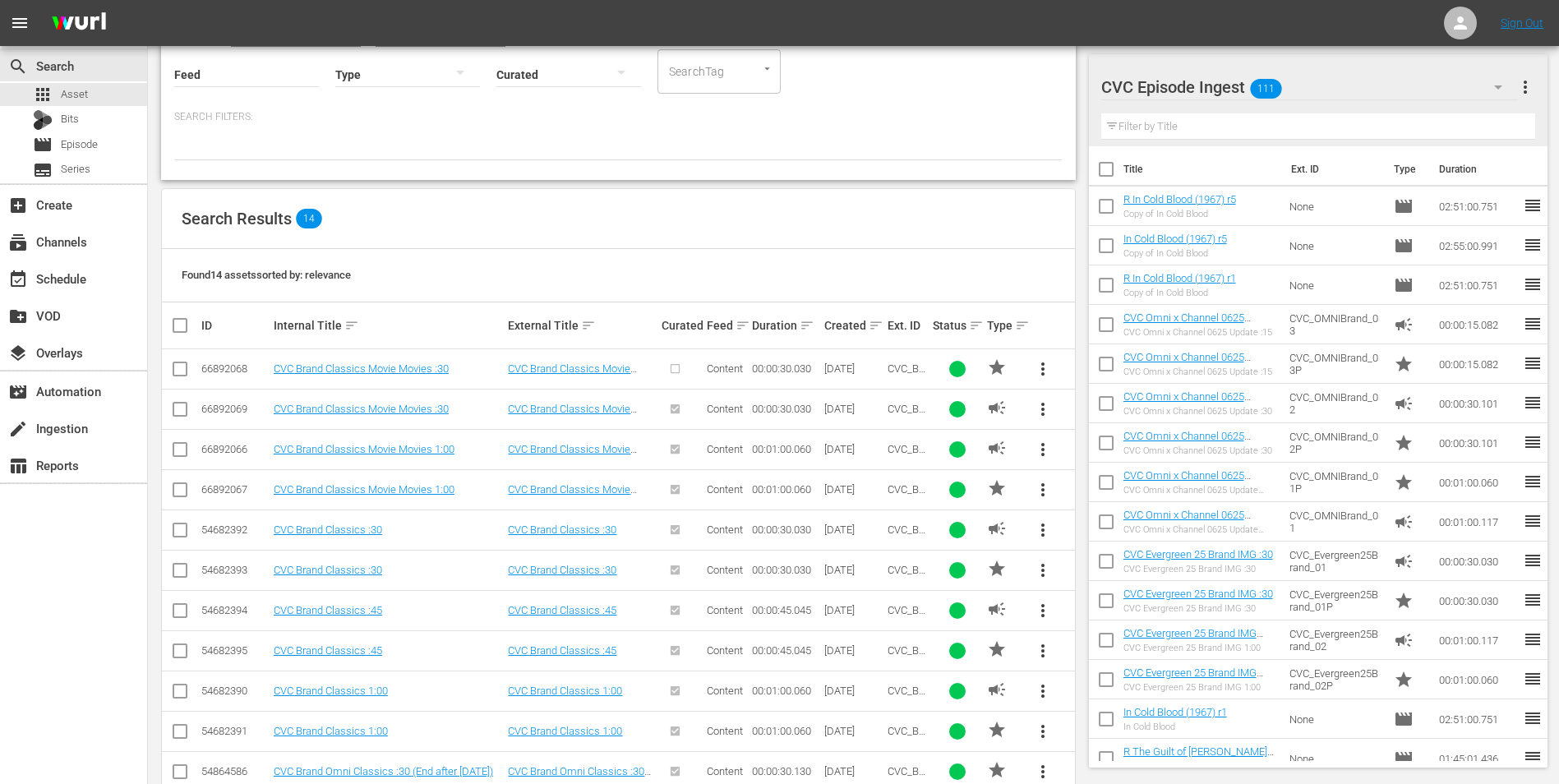
type input "cvc brand classics mo"
click at [175, 485] on input "checkbox" at bounding box center [180, 493] width 20 height 20
checkbox input "true"
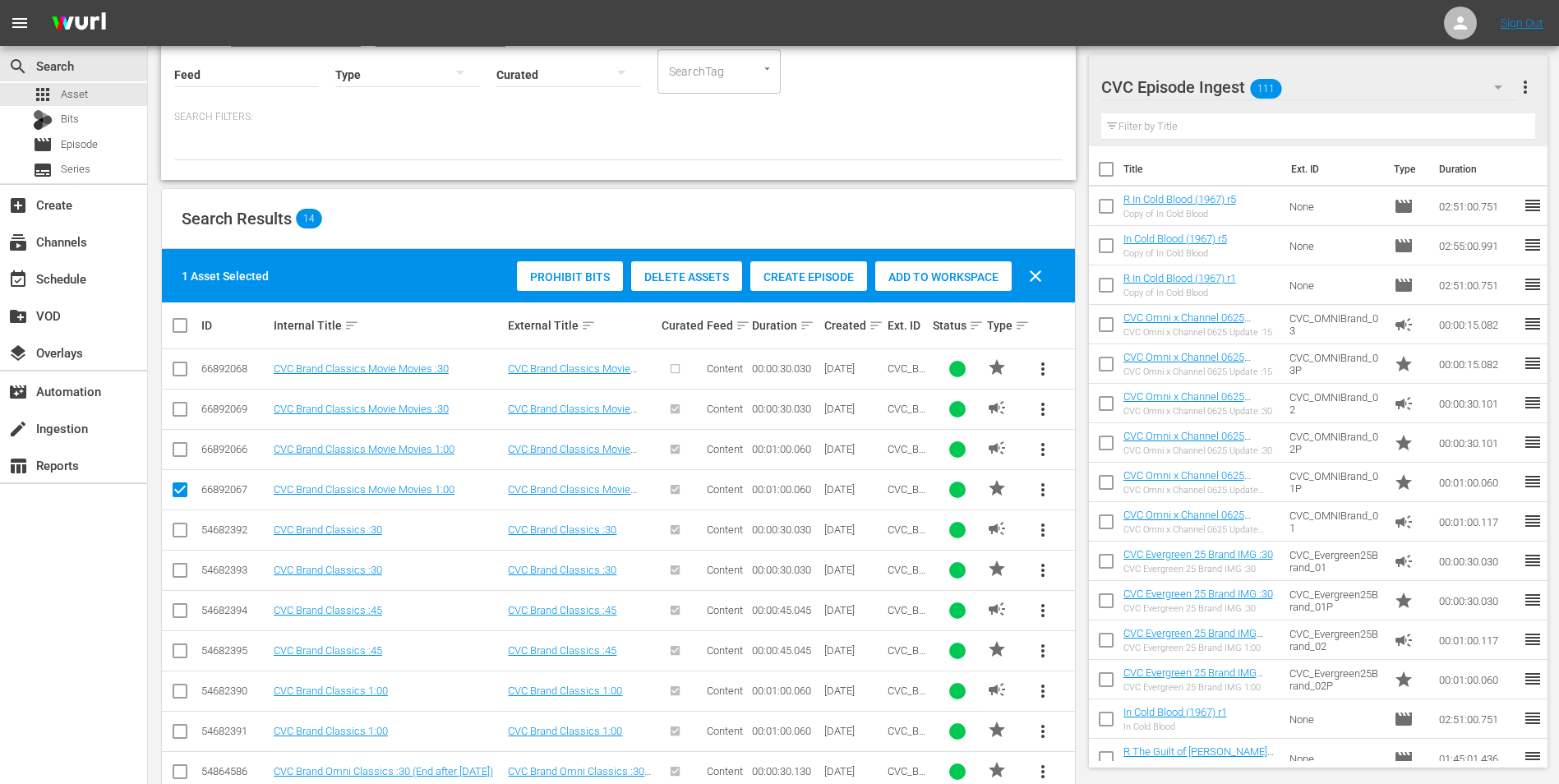
click at [184, 448] on input "checkbox" at bounding box center [180, 453] width 20 height 20
checkbox input "true"
click at [933, 278] on span "Add to Workspace" at bounding box center [943, 276] width 136 height 13
click at [90, 139] on span "Episode" at bounding box center [79, 144] width 37 height 17
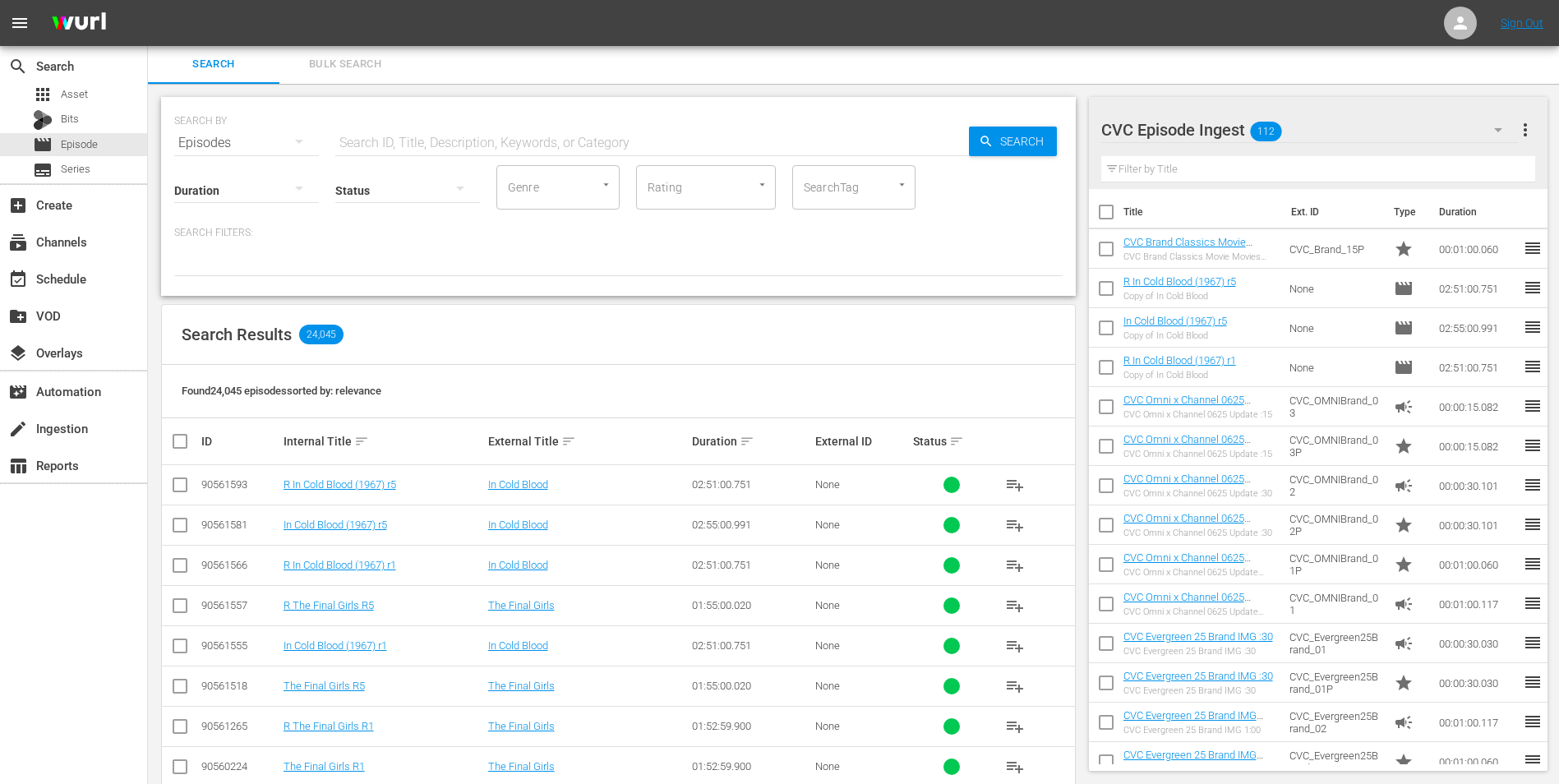
scroll to position [165, 0]
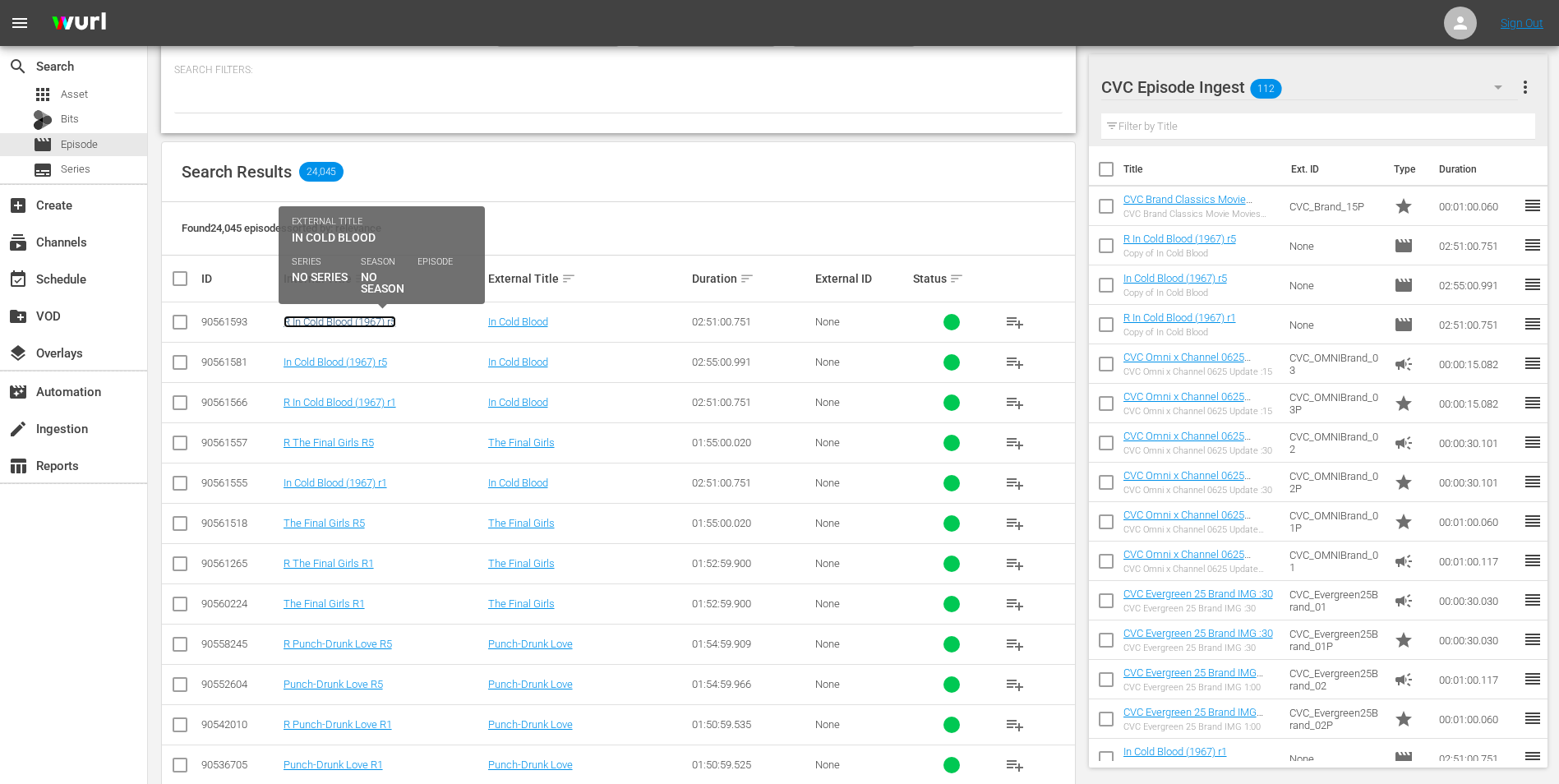
click at [363, 317] on link "R In Cold Blood (1967) r5" at bounding box center [339, 321] width 112 height 12
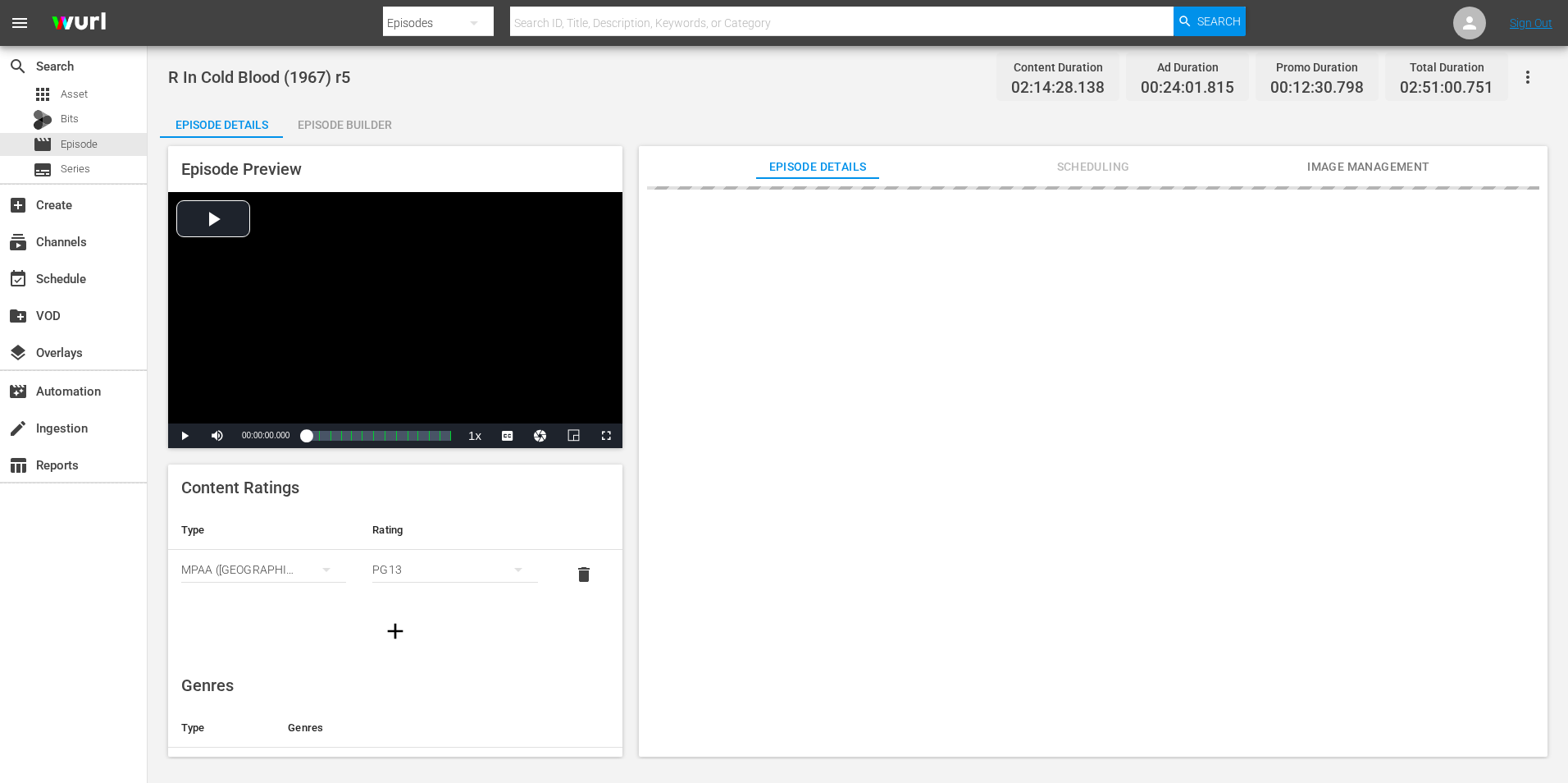
click at [342, 123] on div "Episode Builder" at bounding box center [344, 125] width 123 height 39
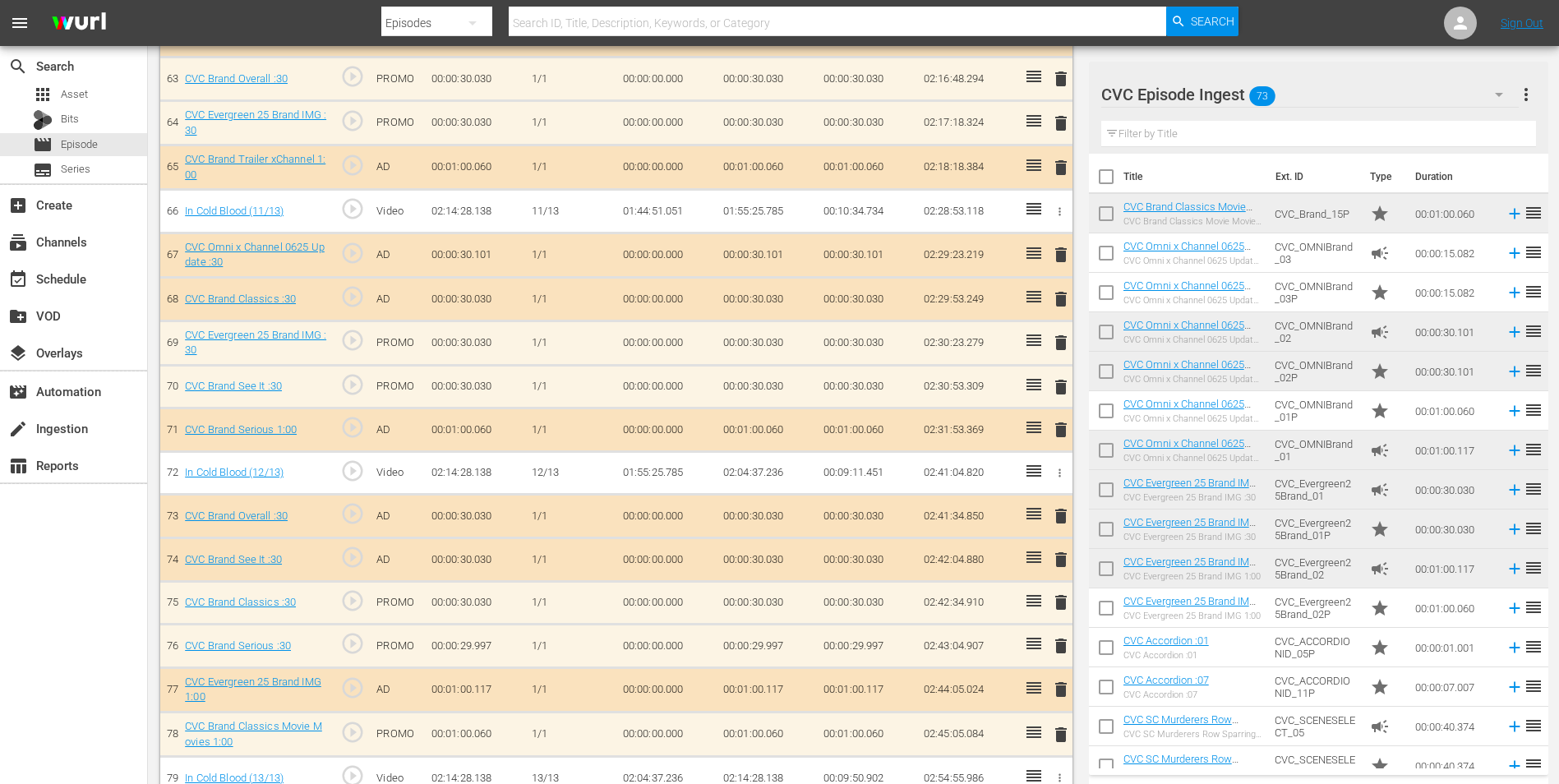
scroll to position [3285, 0]
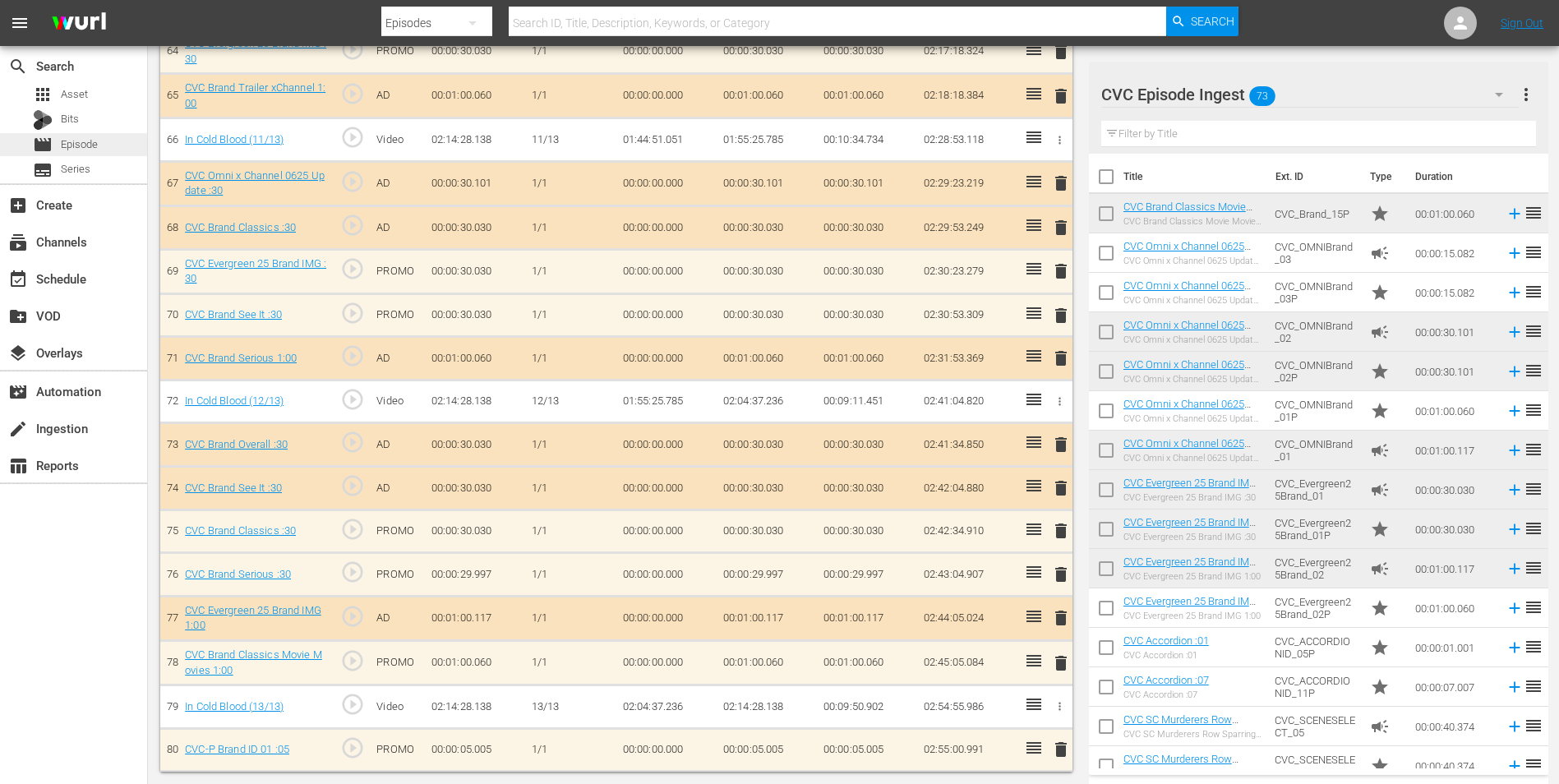
click at [105, 146] on div "movie Episode" at bounding box center [73, 144] width 147 height 23
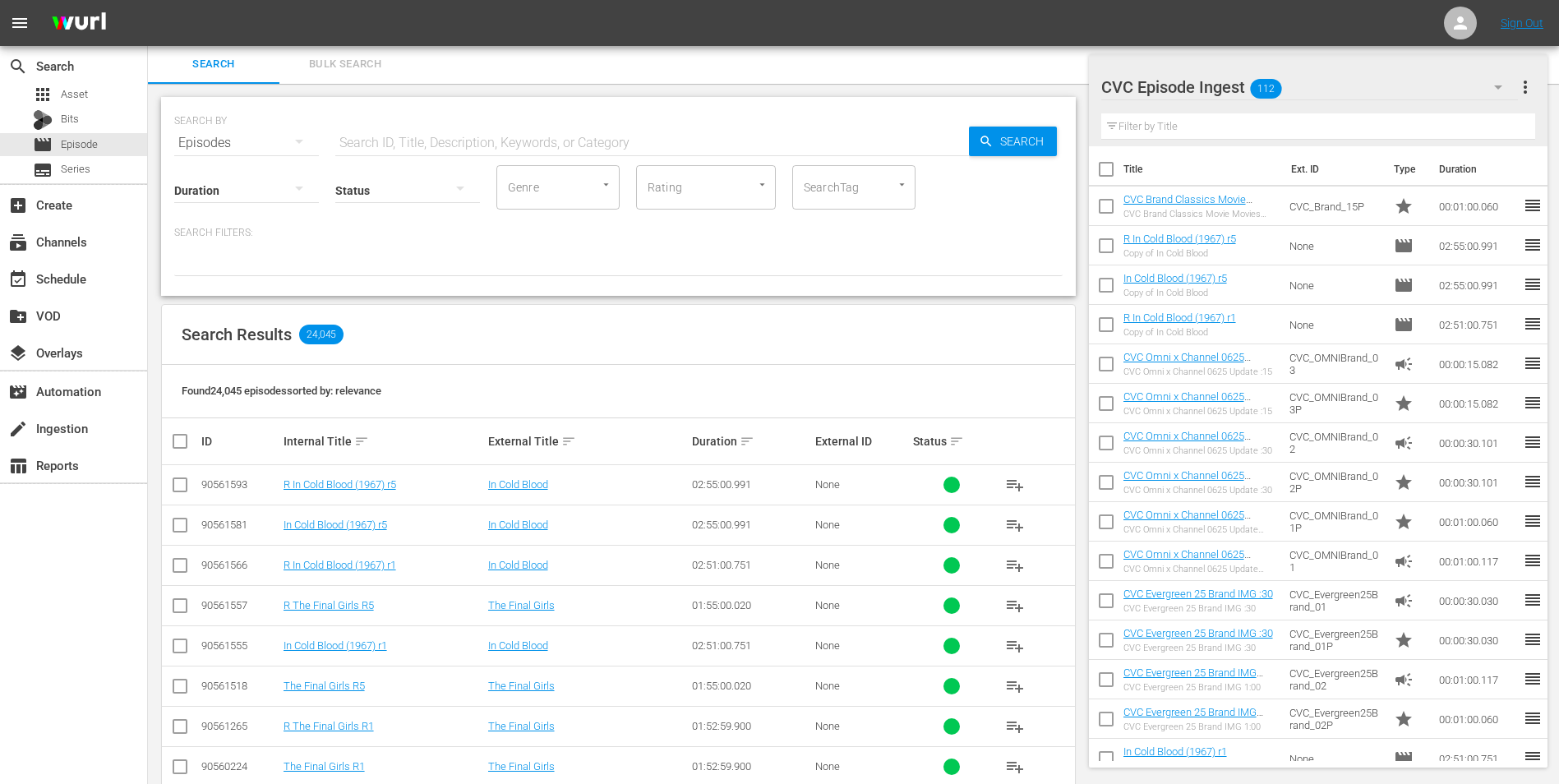
scroll to position [558, 0]
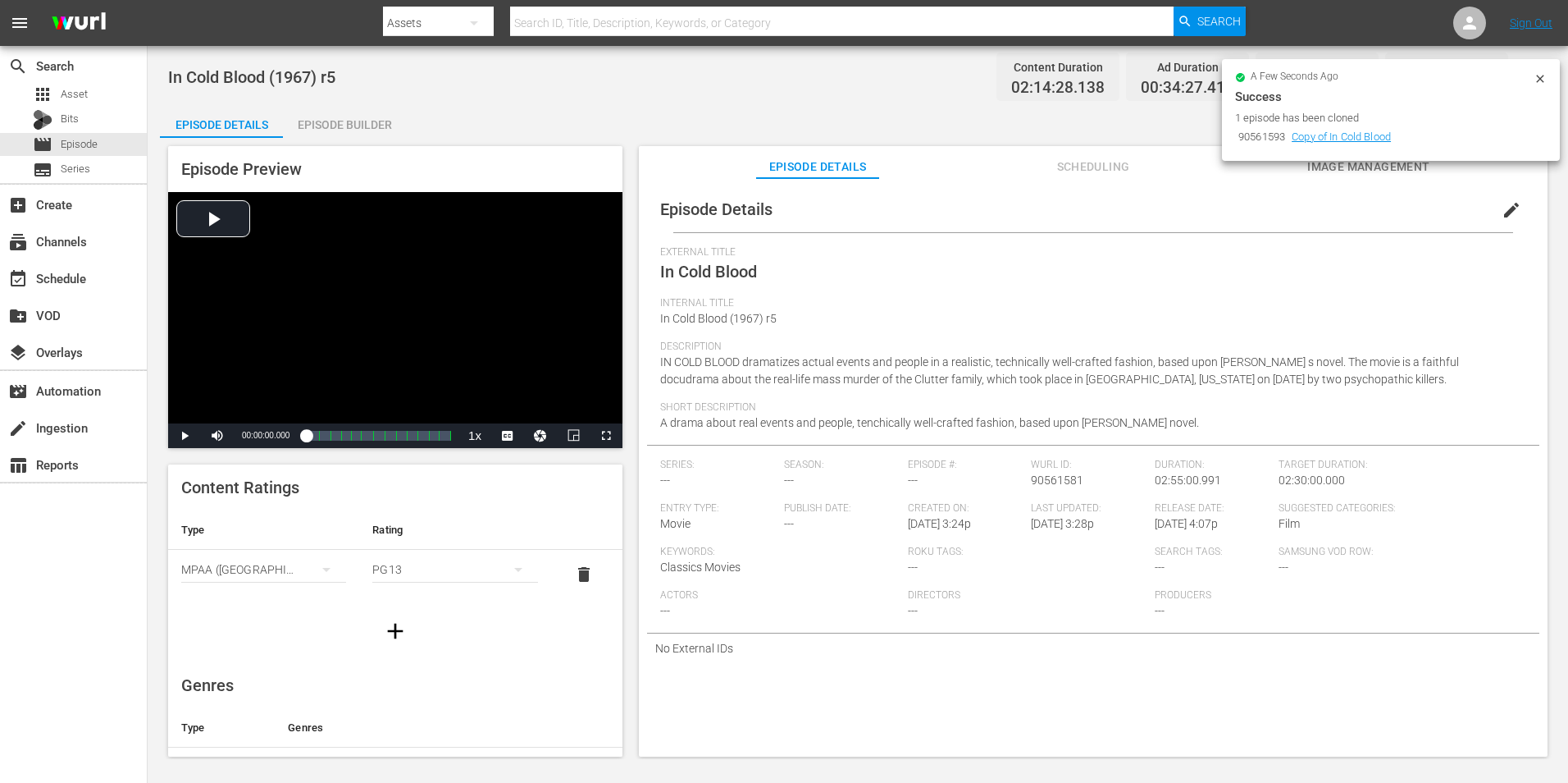
click at [350, 120] on div "Episode Builder" at bounding box center [344, 125] width 123 height 39
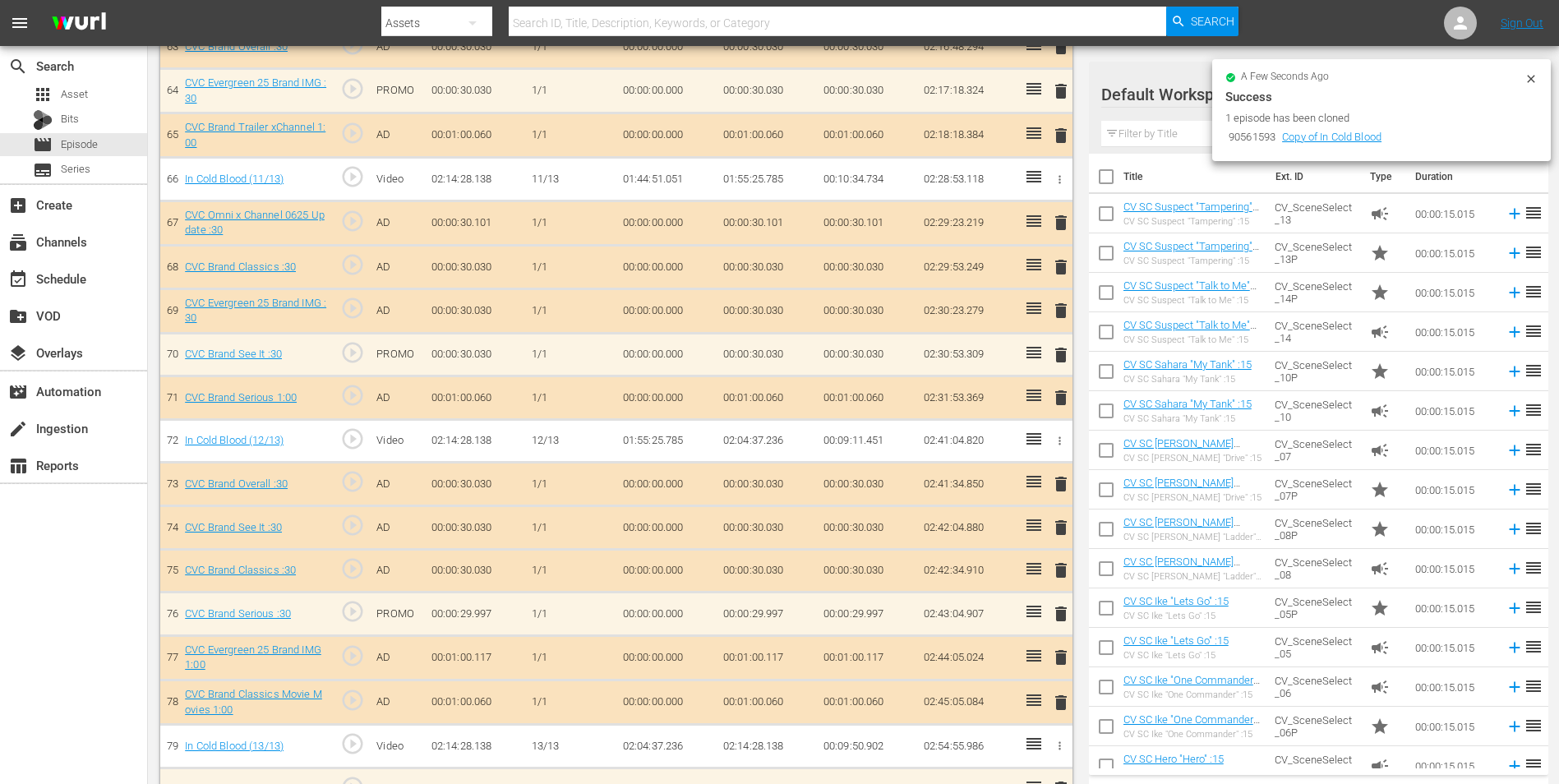
scroll to position [3285, 0]
